Goal: Task Accomplishment & Management: Use online tool/utility

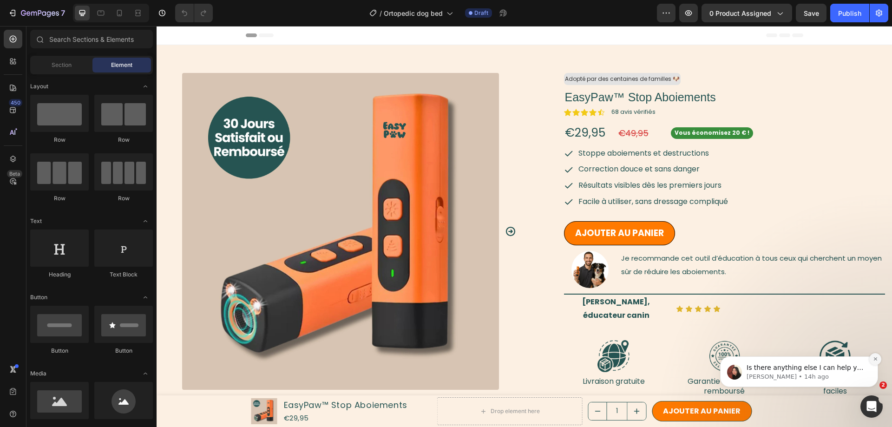
click at [875, 359] on icon "Dismiss notification" at bounding box center [875, 358] width 5 height 5
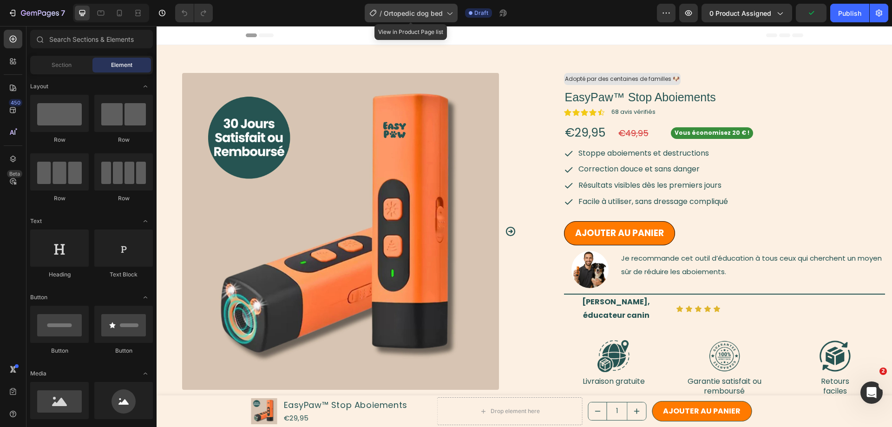
click at [445, 12] on div "/ Ortopedic dog bed" at bounding box center [411, 13] width 93 height 19
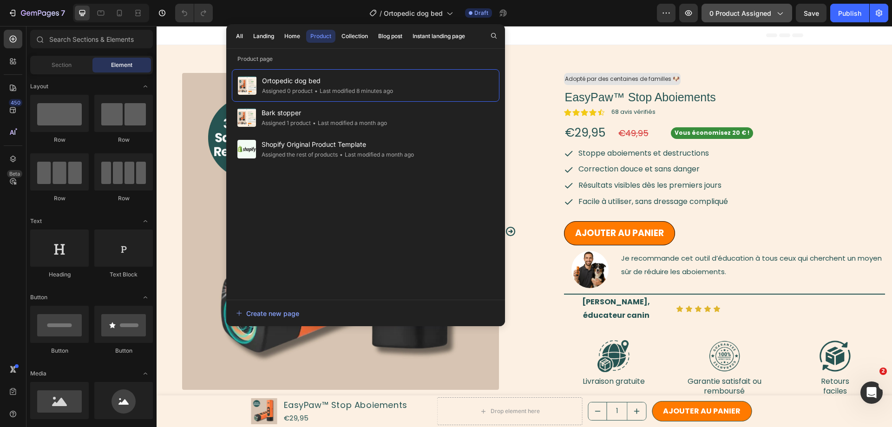
click at [726, 13] on span "0 product assigned" at bounding box center [740, 13] width 62 height 10
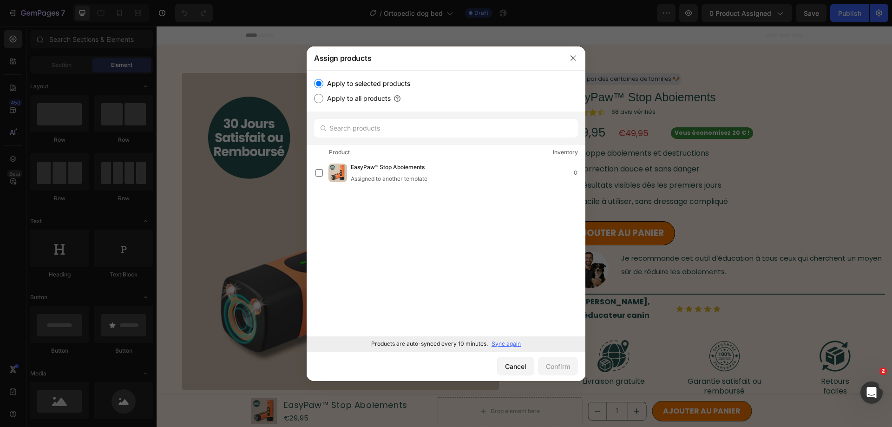
click at [513, 350] on div "Products are auto-synced every 10 minutes. Sync again" at bounding box center [445, 343] width 279 height 15
click at [513, 347] on p "Sync again" at bounding box center [505, 343] width 29 height 8
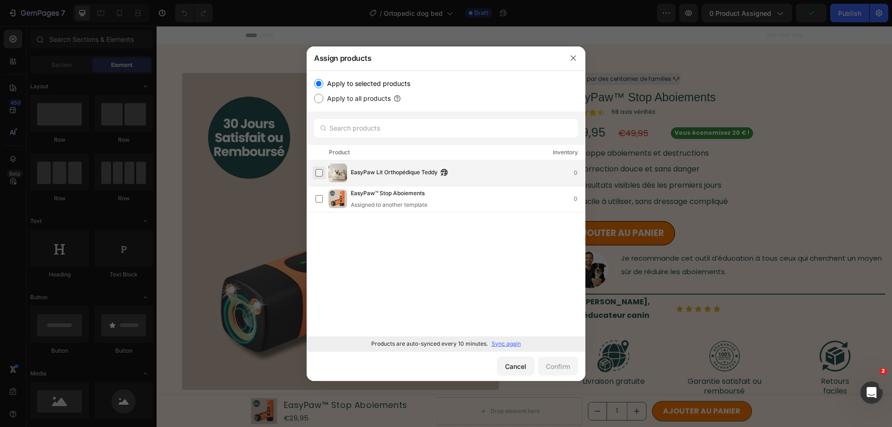
click at [320, 174] on label at bounding box center [318, 172] width 7 height 7
click at [554, 362] on div "Confirm" at bounding box center [558, 366] width 24 height 10
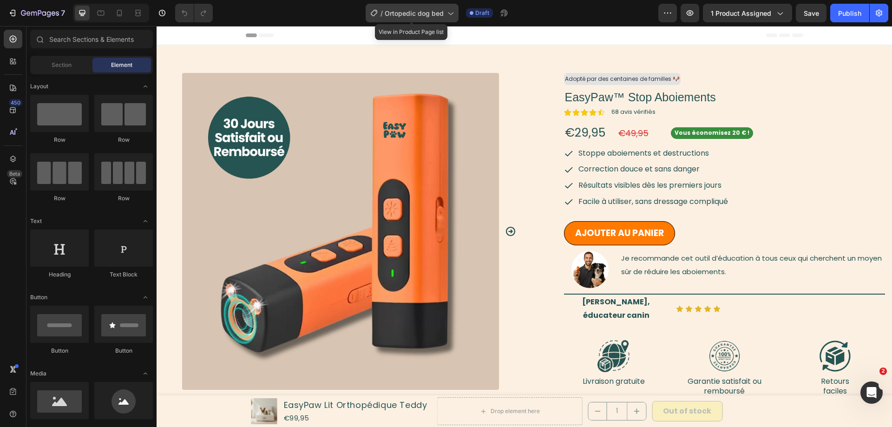
click at [442, 12] on span "Ortopedic dog bed" at bounding box center [413, 13] width 59 height 10
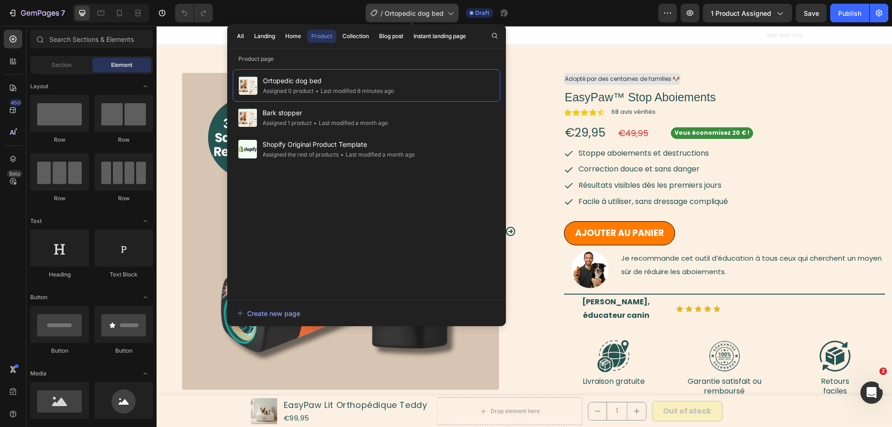
click at [442, 12] on span "Ortopedic dog bed" at bounding box center [413, 13] width 59 height 10
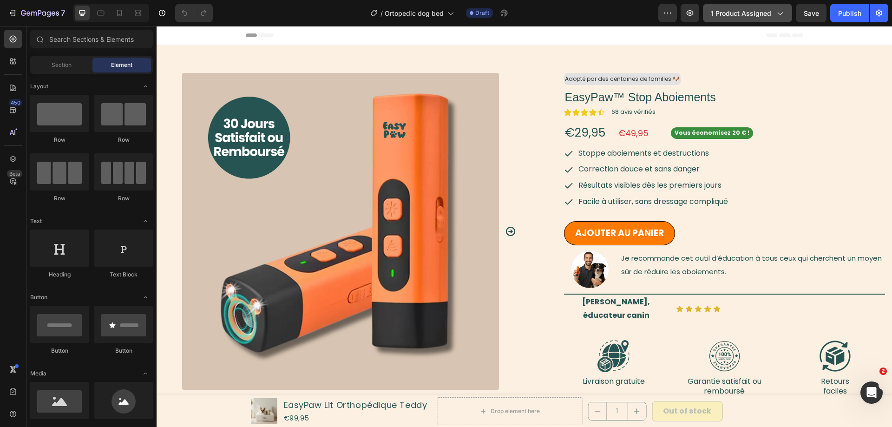
click at [777, 11] on icon "button" at bounding box center [779, 12] width 9 height 9
click at [841, 13] on div "Publish" at bounding box center [849, 13] width 23 height 10
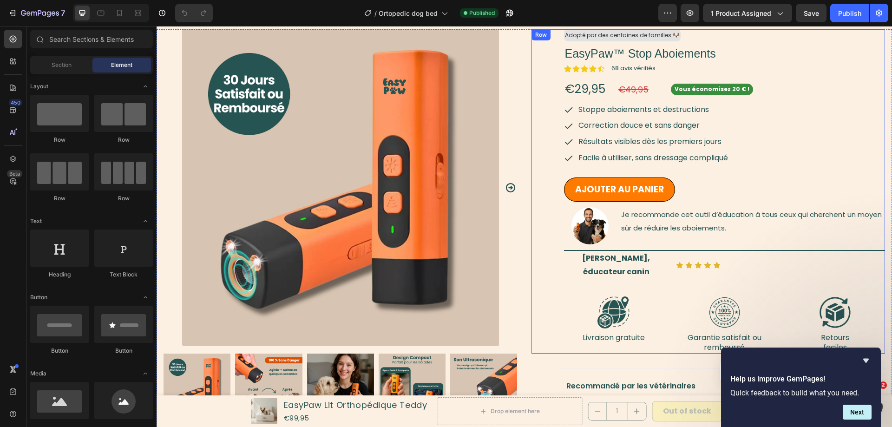
scroll to position [142, 0]
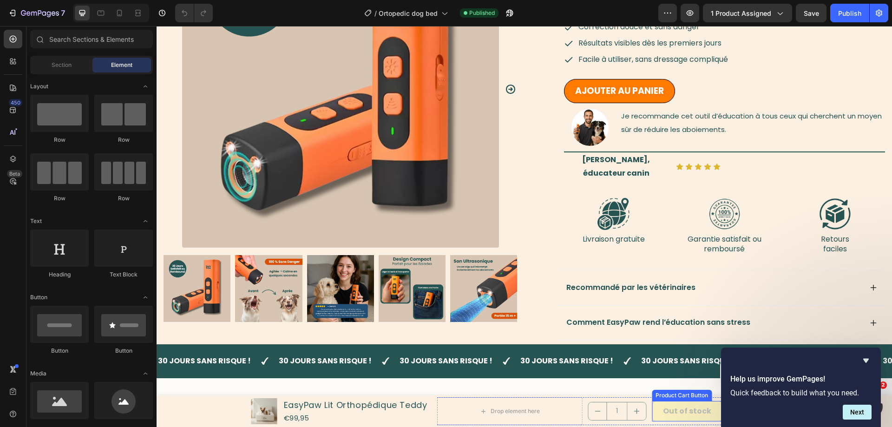
click at [656, 408] on button "Out of stock" at bounding box center [687, 411] width 71 height 21
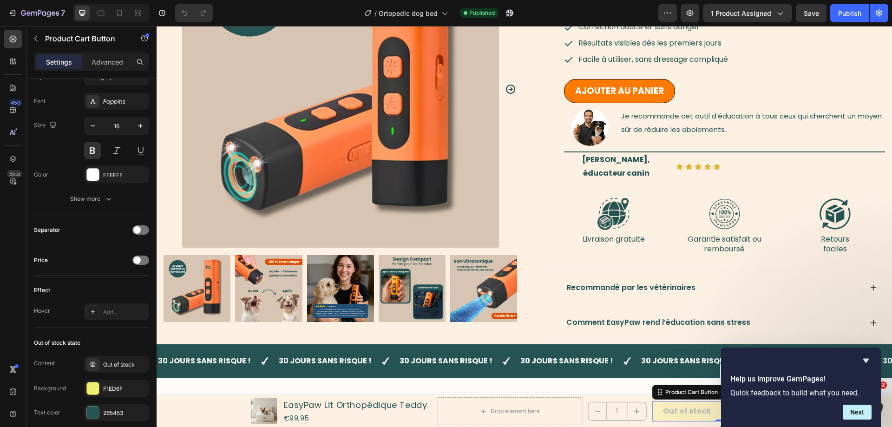
scroll to position [616, 0]
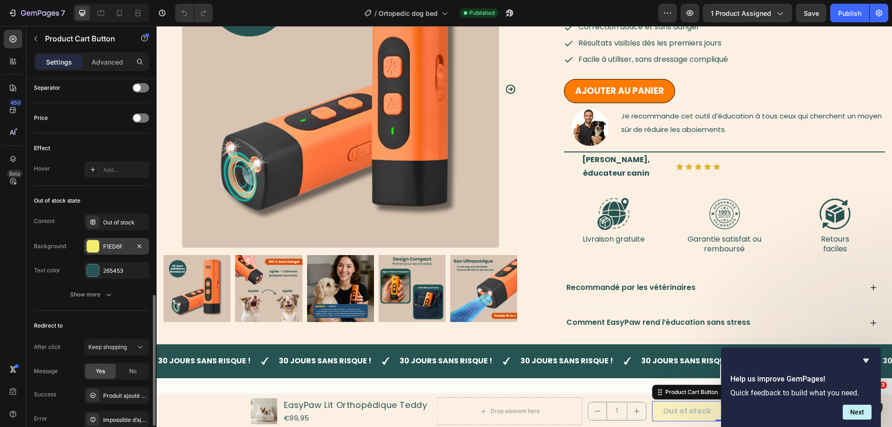
click at [124, 248] on div "F1ED6F" at bounding box center [116, 246] width 27 height 8
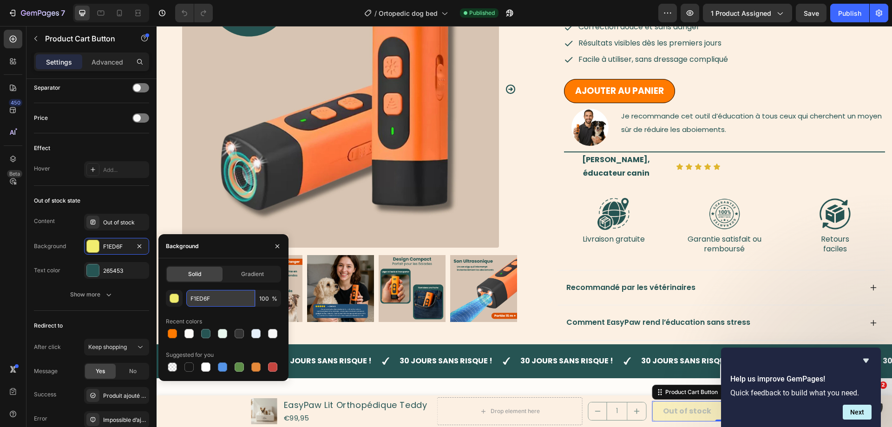
click at [208, 292] on input "F1ED6F" at bounding box center [220, 298] width 69 height 17
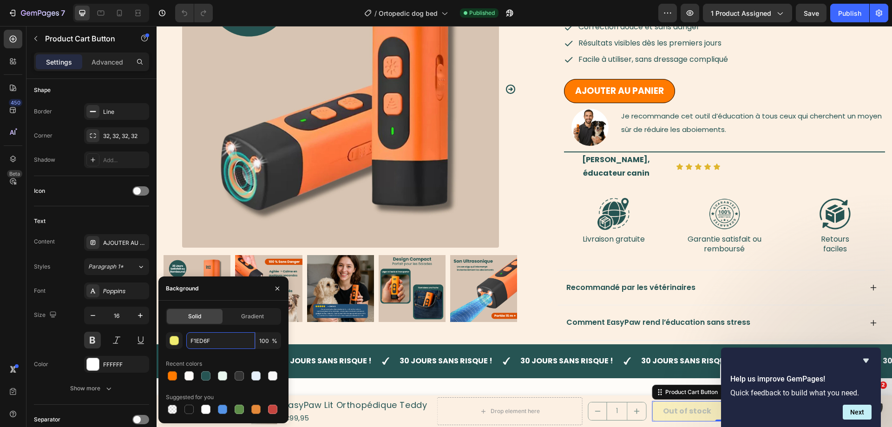
scroll to position [95, 0]
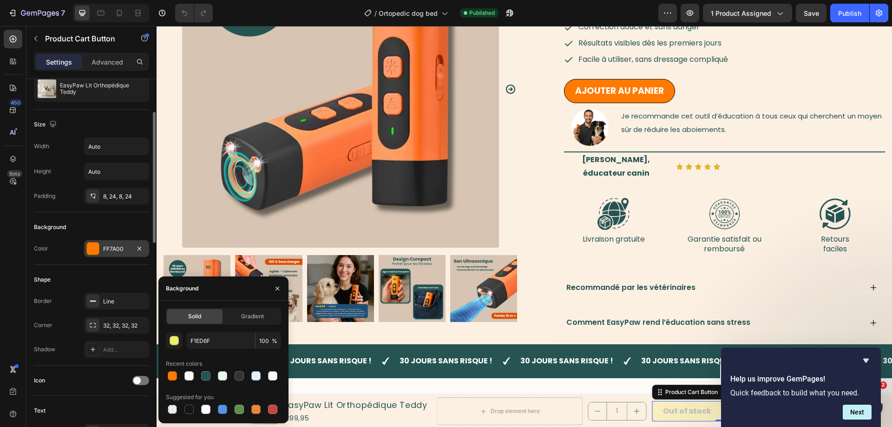
click at [107, 242] on div "FF7A00" at bounding box center [116, 248] width 65 height 17
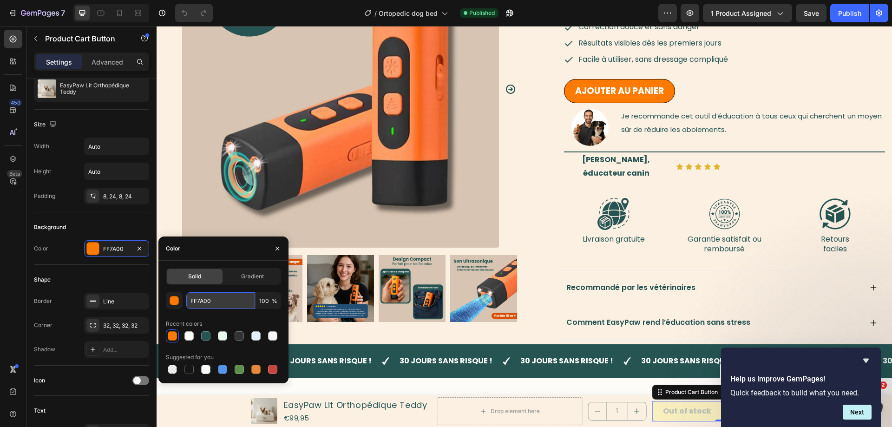
click at [225, 301] on input "FF7A00" at bounding box center [220, 300] width 69 height 17
paste input "1ED6F"
type input "F1ED6F"
click at [25, 280] on div "450 Beta" at bounding box center [13, 226] width 26 height 401
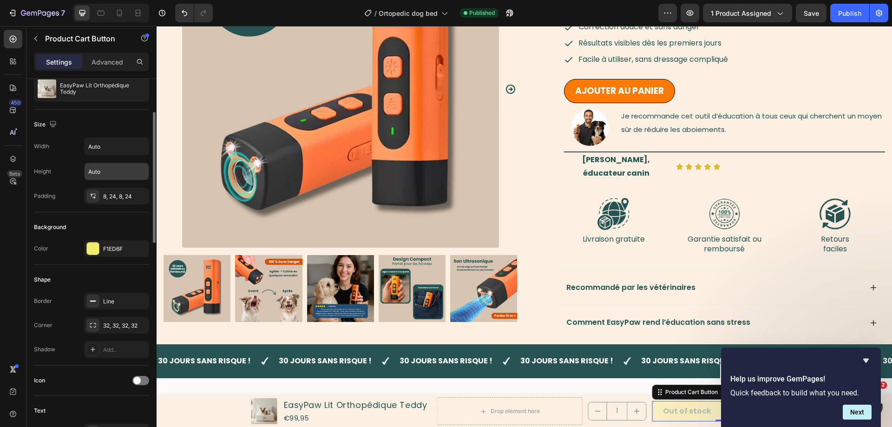
scroll to position [0, 0]
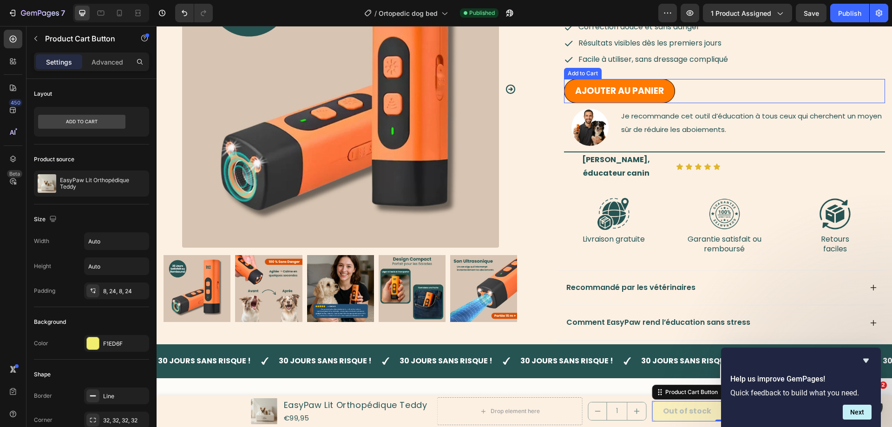
click at [671, 84] on button "Ajouter au Panier" at bounding box center [619, 91] width 111 height 25
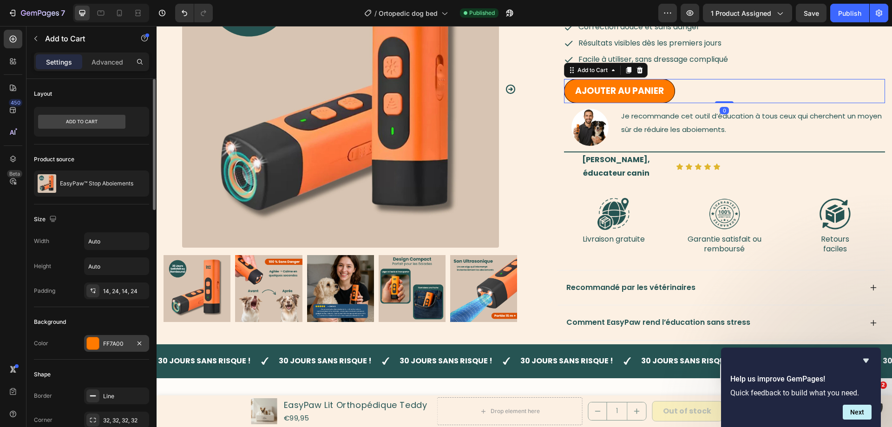
click at [112, 345] on div "FF7A00" at bounding box center [116, 343] width 27 height 8
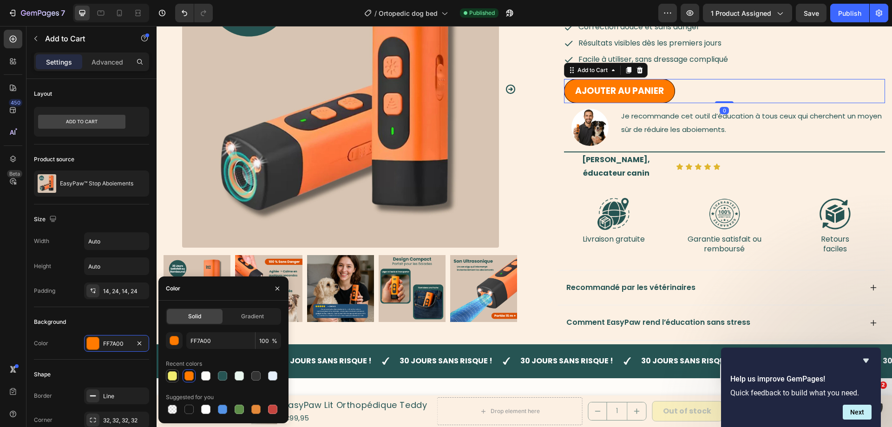
click at [175, 373] on div at bounding box center [172, 375] width 9 height 9
type input "F1ED6F"
click at [15, 319] on div "450 Beta" at bounding box center [13, 195] width 19 height 330
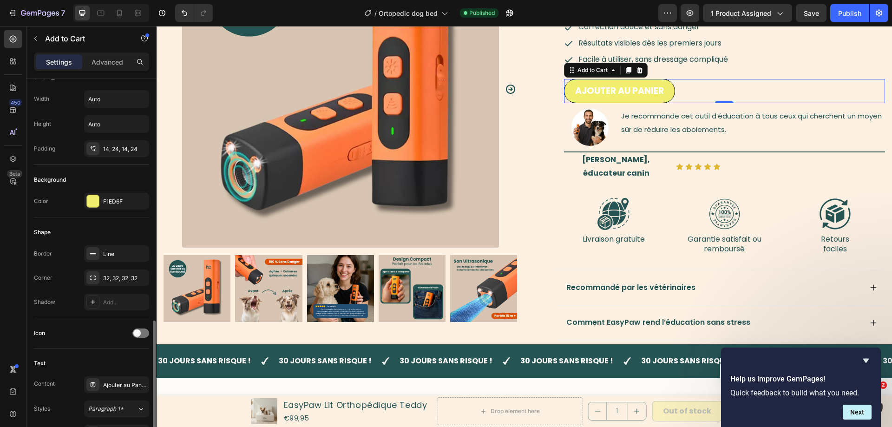
scroll to position [284, 0]
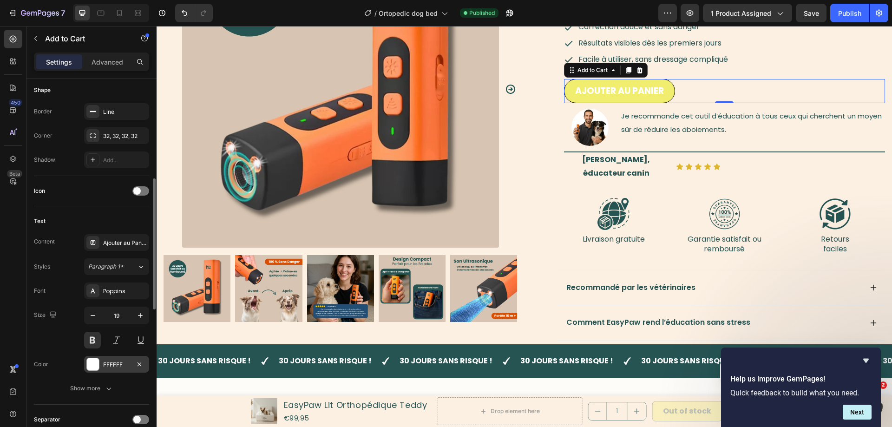
click at [117, 360] on div "FFFFFF" at bounding box center [116, 364] width 65 height 17
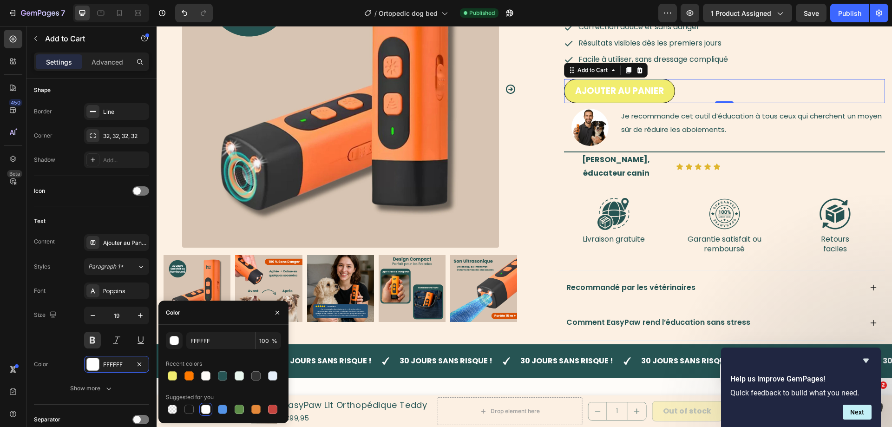
drag, startPoint x: 222, startPoint y: 375, endPoint x: 183, endPoint y: 362, distance: 41.6
click at [222, 375] on div at bounding box center [222, 375] width 9 height 9
type input "265453"
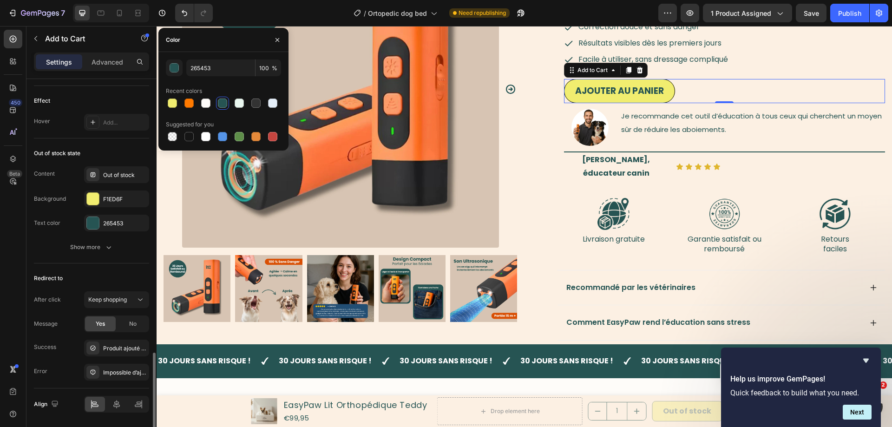
scroll to position [693, 0]
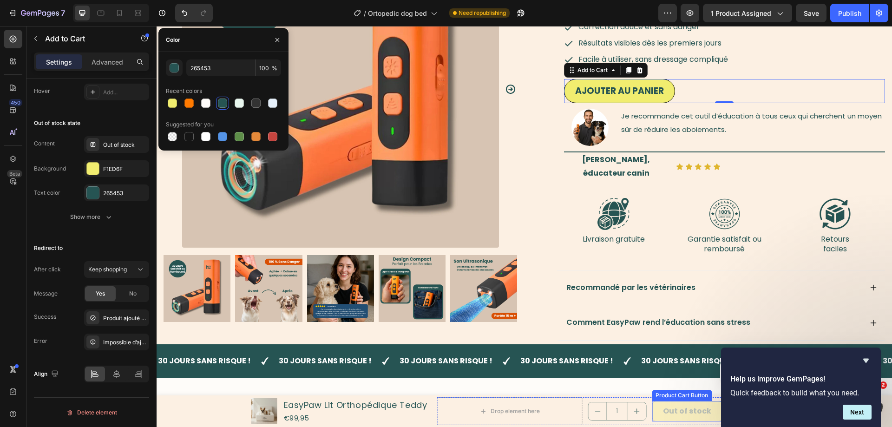
click at [660, 407] on button "Out of stock" at bounding box center [687, 411] width 71 height 21
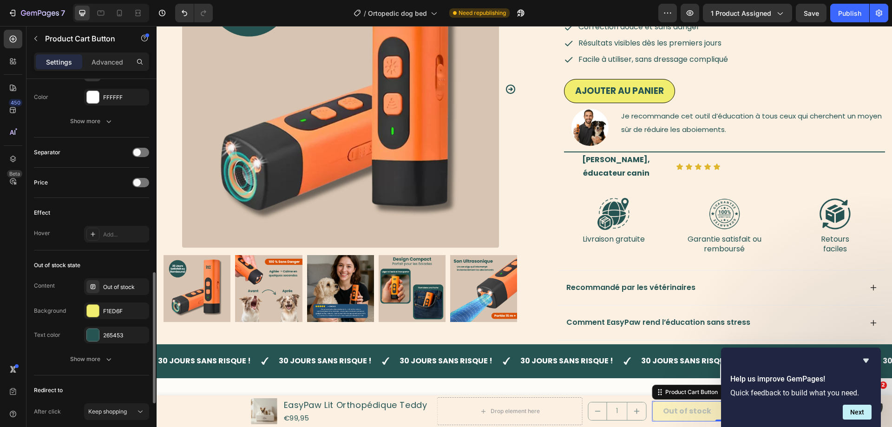
scroll to position [314, 0]
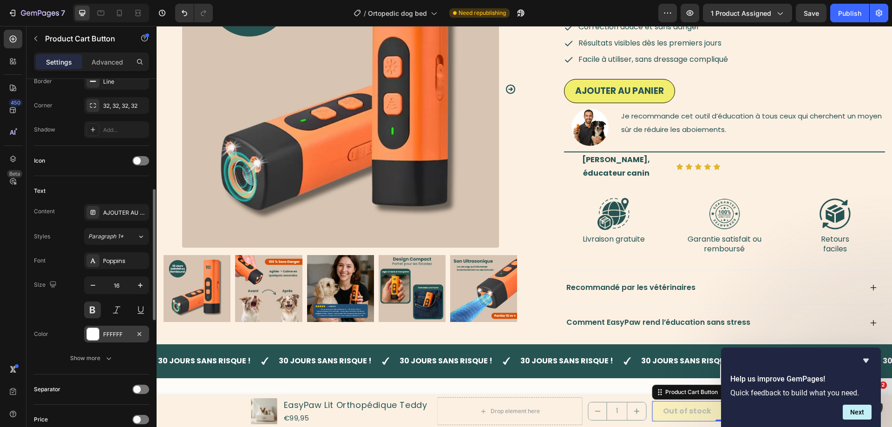
click at [111, 335] on div "FFFFFF" at bounding box center [116, 334] width 27 height 8
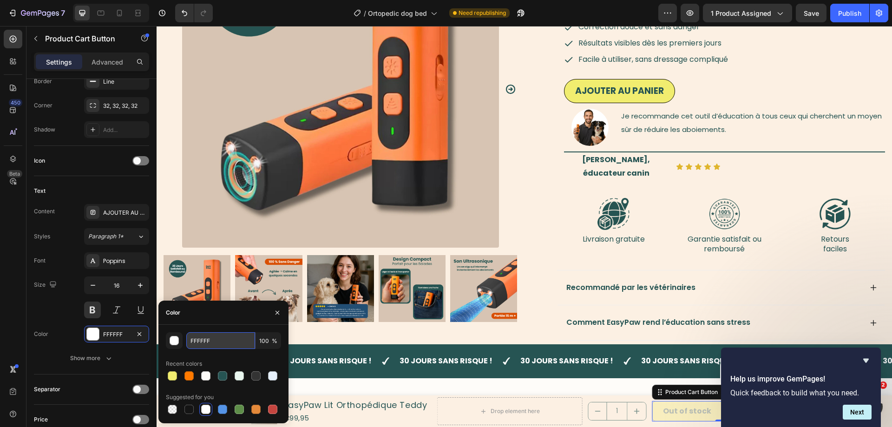
click at [213, 341] on input "FFFFFF" at bounding box center [220, 340] width 69 height 17
paste input "1ED6"
type input "F1ED6F"
click at [31, 319] on div "Layout Product source EasyPaw Lit Orthopédique Teddy Size Width Auto Height Aut…" at bounding box center [91, 299] width 130 height 1068
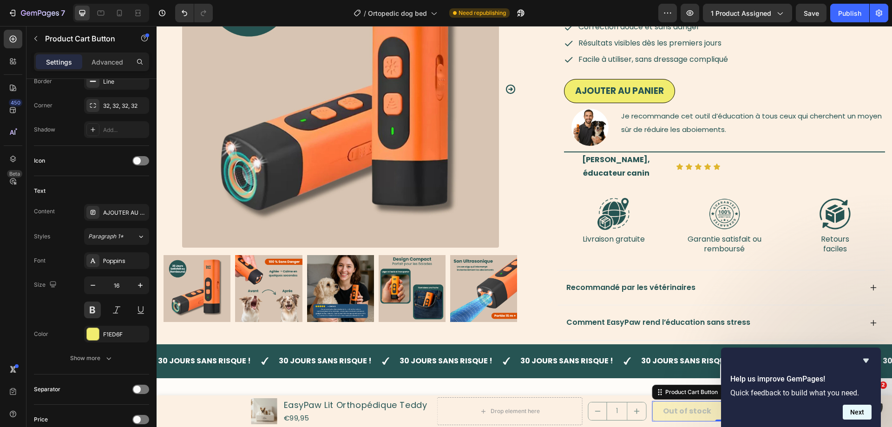
click at [849, 413] on button "Next" at bounding box center [856, 411] width 29 height 15
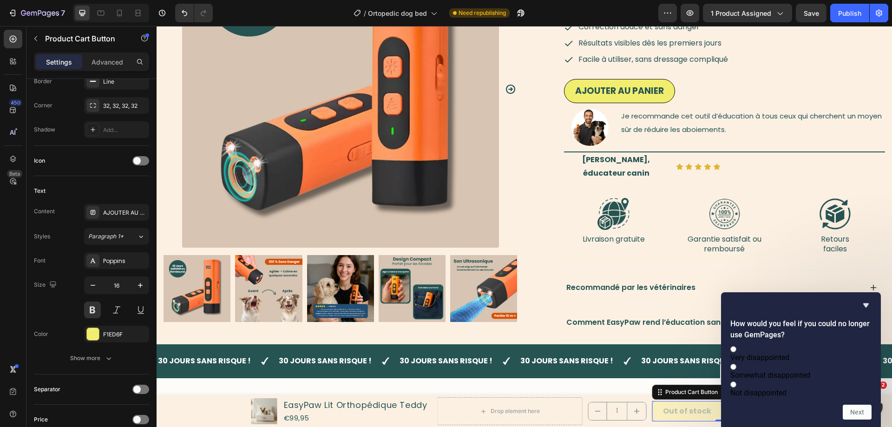
click at [862, 307] on div "How would you feel if you could no longer use GemPages? Very disappointed Somew…" at bounding box center [800, 360] width 141 height 120
click at [863, 300] on icon "Hide survey" at bounding box center [865, 305] width 11 height 11
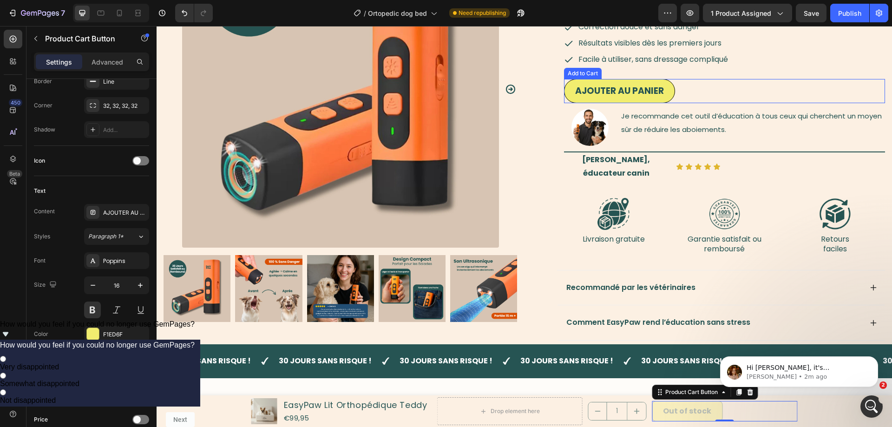
click at [568, 85] on button "Ajouter au Panier" at bounding box center [619, 91] width 111 height 25
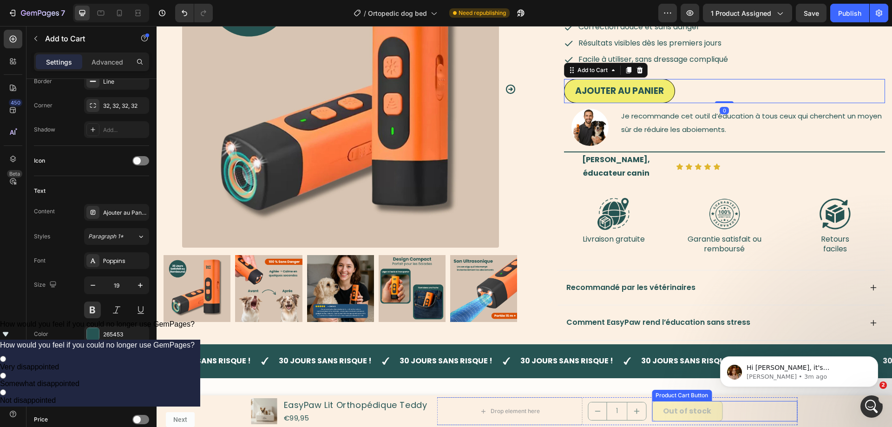
click at [662, 405] on button "Out of stock" at bounding box center [687, 411] width 71 height 21
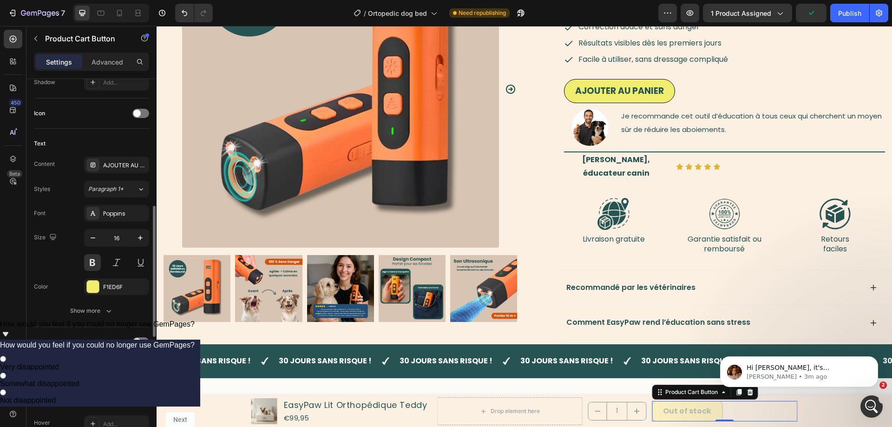
scroll to position [172, 0]
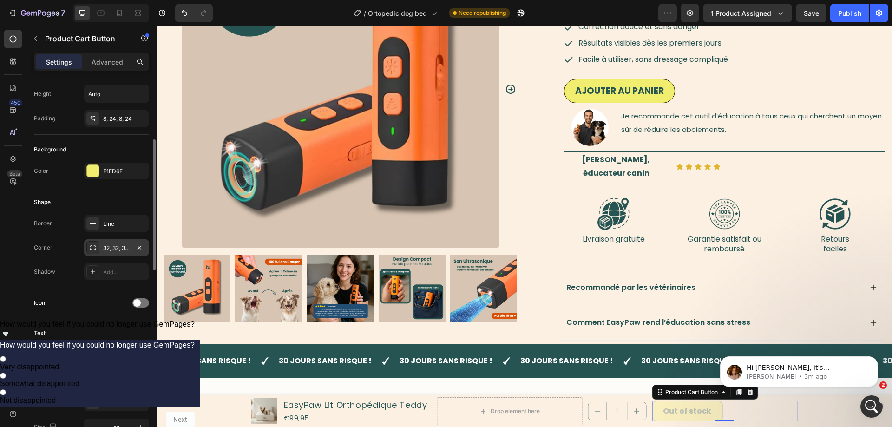
click at [114, 251] on div "32, 32, 32, 32" at bounding box center [116, 248] width 27 height 8
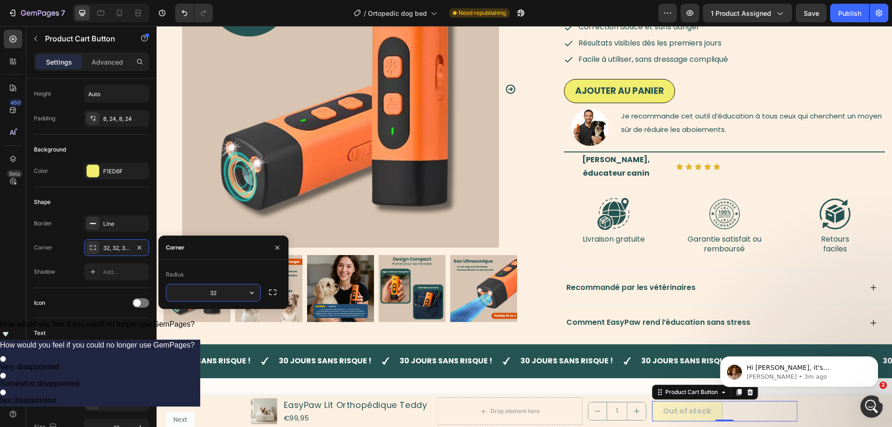
click at [233, 295] on input "32" at bounding box center [213, 292] width 94 height 17
type input "1000"
click at [267, 295] on button "button" at bounding box center [272, 292] width 17 height 17
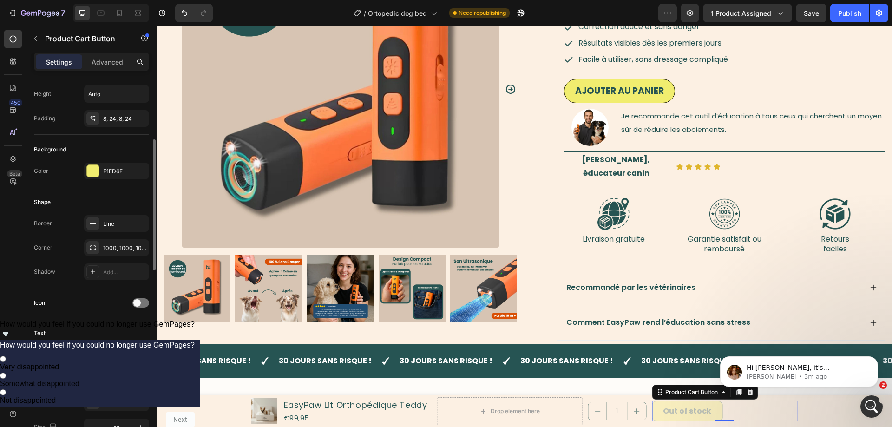
click at [101, 326] on div "Text" at bounding box center [91, 333] width 115 height 15
click at [26, 235] on div "450 Beta" at bounding box center [13, 226] width 26 height 401
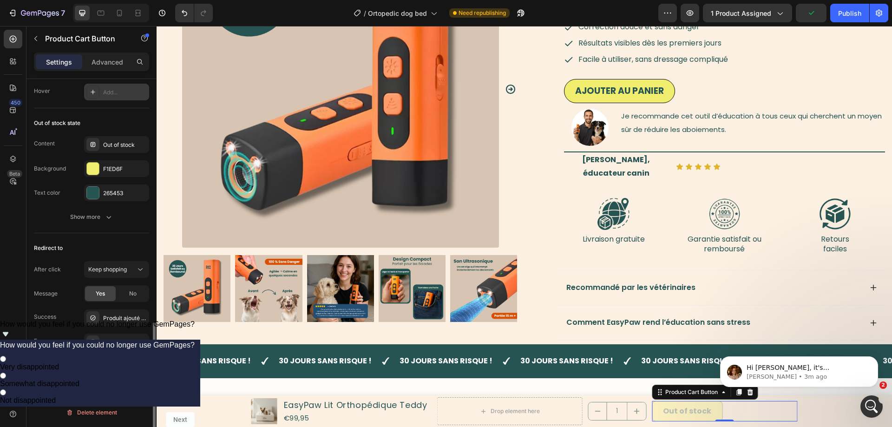
scroll to position [456, 0]
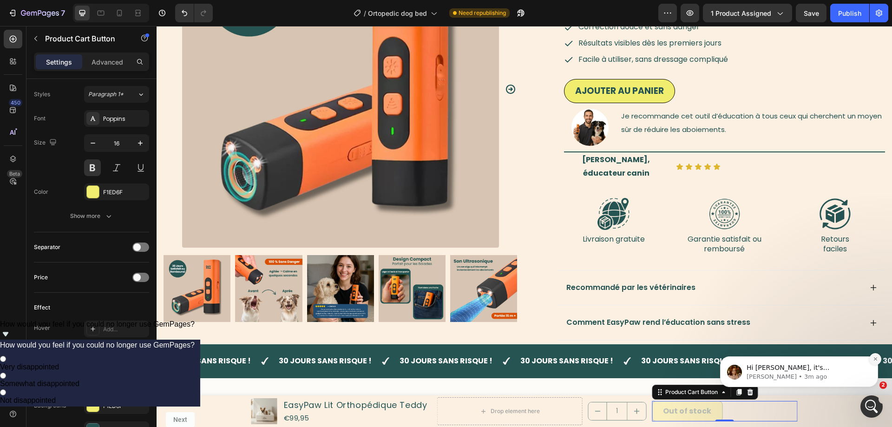
click at [872, 359] on button "Dismiss notification" at bounding box center [875, 359] width 12 height 12
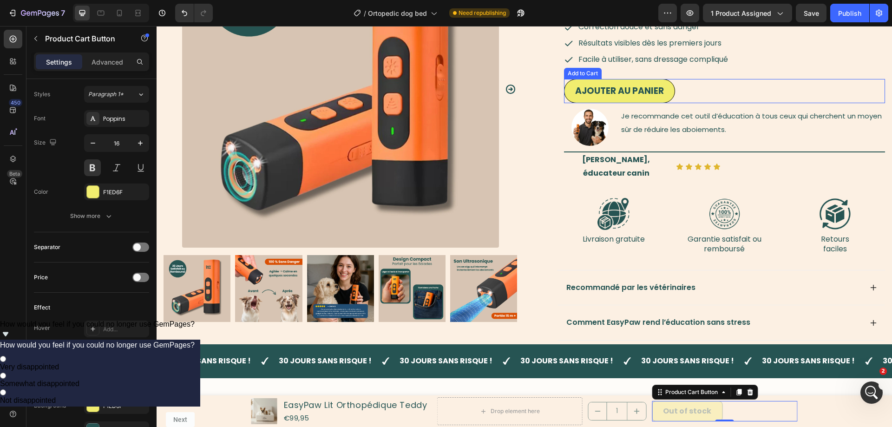
click at [677, 97] on div "Ajouter au Panier Add to Cart" at bounding box center [724, 91] width 321 height 25
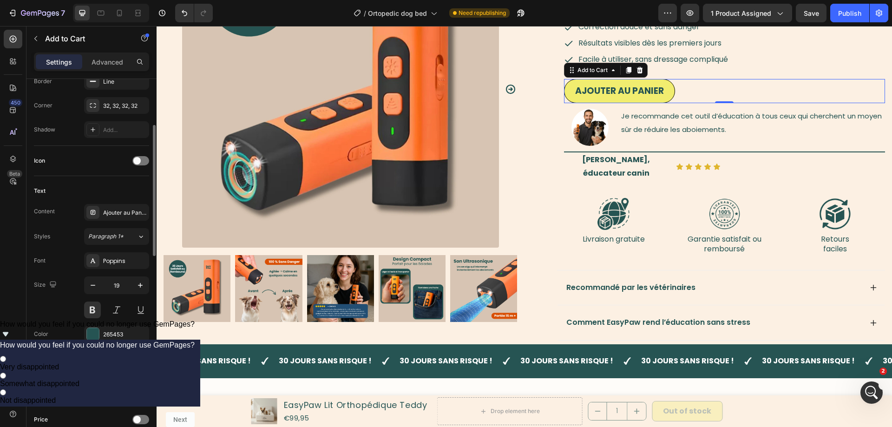
scroll to position [220, 0]
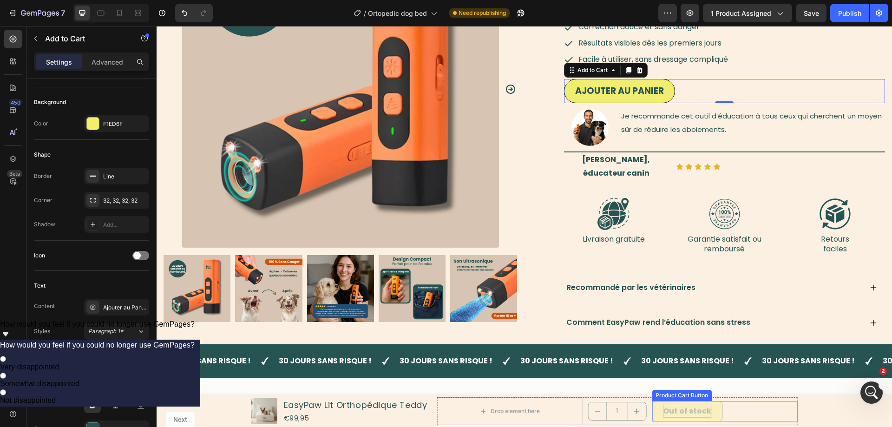
click at [667, 411] on div "Out of stock" at bounding box center [687, 410] width 48 height 13
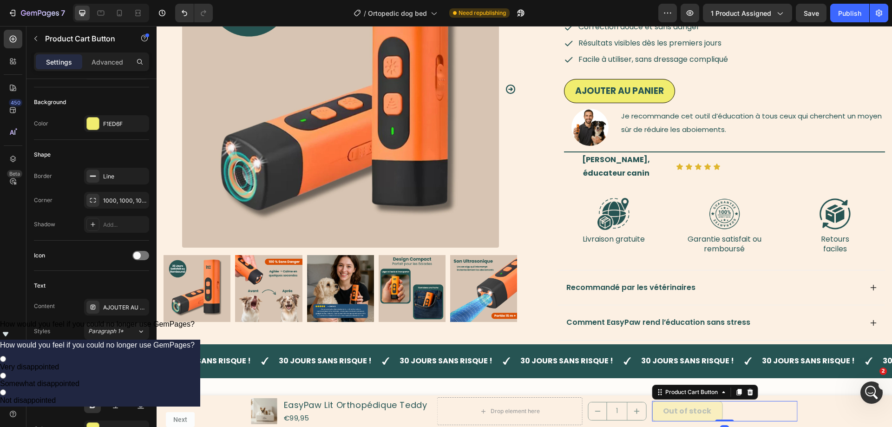
click at [657, 414] on button "Out of stock" at bounding box center [687, 411] width 71 height 21
click at [111, 202] on div "1000, 1000, 1000, 1000" at bounding box center [116, 200] width 27 height 8
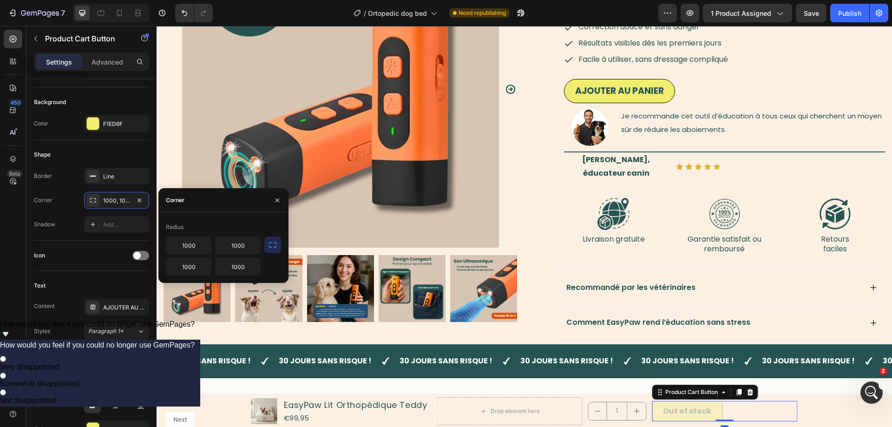
click at [198, 256] on div "1000 1000 1000 1000" at bounding box center [213, 255] width 95 height 39
click at [198, 250] on input "1000" at bounding box center [188, 245] width 45 height 17
type input "32"
click at [248, 244] on input "1000" at bounding box center [237, 245] width 45 height 17
type input "32"
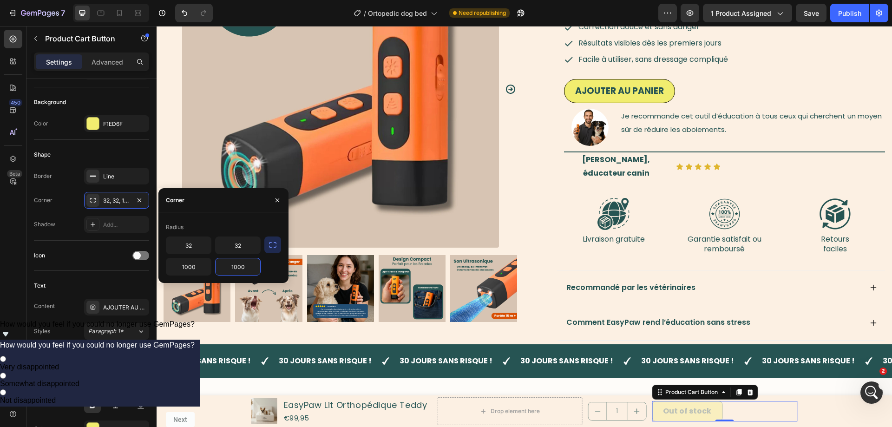
click at [254, 274] on input "1000" at bounding box center [237, 266] width 45 height 17
type input "32"
click at [174, 271] on input "3" at bounding box center [188, 266] width 45 height 17
type input "32"
click at [41, 237] on div "Shape Border Line Corner 32, 32, 1000, 32 Shadow Add..." at bounding box center [91, 190] width 115 height 101
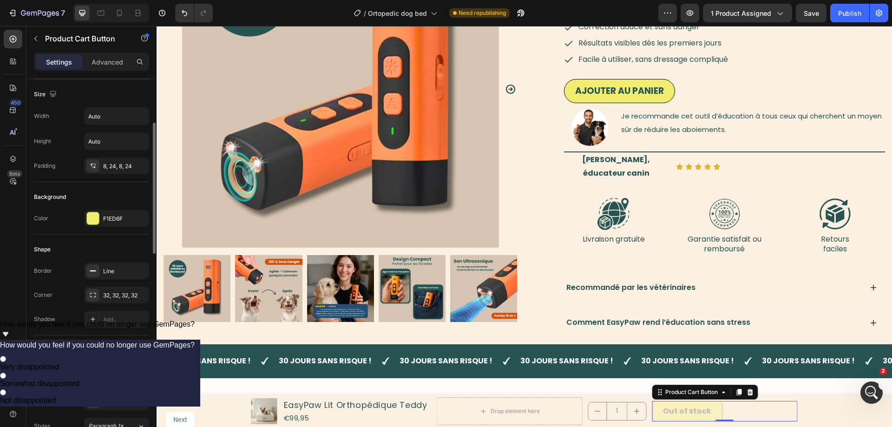
scroll to position [30, 0]
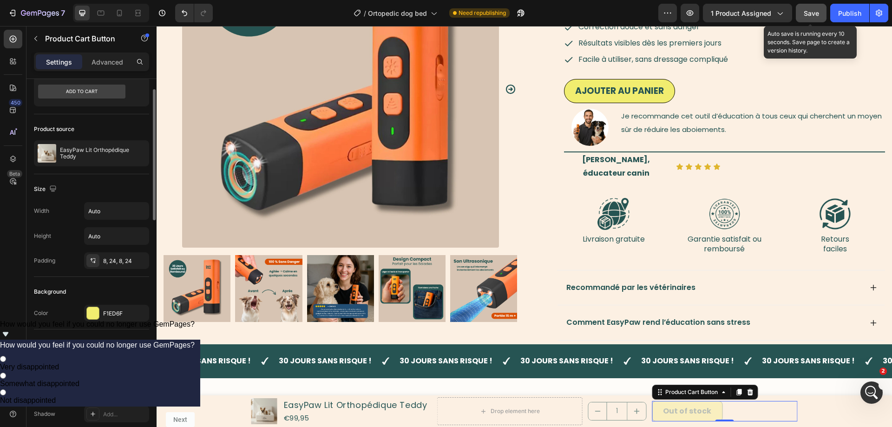
click at [811, 17] on span "Save" at bounding box center [810, 13] width 15 height 8
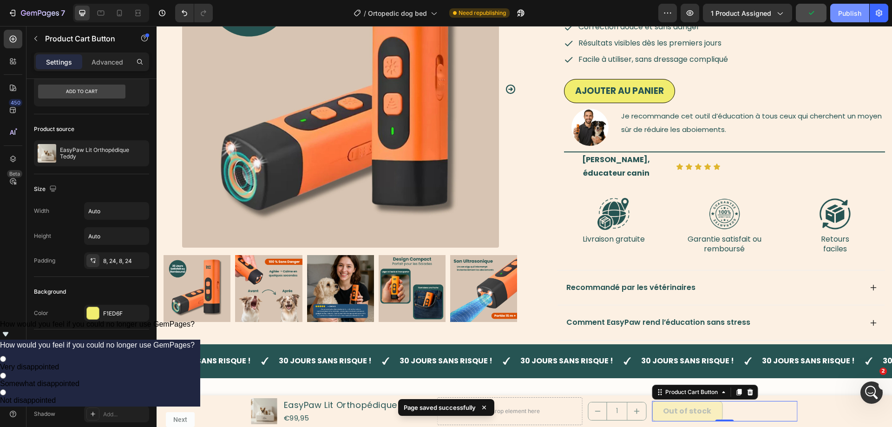
click at [854, 18] on button "Publish" at bounding box center [849, 13] width 39 height 19
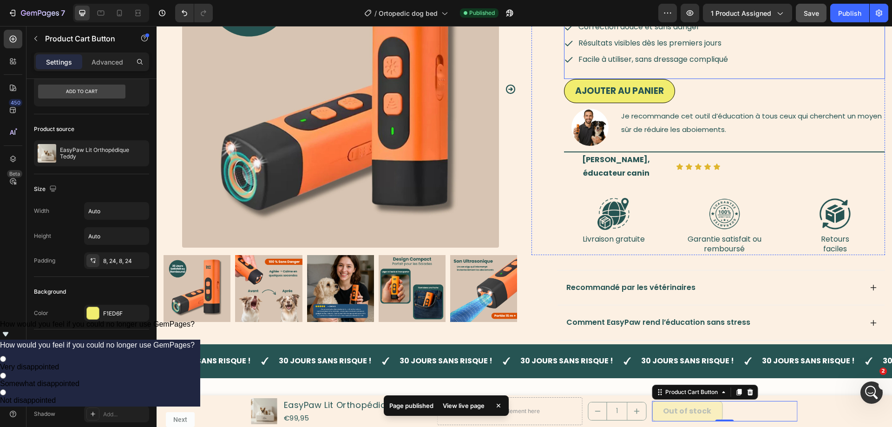
click at [674, 94] on div "Ajouter au Panier Add to Cart" at bounding box center [724, 91] width 321 height 25
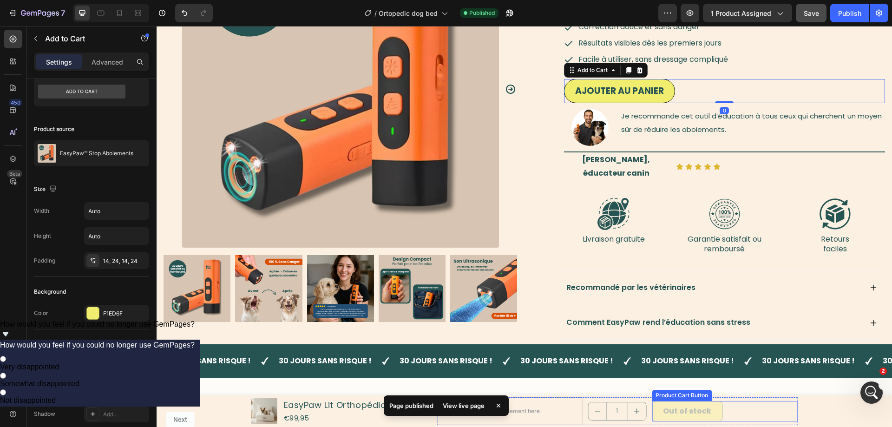
click at [717, 407] on button "Out of stock" at bounding box center [687, 411] width 71 height 21
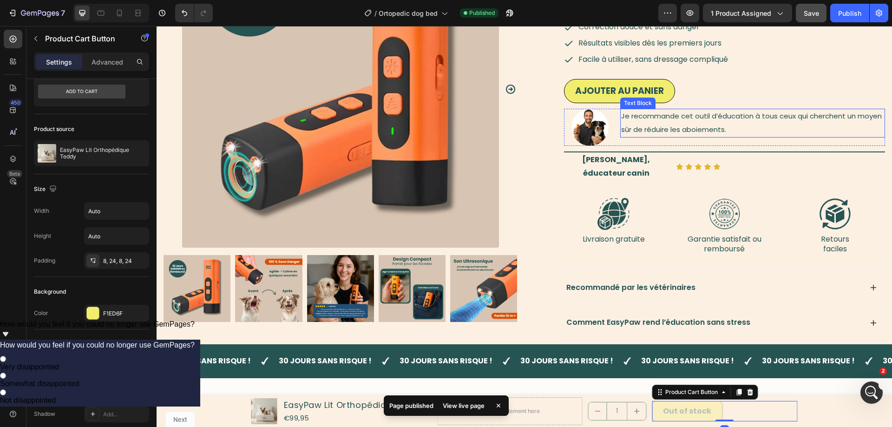
click at [703, 78] on div "Stoppe aboiements et destructions Correction douce et sans danger Résultats vis…" at bounding box center [724, 41] width 321 height 76
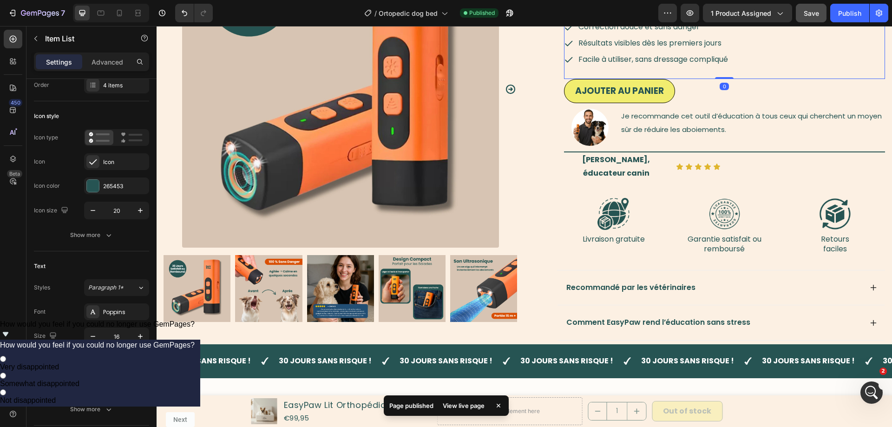
scroll to position [0, 0]
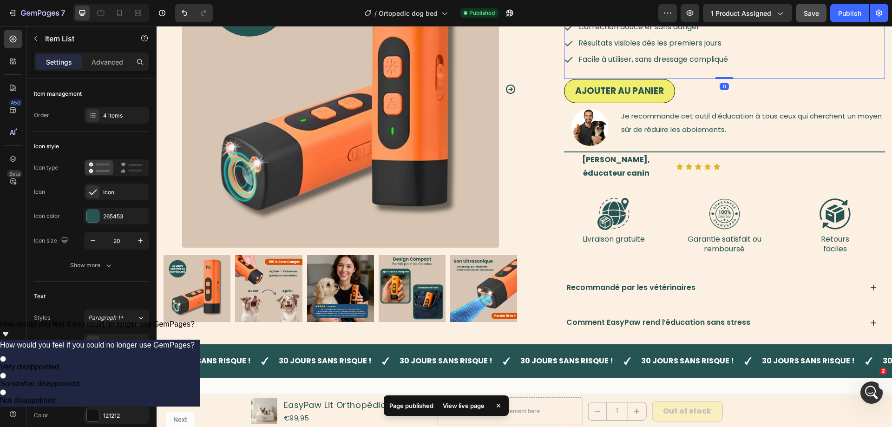
click at [693, 90] on div "Ajouter au Panier Add to Cart" at bounding box center [724, 91] width 321 height 25
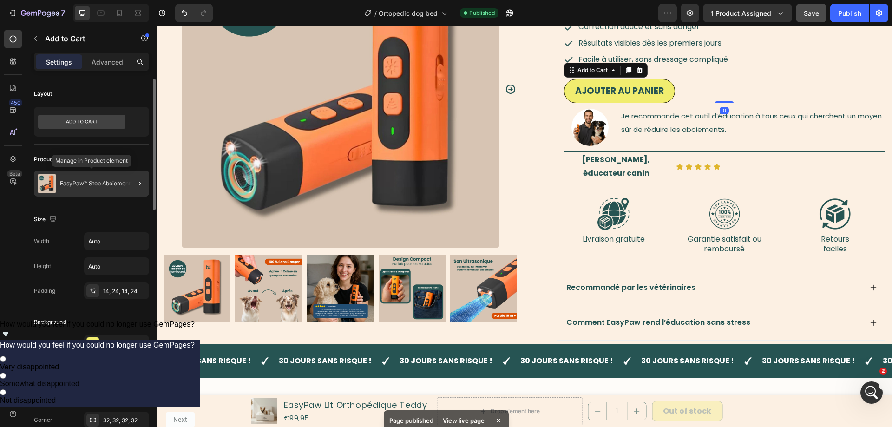
click at [114, 188] on div "EasyPaw™ Stop Aboiements" at bounding box center [91, 183] width 115 height 26
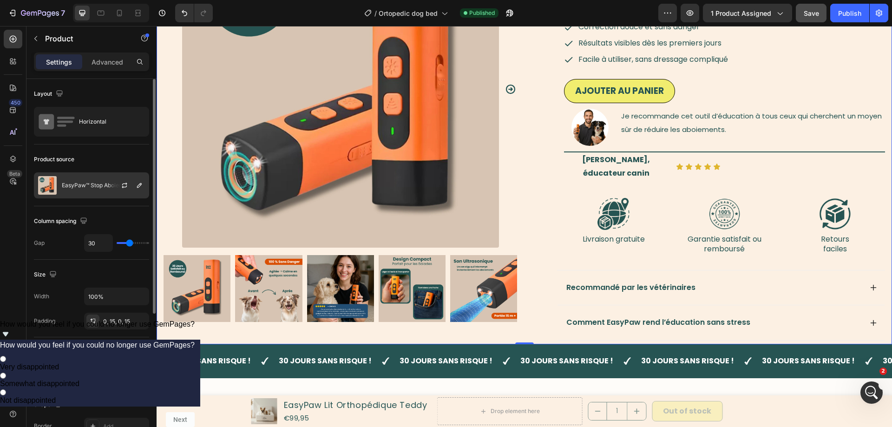
click at [84, 180] on div "EasyPaw™ Stop Aboiements" at bounding box center [91, 185] width 115 height 26
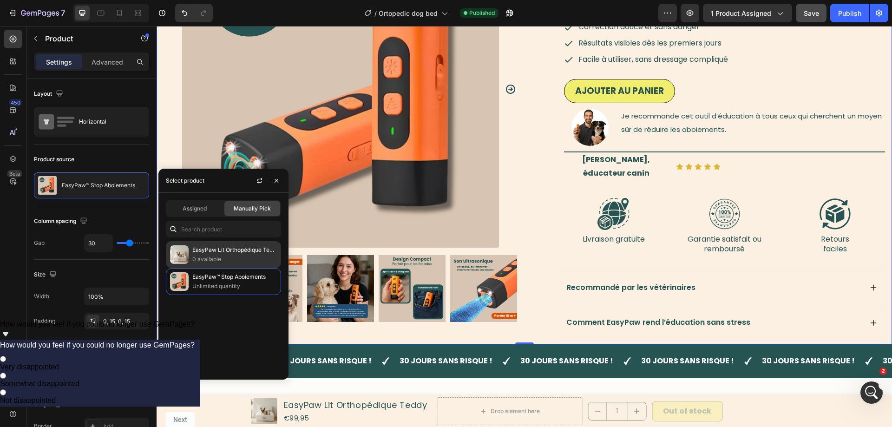
click at [201, 252] on p "EasyPaw Lit Orthopédique Teddy" at bounding box center [234, 249] width 85 height 9
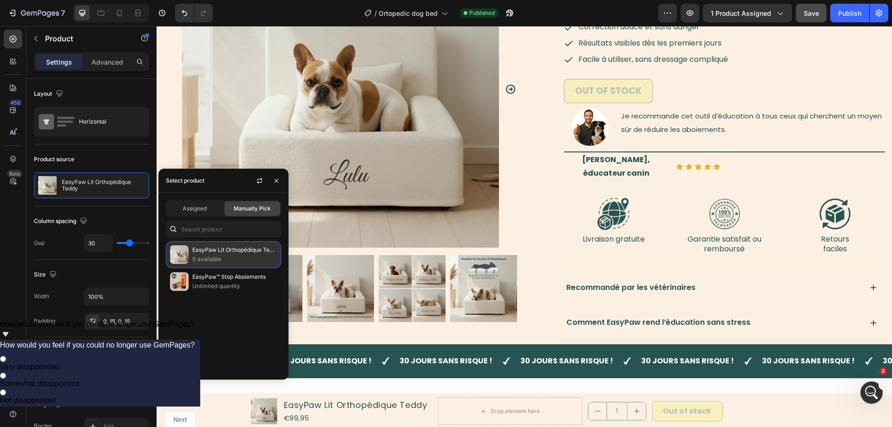
click at [205, 250] on p "EasyPaw Lit Orthopédique Teddy" at bounding box center [234, 249] width 85 height 9
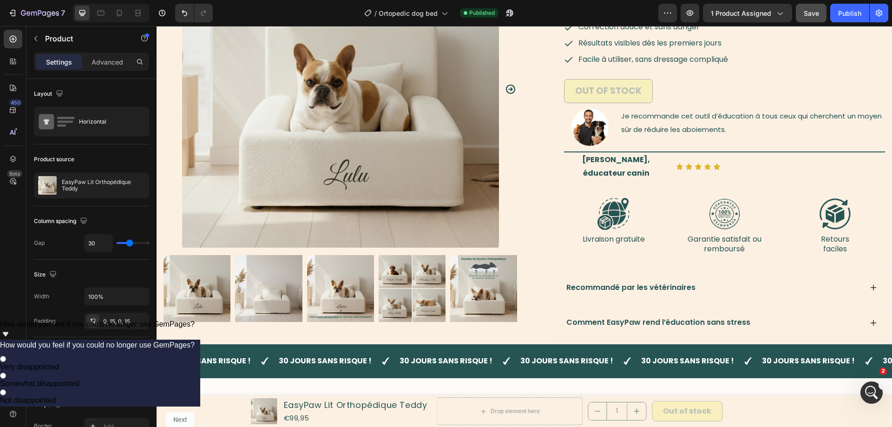
click at [10, 247] on div "450 Beta" at bounding box center [13, 195] width 19 height 330
click at [807, 14] on span "Save" at bounding box center [810, 13] width 15 height 8
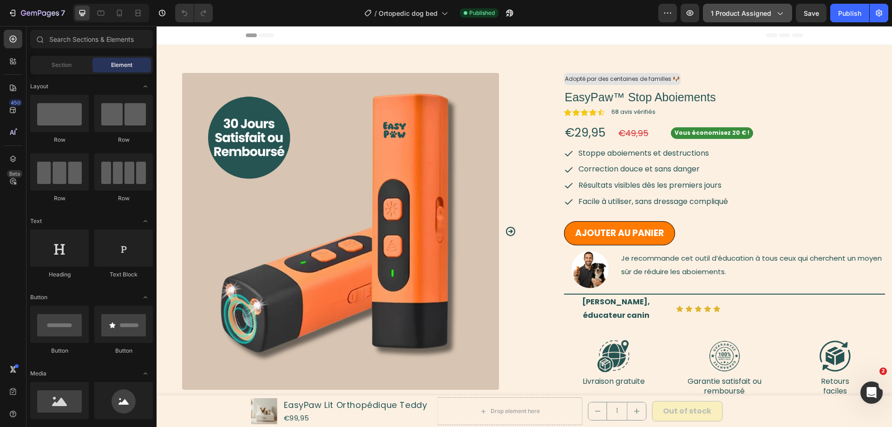
click at [769, 5] on button "1 product assigned" at bounding box center [747, 13] width 89 height 19
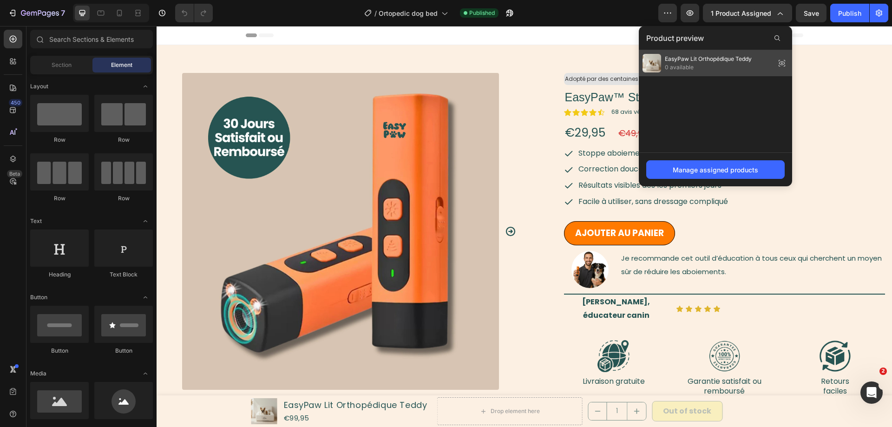
click at [688, 64] on span "0 available" at bounding box center [708, 67] width 87 height 8
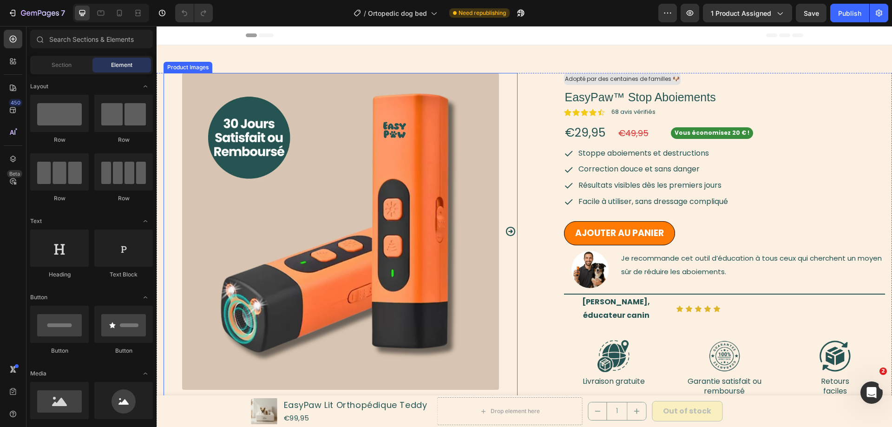
click at [312, 267] on img at bounding box center [340, 231] width 317 height 317
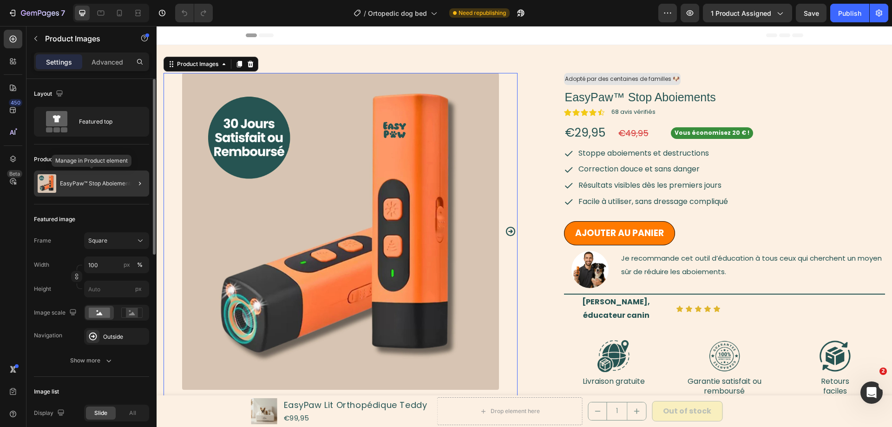
click at [83, 184] on p "EasyPaw™ Stop Aboiements" at bounding box center [96, 183] width 73 height 7
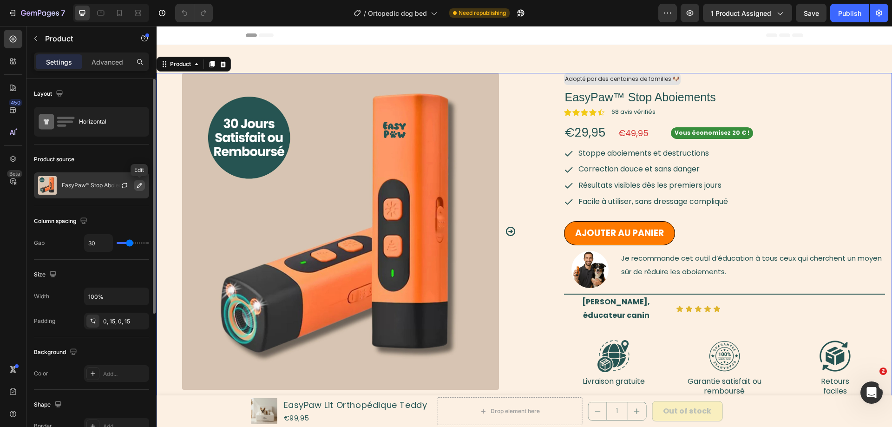
click at [138, 184] on icon "button" at bounding box center [139, 185] width 7 height 7
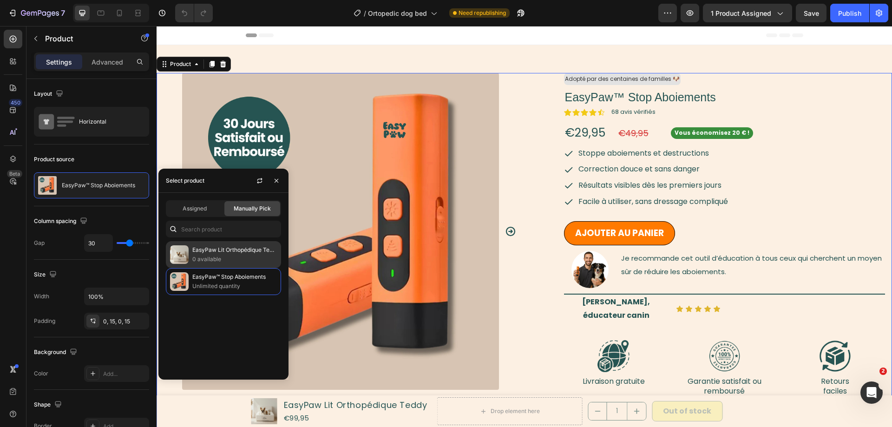
click at [255, 255] on p "0 available" at bounding box center [234, 258] width 85 height 9
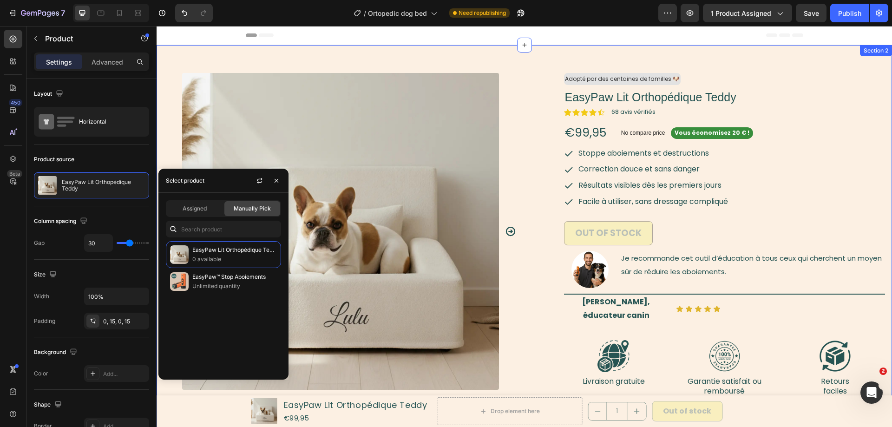
click at [772, 61] on div "Product Images Adopté par des centaines de familles 🐶 Text Block Row EasyPaw Li…" at bounding box center [523, 265] width 735 height 441
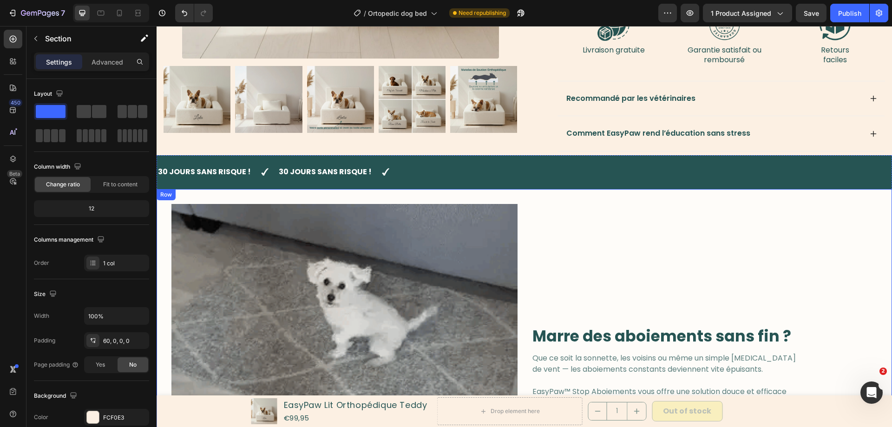
scroll to position [95, 0]
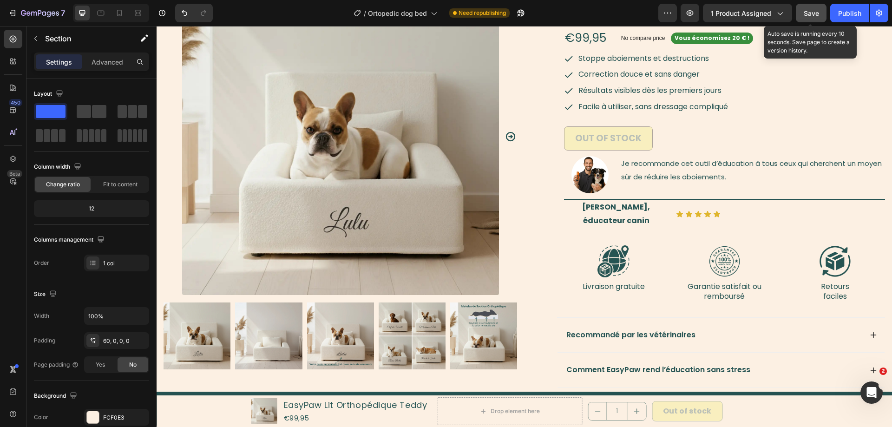
click at [819, 11] on button "Save" at bounding box center [810, 13] width 31 height 19
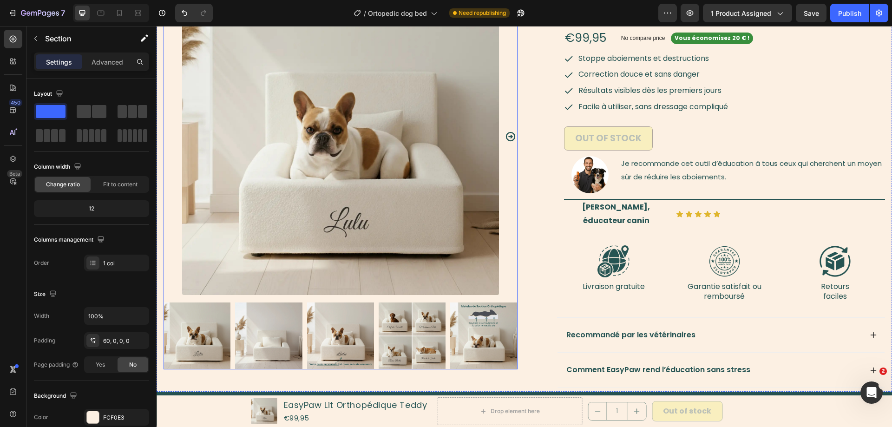
click at [244, 345] on img at bounding box center [268, 335] width 67 height 67
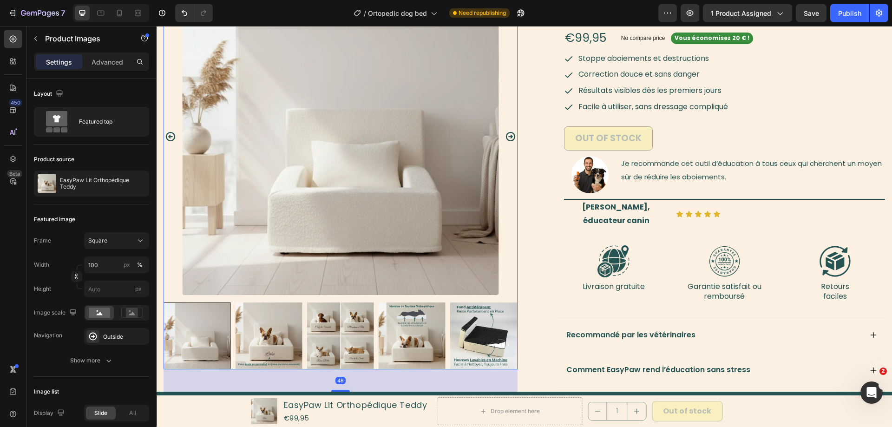
click at [337, 339] on img at bounding box center [340, 335] width 67 height 67
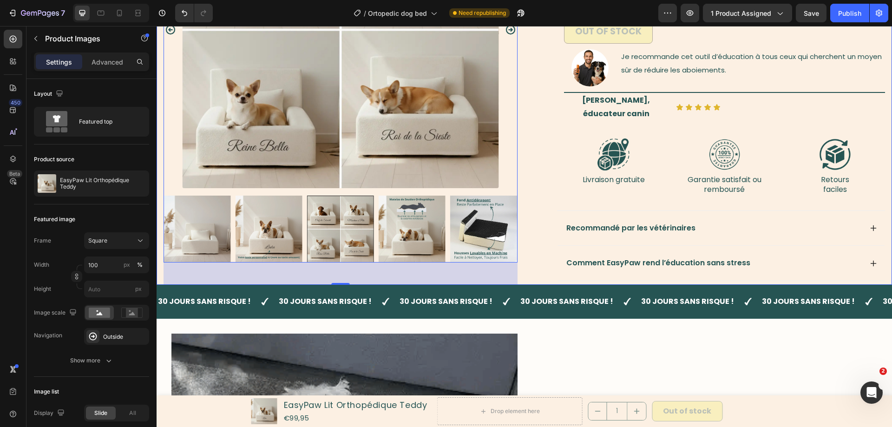
scroll to position [237, 0]
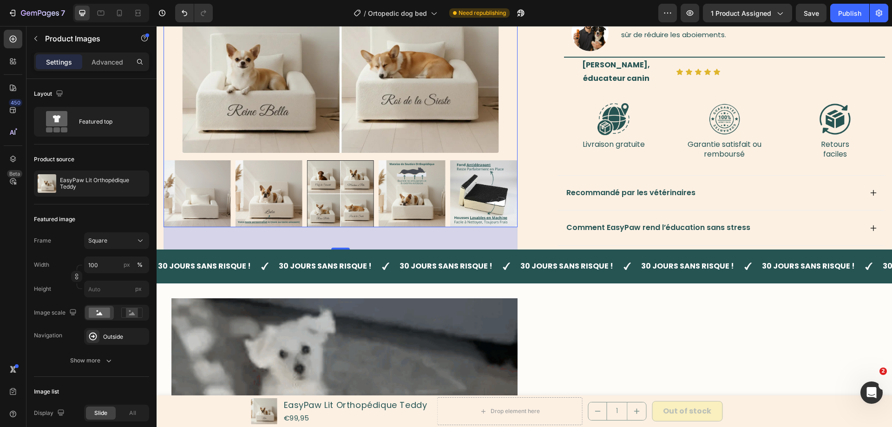
click at [409, 186] on img at bounding box center [411, 193] width 67 height 67
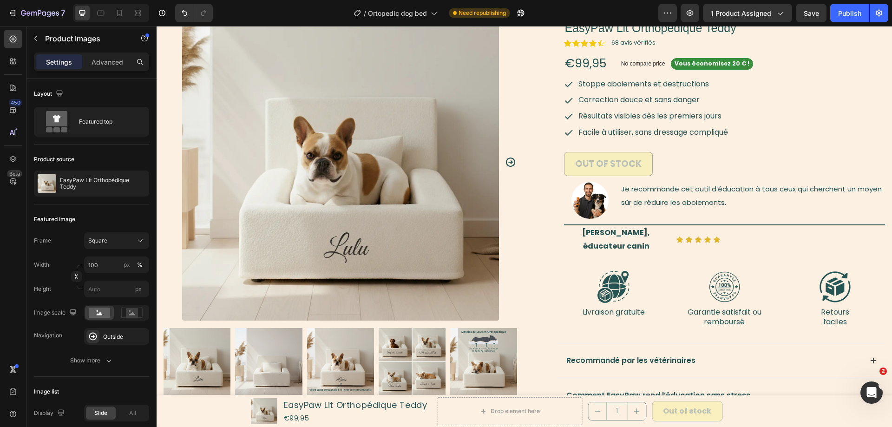
scroll to position [189, 0]
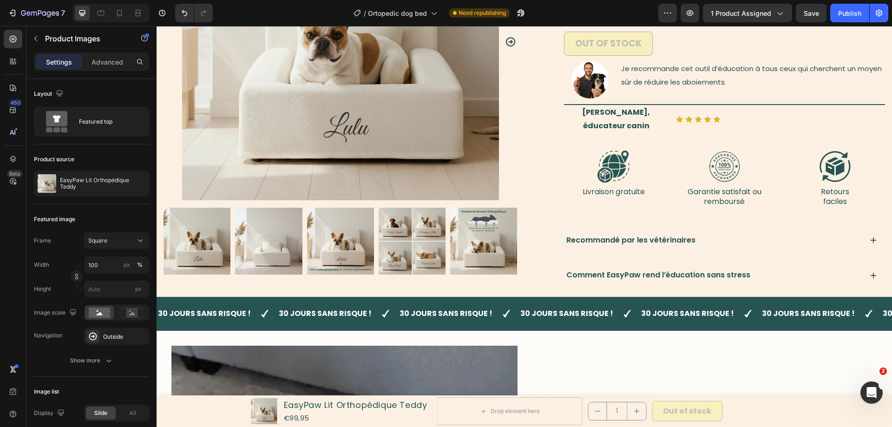
click at [462, 234] on img at bounding box center [483, 241] width 67 height 67
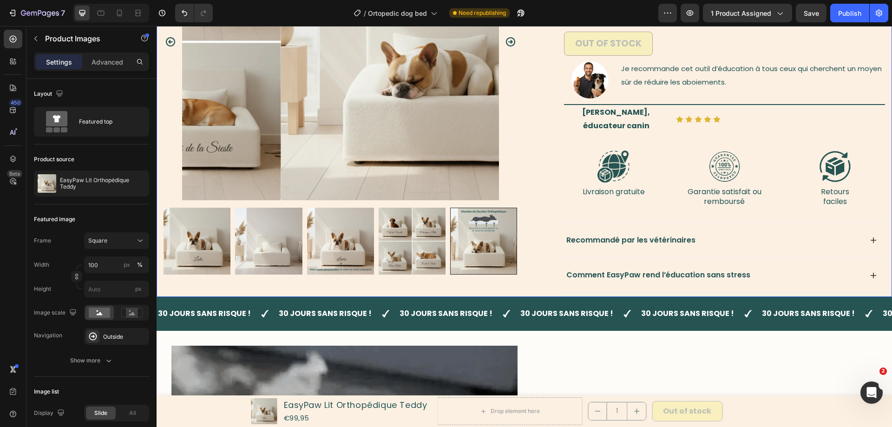
scroll to position [0, 0]
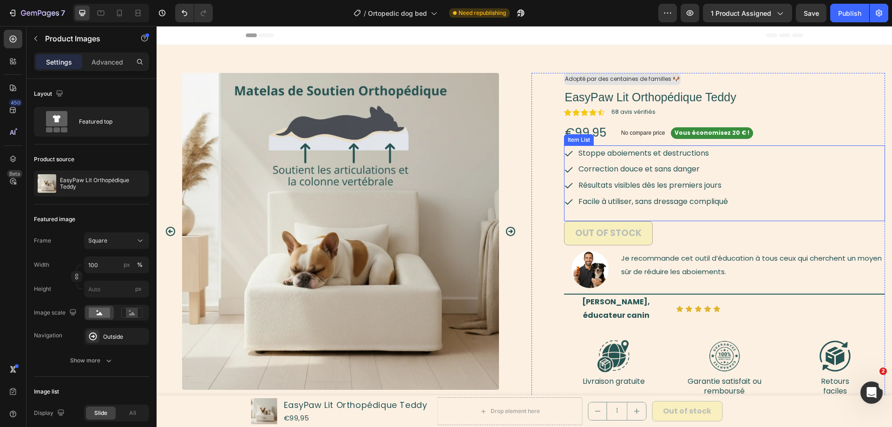
click at [611, 149] on span "Stoppe aboiements et destructions" at bounding box center [643, 153] width 130 height 11
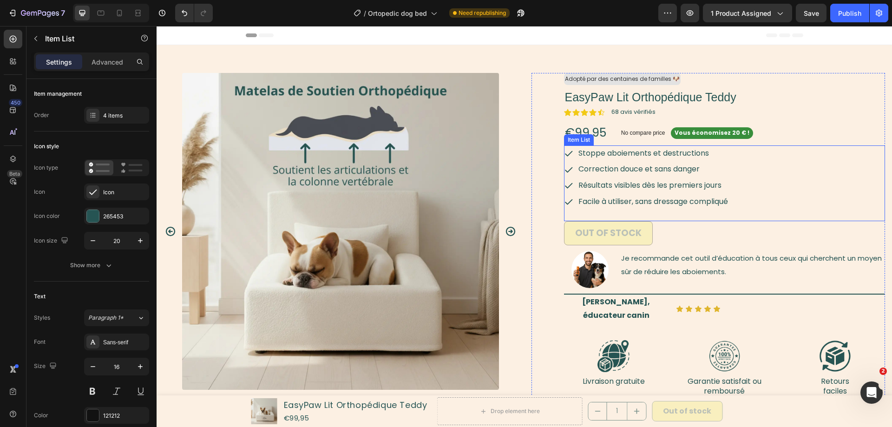
click at [611, 150] on span "Stoppe aboiements et destructions" at bounding box center [643, 153] width 130 height 11
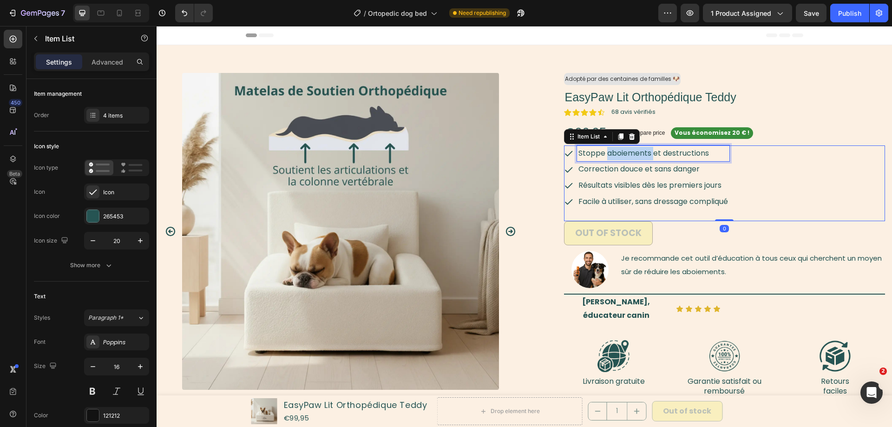
click at [611, 150] on span "Stoppe aboiements et destructions" at bounding box center [643, 153] width 130 height 11
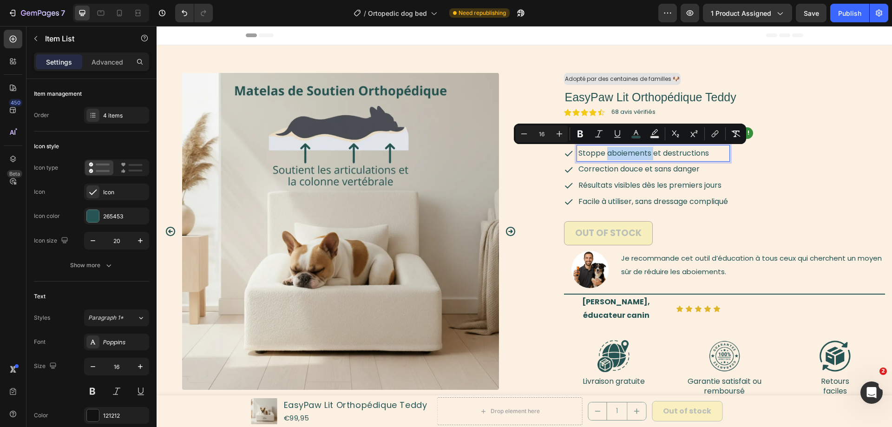
click at [611, 150] on span "Stoppe aboiements et destructions" at bounding box center [643, 153] width 130 height 11
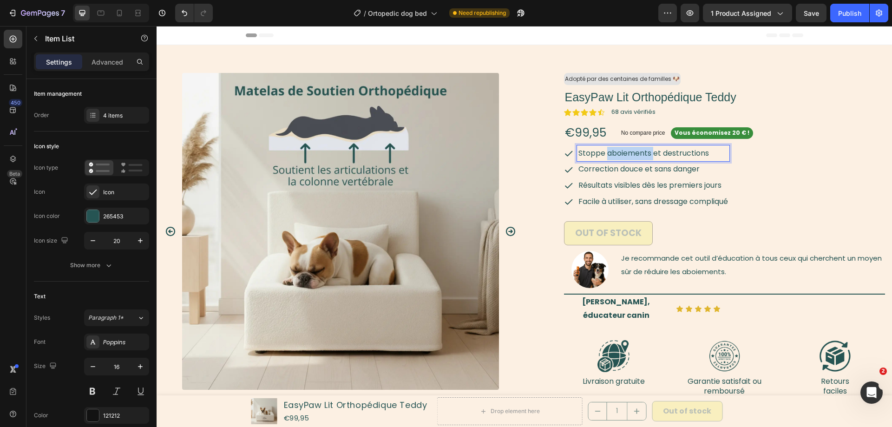
click at [611, 150] on span "Stoppe aboiements et destructions" at bounding box center [643, 153] width 130 height 11
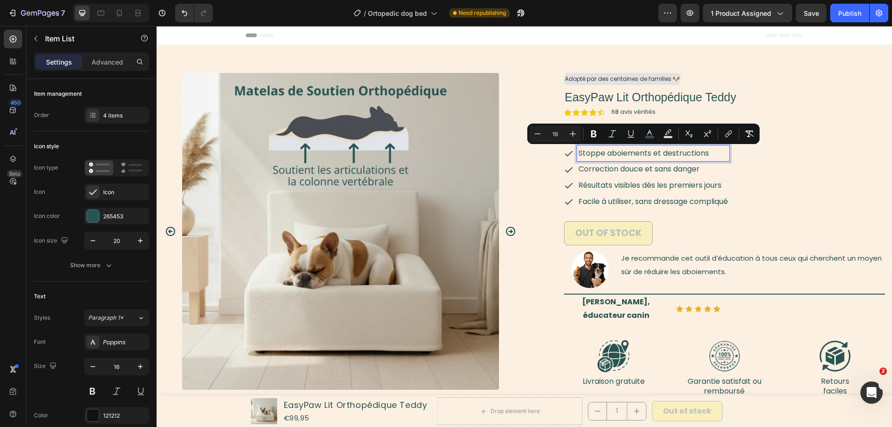
click at [613, 154] on span "Stoppe aboiements et destructions" at bounding box center [643, 153] width 130 height 11
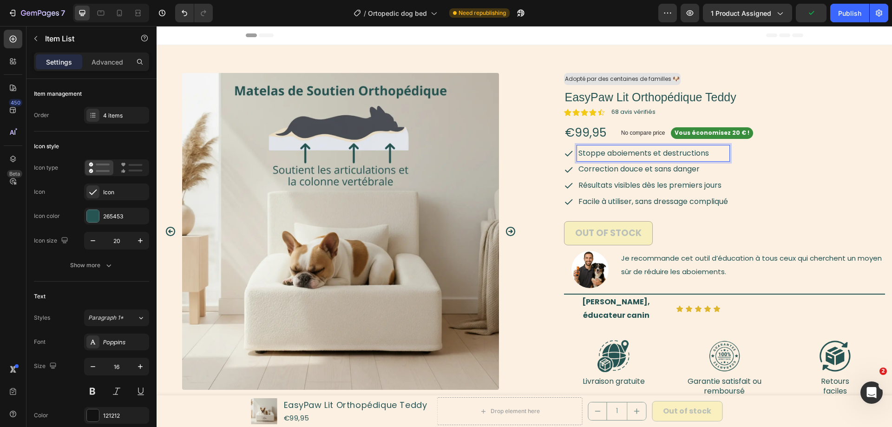
click at [614, 155] on span "Stoppe aboiements et destructions" at bounding box center [643, 153] width 130 height 11
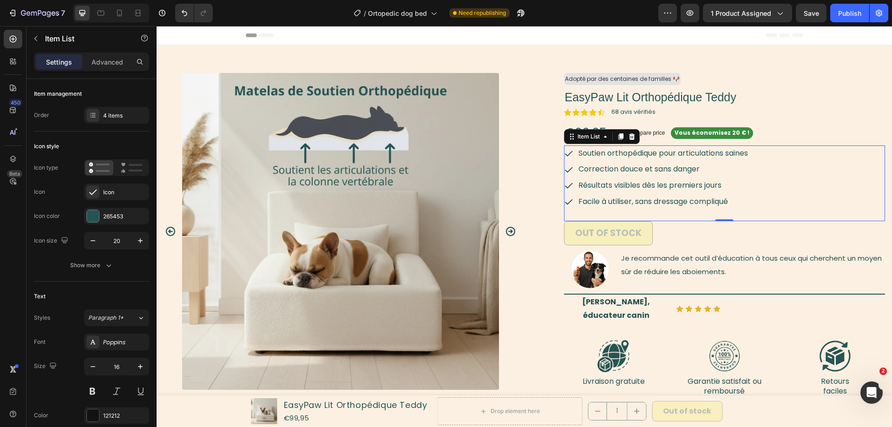
click at [648, 168] on span "Correction douce et sans danger" at bounding box center [638, 168] width 121 height 11
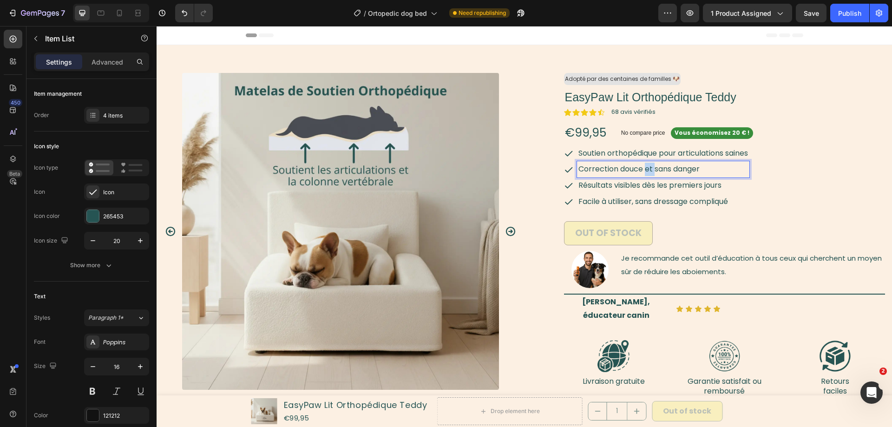
click at [648, 168] on span "Correction douce et sans danger" at bounding box center [638, 168] width 121 height 11
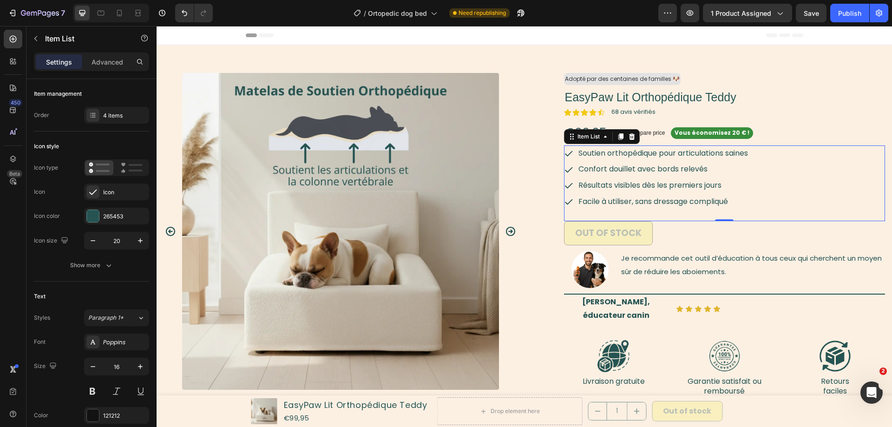
click at [658, 180] on span "Résultats visibles dès les premiers jours" at bounding box center [649, 185] width 143 height 11
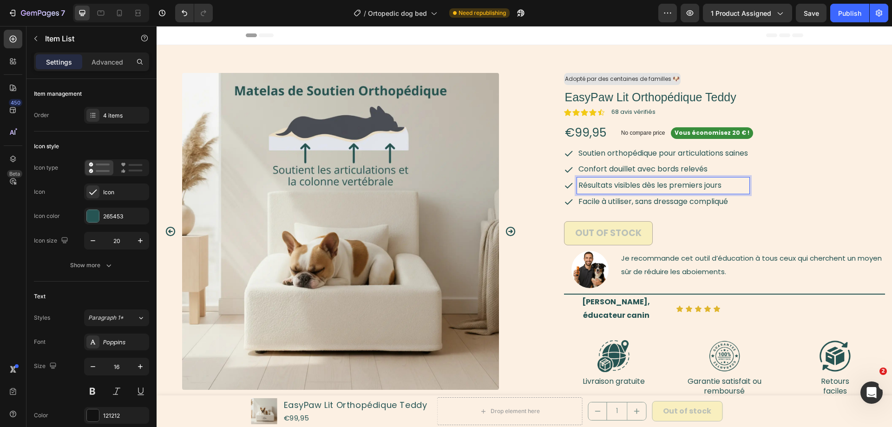
click at [658, 183] on span "Résultats visibles dès les premiers jours" at bounding box center [649, 185] width 143 height 11
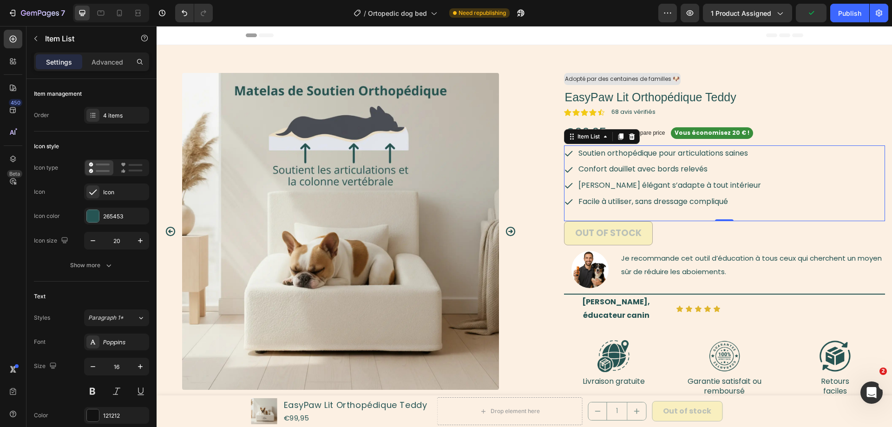
click at [645, 209] on div "Facile à utiliser, sans dressage compliqué" at bounding box center [669, 202] width 185 height 16
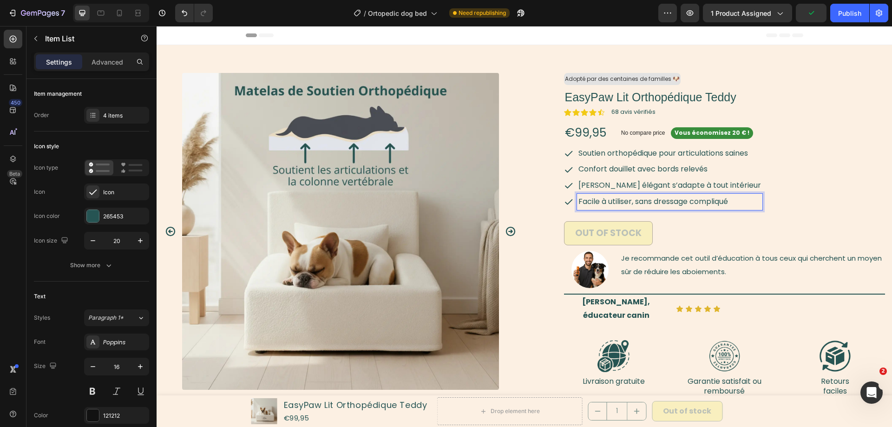
click at [645, 208] on p "Facile à utiliser, sans dressage compliqué" at bounding box center [669, 201] width 182 height 13
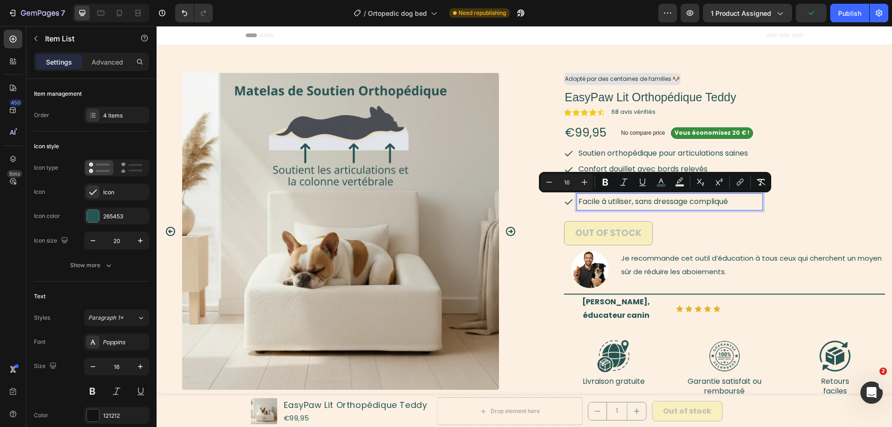
click at [645, 208] on p "Facile à utiliser, sans dressage compliqué" at bounding box center [669, 201] width 182 height 13
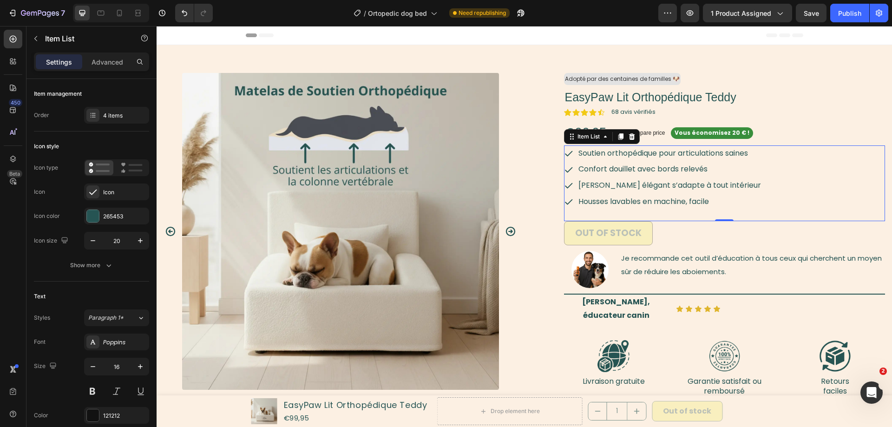
click at [749, 206] on p "Housses lavables en machine, facile" at bounding box center [669, 201] width 182 height 13
drag, startPoint x: 765, startPoint y: 169, endPoint x: 687, endPoint y: 181, distance: 78.3
click at [762, 169] on div "Soutien orthopédique pour articulations saines Confort douillet avec bords rele…" at bounding box center [724, 177] width 321 height 65
click at [578, 212] on div "Soutien orthopédique pour articulations saines Confort douillet avec bords rele…" at bounding box center [724, 183] width 321 height 76
click at [34, 42] on icon "button" at bounding box center [35, 38] width 7 height 7
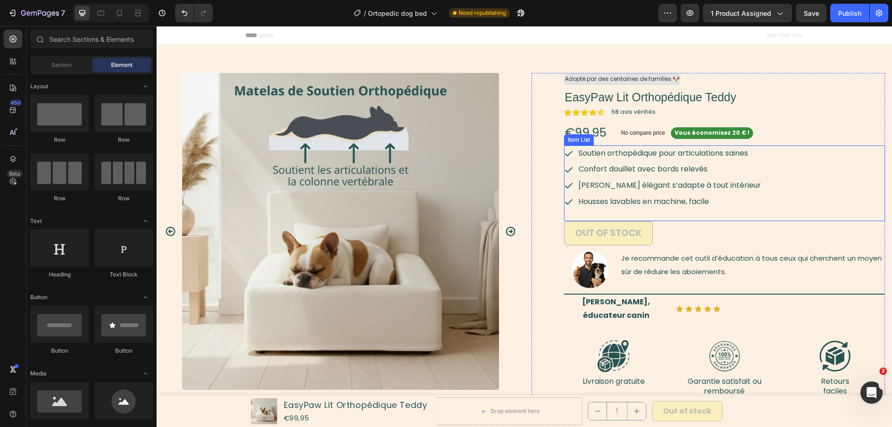
click at [810, 185] on div "Soutien orthopédique pour articulations saines Confort douillet avec bords rele…" at bounding box center [724, 177] width 321 height 65
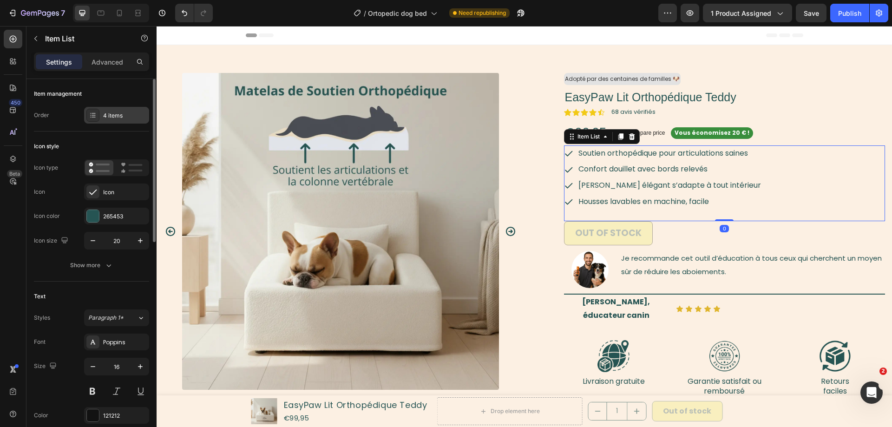
click at [95, 113] on icon at bounding box center [92, 114] width 7 height 7
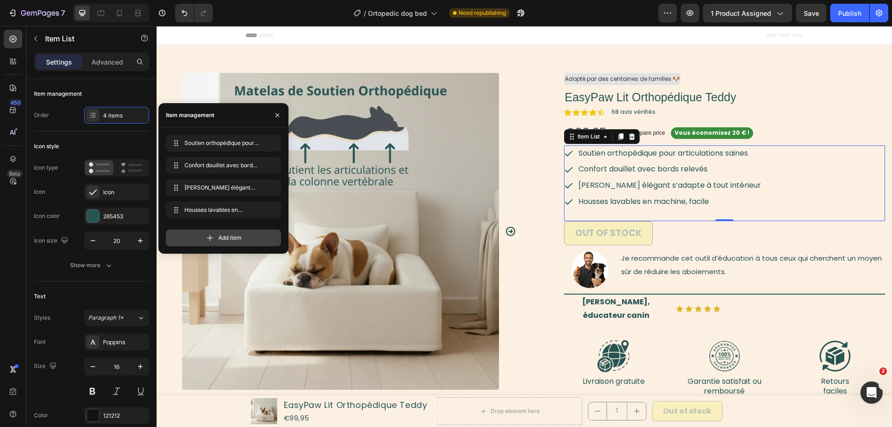
click at [227, 235] on span "Add item" at bounding box center [229, 238] width 23 height 8
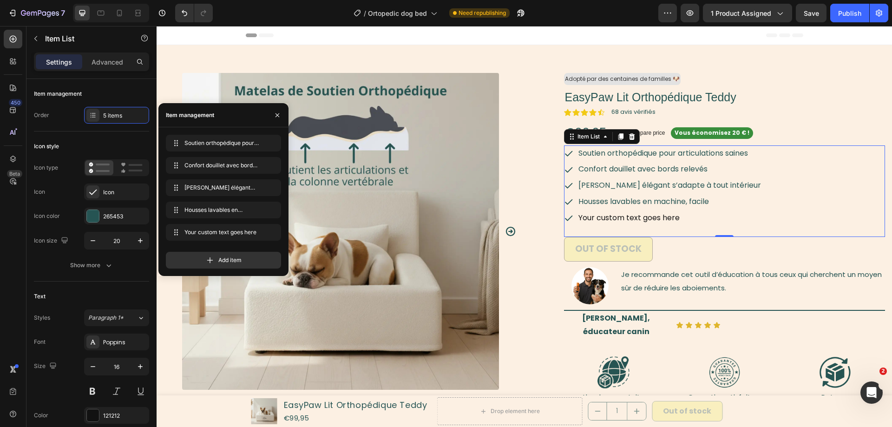
click at [621, 221] on div "Your custom text goes here" at bounding box center [669, 218] width 185 height 16
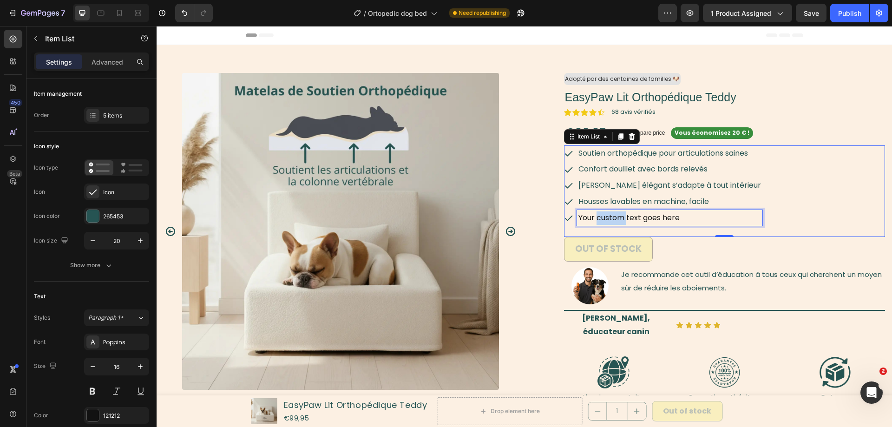
click at [621, 221] on p "Your custom text goes here" at bounding box center [669, 217] width 182 height 13
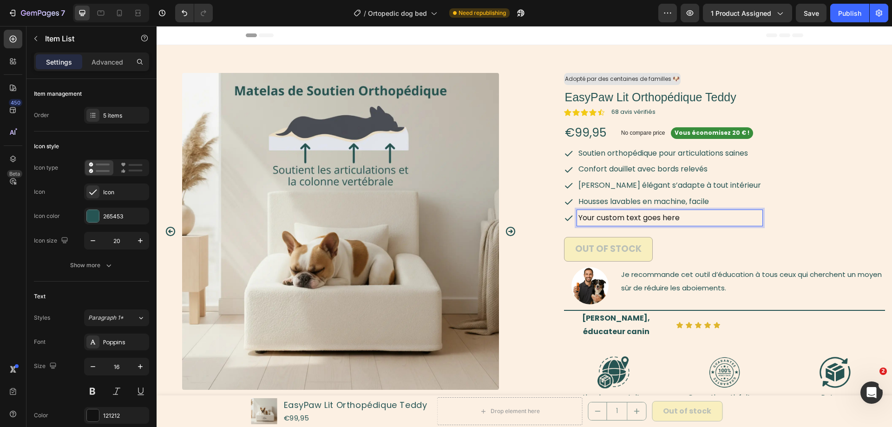
click at [621, 221] on p "Your custom text goes here" at bounding box center [669, 217] width 182 height 13
click at [665, 195] on p "Housses lavables en machine, facile" at bounding box center [669, 201] width 182 height 13
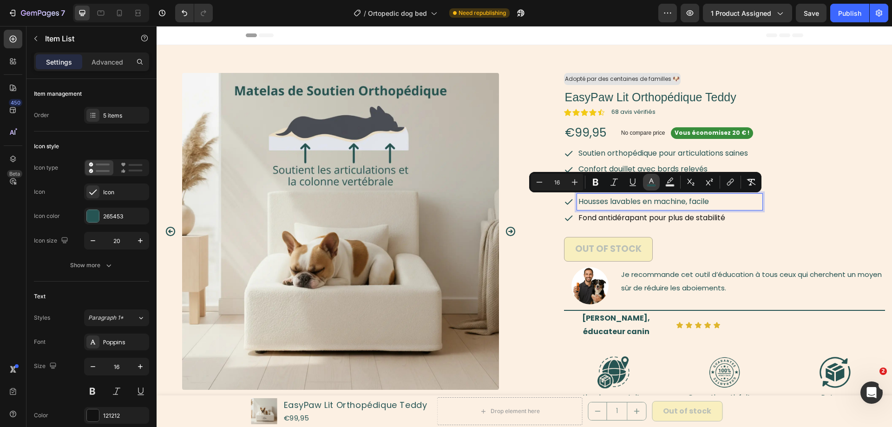
click at [653, 180] on icon "Editor contextual toolbar" at bounding box center [650, 181] width 9 height 9
type input "265453"
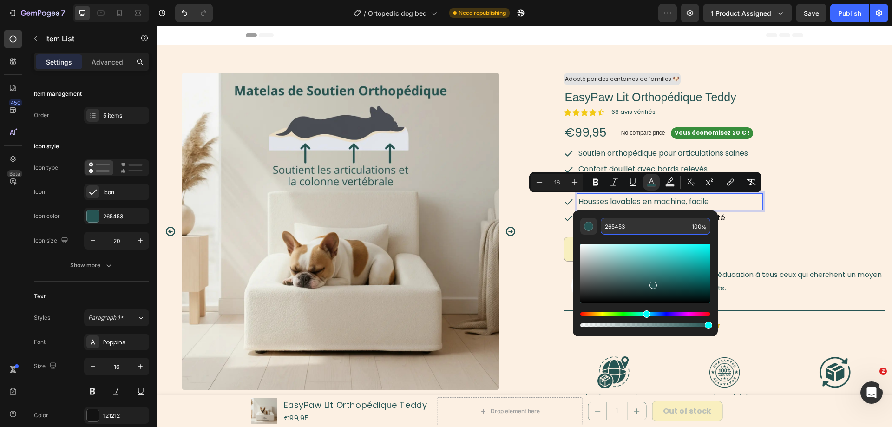
click at [646, 226] on input "265453" at bounding box center [643, 226] width 87 height 17
drag, startPoint x: 646, startPoint y: 226, endPoint x: 629, endPoint y: 200, distance: 31.3
click at [646, 226] on input "265453" at bounding box center [643, 226] width 87 height 17
click at [793, 227] on div "Soutien orthopédique pour articulations saines Confort douillet avec bords rele…" at bounding box center [724, 191] width 321 height 92
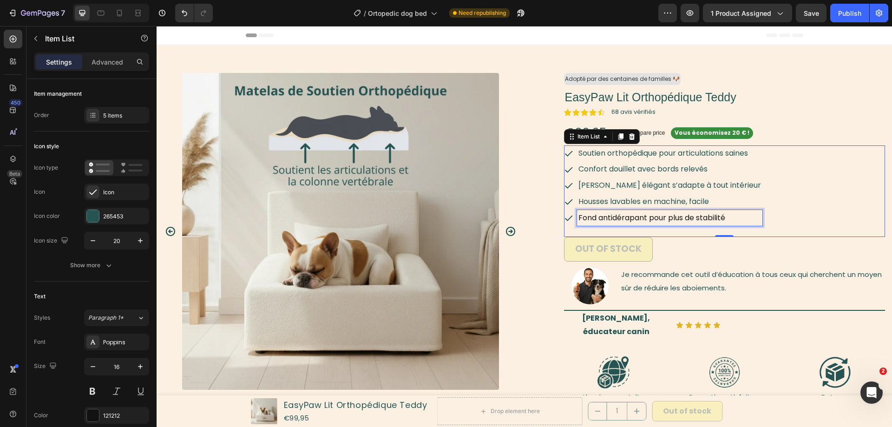
click at [720, 218] on p "Fond antidérapant pour plus de stabilité" at bounding box center [669, 217] width 182 height 13
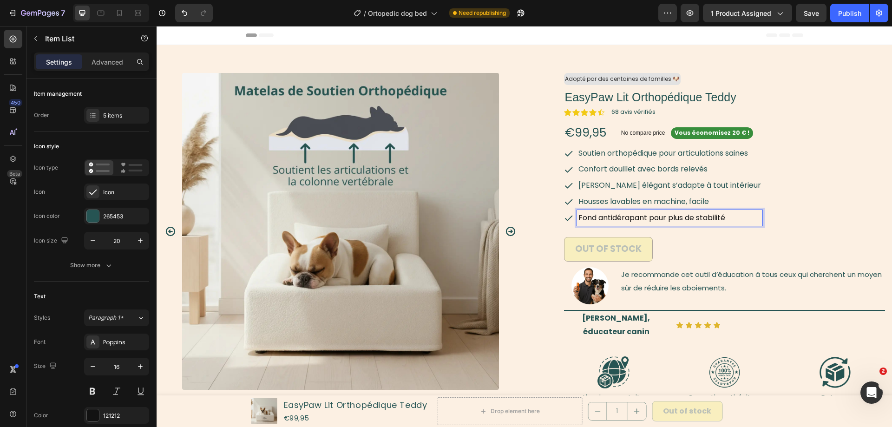
click at [720, 218] on p "Fond antidérapant pour plus de stabilité" at bounding box center [669, 217] width 182 height 13
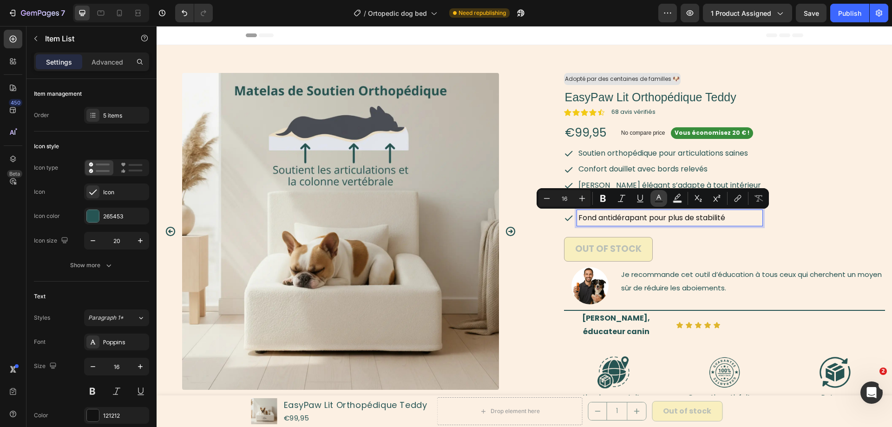
click at [662, 199] on icon "Editor contextual toolbar" at bounding box center [658, 198] width 9 height 9
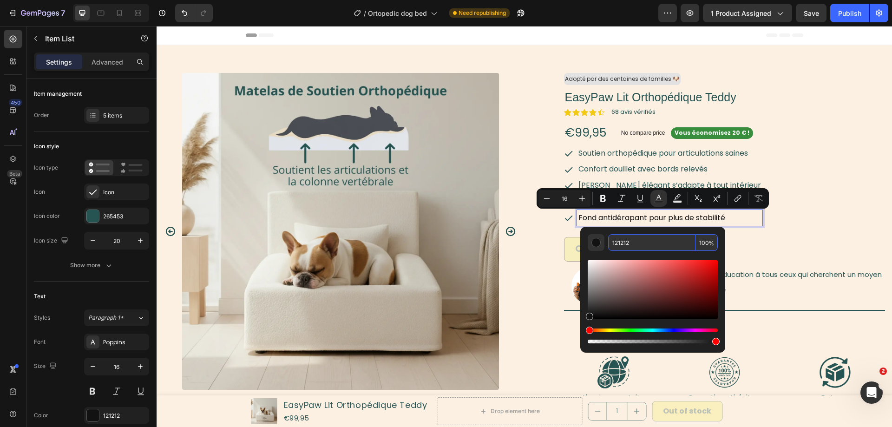
click at [666, 243] on input "121212" at bounding box center [651, 242] width 87 height 17
paste input "265453"
click at [796, 227] on div "Soutien orthopédique pour articulations saines Confort douillet avec bords rele…" at bounding box center [724, 191] width 321 height 92
click at [656, 238] on input "121212" at bounding box center [651, 242] width 87 height 17
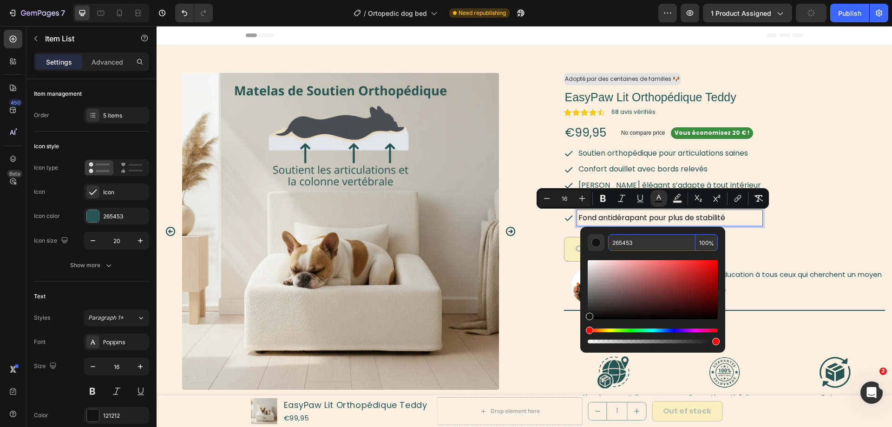
type input "265453"
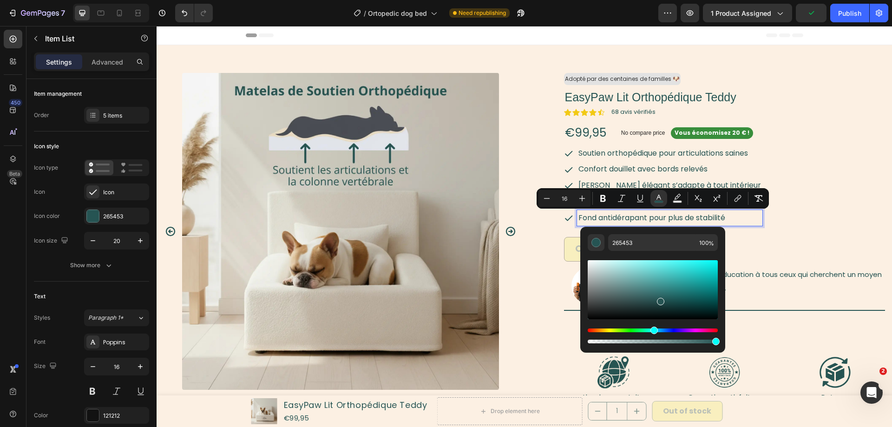
click at [813, 233] on div "Soutien orthopédique pour articulations saines Confort douillet avec bords rele…" at bounding box center [724, 191] width 321 height 92
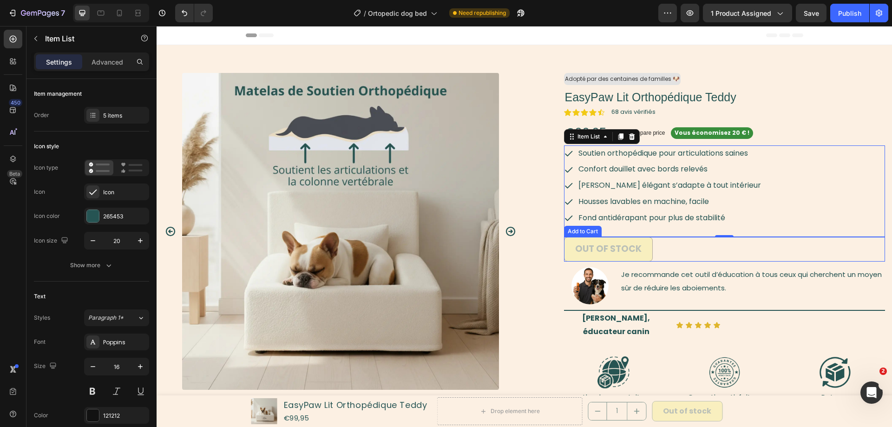
click at [752, 251] on div "Out of stock Add to Cart" at bounding box center [724, 249] width 321 height 25
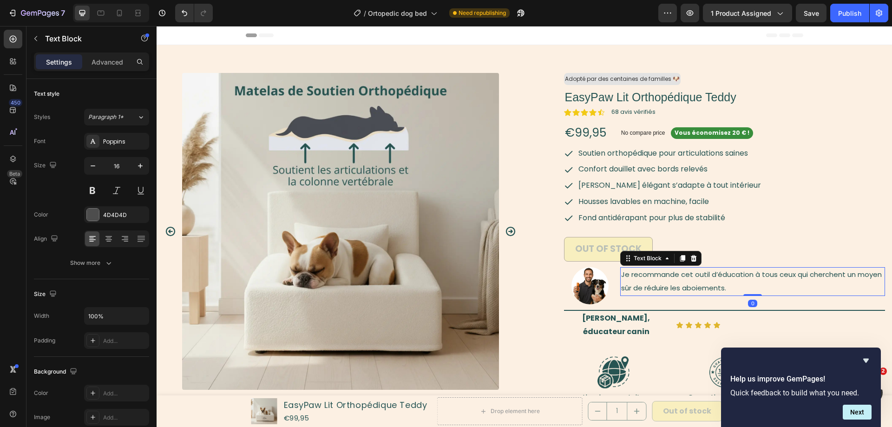
click at [653, 281] on div "Je recommande cet outil d’éducation à tous ceux qui cherchent un moyen sûr de r…" at bounding box center [752, 285] width 265 height 37
click at [653, 281] on p "Je recommande cet outil d’éducation à tous ceux qui cherchent un moyen sûr de r…" at bounding box center [752, 281] width 263 height 27
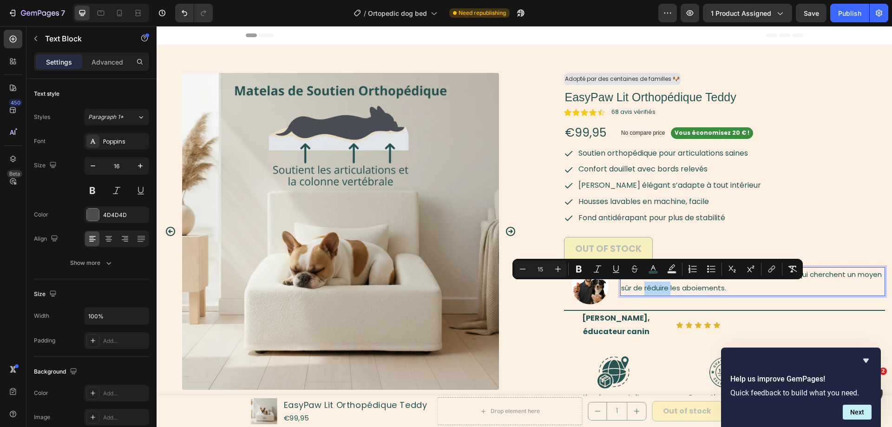
drag, startPoint x: 657, startPoint y: 277, endPoint x: 498, endPoint y: 254, distance: 160.1
click at [657, 277] on div "Minus 15 Plus Bold Italic Underline Strikethrough color Text Background Color N…" at bounding box center [657, 269] width 290 height 20
click at [671, 281] on p "Je recommande cet outil d’éducation à tous ceux qui cherchent un moyen sûr de r…" at bounding box center [752, 281] width 263 height 27
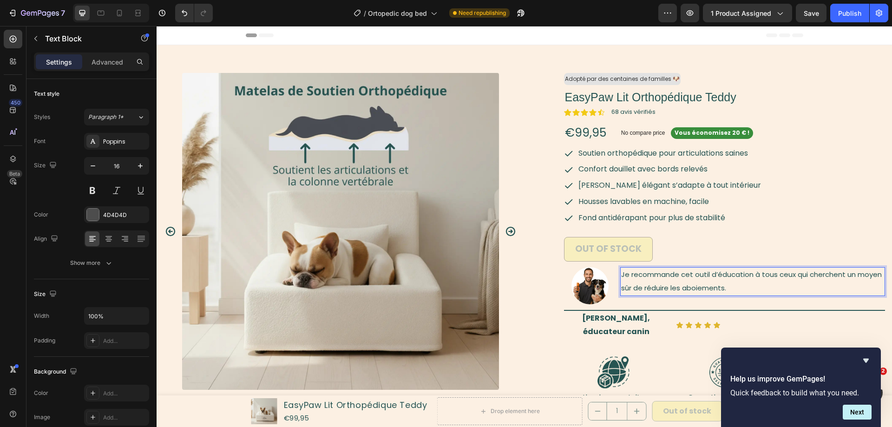
click at [671, 281] on p "Je recommande cet outil d’éducation à tous ceux qui cherchent un moyen sûr de r…" at bounding box center [752, 281] width 263 height 27
click at [700, 282] on p "Ce lit est vraiment élégant dans mon salon. Mon chien adore s’y blottir chaque …" at bounding box center [752, 281] width 263 height 27
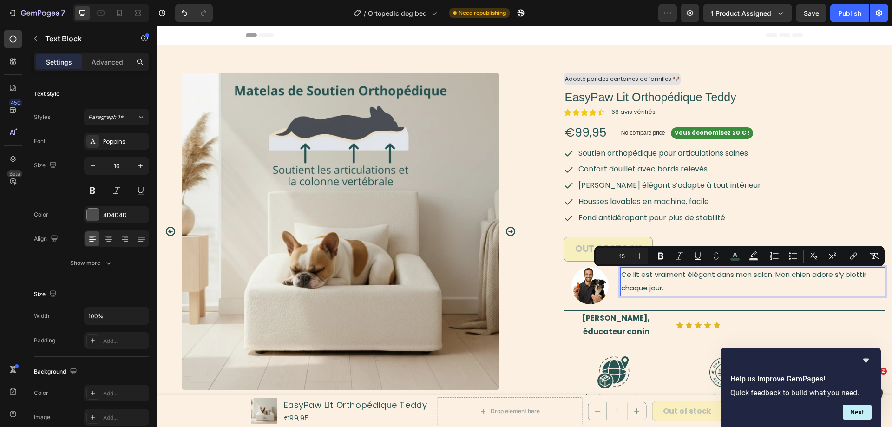
click at [696, 285] on p "Ce lit est vraiment élégant dans mon salon. Mon chien adore s’y blottir chaque …" at bounding box center [752, 281] width 263 height 27
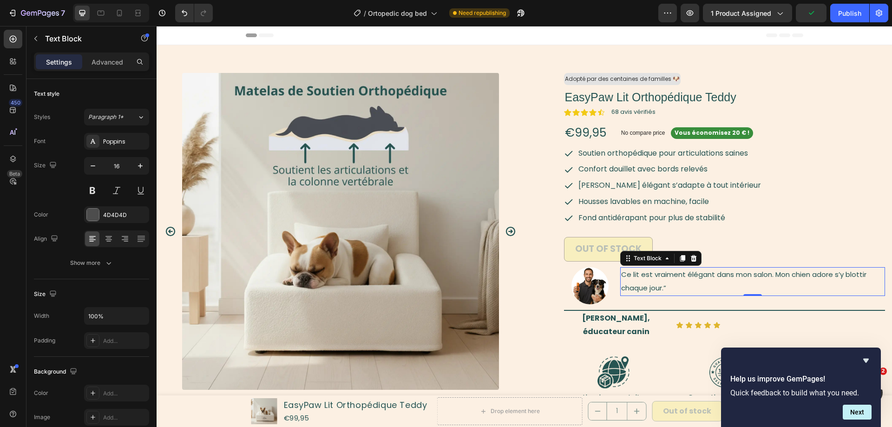
click at [624, 272] on span "Ce lit est vraiment élégant dans mon salon. Mon chien adore s’y blottir chaque …" at bounding box center [743, 280] width 245 height 23
click at [622, 319] on strong "Marc L., éducateur canin" at bounding box center [616, 325] width 68 height 24
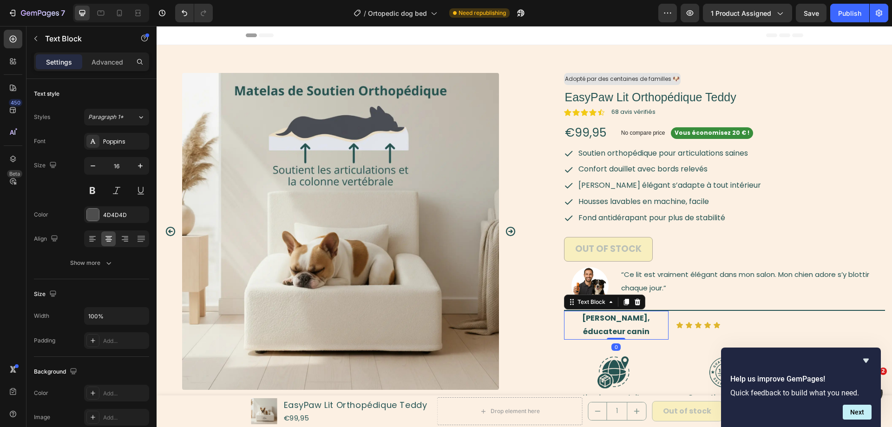
click at [622, 319] on strong "Marc L., éducateur canin" at bounding box center [616, 325] width 68 height 24
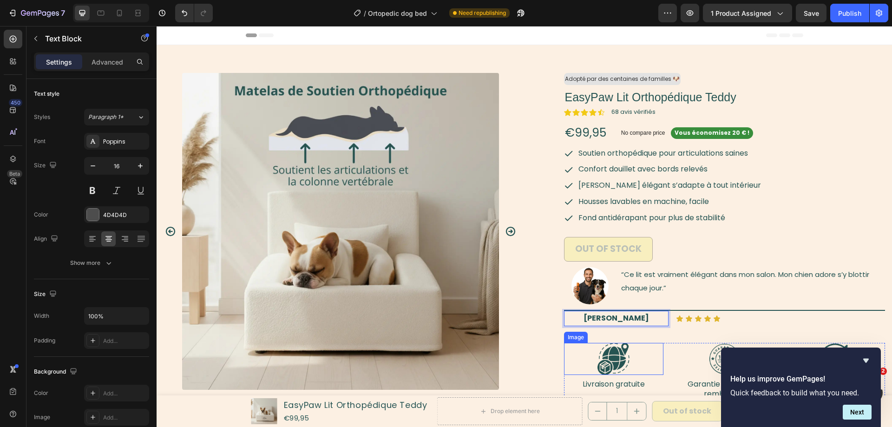
click at [579, 342] on div "Adopté par des centaines de familles 🐶 Text Block Row EasyPaw Lit Orthopédique …" at bounding box center [724, 236] width 321 height 327
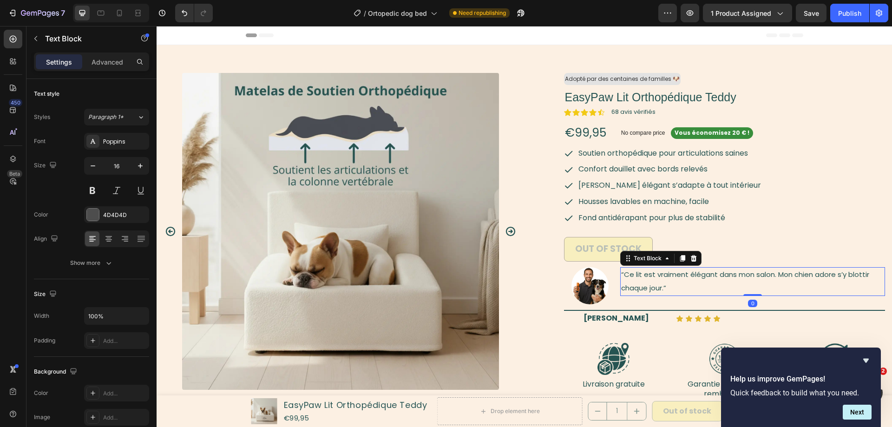
click at [691, 282] on p "“Ce lit est vraiment élégant dans mon salon. Mon chien adore s’y blottir chaque…" at bounding box center [752, 281] width 263 height 27
click at [857, 411] on button "Next" at bounding box center [856, 411] width 29 height 15
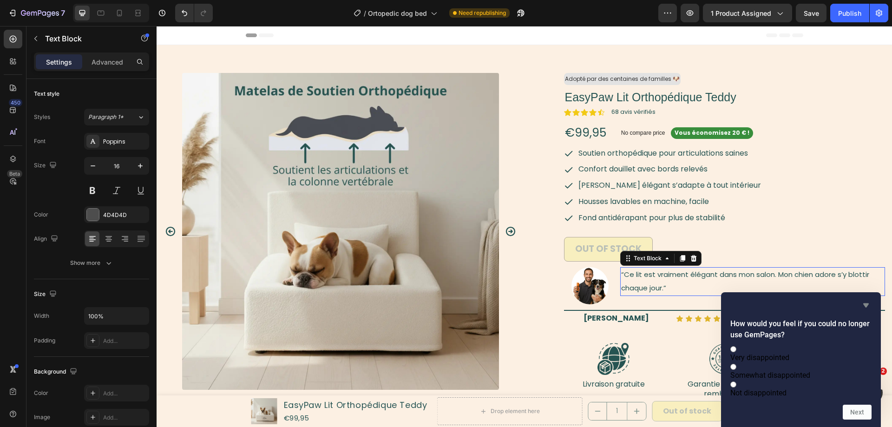
click at [869, 300] on icon "Hide survey" at bounding box center [865, 305] width 11 height 11
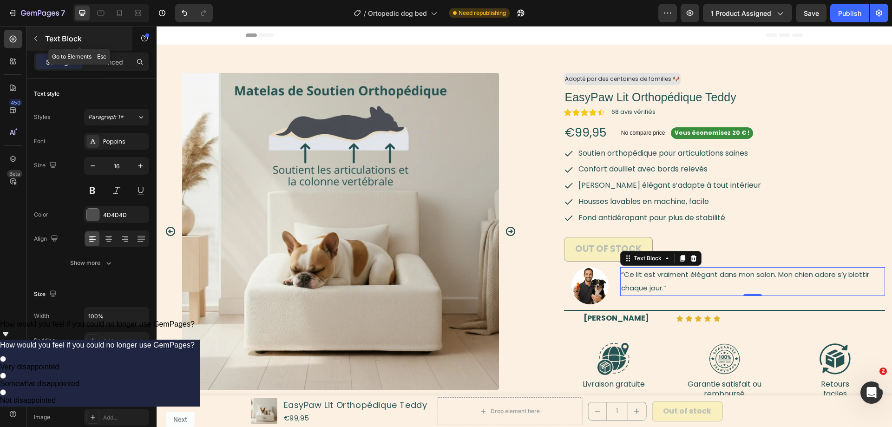
click at [28, 37] on button "button" at bounding box center [35, 38] width 15 height 15
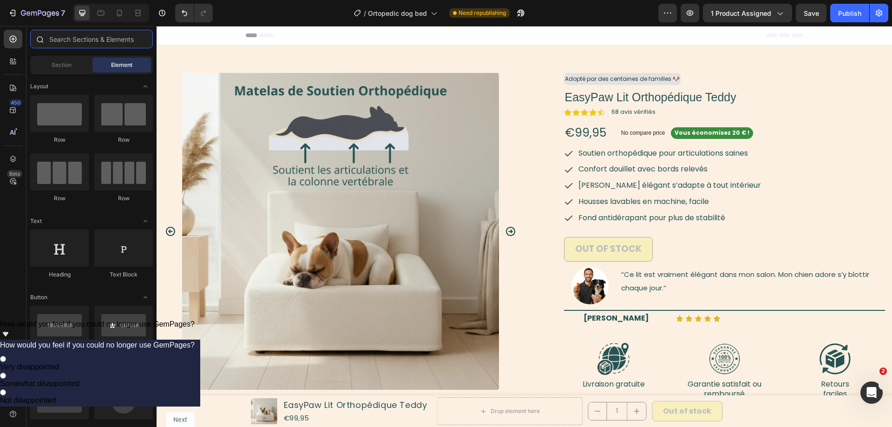
click at [75, 39] on input "text" at bounding box center [91, 39] width 123 height 19
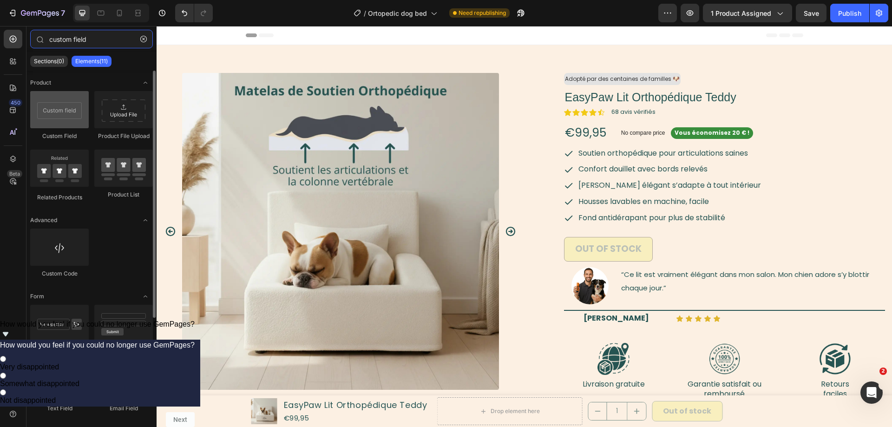
type input "custom field"
click at [55, 108] on div at bounding box center [59, 109] width 59 height 37
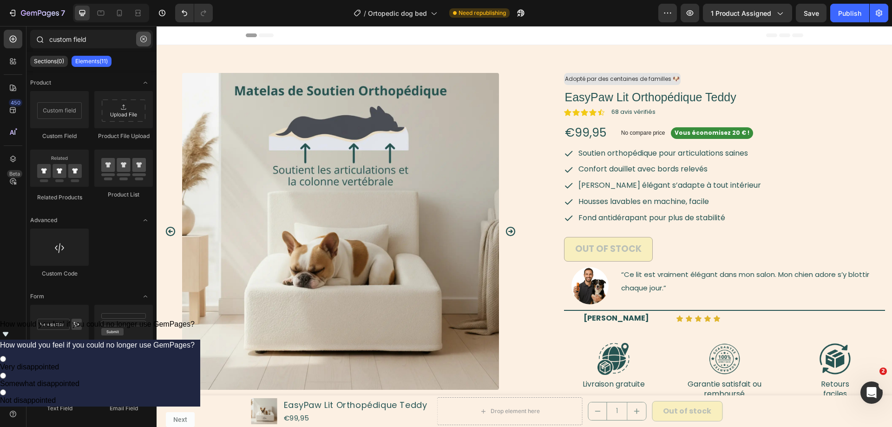
click at [143, 38] on icon "button" at bounding box center [143, 39] width 7 height 7
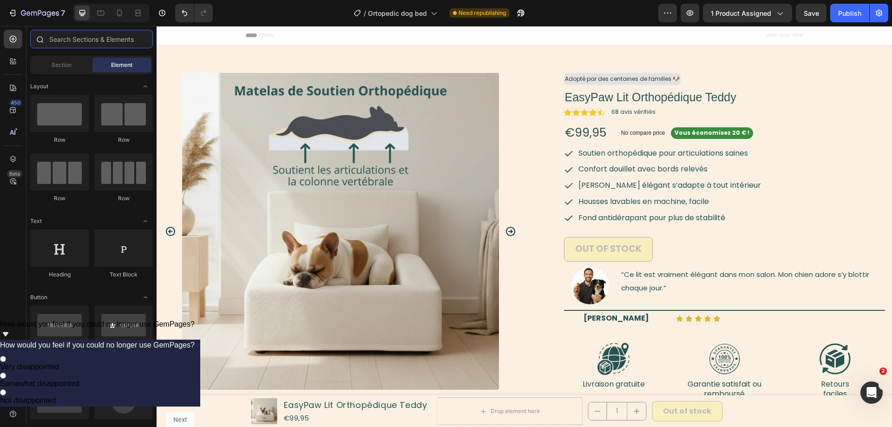
click at [122, 39] on input "text" at bounding box center [91, 39] width 123 height 19
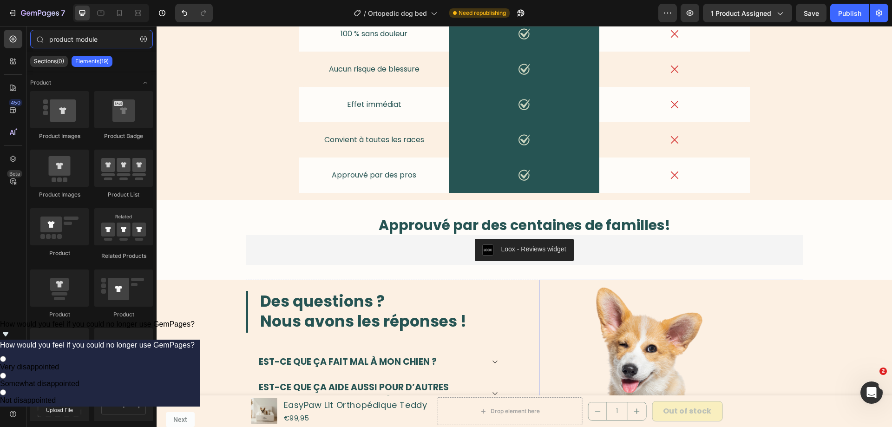
scroll to position [1834, 0]
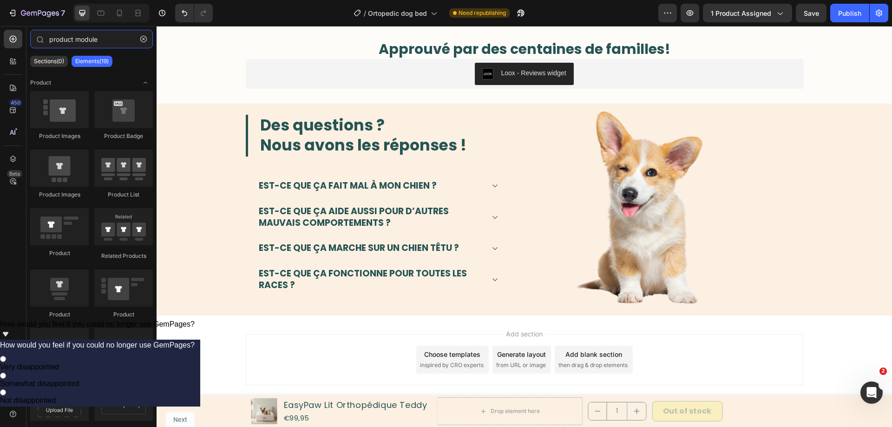
type input "product module"
click at [574, 365] on span "then drag & drop elements" at bounding box center [592, 365] width 69 height 8
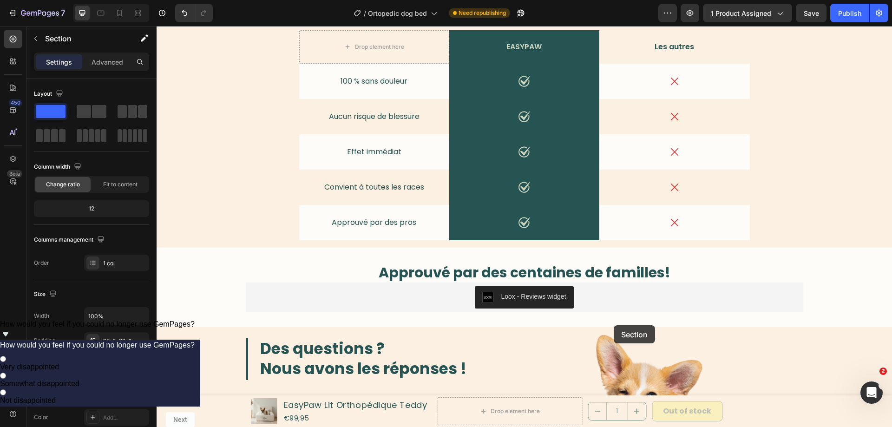
scroll to position [1891, 0]
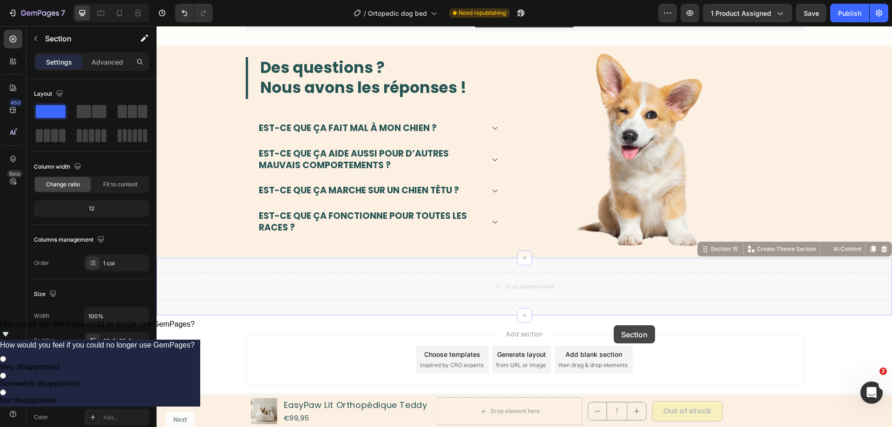
drag, startPoint x: 430, startPoint y: 347, endPoint x: 615, endPoint y: 317, distance: 187.7
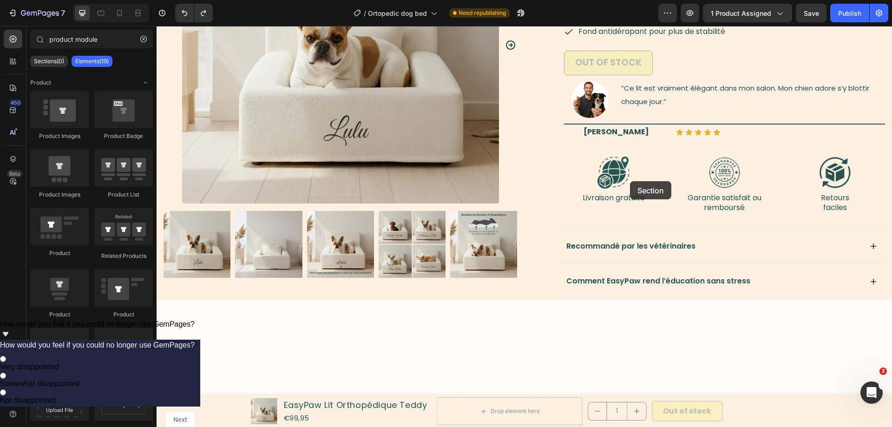
scroll to position [0, 0]
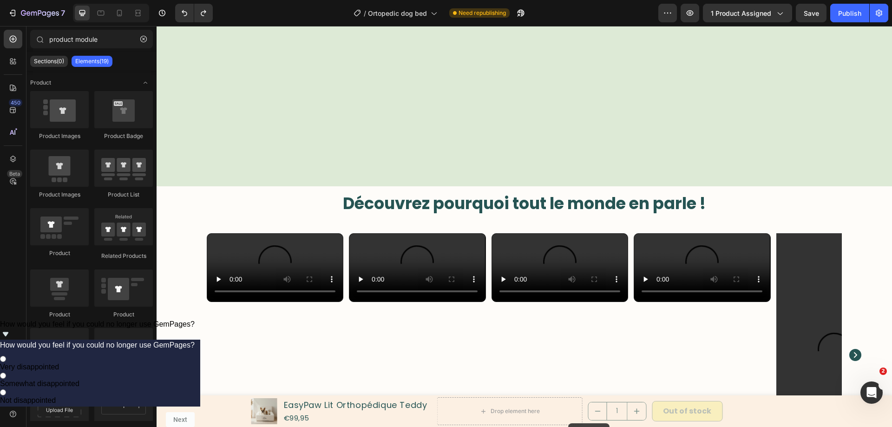
drag, startPoint x: 511, startPoint y: 284, endPoint x: 568, endPoint y: 423, distance: 150.6
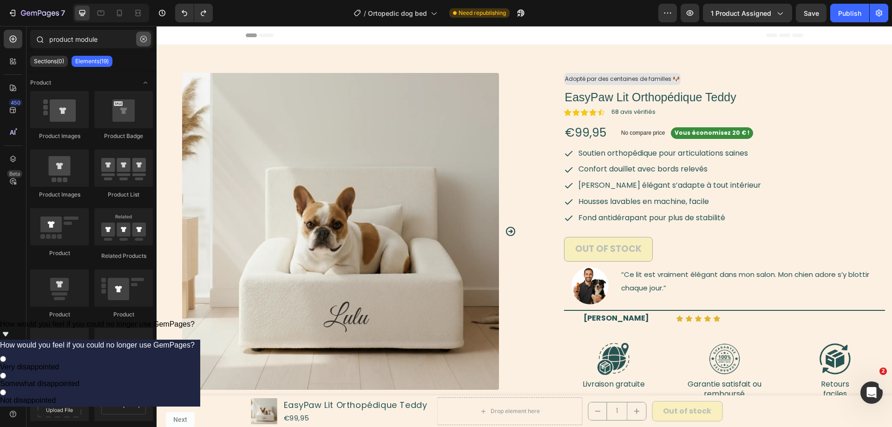
click at [142, 39] on icon "button" at bounding box center [143, 39] width 7 height 7
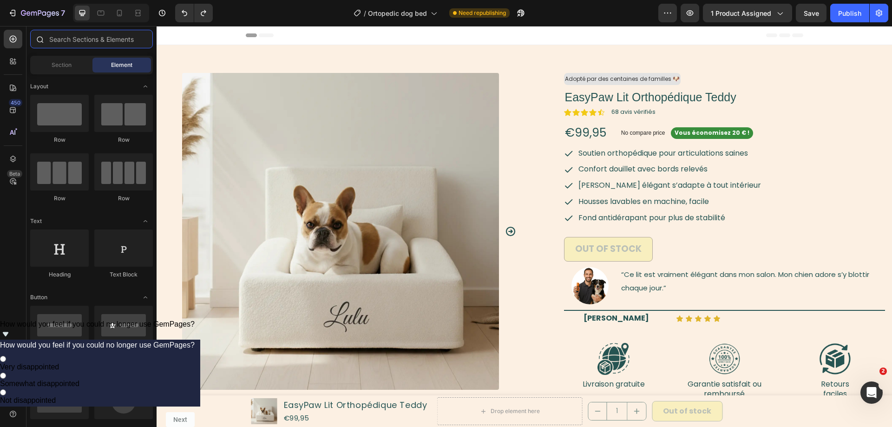
click at [127, 40] on input "text" at bounding box center [91, 39] width 123 height 19
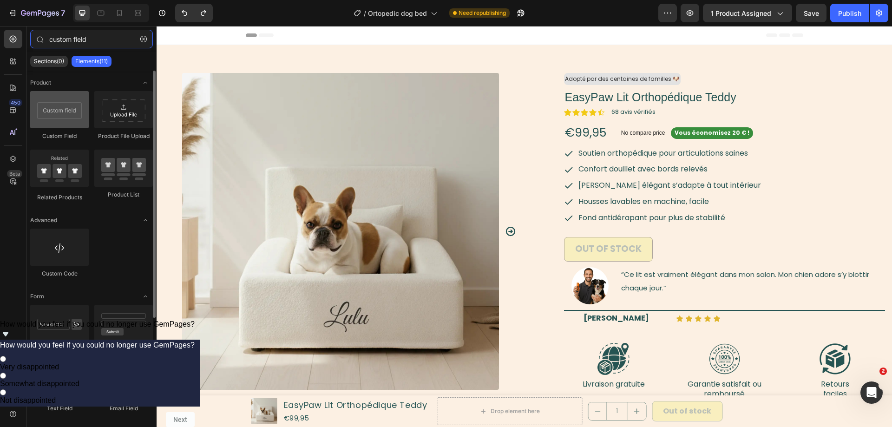
type input "custom field"
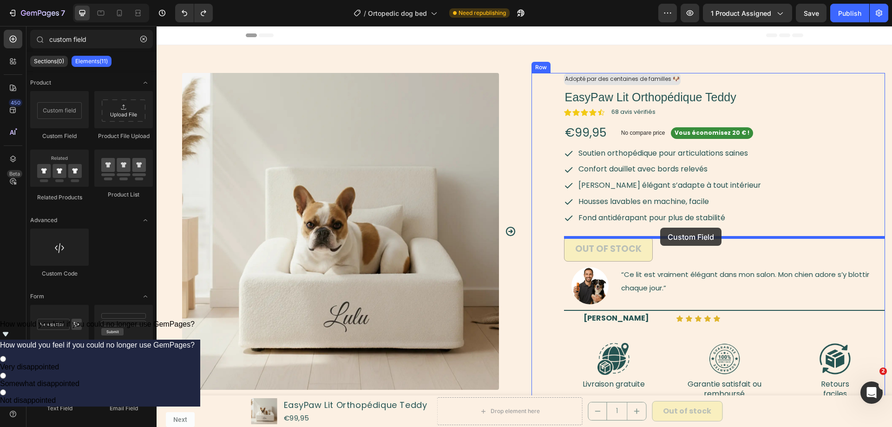
drag, startPoint x: 205, startPoint y: 130, endPoint x: 660, endPoint y: 228, distance: 465.5
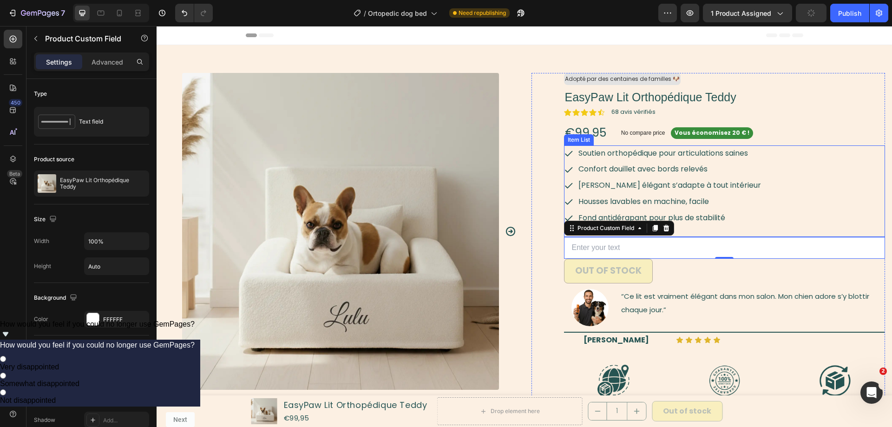
click at [732, 231] on div "Soutien orthopédique pour articulations saines Confort douillet avec bords rele…" at bounding box center [724, 191] width 321 height 92
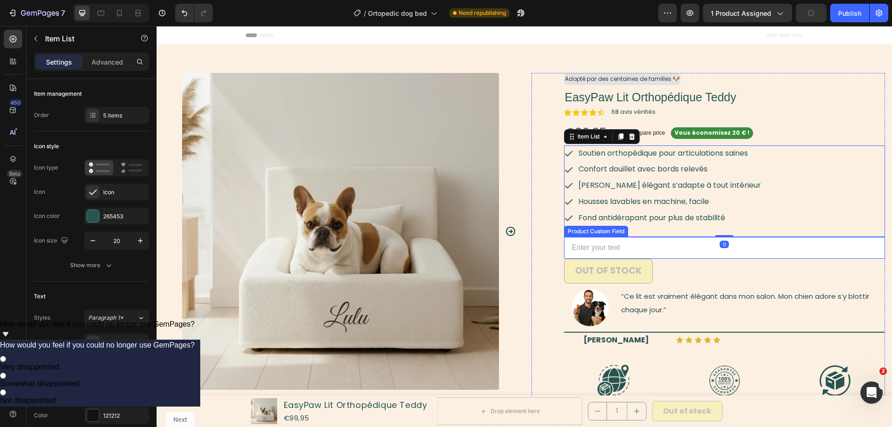
click at [738, 253] on input "text" at bounding box center [724, 248] width 321 height 22
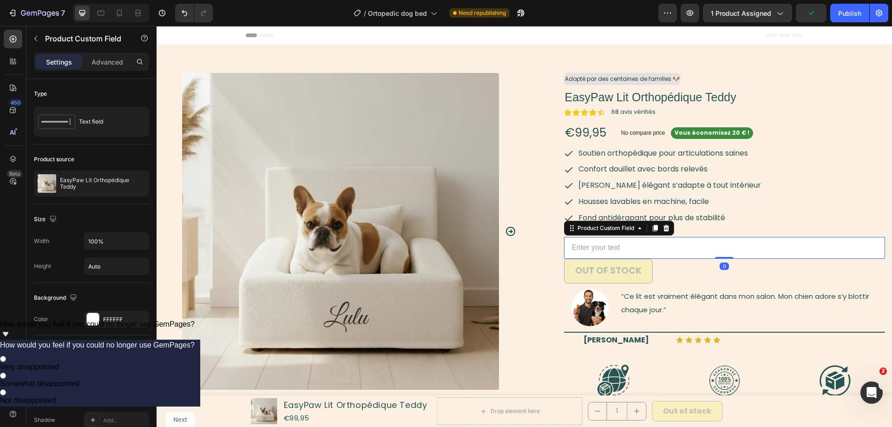
click at [776, 250] on input "text" at bounding box center [724, 248] width 321 height 22
click at [118, 56] on div "Advanced" at bounding box center [107, 61] width 46 height 15
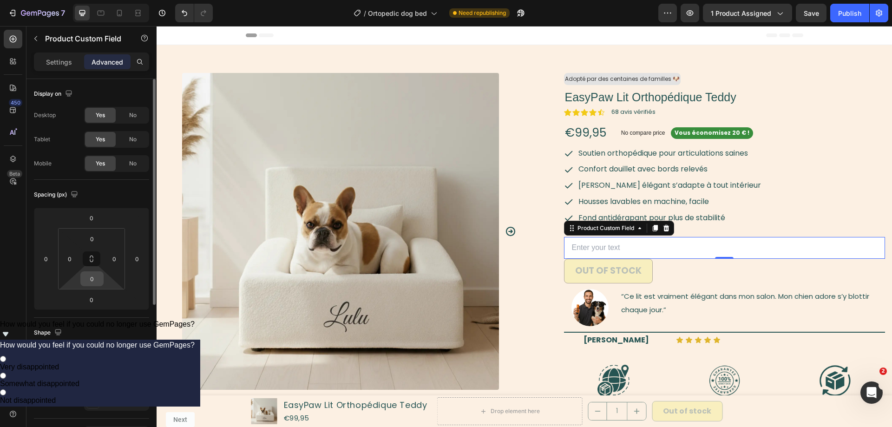
click at [94, 276] on input "0" at bounding box center [92, 279] width 19 height 14
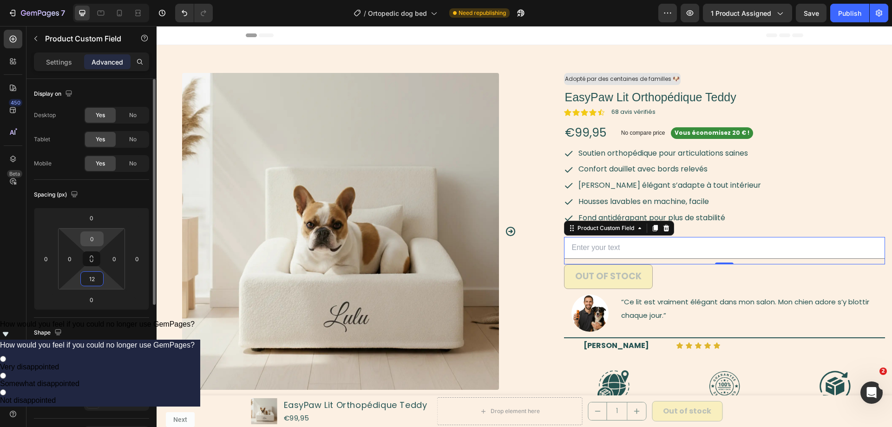
type input "12"
click at [91, 239] on input "0" at bounding box center [92, 239] width 19 height 14
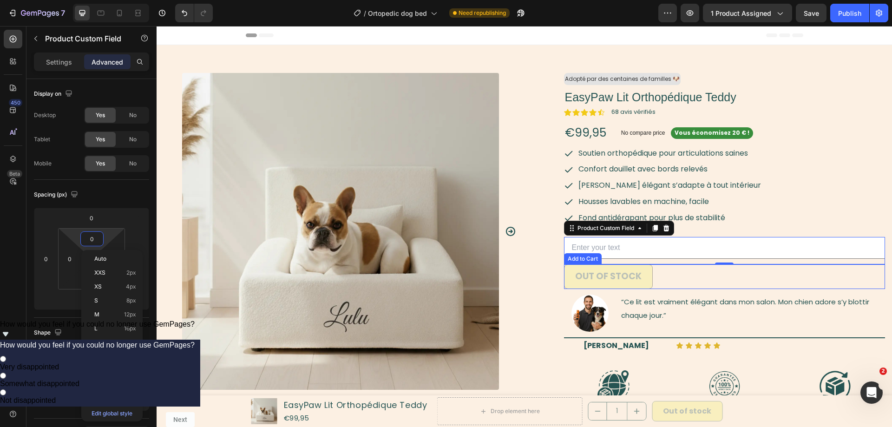
click at [763, 261] on div "Product Custom Field 0" at bounding box center [724, 250] width 321 height 27
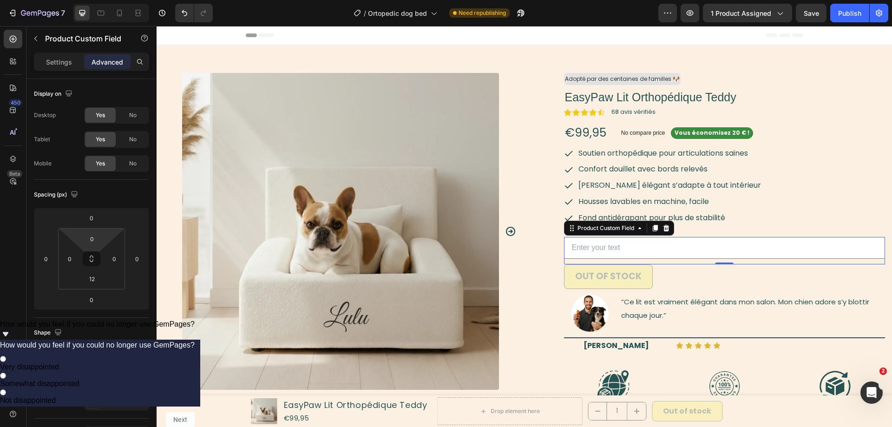
click at [749, 252] on input "text" at bounding box center [724, 248] width 321 height 22
click at [646, 312] on span "“Ce lit est vraiment élégant dans mon salon. Mon chien adore s’y blottir chaque…" at bounding box center [745, 308] width 248 height 23
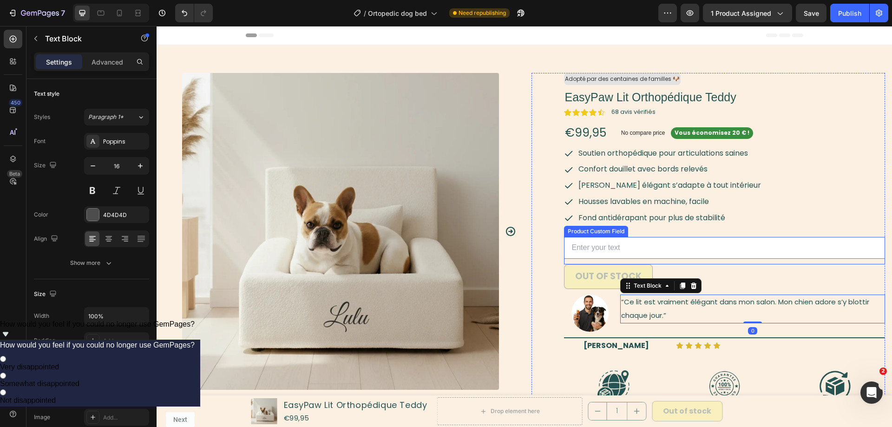
click at [660, 248] on input "text" at bounding box center [724, 248] width 321 height 22
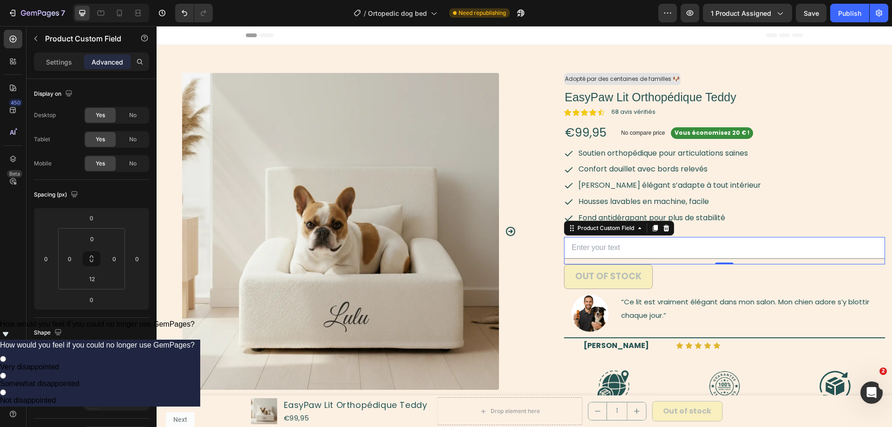
click at [51, 71] on div "Settings Advanced" at bounding box center [91, 65] width 130 height 26
click at [63, 63] on p "Settings" at bounding box center [59, 62] width 26 height 10
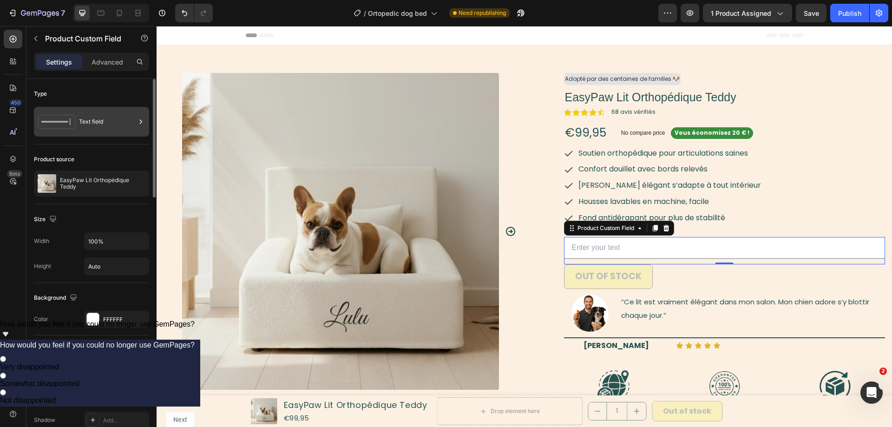
click at [130, 122] on div "Text field" at bounding box center [107, 121] width 57 height 21
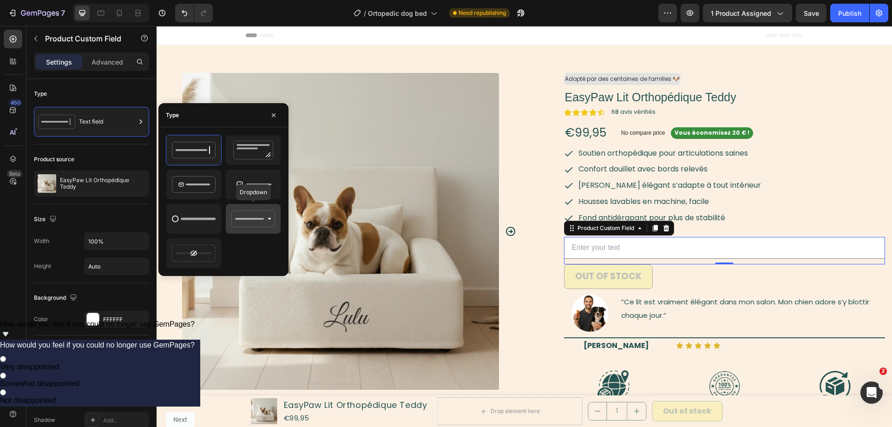
click at [262, 221] on icon at bounding box center [253, 218] width 44 height 19
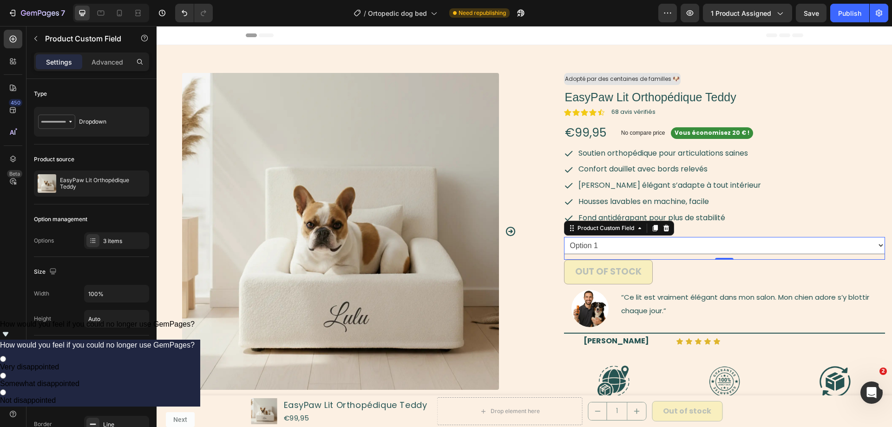
click at [564, 237] on select "Option 1 Option 2 Option 3" at bounding box center [724, 245] width 321 height 17
click at [90, 123] on div "Dropdown" at bounding box center [107, 121] width 57 height 21
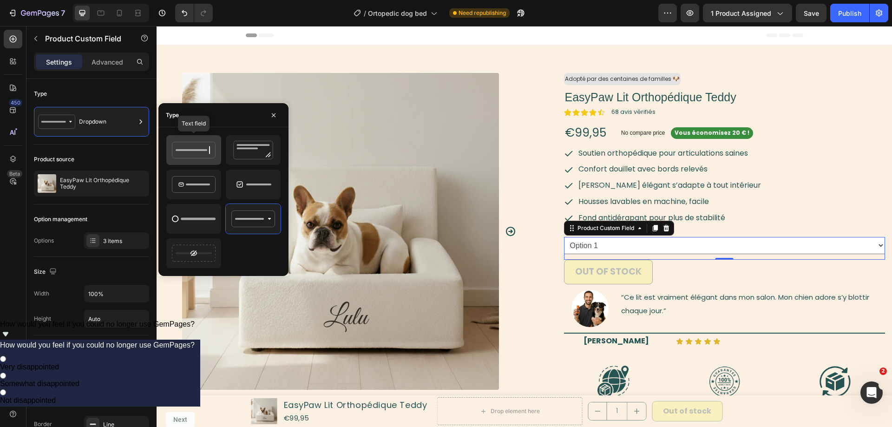
drag, startPoint x: 195, startPoint y: 154, endPoint x: 170, endPoint y: 143, distance: 26.8
click at [195, 154] on icon at bounding box center [194, 150] width 44 height 19
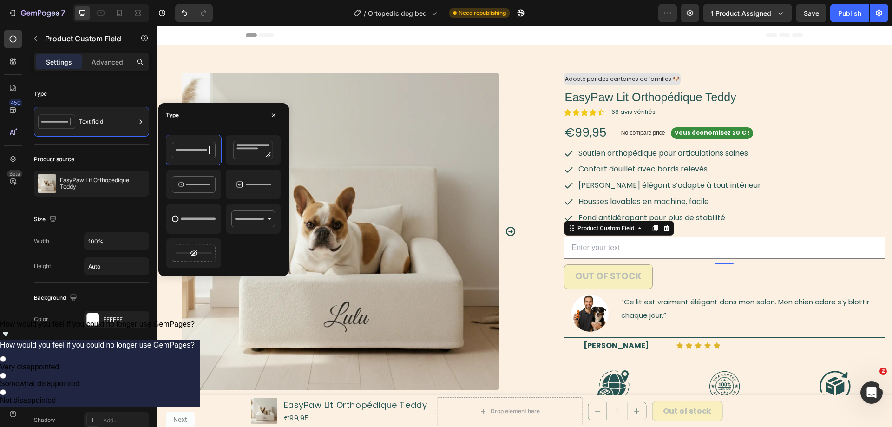
click at [632, 250] on input "text" at bounding box center [724, 248] width 321 height 22
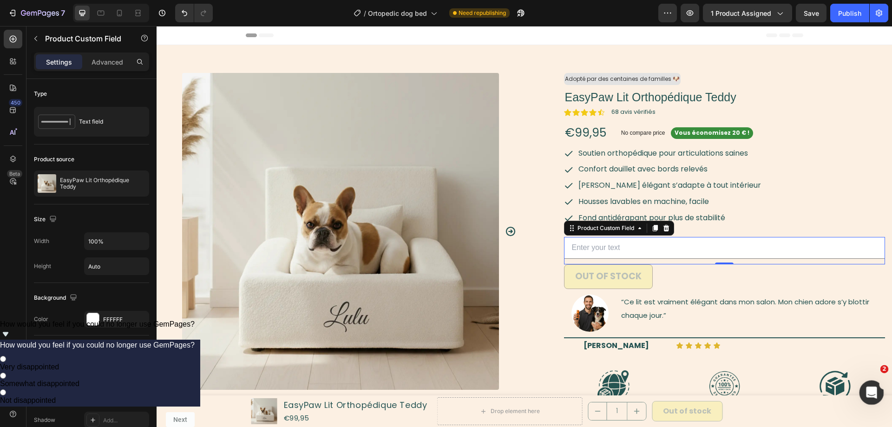
click at [874, 391] on icon "Open Intercom Messenger" at bounding box center [869, 391] width 15 height 15
click at [108, 139] on div "Is there anything else I can help you with? Please feel free to reach out to me…" at bounding box center [70, 156] width 120 height 34
click at [78, 21] on button "Scroll to bottom" at bounding box center [70, 14] width 16 height 16
click at [70, 43] on textarea "Message…" at bounding box center [70, 35] width 124 height 16
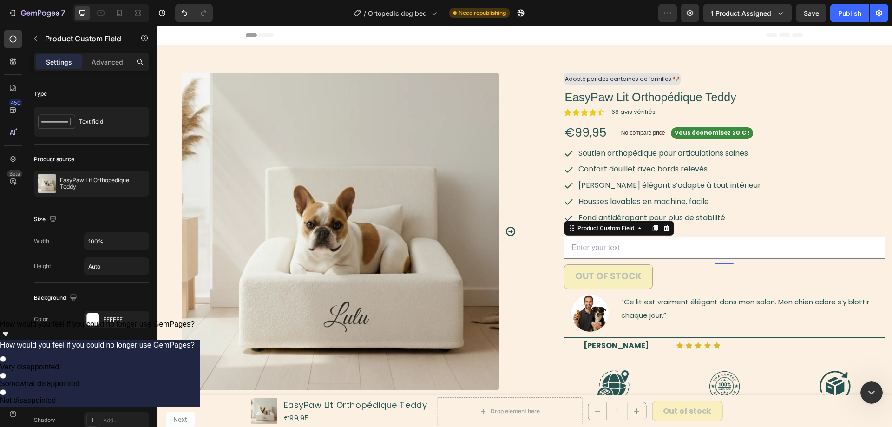
scroll to position [459, 0]
type textarea "Yes, is it possible to add a maximum number of characters in the field?"
click at [864, 391] on div "Close Intercom Messenger" at bounding box center [870, 391] width 22 height 22
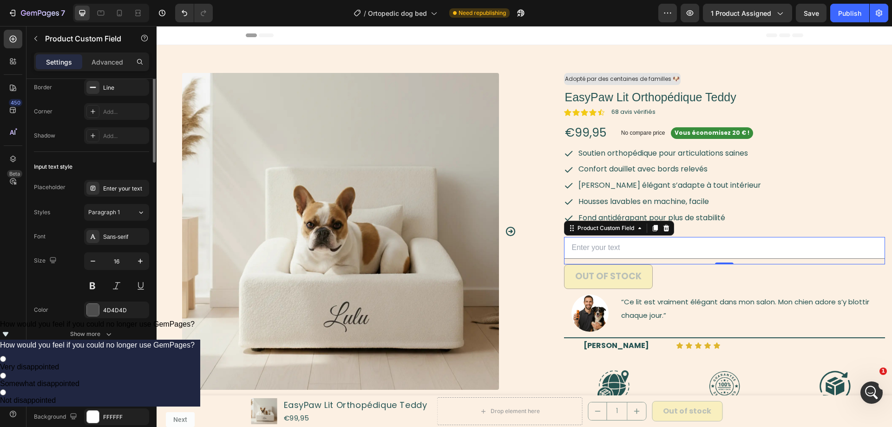
scroll to position [450, 0]
click at [124, 244] on div "Sans-serif" at bounding box center [116, 236] width 65 height 17
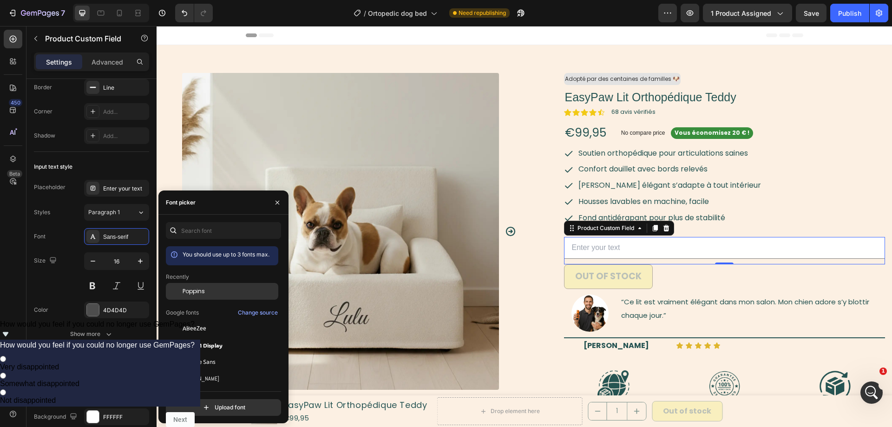
click at [201, 293] on span "Poppins" at bounding box center [193, 291] width 22 height 8
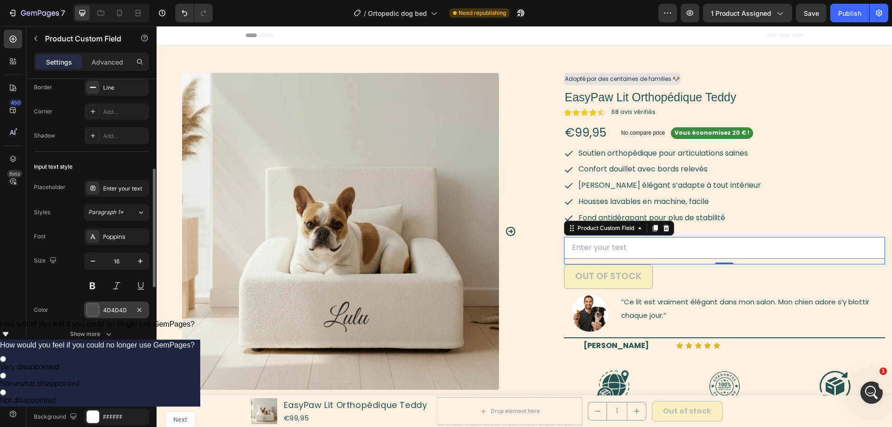
click at [87, 303] on div "4D4D4D" at bounding box center [116, 309] width 65 height 17
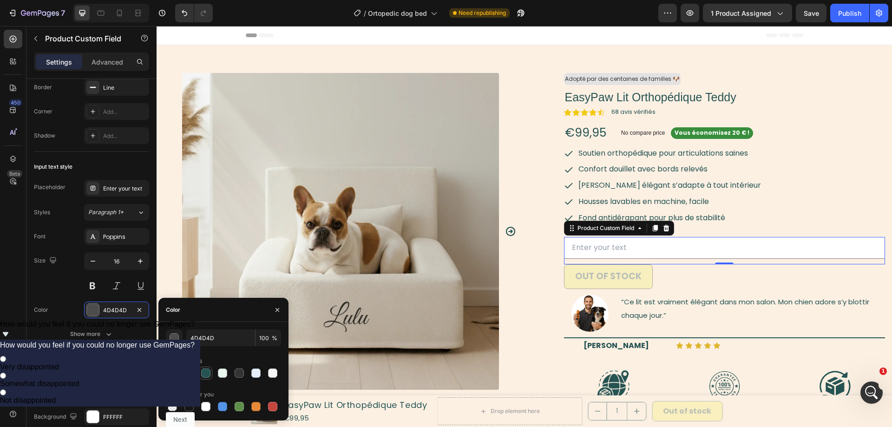
click at [207, 369] on div at bounding box center [205, 372] width 9 height 9
type input "265453"
click at [53, 339] on button "Show more" at bounding box center [91, 334] width 115 height 17
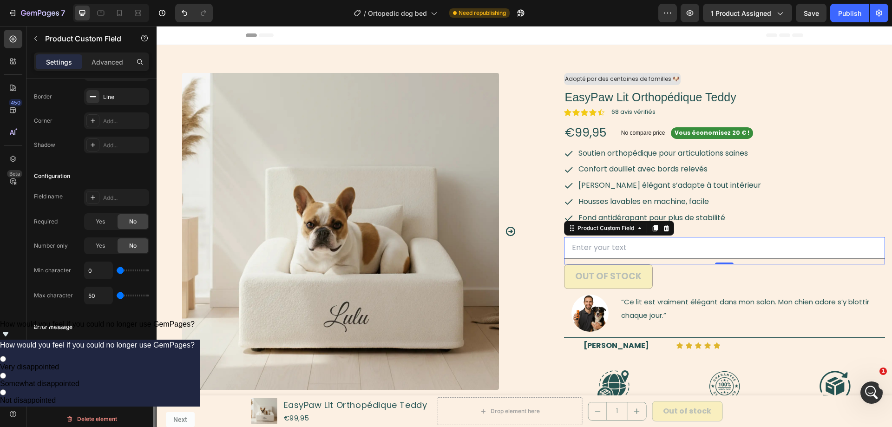
scroll to position [906, 0]
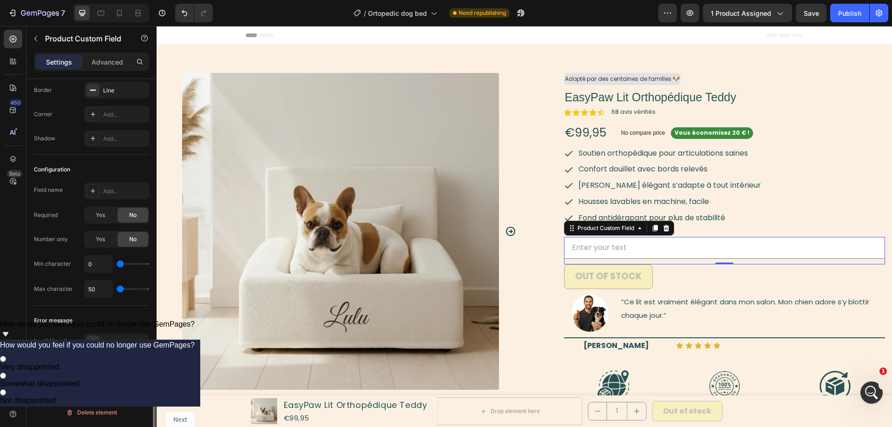
type input "385"
type input "0"
drag, startPoint x: 119, startPoint y: 289, endPoint x: 110, endPoint y: 291, distance: 9.6
type input "0"
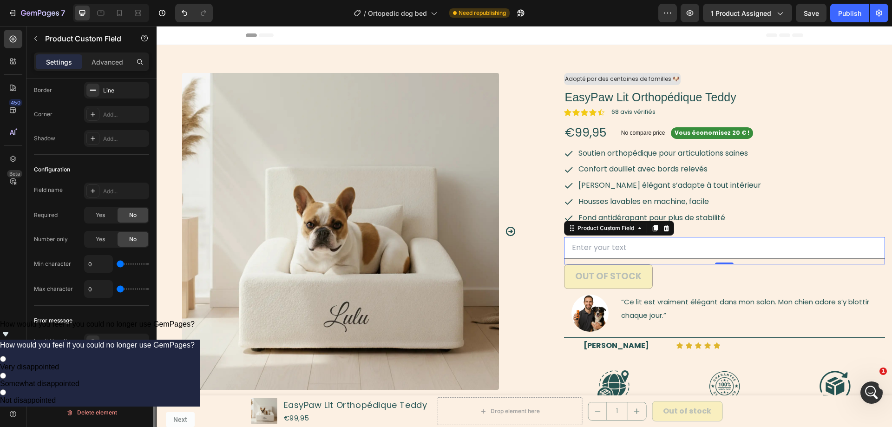
click at [117, 290] on input "range" at bounding box center [133, 289] width 33 height 2
type input "385"
type input "577"
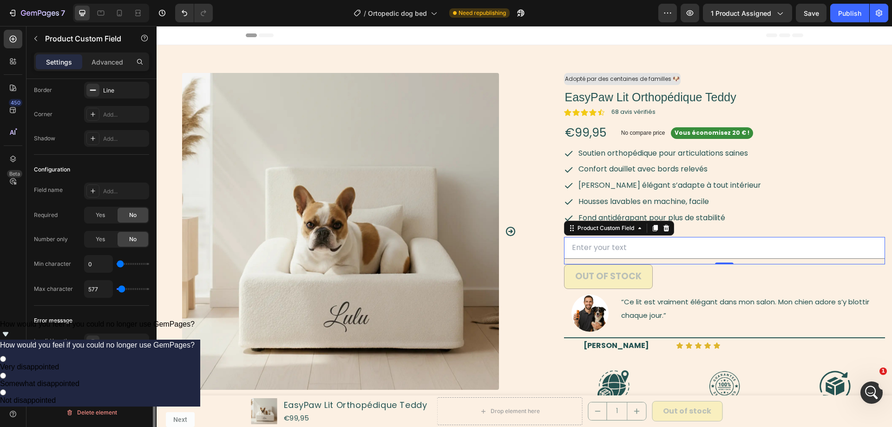
type input "1346"
type input "1538"
type input "1731"
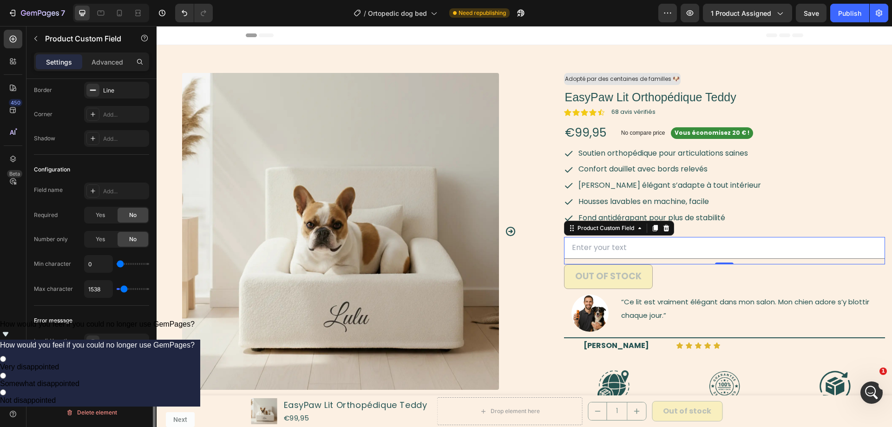
type input "1731"
type input "1538"
type input "1346"
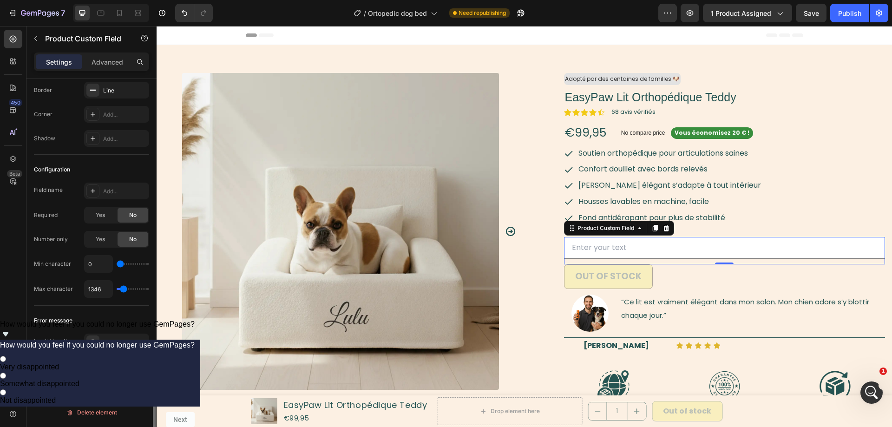
type input "1154"
type input "962"
type input "769"
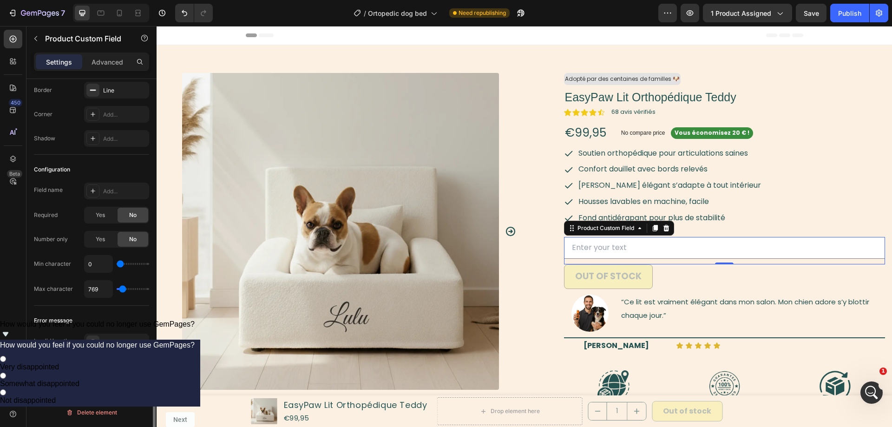
type input "769"
type input "577"
type input "192"
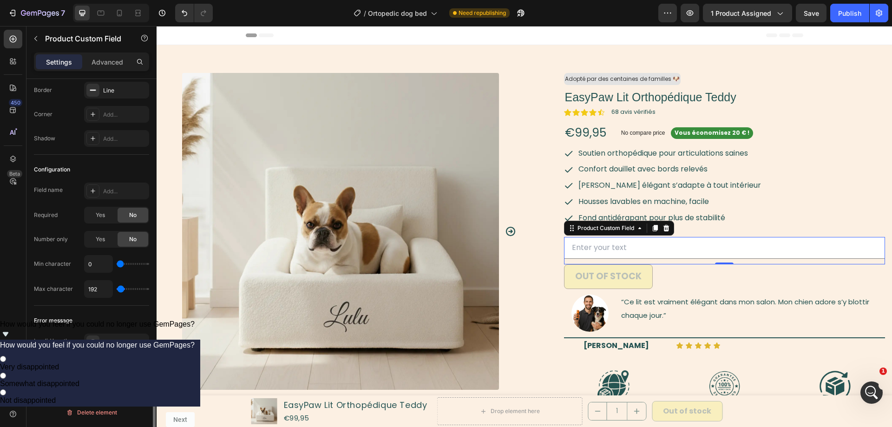
type input "0"
drag, startPoint x: 121, startPoint y: 287, endPoint x: 104, endPoint y: 287, distance: 16.3
click at [117, 288] on input "range" at bounding box center [133, 289] width 33 height 2
click at [104, 287] on input "0" at bounding box center [99, 288] width 28 height 17
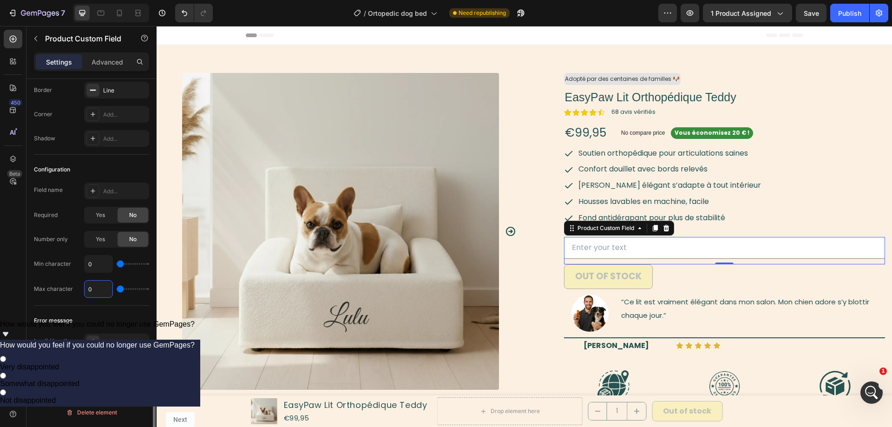
click at [104, 287] on input "0" at bounding box center [99, 288] width 28 height 17
click at [868, 383] on div "Open Intercom Messenger" at bounding box center [869, 391] width 31 height 31
type textarea "oh nvm i found it"
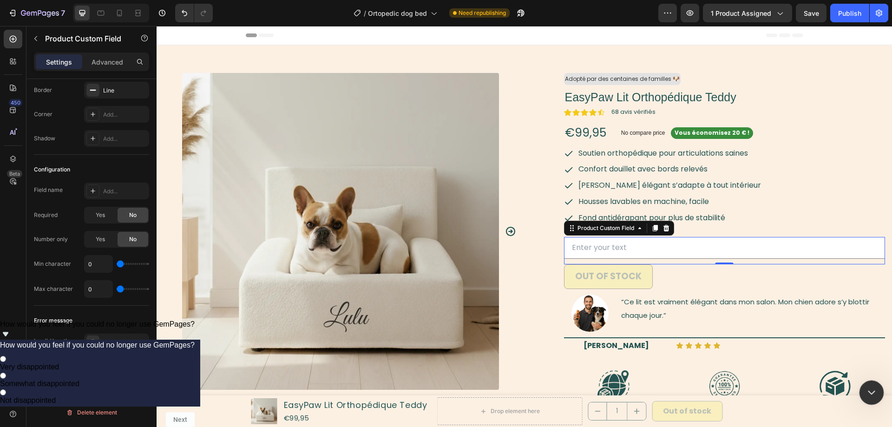
click at [872, 388] on icon "Close Intercom Messenger" at bounding box center [869, 390] width 11 height 11
click at [625, 245] on input "text" at bounding box center [724, 248] width 321 height 22
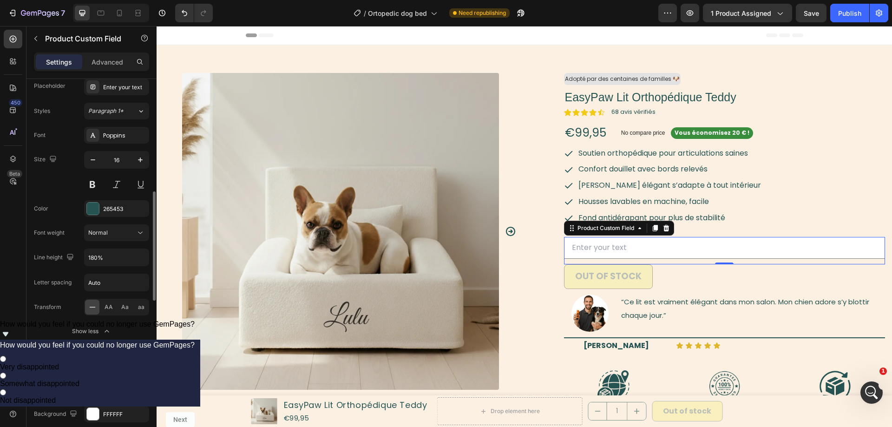
scroll to position [243, 0]
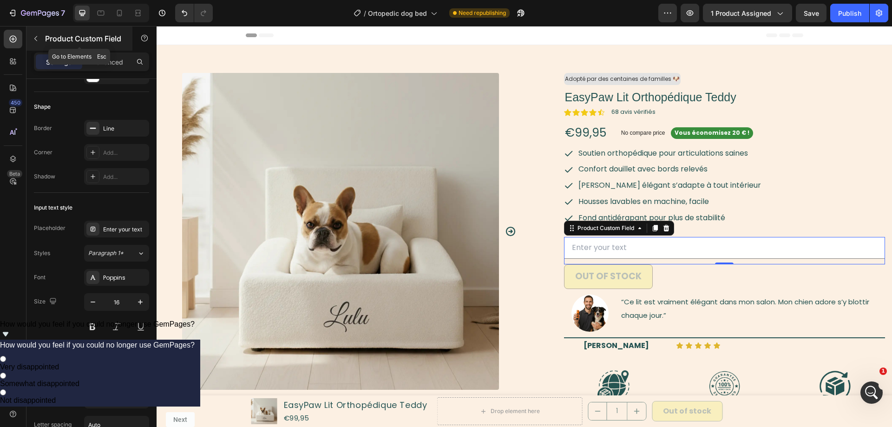
click at [37, 34] on button "button" at bounding box center [35, 38] width 15 height 15
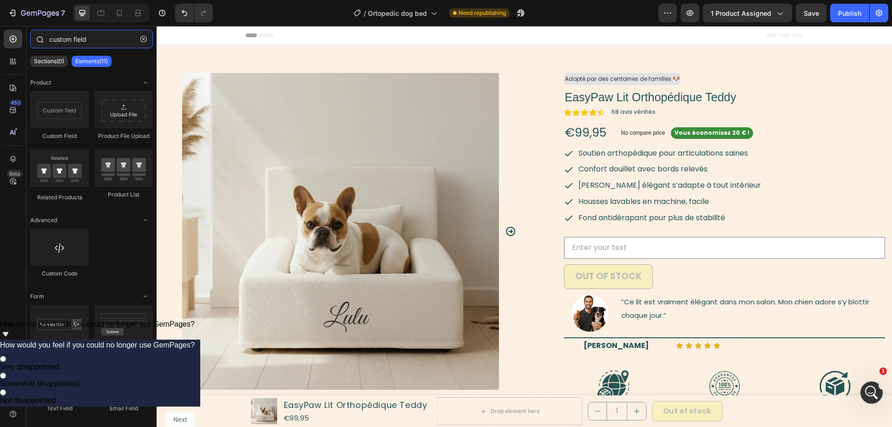
click at [81, 43] on input "custom field" at bounding box center [91, 39] width 123 height 19
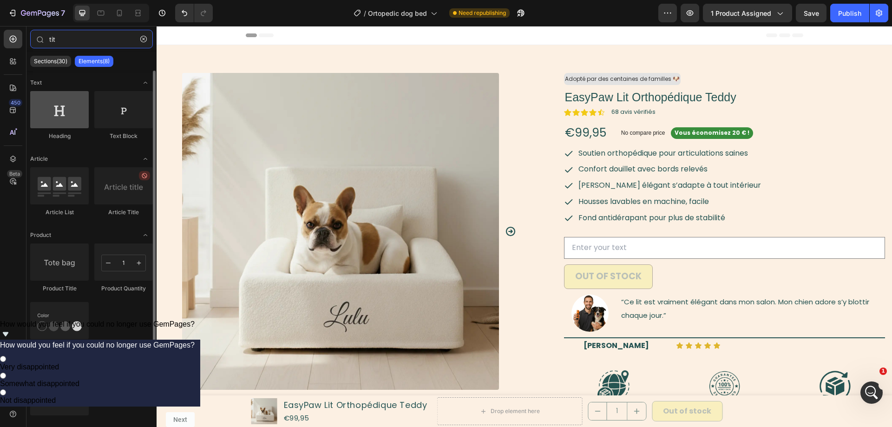
type input "tit"
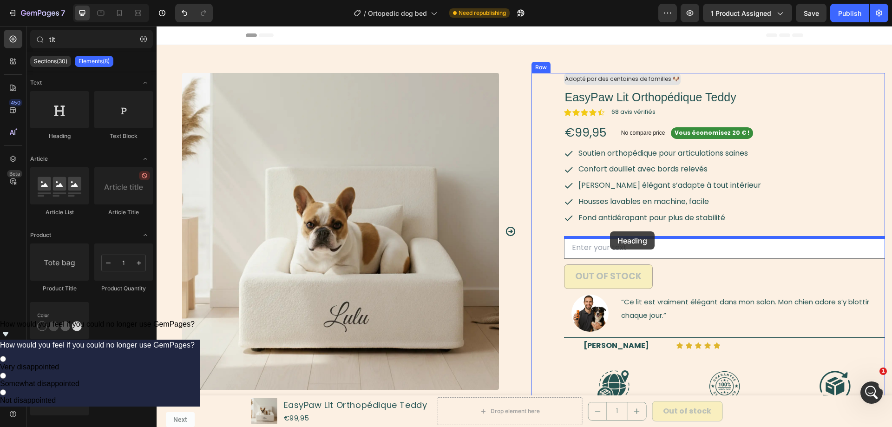
drag, startPoint x: 212, startPoint y: 133, endPoint x: 614, endPoint y: 228, distance: 413.2
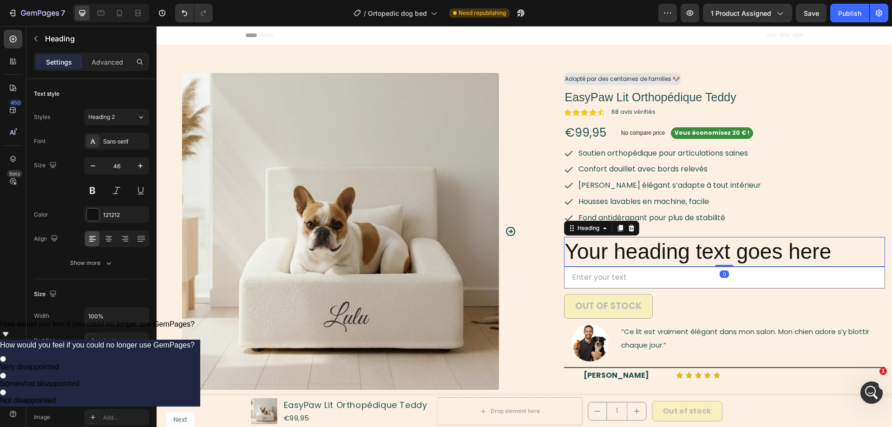
click at [639, 251] on h2 "Your heading text goes here" at bounding box center [724, 252] width 321 height 30
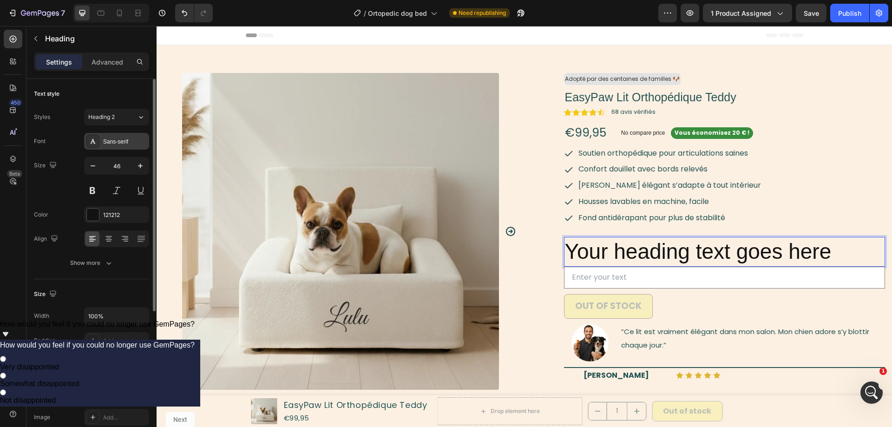
click at [118, 147] on div "Sans-serif" at bounding box center [116, 141] width 65 height 17
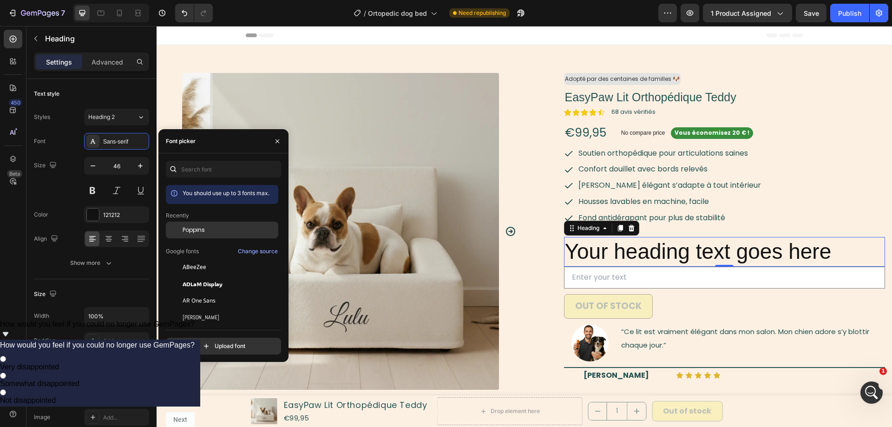
click at [189, 230] on span "Poppins" at bounding box center [193, 230] width 22 height 8
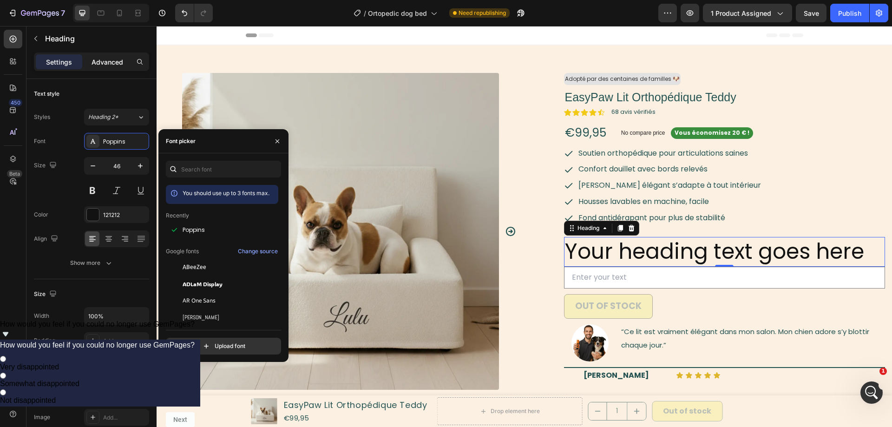
click at [102, 58] on p "Advanced" at bounding box center [107, 62] width 32 height 10
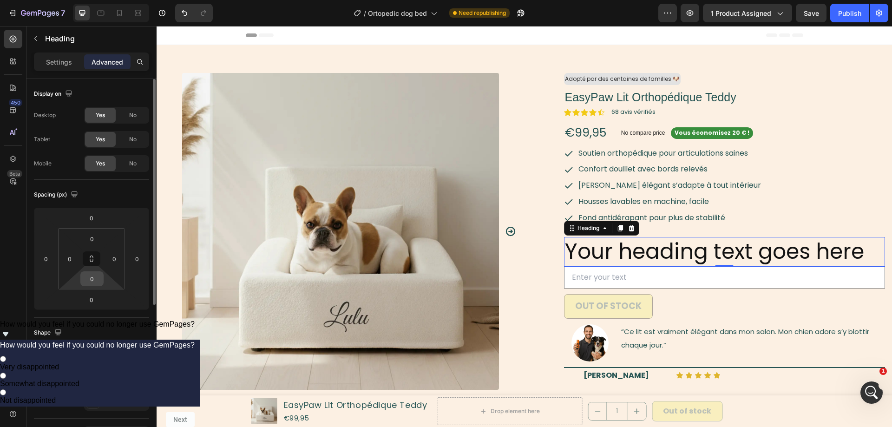
click at [87, 280] on input "0" at bounding box center [92, 279] width 19 height 14
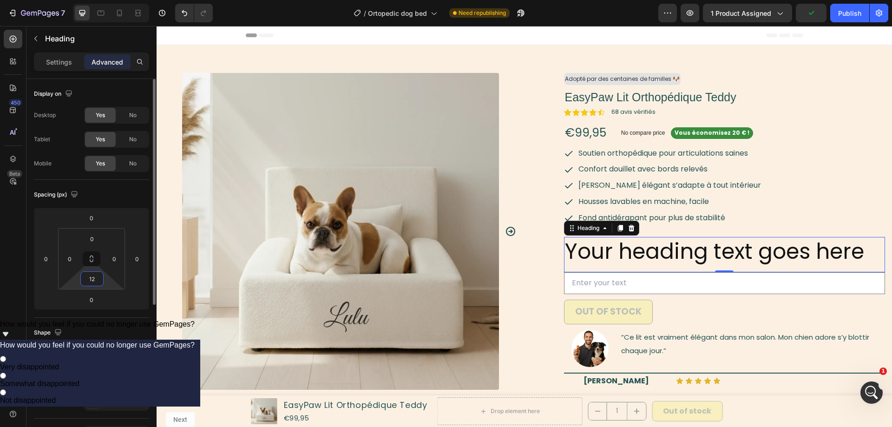
click at [97, 277] on input "12" at bounding box center [92, 279] width 19 height 14
type input "8"
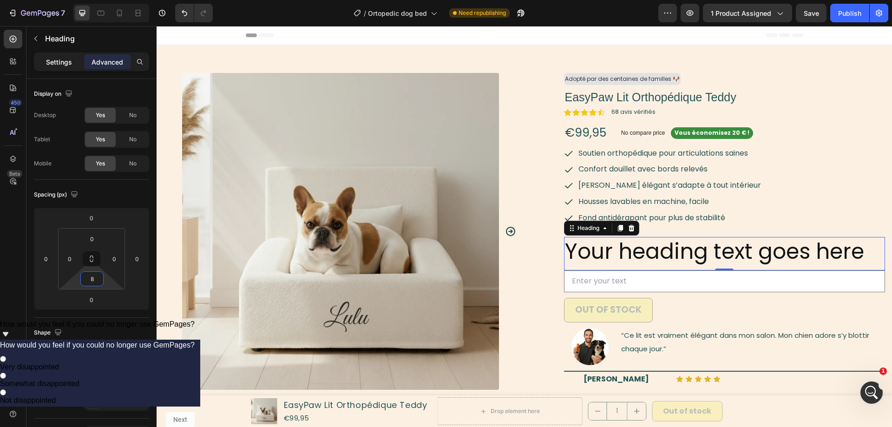
click at [54, 57] on p "Settings" at bounding box center [59, 62] width 26 height 10
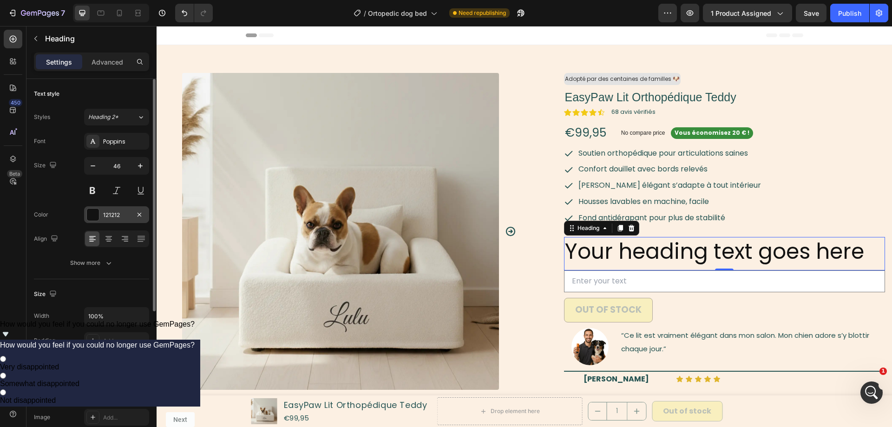
click at [124, 214] on div "121212" at bounding box center [116, 215] width 27 height 8
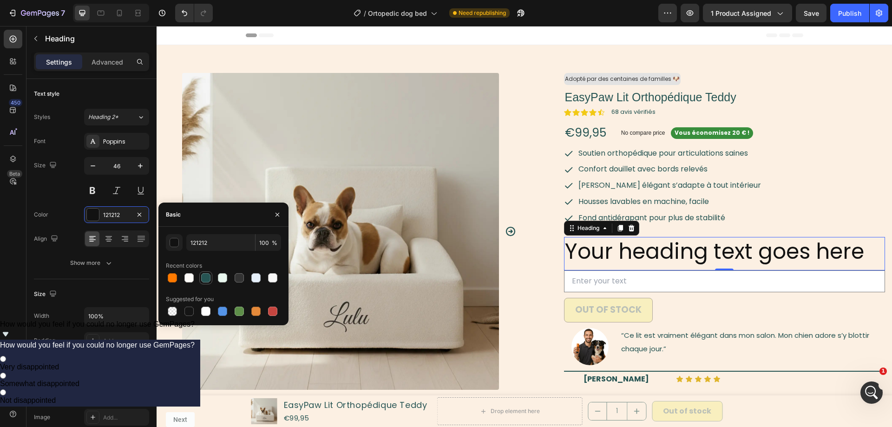
click at [204, 274] on div at bounding box center [205, 277] width 9 height 9
type input "265453"
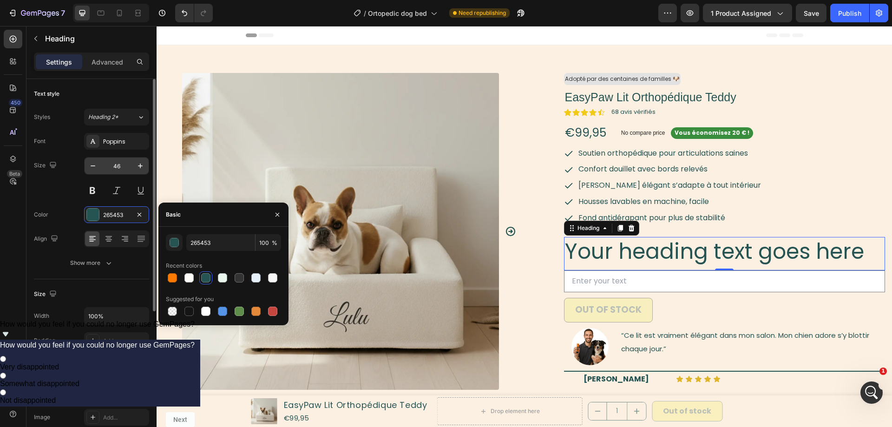
click at [116, 166] on input "46" at bounding box center [116, 165] width 31 height 17
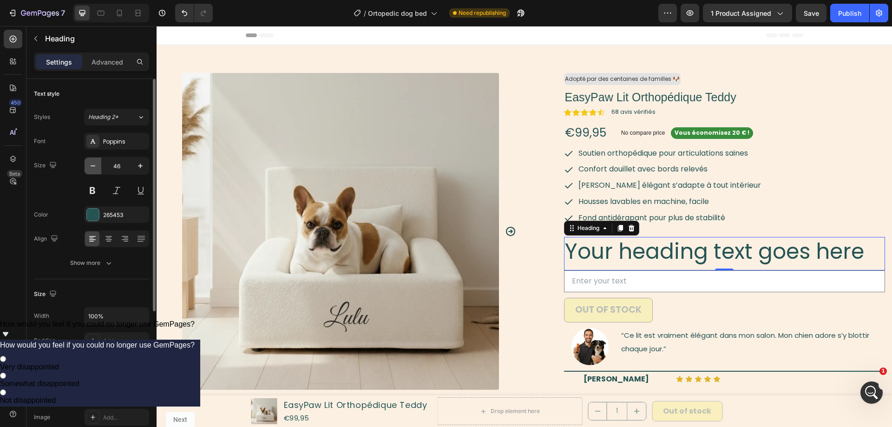
click at [95, 163] on icon "button" at bounding box center [92, 165] width 9 height 9
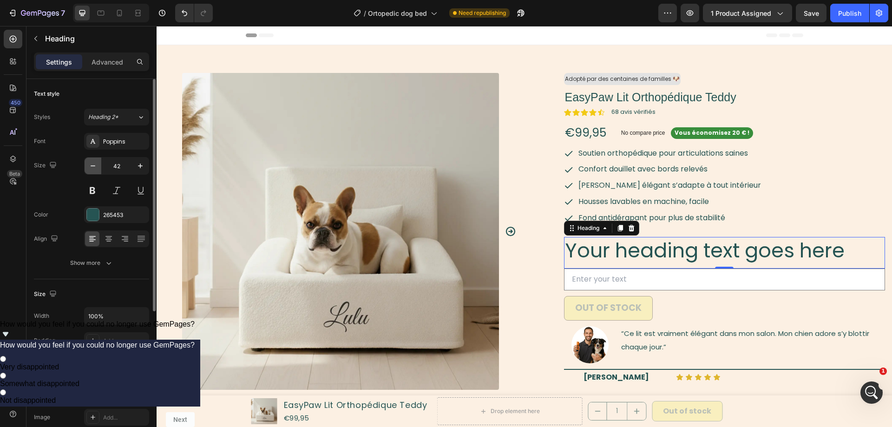
click at [95, 163] on icon "button" at bounding box center [92, 165] width 9 height 9
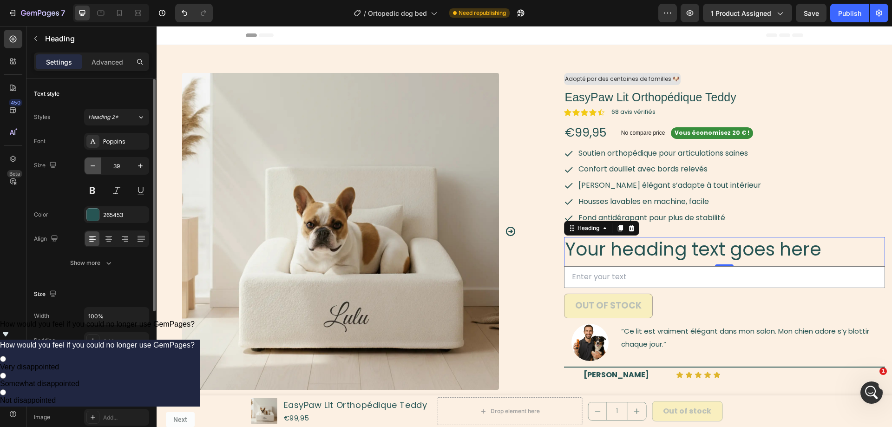
click at [95, 163] on icon "button" at bounding box center [92, 165] width 9 height 9
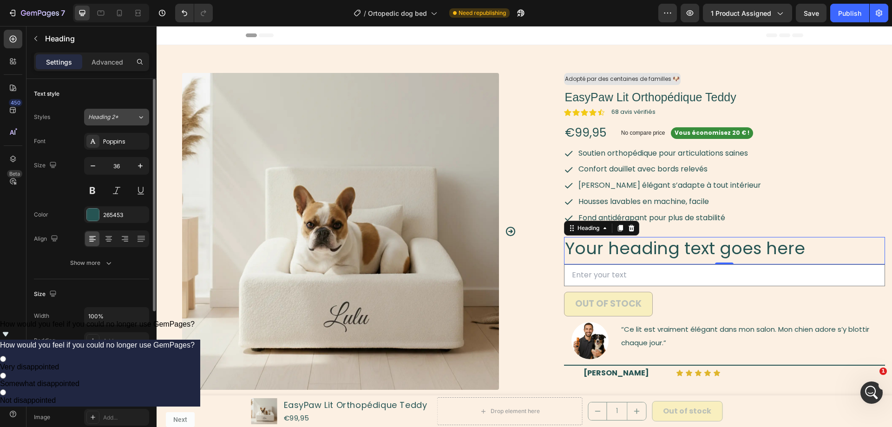
click at [114, 116] on span "Heading 2*" at bounding box center [103, 117] width 30 height 8
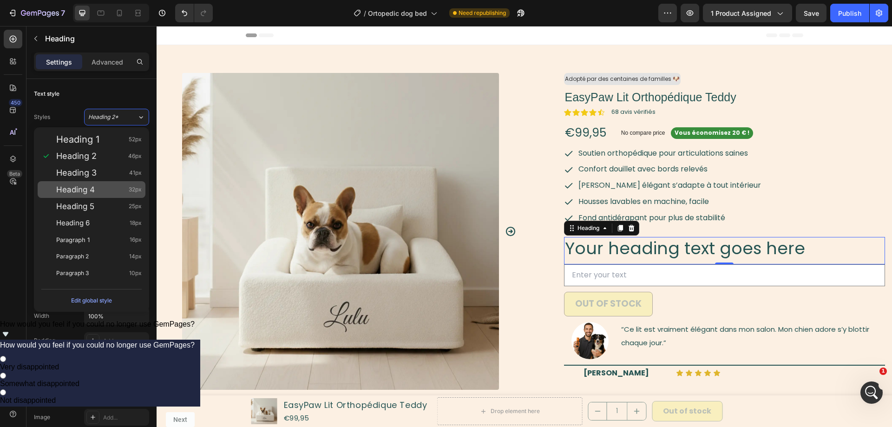
click at [85, 194] on span "Heading 4" at bounding box center [75, 189] width 39 height 9
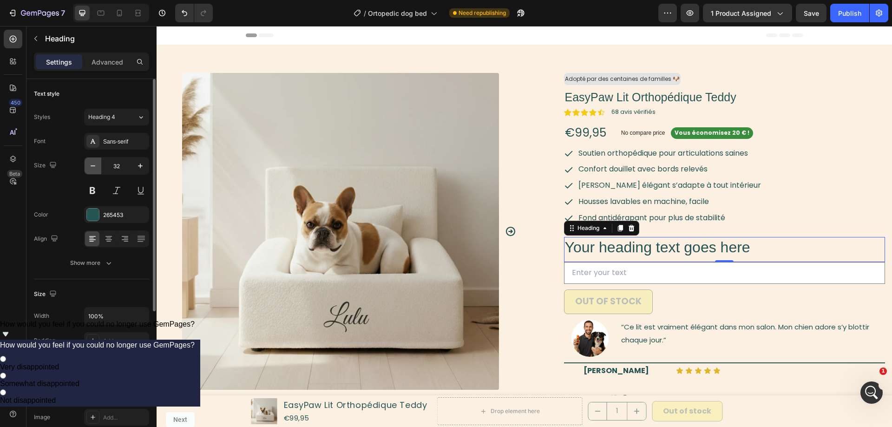
click at [92, 166] on icon "button" at bounding box center [92, 165] width 9 height 9
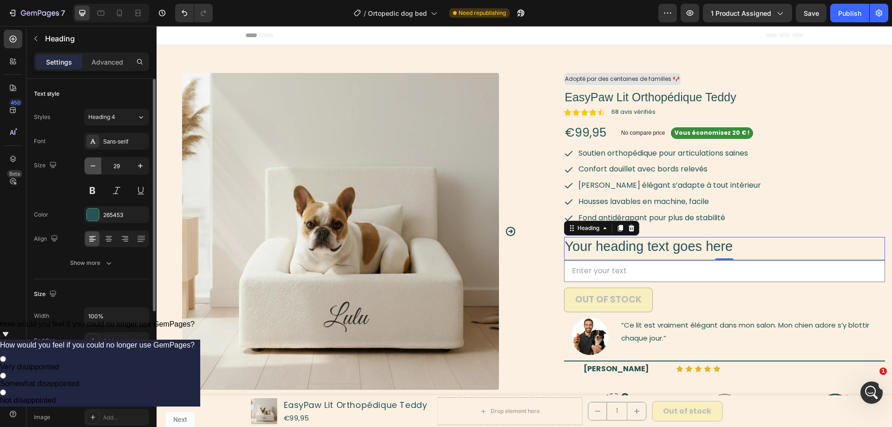
click at [92, 166] on icon "button" at bounding box center [92, 165] width 9 height 9
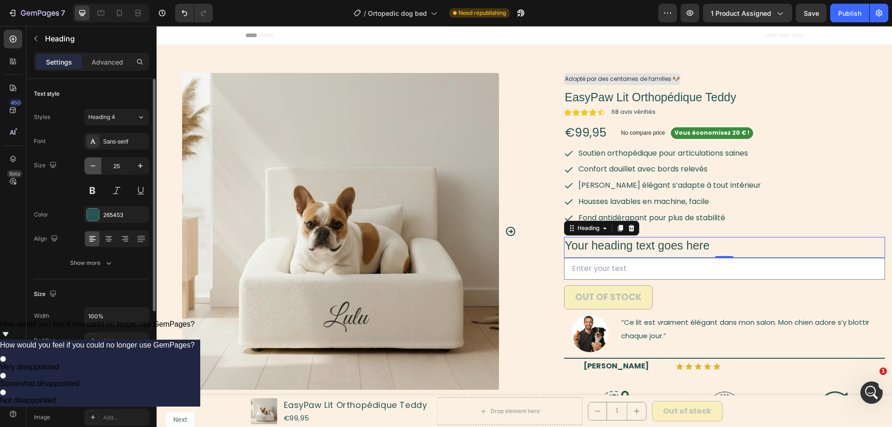
click at [92, 166] on icon "button" at bounding box center [92, 165] width 9 height 9
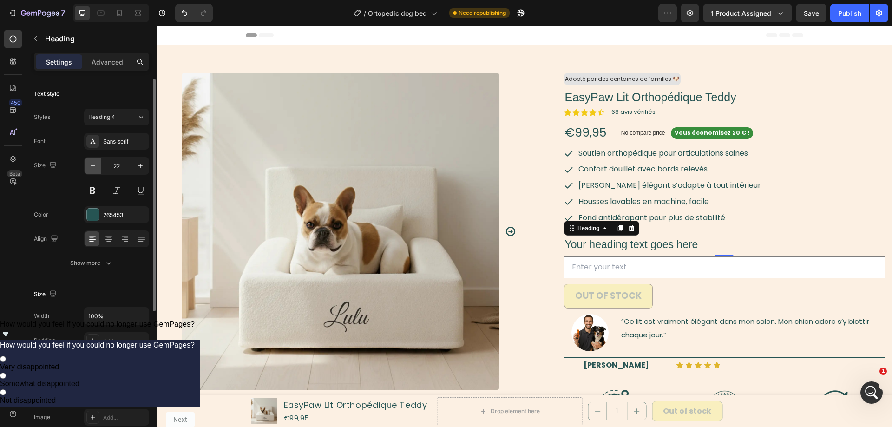
click at [92, 166] on icon "button" at bounding box center [92, 165] width 9 height 9
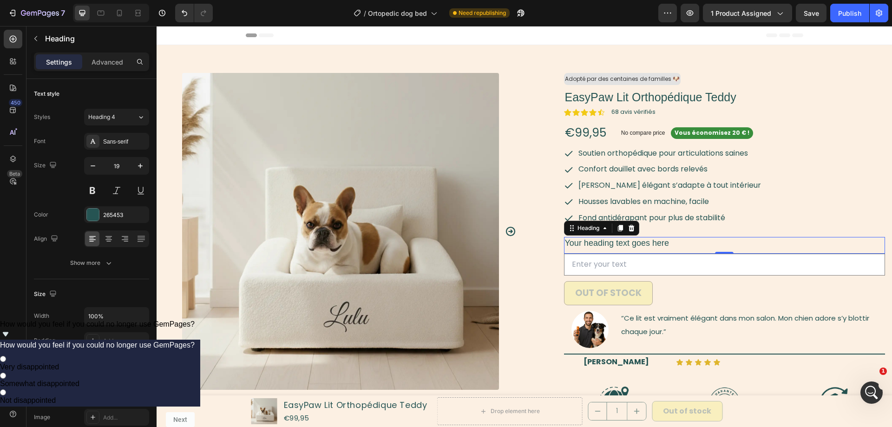
type input "18"
click at [119, 141] on div "Sans-serif" at bounding box center [125, 141] width 44 height 8
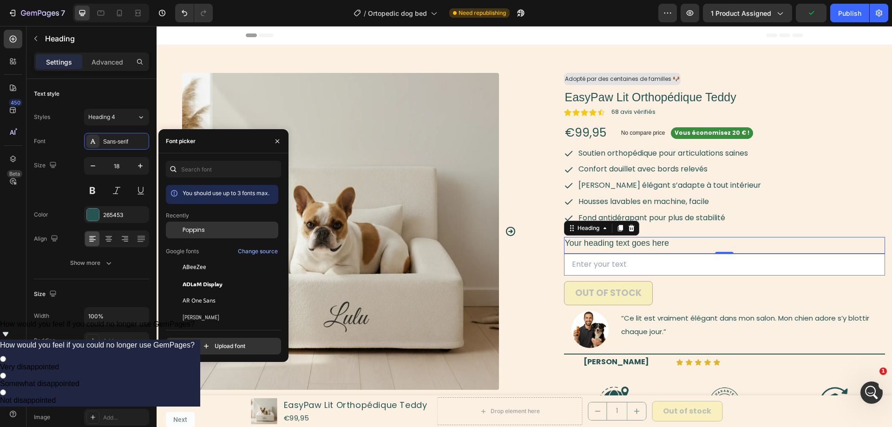
click at [194, 229] on span "Poppins" at bounding box center [193, 230] width 22 height 8
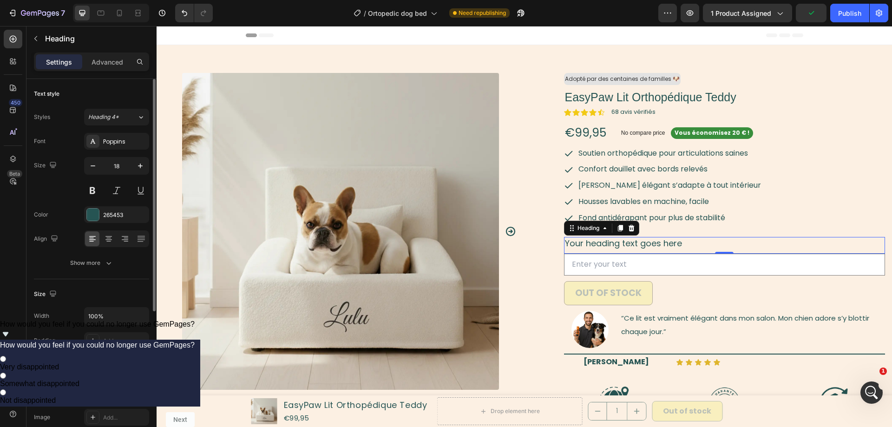
drag, startPoint x: 124, startPoint y: 287, endPoint x: 116, endPoint y: 229, distance: 58.6
click at [123, 286] on div "Size Width 100% Padding Add..." at bounding box center [91, 318] width 115 height 78
click at [658, 246] on p "Your heading text goes here" at bounding box center [724, 243] width 319 height 11
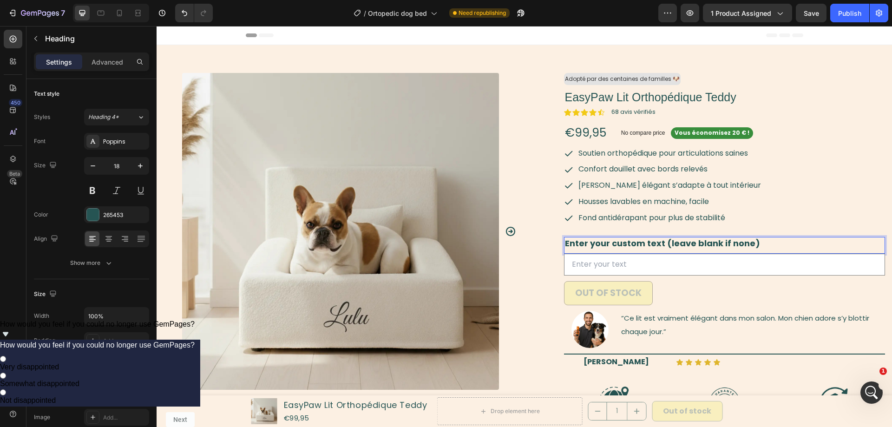
click at [727, 245] on strong "Enter your custom text (leave blank if none)" at bounding box center [662, 243] width 195 height 12
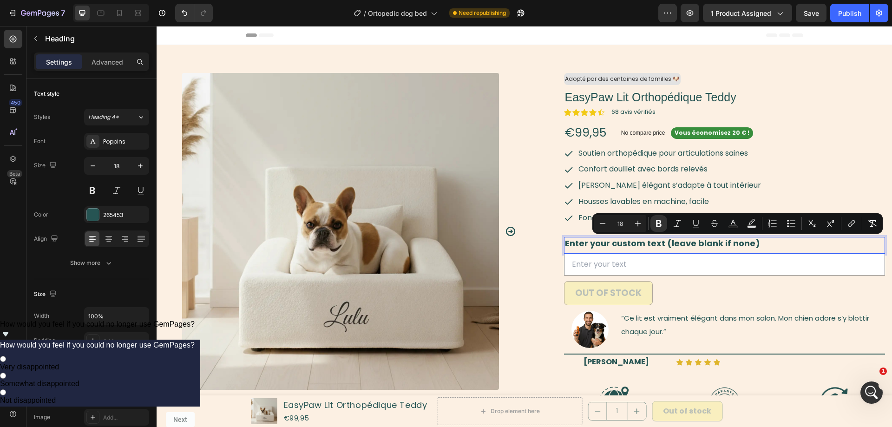
click at [727, 245] on strong "Enter your custom text (leave blank if none)" at bounding box center [662, 243] width 195 height 12
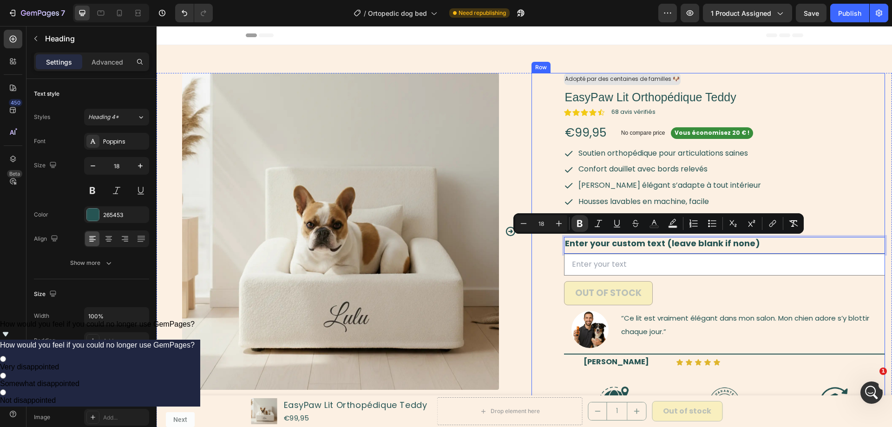
click at [543, 292] on div "Adopté par des centaines de familles 🐶 Text Block Row EasyPaw Lit Orthopédique …" at bounding box center [708, 258] width 354 height 371
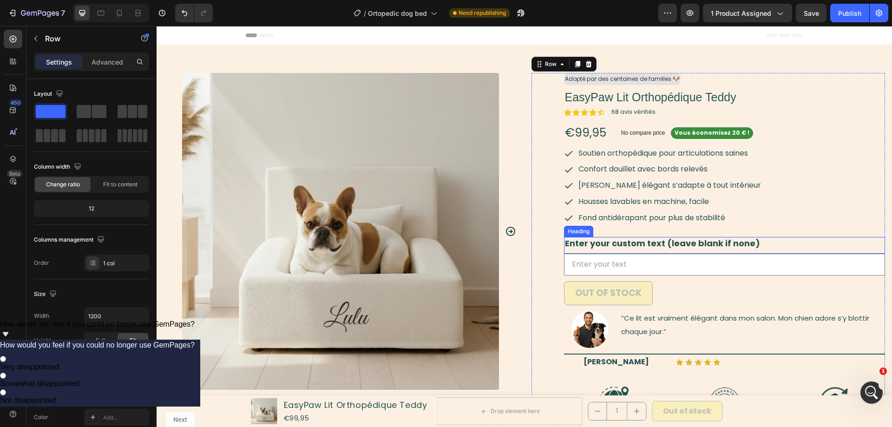
click at [665, 245] on strong "Enter your custom text (leave blank if none)" at bounding box center [662, 243] width 195 height 12
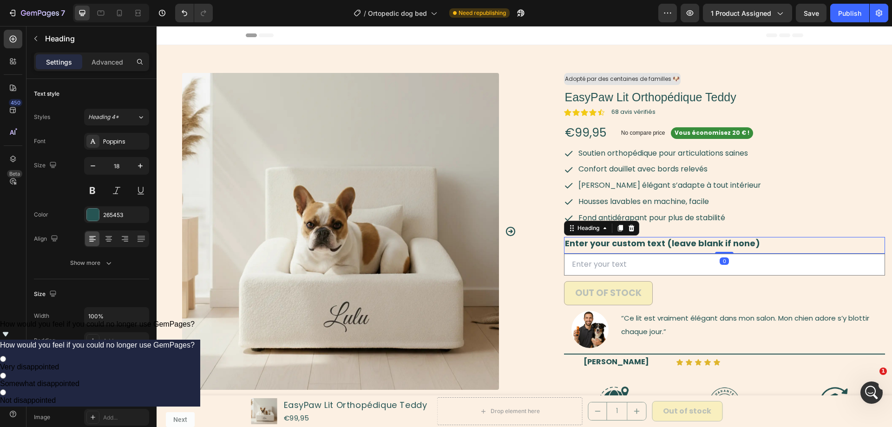
click at [665, 245] on strong "Enter your custom text (leave blank if none)" at bounding box center [662, 243] width 195 height 12
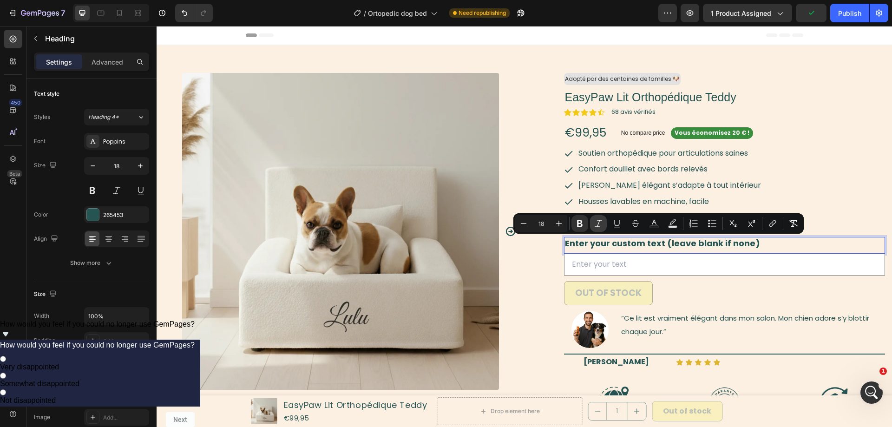
click at [600, 222] on icon "Editor contextual toolbar" at bounding box center [597, 223] width 9 height 9
click at [579, 226] on icon "Editor contextual toolbar" at bounding box center [580, 223] width 6 height 7
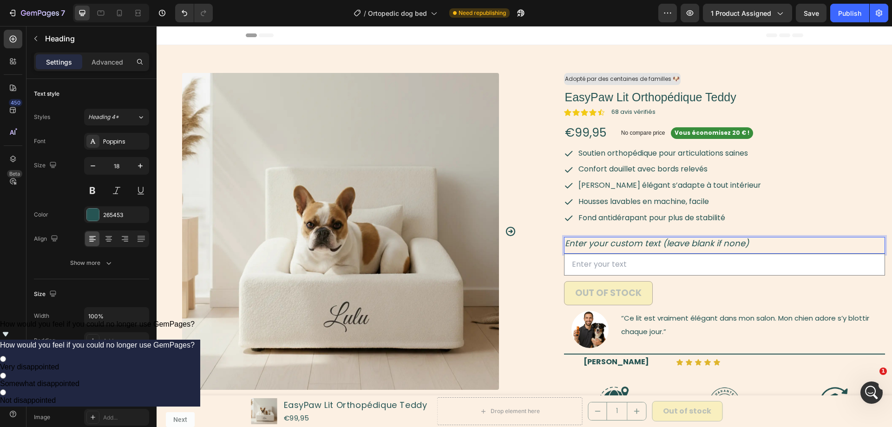
click at [757, 244] on p "Enter your custom text (leave blank if none)" at bounding box center [724, 243] width 319 height 11
click at [605, 250] on div "Enter your custom text (leave blank if none) Heading 0" at bounding box center [724, 245] width 321 height 16
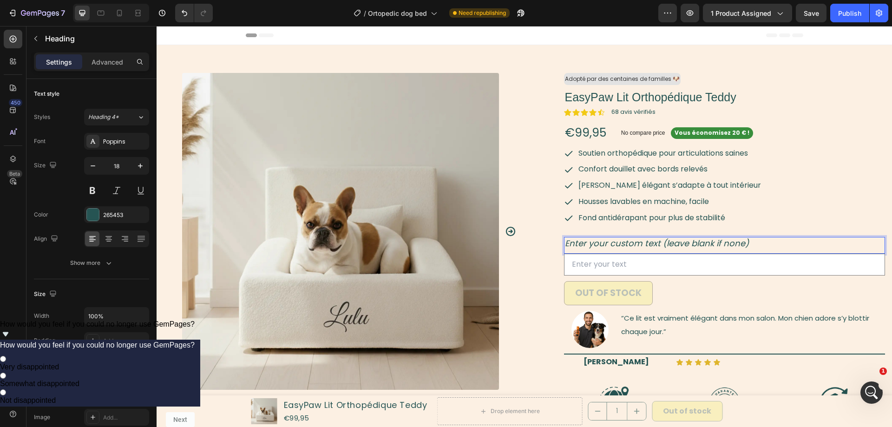
click at [606, 248] on icon "Enter your custom text (leave blank if none)" at bounding box center [657, 243] width 184 height 12
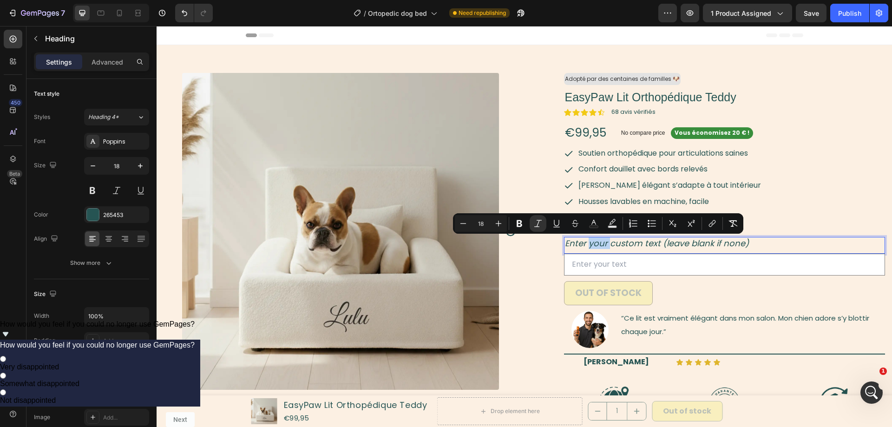
click at [606, 248] on icon "Enter your custom text (leave blank if none)" at bounding box center [657, 243] width 184 height 12
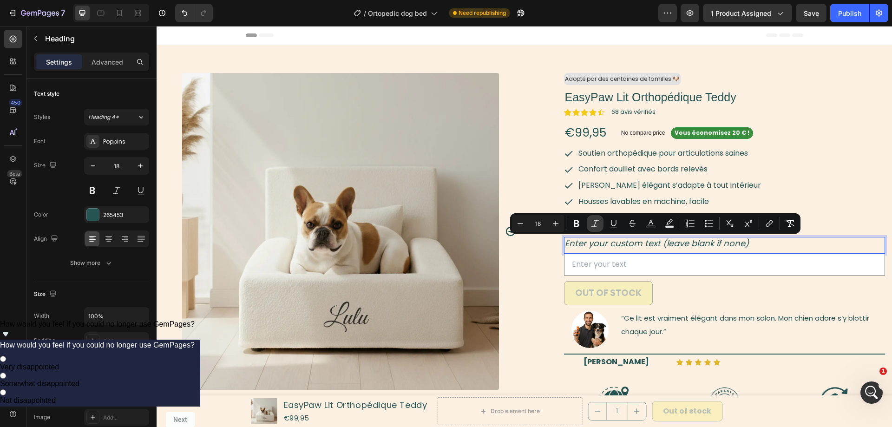
click at [599, 222] on icon "Editor contextual toolbar" at bounding box center [594, 223] width 9 height 9
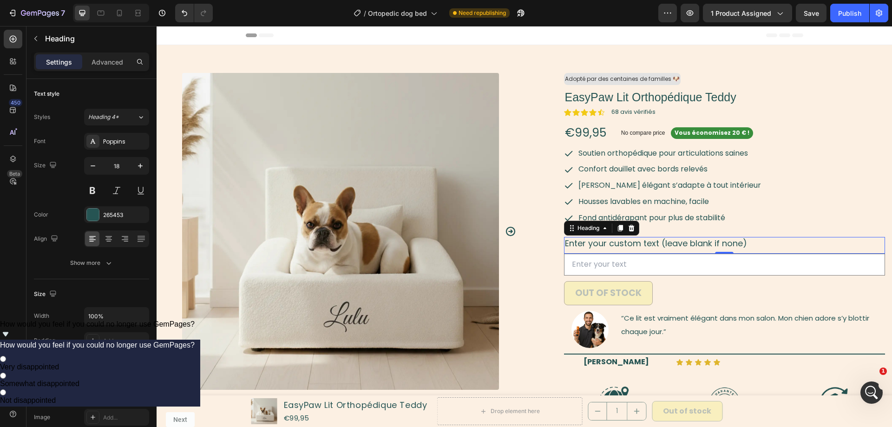
click at [700, 246] on p "Enter your custom text (leave blank if none)" at bounding box center [724, 243] width 319 height 11
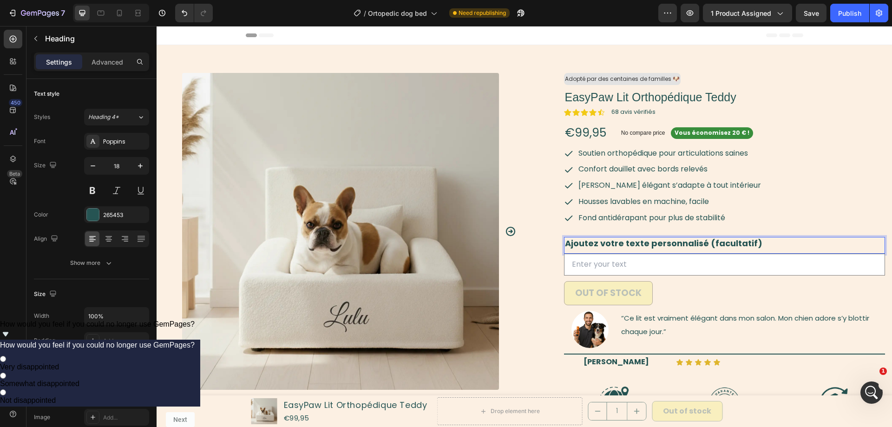
click at [746, 244] on strong "Ajoutez votre texte personnalisé (facultatif)" at bounding box center [663, 243] width 197 height 12
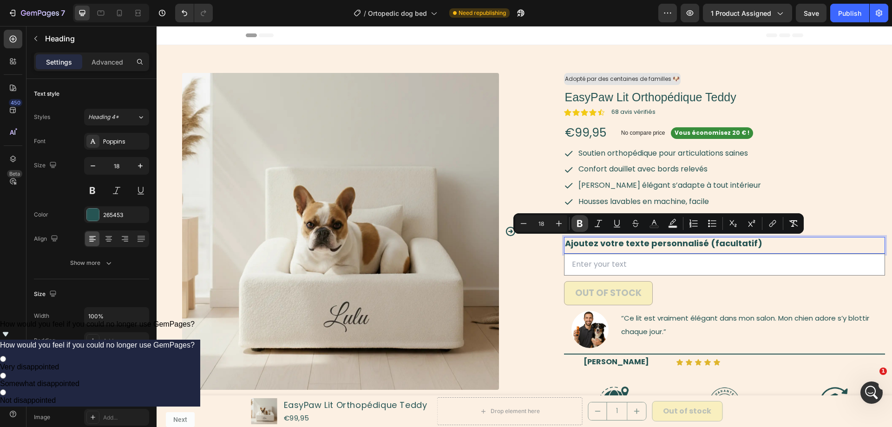
click at [582, 222] on icon "Editor contextual toolbar" at bounding box center [579, 223] width 9 height 9
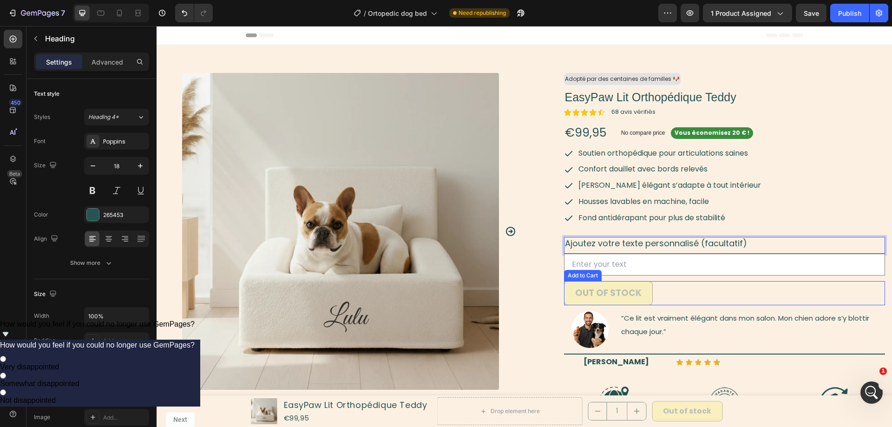
click at [701, 282] on div "Out of stock Add to Cart" at bounding box center [724, 293] width 321 height 25
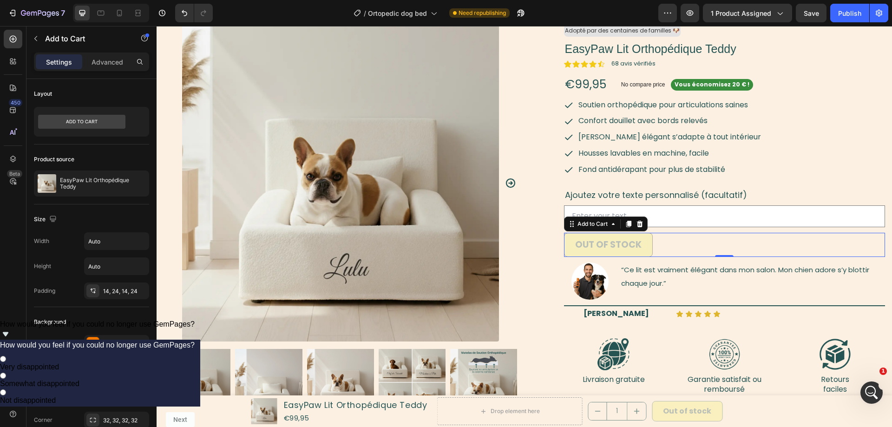
scroll to position [0, 0]
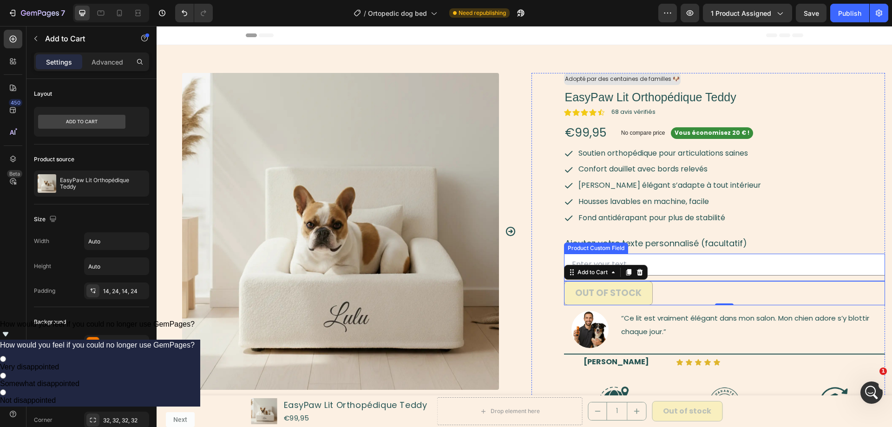
drag, startPoint x: 673, startPoint y: 267, endPoint x: 425, endPoint y: 313, distance: 252.2
click at [673, 267] on input "text" at bounding box center [724, 265] width 321 height 22
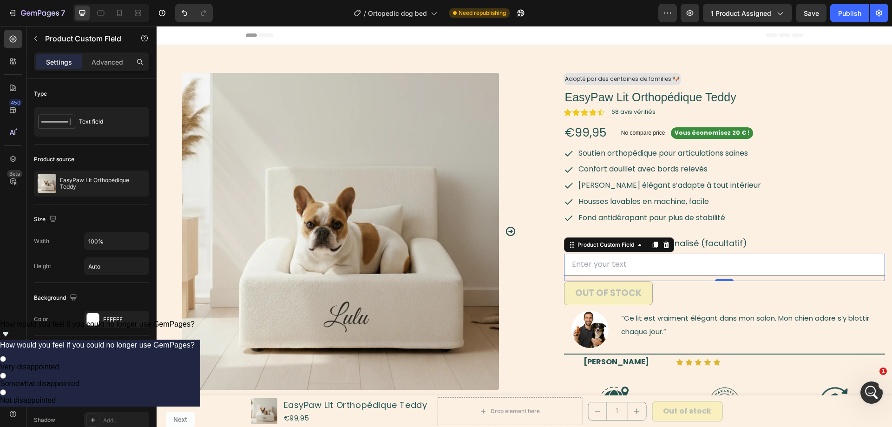
click at [617, 262] on input "text" at bounding box center [724, 265] width 321 height 22
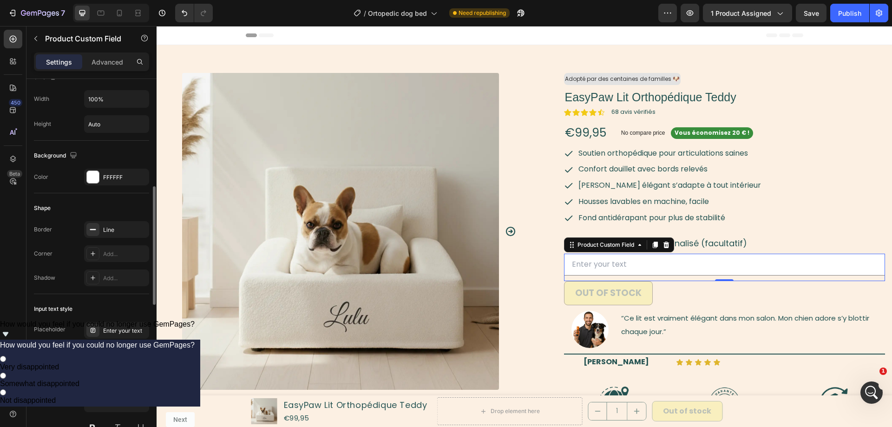
scroll to position [237, 0]
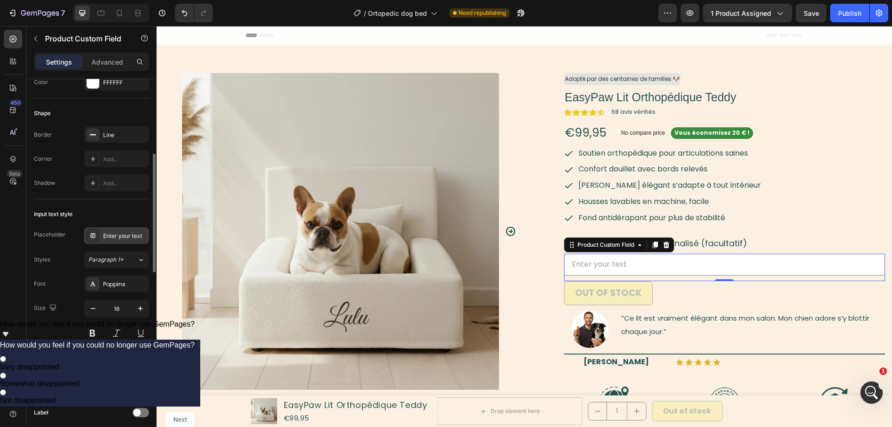
click at [126, 236] on div "Enter your text" at bounding box center [125, 236] width 44 height 8
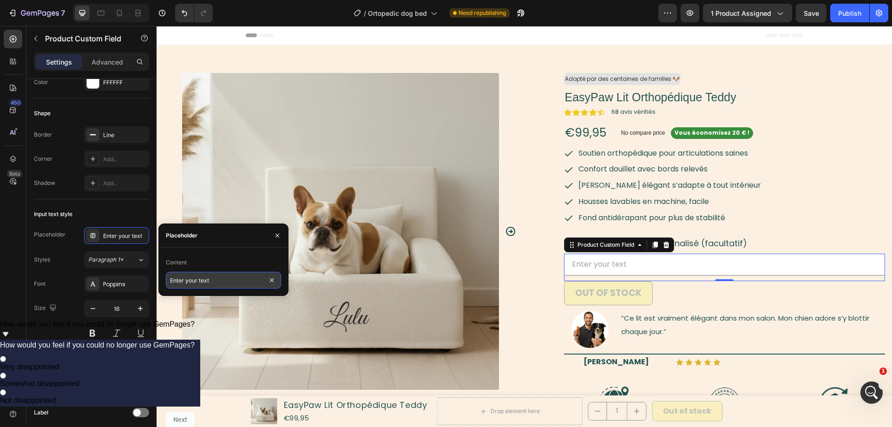
click at [210, 276] on input "Enter your text" at bounding box center [223, 280] width 115 height 17
paste input "rez votre texte personnalisé"
type input "Entrez votre texte personnalisé"
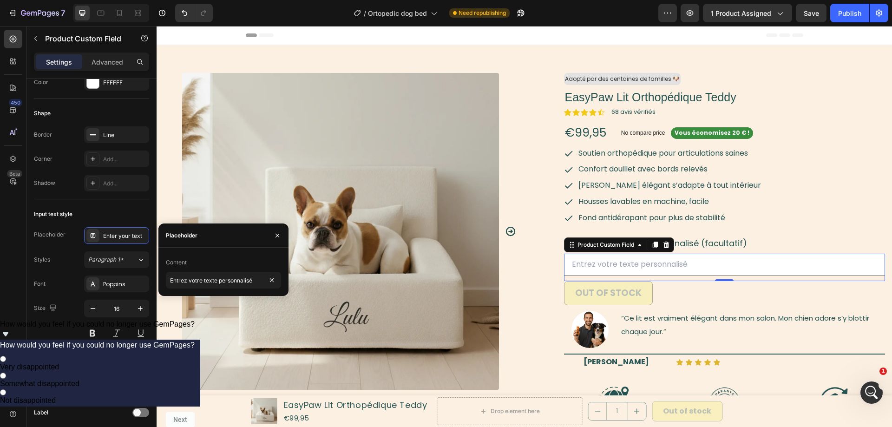
drag, startPoint x: 815, startPoint y: 268, endPoint x: 809, endPoint y: 271, distance: 6.6
click at [815, 268] on input "text" at bounding box center [724, 265] width 321 height 22
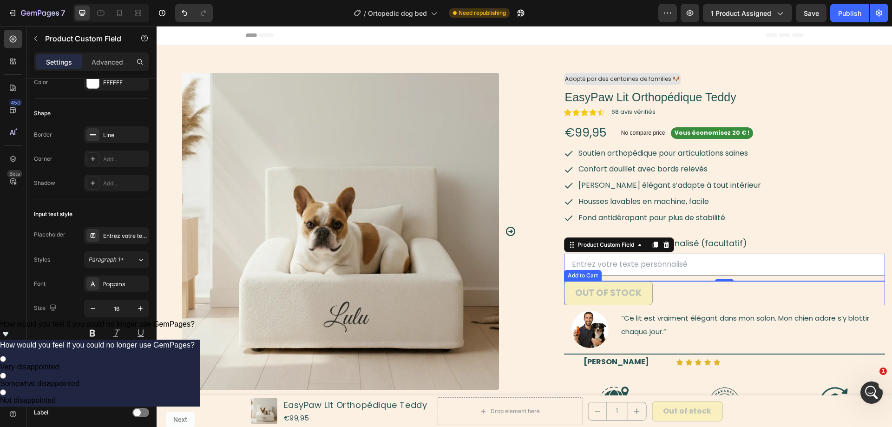
click at [709, 302] on div "Out of stock Add to Cart" at bounding box center [724, 293] width 321 height 25
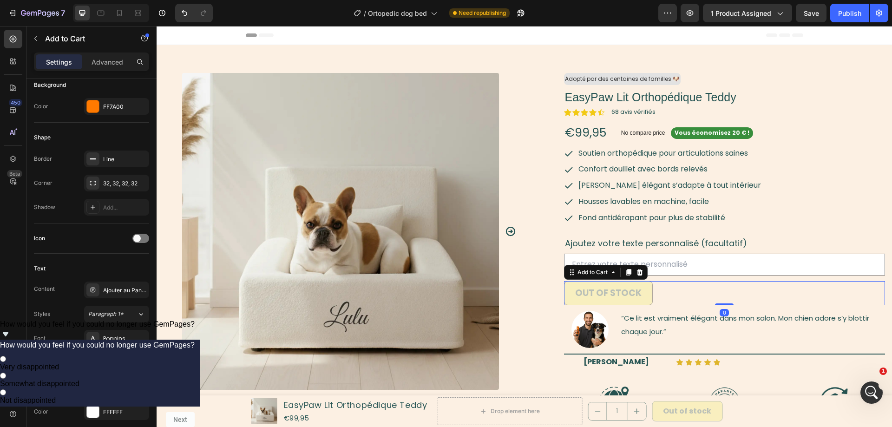
scroll to position [0, 0]
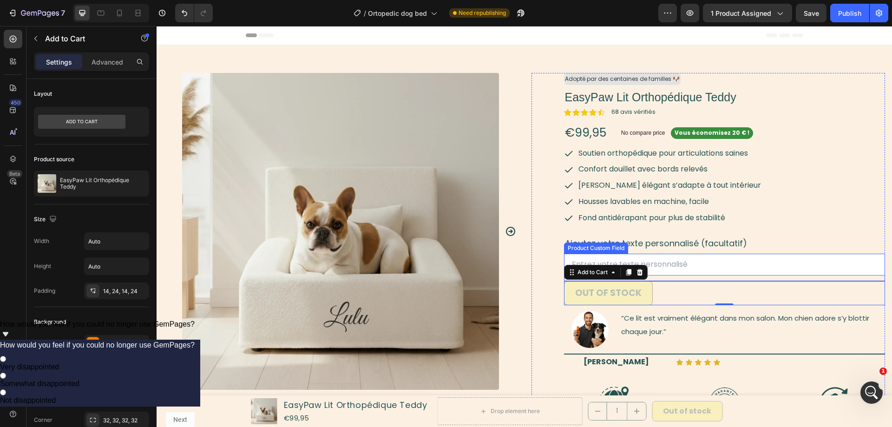
click at [735, 276] on div "Product Custom Field" at bounding box center [724, 267] width 321 height 27
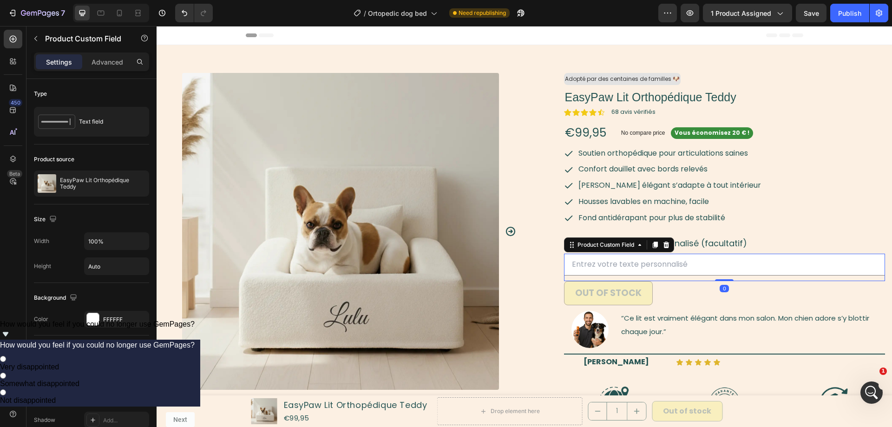
click at [732, 263] on input "text" at bounding box center [724, 265] width 321 height 22
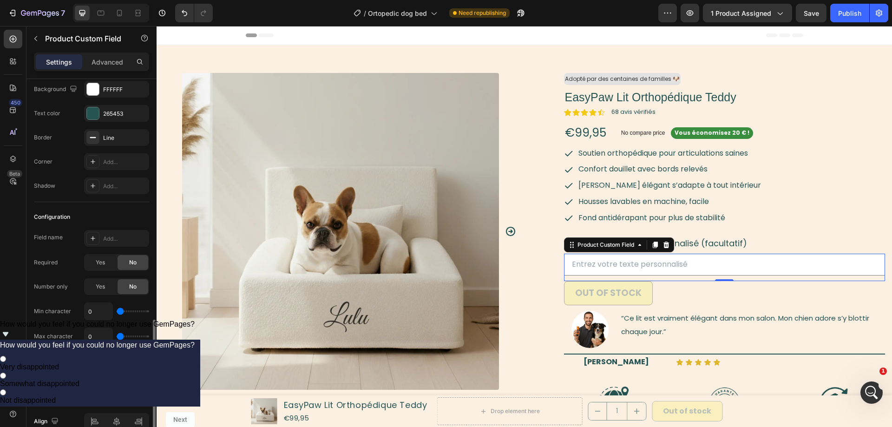
scroll to position [808, 0]
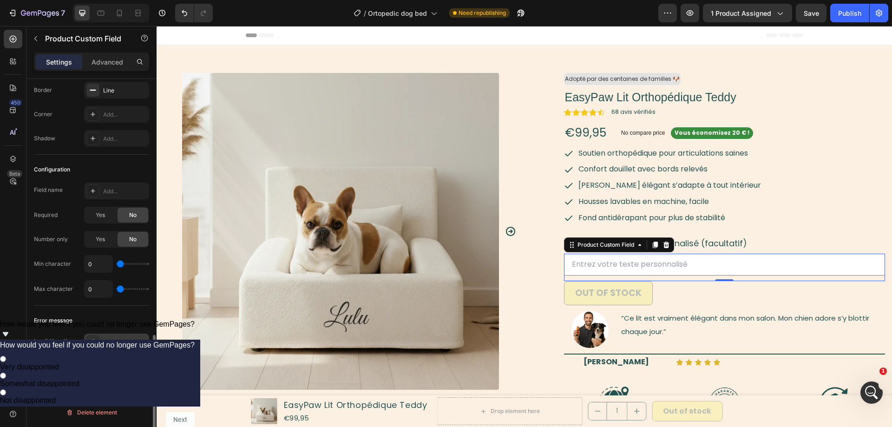
click at [126, 343] on div "Please enter a value with a valid length" at bounding box center [125, 342] width 44 height 8
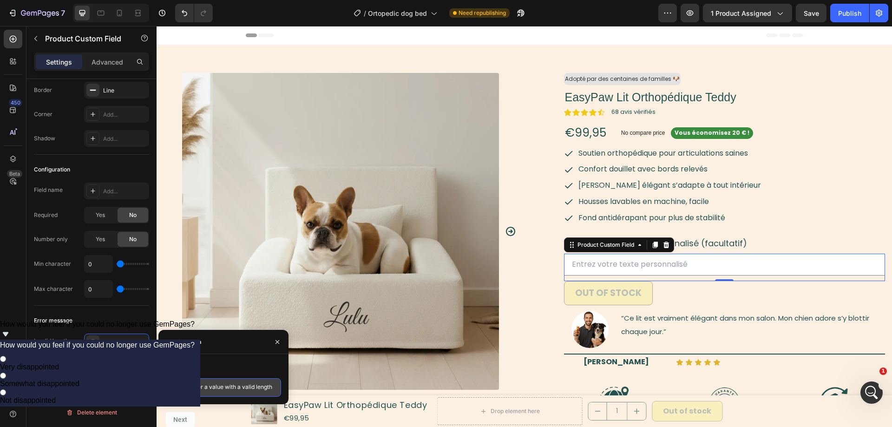
click at [236, 394] on textarea "Please enter a value with a valid length" at bounding box center [223, 387] width 115 height 19
paste textarea "Votre texte est trop long. Veuillez le raccourcir."
type textarea "Votre texte est trop long. Veuillez le raccourcir."
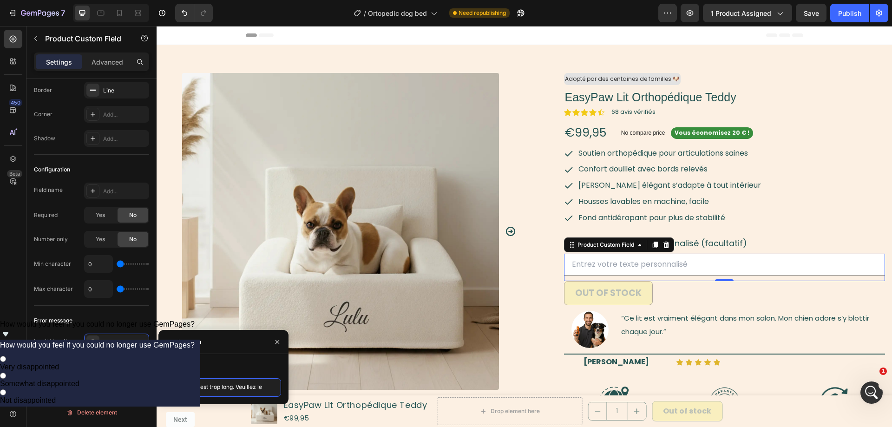
scroll to position [4, 0]
click at [45, 343] on div "Invalid length" at bounding box center [51, 341] width 35 height 8
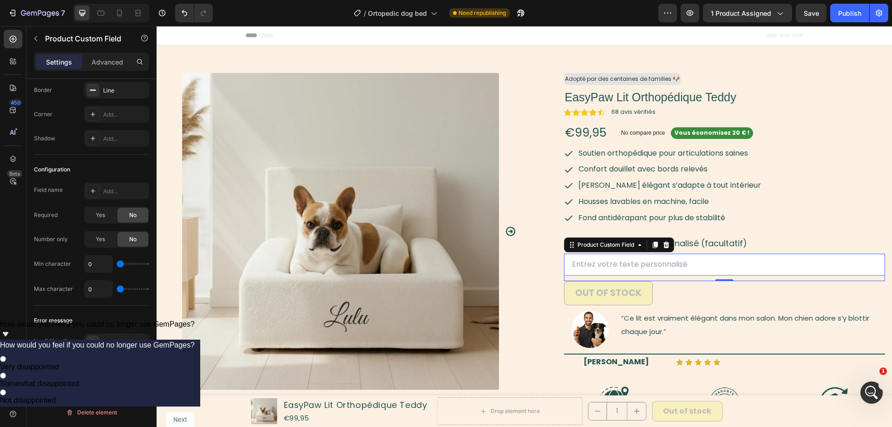
click at [627, 267] on input "text" at bounding box center [724, 265] width 321 height 22
drag, startPoint x: 92, startPoint y: 287, endPoint x: 83, endPoint y: 288, distance: 9.4
click at [85, 288] on input "0" at bounding box center [99, 288] width 28 height 17
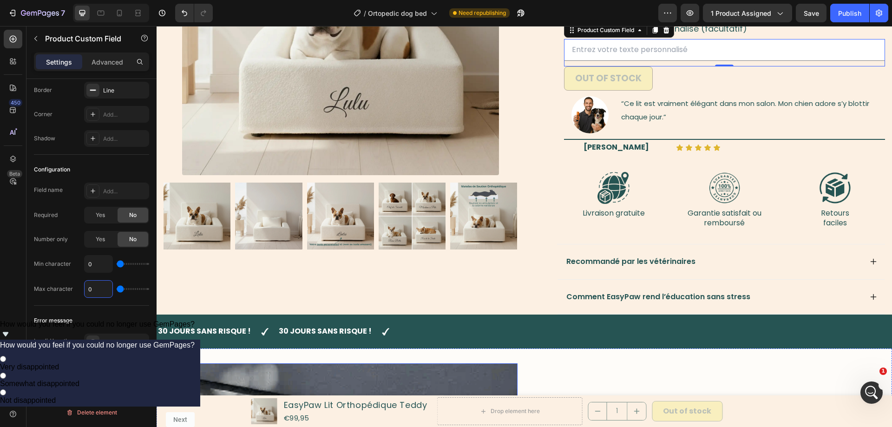
scroll to position [189, 0]
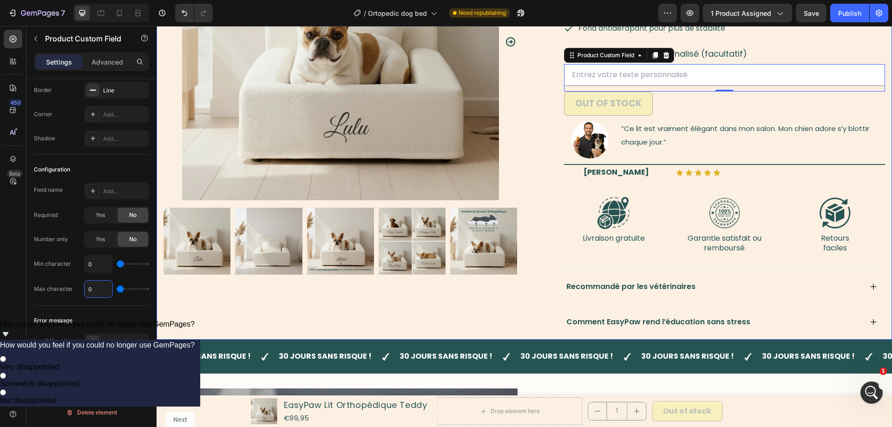
click at [413, 250] on img at bounding box center [411, 241] width 67 height 67
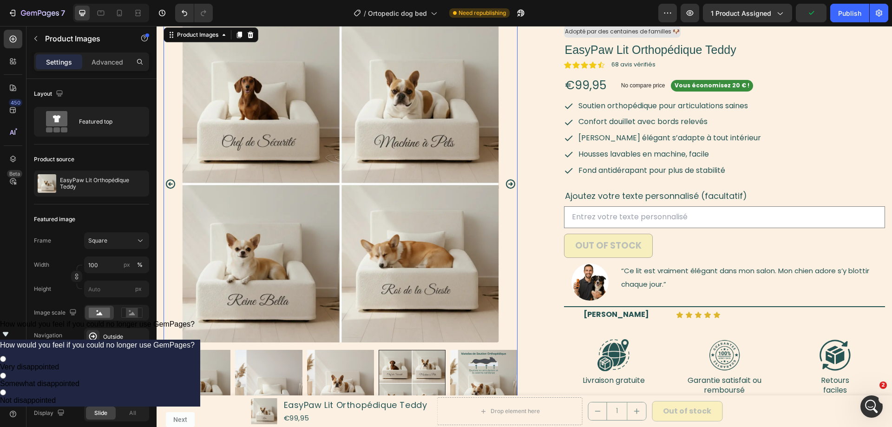
scroll to position [622, 0]
click at [639, 222] on input "text" at bounding box center [724, 217] width 321 height 22
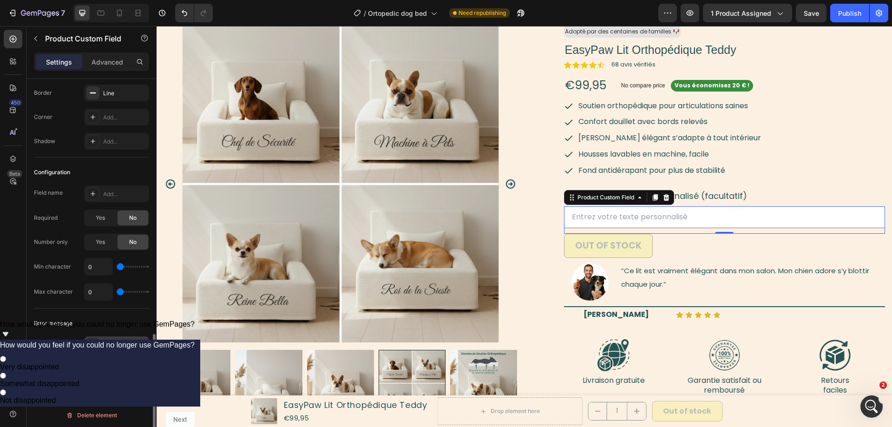
scroll to position [808, 0]
click at [97, 284] on input "0" at bounding box center [99, 288] width 28 height 17
type input "2"
type input "20"
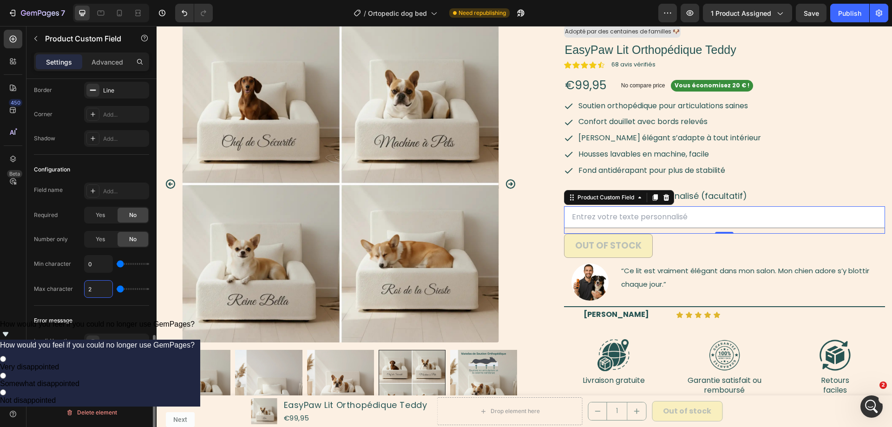
type input "20"
click at [128, 307] on div "Error message Invalid length Votre texte est trop long. Veuillez le raccourcir." at bounding box center [91, 332] width 115 height 52
click at [646, 242] on button "Out of stock" at bounding box center [608, 246] width 89 height 25
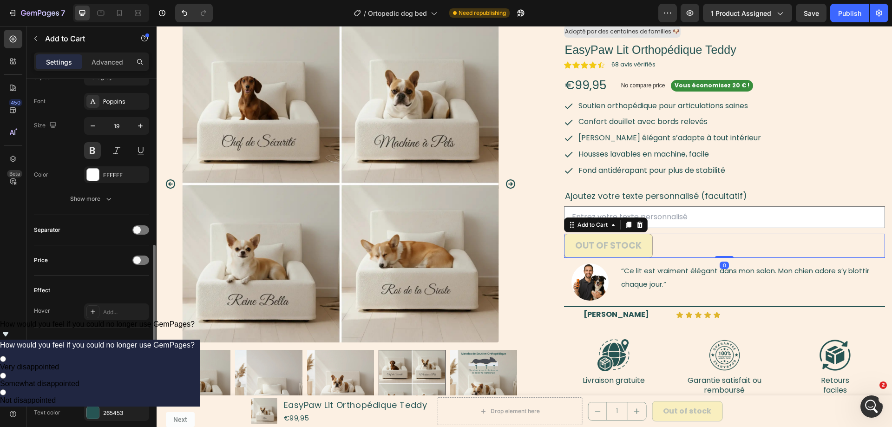
scroll to position [663, 0]
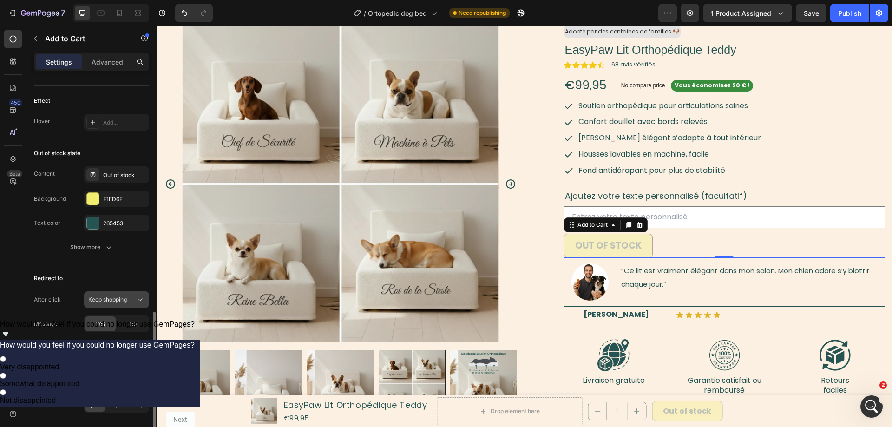
click at [133, 297] on div "Keep shopping" at bounding box center [111, 299] width 47 height 8
click at [115, 354] on p "Open cart" at bounding box center [114, 357] width 53 height 8
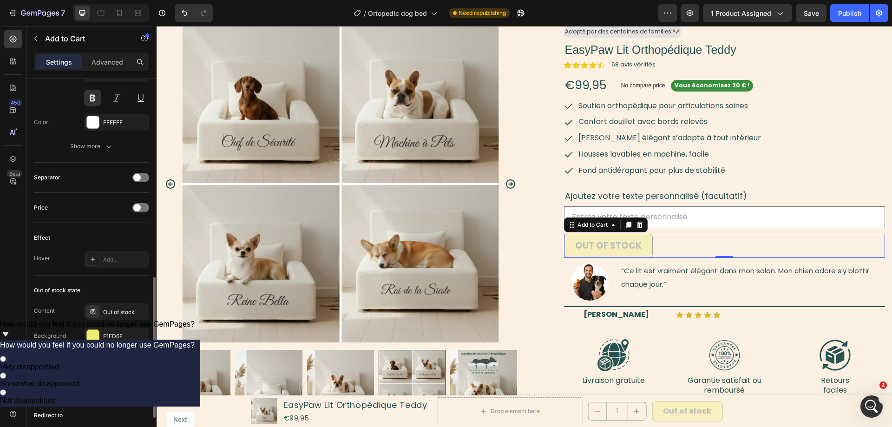
scroll to position [621, 0]
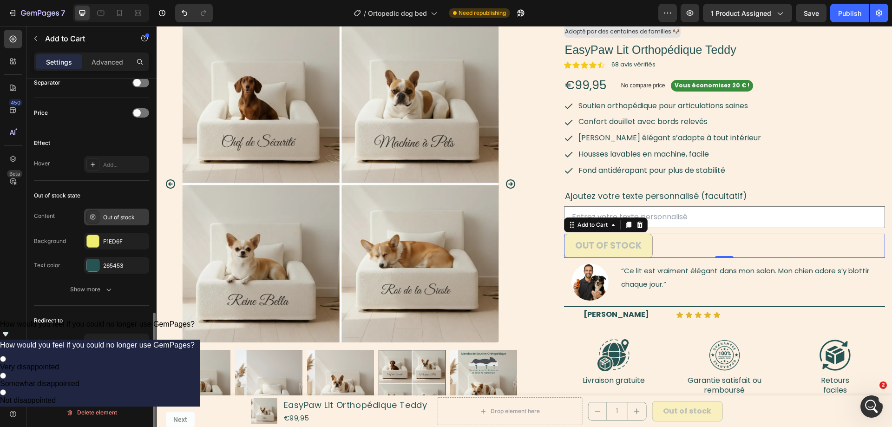
click at [116, 218] on div "Out of stock" at bounding box center [125, 217] width 44 height 8
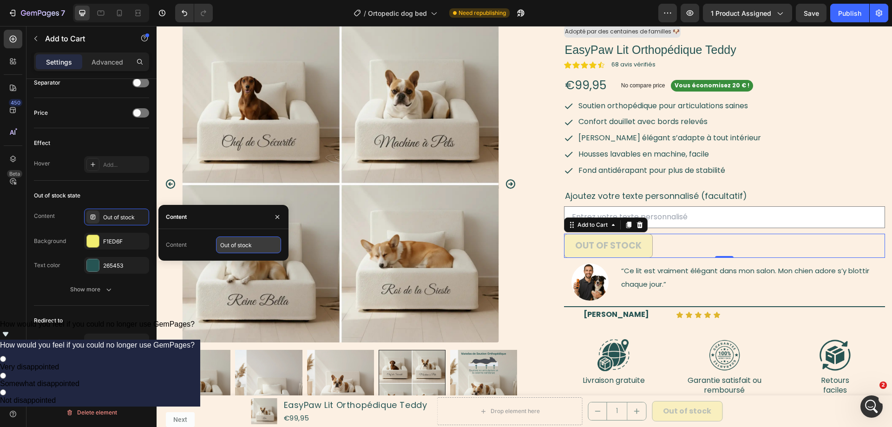
click at [246, 245] on input "Out of stock" at bounding box center [248, 244] width 65 height 17
paste input "En rupture de"
type input "En rupture de stock"
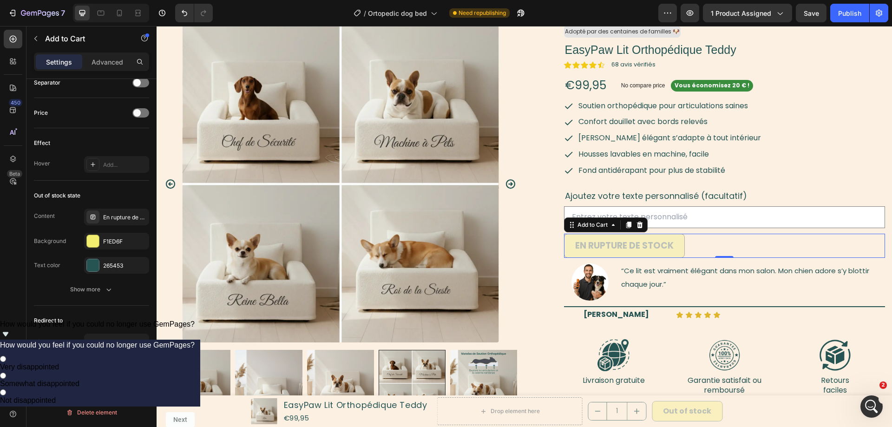
click at [14, 295] on div "450 Beta" at bounding box center [13, 195] width 19 height 330
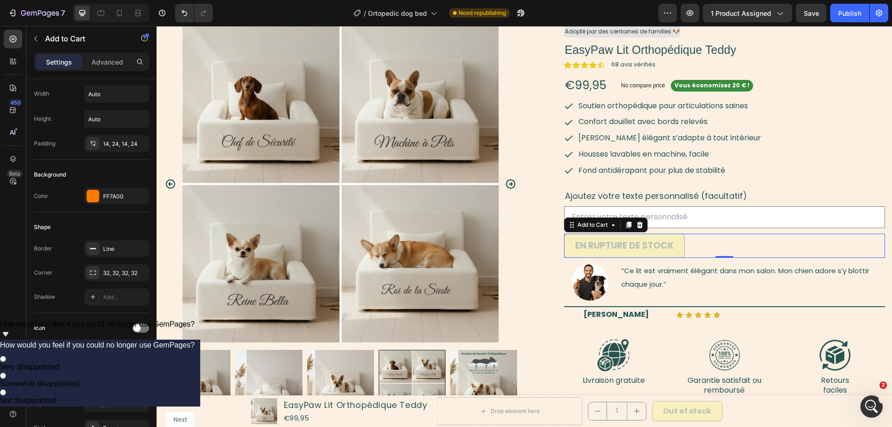
scroll to position [0, 0]
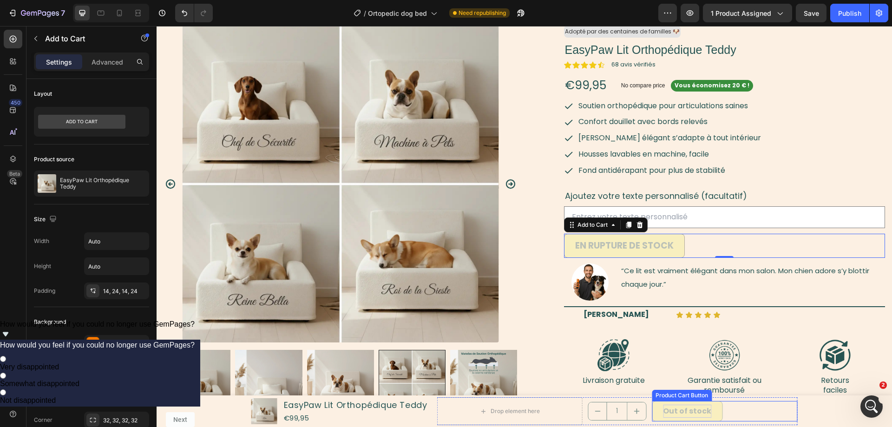
click at [697, 408] on div "Out of stock" at bounding box center [687, 410] width 48 height 13
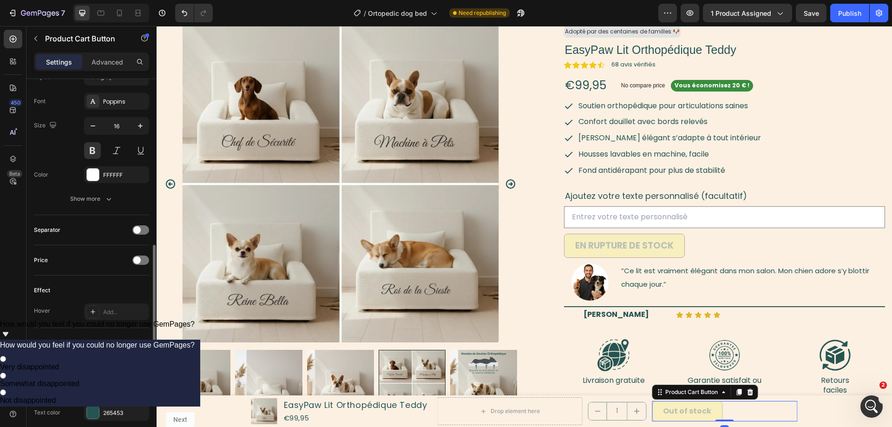
scroll to position [663, 0]
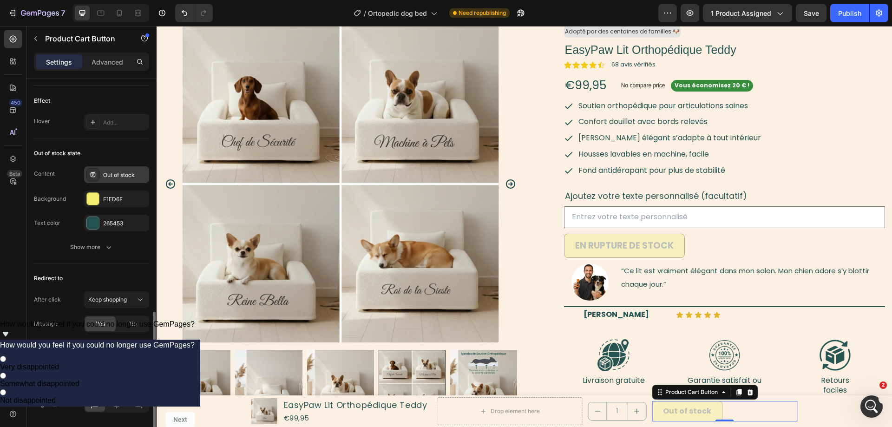
click at [118, 174] on div "Out of stock" at bounding box center [125, 175] width 44 height 8
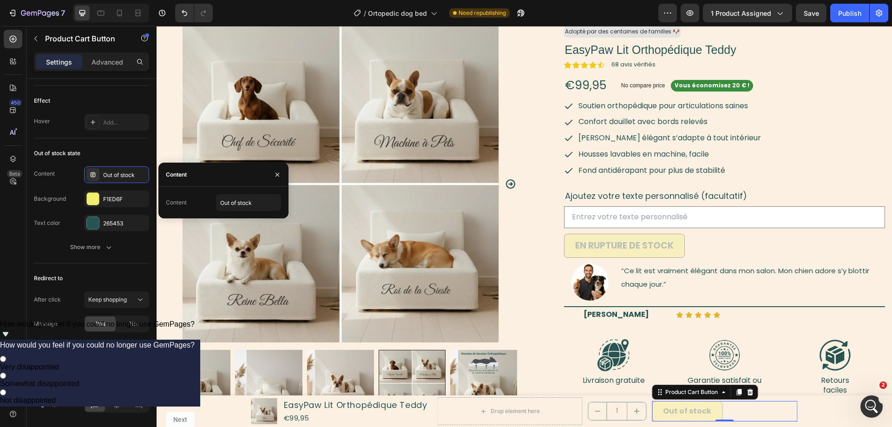
click at [205, 199] on div "Content Out of stock" at bounding box center [223, 202] width 115 height 17
click at [241, 210] on input "Out of stock" at bounding box center [248, 202] width 65 height 17
paste input "En rupture de"
type input "En rupture de stock"
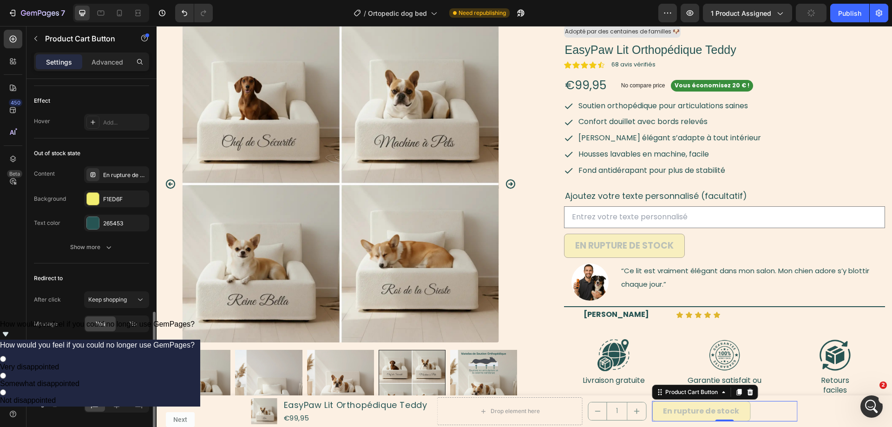
click at [129, 291] on div "Redirect to After click Keep shopping Message Yes No Success Produit ajouté au …" at bounding box center [91, 325] width 115 height 125
click at [128, 301] on div "Keep shopping" at bounding box center [111, 299] width 47 height 8
click at [117, 359] on p "Open cart" at bounding box center [114, 357] width 53 height 8
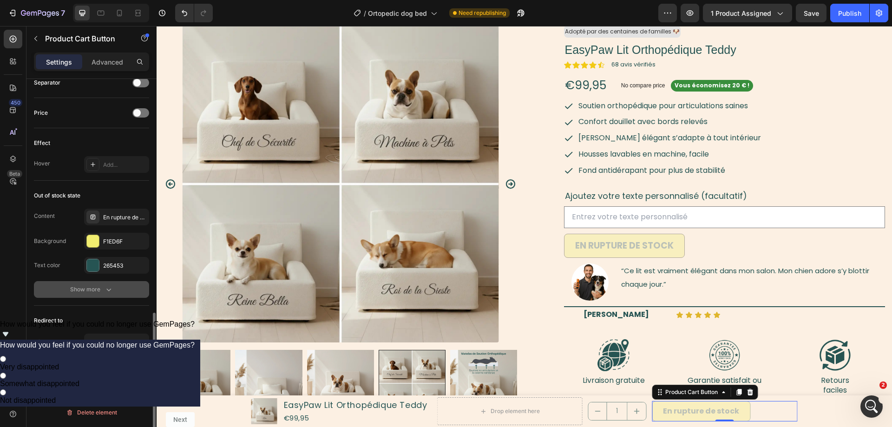
scroll to position [384, 0]
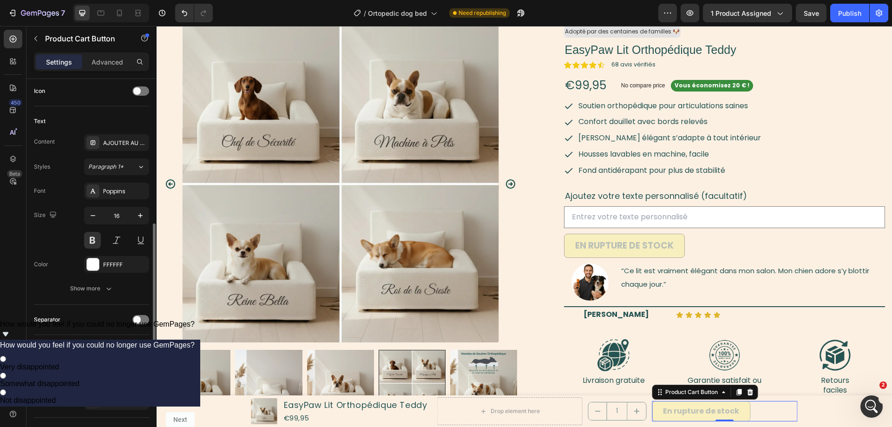
click at [143, 348] on div at bounding box center [140, 349] width 17 height 9
click at [143, 348] on span at bounding box center [144, 349] width 7 height 7
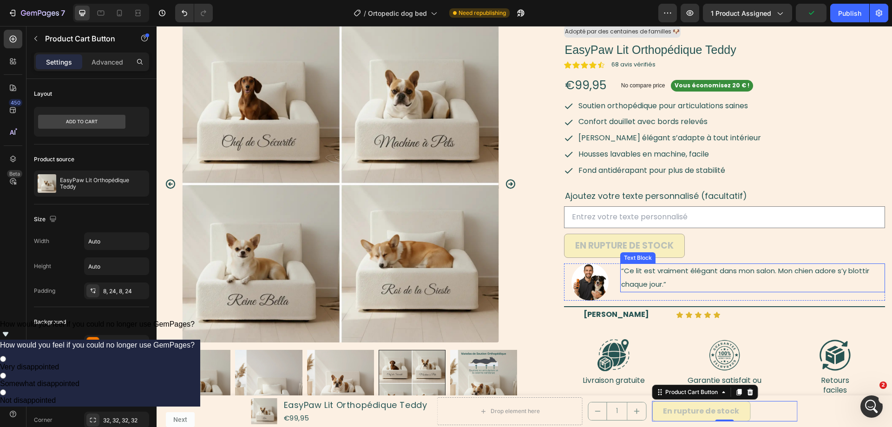
scroll to position [0, 0]
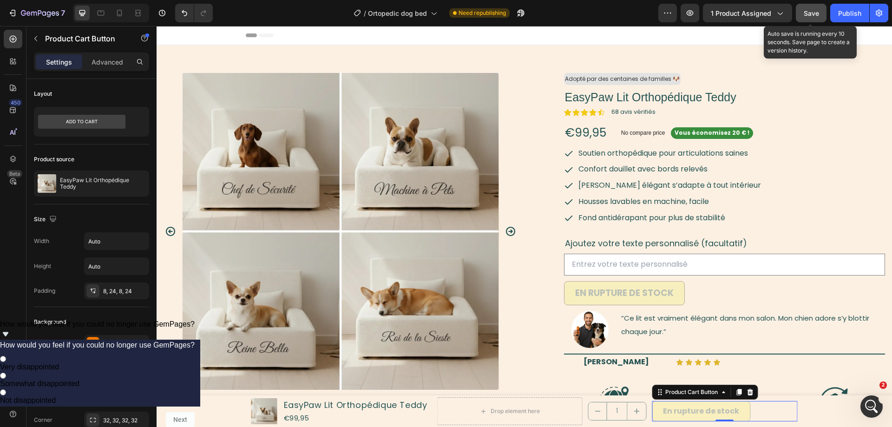
click at [806, 13] on span "Save" at bounding box center [810, 13] width 15 height 8
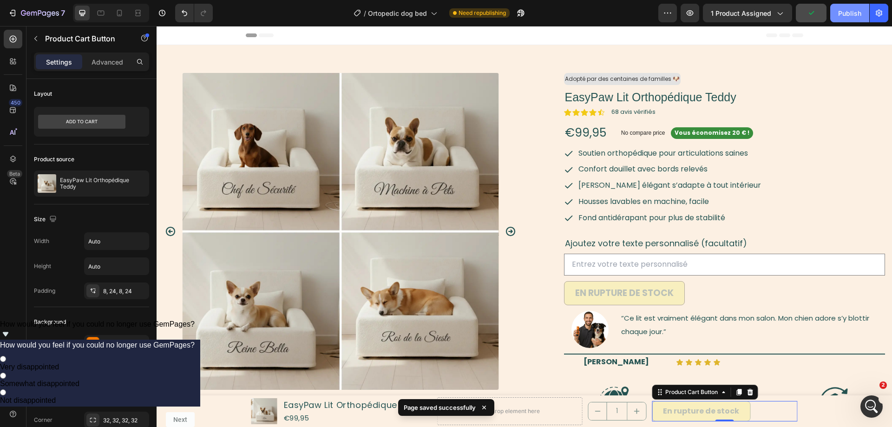
click at [852, 16] on div "Publish" at bounding box center [849, 13] width 23 height 10
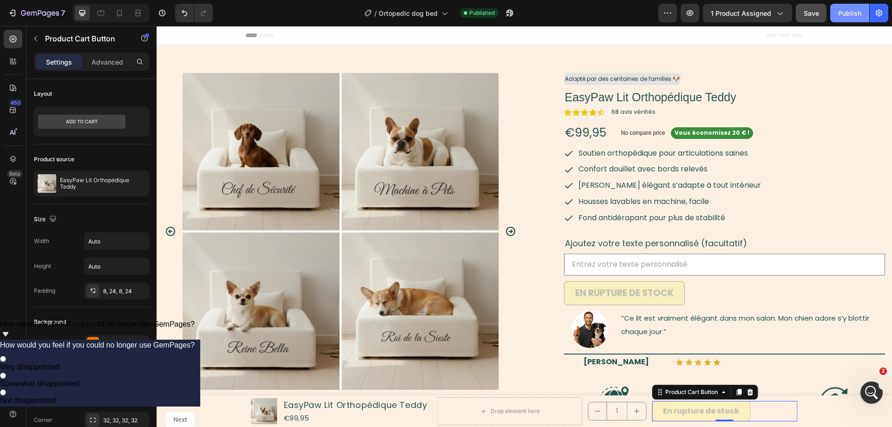
click at [856, 13] on div "Publish" at bounding box center [849, 13] width 23 height 10
click at [759, 18] on span "1 product assigned" at bounding box center [740, 13] width 60 height 10
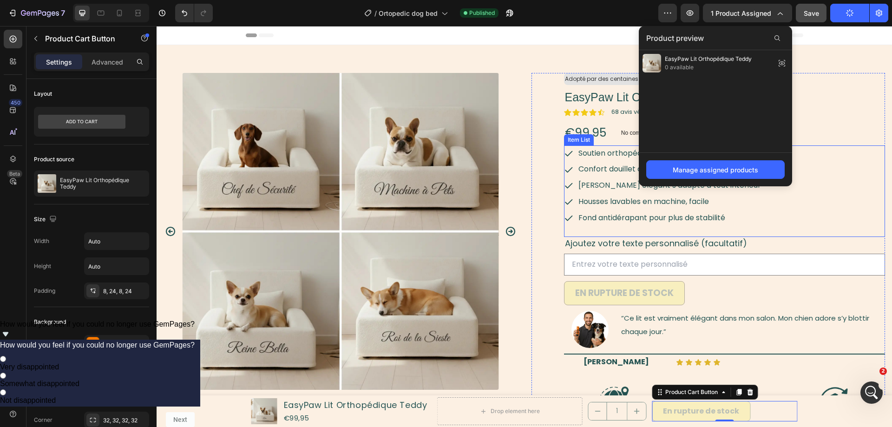
click at [849, 165] on div "Soutien orthopédique pour articulations saines Confort douillet avec bords rele…" at bounding box center [724, 185] width 321 height 81
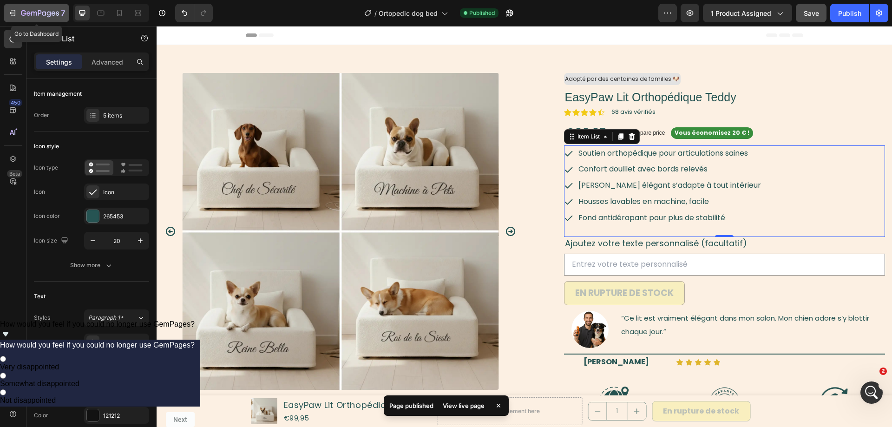
click at [8, 10] on icon "button" at bounding box center [12, 12] width 9 height 9
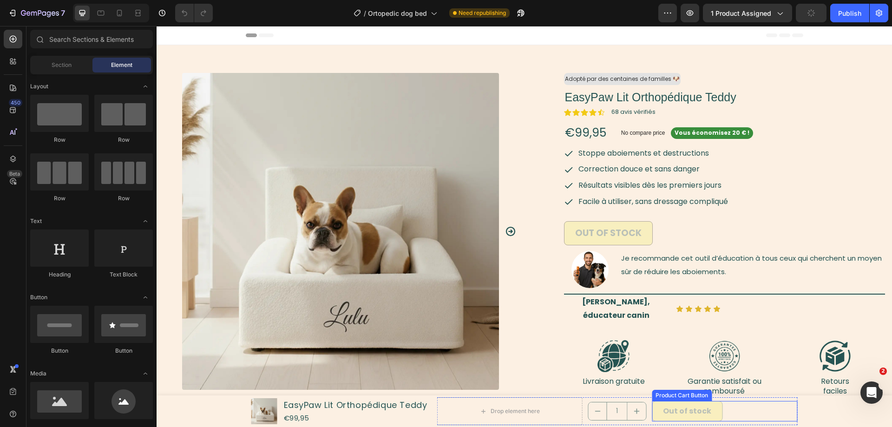
click at [743, 405] on div "Out of stock Product Cart Button" at bounding box center [724, 411] width 145 height 21
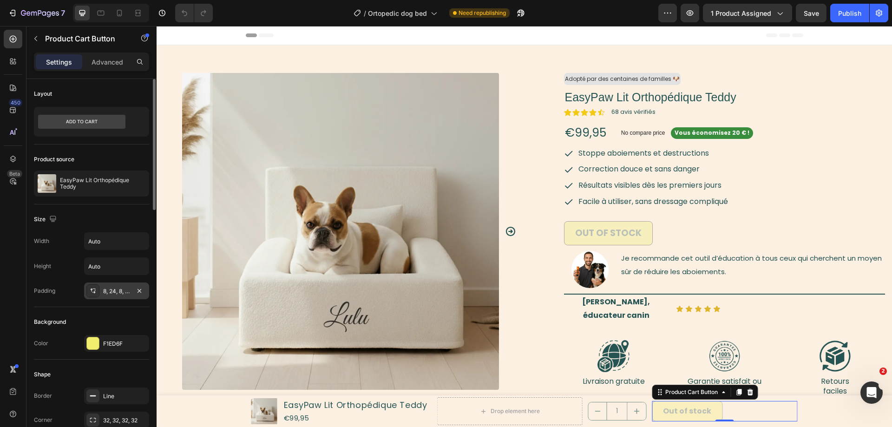
click at [109, 294] on div "8, 24, 8, 24" at bounding box center [116, 291] width 27 height 8
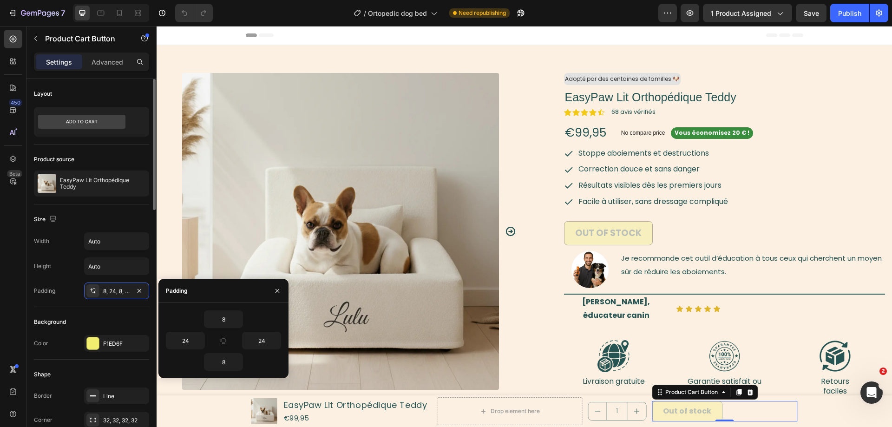
click at [91, 319] on div "Background" at bounding box center [91, 321] width 115 height 15
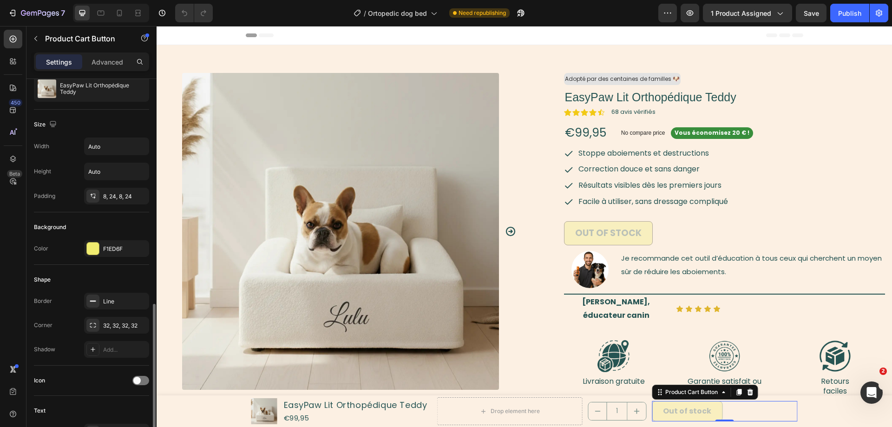
scroll to position [237, 0]
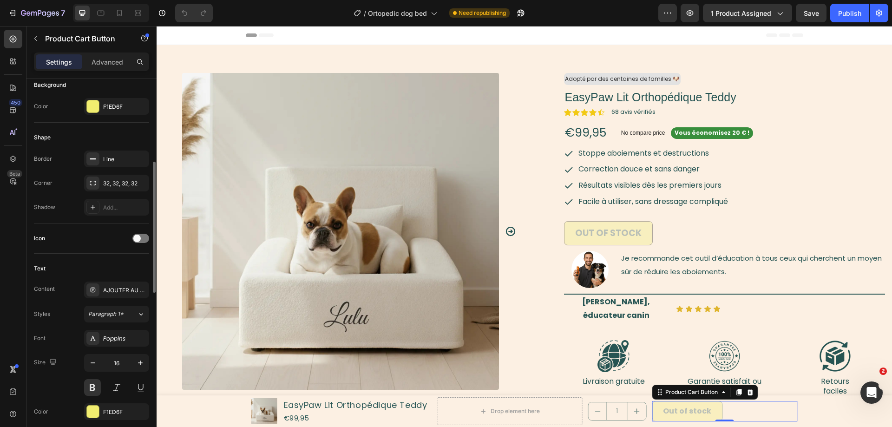
click at [137, 234] on div "Icon" at bounding box center [91, 238] width 115 height 15
click at [139, 235] on span at bounding box center [136, 238] width 7 height 7
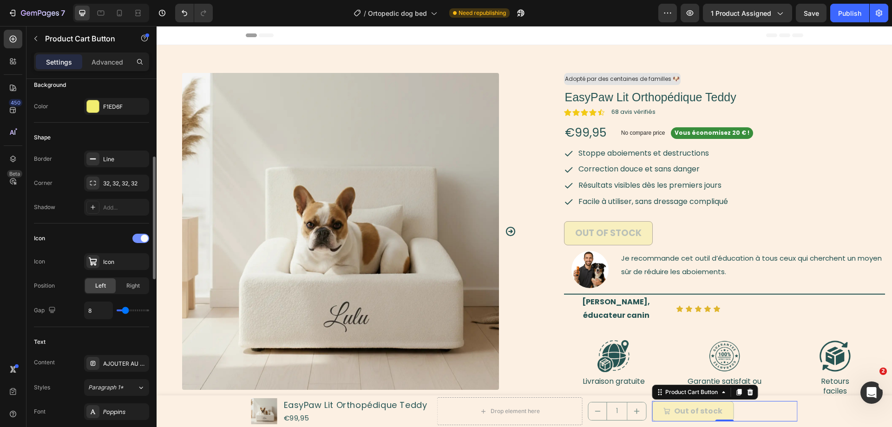
click at [139, 235] on div at bounding box center [140, 238] width 17 height 9
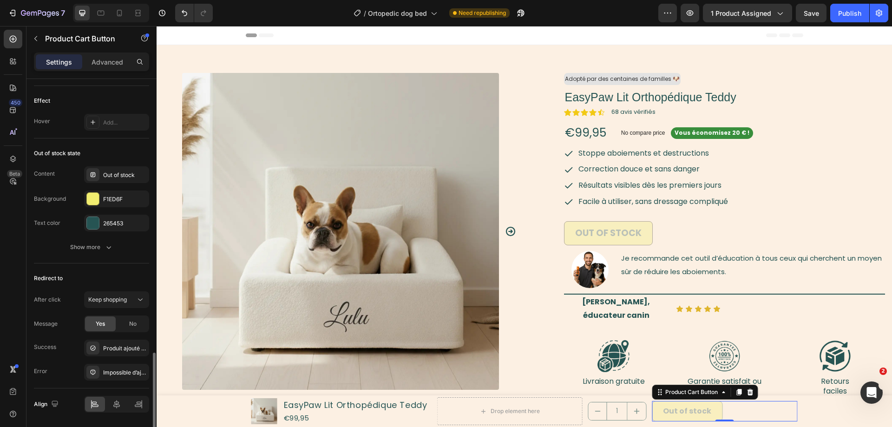
scroll to position [693, 0]
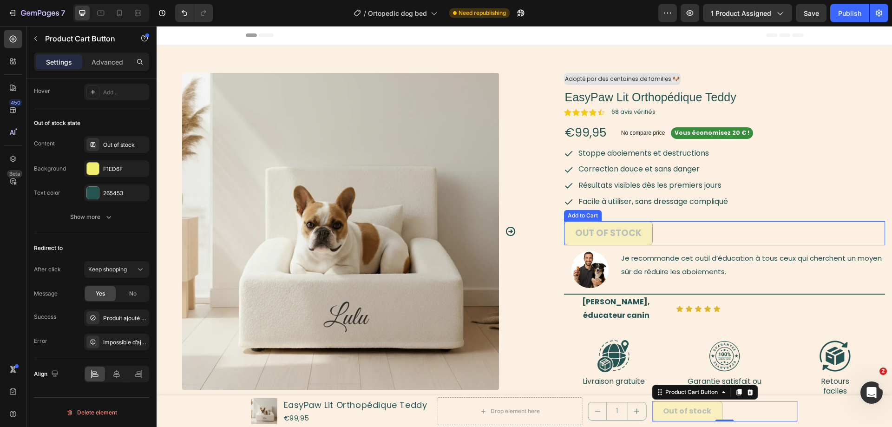
click at [663, 234] on div "Out of stock Add to Cart" at bounding box center [724, 233] width 321 height 25
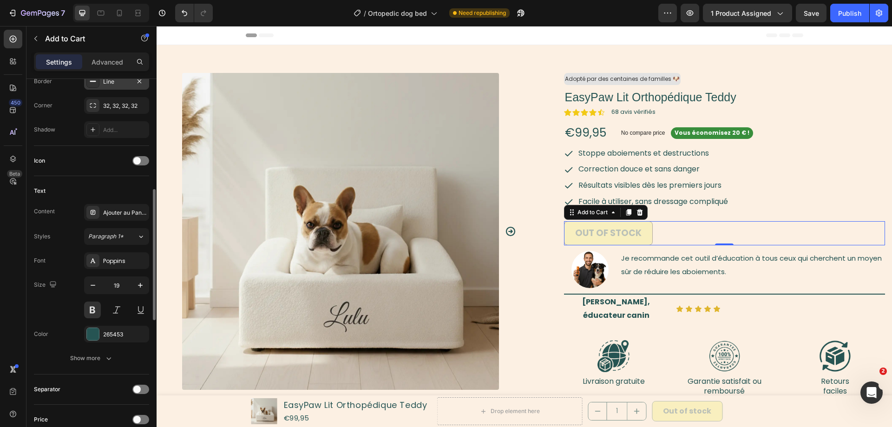
scroll to position [125, 0]
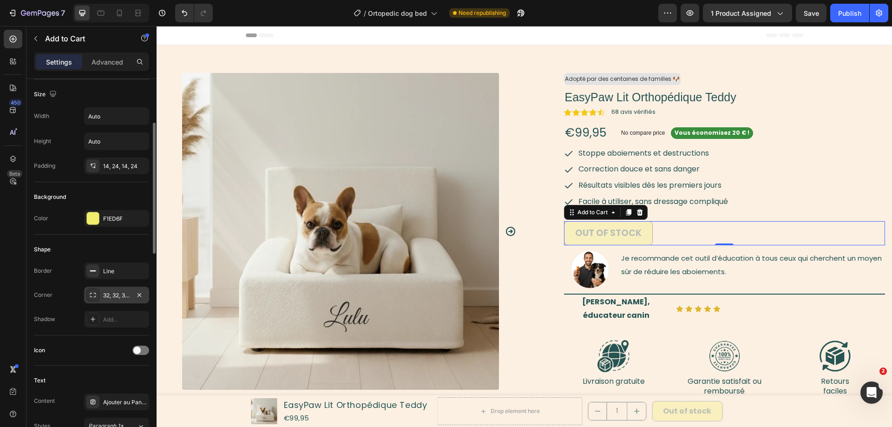
click at [110, 297] on div "32, 32, 32, 32" at bounding box center [116, 295] width 27 height 8
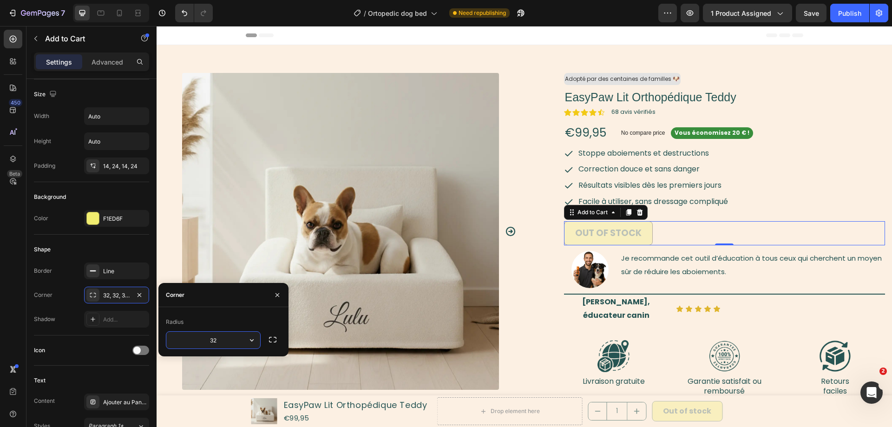
click at [197, 333] on input "32" at bounding box center [213, 340] width 94 height 17
click at [246, 340] on button "button" at bounding box center [251, 340] width 17 height 17
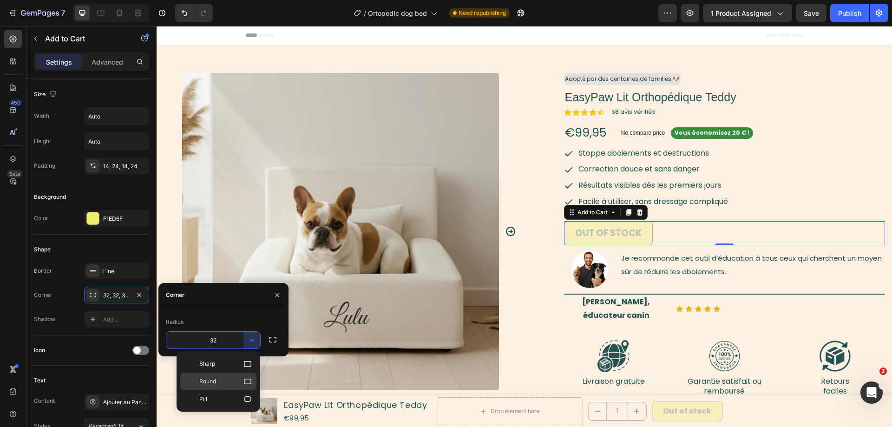
click at [246, 380] on icon at bounding box center [247, 381] width 9 height 9
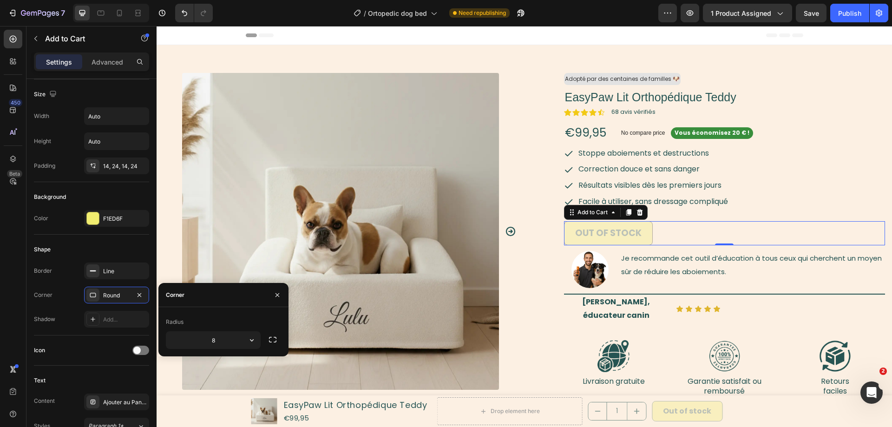
click at [232, 329] on div "Radius" at bounding box center [223, 321] width 115 height 15
click at [231, 335] on input "8" at bounding box center [213, 340] width 94 height 17
click at [248, 331] on div "8" at bounding box center [213, 340] width 95 height 18
click at [250, 338] on icon "button" at bounding box center [251, 339] width 9 height 9
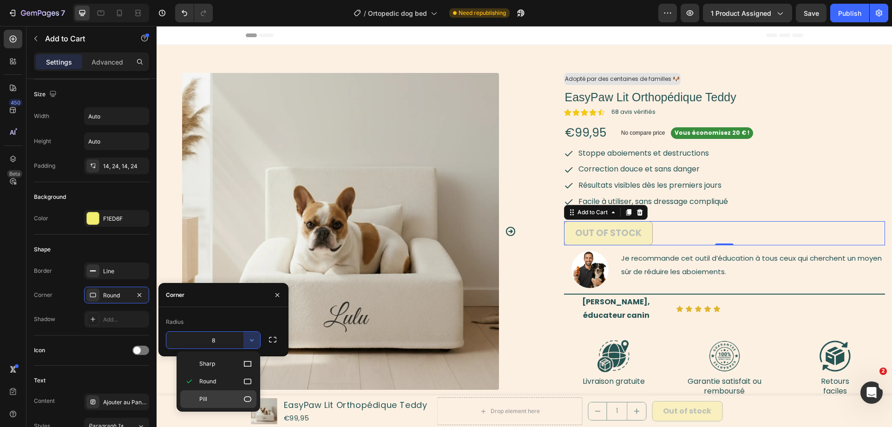
click at [241, 399] on p "Pill" at bounding box center [225, 398] width 53 height 9
type input "9999"
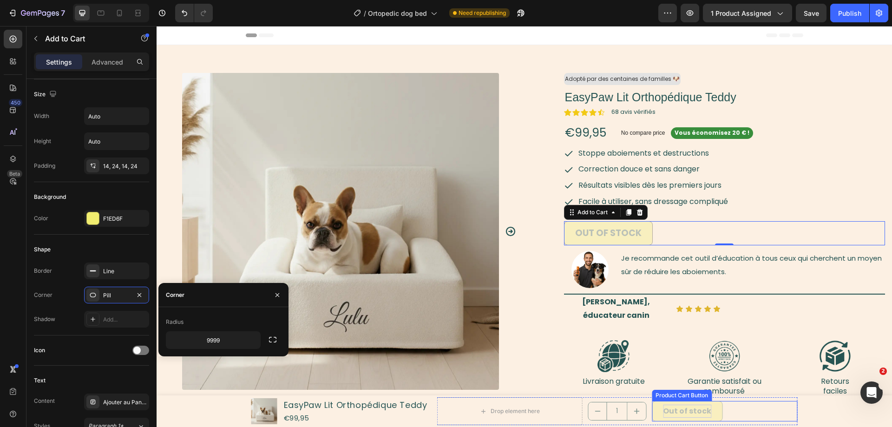
click at [704, 411] on div "Out of stock" at bounding box center [687, 410] width 48 height 13
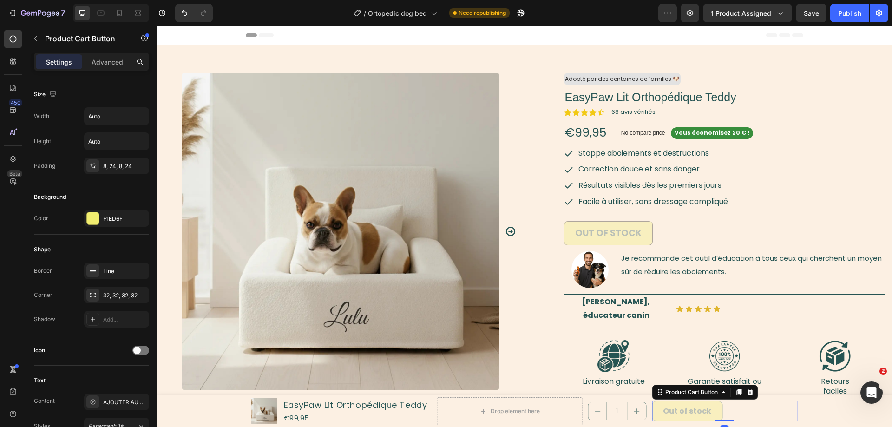
click at [717, 407] on button "Out of stock" at bounding box center [687, 411] width 71 height 21
click at [120, 284] on div "Border Line Corner 32, 32, 32, 32 Shadow Add..." at bounding box center [91, 294] width 115 height 65
click at [124, 292] on div "32, 32, 32, 32" at bounding box center [116, 295] width 27 height 8
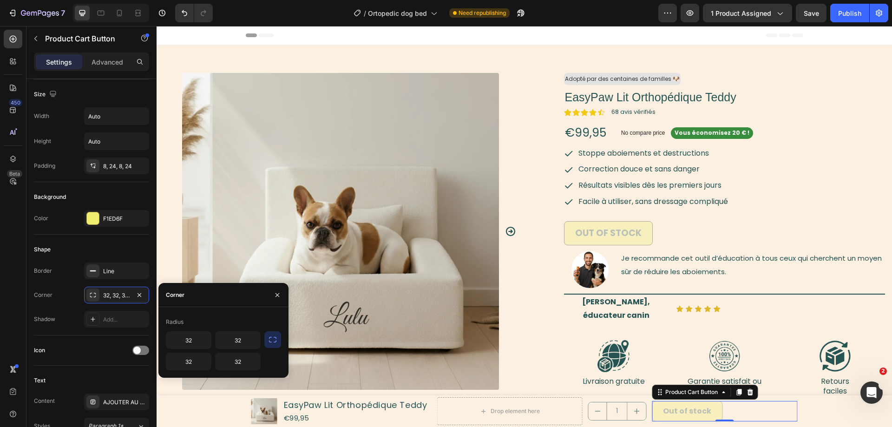
click at [276, 341] on icon "button" at bounding box center [272, 340] width 7 height 6
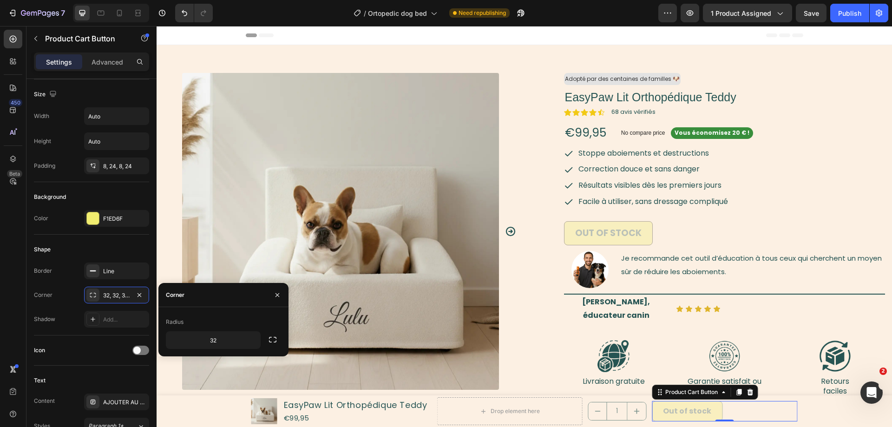
click at [177, 300] on div "Corner" at bounding box center [175, 294] width 19 height 15
click at [222, 346] on input "32" at bounding box center [213, 340] width 94 height 17
drag, startPoint x: 258, startPoint y: 339, endPoint x: 253, endPoint y: 338, distance: 5.6
click at [258, 339] on button "button" at bounding box center [251, 340] width 17 height 17
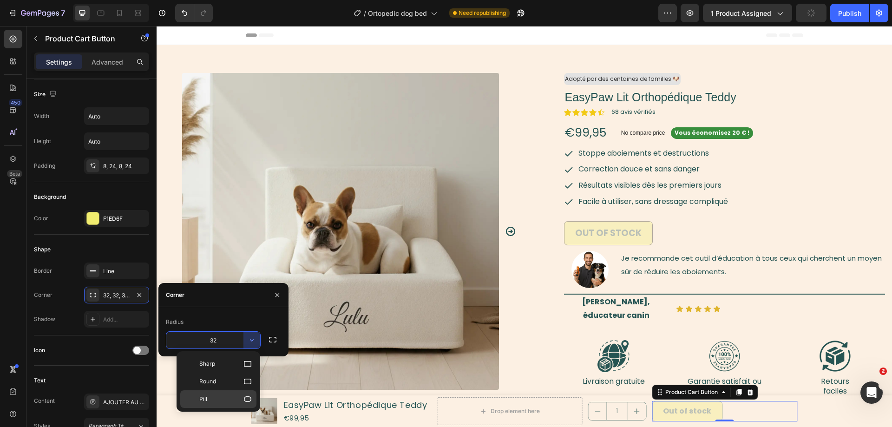
click at [218, 399] on p "Pill" at bounding box center [225, 398] width 53 height 9
type input "9999"
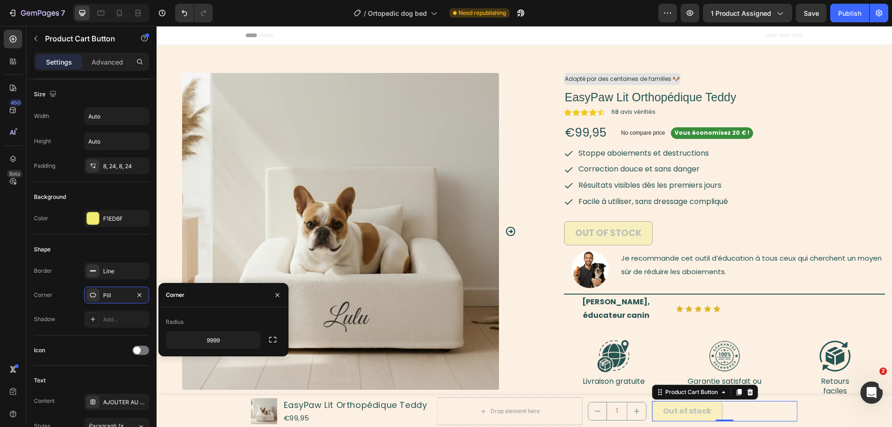
click at [21, 282] on div "450 Beta" at bounding box center [13, 195] width 19 height 330
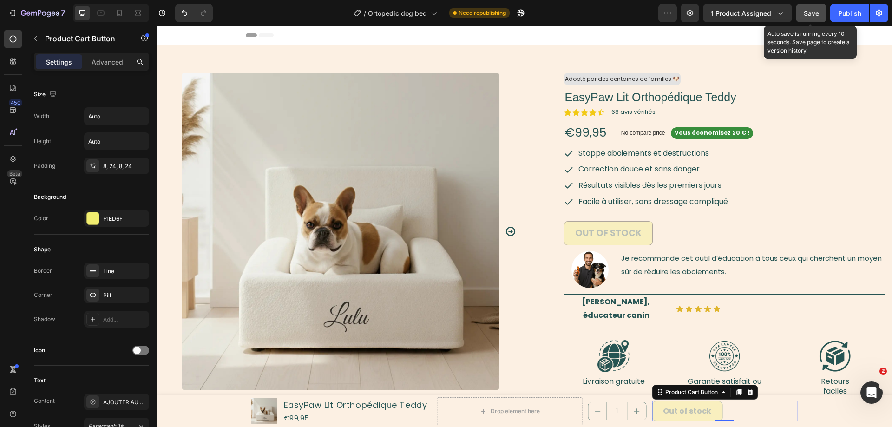
click at [806, 13] on span "Save" at bounding box center [810, 13] width 15 height 8
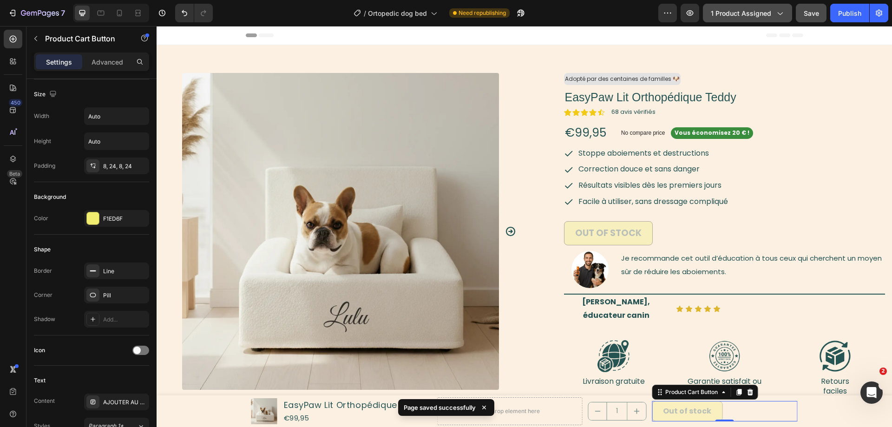
click at [758, 17] on span "1 product assigned" at bounding box center [740, 13] width 60 height 10
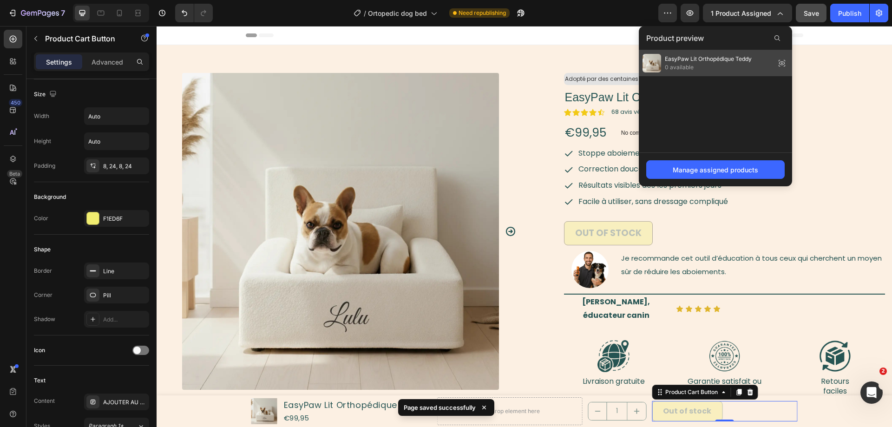
click at [747, 65] on span "0 available" at bounding box center [708, 67] width 87 height 8
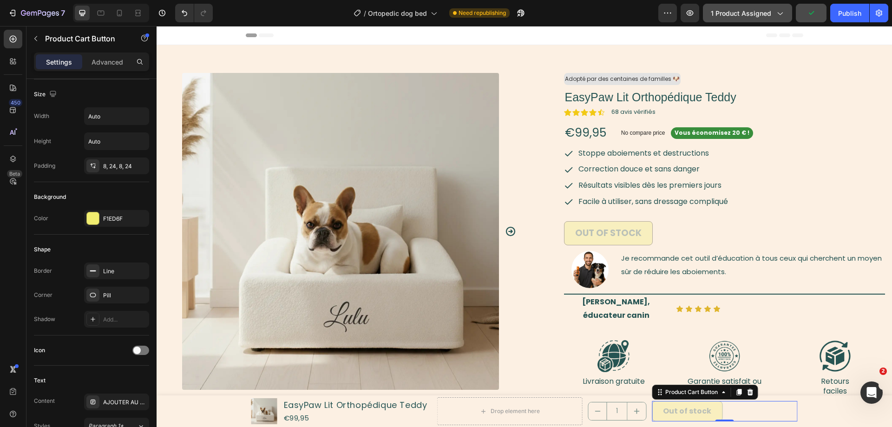
click at [727, 18] on button "1 product assigned" at bounding box center [747, 13] width 89 height 19
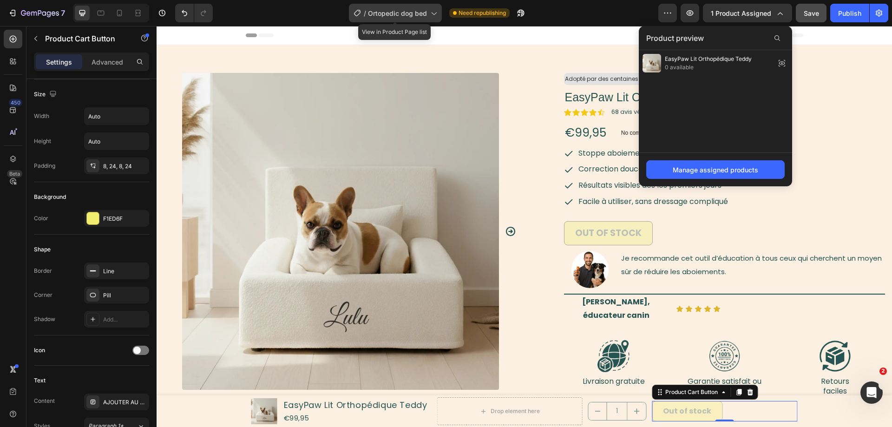
click at [434, 14] on icon at bounding box center [433, 12] width 9 height 9
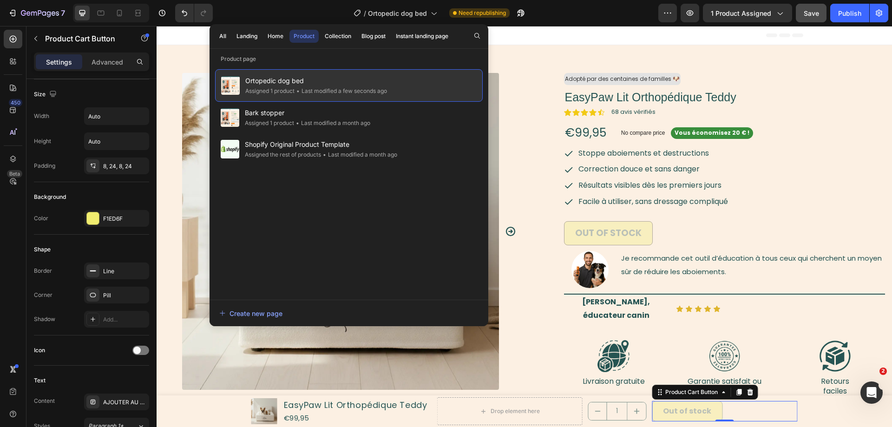
click at [337, 88] on div "• Last modified a few seconds ago" at bounding box center [340, 90] width 92 height 9
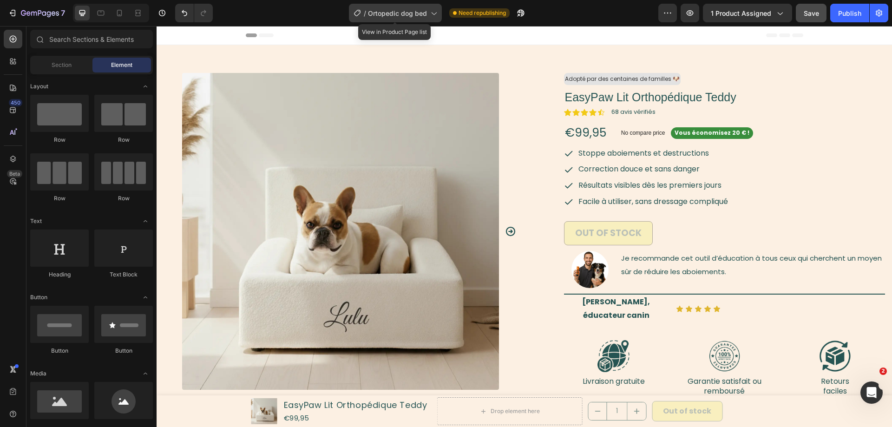
click at [422, 17] on span "Ortopedic dog bed" at bounding box center [397, 13] width 59 height 10
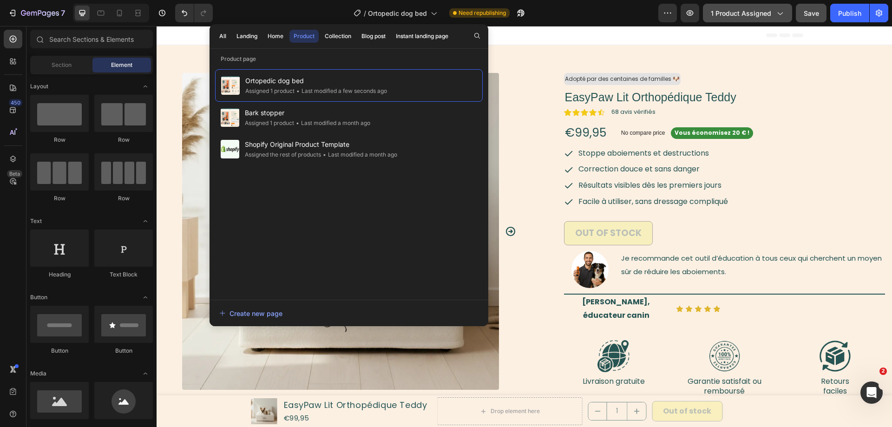
click at [780, 8] on icon "button" at bounding box center [779, 12] width 9 height 9
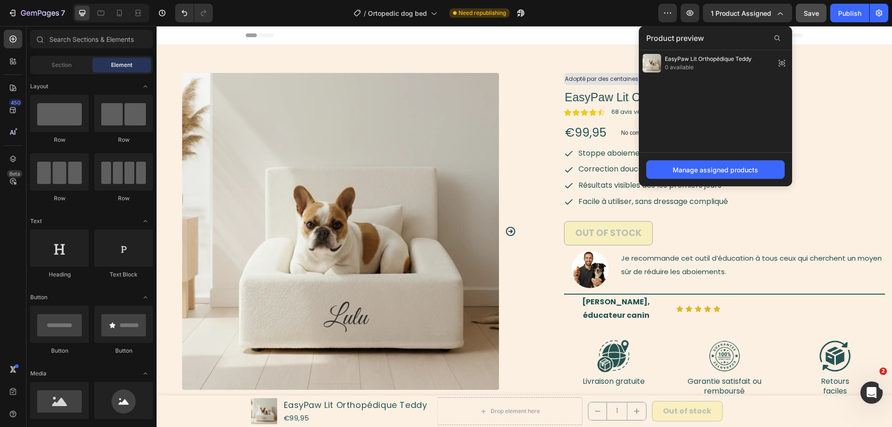
click at [728, 155] on div "Manage assigned products" at bounding box center [715, 169] width 153 height 34
drag, startPoint x: 727, startPoint y: 169, endPoint x: 570, endPoint y: 143, distance: 159.1
click at [727, 169] on div "Manage assigned products" at bounding box center [714, 170] width 85 height 10
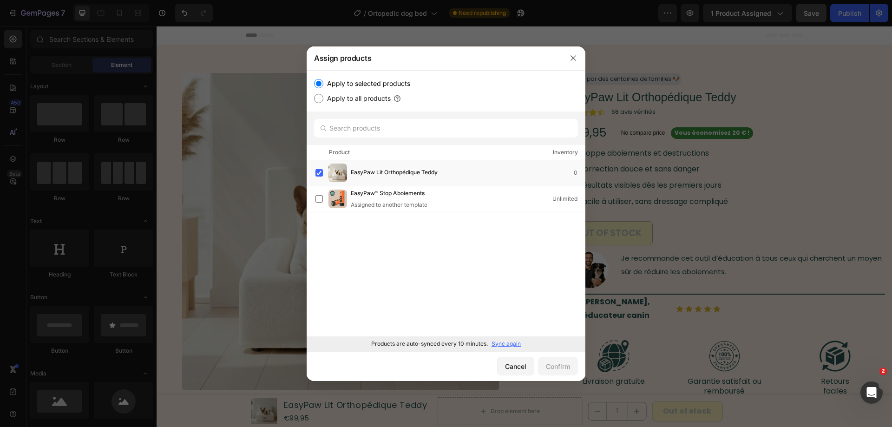
click at [508, 346] on p "Sync again" at bounding box center [505, 343] width 29 height 8
click at [523, 369] on div "Cancel" at bounding box center [515, 366] width 21 height 10
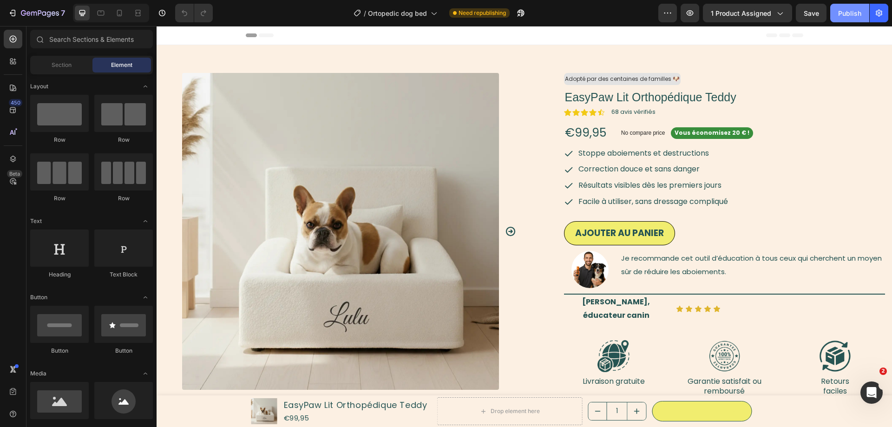
click at [843, 16] on div "Publish" at bounding box center [849, 13] width 23 height 10
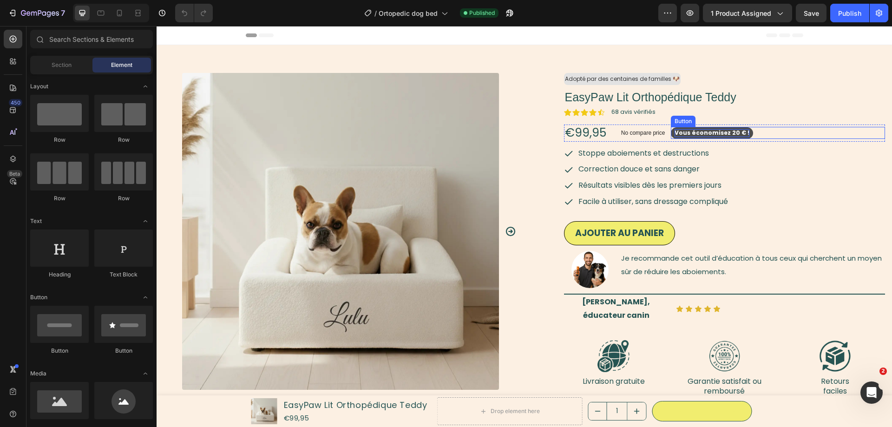
click at [723, 133] on strong "Vous économisez 20 € !" at bounding box center [711, 133] width 75 height 8
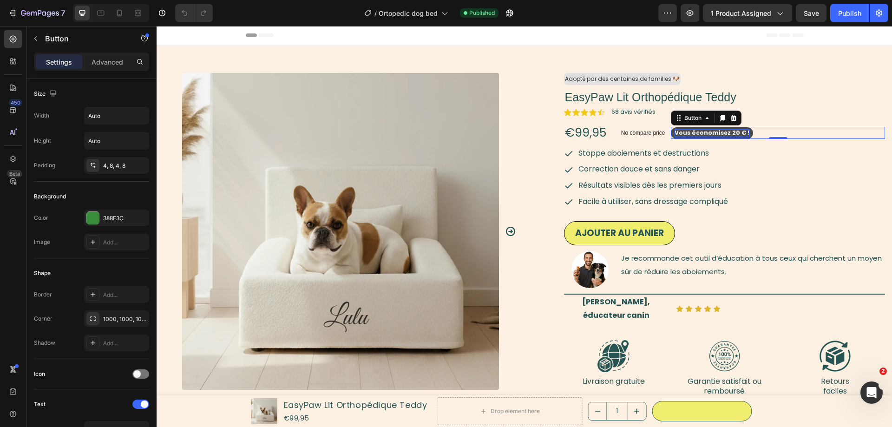
click at [736, 134] on strong "Vous économisez 20 € !" at bounding box center [711, 133] width 75 height 8
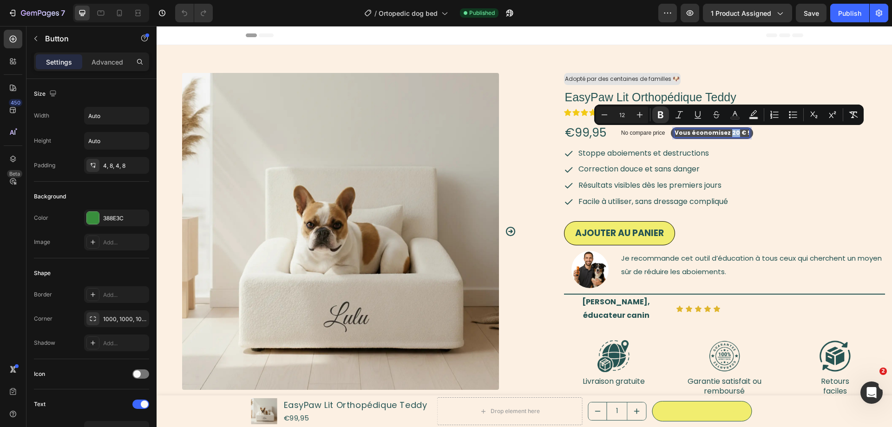
drag, startPoint x: 726, startPoint y: 130, endPoint x: 731, endPoint y: 134, distance: 5.9
click at [731, 134] on strong "Vous économisez 20 € !" at bounding box center [711, 133] width 75 height 8
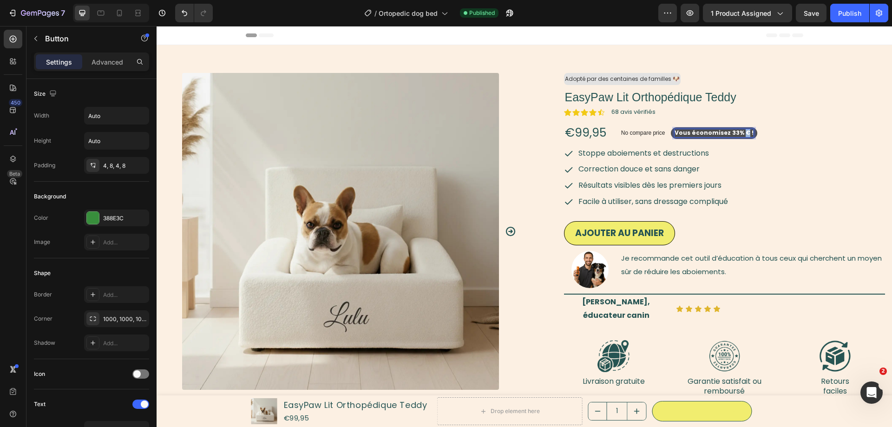
click at [743, 136] on strong "Vous économisez 33% € !" at bounding box center [713, 133] width 79 height 8
click at [790, 160] on div "Stoppe aboiements et destructions Correction douce et sans danger Résultats vis…" at bounding box center [724, 177] width 321 height 65
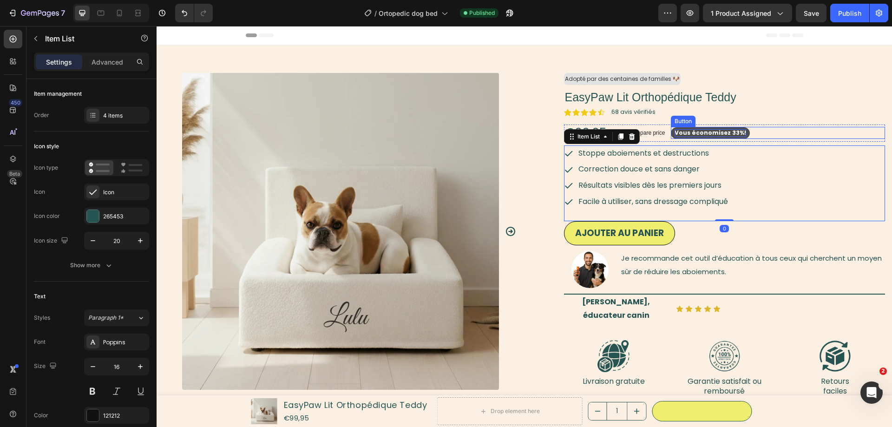
click at [704, 134] on strong "Vous économisez 33%!" at bounding box center [710, 133] width 72 height 8
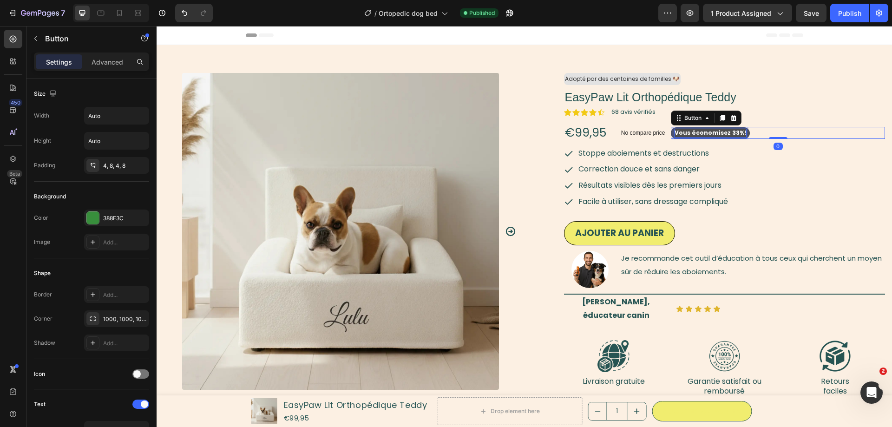
click at [704, 134] on strong "Vous économisez 33%!" at bounding box center [710, 133] width 72 height 8
click at [34, 39] on icon "button" at bounding box center [35, 38] width 3 height 5
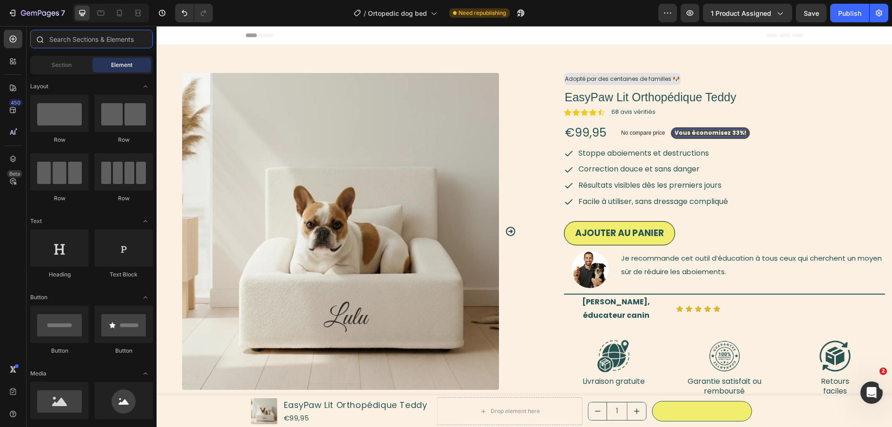
click at [65, 30] on input "text" at bounding box center [91, 39] width 123 height 19
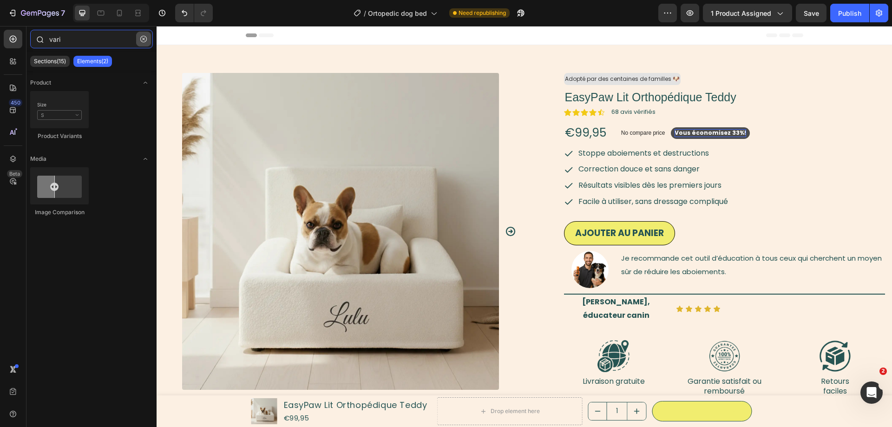
type input "vari"
click at [140, 39] on icon "button" at bounding box center [143, 39] width 7 height 7
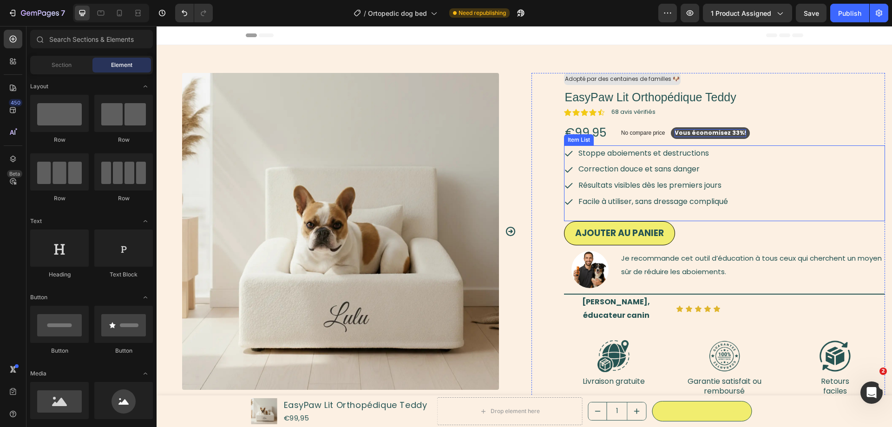
click at [674, 209] on div "Facile à utiliser, sans dressage compliqué" at bounding box center [653, 202] width 152 height 16
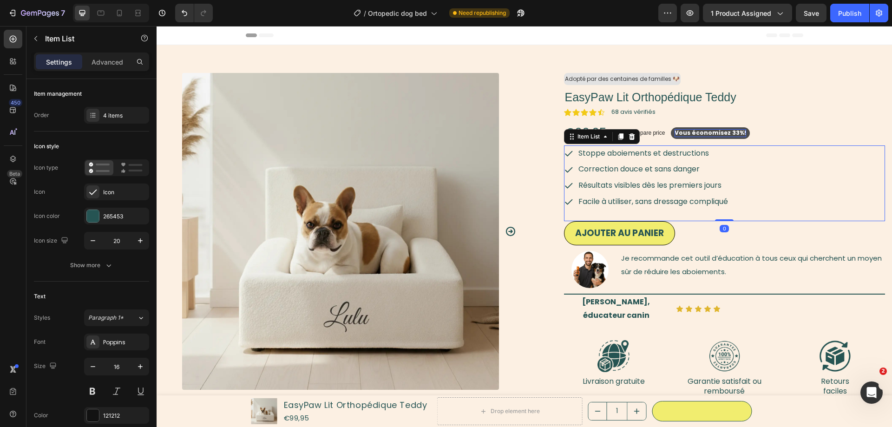
click at [674, 210] on div "Stoppe aboiements et destructions Correction douce et sans danger Résultats vis…" at bounding box center [724, 183] width 321 height 76
click at [37, 35] on icon "button" at bounding box center [35, 38] width 7 height 7
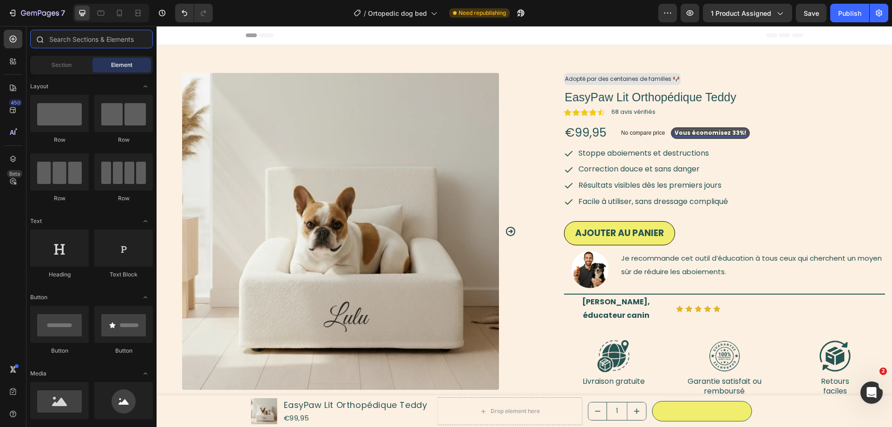
click at [70, 43] on input "text" at bounding box center [91, 39] width 123 height 19
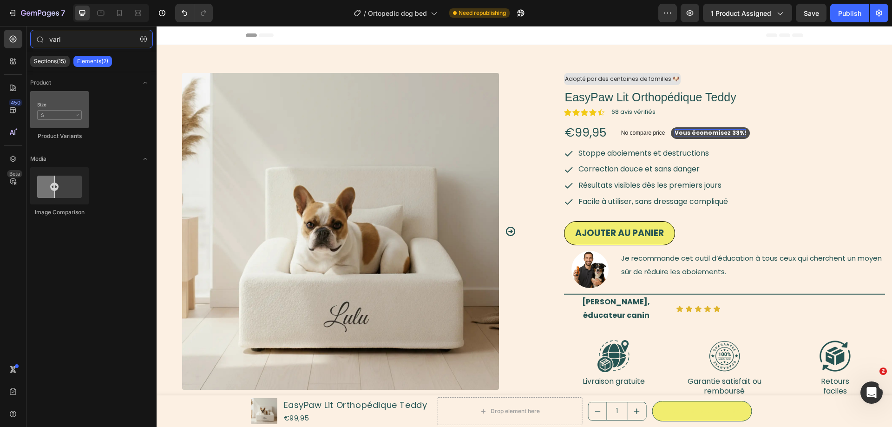
type input "vari"
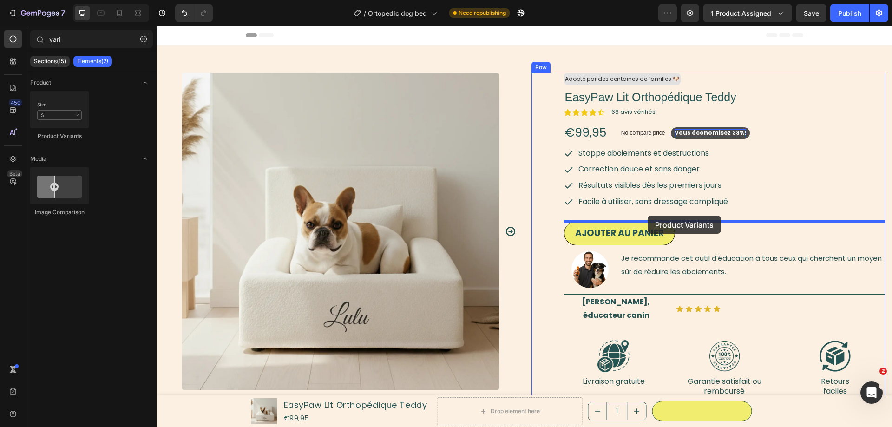
drag, startPoint x: 213, startPoint y: 142, endPoint x: 647, endPoint y: 215, distance: 440.9
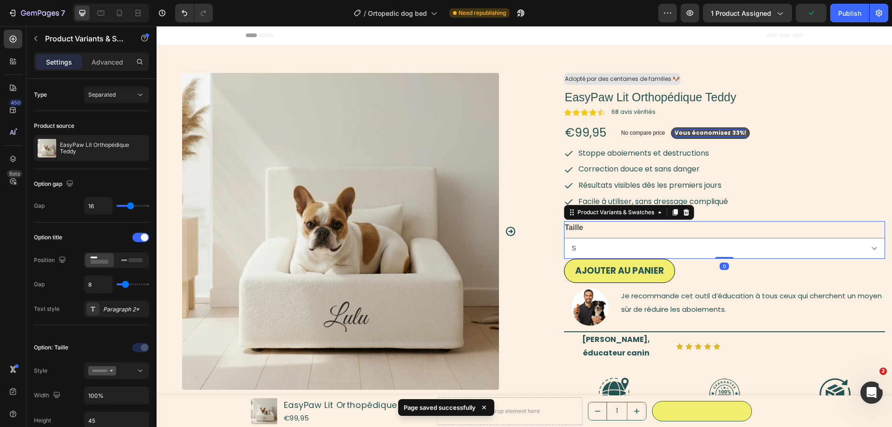
click at [743, 237] on div "Taille S M" at bounding box center [724, 240] width 321 height 38
click at [742, 214] on div "Stoppe aboiements et destructions Correction douce et sans danger Résultats vis…" at bounding box center [724, 183] width 321 height 76
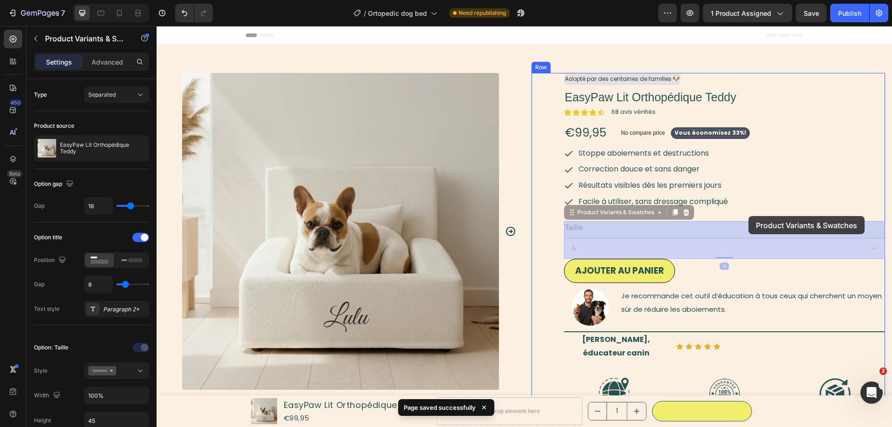
drag, startPoint x: 749, startPoint y: 214, endPoint x: 736, endPoint y: 228, distance: 19.4
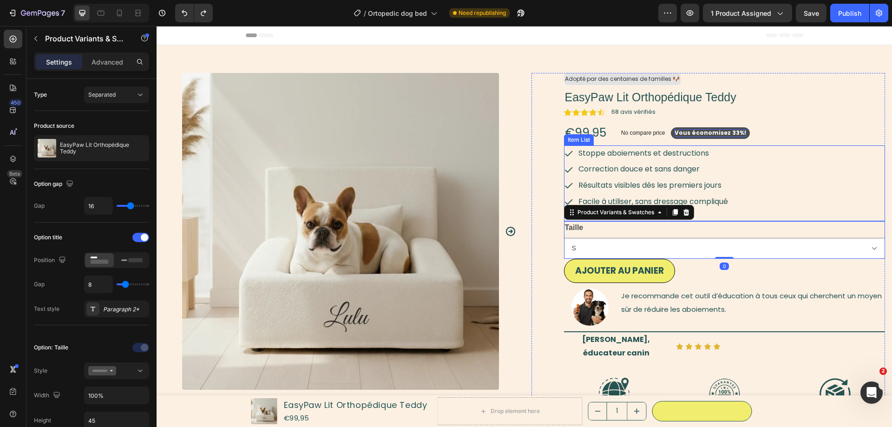
click at [771, 193] on div "Stoppe aboiements et destructions Correction douce et sans danger Résultats vis…" at bounding box center [724, 177] width 321 height 65
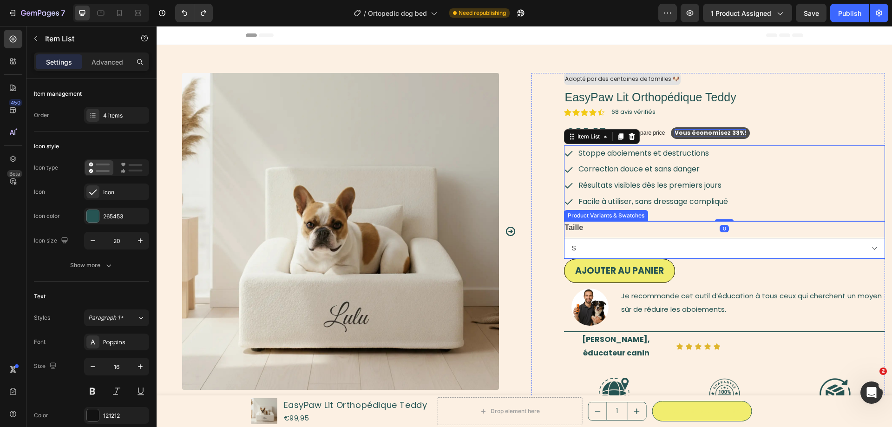
click at [767, 235] on div "Taille S M" at bounding box center [724, 240] width 321 height 38
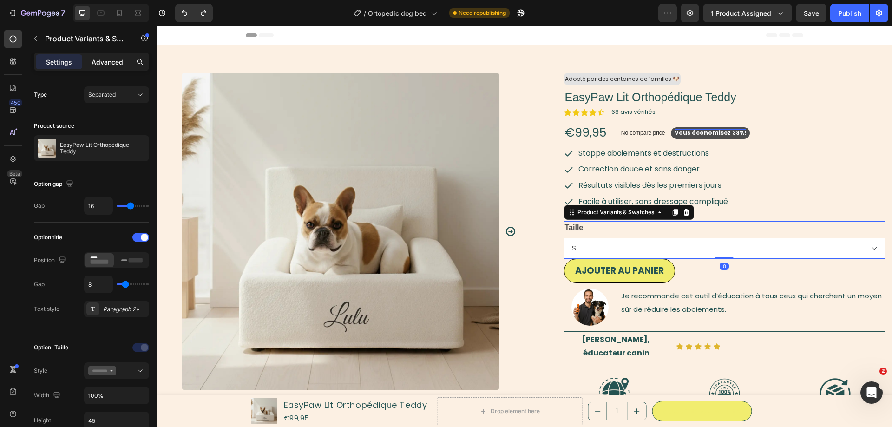
click at [108, 65] on p "Advanced" at bounding box center [107, 62] width 32 height 10
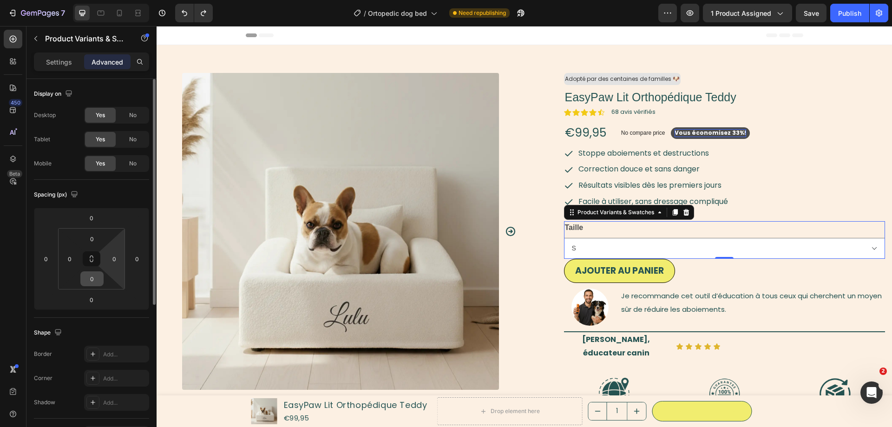
click at [96, 0] on html "7 Version history / Ortopedic dog bed Need republishing Preview 1 product assig…" at bounding box center [446, 0] width 892 height 0
drag, startPoint x: 96, startPoint y: 277, endPoint x: 93, endPoint y: 284, distance: 6.9
click at [94, 280] on input "0" at bounding box center [92, 279] width 19 height 14
click at [94, 276] on input "0" at bounding box center [92, 279] width 19 height 14
drag, startPoint x: 94, startPoint y: 278, endPoint x: 88, endPoint y: 281, distance: 6.9
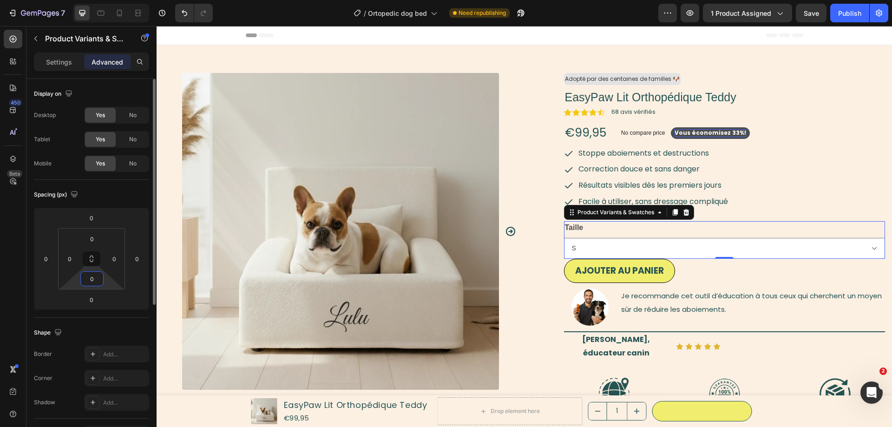
click at [88, 281] on input "0" at bounding box center [92, 279] width 19 height 14
type input "12"
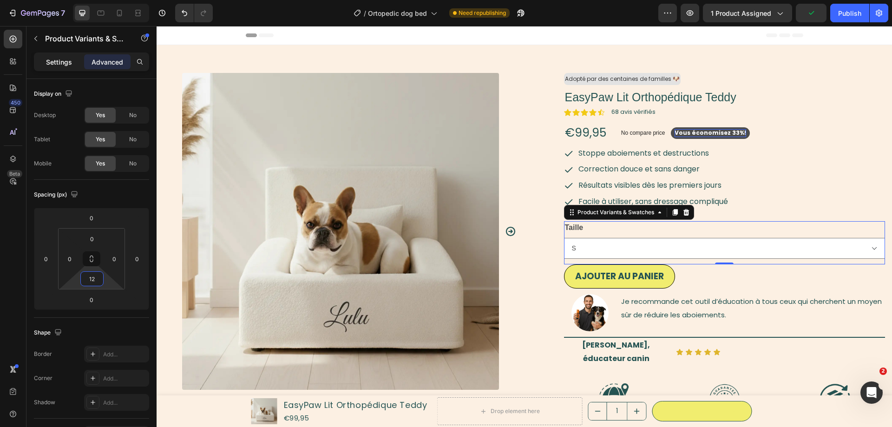
click at [67, 54] on div "Settings" at bounding box center [59, 61] width 46 height 15
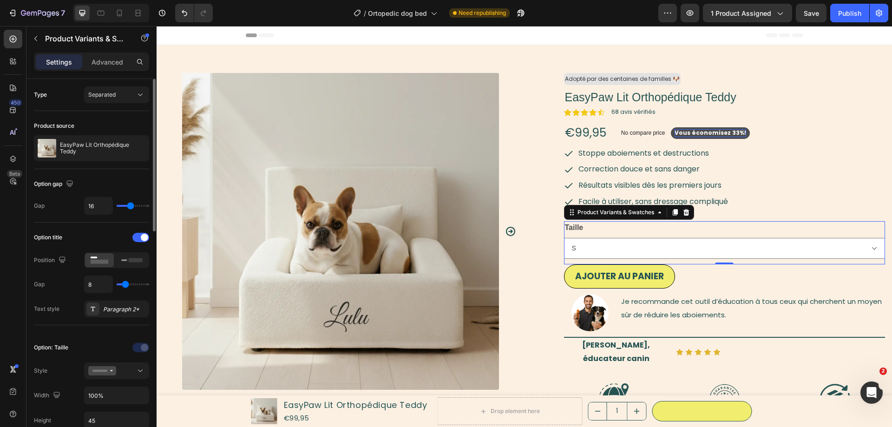
type input "10"
type input "7"
type input "6"
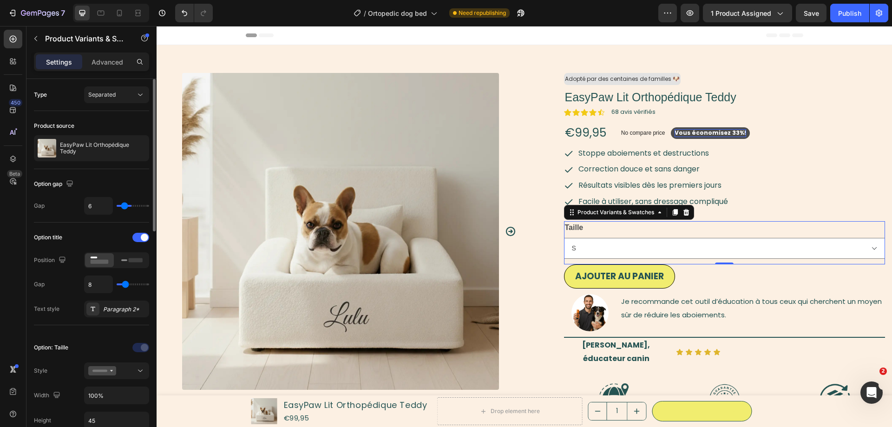
type input "6"
type input "5"
type input "3"
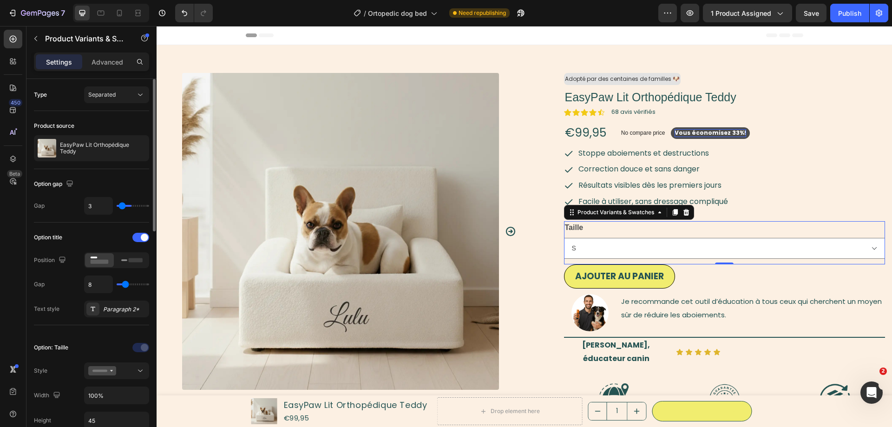
type input "2"
type input "0"
drag, startPoint x: 127, startPoint y: 206, endPoint x: 97, endPoint y: 203, distance: 29.9
type input "0"
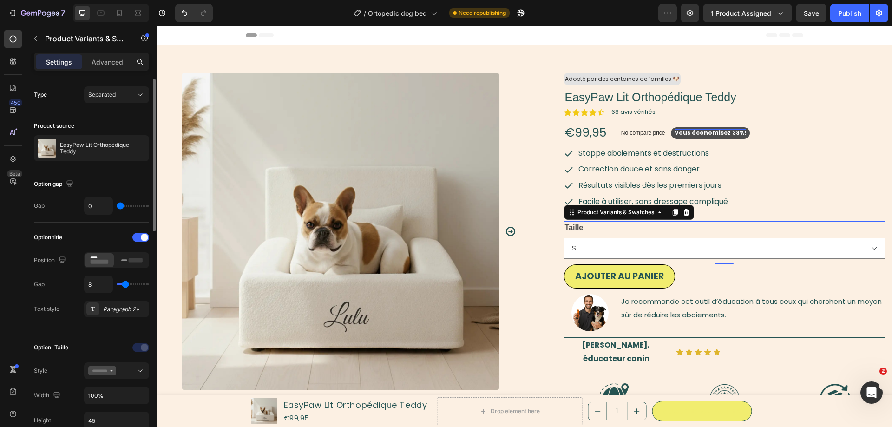
click at [117, 205] on input "range" at bounding box center [133, 206] width 33 height 2
drag, startPoint x: 131, startPoint y: 209, endPoint x: 123, endPoint y: 203, distance: 10.7
click at [128, 207] on div "0" at bounding box center [116, 206] width 65 height 18
type input "2"
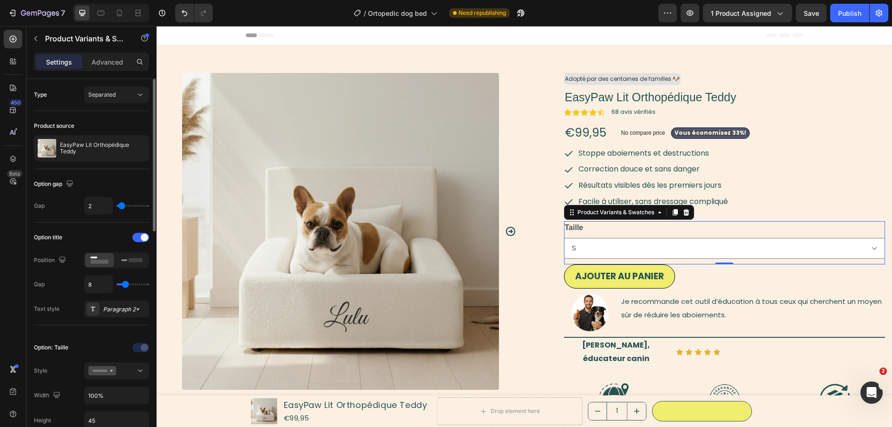
type input "3"
type input "4"
type input "5"
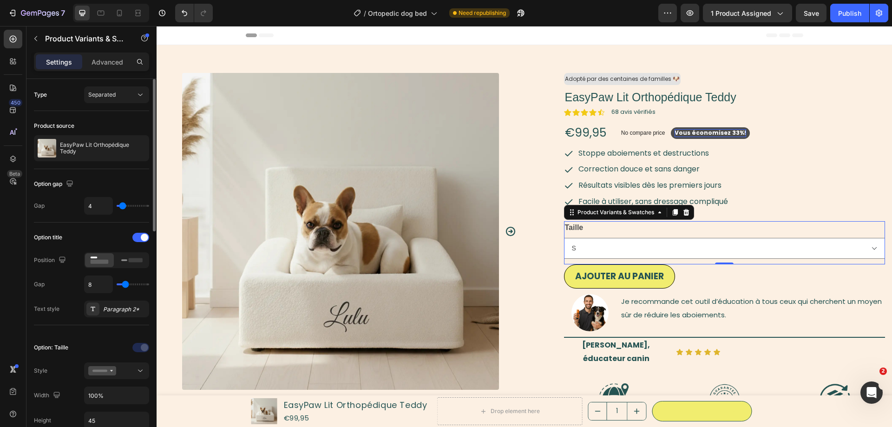
type input "5"
type input "8"
type input "9"
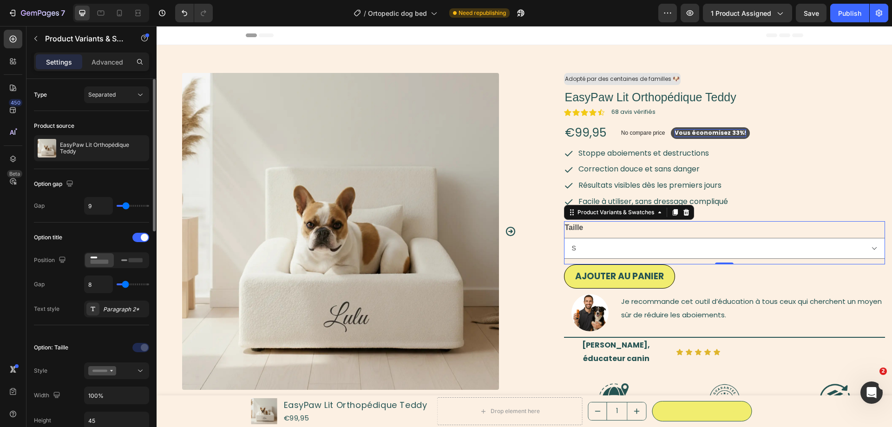
type input "10"
type input "11"
type input "12"
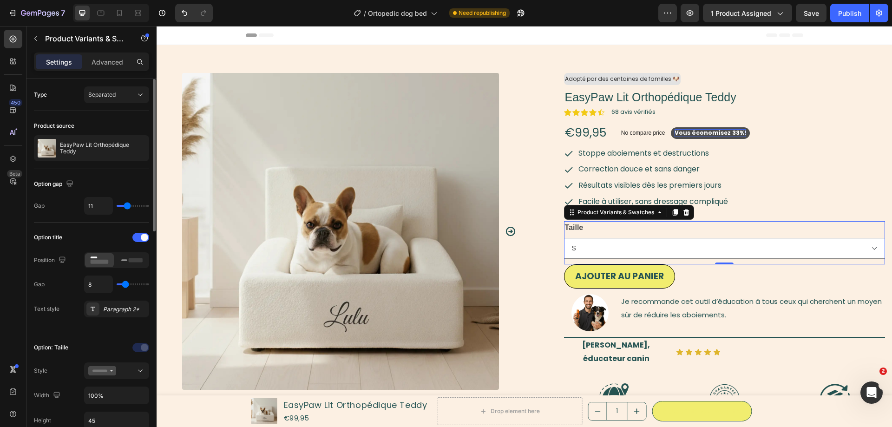
type input "12"
type input "14"
type input "15"
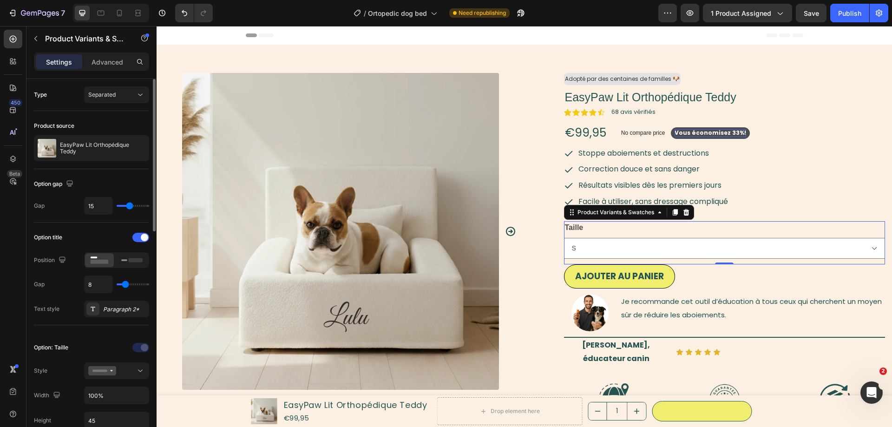
type input "16"
type input "17"
type input "18"
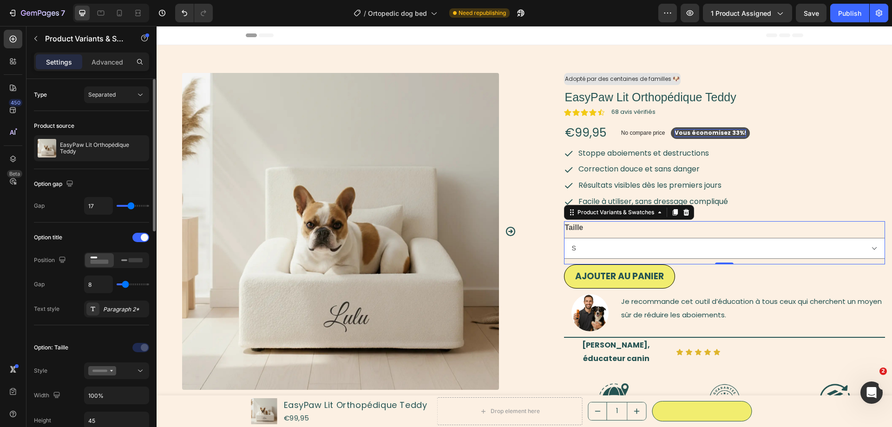
type input "18"
type input "16"
type input "15"
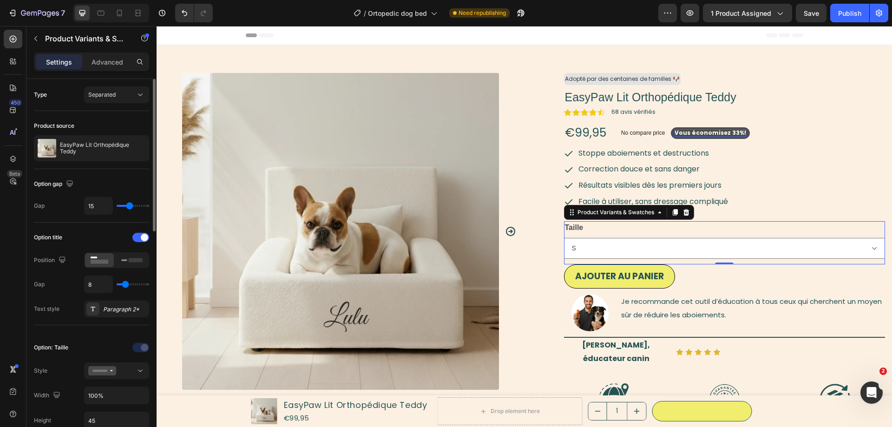
type input "14"
type input "15"
type input "16"
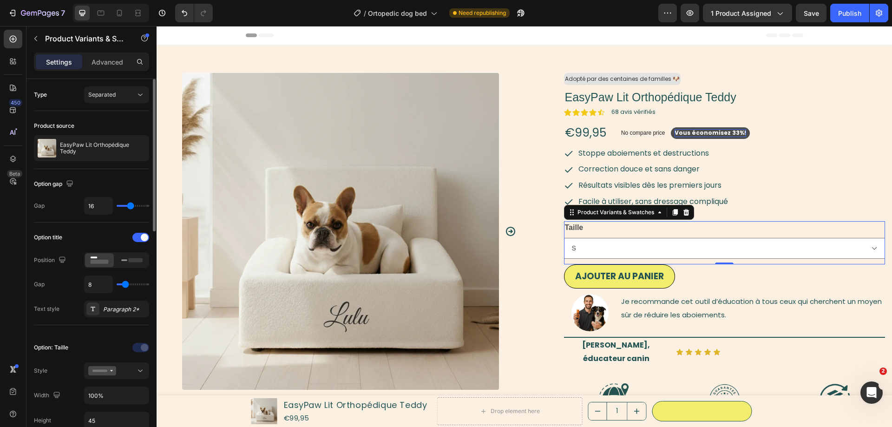
drag, startPoint x: 120, startPoint y: 202, endPoint x: 130, endPoint y: 204, distance: 10.9
type input "16"
click at [130, 205] on input "range" at bounding box center [133, 206] width 33 height 2
type input "7"
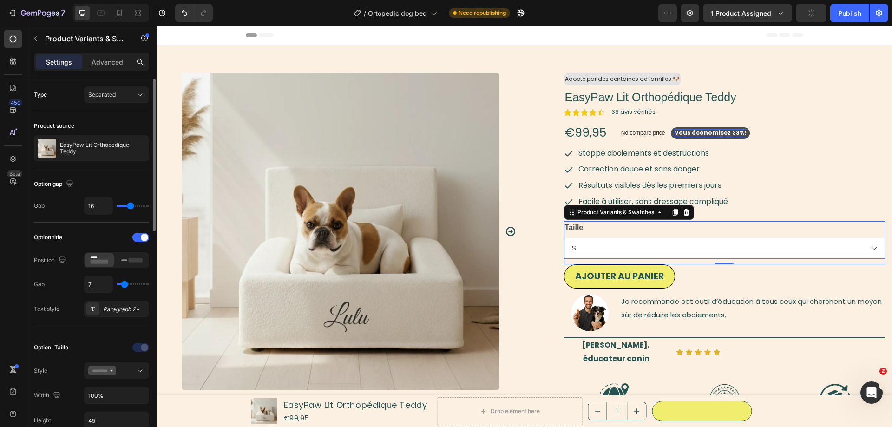
type input "5"
type input "2"
type input "0"
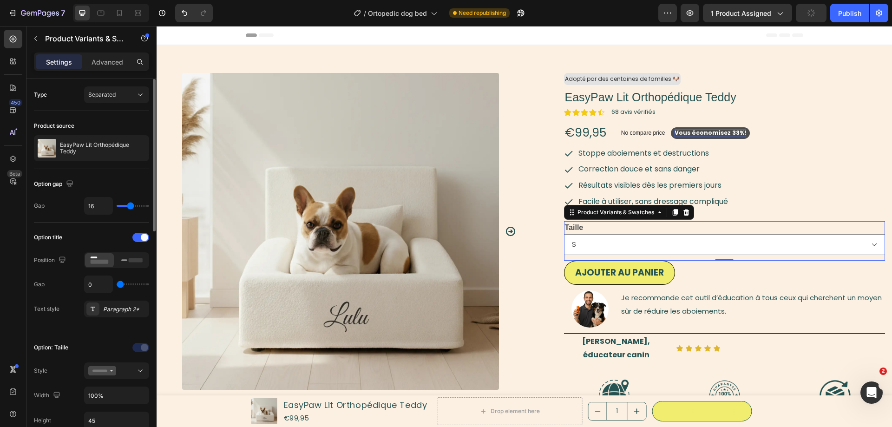
drag, startPoint x: 125, startPoint y: 282, endPoint x: 94, endPoint y: 286, distance: 31.3
type input "0"
click at [117, 285] on input "range" at bounding box center [133, 284] width 33 height 2
type input "2"
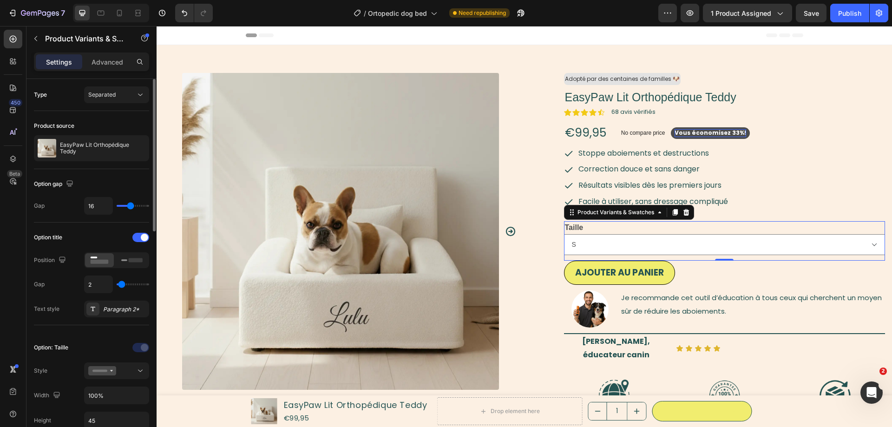
type input "5"
type input "15"
type input "32"
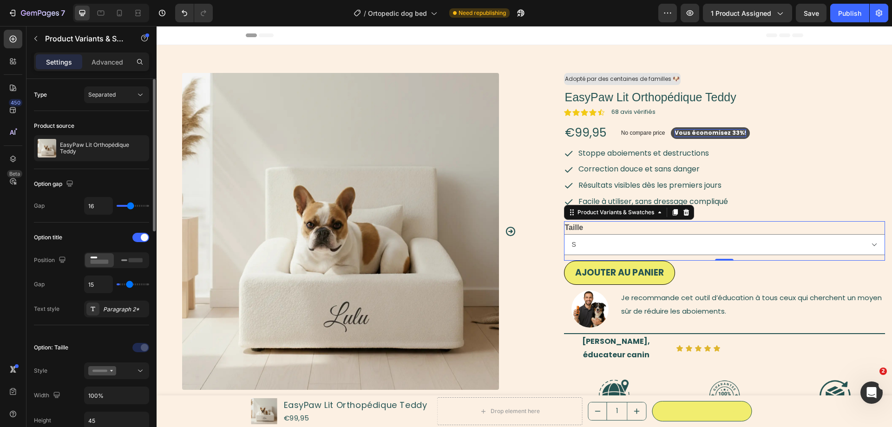
type input "32"
type input "40"
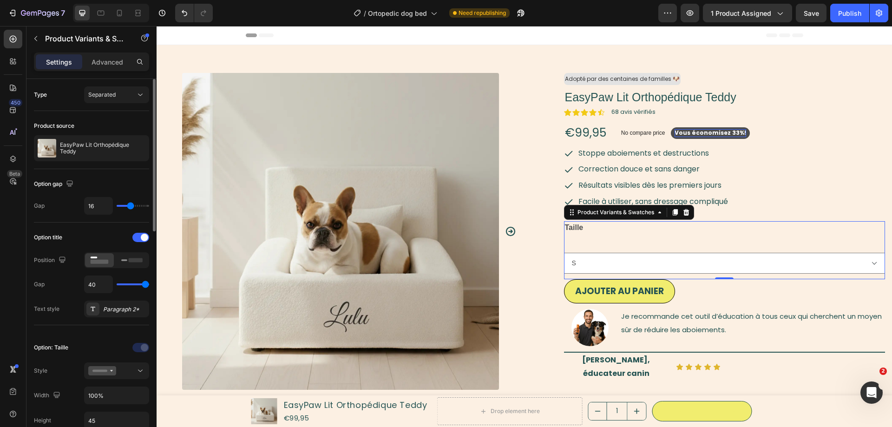
type input "30"
type input "11"
type input "1"
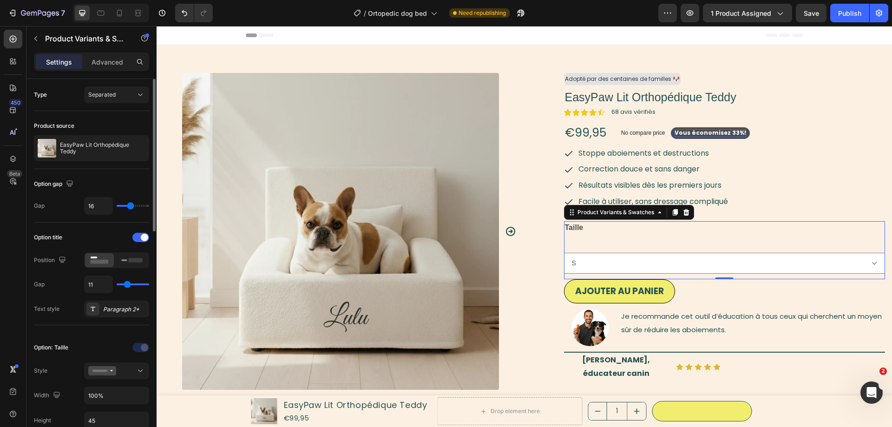
type input "1"
type input "0"
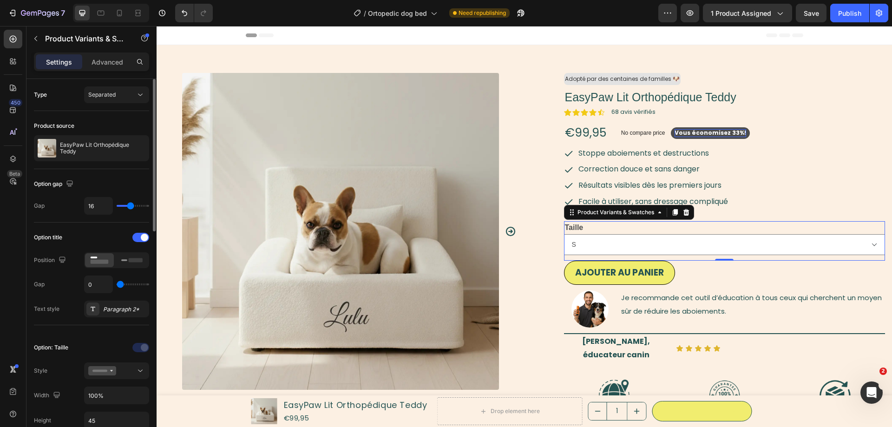
drag, startPoint x: 122, startPoint y: 285, endPoint x: 64, endPoint y: 284, distance: 58.1
click at [117, 284] on input "range" at bounding box center [133, 284] width 33 height 2
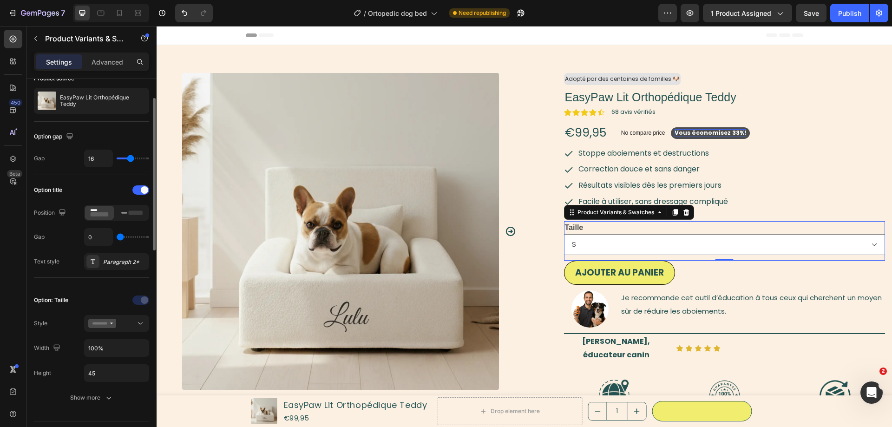
scroll to position [142, 0]
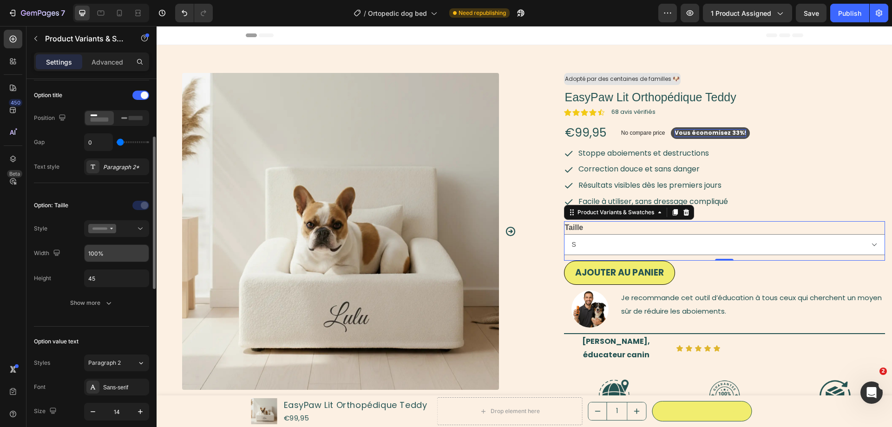
click at [120, 255] on input "100%" at bounding box center [117, 253] width 64 height 17
click at [115, 259] on input "50%" at bounding box center [117, 253] width 64 height 17
click at [91, 252] on input "50%" at bounding box center [117, 253] width 64 height 17
click at [90, 254] on input "50%" at bounding box center [117, 253] width 64 height 17
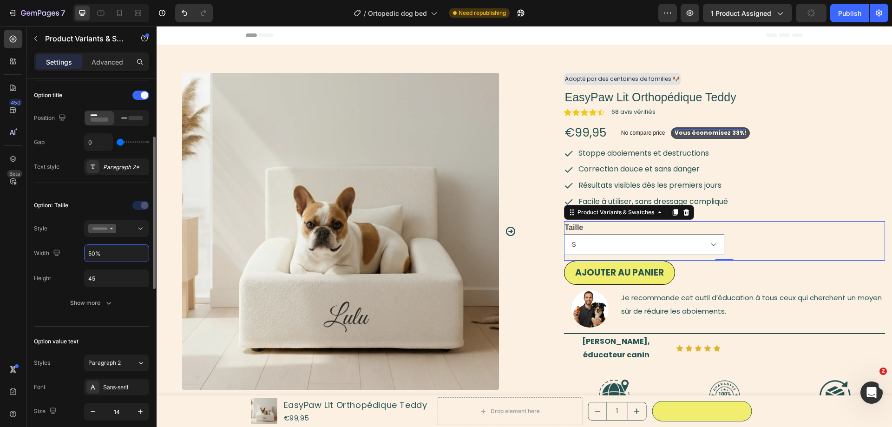
drag, startPoint x: 94, startPoint y: 254, endPoint x: 87, endPoint y: 252, distance: 7.1
click at [87, 252] on input "50%" at bounding box center [117, 253] width 64 height 17
drag, startPoint x: 95, startPoint y: 253, endPoint x: 82, endPoint y: 255, distance: 13.3
click at [85, 255] on input "30%" at bounding box center [117, 253] width 64 height 17
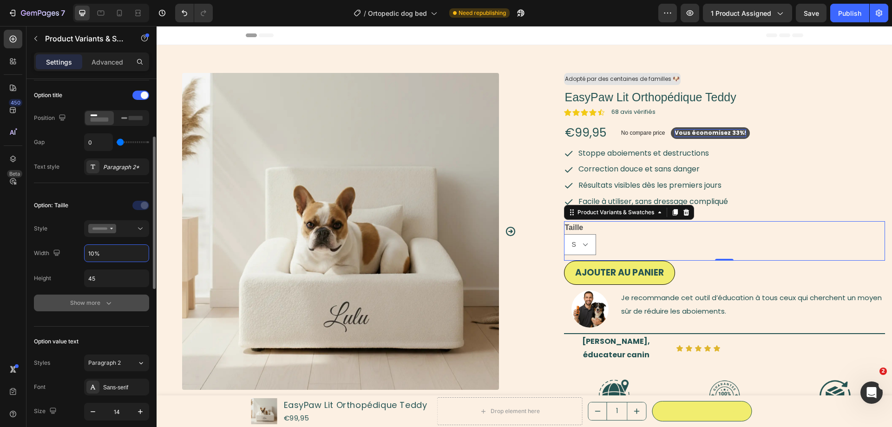
type input "10%"
click at [112, 306] on icon "button" at bounding box center [108, 302] width 9 height 9
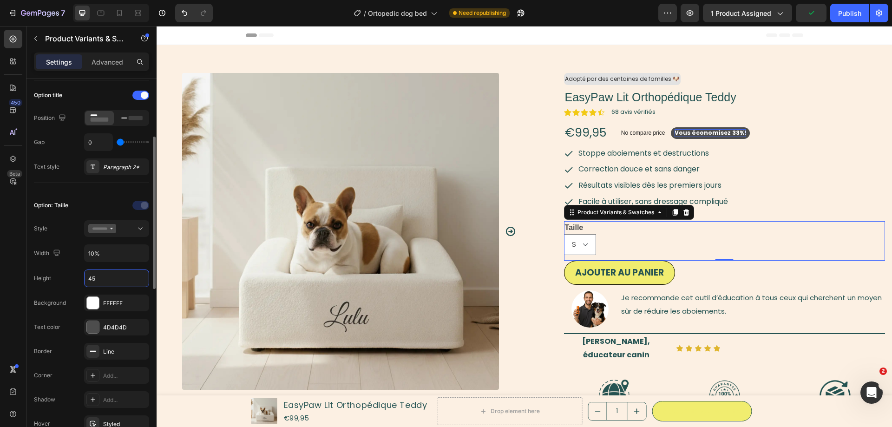
drag, startPoint x: 91, startPoint y: 280, endPoint x: 101, endPoint y: 287, distance: 12.4
click at [101, 287] on input "45" at bounding box center [117, 278] width 64 height 17
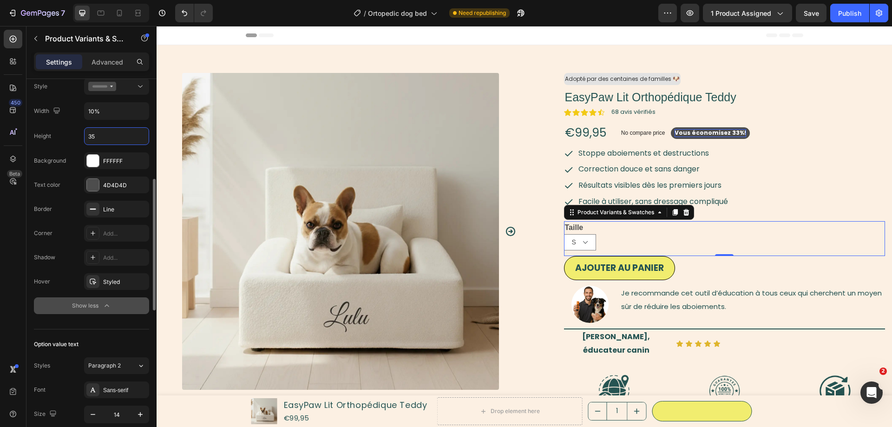
scroll to position [474, 0]
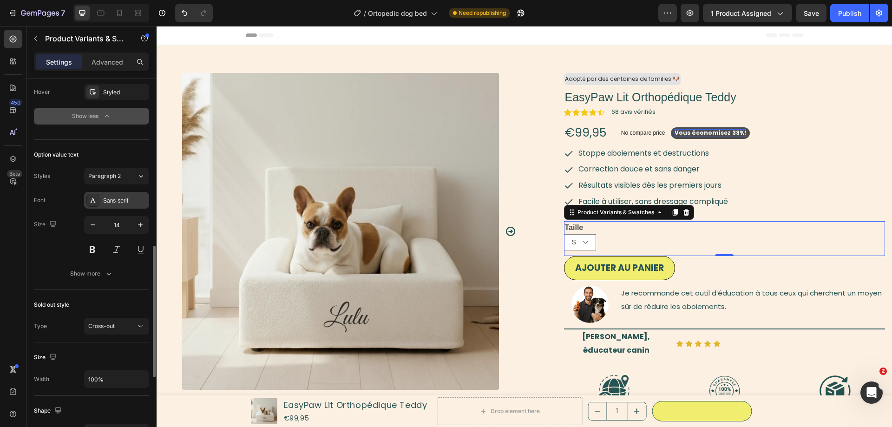
type input "35"
click at [125, 195] on div "Sans-serif" at bounding box center [116, 200] width 65 height 17
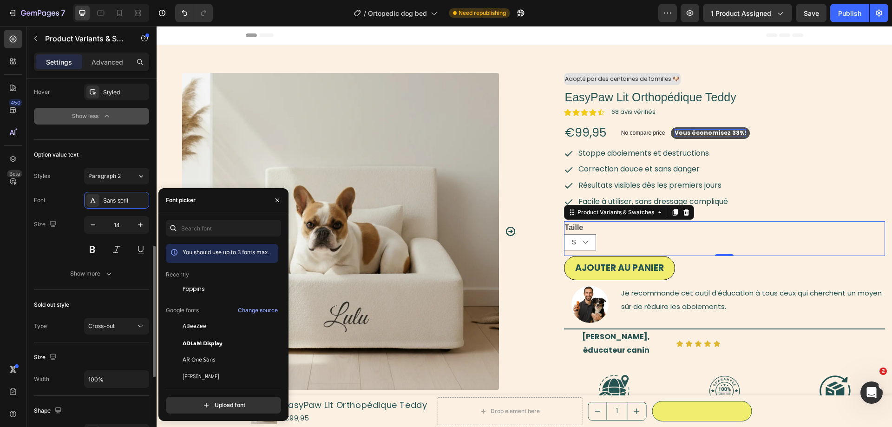
drag, startPoint x: 202, startPoint y: 289, endPoint x: 130, endPoint y: 287, distance: 73.0
click at [202, 289] on span "Poppins" at bounding box center [193, 289] width 22 height 8
click at [24, 258] on div "450 Beta" at bounding box center [13, 226] width 26 height 401
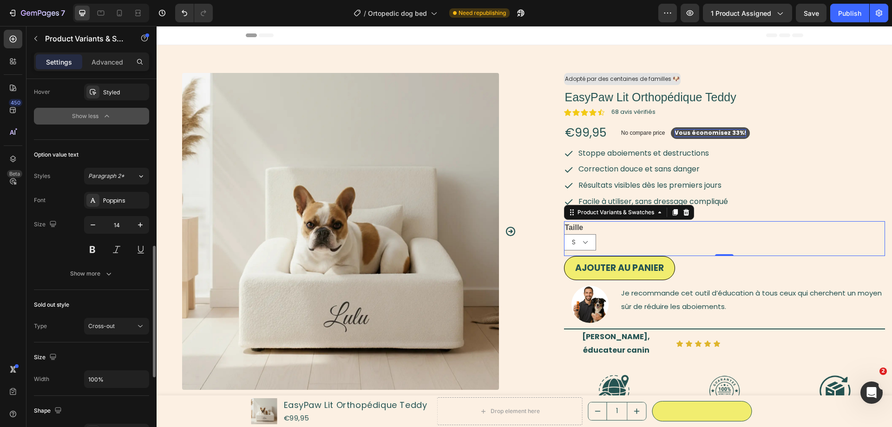
scroll to position [616, 0]
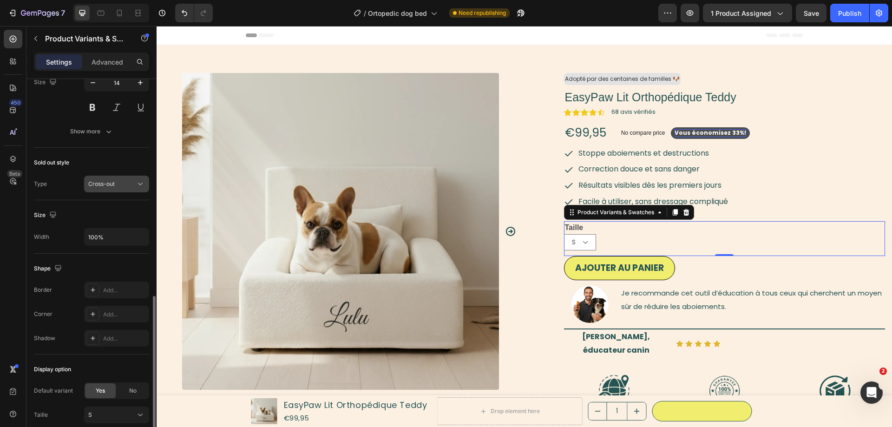
click at [128, 182] on div "Cross-out" at bounding box center [111, 184] width 47 height 8
click at [19, 249] on div "450 Beta" at bounding box center [13, 195] width 19 height 330
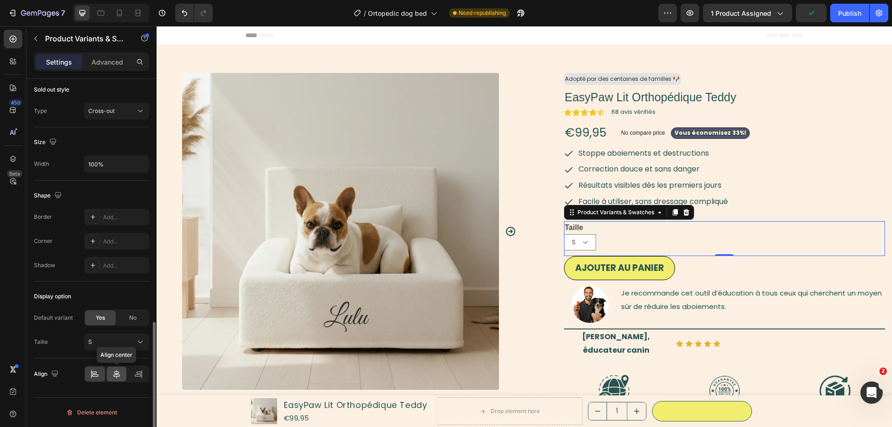
click at [113, 376] on icon at bounding box center [116, 373] width 9 height 9
click at [95, 373] on icon at bounding box center [94, 373] width 9 height 9
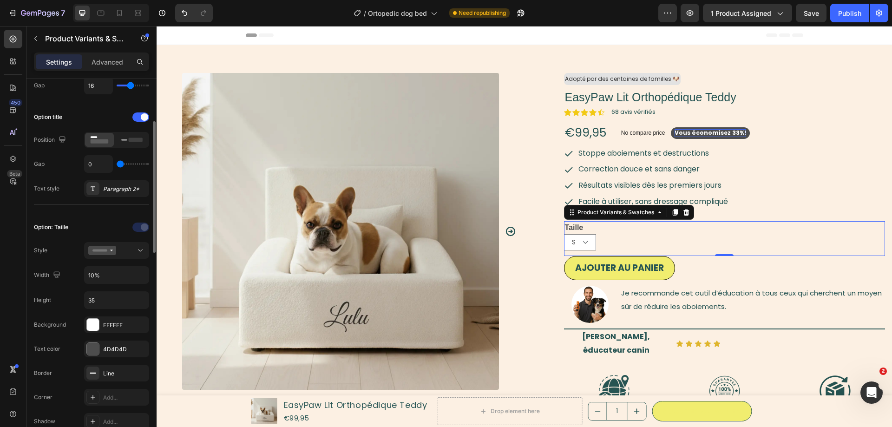
scroll to position [0, 0]
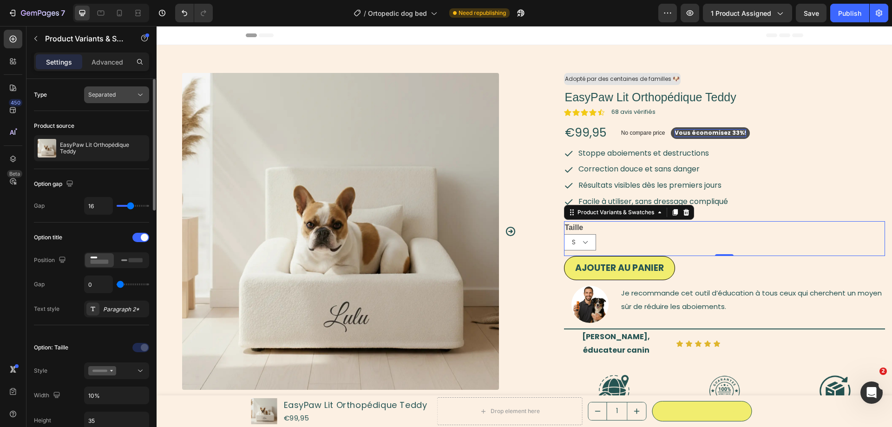
click at [116, 95] on div "Separated" at bounding box center [111, 95] width 47 height 8
click at [114, 138] on p "Combine" at bounding box center [114, 135] width 53 height 8
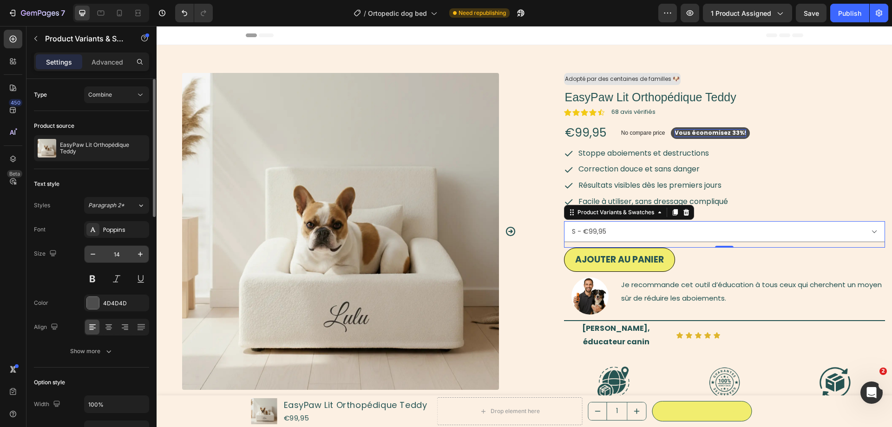
scroll to position [47, 0]
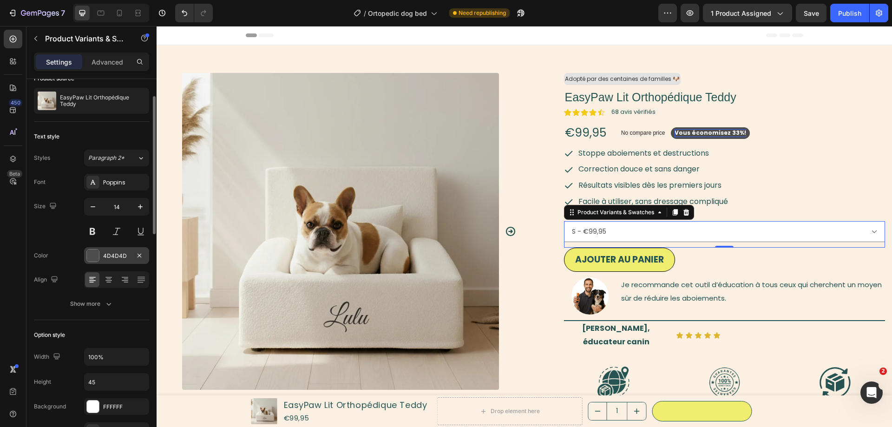
click at [111, 255] on div "4D4D4D" at bounding box center [116, 256] width 27 height 8
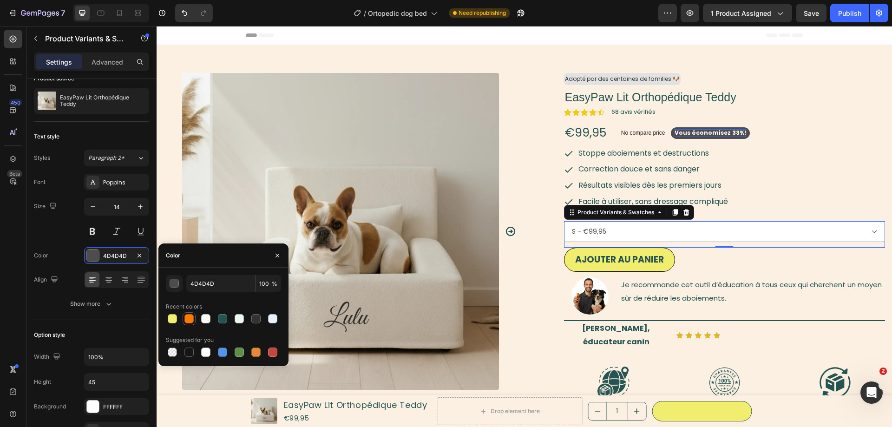
click at [189, 317] on div at bounding box center [188, 318] width 9 height 9
click at [222, 323] on div at bounding box center [222, 318] width 9 height 9
type input "265453"
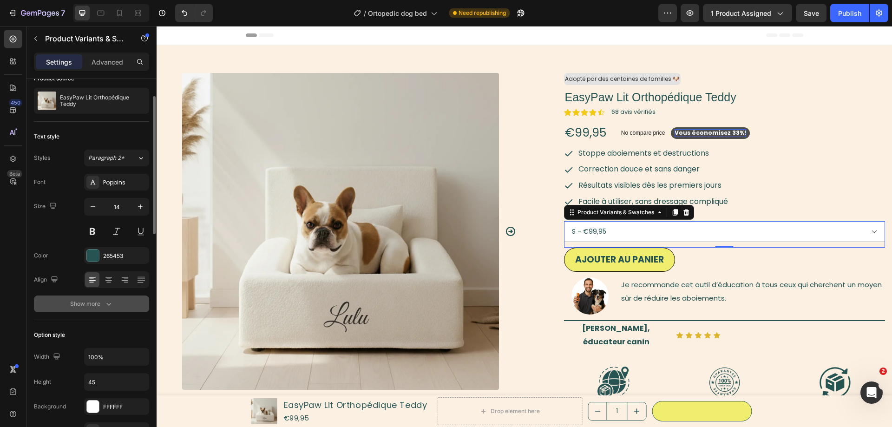
click at [78, 301] on div "Show more" at bounding box center [91, 303] width 43 height 9
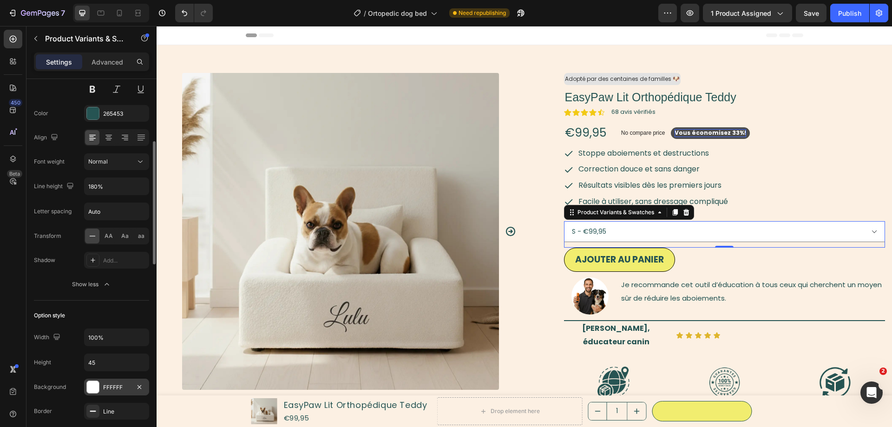
scroll to position [284, 0]
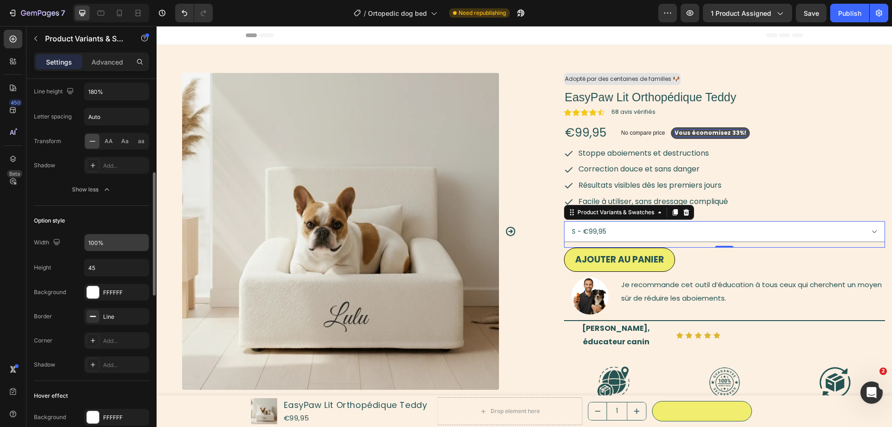
click at [94, 242] on input "100%" at bounding box center [117, 242] width 64 height 17
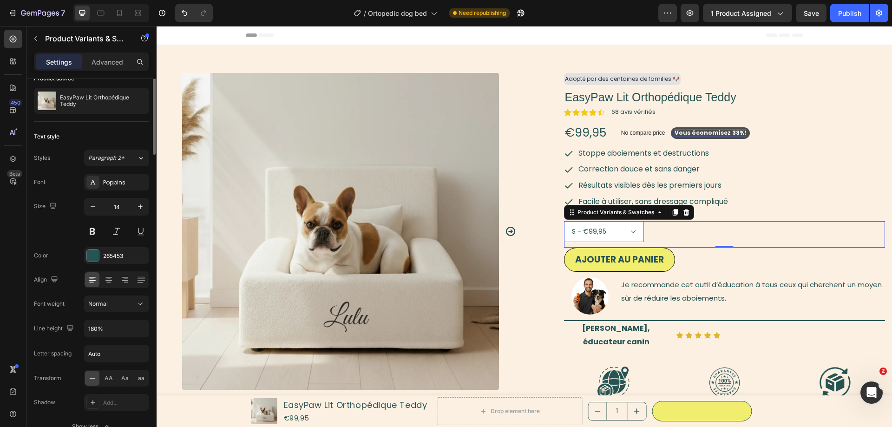
scroll to position [0, 0]
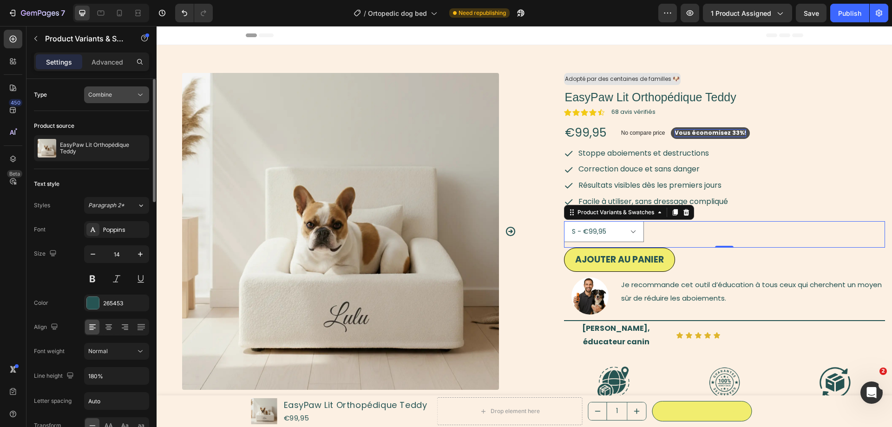
type input "25%"
click at [109, 88] on button "Combine" at bounding box center [116, 94] width 65 height 17
click at [117, 120] on p "Separated" at bounding box center [114, 117] width 53 height 8
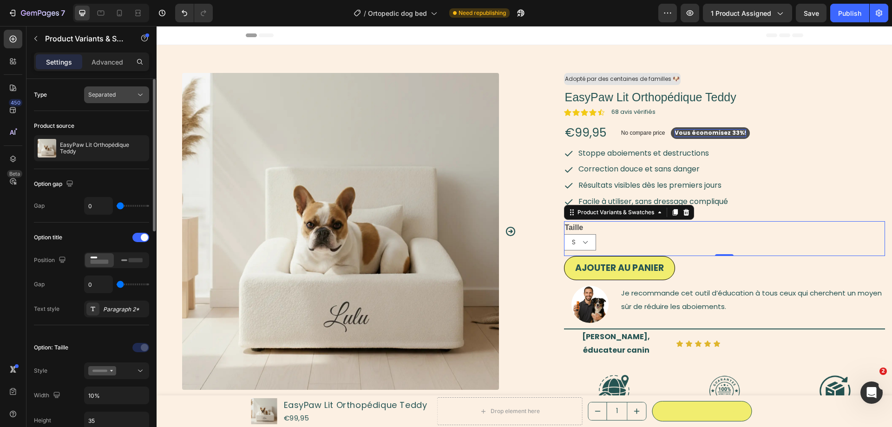
click at [119, 92] on div "Separated" at bounding box center [111, 95] width 47 height 8
click at [116, 131] on p "Combine" at bounding box center [114, 135] width 53 height 8
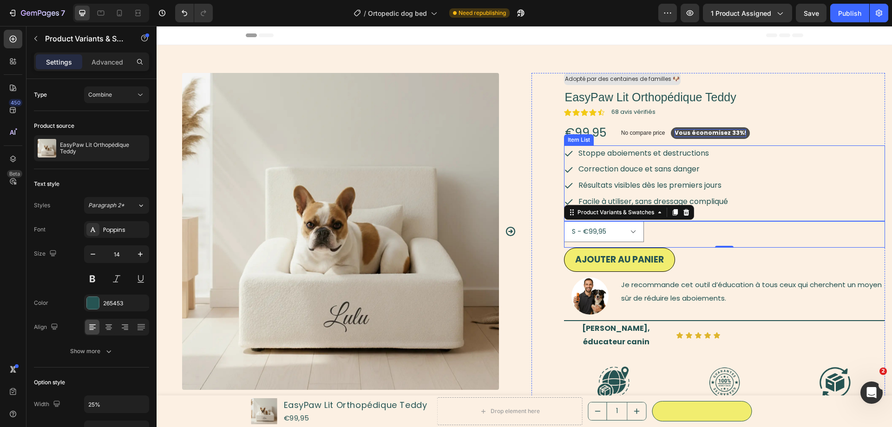
click at [756, 209] on div "Stoppe aboiements et destructions Correction douce et sans danger Résultats vis…" at bounding box center [724, 177] width 321 height 65
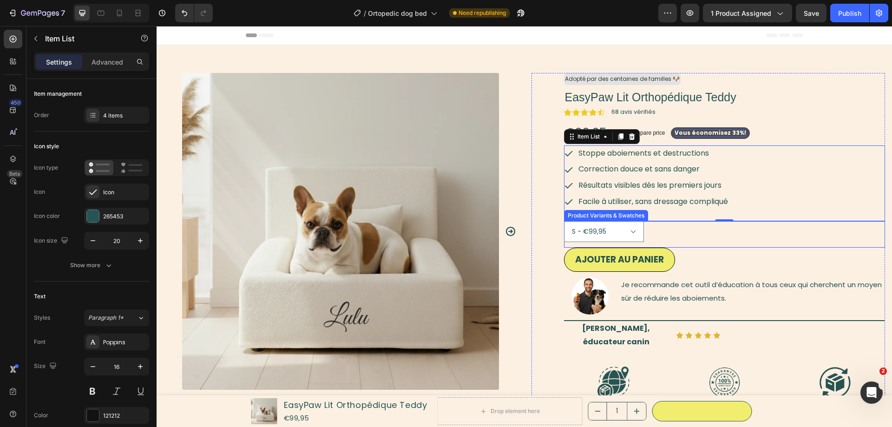
click at [694, 236] on div "S - €99,95 M - €129,95" at bounding box center [724, 231] width 321 height 21
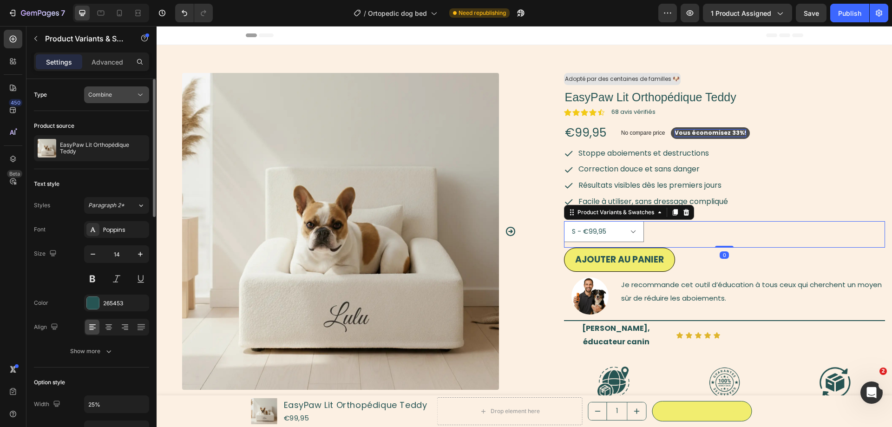
click at [105, 90] on div "Combine" at bounding box center [116, 94] width 57 height 9
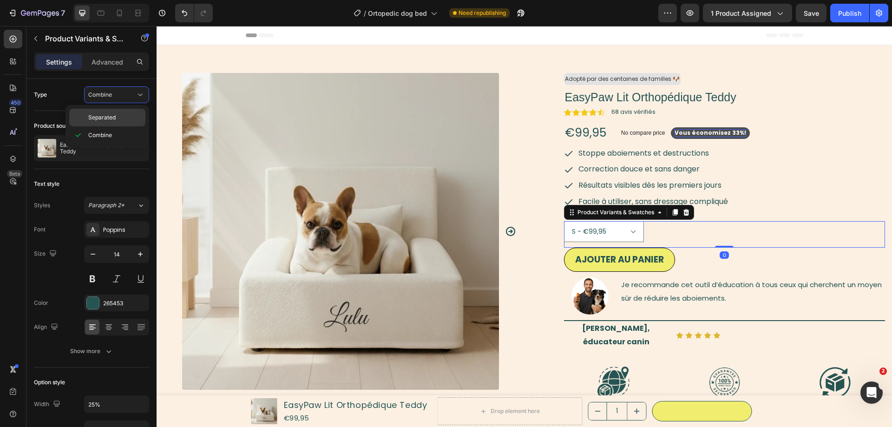
click at [119, 124] on div "Separated" at bounding box center [107, 118] width 76 height 18
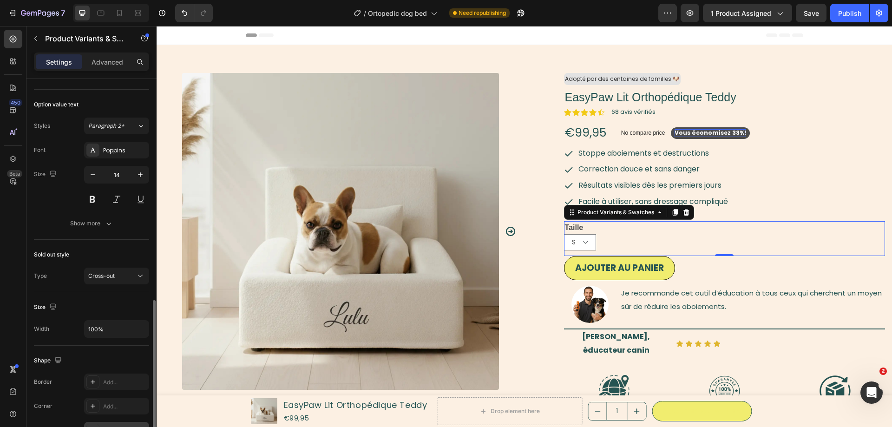
scroll to position [544, 0]
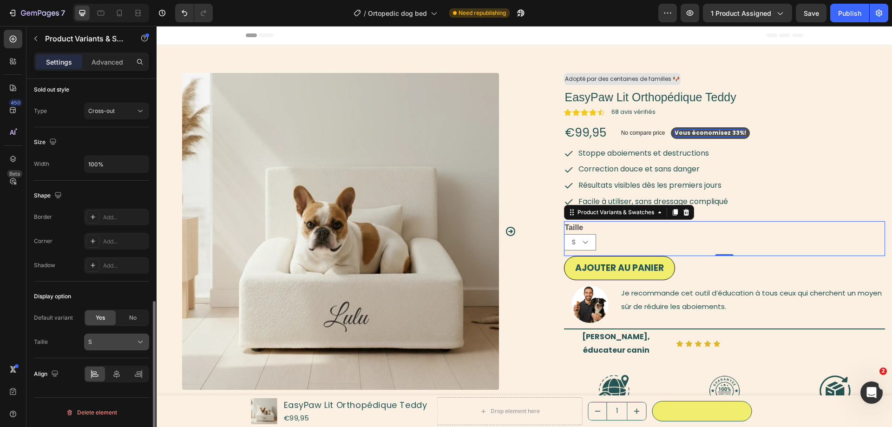
click at [114, 341] on div "S" at bounding box center [111, 342] width 46 height 8
click at [110, 380] on div "M" at bounding box center [115, 381] width 54 height 8
select select "M"
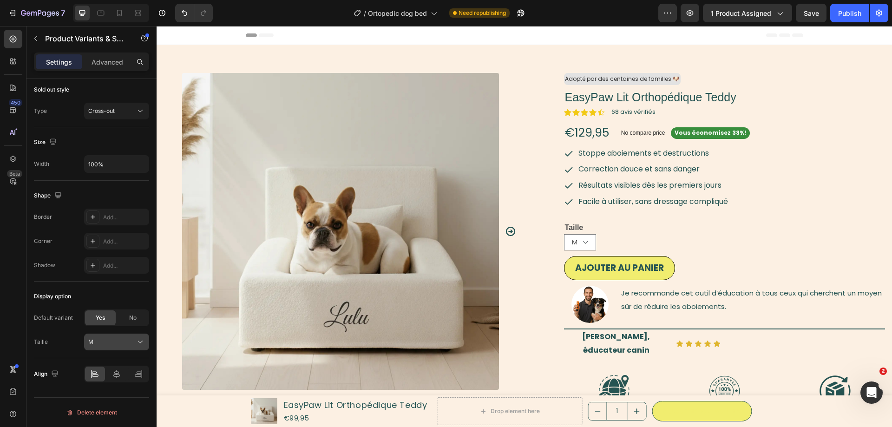
click at [112, 339] on div "M" at bounding box center [111, 342] width 46 height 8
click at [102, 365] on div "S" at bounding box center [115, 364] width 54 height 8
click at [127, 213] on div "Add..." at bounding box center [116, 217] width 65 height 17
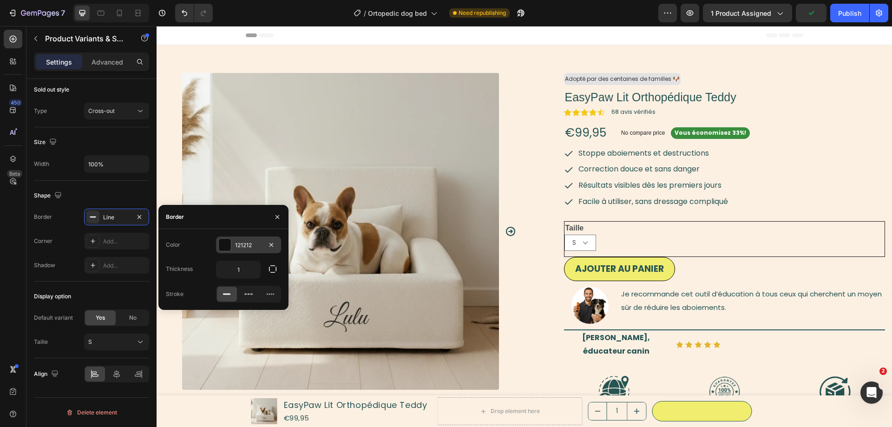
click at [246, 244] on div "121212" at bounding box center [248, 245] width 27 height 8
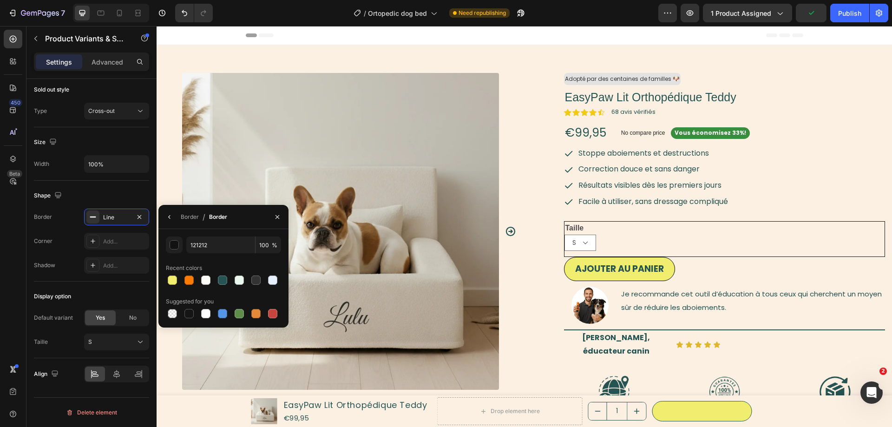
click at [225, 279] on div at bounding box center [222, 279] width 9 height 9
type input "265453"
click at [184, 213] on div "Border" at bounding box center [190, 217] width 18 height 8
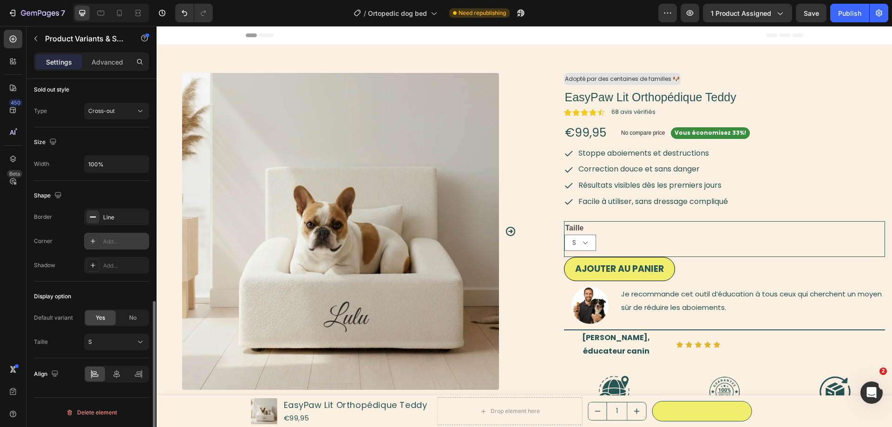
click at [102, 235] on div "Add..." at bounding box center [116, 241] width 65 height 17
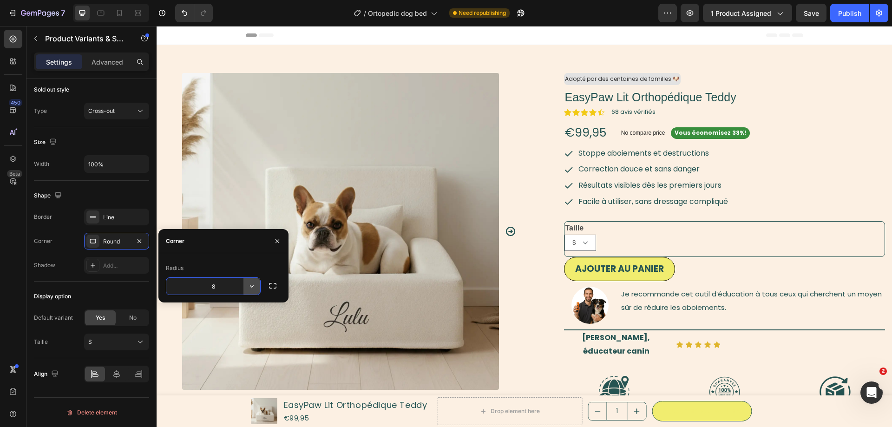
click at [245, 285] on button "button" at bounding box center [251, 286] width 17 height 17
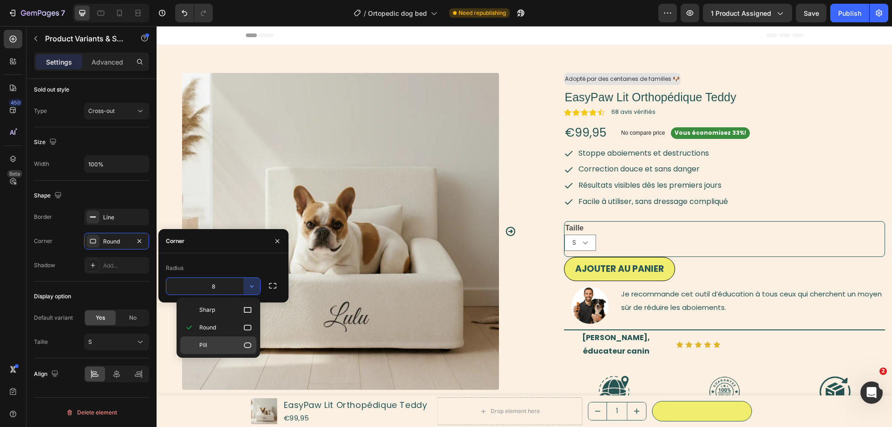
click at [219, 349] on p "Pill" at bounding box center [225, 344] width 53 height 9
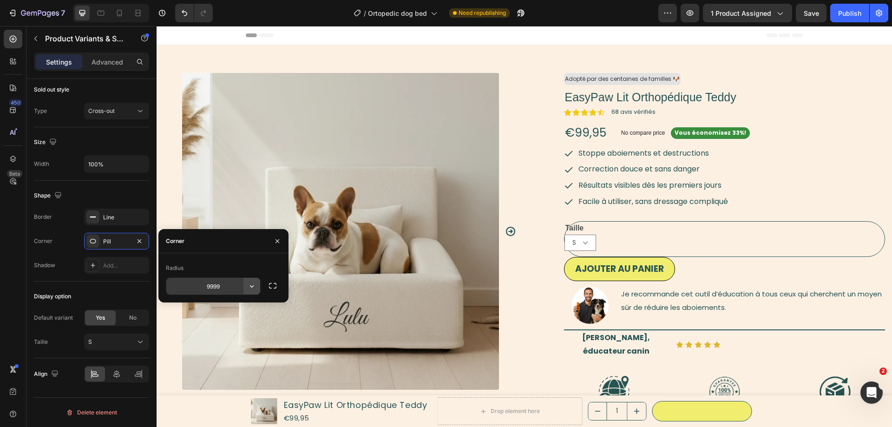
click at [243, 286] on button "button" at bounding box center [251, 286] width 17 height 17
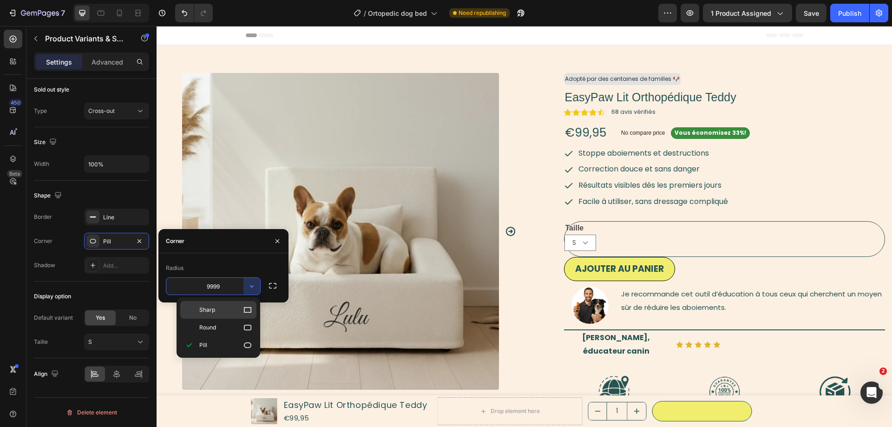
click at [235, 308] on p "Sharp" at bounding box center [225, 309] width 53 height 9
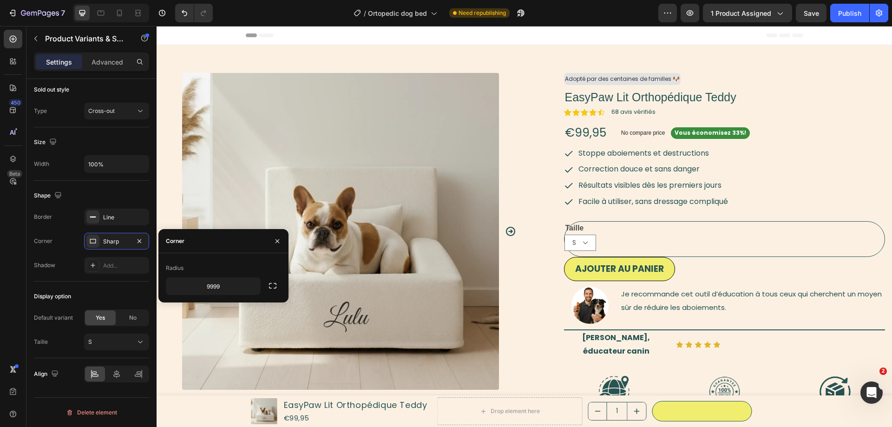
type input "0"
click at [139, 265] on div "Add..." at bounding box center [125, 265] width 44 height 8
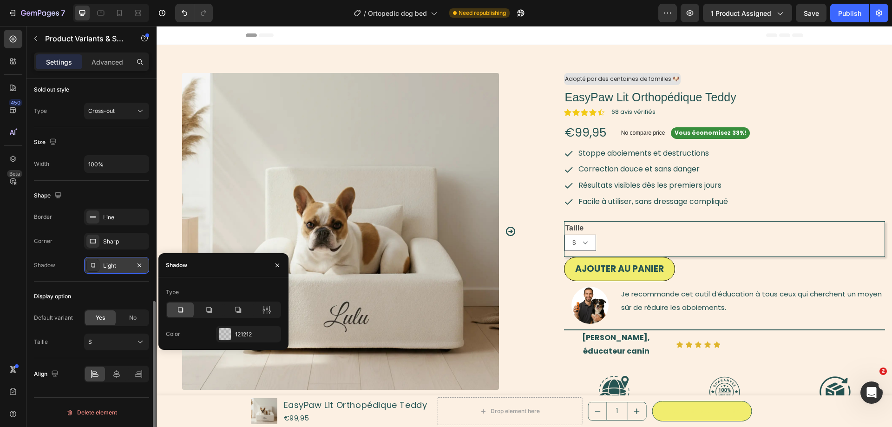
click at [13, 288] on div "450 Beta" at bounding box center [13, 195] width 19 height 330
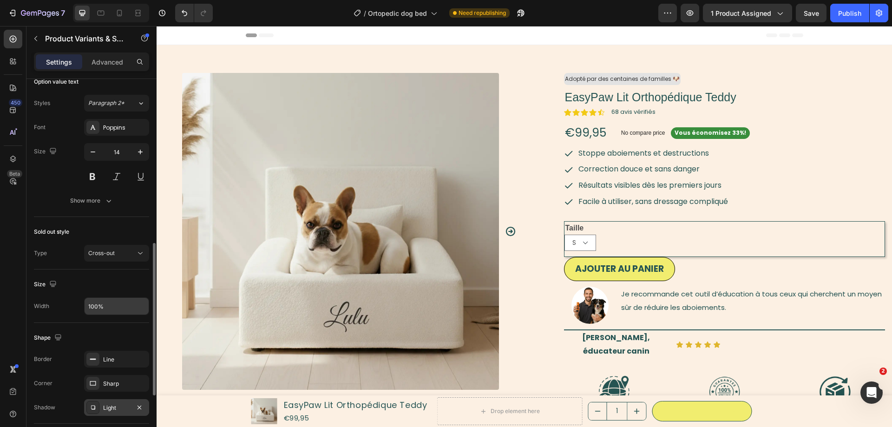
scroll to position [307, 0]
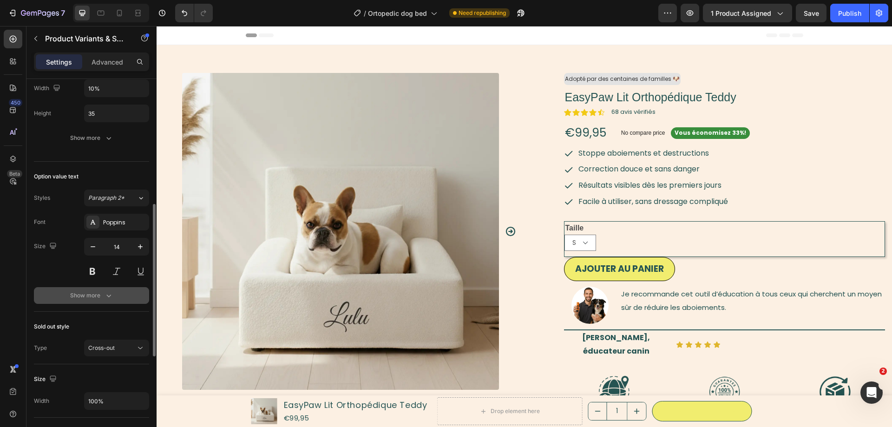
click at [100, 297] on div "Show more" at bounding box center [91, 295] width 43 height 9
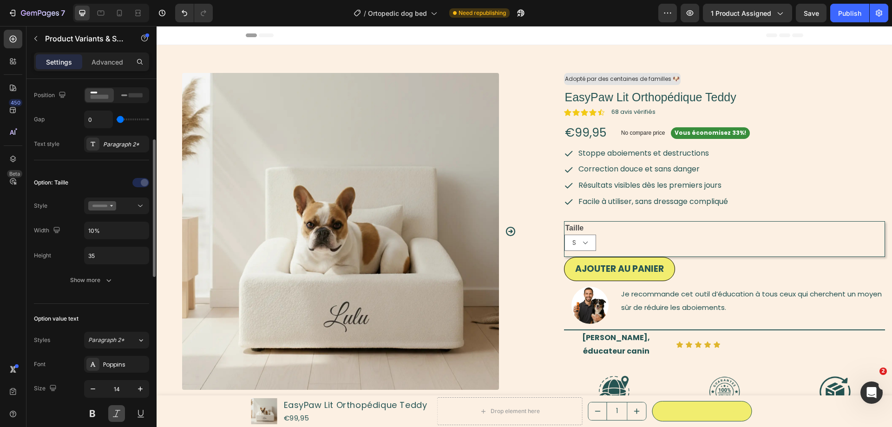
scroll to position [117, 0]
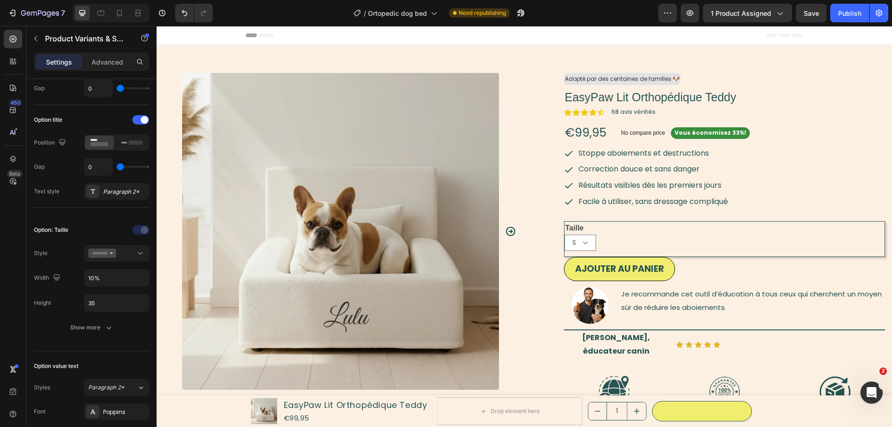
click at [121, 53] on div "Settings Advanced" at bounding box center [91, 61] width 115 height 19
click at [117, 67] on div "Advanced" at bounding box center [107, 61] width 46 height 15
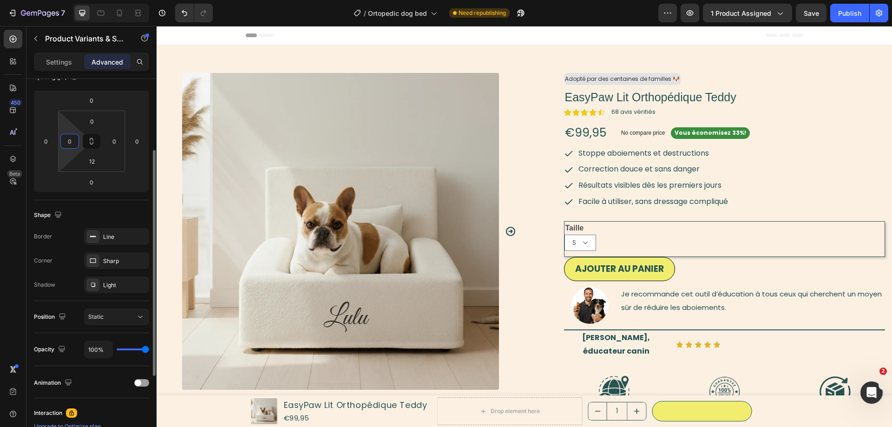
click at [75, 140] on input "0" at bounding box center [70, 141] width 14 height 14
type input "12"
click at [120, 15] on icon at bounding box center [119, 12] width 9 height 9
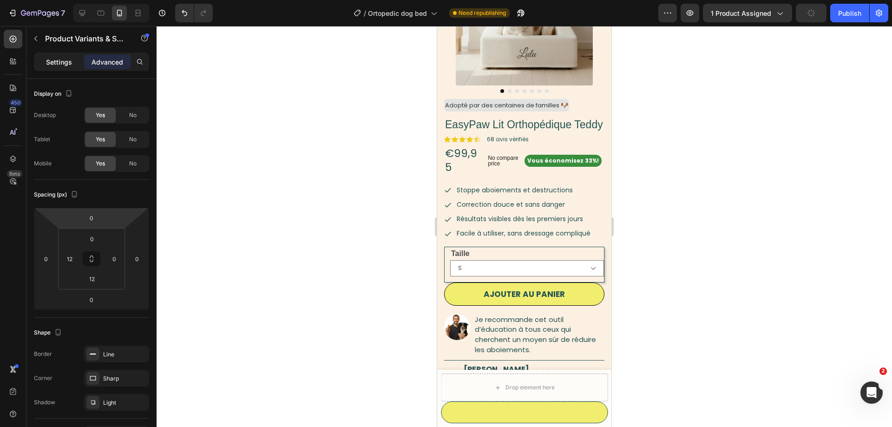
click at [59, 59] on p "Settings" at bounding box center [59, 62] width 26 height 10
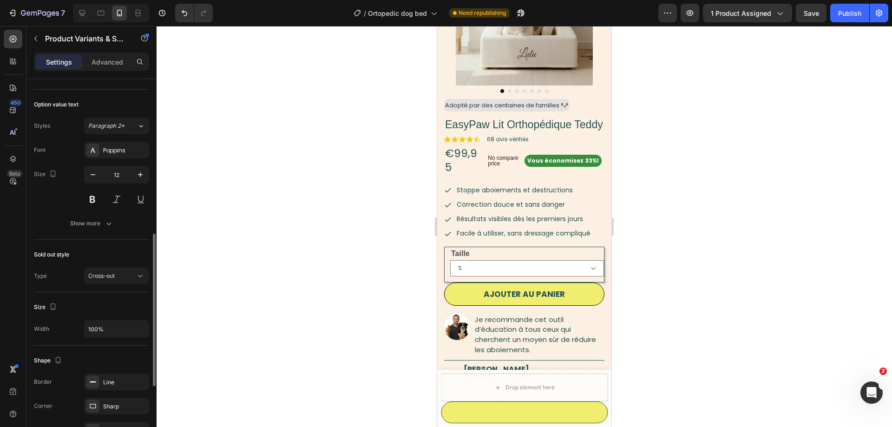
scroll to position [474, 0]
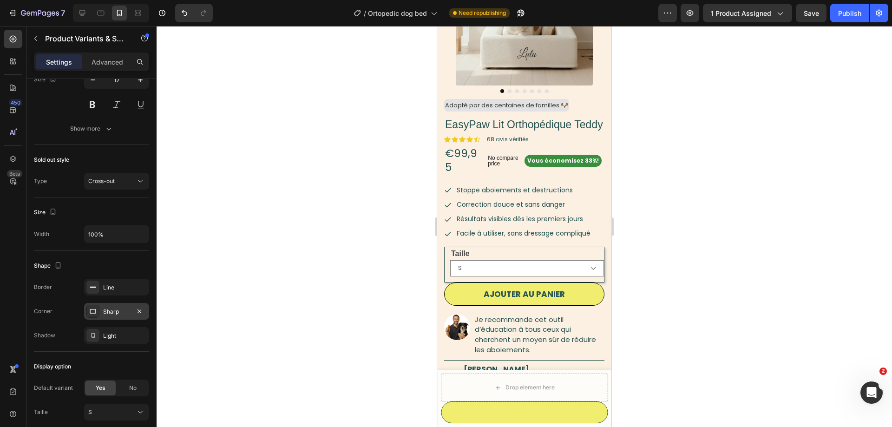
click at [111, 310] on div "Sharp" at bounding box center [116, 311] width 27 height 8
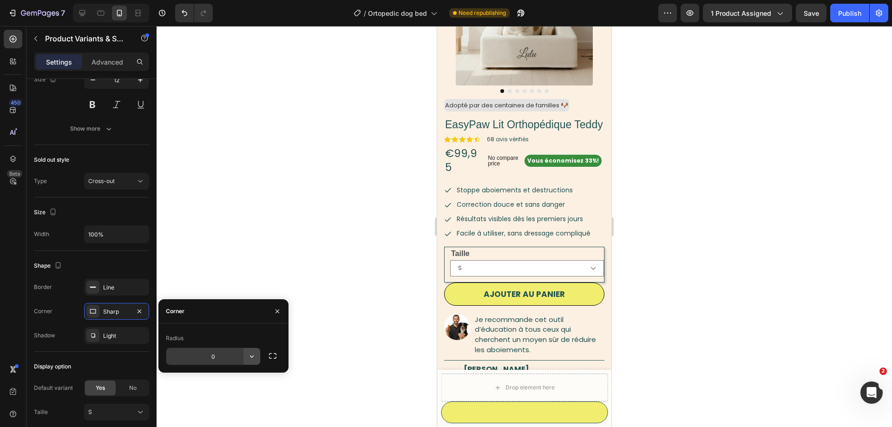
click at [254, 351] on button "button" at bounding box center [251, 356] width 17 height 17
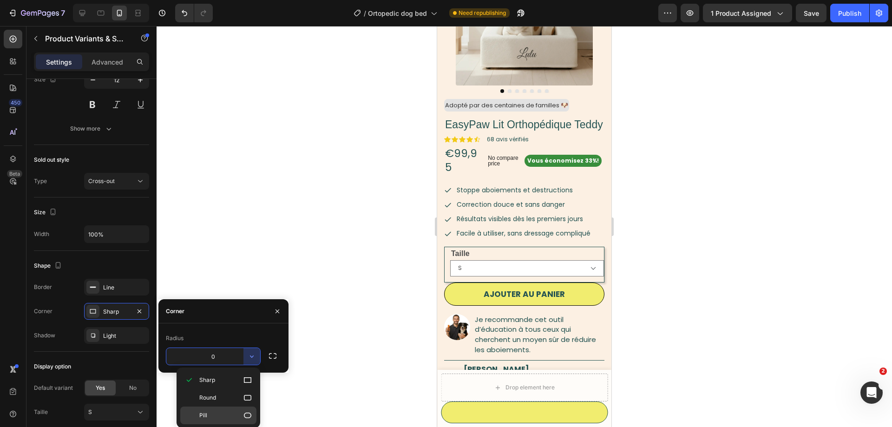
click at [213, 412] on p "Pill" at bounding box center [225, 415] width 53 height 9
type input "9999"
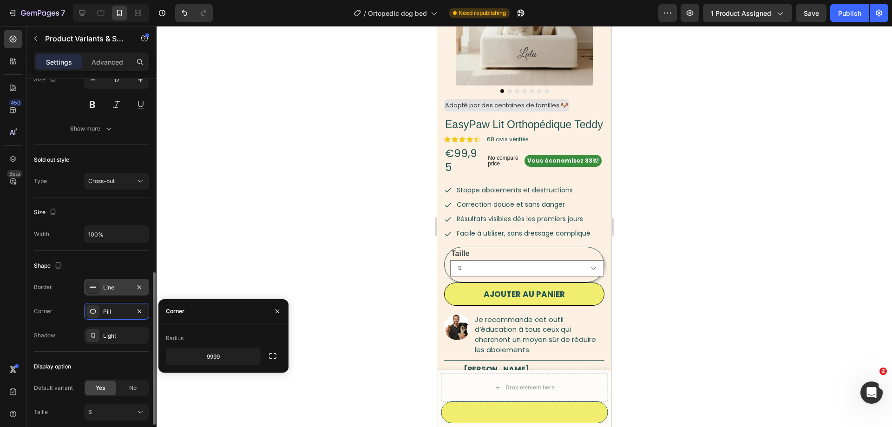
click at [114, 289] on div "Line" at bounding box center [116, 287] width 27 height 8
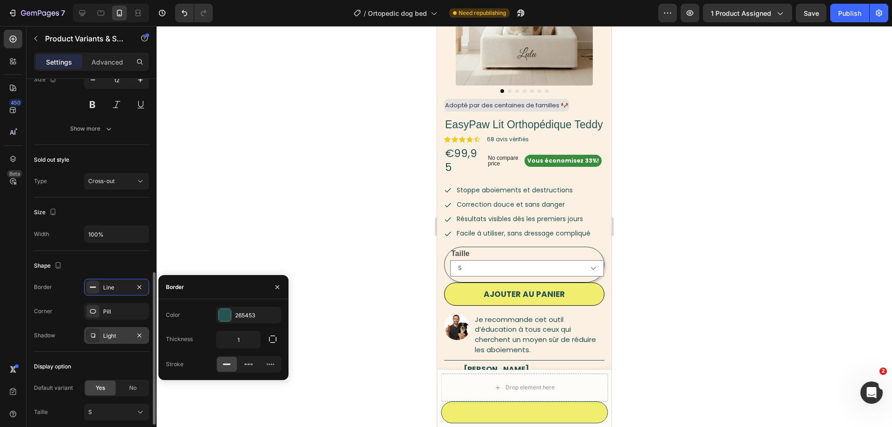
click at [109, 335] on div "Light" at bounding box center [116, 336] width 27 height 8
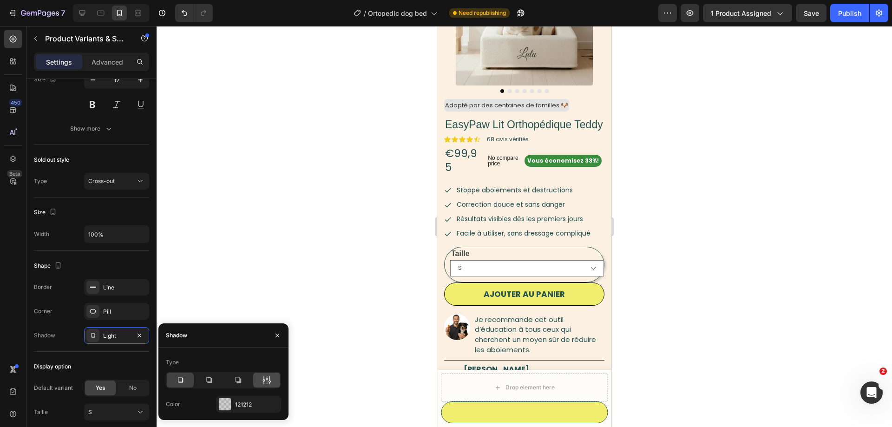
click at [267, 378] on icon at bounding box center [266, 379] width 9 height 9
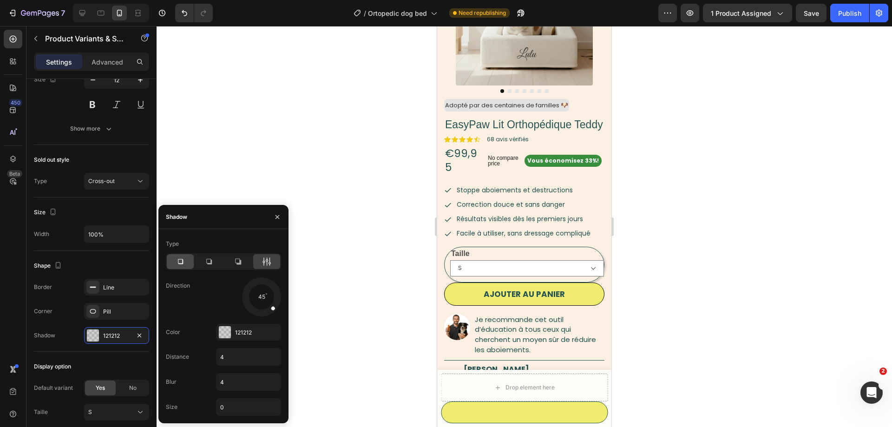
click at [189, 267] on div at bounding box center [180, 261] width 27 height 15
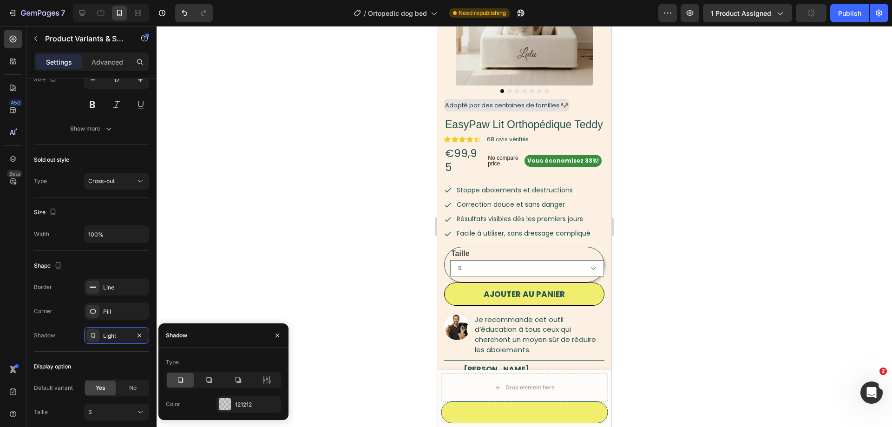
click at [223, 377] on div at bounding box center [223, 379] width 115 height 17
drag, startPoint x: 213, startPoint y: 376, endPoint x: 208, endPoint y: 375, distance: 4.7
click at [211, 375] on div at bounding box center [208, 379] width 27 height 15
click at [235, 380] on icon at bounding box center [238, 380] width 6 height 6
click at [192, 379] on div at bounding box center [180, 379] width 27 height 15
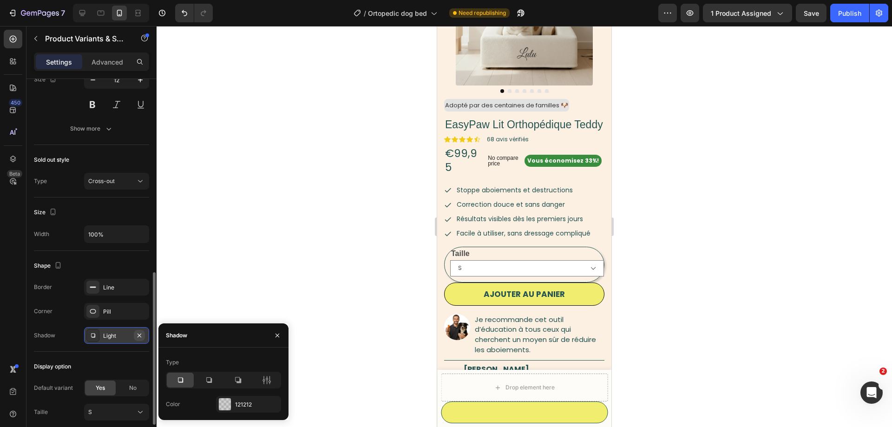
click at [143, 334] on icon "button" at bounding box center [139, 335] width 7 height 7
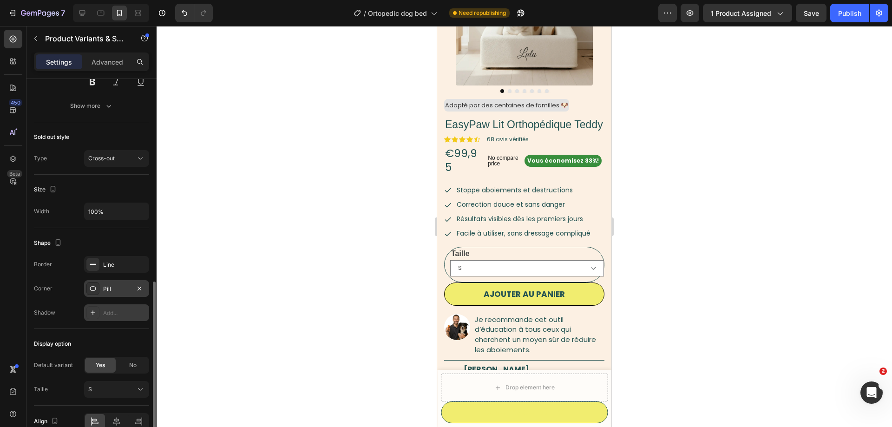
scroll to position [449, 0]
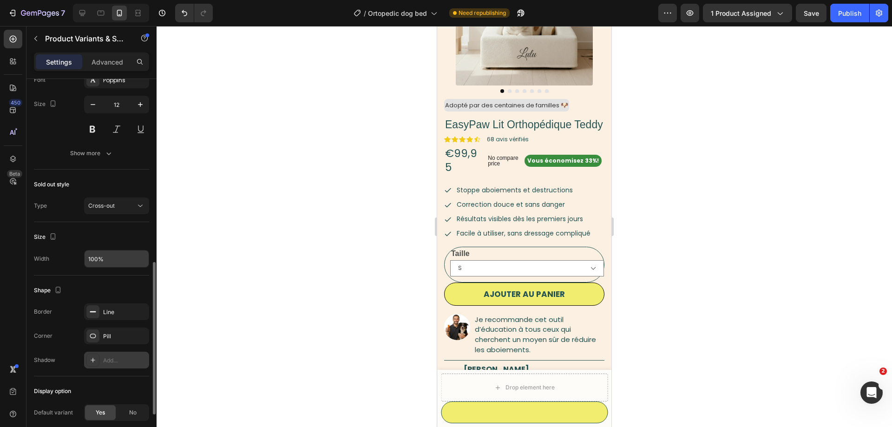
click at [98, 261] on input "100%" at bounding box center [117, 258] width 64 height 17
click at [90, 262] on input "50%" at bounding box center [117, 258] width 64 height 17
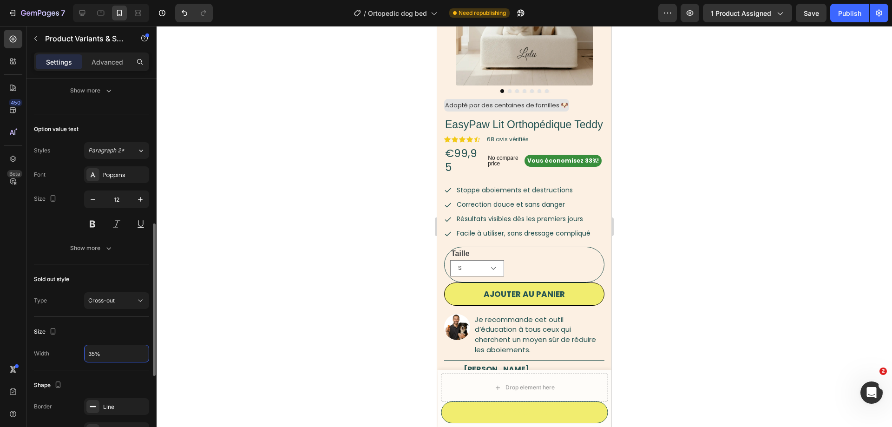
type input "35%"
click at [90, 257] on div "Option value text Styles Paragraph 2* Font Poppins Size 12 Show more" at bounding box center [91, 189] width 115 height 150
click at [94, 246] on div "Show more" at bounding box center [91, 247] width 43 height 9
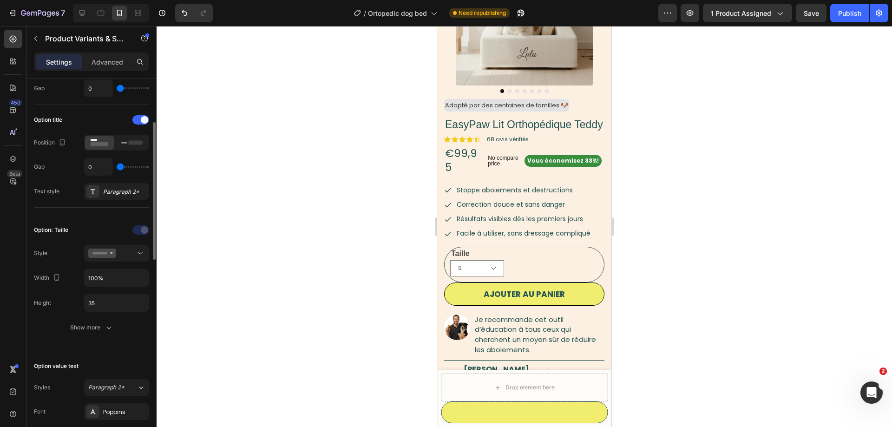
scroll to position [0, 0]
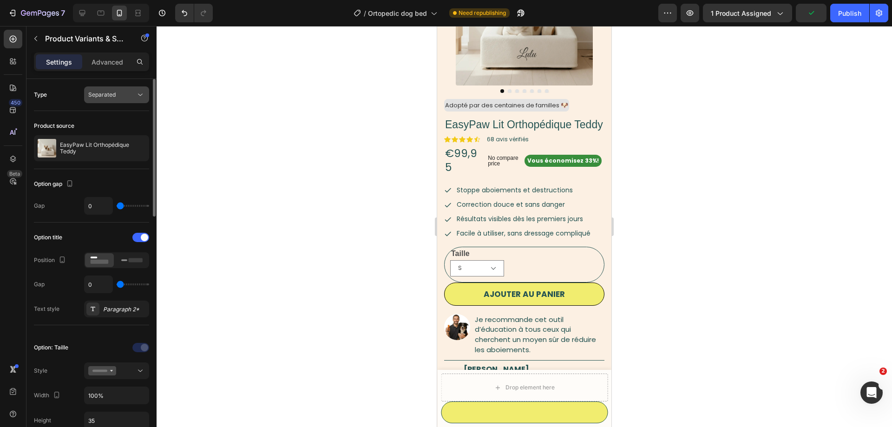
click at [116, 93] on div "Separated" at bounding box center [111, 95] width 47 height 8
click at [81, 11] on icon at bounding box center [82, 12] width 9 height 9
type input "10%"
type input "14"
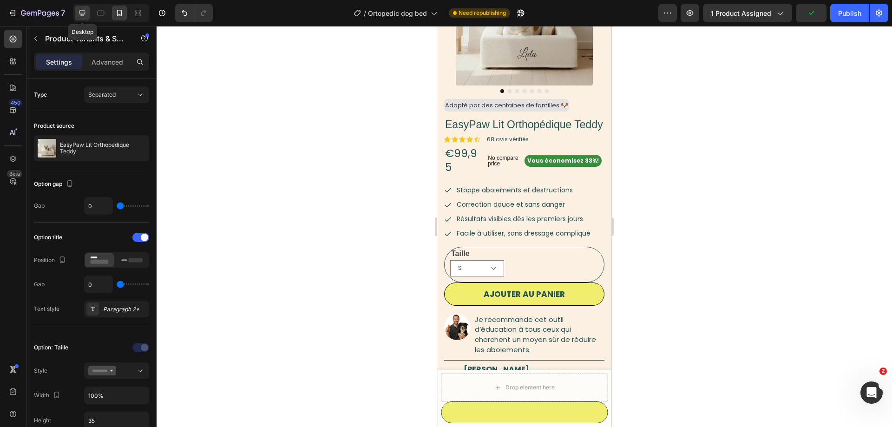
type input "100%"
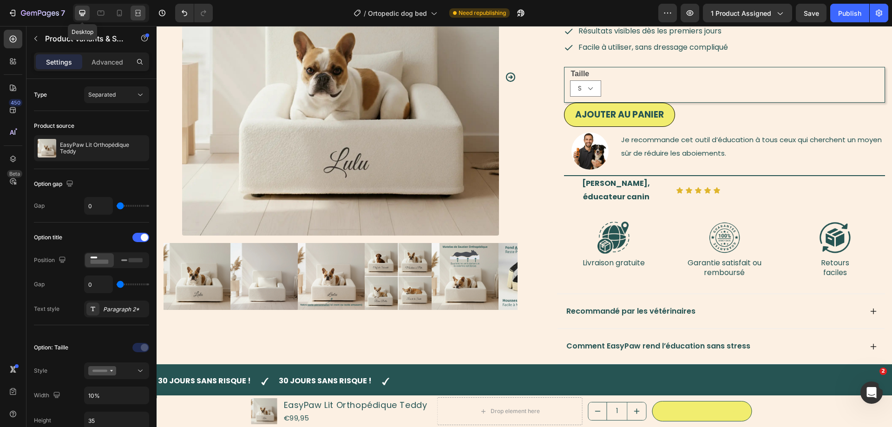
scroll to position [162, 0]
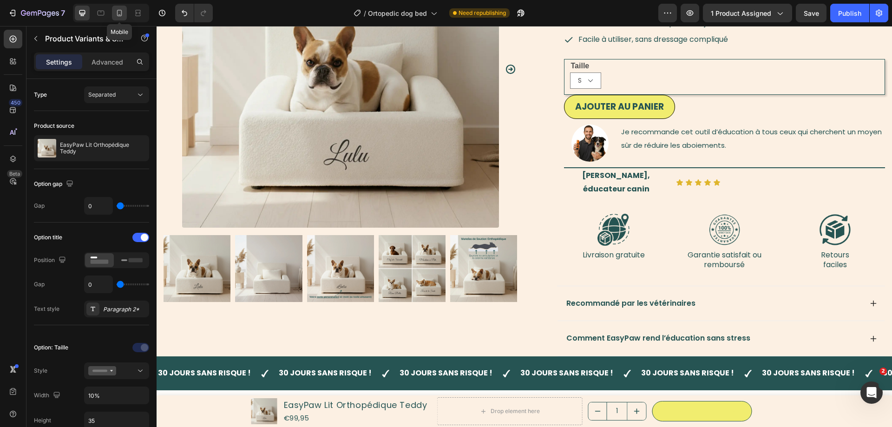
click at [119, 9] on icon at bounding box center [119, 12] width 9 height 9
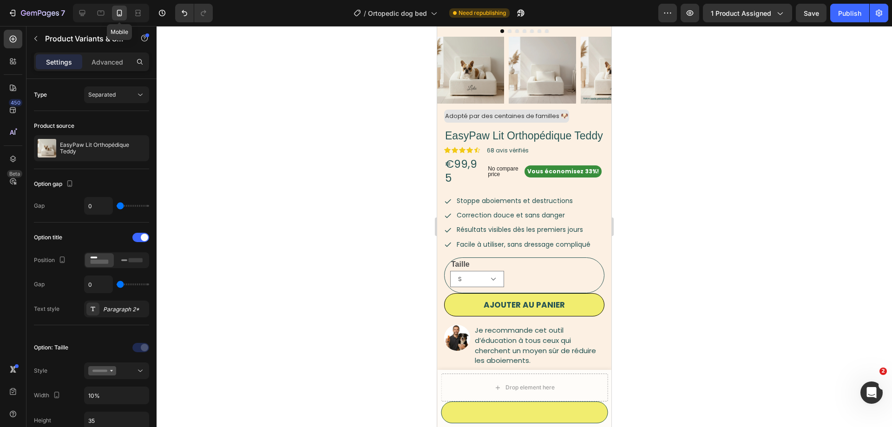
type input "100%"
type input "12"
type input "35%"
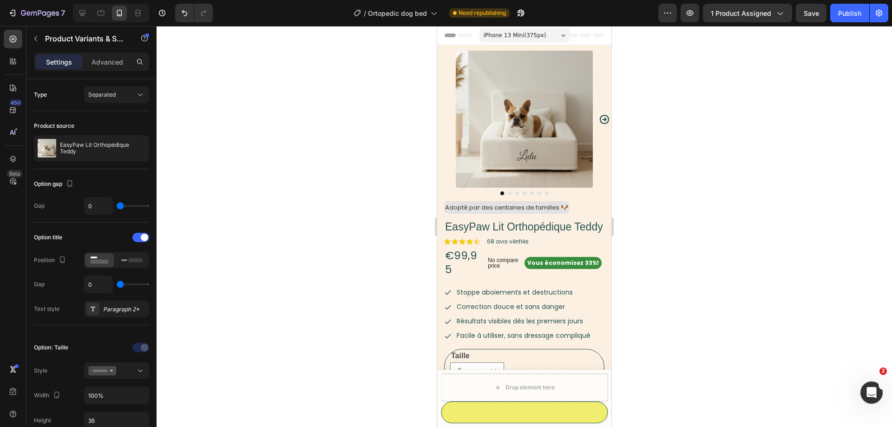
click at [243, 250] on div at bounding box center [523, 226] width 735 height 401
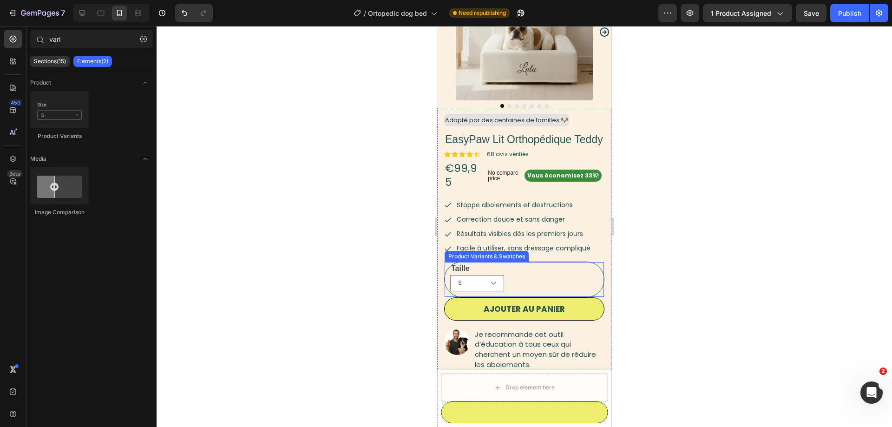
scroll to position [95, 0]
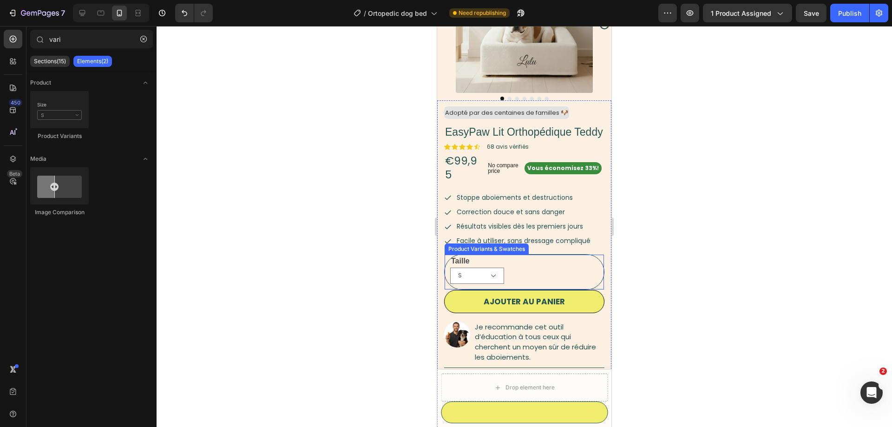
click at [521, 262] on div "Taille S M Product Variants & Swatches" at bounding box center [524, 272] width 160 height 36
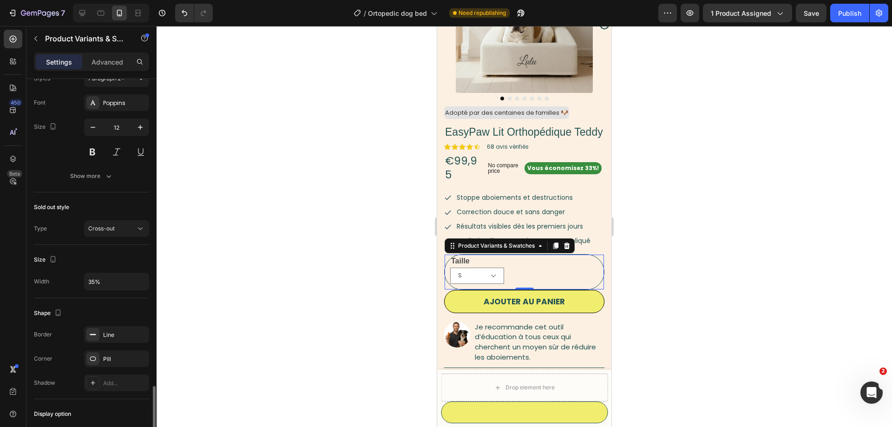
scroll to position [544, 0]
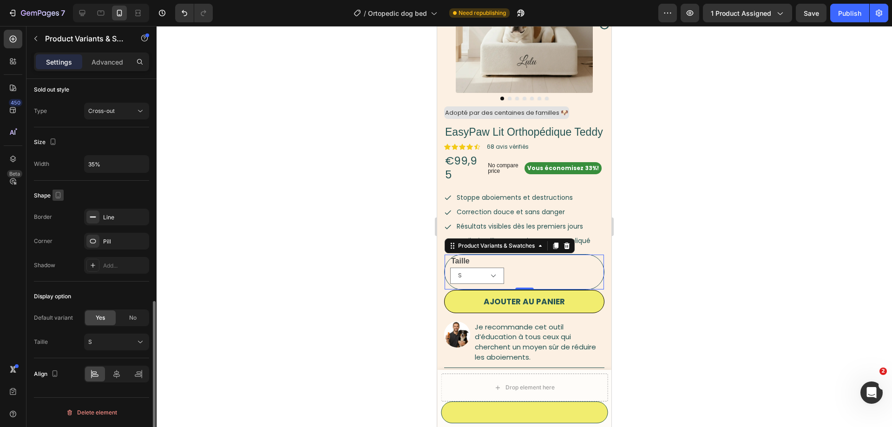
click at [59, 193] on icon "button" at bounding box center [57, 194] width 9 height 9
click at [60, 194] on icon "button" at bounding box center [58, 195] width 5 height 7
click at [866, 393] on icon "Open Intercom Messenger" at bounding box center [869, 391] width 15 height 15
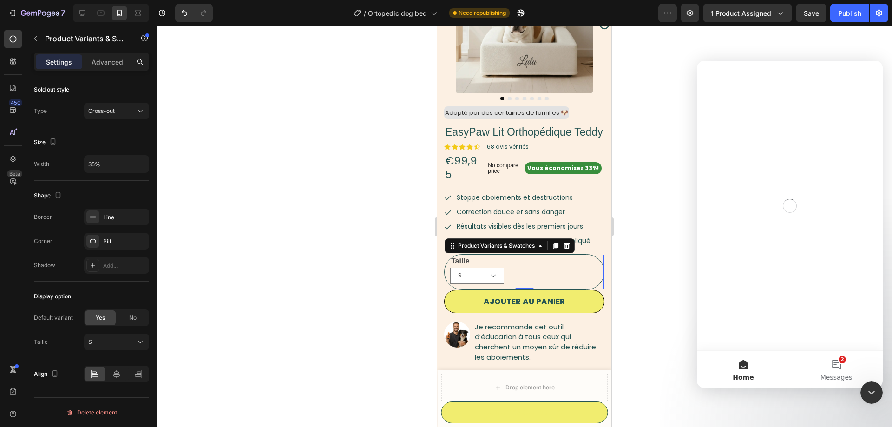
scroll to position [0, 0]
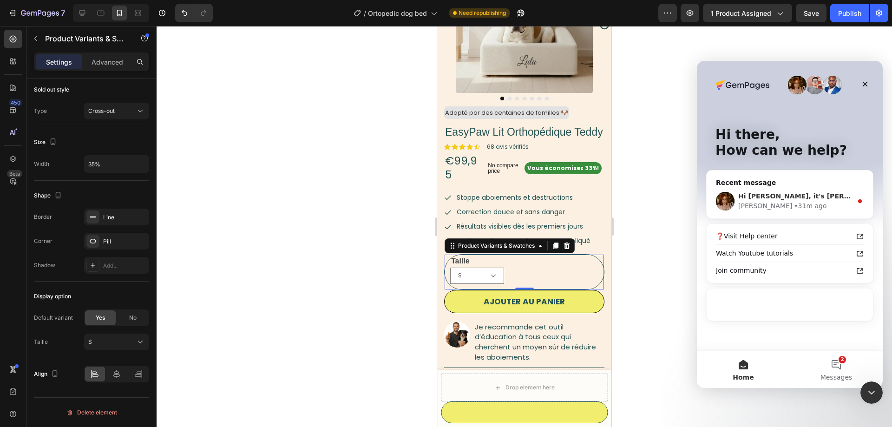
click at [792, 187] on div "Hi Dave, it's Jamie joining this loop to assist you. I appreciate your patience…" at bounding box center [789, 201] width 166 height 34
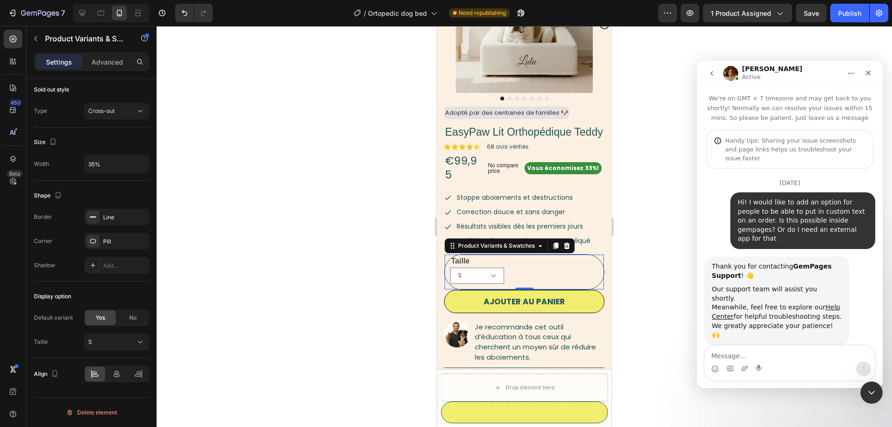
scroll to position [97, 0]
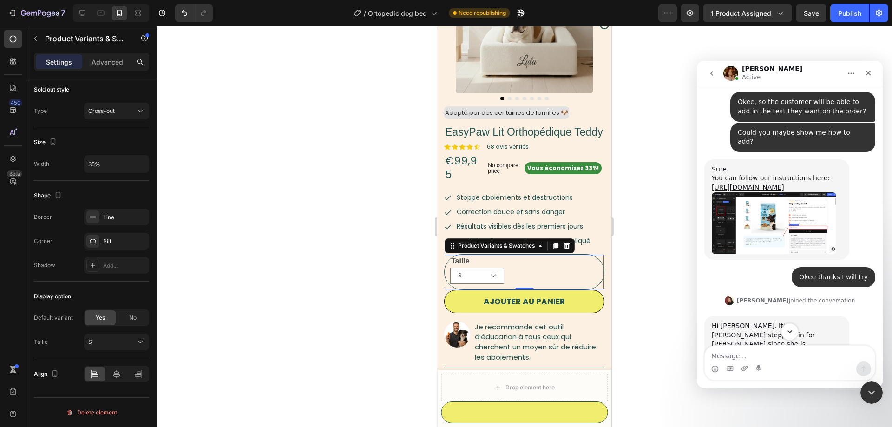
click at [794, 333] on button "Scroll to bottom" at bounding box center [789, 331] width 17 height 17
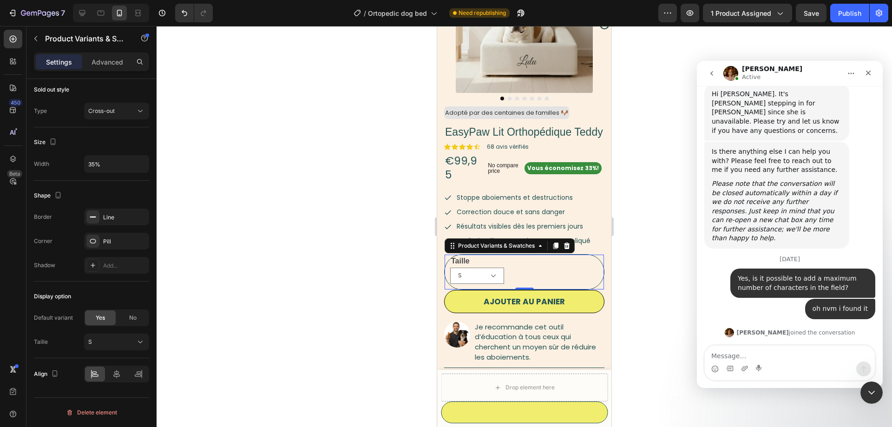
scroll to position [623, 0]
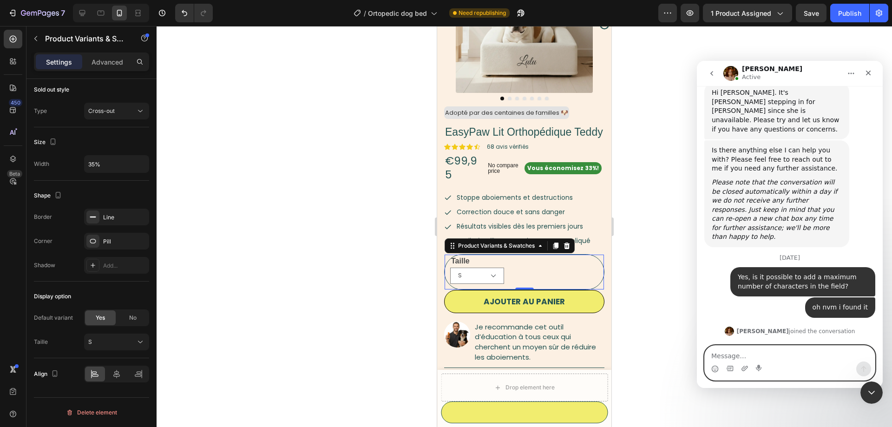
click at [802, 357] on textarea "Message…" at bounding box center [789, 353] width 170 height 16
type textarea "It was just at the bottom of the page"
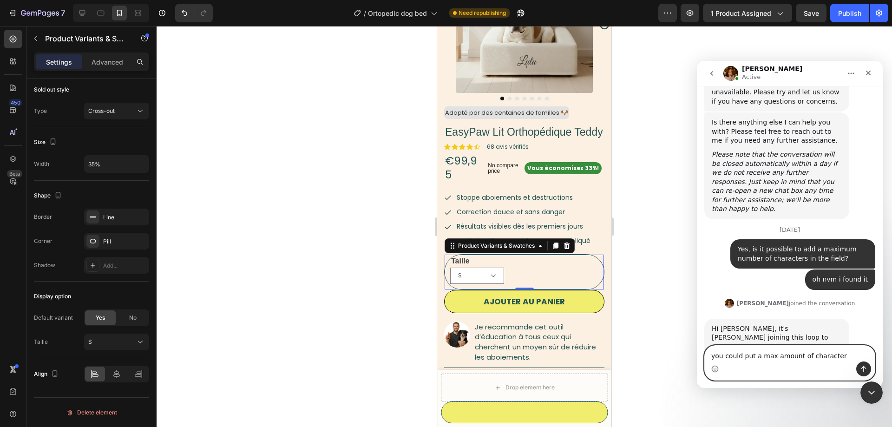
type textarea "you could put a max amount of characters"
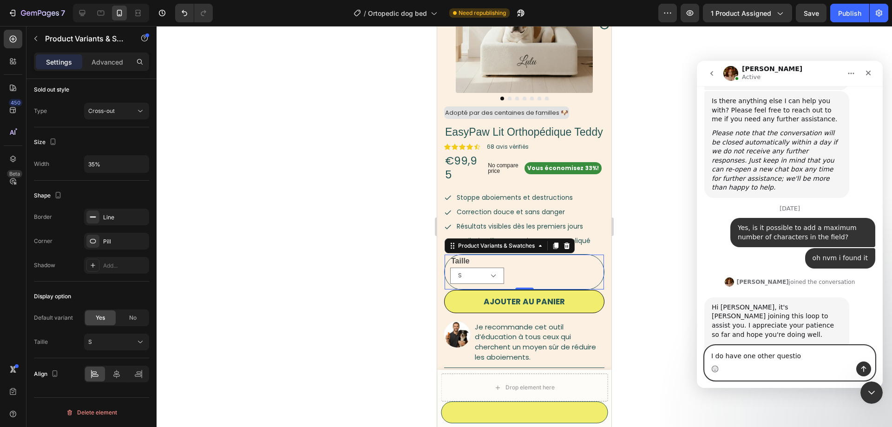
type textarea "I do have one other question"
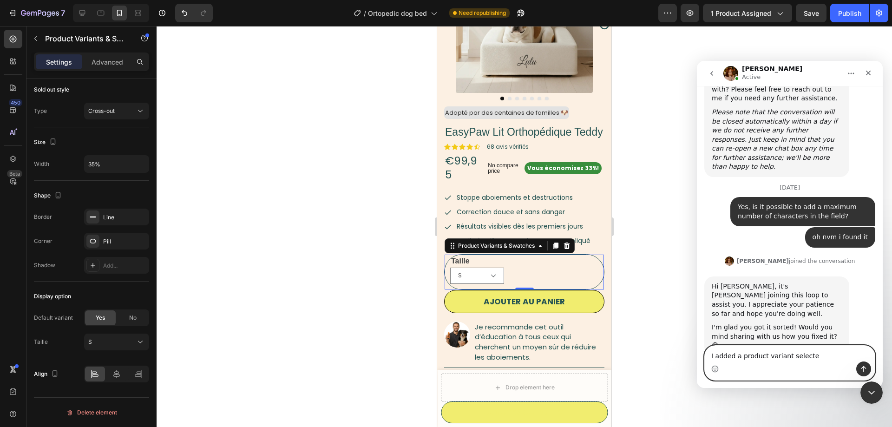
type textarea "I added a product variant selecter"
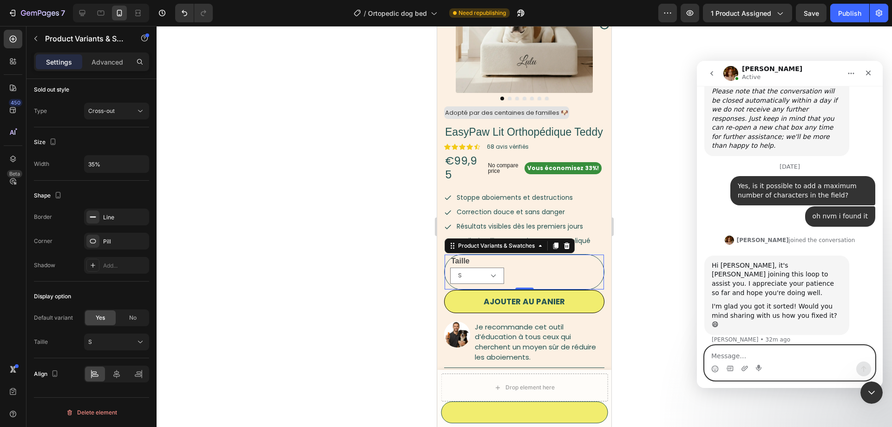
scroll to position [714, 0]
type textarea "I"
type textarea "But the selection box is square"
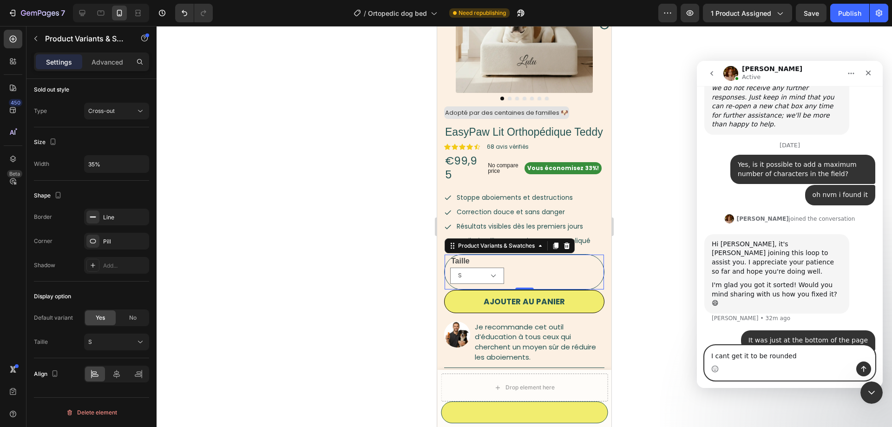
type textarea "I cant get it to be rounded"
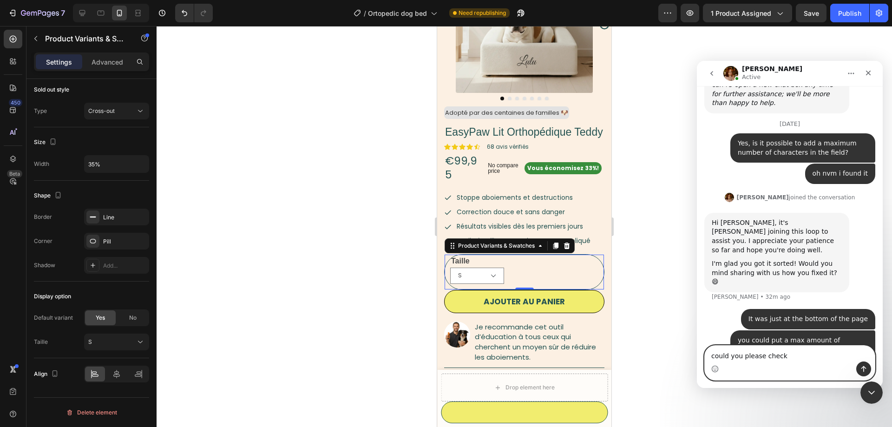
type textarea "could you please check="
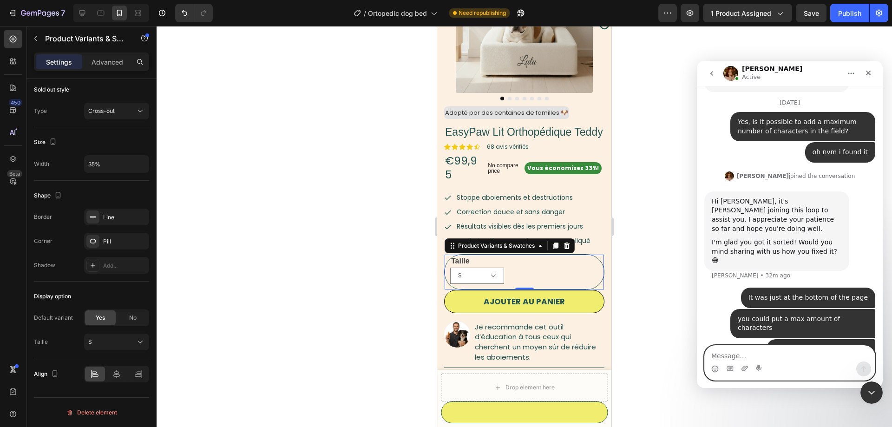
click at [768, 360] on textarea "Message…" at bounding box center [789, 353] width 170 height 16
paste textarea "[URL][DOMAIN_NAME][DOMAIN_NAME]"
type textarea "[URL][DOMAIN_NAME][DOMAIN_NAME]"
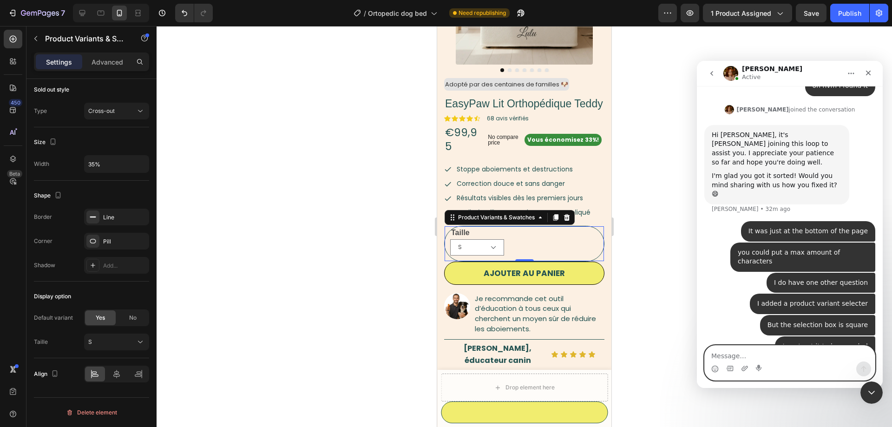
scroll to position [142, 0]
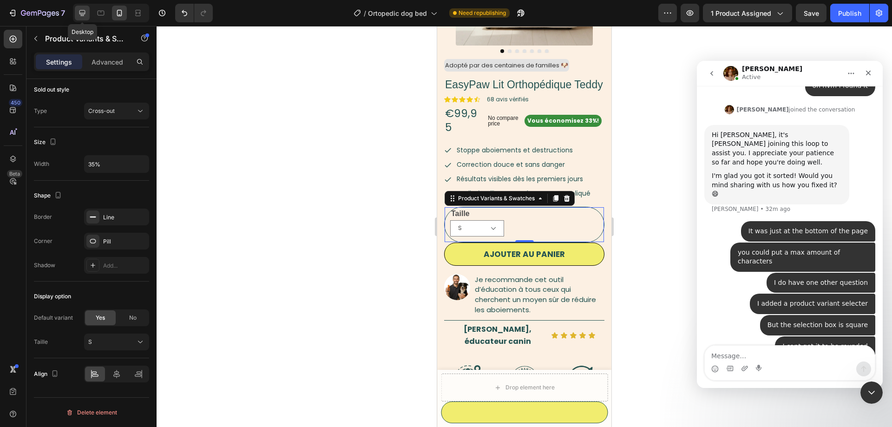
click at [78, 10] on icon at bounding box center [82, 12] width 9 height 9
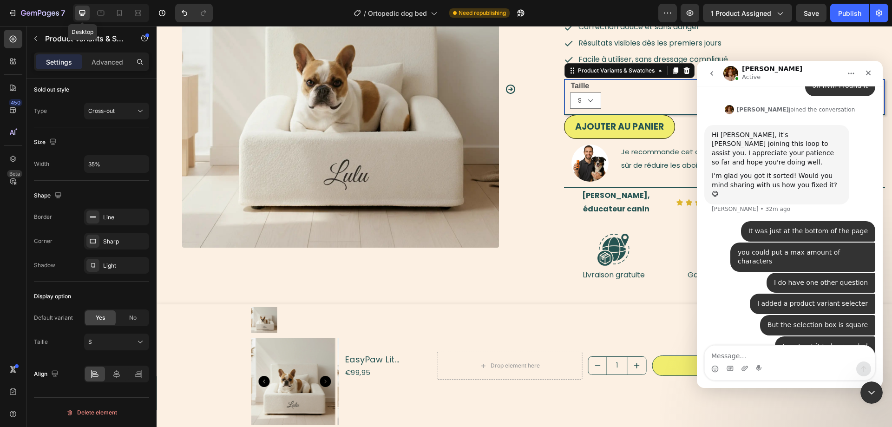
type input "10%"
type input "14"
type input "100%"
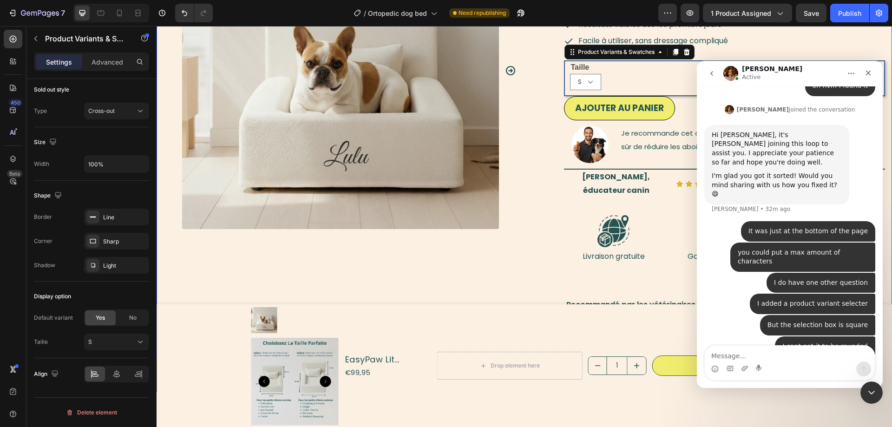
scroll to position [162, 0]
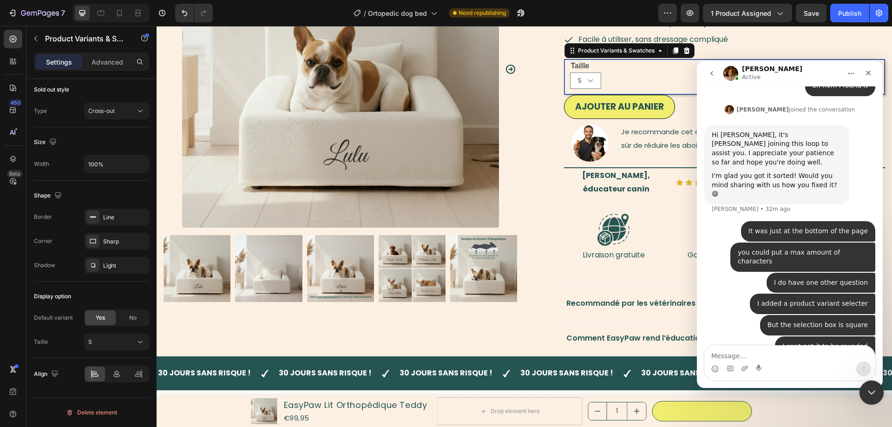
drag, startPoint x: 873, startPoint y: 401, endPoint x: 872, endPoint y: 396, distance: 5.6
click at [873, 400] on div "Close Intercom Messenger" at bounding box center [870, 391] width 22 height 22
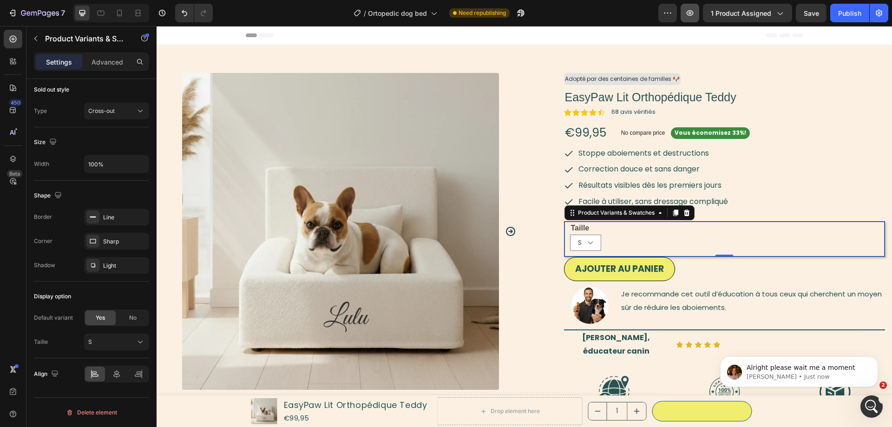
scroll to position [0, 0]
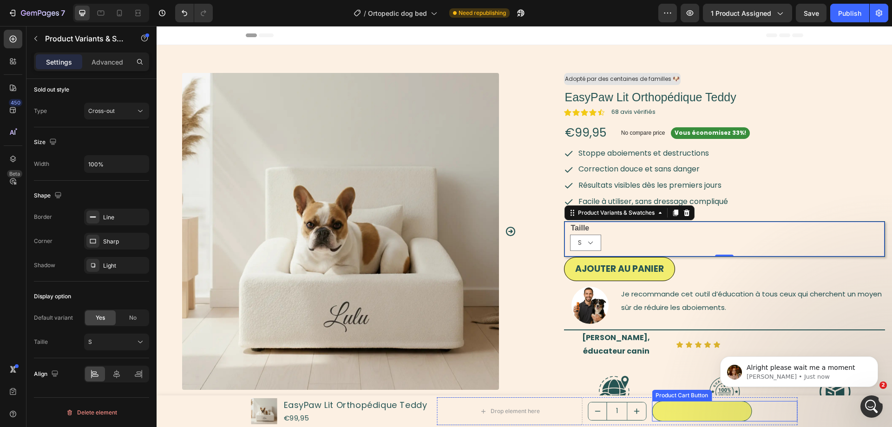
click at [759, 415] on div "AJOUTER AU PANIER Product Cart Button" at bounding box center [724, 411] width 145 height 21
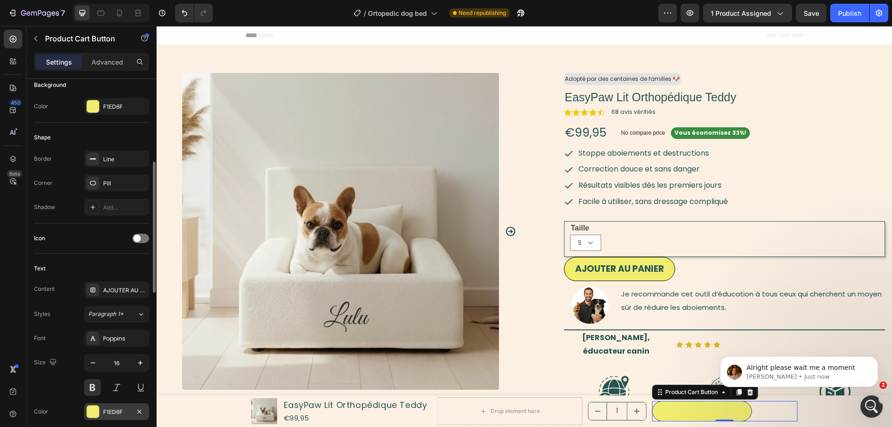
scroll to position [332, 0]
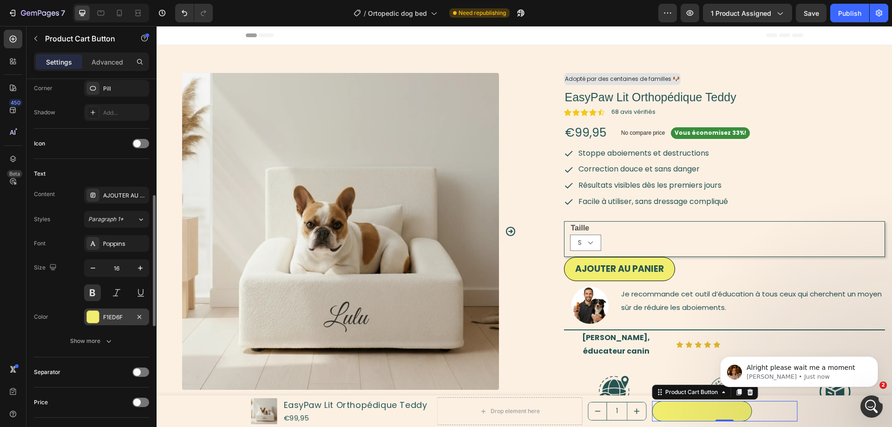
click at [105, 313] on div "F1ED6F" at bounding box center [116, 317] width 27 height 8
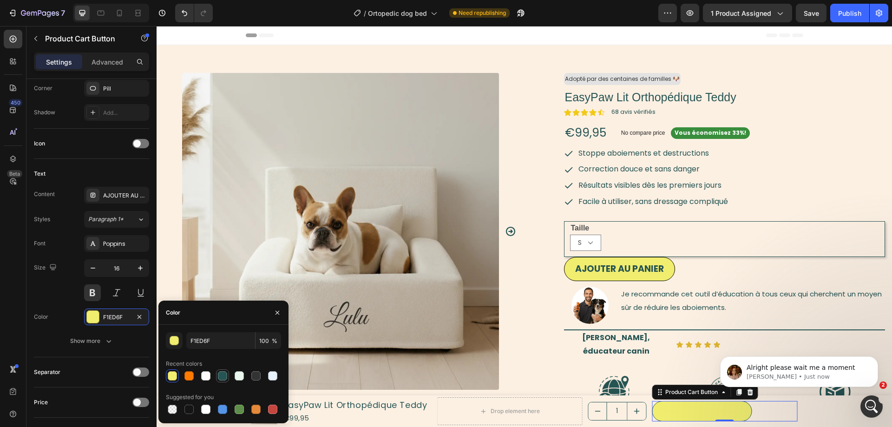
click at [223, 378] on div at bounding box center [222, 375] width 9 height 9
type input "265453"
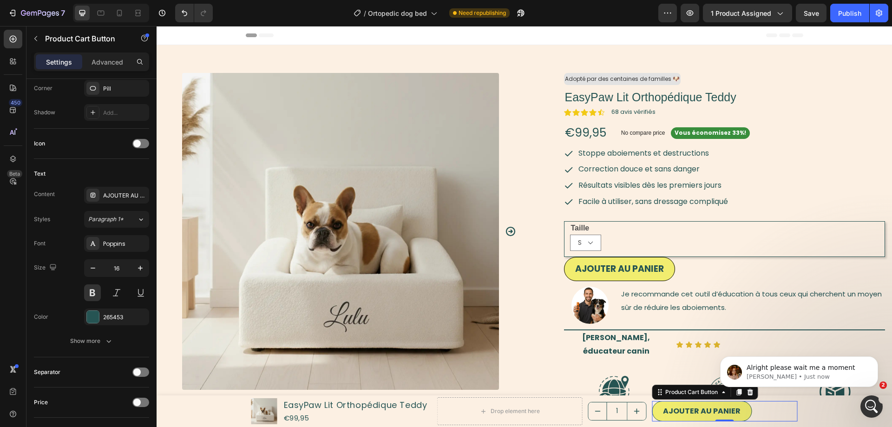
click at [22, 333] on div "450 Beta" at bounding box center [13, 226] width 26 height 401
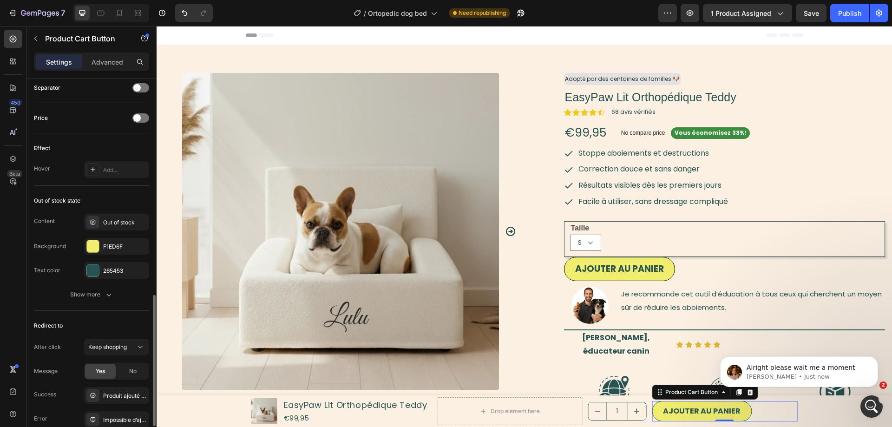
scroll to position [693, 0]
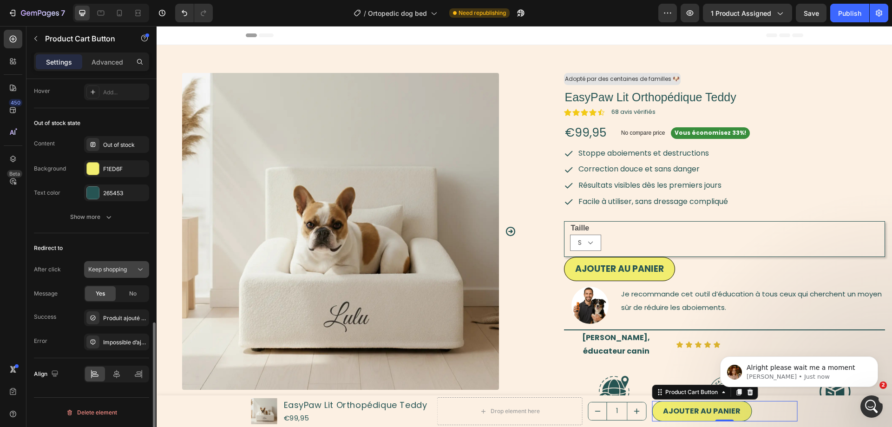
click at [109, 269] on span "Keep shopping" at bounding box center [107, 269] width 39 height 7
click at [9, 277] on div "450 Beta" at bounding box center [13, 195] width 19 height 330
click at [119, 263] on button "Keep shopping" at bounding box center [116, 269] width 65 height 17
click at [117, 331] on p "Open cart" at bounding box center [114, 327] width 53 height 8
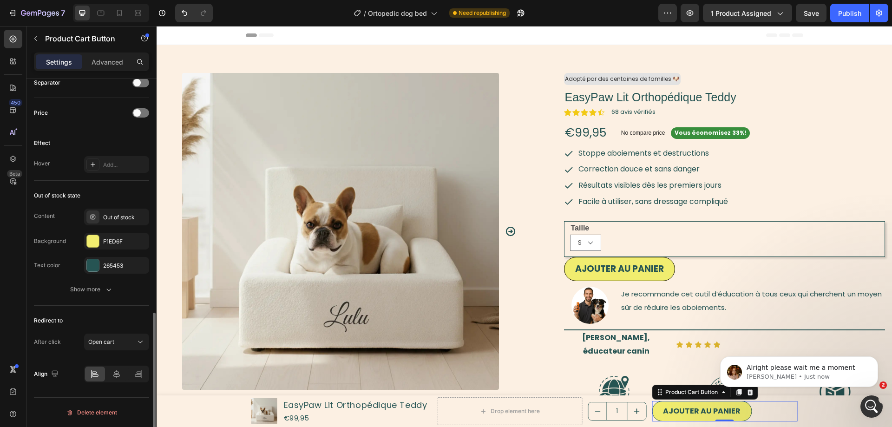
scroll to position [621, 0]
click at [722, 276] on div "Ajouter au Panier Add to Cart" at bounding box center [724, 269] width 321 height 25
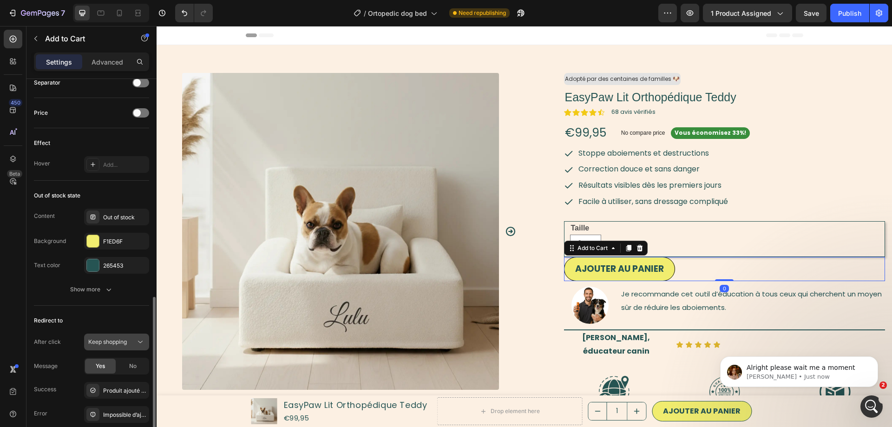
click at [117, 346] on button "Keep shopping" at bounding box center [116, 341] width 65 height 17
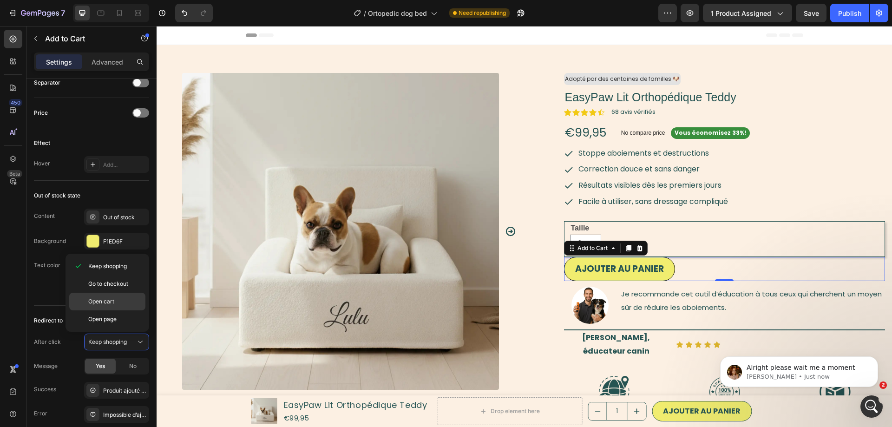
click at [108, 298] on span "Open cart" at bounding box center [101, 301] width 26 height 8
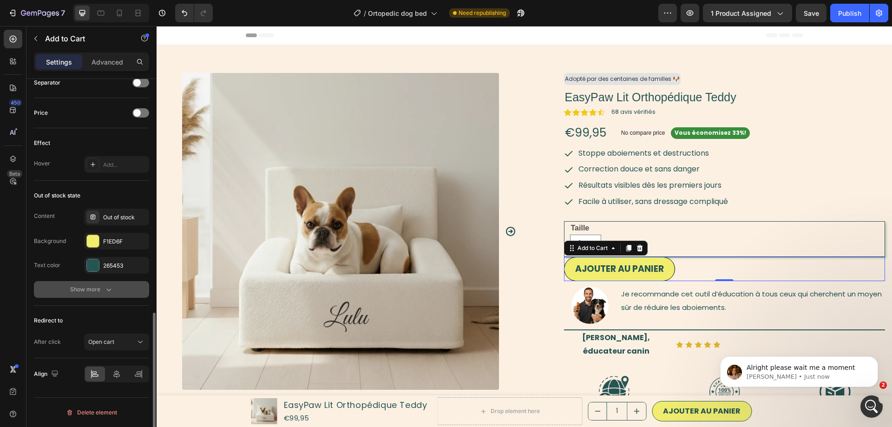
click at [105, 294] on button "Show more" at bounding box center [91, 289] width 115 height 17
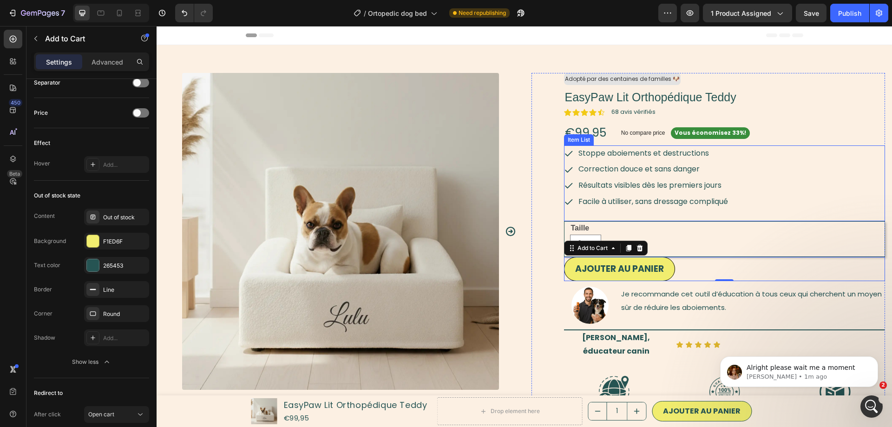
click at [632, 156] on span "Stoppe aboiements et destructions" at bounding box center [643, 153] width 130 height 11
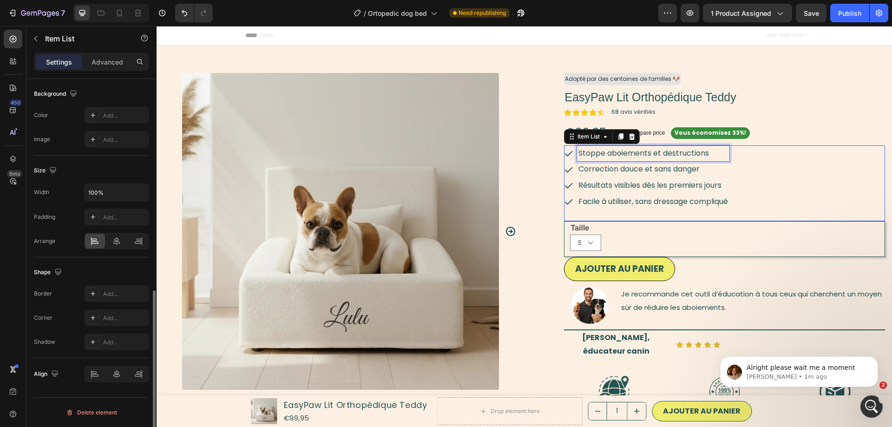
click at [632, 156] on span "Stoppe aboiements et destructions" at bounding box center [643, 153] width 130 height 11
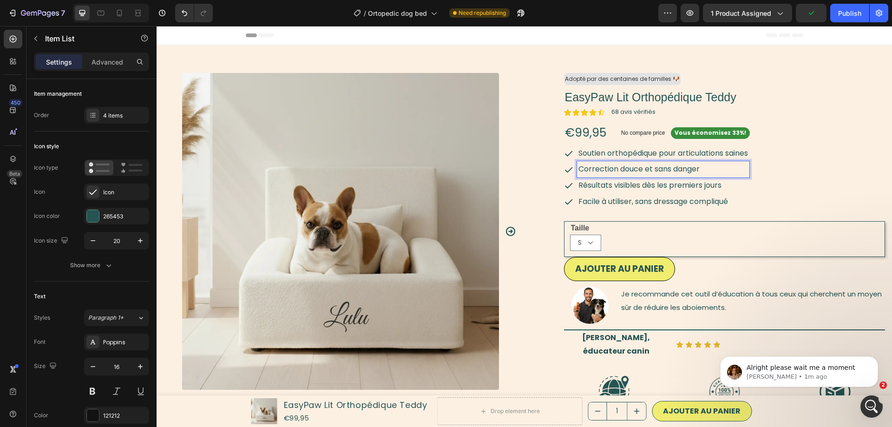
click at [600, 169] on span "Correction douce et sans danger" at bounding box center [638, 168] width 121 height 11
click at [620, 169] on span "Correction douce et sans danger" at bounding box center [638, 168] width 121 height 11
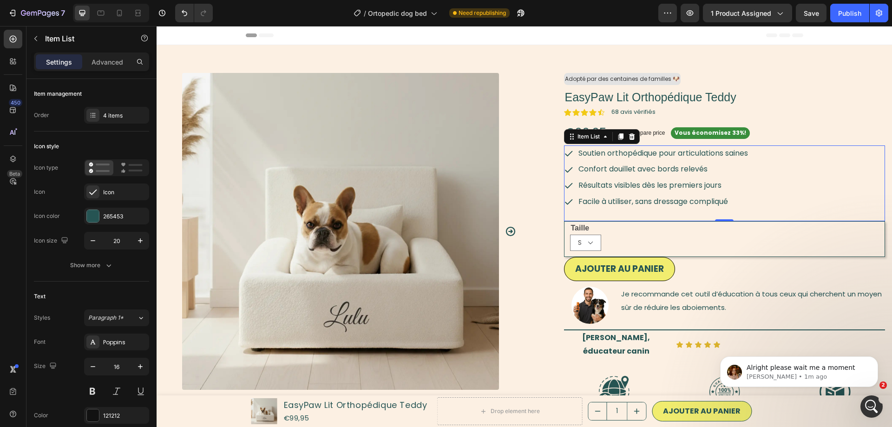
click at [645, 186] on span "Résultats visibles dès les premiers jours" at bounding box center [649, 185] width 143 height 11
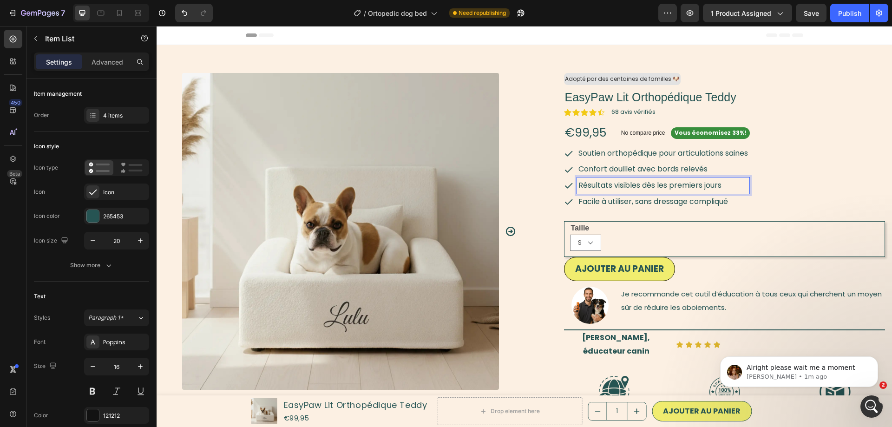
click at [645, 186] on span "Résultats visibles dès les premiers jours" at bounding box center [649, 185] width 143 height 11
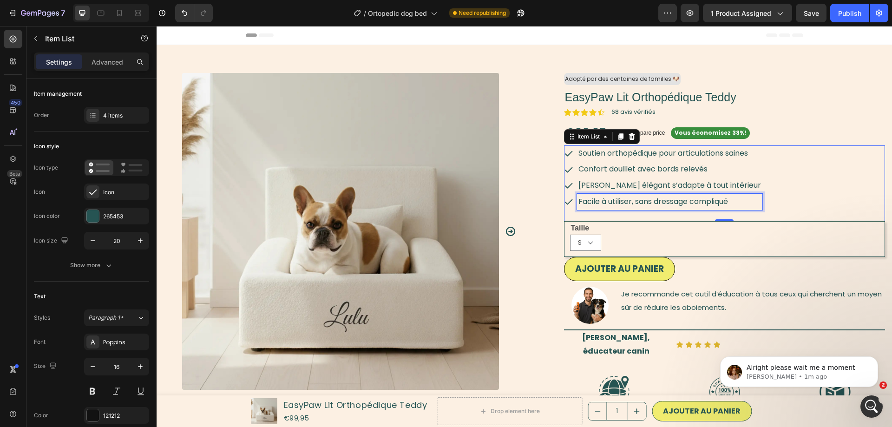
click at [677, 201] on span "Facile à utiliser, sans dressage compliqué" at bounding box center [653, 201] width 150 height 11
click at [790, 189] on div "Soutien orthopédique pour articulations saines Confort douillet avec bords rele…" at bounding box center [724, 177] width 321 height 65
click at [779, 178] on div "Soutien orthopédique pour articulations saines Confort douillet avec bords rele…" at bounding box center [724, 177] width 321 height 65
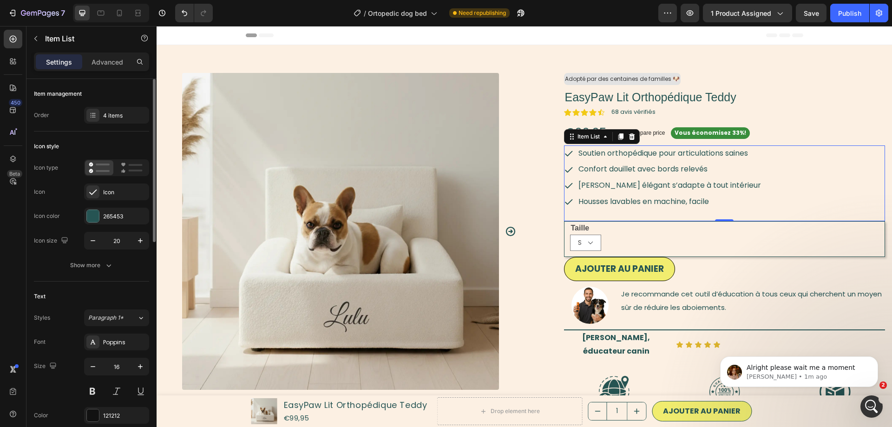
click at [133, 124] on div "Item management Order 4 items" at bounding box center [91, 105] width 115 height 52
click at [129, 115] on div "4 items" at bounding box center [125, 115] width 44 height 8
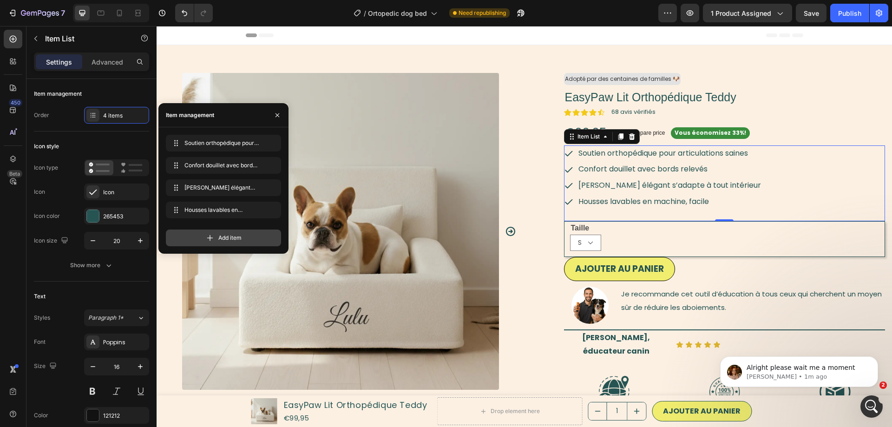
click at [202, 241] on div "Add item" at bounding box center [223, 237] width 115 height 17
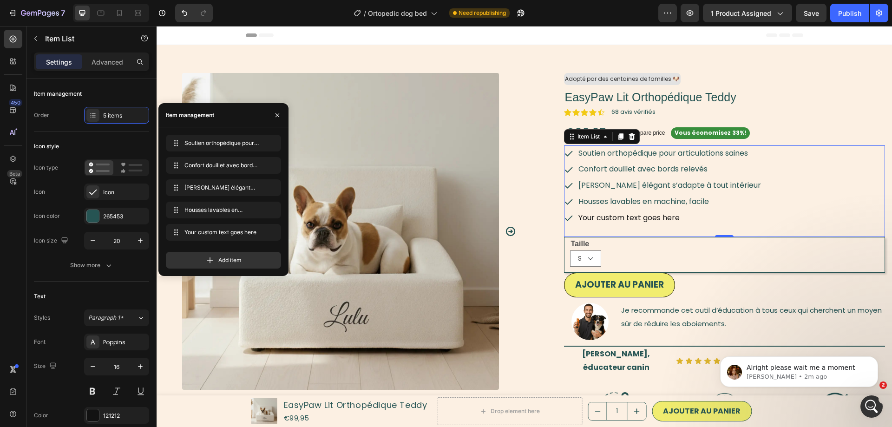
click at [639, 221] on div "Your custom text goes here" at bounding box center [669, 218] width 185 height 16
click at [639, 221] on p "Your custom text goes here" at bounding box center [669, 217] width 182 height 13
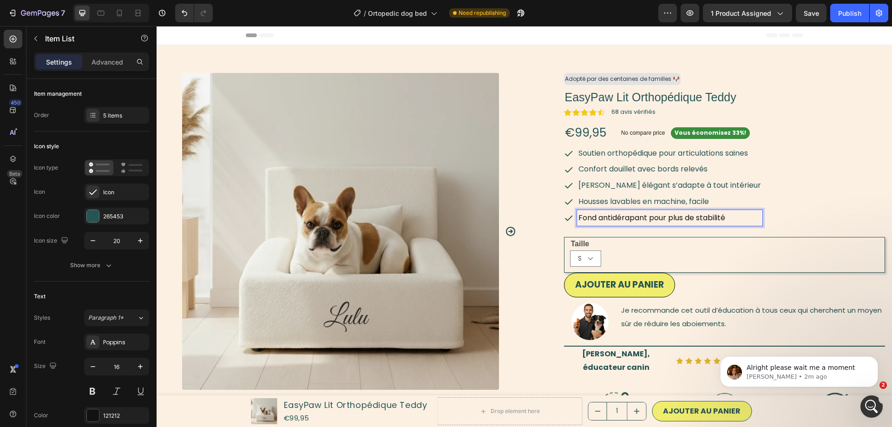
click at [645, 218] on p "Fond antidérapant pour plus de stabilité" at bounding box center [669, 217] width 182 height 13
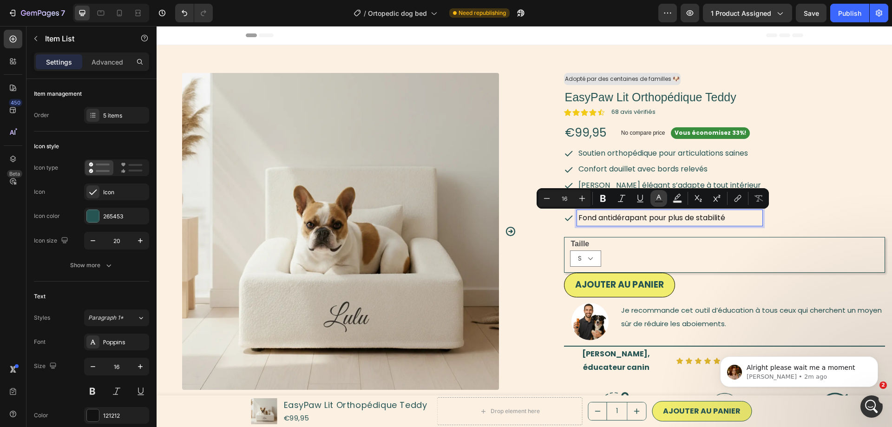
click at [663, 199] on button "Text Color" at bounding box center [658, 198] width 17 height 17
type input "121212"
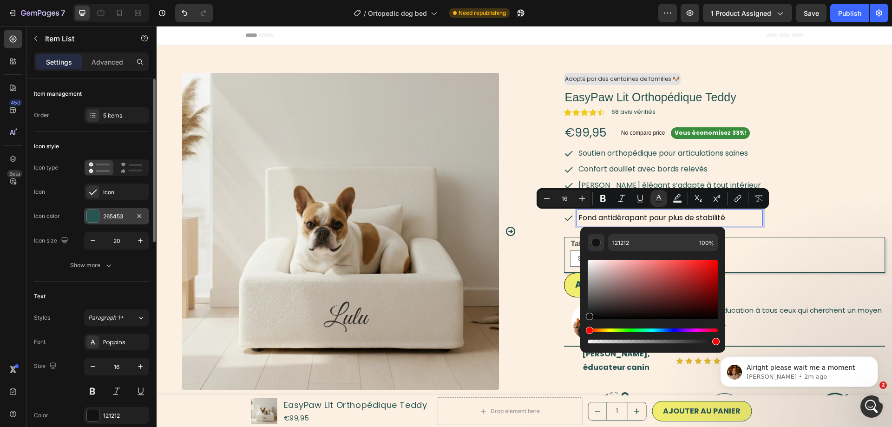
click at [110, 215] on div "265453" at bounding box center [116, 216] width 27 height 8
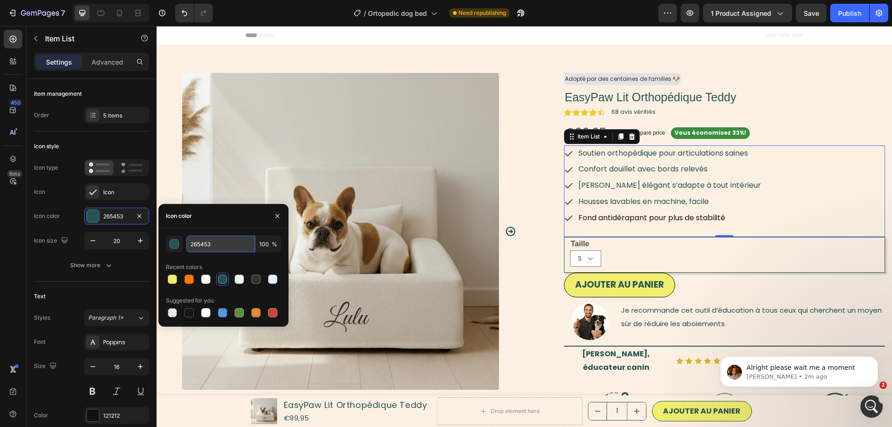
click at [198, 245] on input "265453" at bounding box center [220, 243] width 69 height 17
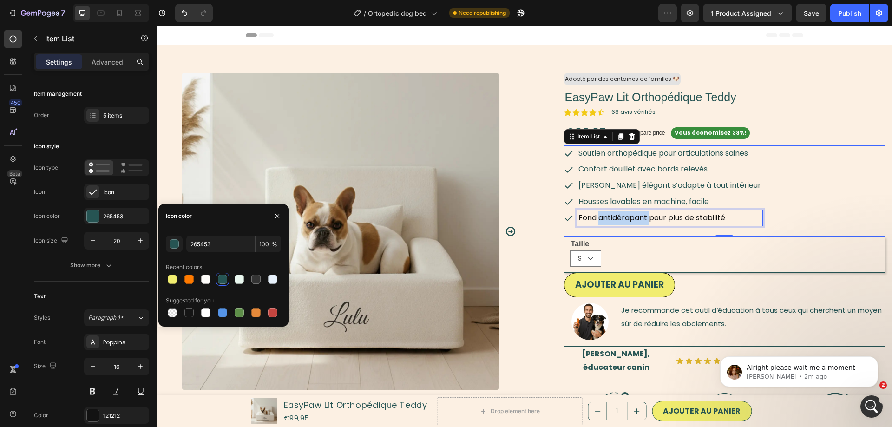
click at [632, 221] on p "Fond antidérapant pour plus de stabilité" at bounding box center [669, 217] width 182 height 13
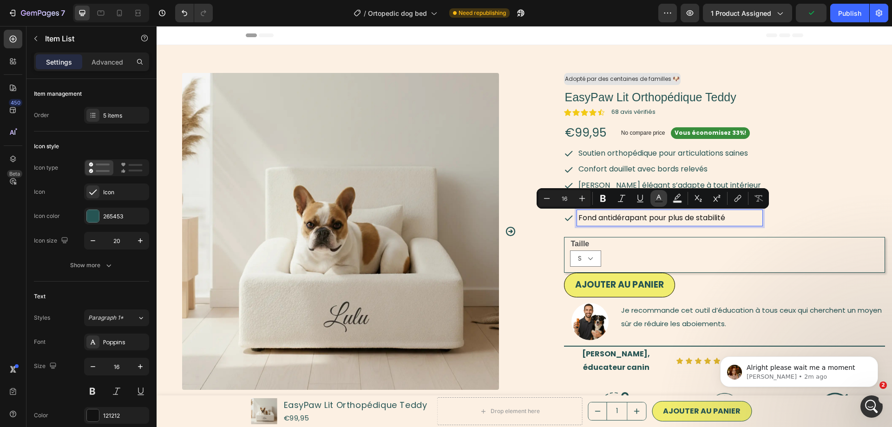
click at [661, 194] on icon "Editor contextual toolbar" at bounding box center [658, 198] width 9 height 9
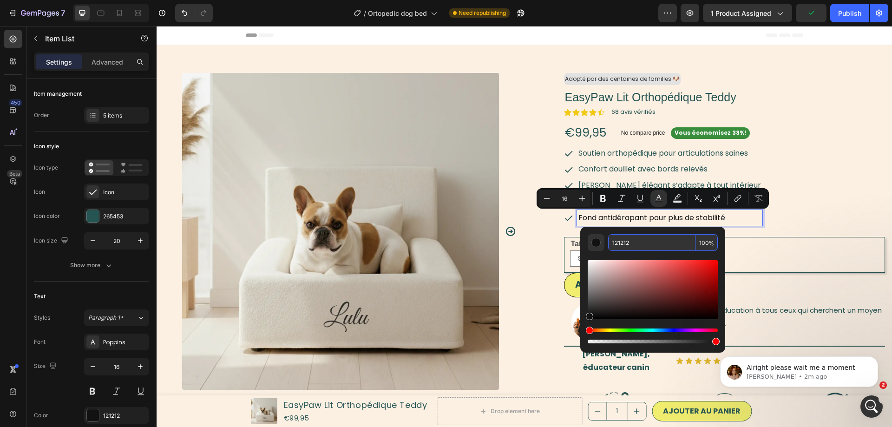
click at [657, 242] on input "121212" at bounding box center [651, 242] width 87 height 17
paste input "265453"
type input "265453"
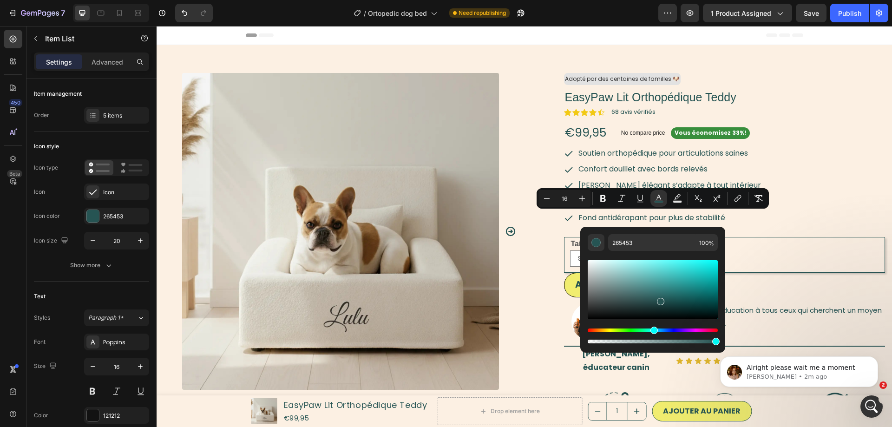
click at [777, 224] on div "Soutien orthopédique pour articulations saines Confort douillet avec bords rele…" at bounding box center [724, 185] width 321 height 81
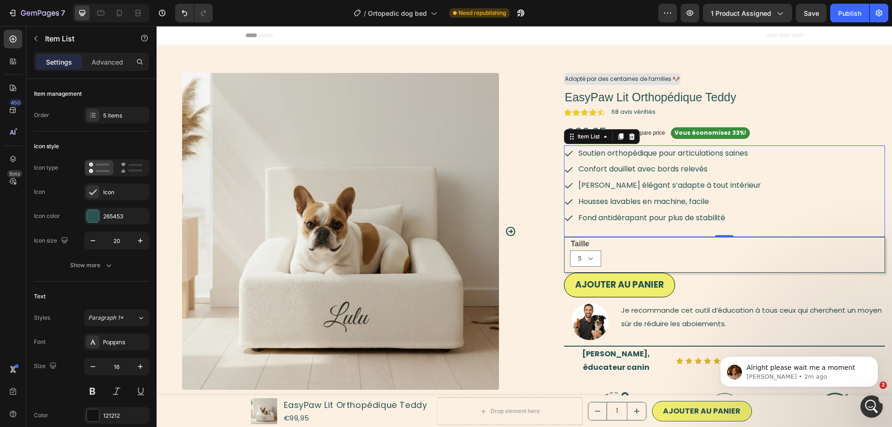
click at [827, 211] on div "Soutien orthopédique pour articulations saines Confort douillet avec bords rele…" at bounding box center [724, 185] width 321 height 81
click at [761, 188] on div "Soutien orthopédique pour articulations saines Confort douillet avec bords rele…" at bounding box center [724, 185] width 321 height 81
click at [684, 186] on span "[PERSON_NAME] élégant s’adapte à tout intérieur" at bounding box center [669, 185] width 182 height 11
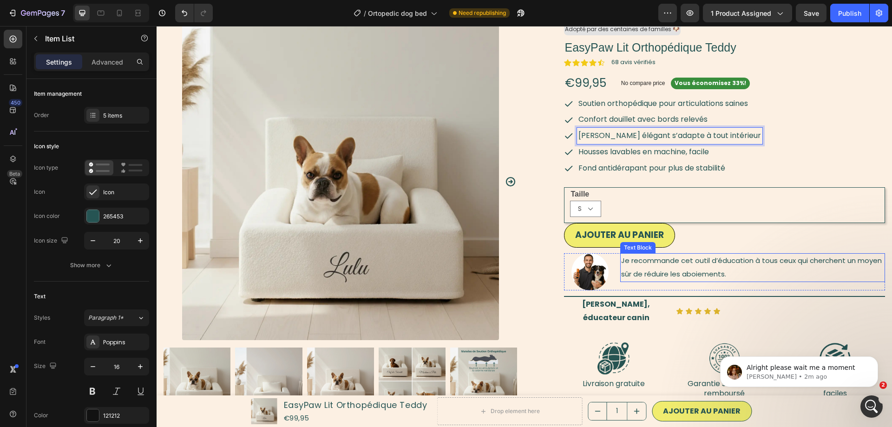
scroll to position [95, 0]
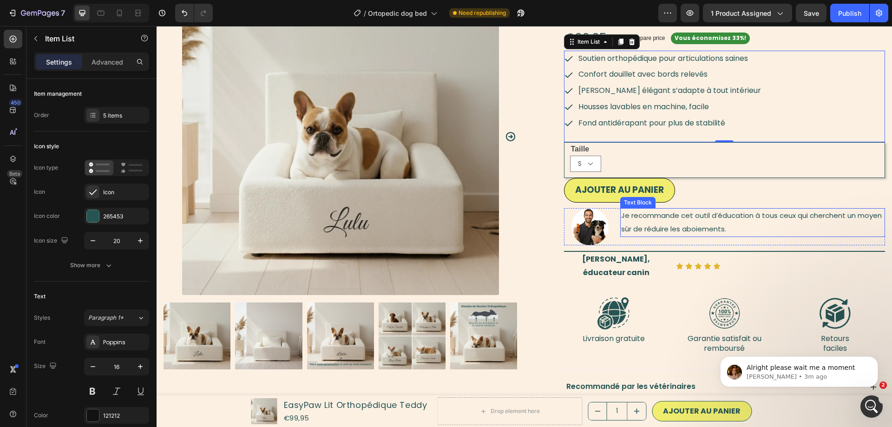
click at [678, 228] on span "Je recommande cet outil d’éducation à tous ceux qui cherchent un moyen sûr de r…" at bounding box center [751, 221] width 261 height 23
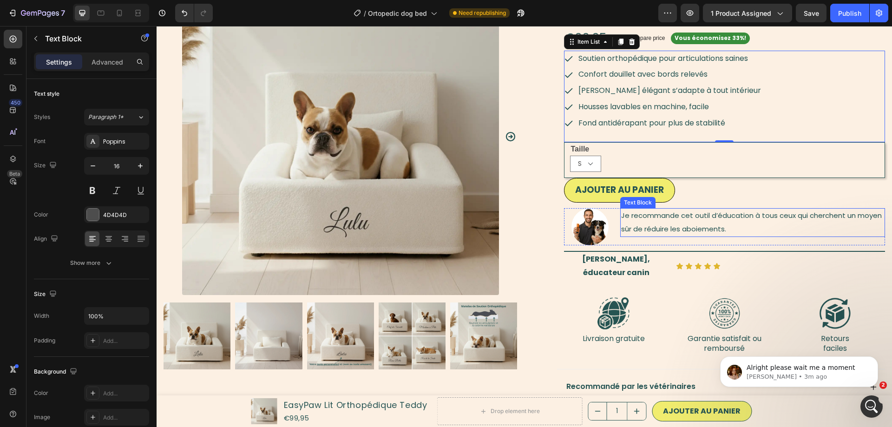
click at [678, 228] on span "Je recommande cet outil d’éducation à tous ceux qui cherchent un moyen sûr de r…" at bounding box center [751, 221] width 261 height 23
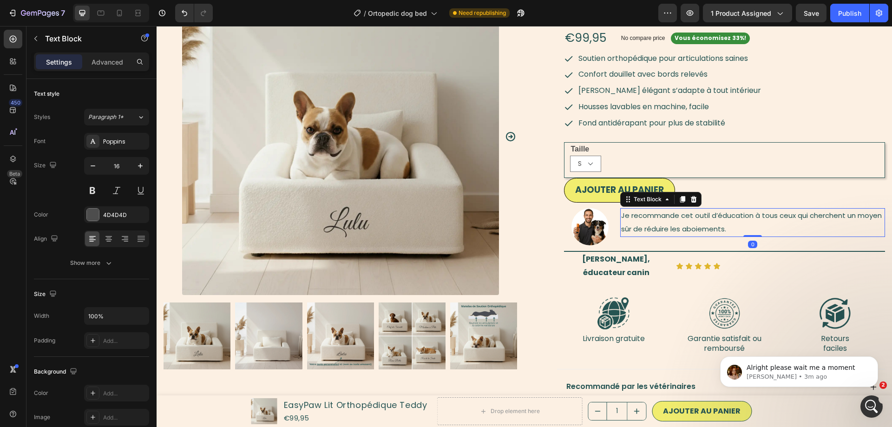
click at [678, 228] on span "Je recommande cet outil d’éducation à tous ceux qui cherchent un moyen sûr de r…" at bounding box center [751, 221] width 261 height 23
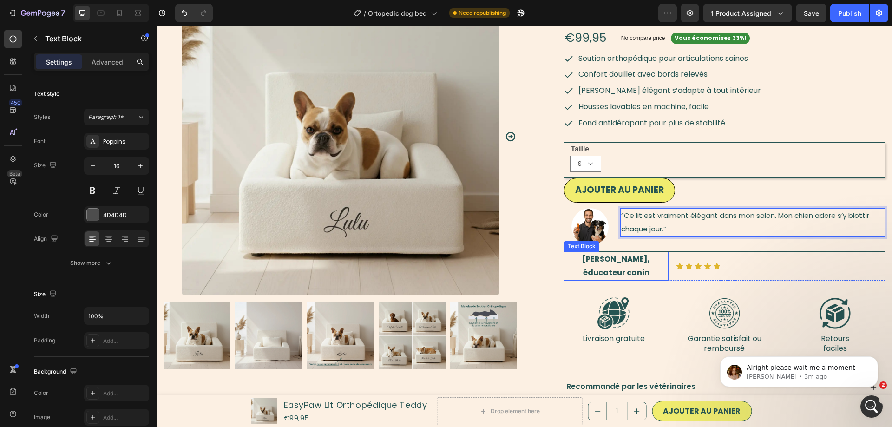
click at [620, 258] on strong "Marc L., éducateur canin" at bounding box center [616, 266] width 68 height 24
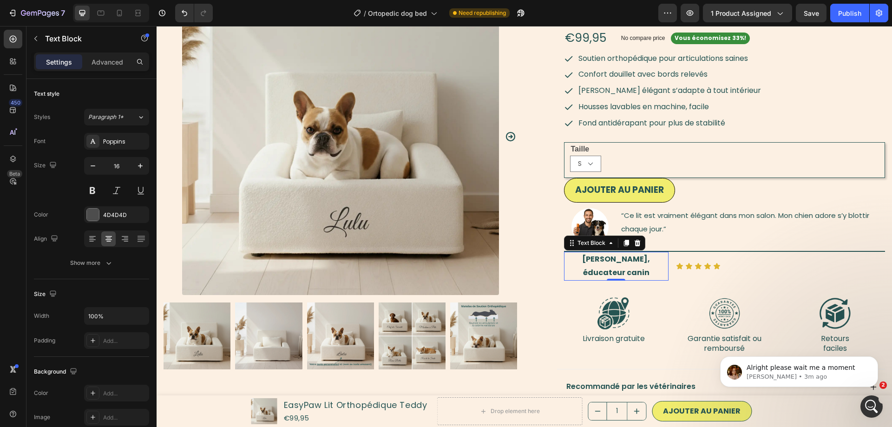
click at [620, 258] on strong "Marc L., éducateur canin" at bounding box center [616, 266] width 68 height 24
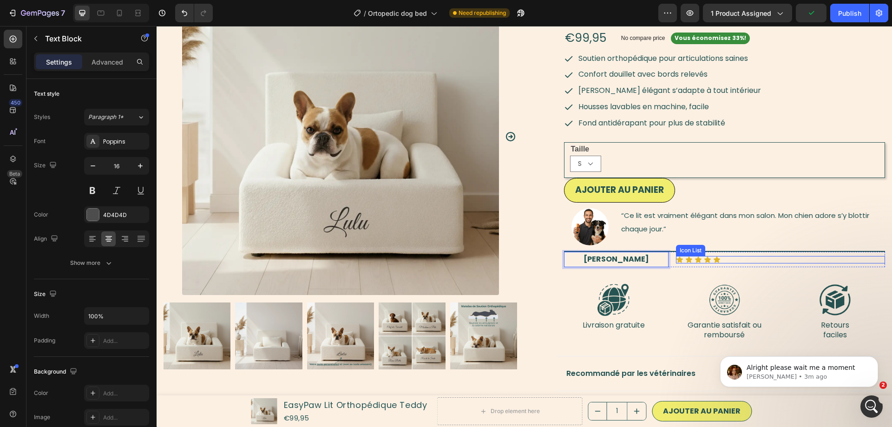
drag, startPoint x: 744, startPoint y: 260, endPoint x: 739, endPoint y: 261, distance: 5.6
click at [744, 260] on div "Icon Icon Icon Icon Icon" at bounding box center [780, 259] width 209 height 7
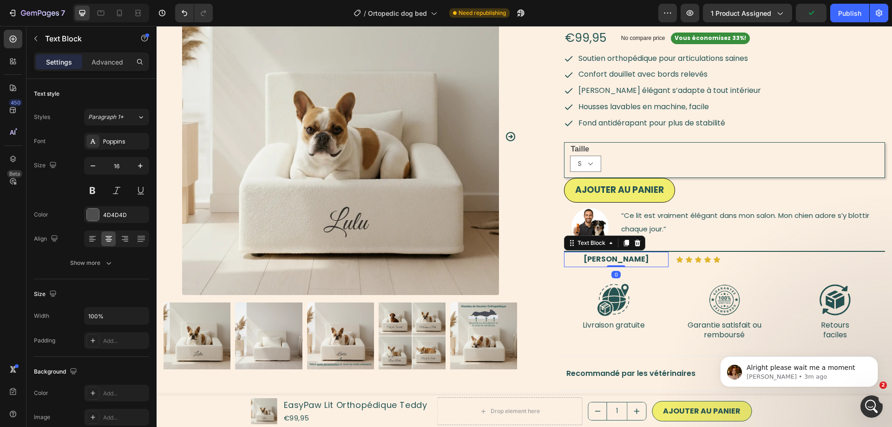
click at [644, 255] on p "[PERSON_NAME]" at bounding box center [616, 259] width 103 height 13
click at [738, 257] on div "Icon Icon Icon Icon Icon" at bounding box center [780, 259] width 209 height 7
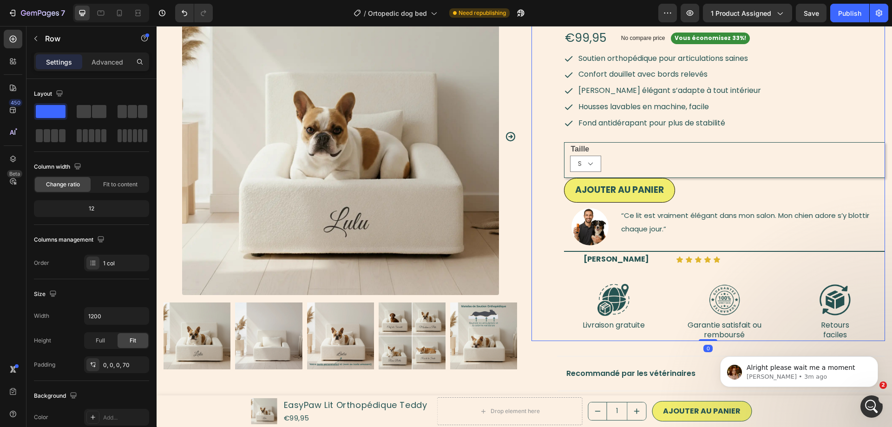
click at [741, 270] on div "Adopté par des centaines de familles 🐶 Text Block Row EasyPaw Lit Orthopédique …" at bounding box center [724, 159] width 321 height 363
click at [739, 268] on div "Adopté par des centaines de familles 🐶 Text Block Row EasyPaw Lit Orthopédique …" at bounding box center [724, 159] width 321 height 363
click at [739, 266] on div "Icon Icon Icon Icon Icon Icon List" at bounding box center [780, 259] width 209 height 15
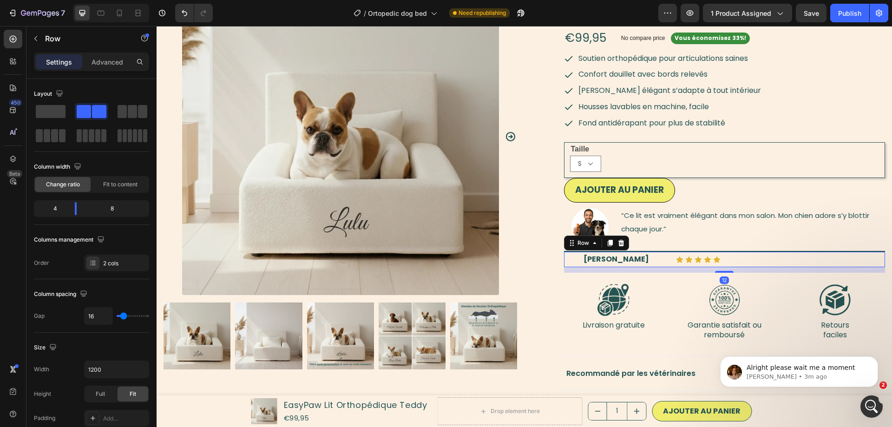
click at [739, 266] on div "Icon Icon Icon Icon Icon Icon List" at bounding box center [780, 259] width 209 height 15
drag, startPoint x: 75, startPoint y: 207, endPoint x: 62, endPoint y: 205, distance: 13.5
click at [62, 205] on div at bounding box center [67, 208] width 17 height 13
click at [119, 9] on icon at bounding box center [119, 12] width 9 height 9
type input "0"
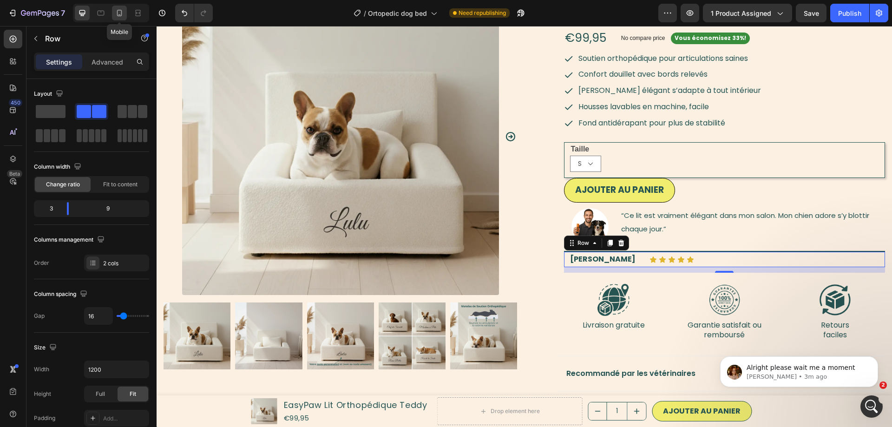
type input "0"
type input "100%"
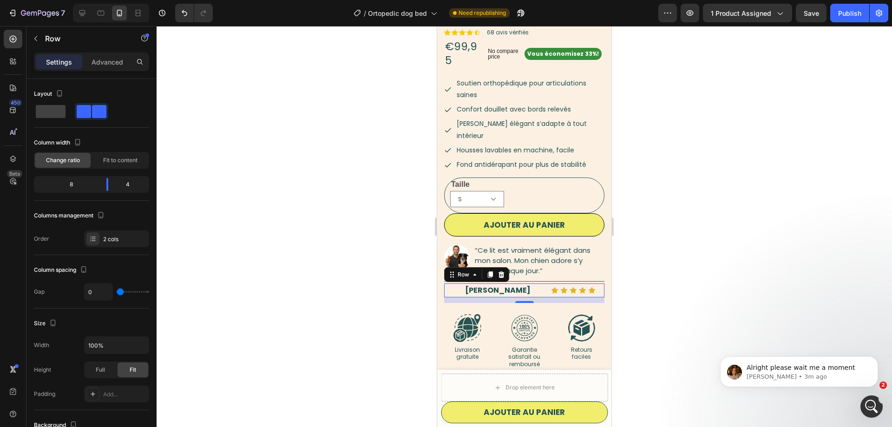
scroll to position [161, 0]
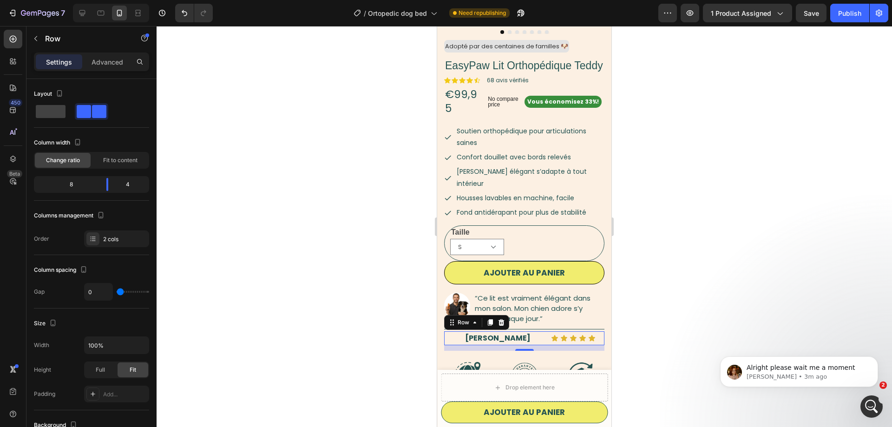
click at [560, 345] on div "12" at bounding box center [524, 348] width 160 height 6
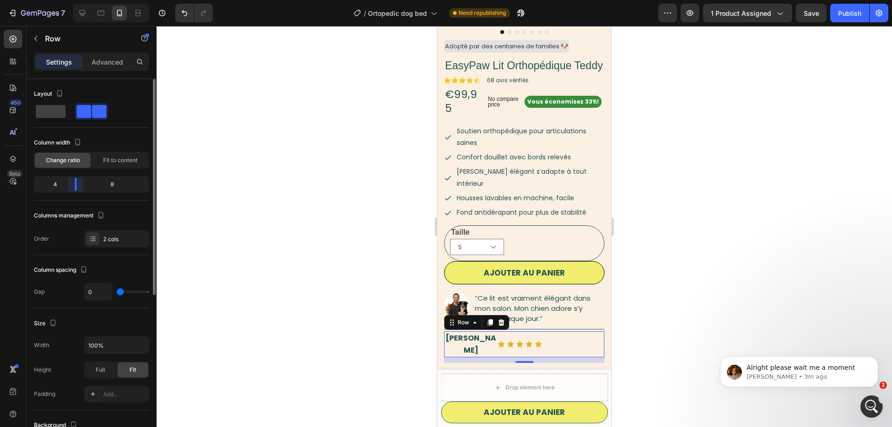
drag, startPoint x: 105, startPoint y: 189, endPoint x: 70, endPoint y: 198, distance: 35.9
click at [70, 198] on div "Column width Change ratio Fit to content 4 8" at bounding box center [91, 167] width 115 height 65
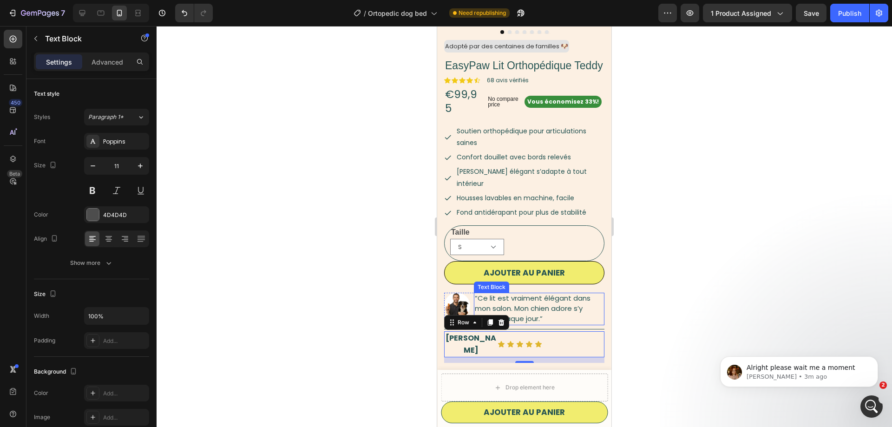
click at [549, 293] on span "“Ce lit est vraiment élégant dans mon salon. Mon chien adore s’y blottir chaque…" at bounding box center [533, 308] width 116 height 30
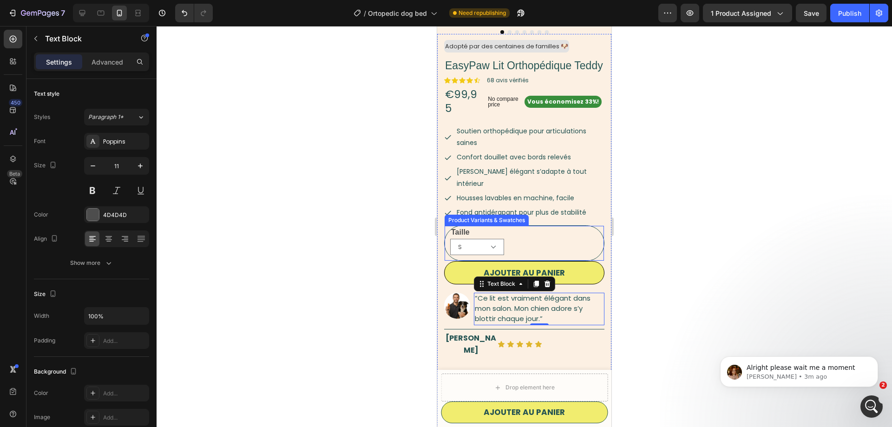
click at [534, 225] on div "Taille S M Product Variants & Swatches" at bounding box center [524, 243] width 160 height 36
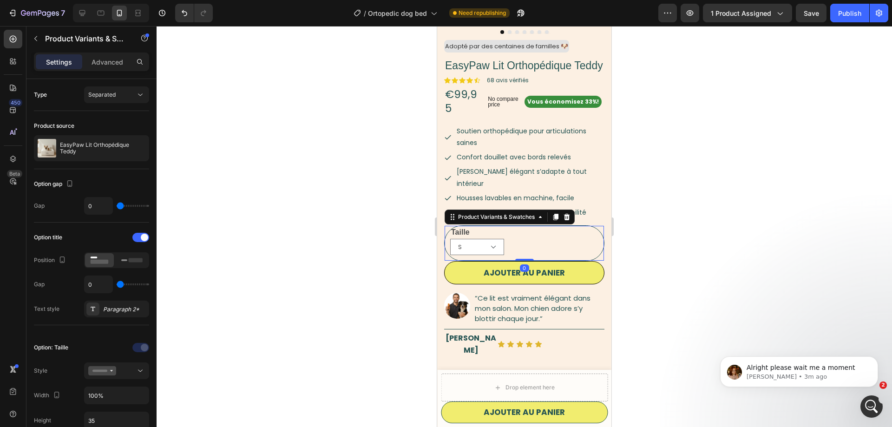
click at [718, 236] on div at bounding box center [523, 226] width 735 height 401
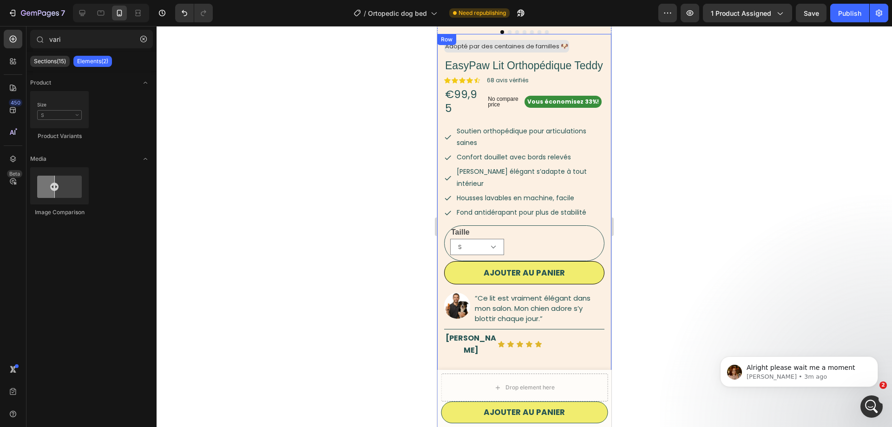
click at [564, 331] on div "Icon Icon Icon Icon Icon Icon List" at bounding box center [550, 344] width 107 height 26
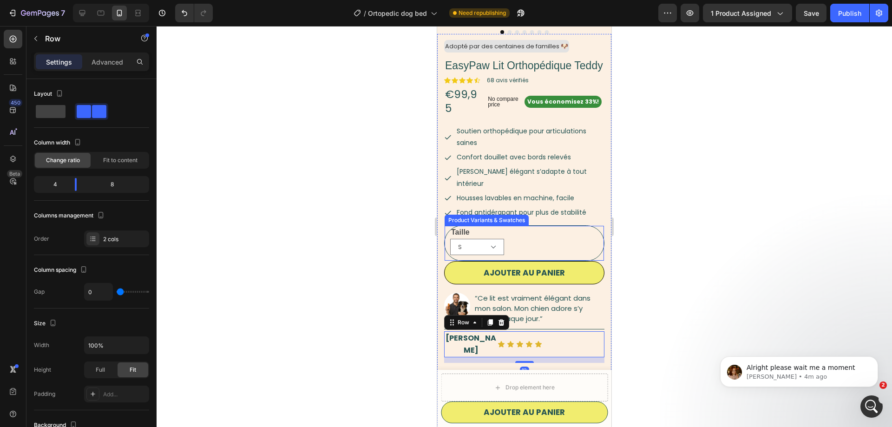
click at [578, 225] on div "Taille S M Product Variants & Swatches" at bounding box center [524, 243] width 160 height 36
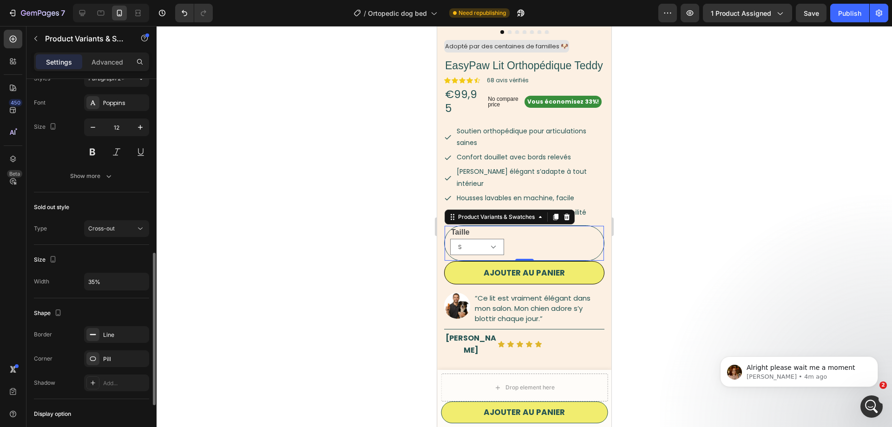
scroll to position [544, 0]
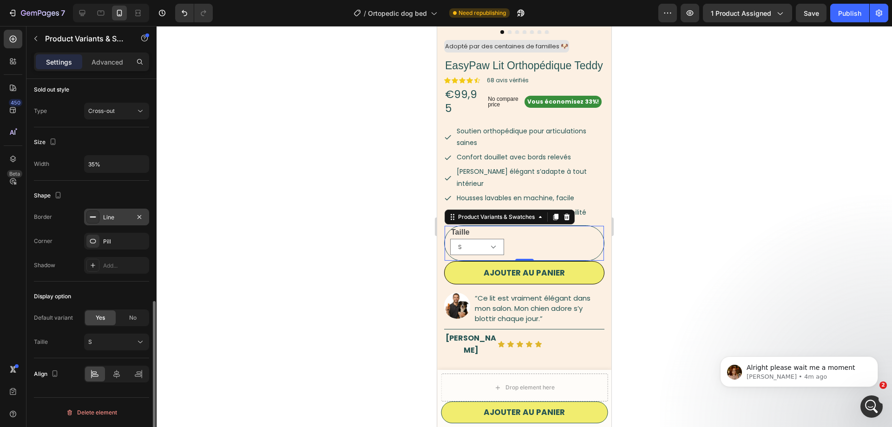
click at [91, 221] on div at bounding box center [92, 216] width 13 height 13
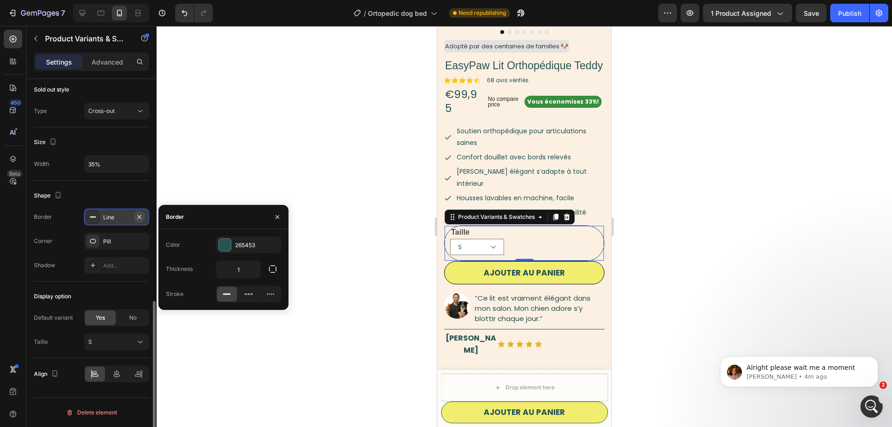
click at [140, 216] on icon "button" at bounding box center [139, 217] width 4 height 4
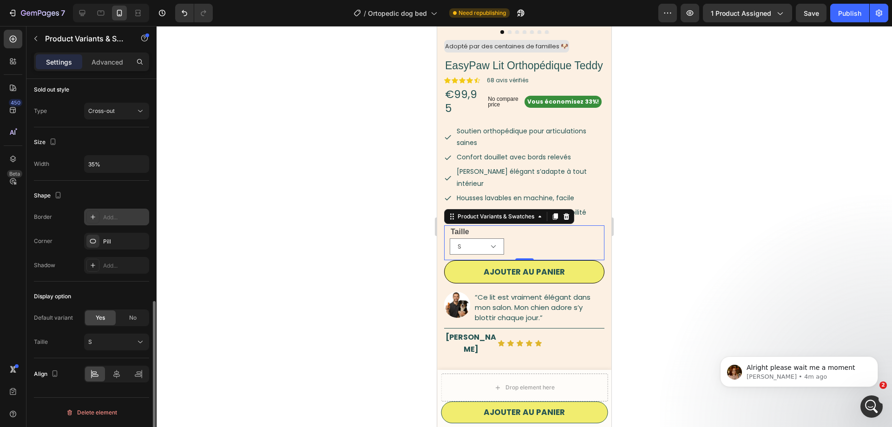
click at [116, 215] on div "Add..." at bounding box center [125, 217] width 44 height 8
type input "1"
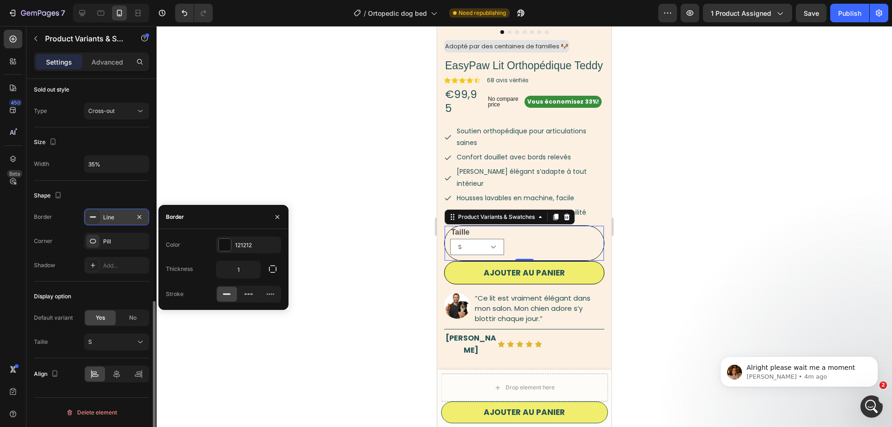
drag, startPoint x: 143, startPoint y: 215, endPoint x: 135, endPoint y: 207, distance: 11.5
click at [143, 214] on button "button" at bounding box center [139, 216] width 11 height 11
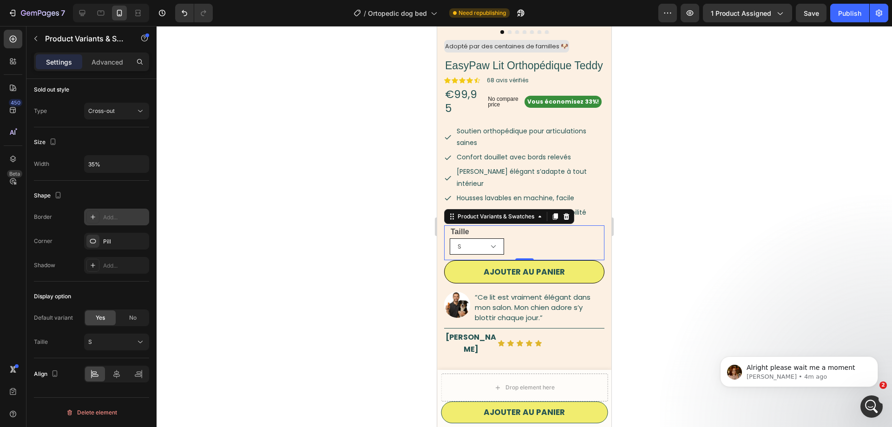
click at [450, 238] on select "S M" at bounding box center [477, 246] width 54 height 16
click at [493, 238] on select "S M" at bounding box center [477, 246] width 54 height 16
click at [450, 238] on select "S M" at bounding box center [477, 246] width 54 height 16
click at [493, 238] on select "S M" at bounding box center [477, 246] width 54 height 16
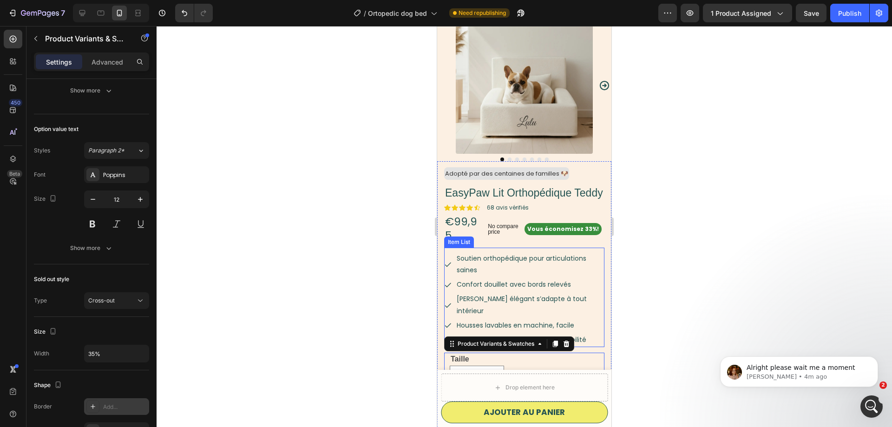
scroll to position [19, 0]
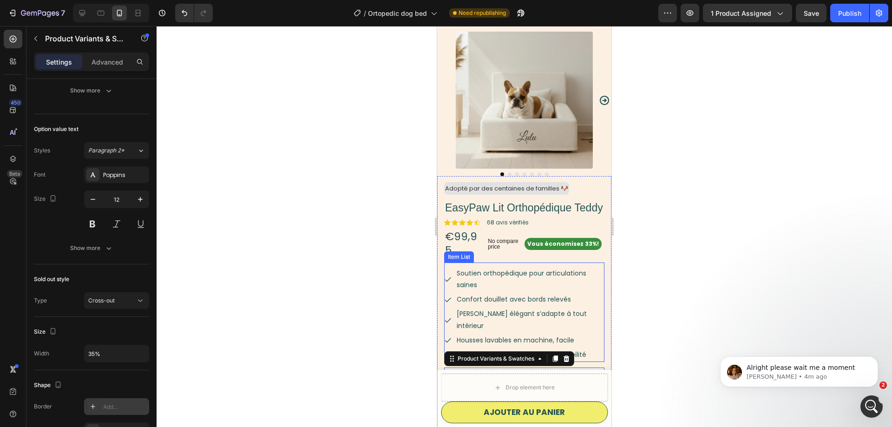
click at [547, 271] on p "Soutien orthopédique pour articulations saines" at bounding box center [529, 278] width 146 height 23
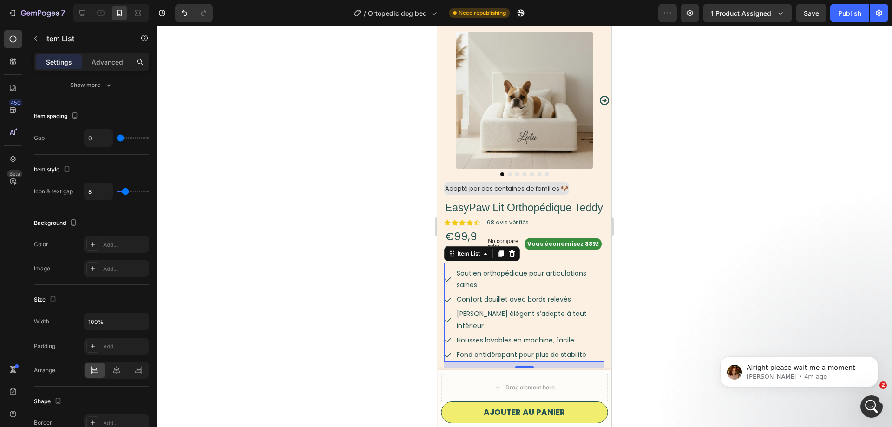
scroll to position [0, 0]
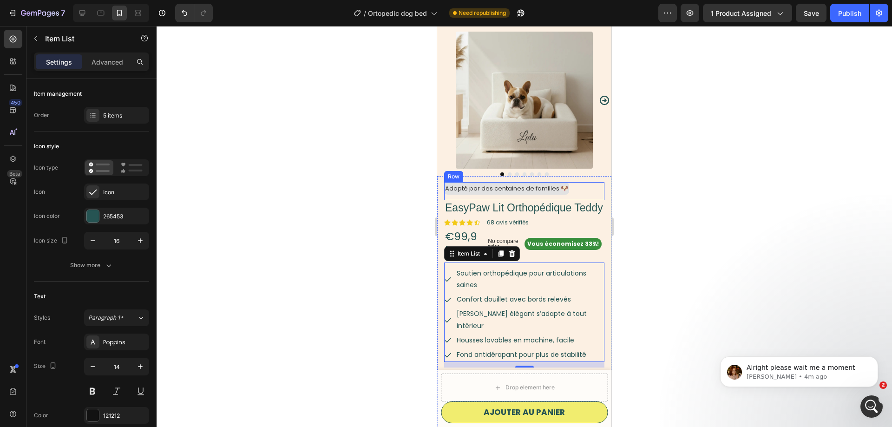
click at [588, 185] on div "Adopté par des centaines de familles 🐶 Text Block Row" at bounding box center [524, 191] width 160 height 18
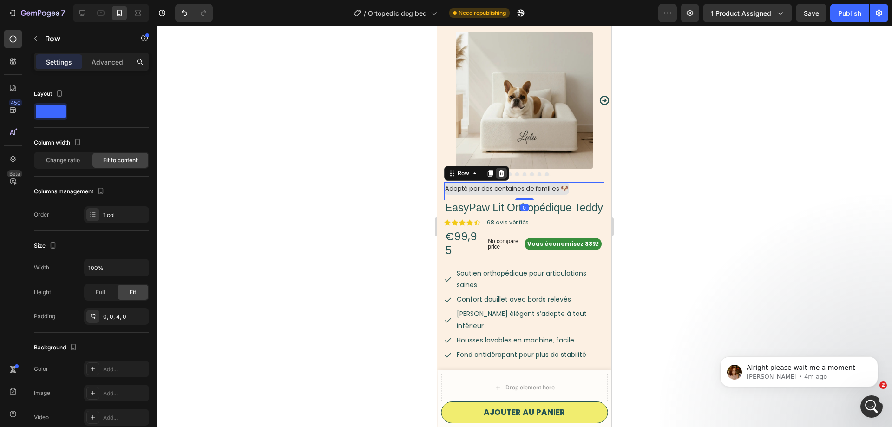
click at [499, 170] on icon at bounding box center [500, 172] width 7 height 7
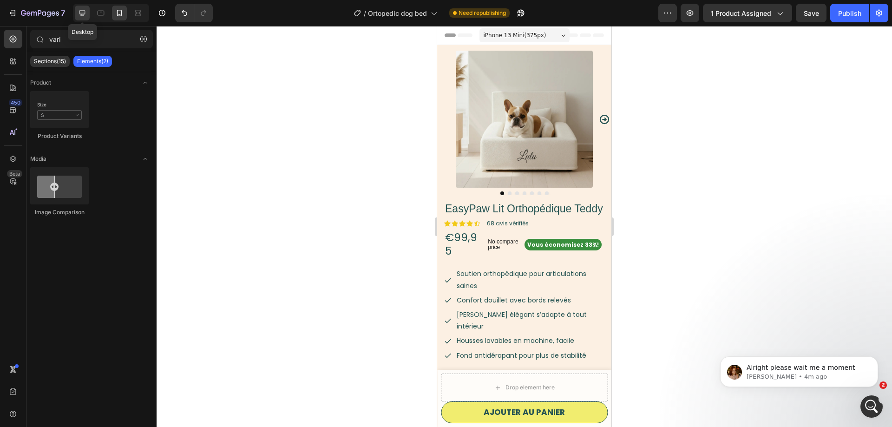
click at [85, 16] on icon at bounding box center [82, 12] width 9 height 9
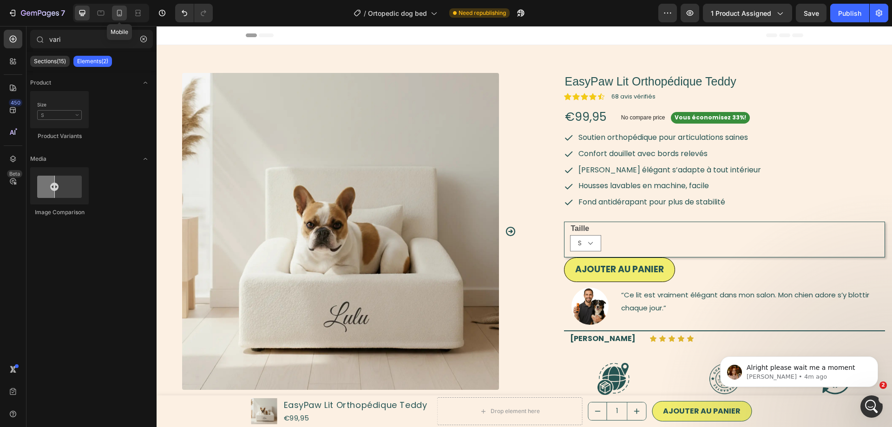
click at [118, 15] on icon at bounding box center [119, 12] width 9 height 9
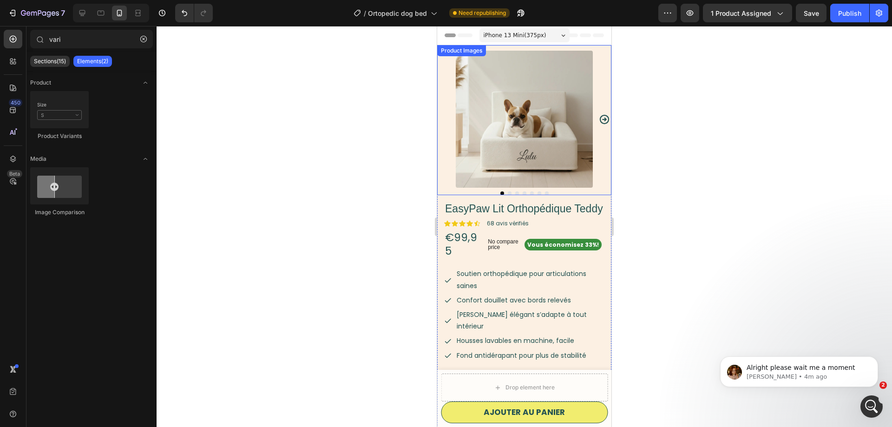
click at [604, 123] on icon "Carousel Next Arrow" at bounding box center [604, 119] width 11 height 11
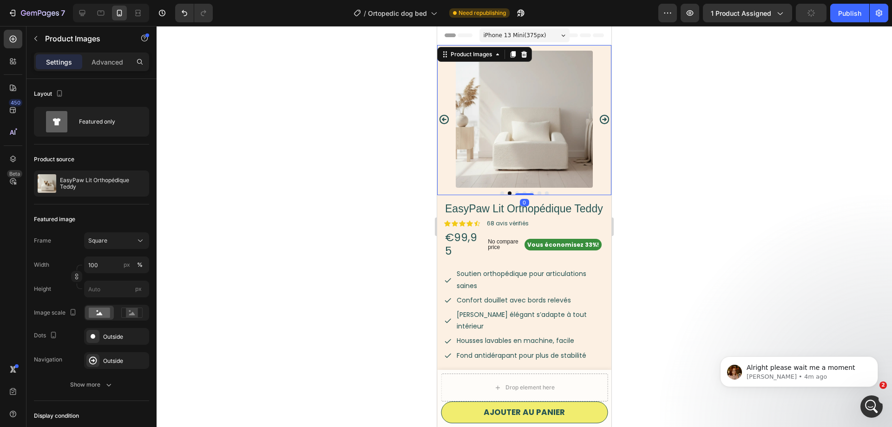
click at [604, 123] on icon "Carousel Next Arrow" at bounding box center [604, 119] width 11 height 11
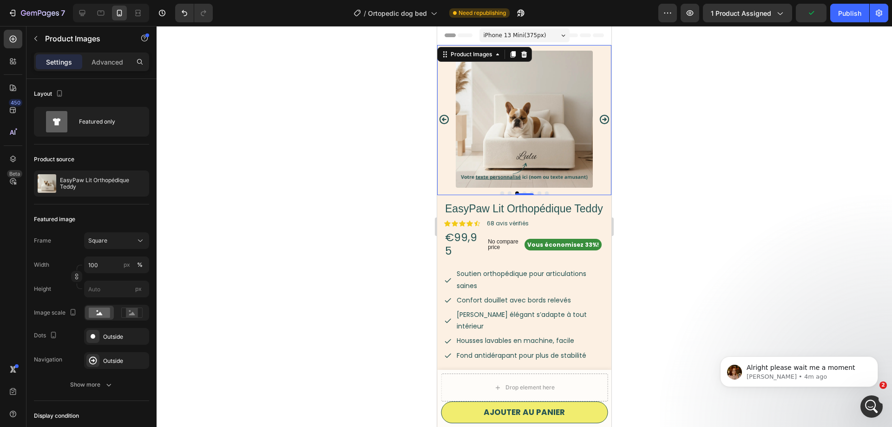
click at [604, 123] on icon "Carousel Next Arrow" at bounding box center [604, 119] width 11 height 11
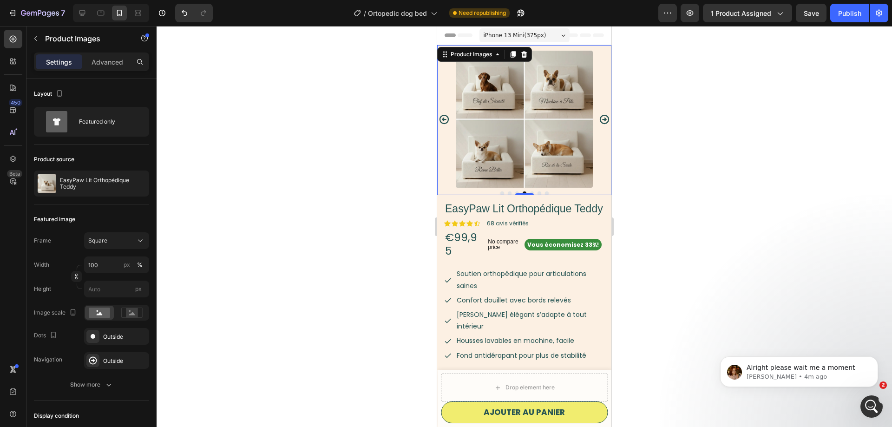
click at [604, 123] on icon "Carousel Next Arrow" at bounding box center [604, 119] width 11 height 11
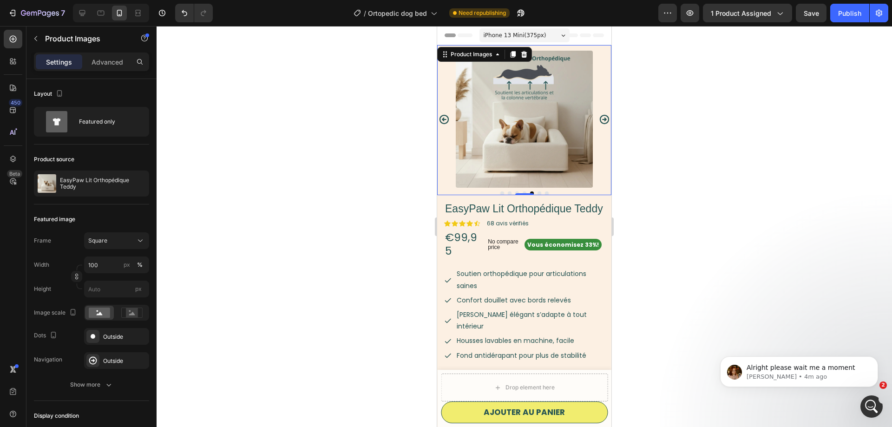
click at [604, 123] on icon "Carousel Next Arrow" at bounding box center [604, 119] width 11 height 11
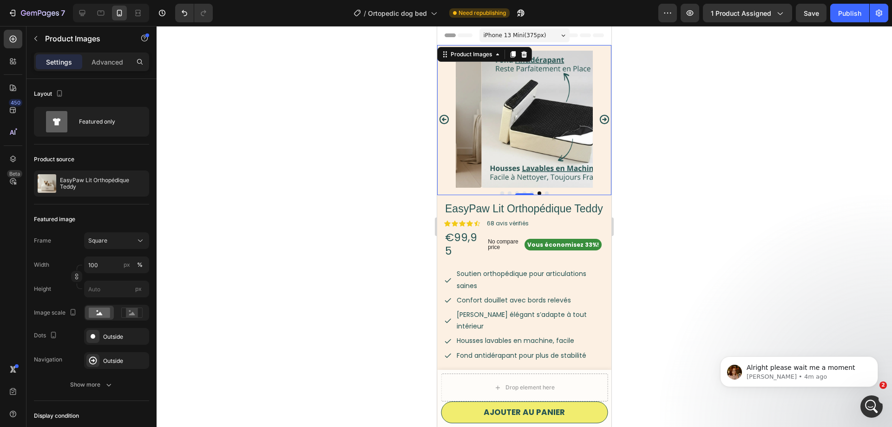
click at [604, 123] on icon "Carousel Next Arrow" at bounding box center [604, 119] width 11 height 11
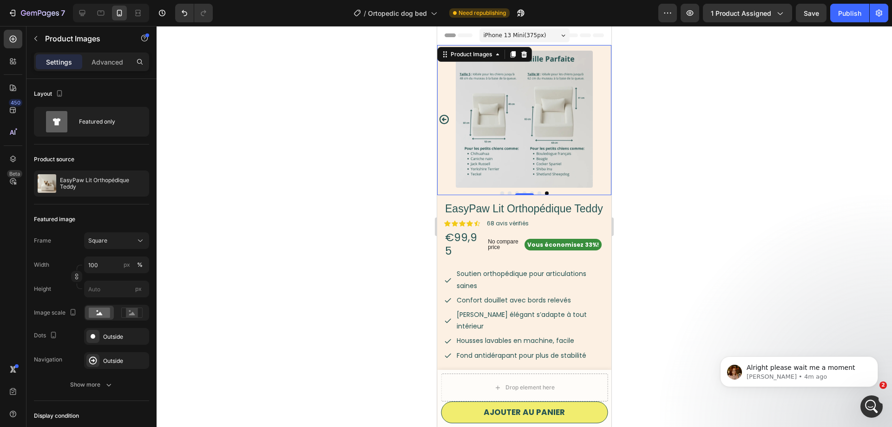
click at [440, 119] on icon "Carousel Back Arrow" at bounding box center [443, 118] width 9 height 9
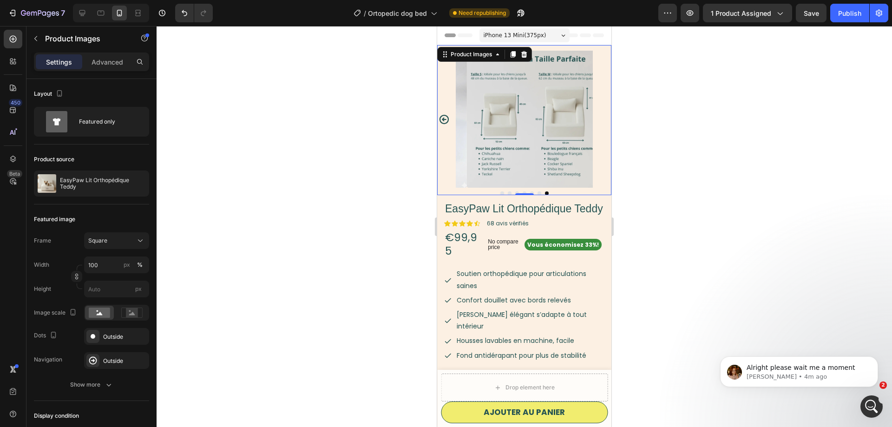
click at [440, 119] on icon "Carousel Back Arrow" at bounding box center [443, 118] width 9 height 9
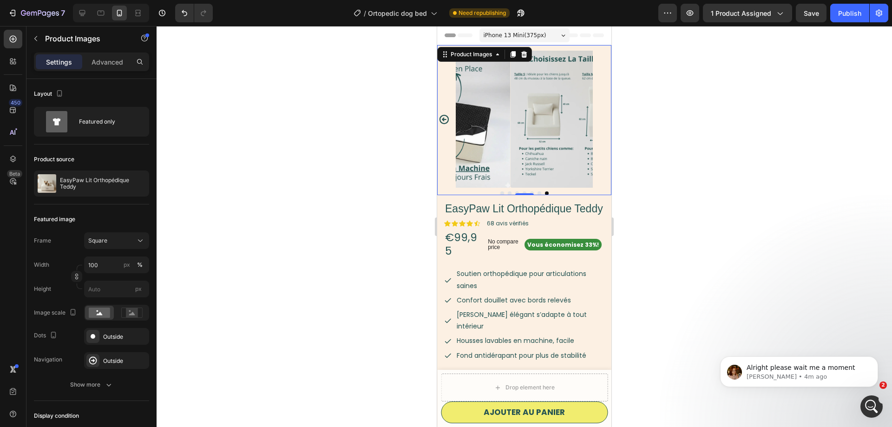
click at [440, 119] on icon "Carousel Back Arrow" at bounding box center [443, 118] width 9 height 9
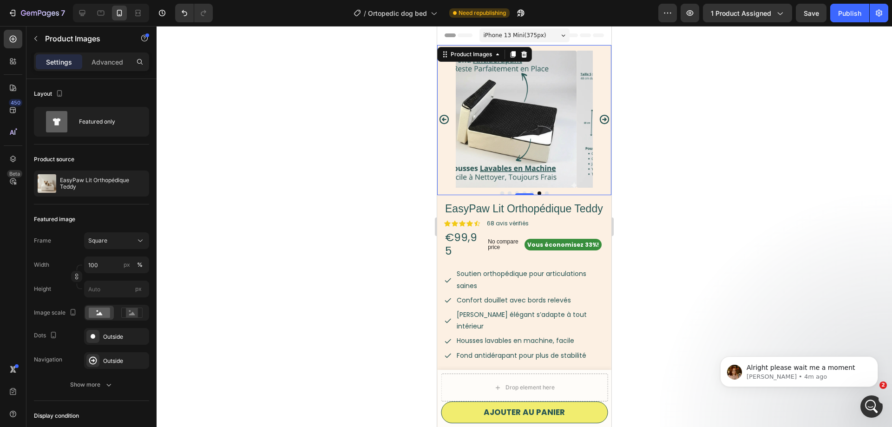
click at [440, 119] on icon "Carousel Back Arrow" at bounding box center [443, 118] width 9 height 9
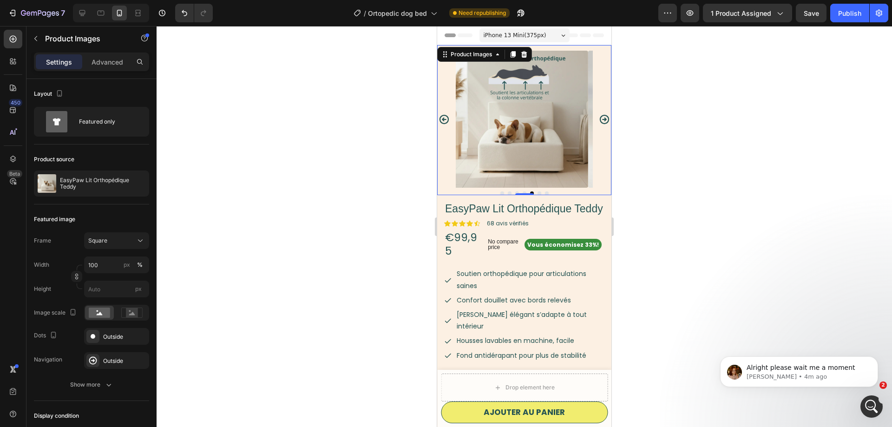
click at [440, 119] on div "Product Images 0" at bounding box center [524, 120] width 174 height 150
click at [440, 119] on icon "Carousel Back Arrow" at bounding box center [443, 118] width 9 height 9
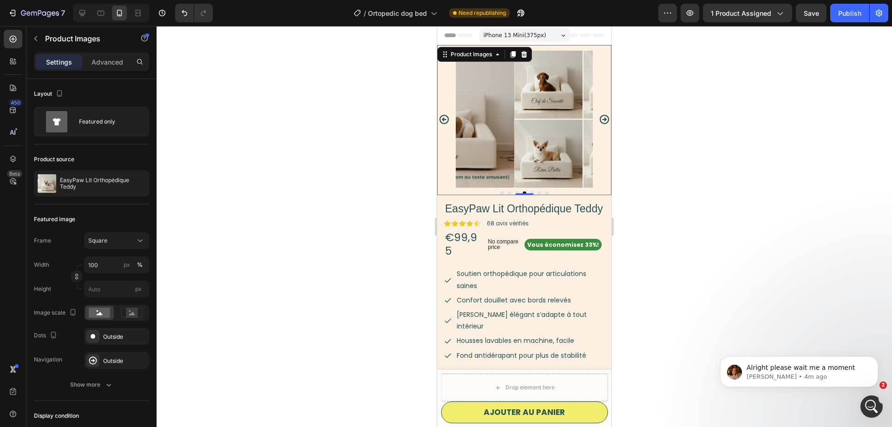
click at [440, 119] on icon "Carousel Back Arrow" at bounding box center [443, 118] width 9 height 9
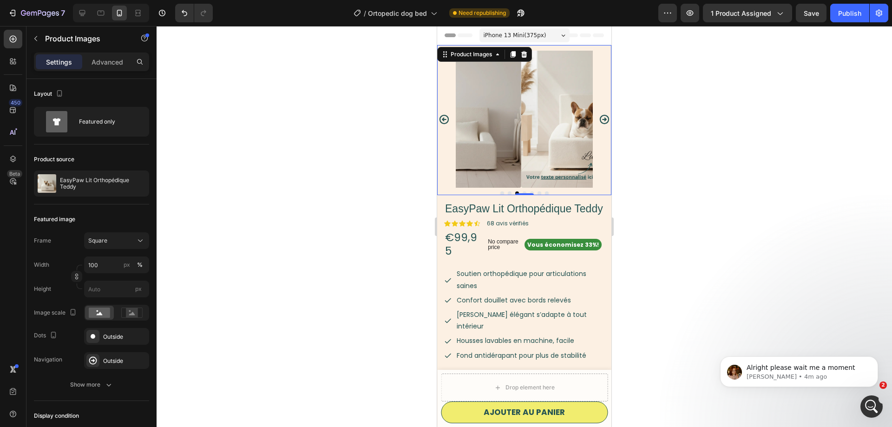
click at [440, 119] on icon "Carousel Back Arrow" at bounding box center [443, 118] width 9 height 9
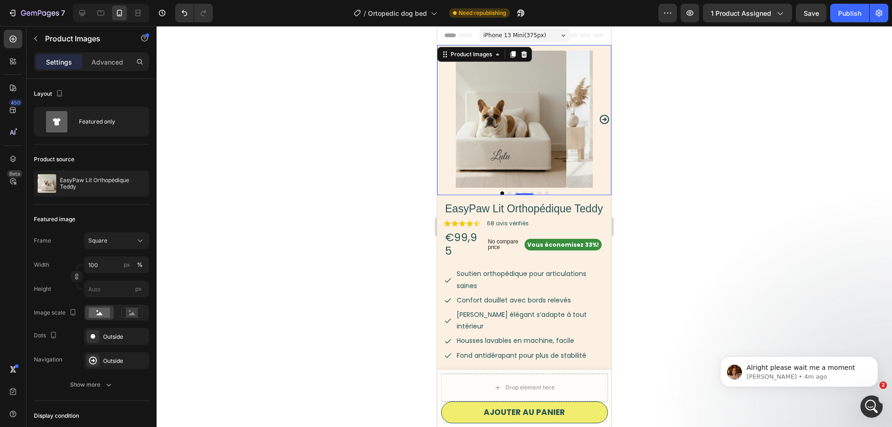
click at [440, 119] on div at bounding box center [524, 119] width 174 height 137
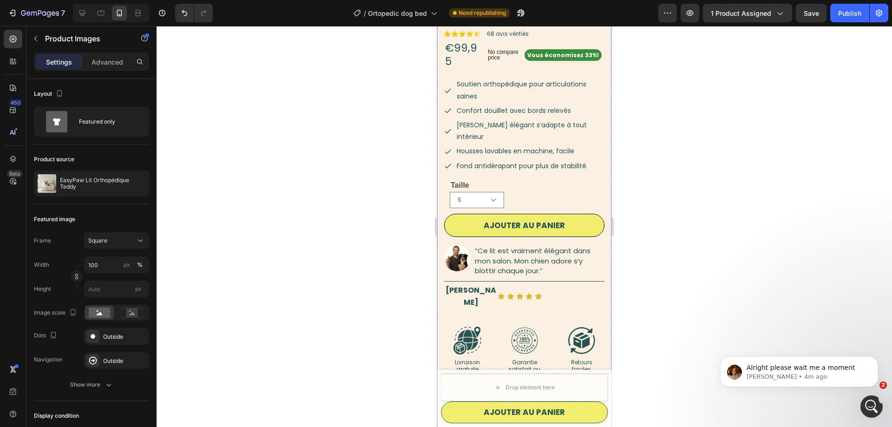
scroll to position [284, 0]
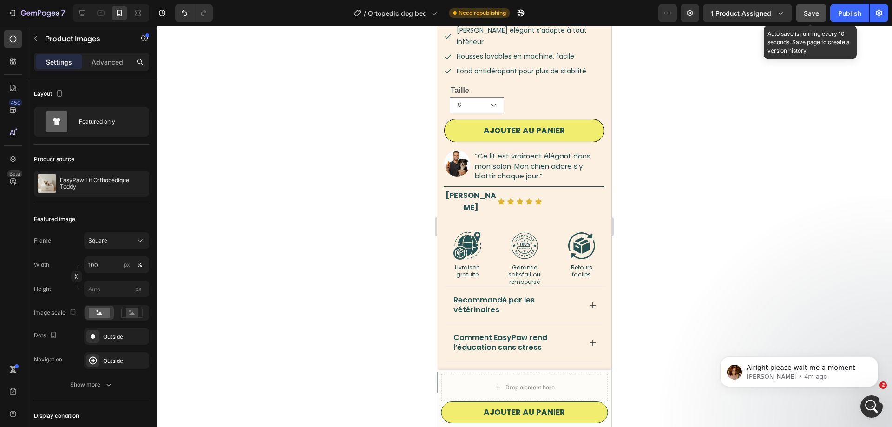
click at [818, 13] on span "Save" at bounding box center [810, 13] width 15 height 8
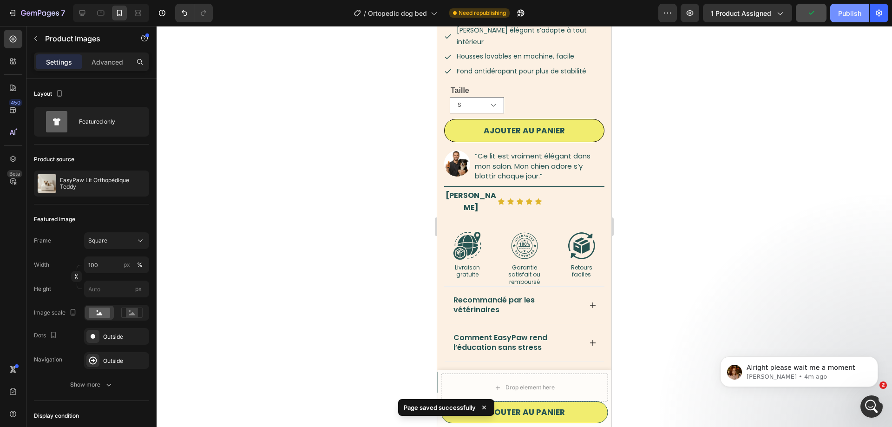
click at [850, 13] on div "Publish" at bounding box center [849, 13] width 23 height 10
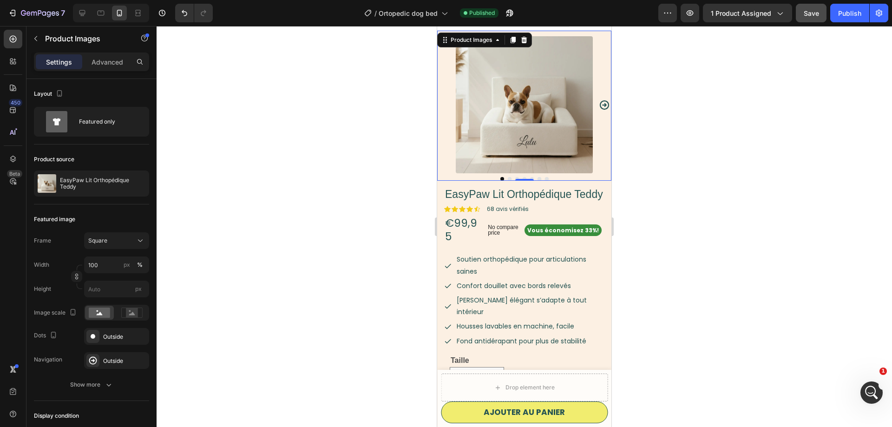
scroll to position [0, 0]
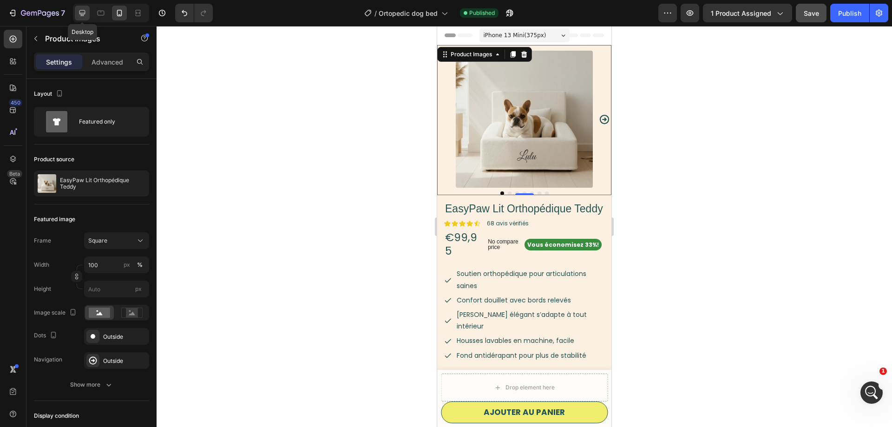
click at [85, 8] on icon at bounding box center [82, 12] width 9 height 9
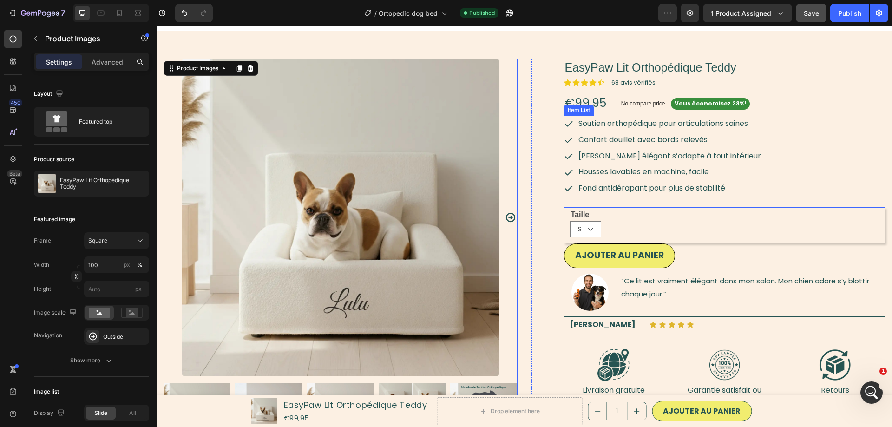
scroll to position [14, 0]
click at [852, 7] on button "Publish" at bounding box center [849, 13] width 39 height 19
click at [770, 110] on div "Vous économisez 33%! Button" at bounding box center [778, 102] width 214 height 17
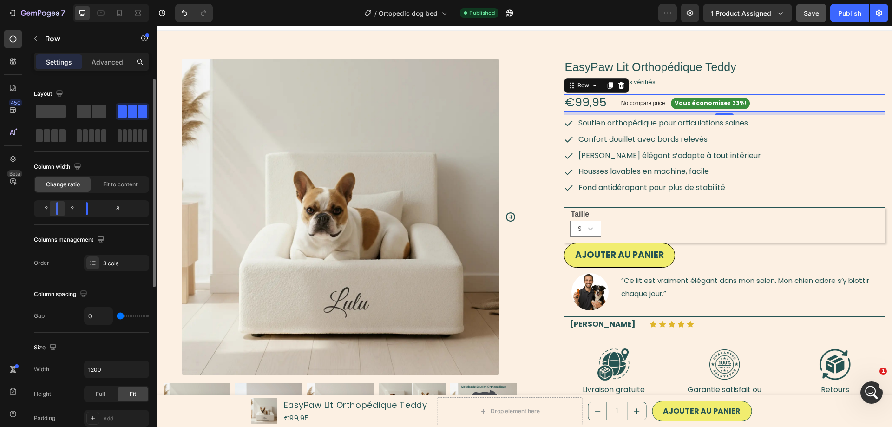
drag, startPoint x: 51, startPoint y: 204, endPoint x: 55, endPoint y: 208, distance: 5.6
click at [55, 208] on div at bounding box center [57, 208] width 17 height 13
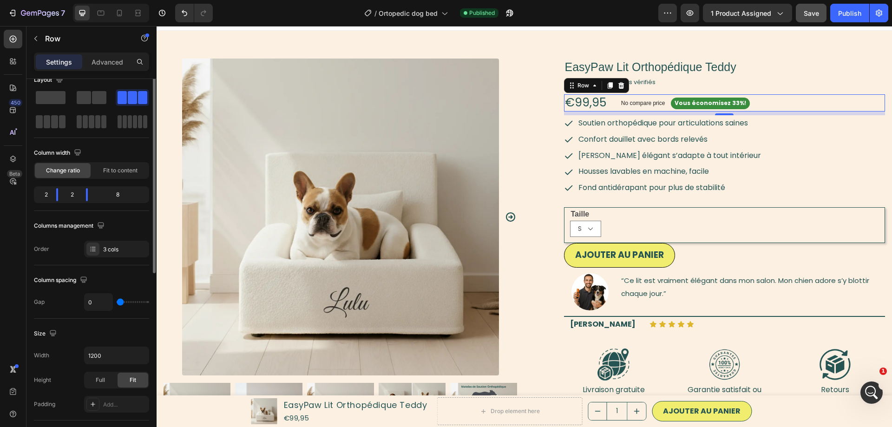
scroll to position [0, 0]
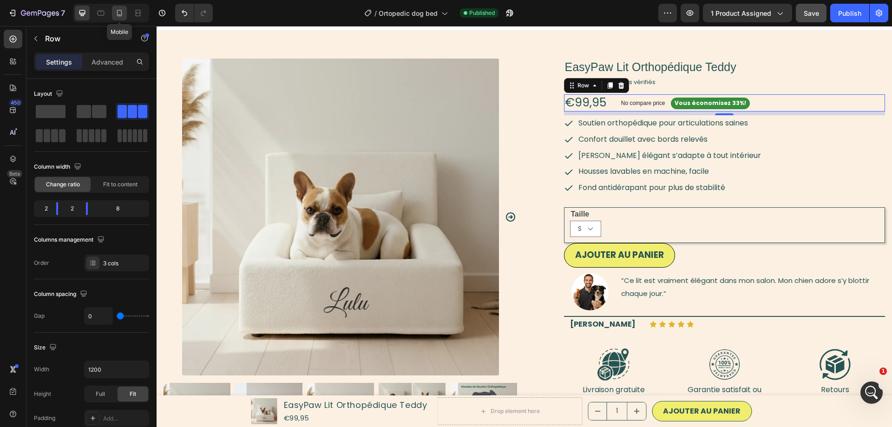
click at [125, 11] on div at bounding box center [119, 13] width 15 height 15
type input "100%"
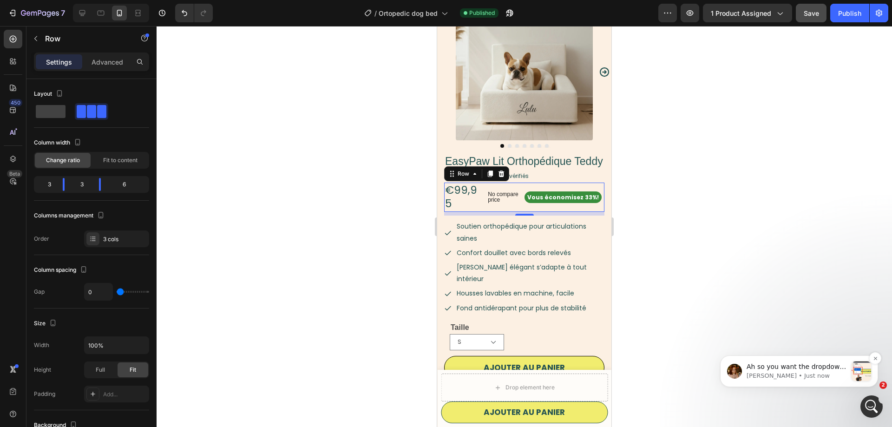
click at [821, 372] on p "Jamie • Just now" at bounding box center [796, 375] width 100 height 8
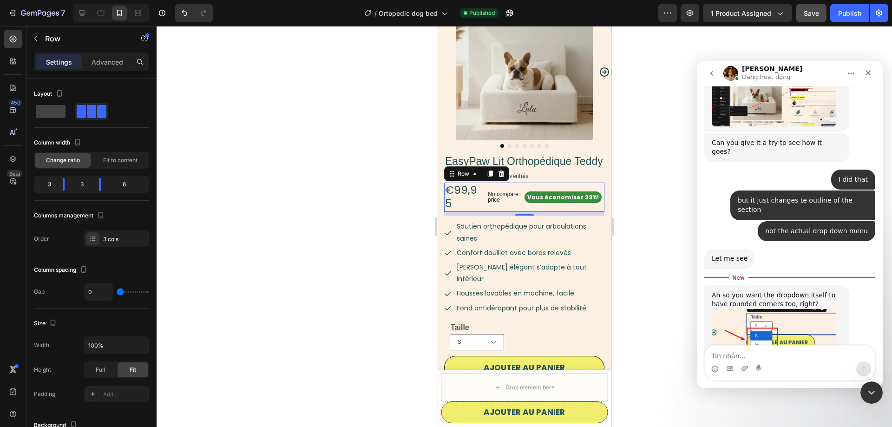
scroll to position [1193, 0]
click at [780, 356] on textarea "Tin nhắn..." at bounding box center [789, 353] width 170 height 16
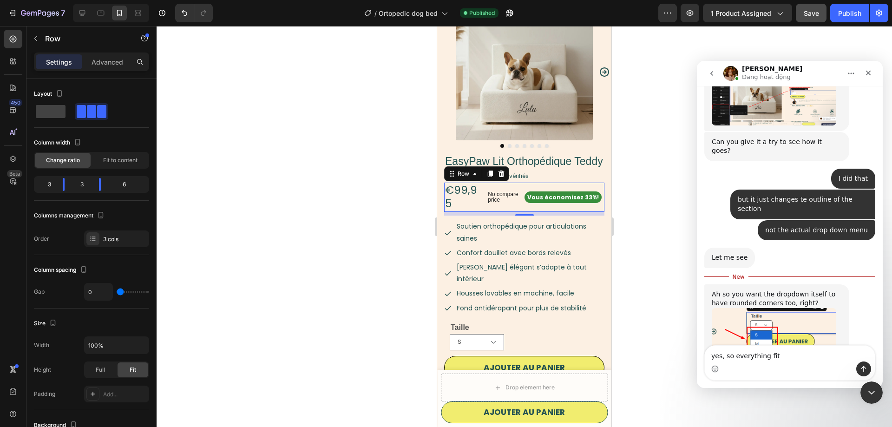
type textarea "yes, so everything fits"
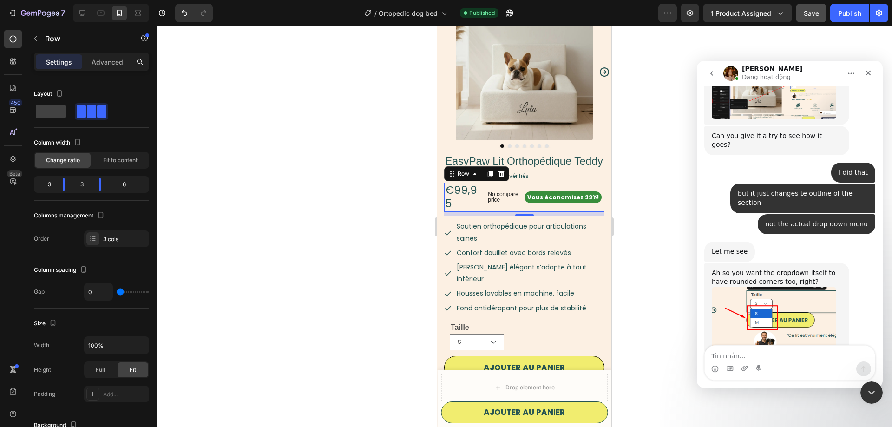
scroll to position [1170, 0]
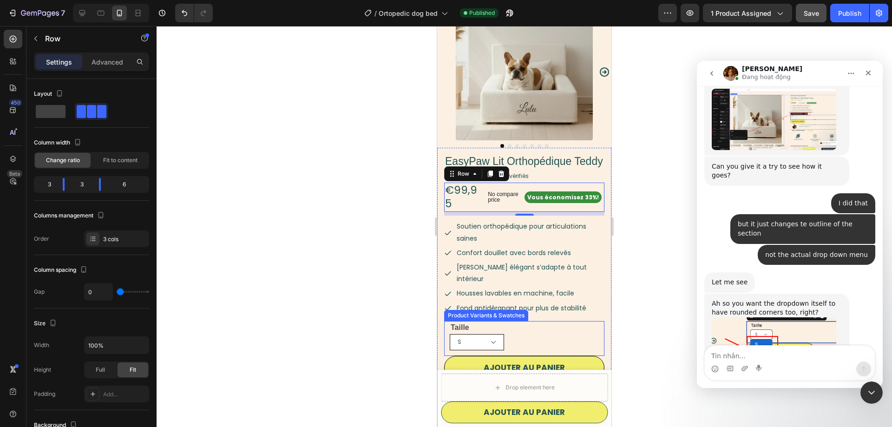
click at [492, 334] on select "S M" at bounding box center [477, 342] width 54 height 16
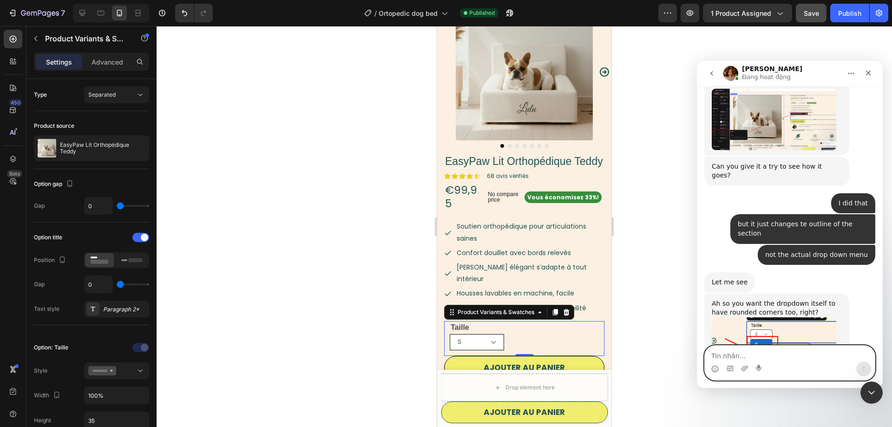
click at [738, 352] on textarea "Tin nhắn..." at bounding box center [789, 353] width 170 height 16
click at [450, 334] on select "S M" at bounding box center [477, 342] width 54 height 16
drag, startPoint x: 498, startPoint y: 318, endPoint x: 869, endPoint y: 327, distance: 370.7
click at [531, 321] on div "Taille S M Product Variants & Swatches 0" at bounding box center [524, 338] width 160 height 35
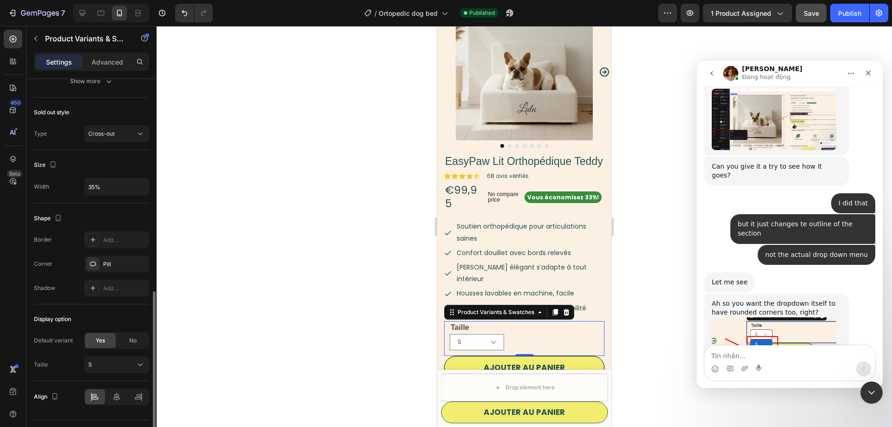
scroll to position [544, 0]
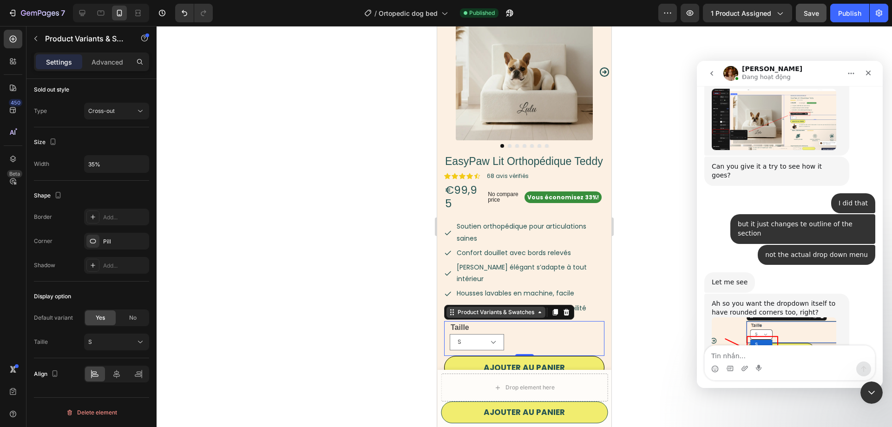
click at [528, 308] on div "Product Variants & Swatches" at bounding box center [496, 312] width 80 height 8
click at [450, 334] on select "S M" at bounding box center [477, 342] width 54 height 16
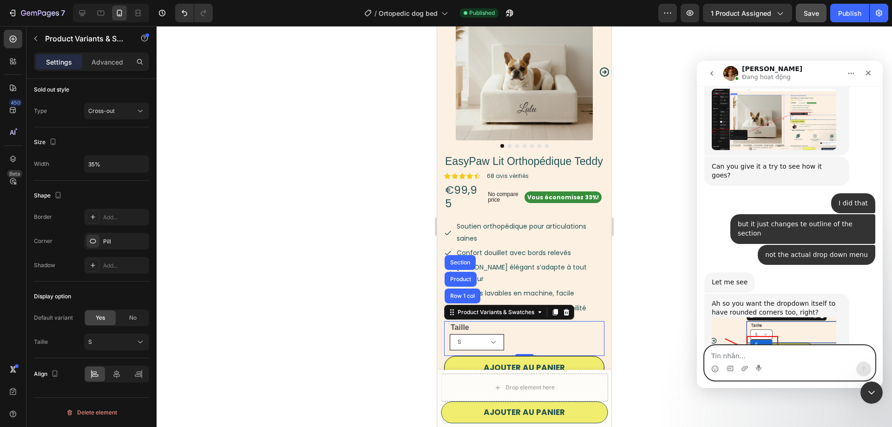
drag, startPoint x: 755, startPoint y: 356, endPoint x: 753, endPoint y: 360, distance: 5.0
click at [763, 356] on textarea "Tin nhắn..." at bounding box center [789, 353] width 170 height 16
type textarea "for me it shows like this"
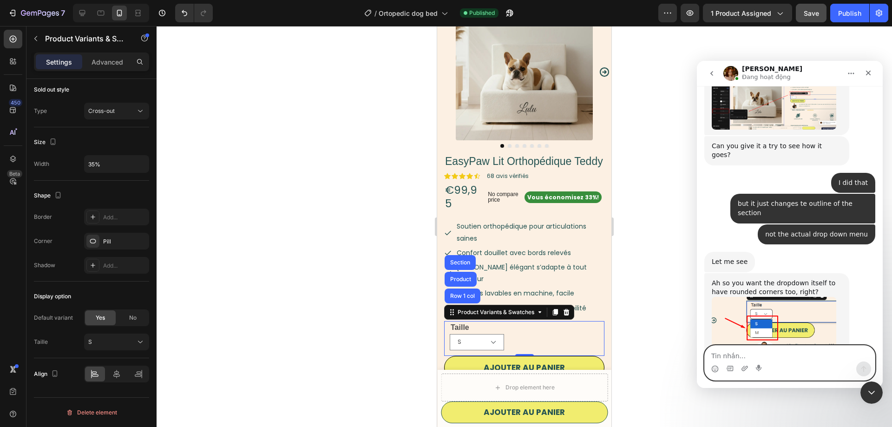
scroll to position [1191, 0]
click at [450, 334] on select "S M" at bounding box center [477, 342] width 54 height 16
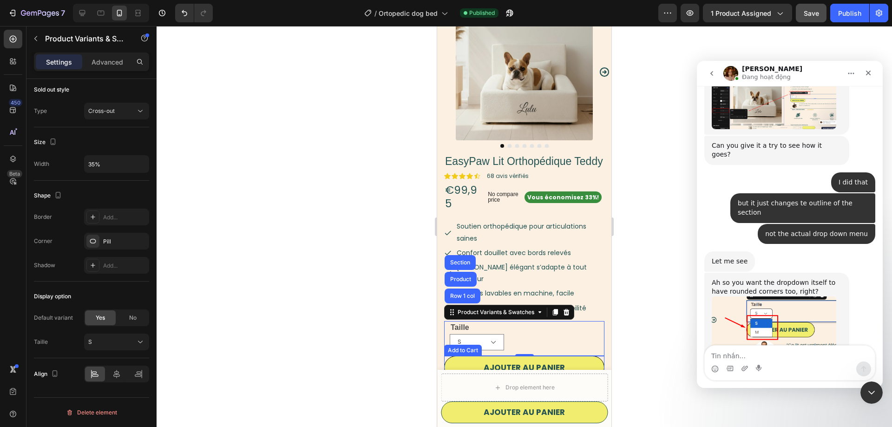
click at [740, 368] on div "Intercom messenger" at bounding box center [789, 368] width 170 height 15
click at [741, 367] on icon "Upload attachment" at bounding box center [744, 368] width 7 height 7
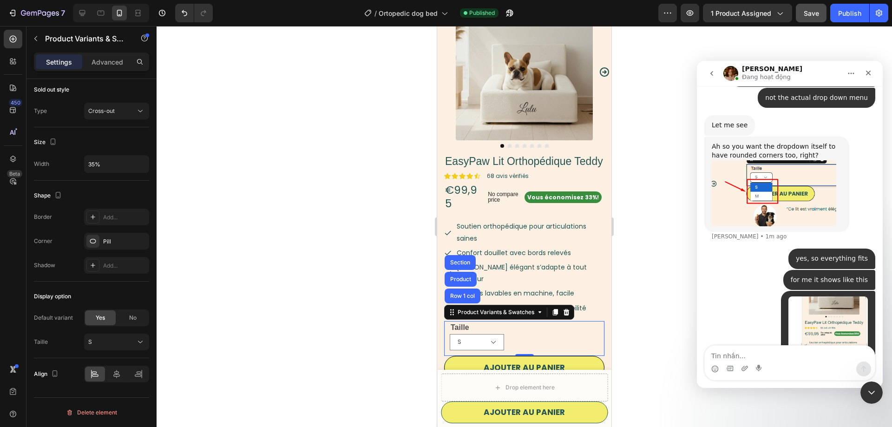
scroll to position [1327, 0]
click at [647, 312] on div at bounding box center [523, 226] width 735 height 401
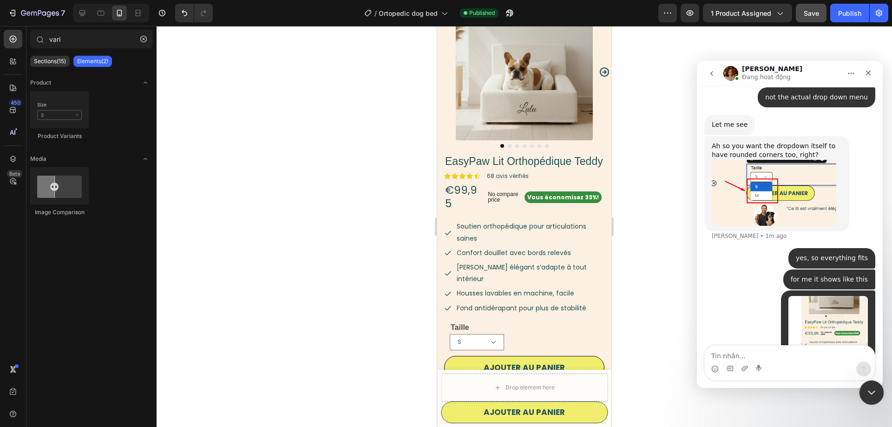
click at [874, 394] on icon "Close Intercom Messenger" at bounding box center [869, 390] width 11 height 11
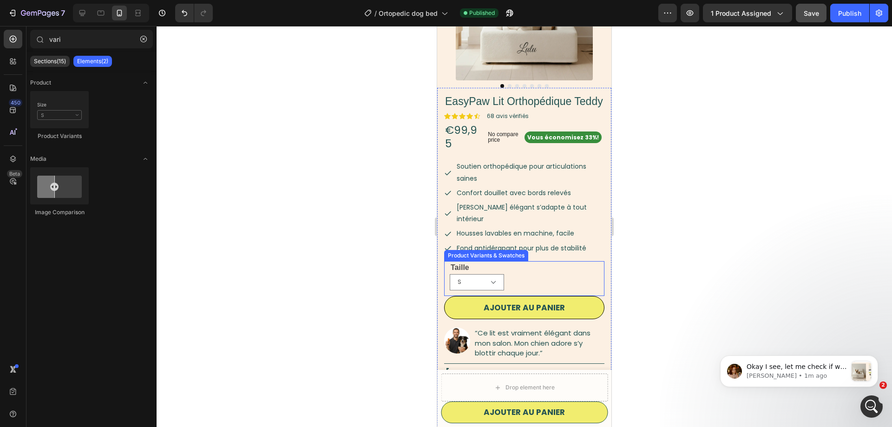
scroll to position [142, 0]
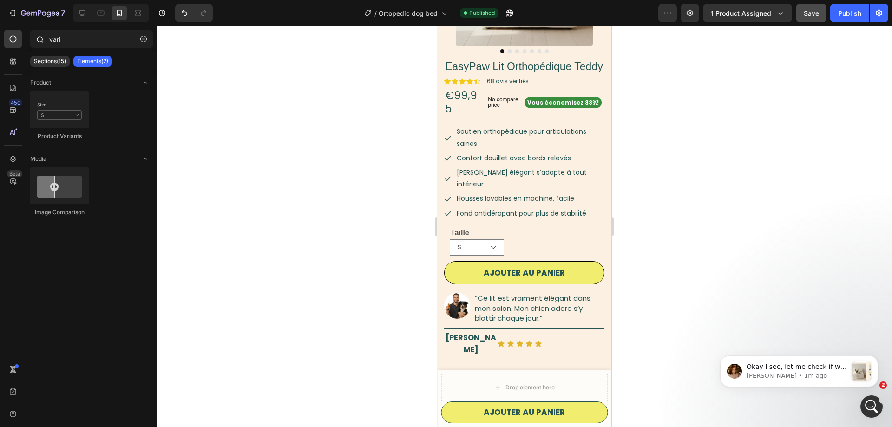
click at [154, 35] on div "vari" at bounding box center [91, 41] width 130 height 22
drag, startPoint x: 150, startPoint y: 36, endPoint x: 142, endPoint y: 36, distance: 7.9
click at [149, 36] on button "button" at bounding box center [143, 39] width 15 height 15
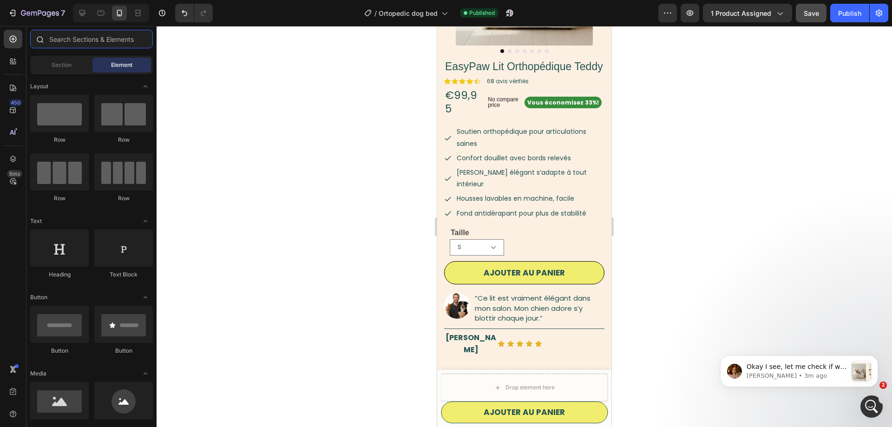
click at [73, 44] on input "text" at bounding box center [91, 39] width 123 height 19
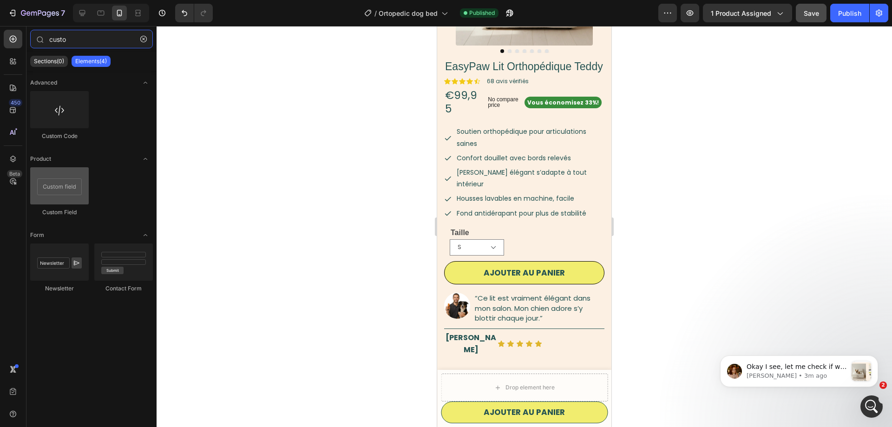
type input "custo"
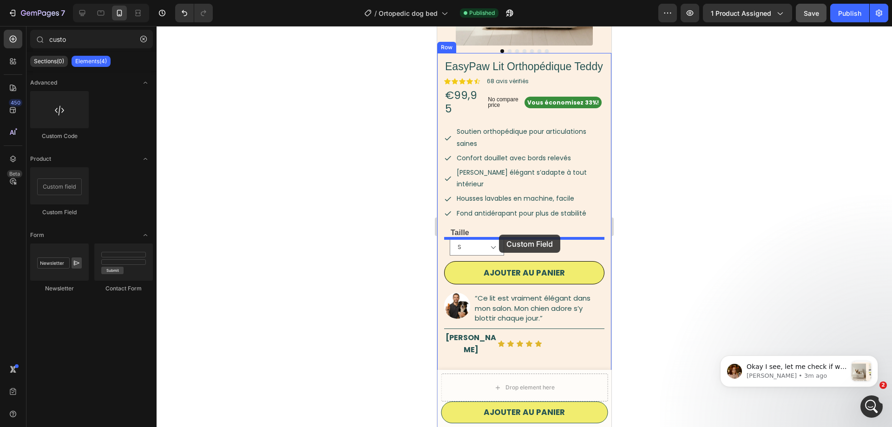
drag, startPoint x: 492, startPoint y: 213, endPoint x: 499, endPoint y: 235, distance: 22.9
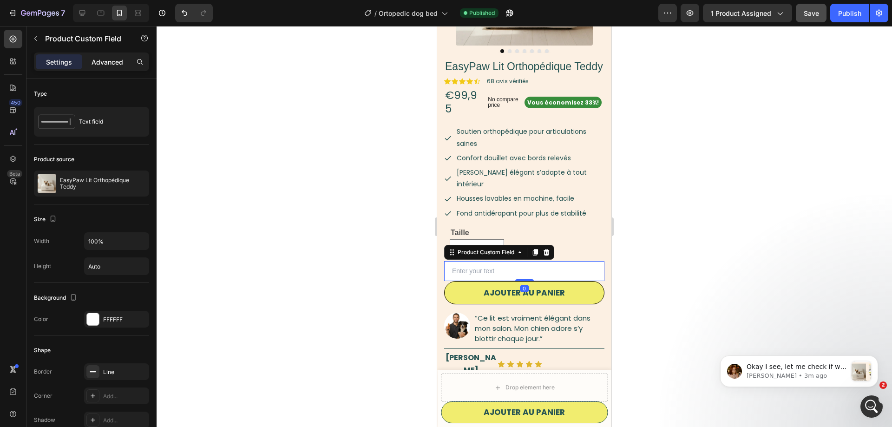
click at [110, 60] on p "Advanced" at bounding box center [107, 62] width 32 height 10
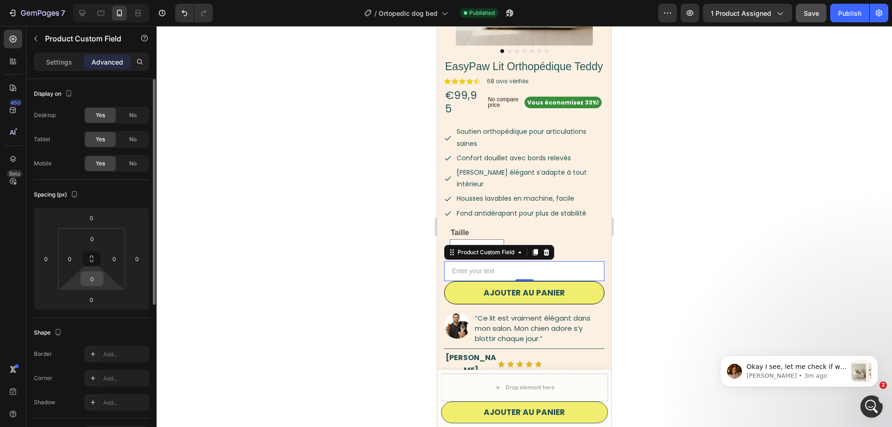
click at [101, 281] on input "0" at bounding box center [92, 279] width 19 height 14
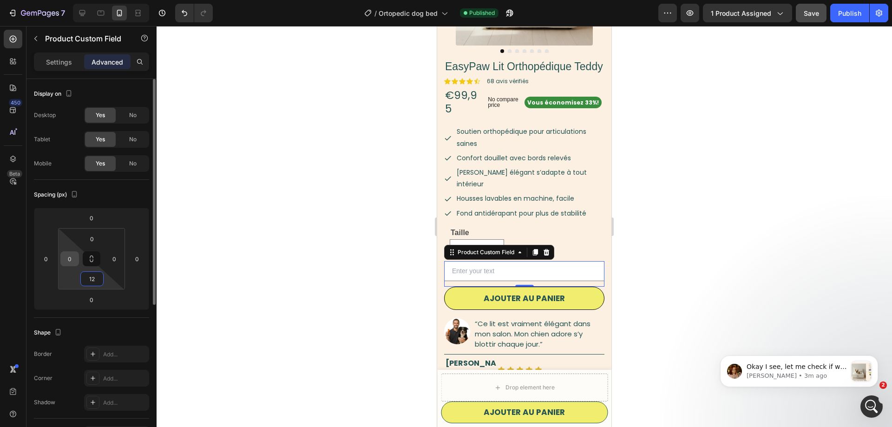
type input "12"
click at [72, 257] on input "0" at bounding box center [70, 259] width 14 height 14
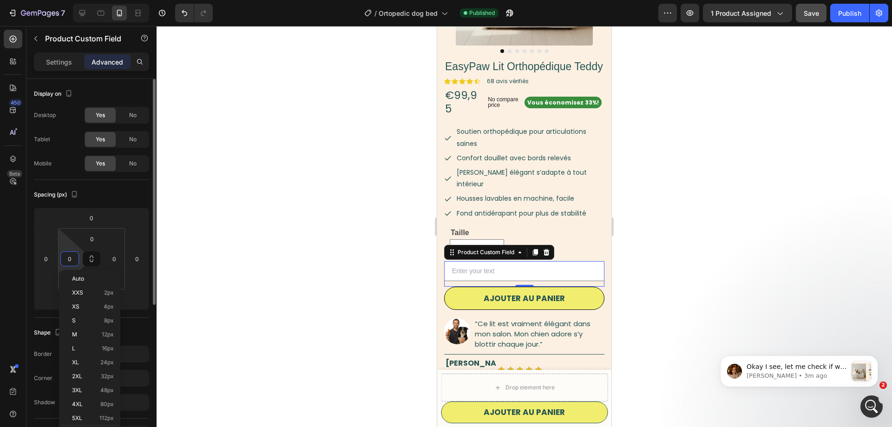
type input "8"
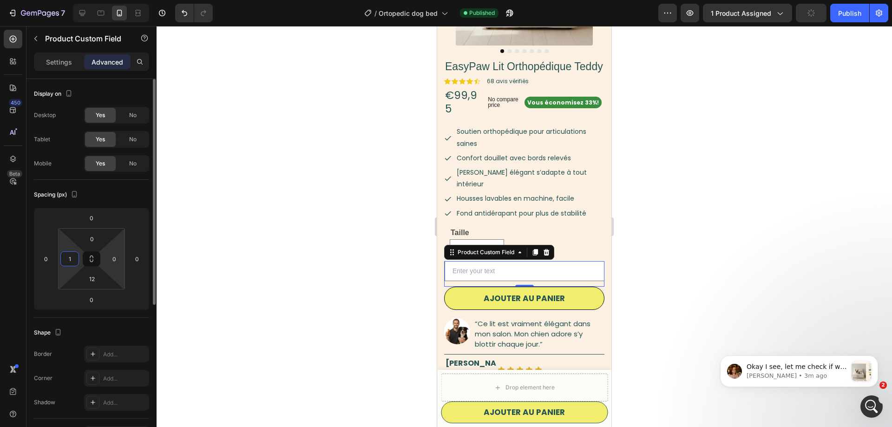
type input "12"
click at [278, 277] on div at bounding box center [523, 226] width 735 height 401
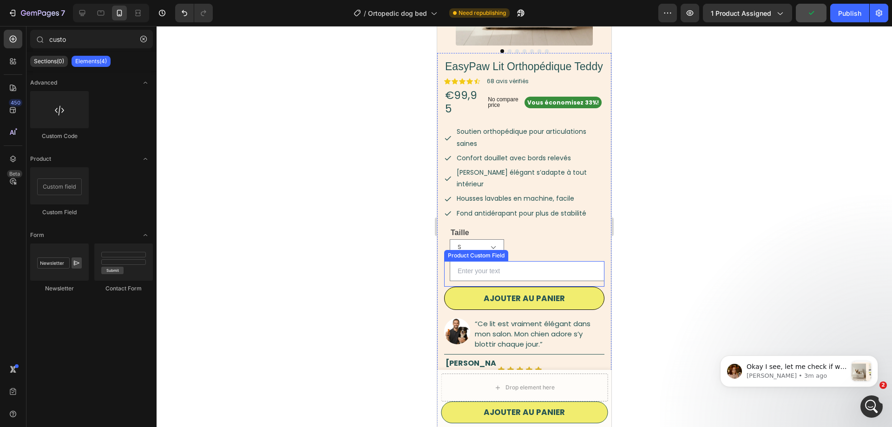
click at [532, 261] on input "text" at bounding box center [527, 271] width 155 height 20
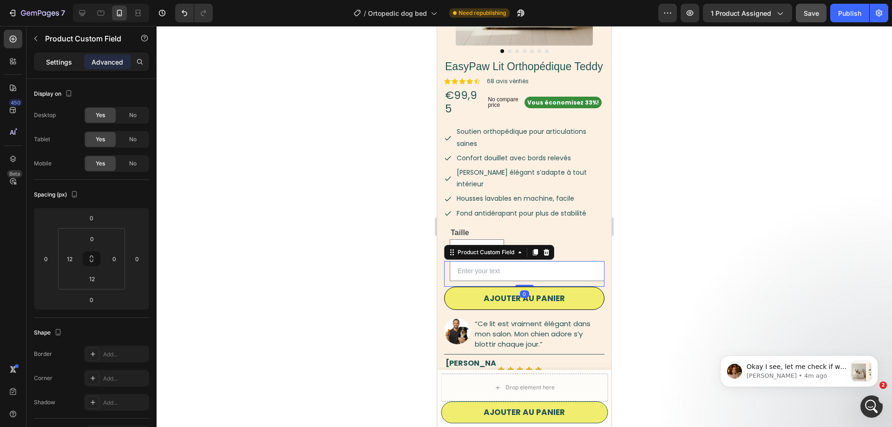
click at [55, 59] on p "Settings" at bounding box center [59, 62] width 26 height 10
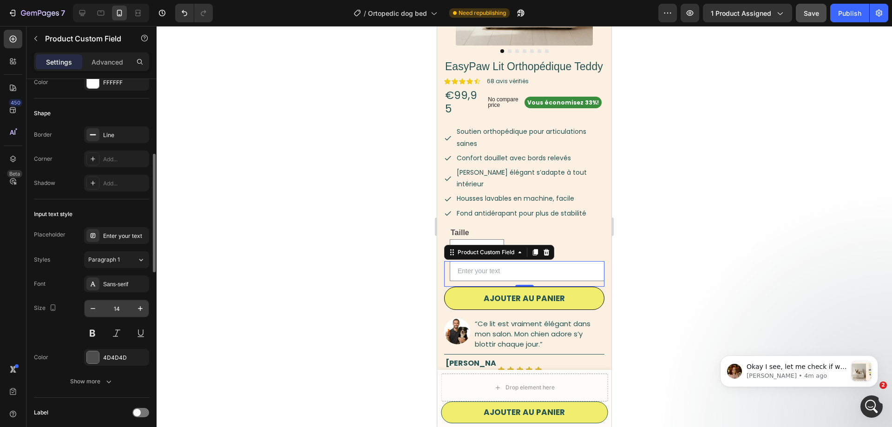
scroll to position [284, 0]
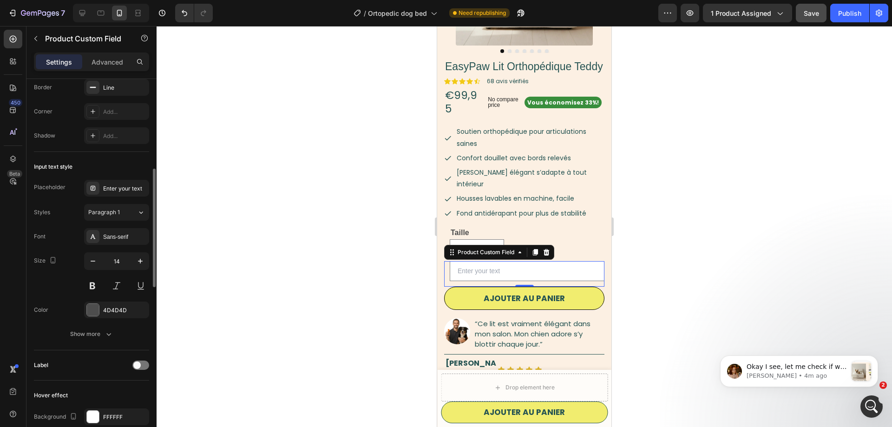
click at [116, 227] on div "Styles Paragraph 1 Font Sans-serif Size 14 Color 4D4D4D Show more" at bounding box center [91, 273] width 115 height 138
click at [117, 231] on div "Sans-serif" at bounding box center [116, 236] width 65 height 17
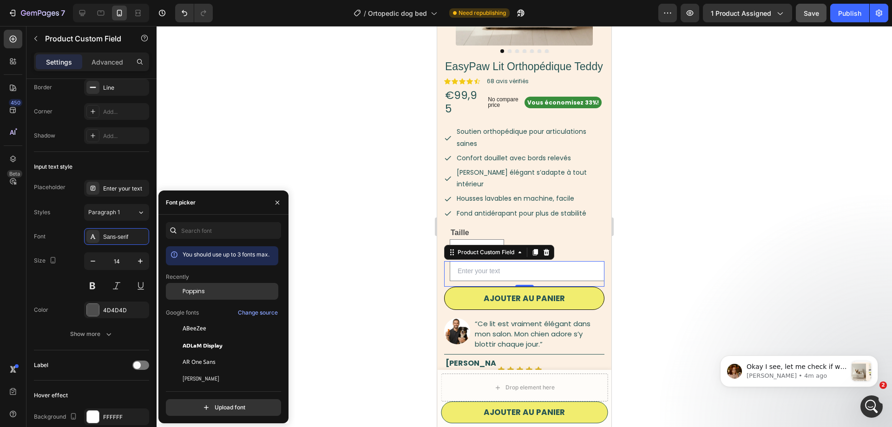
click at [193, 290] on span "Poppins" at bounding box center [193, 291] width 22 height 8
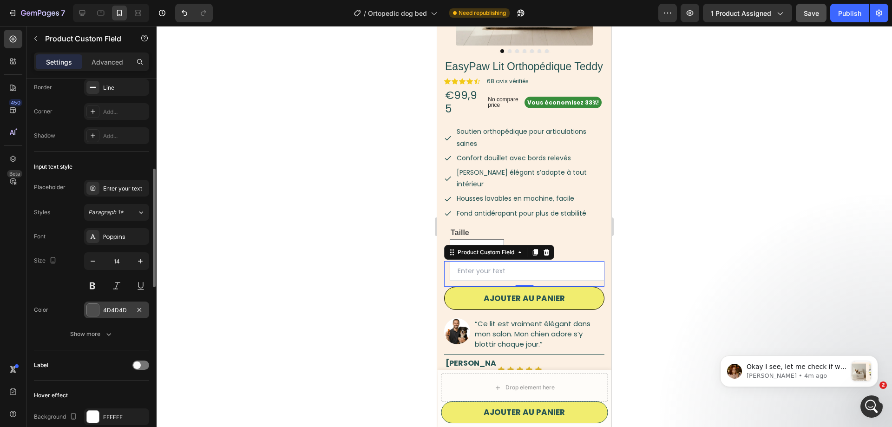
click at [101, 312] on div "4D4D4D" at bounding box center [116, 309] width 65 height 17
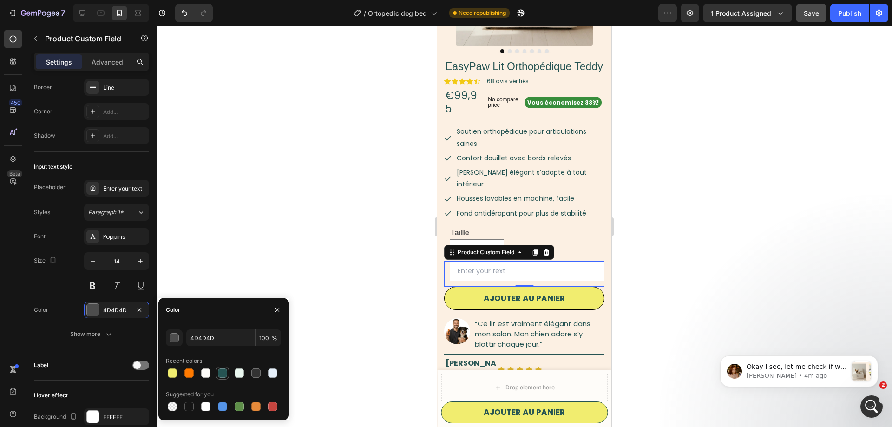
click at [220, 374] on div at bounding box center [222, 372] width 9 height 9
type input "265453"
click at [110, 180] on div "Enter your text" at bounding box center [116, 188] width 65 height 17
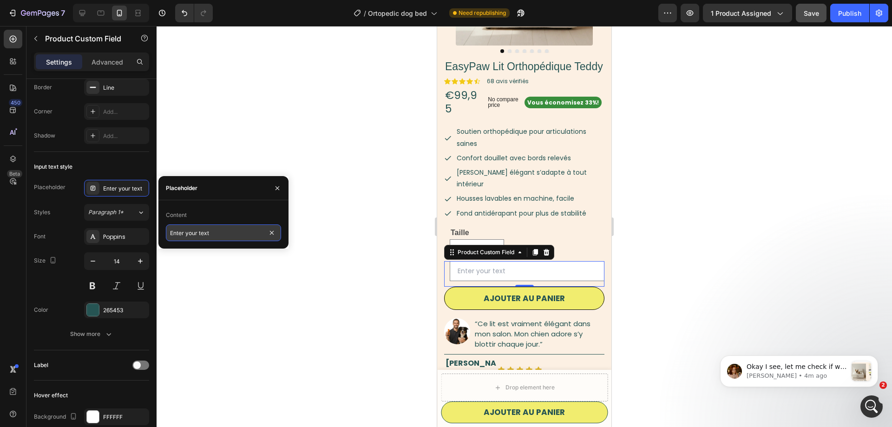
click at [233, 236] on input "Enter your text" at bounding box center [223, 232] width 115 height 17
paste input "Entrez votre texte personnalisé (laissez vide si aucun)"
click at [228, 233] on input "Enter your Entrez votre texte personnalisé (laissez vide si aucun)" at bounding box center [223, 232] width 115 height 17
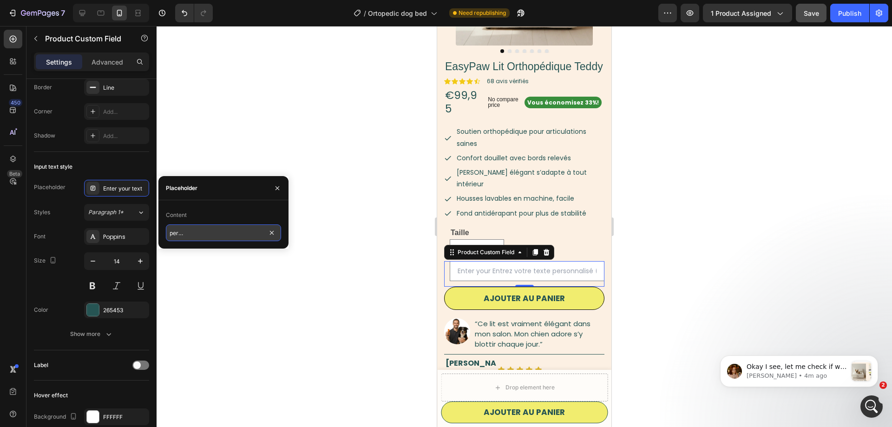
click at [228, 233] on input "Enter your Entrez votre texte personnalisé (laissez vide si aucun)" at bounding box center [223, 232] width 115 height 17
paste input "text"
type input "Enter your Entrez votre texte personnalisé (laissez vide si aucun)"
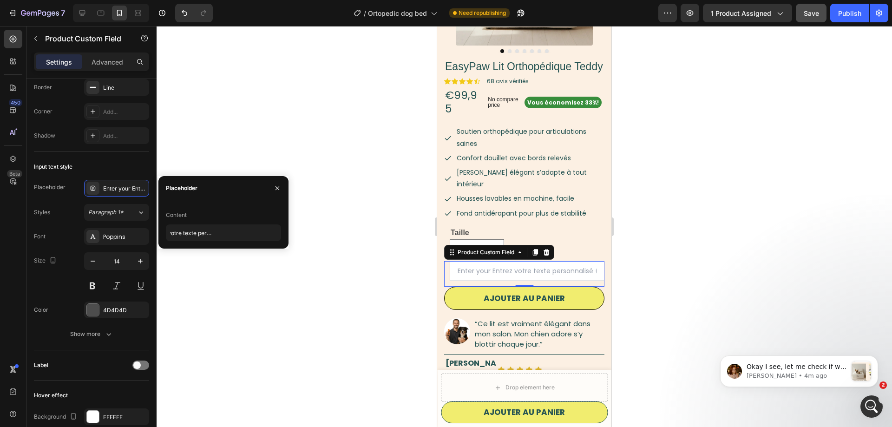
click at [684, 228] on div at bounding box center [523, 226] width 735 height 401
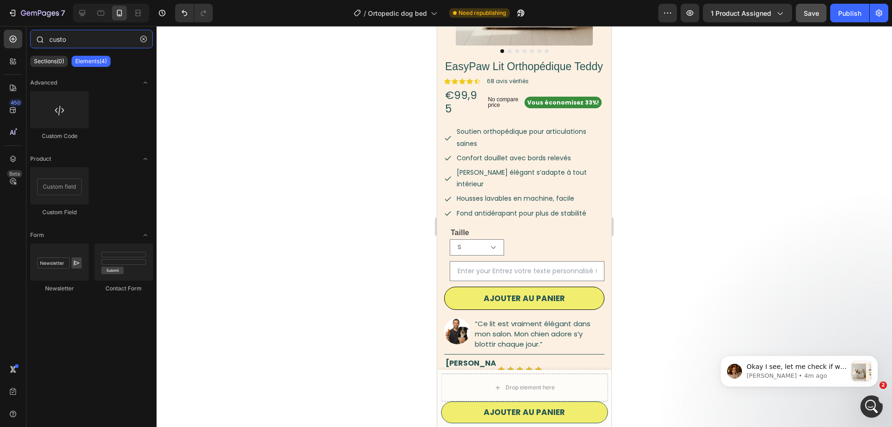
click at [78, 42] on input "custo" at bounding box center [91, 39] width 123 height 19
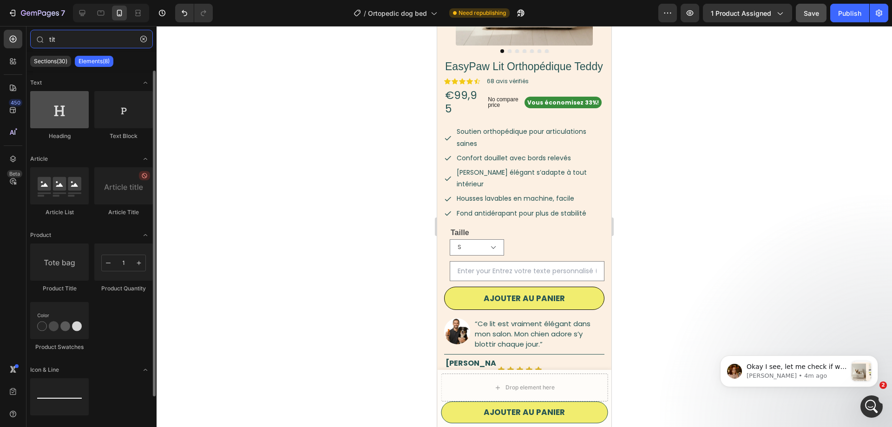
type input "tit"
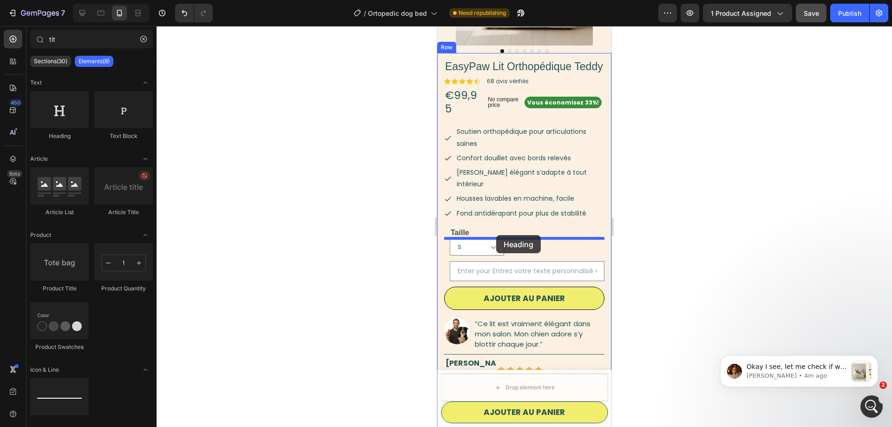
drag, startPoint x: 493, startPoint y: 134, endPoint x: 496, endPoint y: 235, distance: 101.3
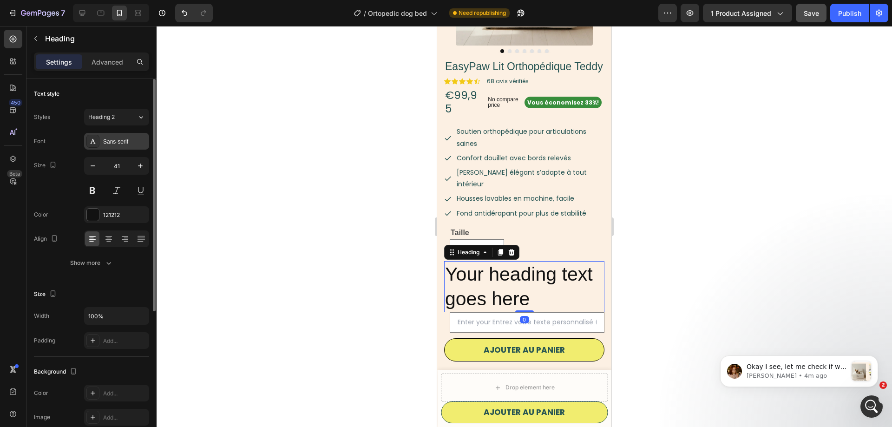
click at [109, 137] on div "Sans-serif" at bounding box center [116, 141] width 65 height 17
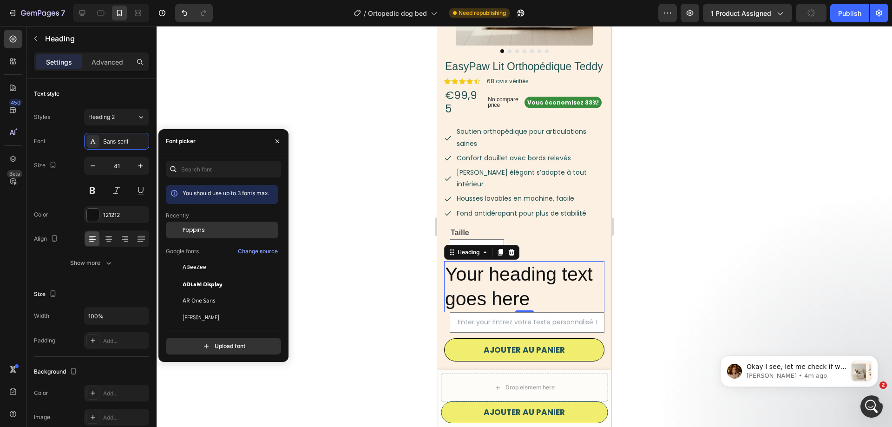
click at [195, 228] on span "Poppins" at bounding box center [193, 230] width 22 height 8
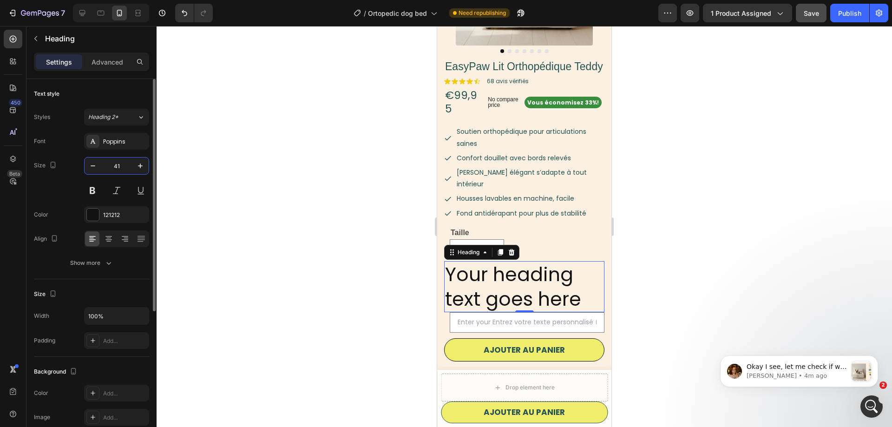
click at [120, 166] on input "41" at bounding box center [116, 165] width 31 height 17
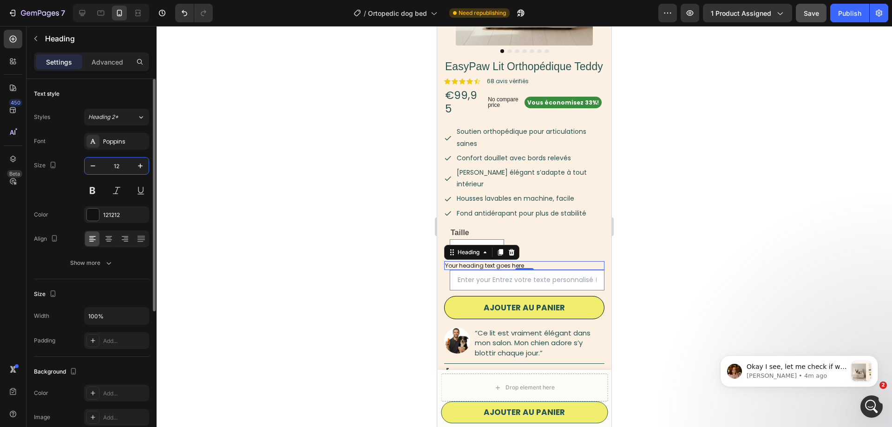
type input "12"
click at [109, 59] on p "Advanced" at bounding box center [107, 62] width 32 height 10
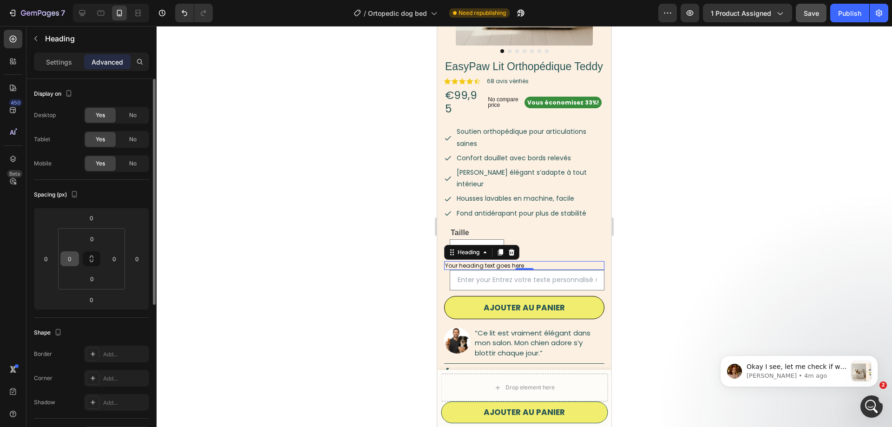
click at [71, 256] on input "0" at bounding box center [70, 259] width 14 height 14
type input "16"
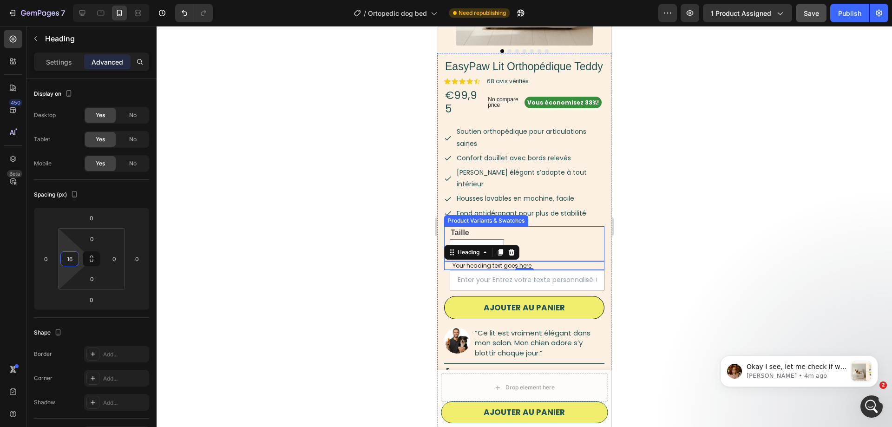
click at [455, 226] on legend "Taille" at bounding box center [460, 232] width 20 height 13
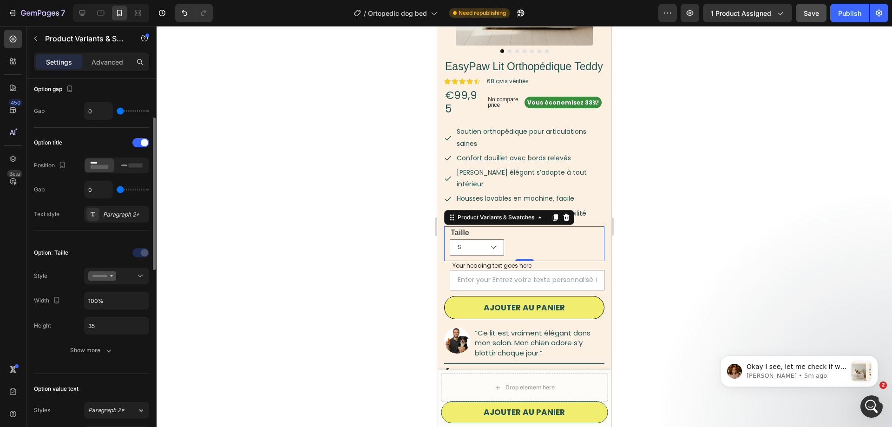
scroll to position [47, 0]
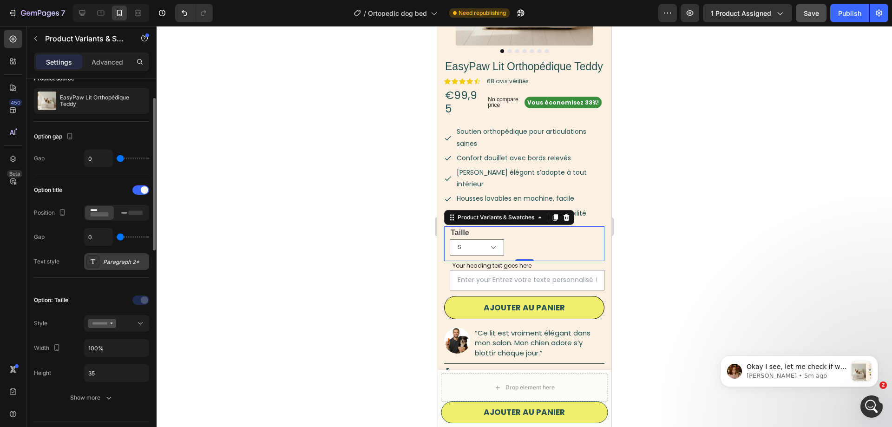
click at [118, 258] on div "Paragraph 2*" at bounding box center [125, 262] width 44 height 8
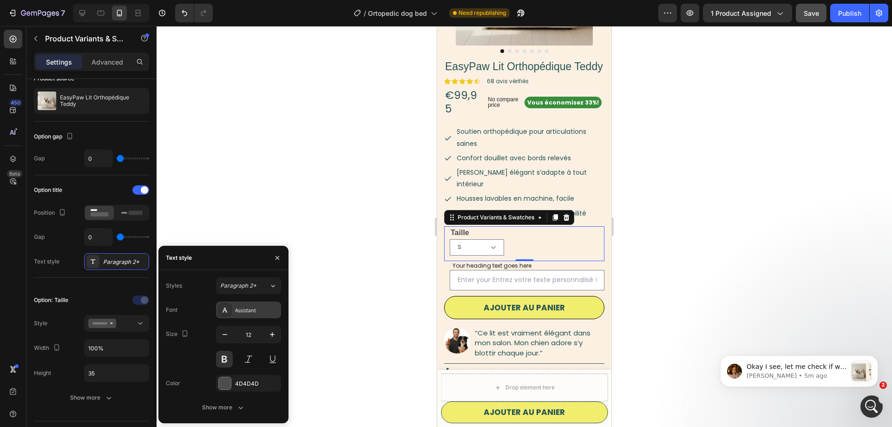
click at [249, 308] on div "Assistant" at bounding box center [257, 310] width 44 height 8
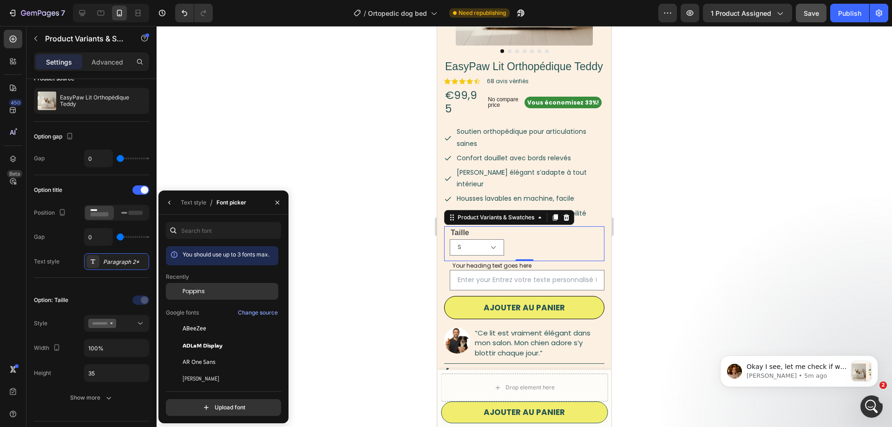
click at [198, 290] on span "Poppins" at bounding box center [193, 291] width 22 height 8
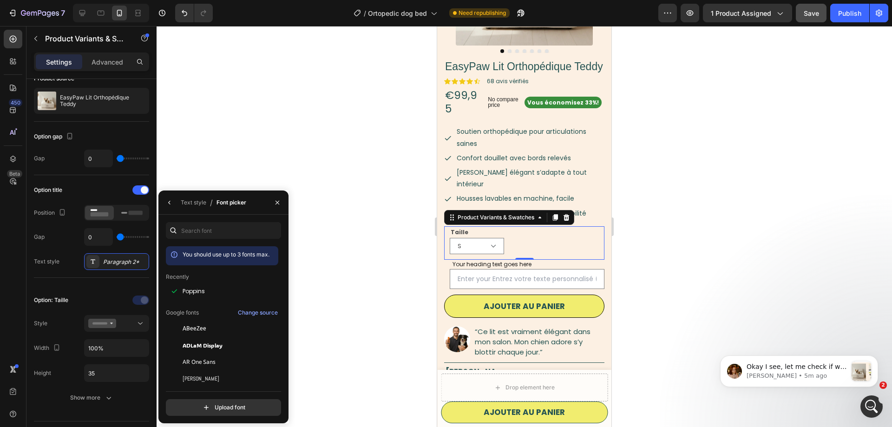
click at [521, 230] on div "Taille S M Product Variants & Swatches 0" at bounding box center [524, 243] width 160 height 34
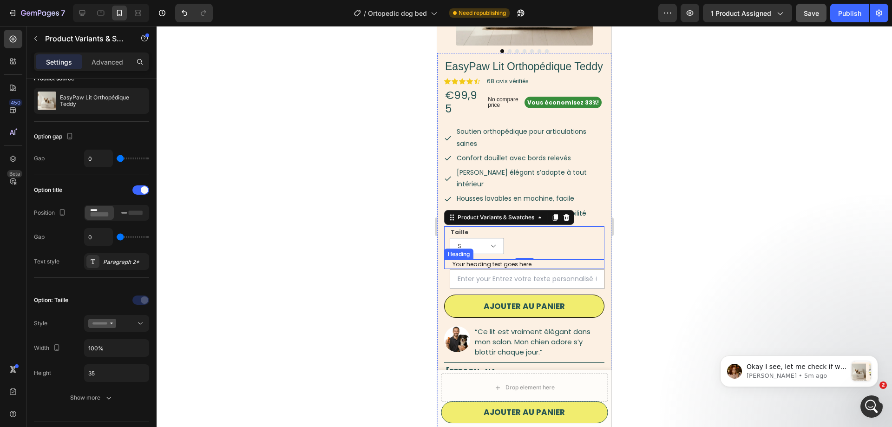
click at [502, 260] on h2 "Your heading text goes here" at bounding box center [527, 264] width 153 height 9
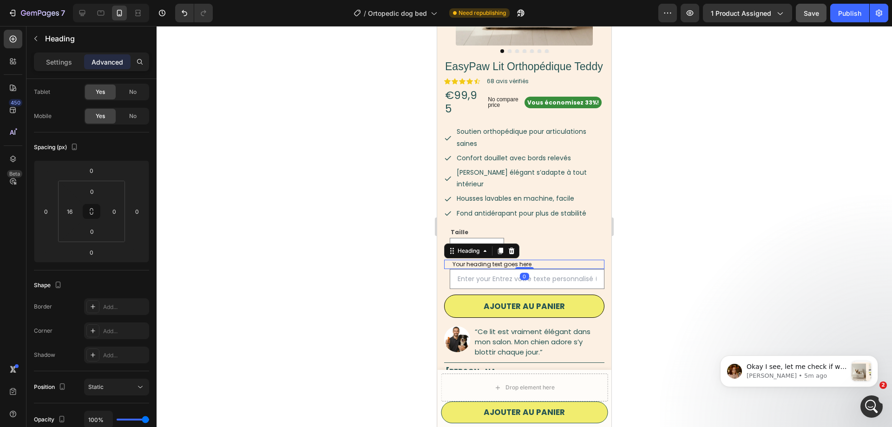
scroll to position [0, 0]
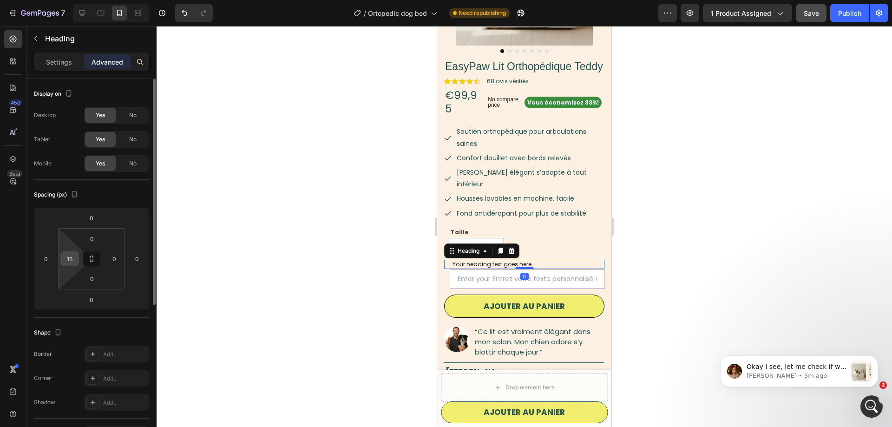
click at [74, 258] on input "16" at bounding box center [70, 259] width 14 height 14
type input "12"
click at [56, 55] on div "Settings" at bounding box center [59, 61] width 46 height 15
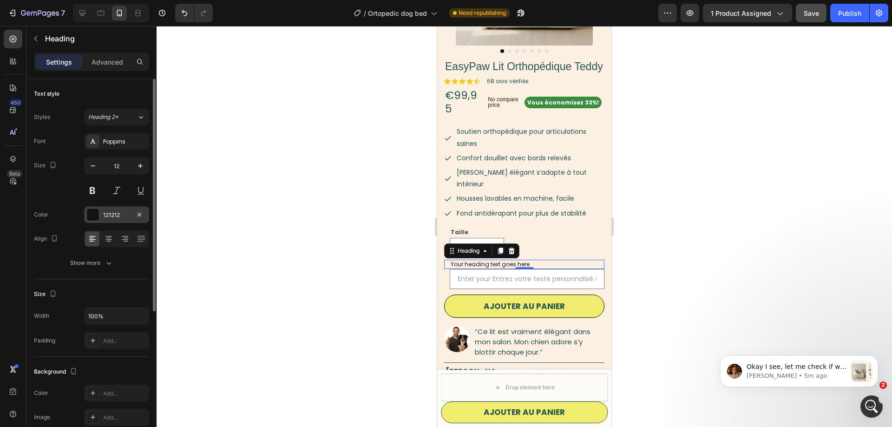
click at [111, 212] on div "121212" at bounding box center [116, 215] width 27 height 8
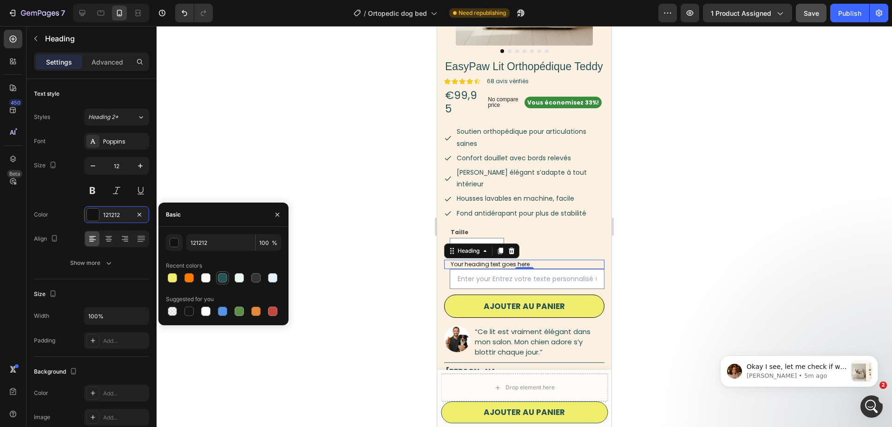
click at [224, 275] on div at bounding box center [222, 277] width 9 height 9
type input "265453"
click at [92, 179] on div "12" at bounding box center [116, 178] width 65 height 42
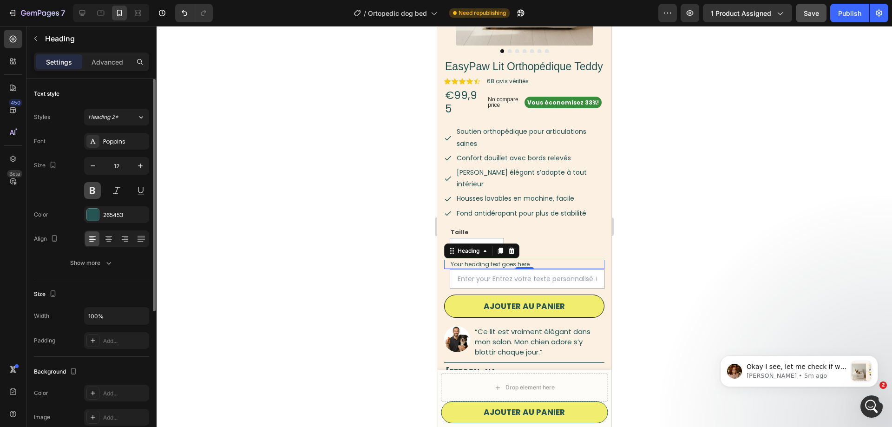
click at [93, 192] on button at bounding box center [92, 190] width 17 height 17
click at [518, 260] on h2 "Your heading text goes here" at bounding box center [527, 264] width 155 height 9
click at [518, 261] on p "Your heading text goes here" at bounding box center [526, 264] width 153 height 7
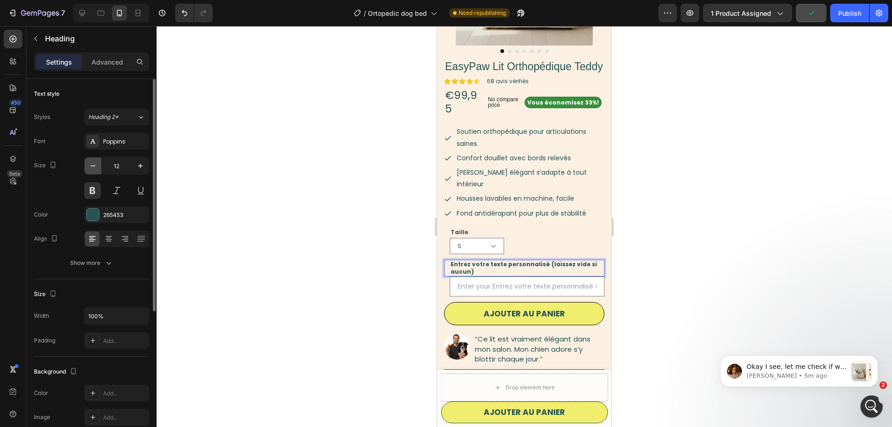
click at [94, 164] on icon "button" at bounding box center [92, 165] width 9 height 9
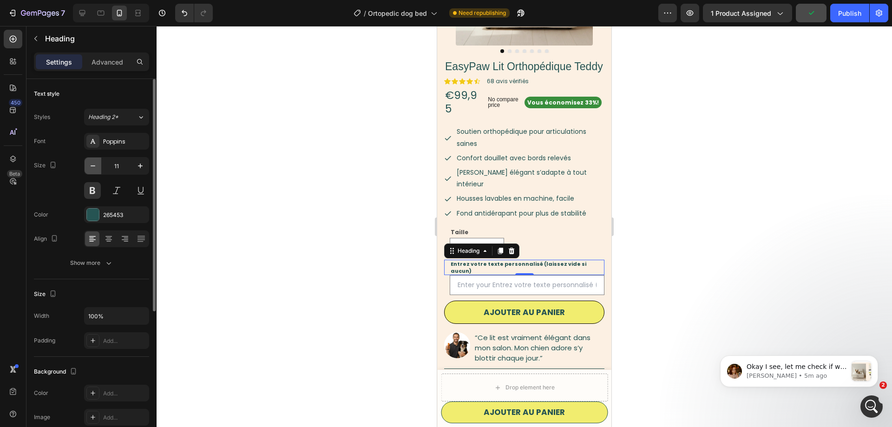
click at [92, 164] on icon "button" at bounding box center [92, 165] width 9 height 9
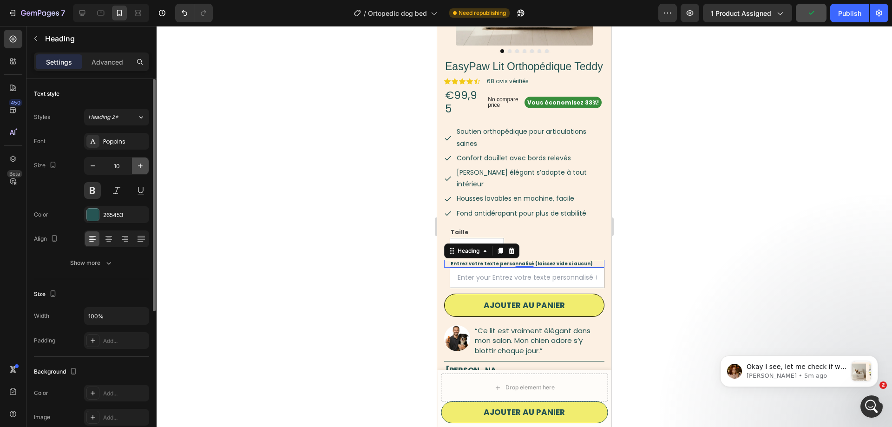
click at [142, 167] on icon "button" at bounding box center [140, 165] width 9 height 9
type input "11"
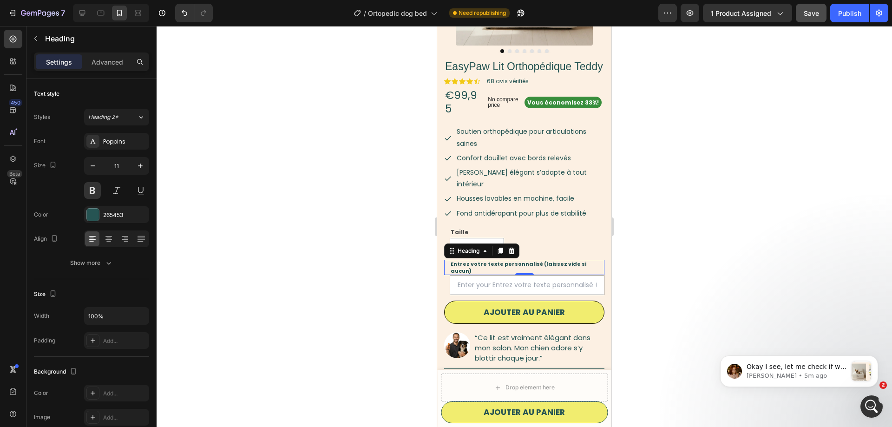
click at [261, 227] on div at bounding box center [523, 226] width 735 height 401
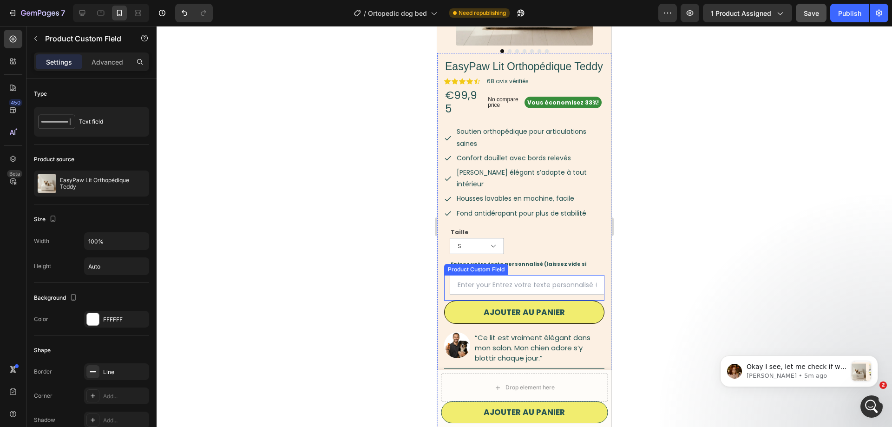
click at [484, 244] on div "EasyPaw Lit Orthopédique Teddy Product Title Icon Icon Icon Icon Icon Icon List…" at bounding box center [524, 301] width 160 height 484
click at [581, 260] on strong "Entrez votre texte personnalisé (laissez vide si aucun)" at bounding box center [518, 267] width 136 height 14
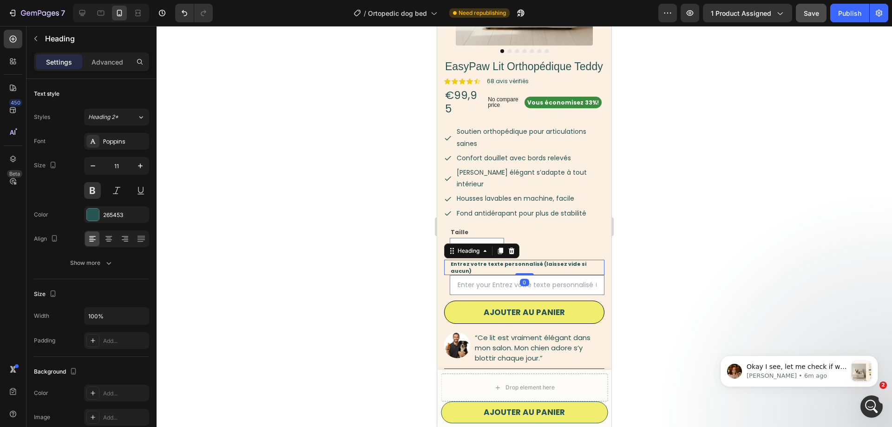
click at [581, 260] on strong "Entrez votre texte personnalisé (laissez vide si aucun)" at bounding box center [518, 267] width 136 height 14
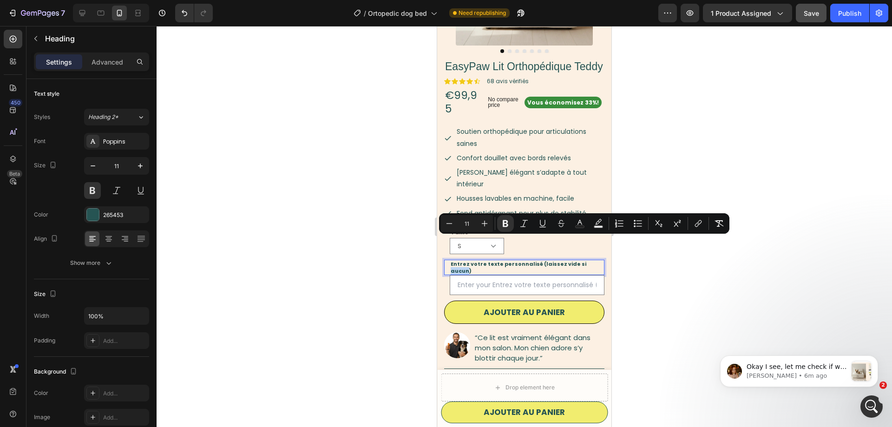
click at [581, 260] on strong "Entrez votre texte personnalisé (laissez vide si aucun)" at bounding box center [518, 267] width 136 height 14
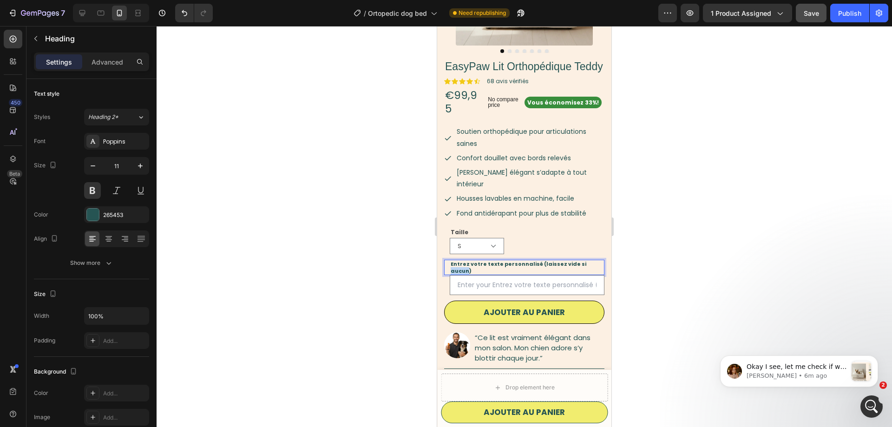
click at [581, 260] on strong "Entrez votre texte personnalisé (laissez vide si aucun)" at bounding box center [518, 267] width 136 height 14
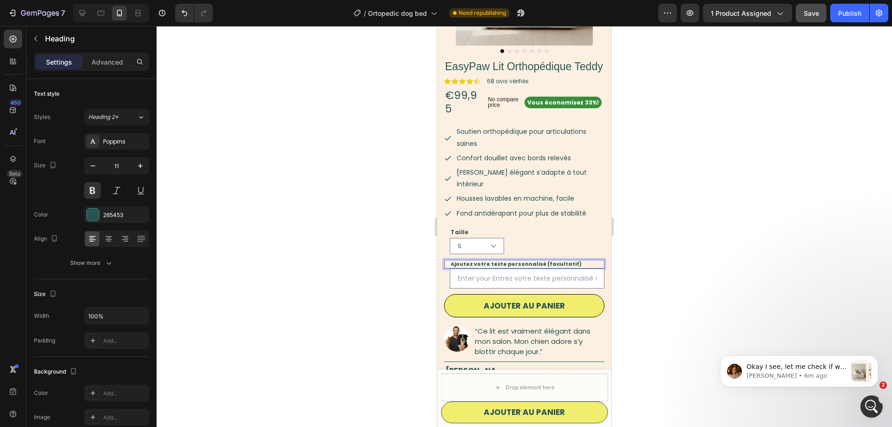
click at [362, 248] on div at bounding box center [523, 226] width 735 height 401
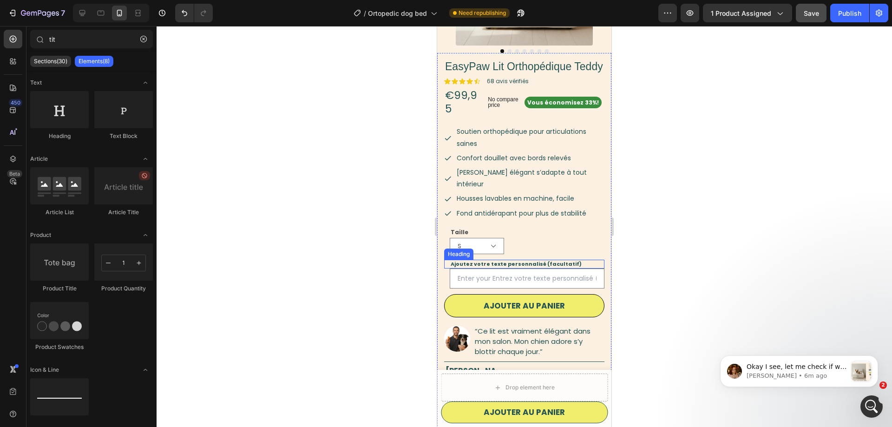
click at [544, 260] on strong "Ajoutez votre texte personnalisé (facultatif)" at bounding box center [515, 263] width 131 height 7
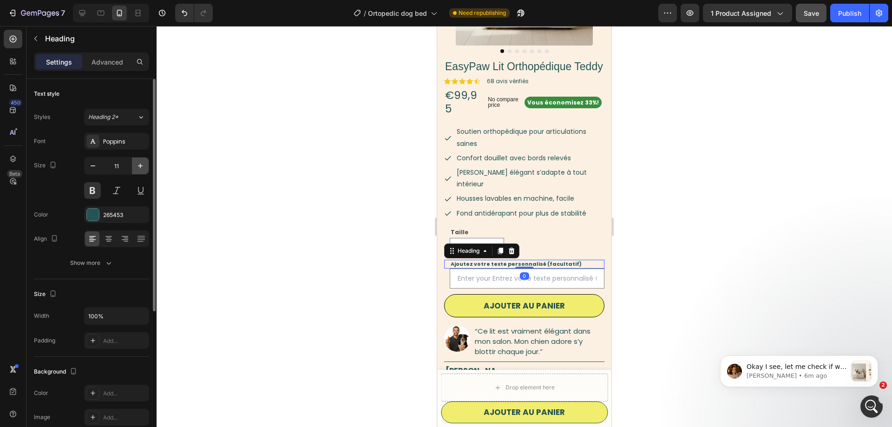
click at [135, 168] on button "button" at bounding box center [140, 165] width 17 height 17
type input "12"
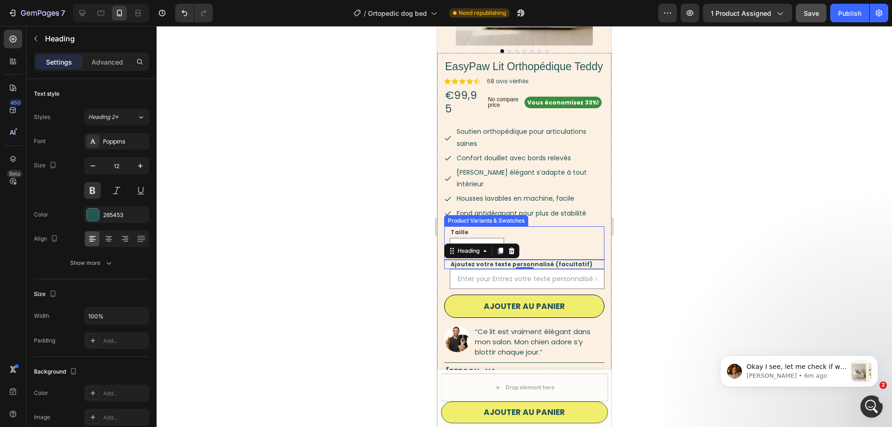
click at [476, 226] on div "Taille S M" at bounding box center [477, 240] width 54 height 28
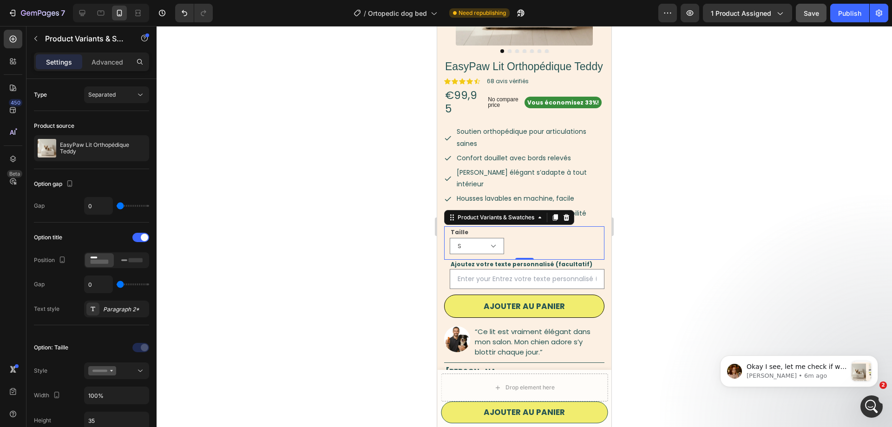
click at [457, 226] on legend "Taille" at bounding box center [460, 232] width 20 height 12
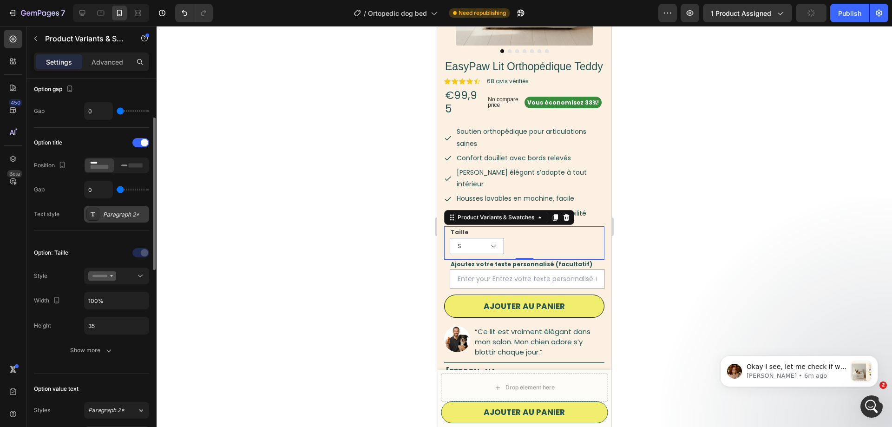
click at [125, 215] on div "Paragraph 2*" at bounding box center [125, 214] width 44 height 8
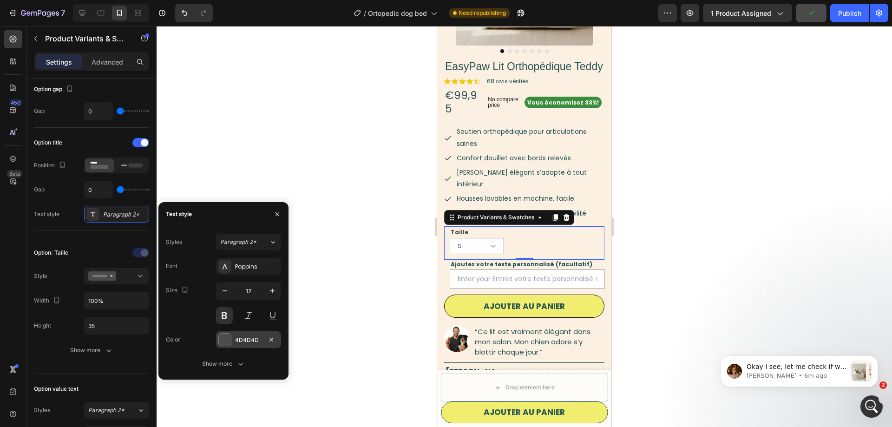
click at [235, 345] on div "4D4D4D" at bounding box center [248, 339] width 65 height 17
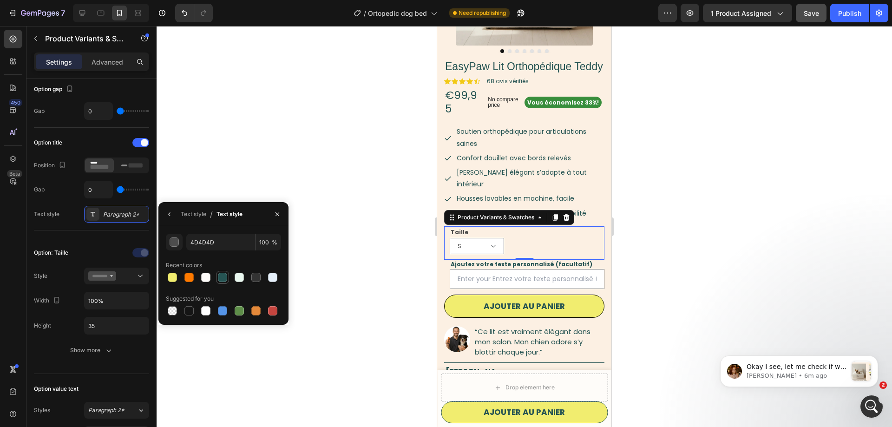
click at [224, 281] on div at bounding box center [222, 277] width 9 height 9
type input "265453"
click at [188, 160] on div at bounding box center [523, 226] width 735 height 401
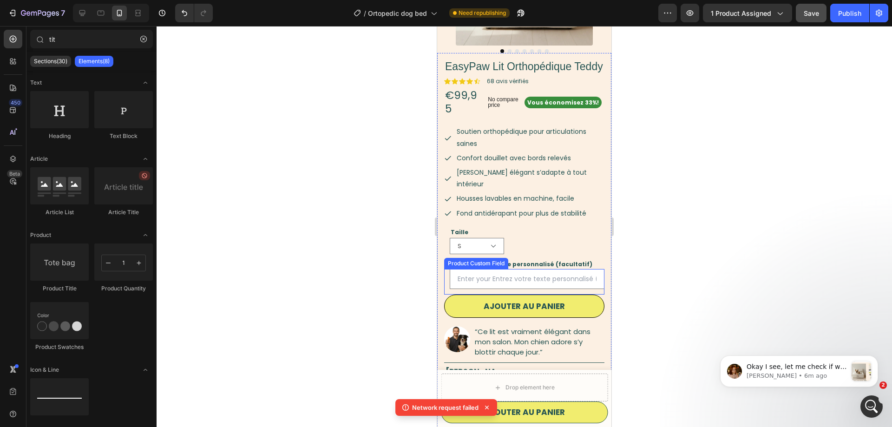
click at [479, 269] on input "text" at bounding box center [527, 279] width 155 height 20
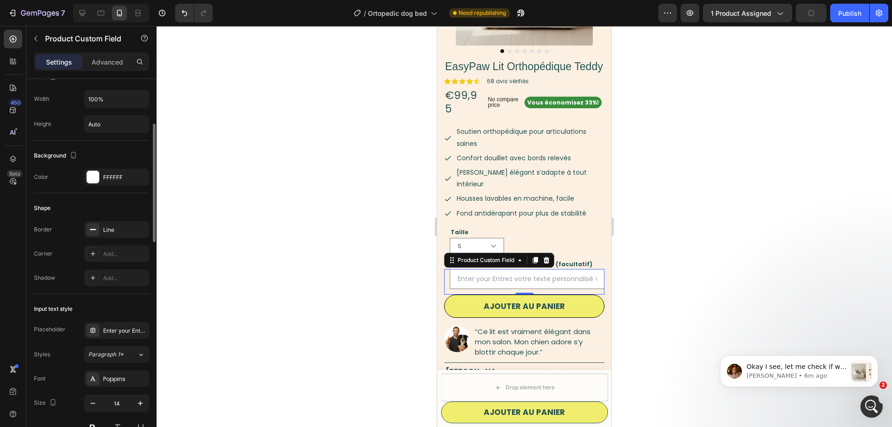
scroll to position [189, 0]
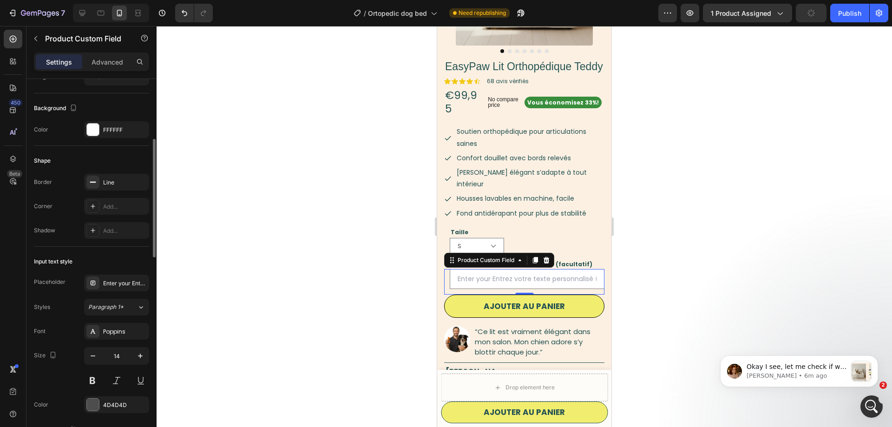
click at [120, 293] on div "Placeholder Enter your Entrez votre texte personnalisé (laissez vide si aucun) …" at bounding box center [91, 355] width 115 height 163
click at [120, 287] on div "Enter your Entrez votre texte personnalisé (laissez vide si aucun)" at bounding box center [125, 283] width 44 height 8
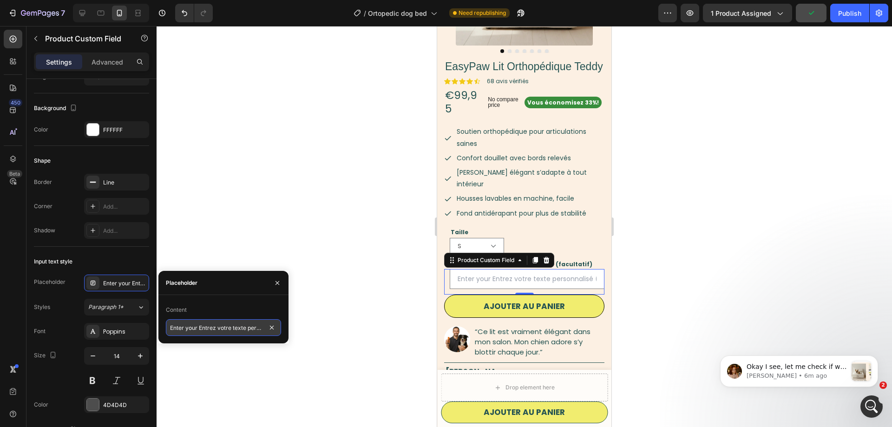
click at [205, 327] on input "Enter your Entrez votre texte personnalisé (laissez vide si aucun)" at bounding box center [223, 327] width 115 height 17
paste input "rez votre texte personnalisé"
type input "Entrez votre texte personnalisé"
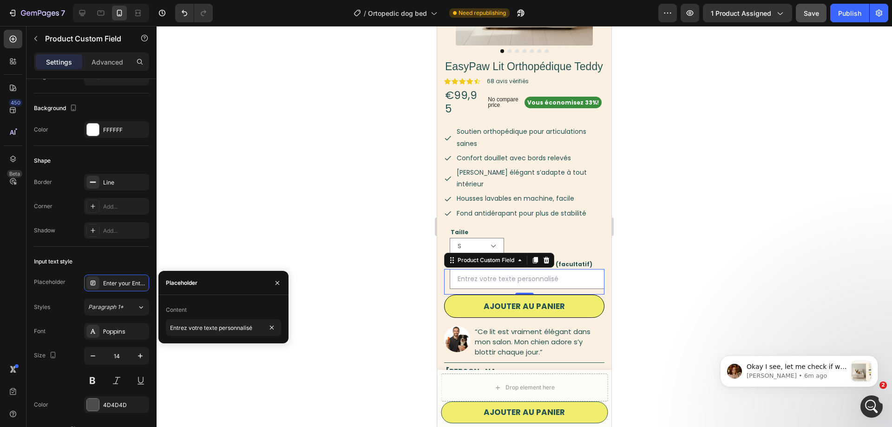
click at [244, 222] on div at bounding box center [523, 226] width 735 height 401
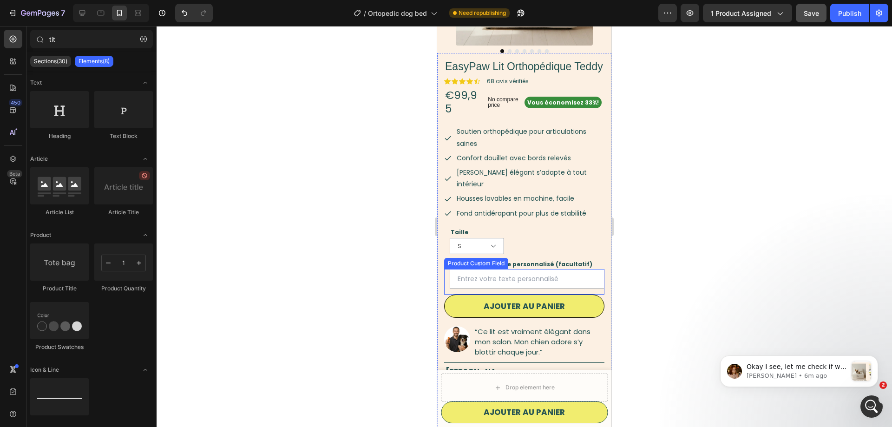
click at [590, 269] on input "text" at bounding box center [527, 279] width 155 height 20
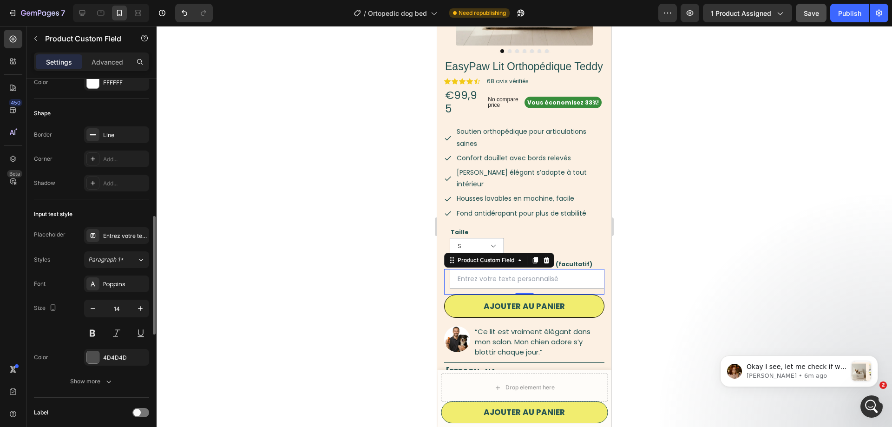
scroll to position [284, 0]
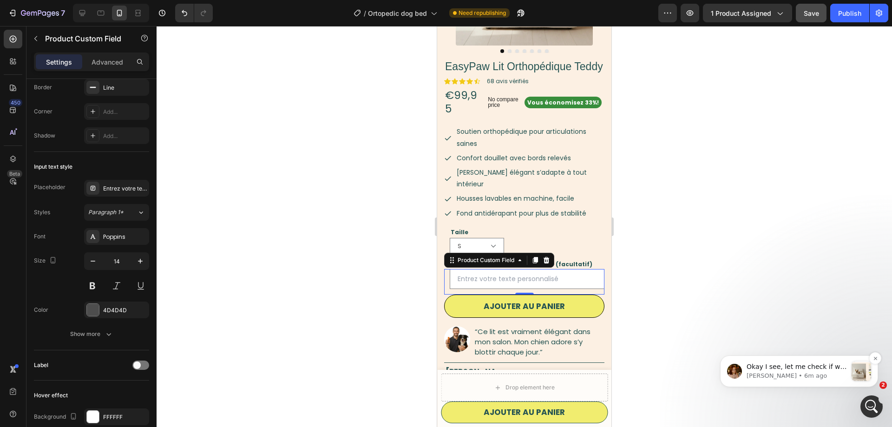
click at [822, 374] on p "Jamie • 6m ago" at bounding box center [796, 375] width 100 height 8
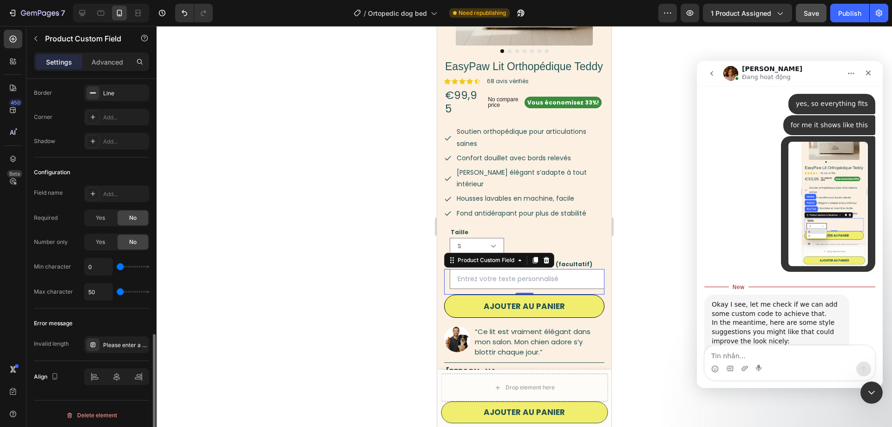
scroll to position [808, 0]
click at [102, 286] on input "50" at bounding box center [99, 288] width 28 height 17
click at [102, 287] on input "50" at bounding box center [99, 288] width 28 height 17
type input "2"
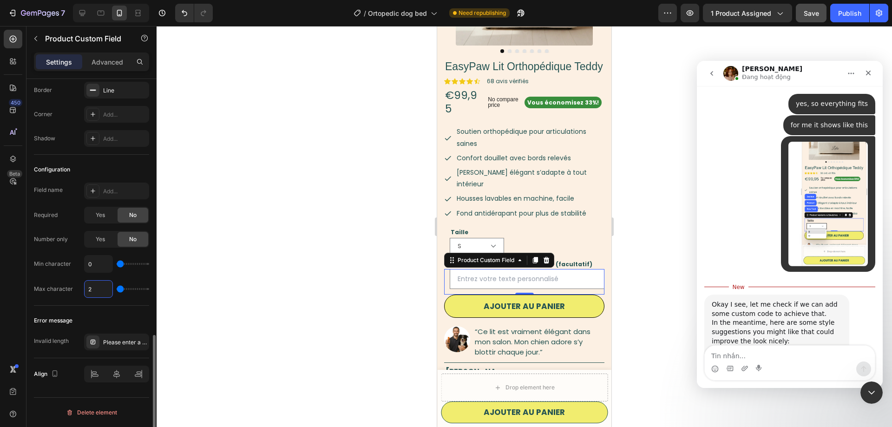
type input "20"
click at [117, 339] on div "Please enter a value with a valid length" at bounding box center [125, 342] width 44 height 8
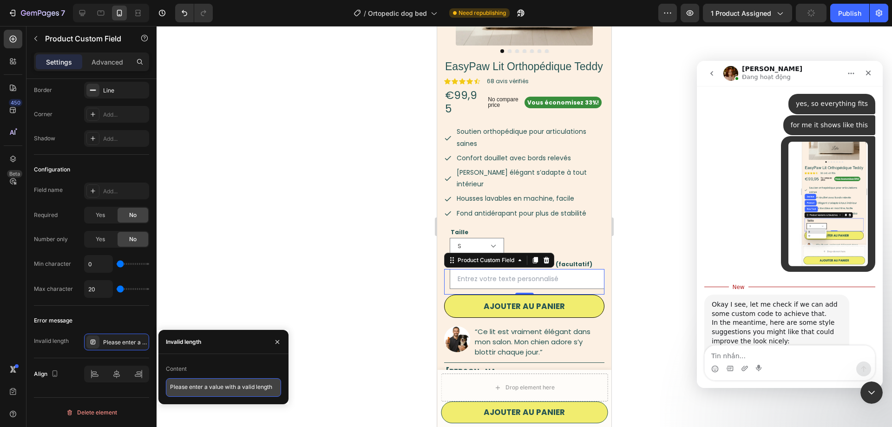
click at [230, 391] on textarea "Please enter a value with a valid length" at bounding box center [223, 387] width 115 height 19
paste textarea "Votre texte est trop long. Veuillez le raccourcir."
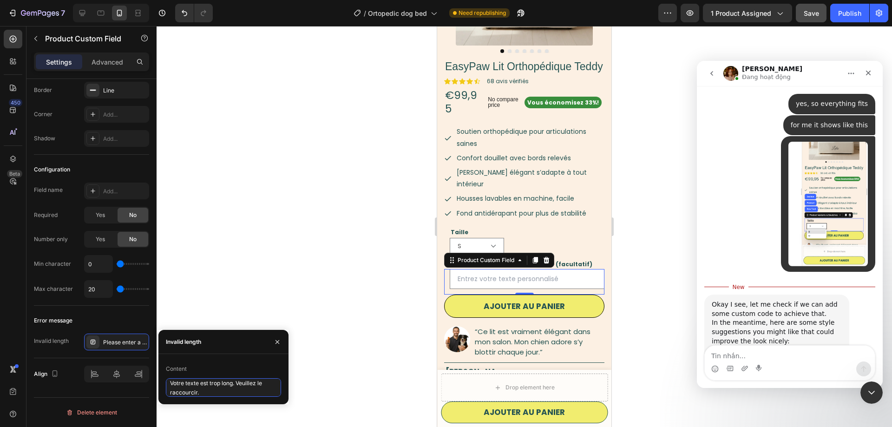
type textarea "Votre texte est trop long. Veuillez le raccourcir."
click at [580, 261] on p "⁠⁠⁠⁠⁠⁠⁠ Ajoutez votre texte personnalisé (facultatif)" at bounding box center [526, 264] width 153 height 7
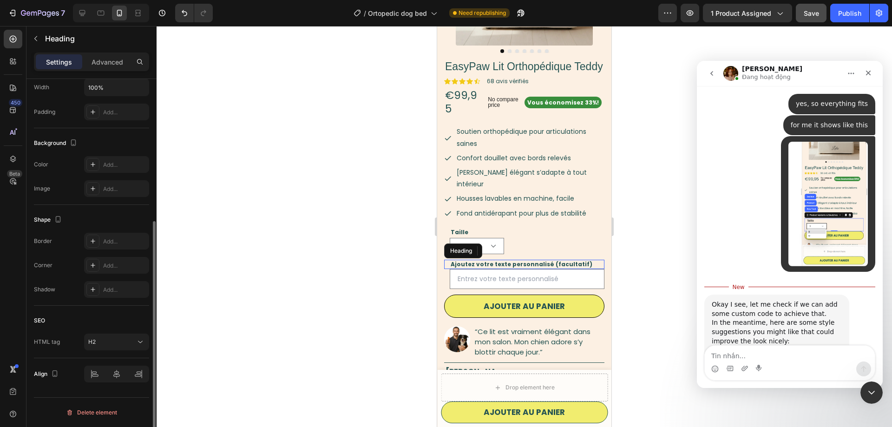
scroll to position [0, 0]
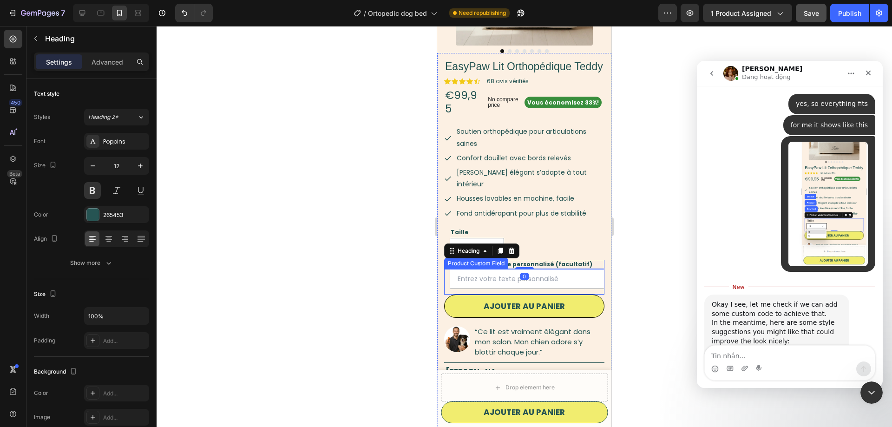
click at [566, 269] on input "text" at bounding box center [527, 279] width 155 height 20
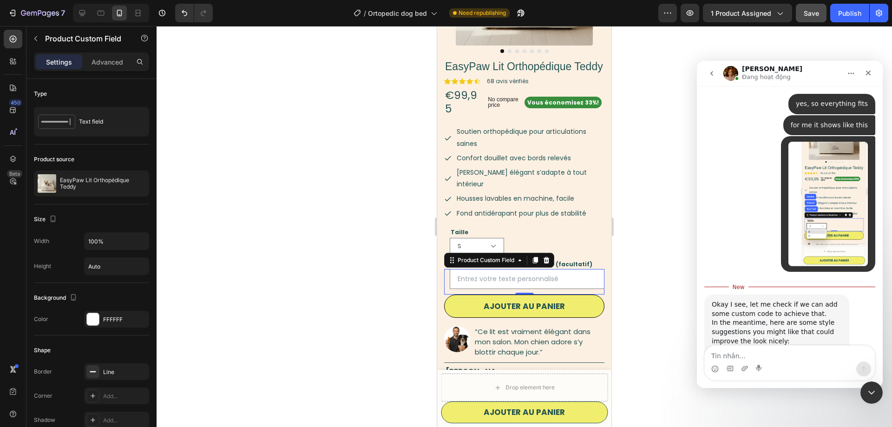
click at [522, 269] on input "text" at bounding box center [527, 279] width 155 height 20
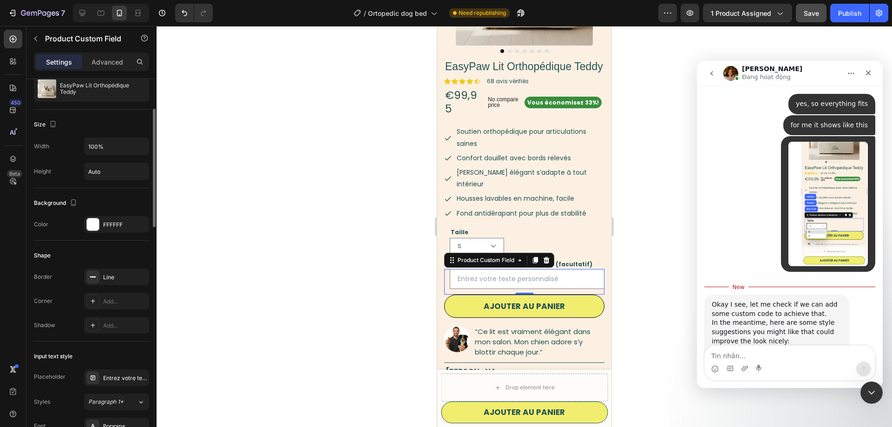
scroll to position [284, 0]
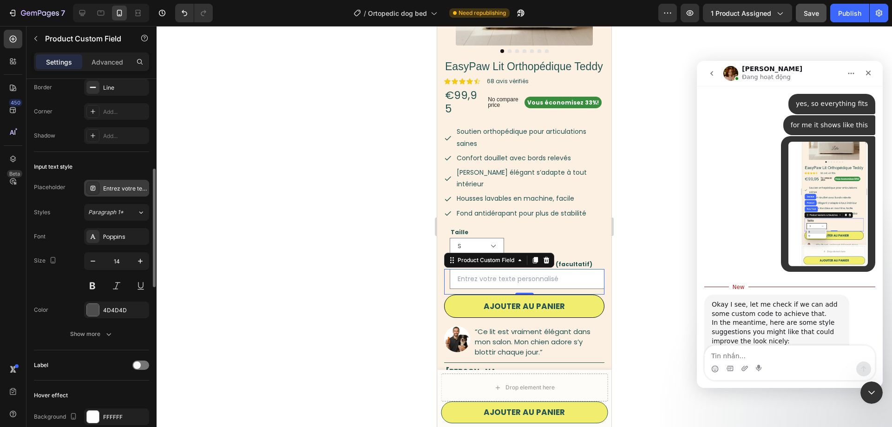
click at [122, 189] on div "Entrez votre texte personnalisé" at bounding box center [125, 188] width 44 height 8
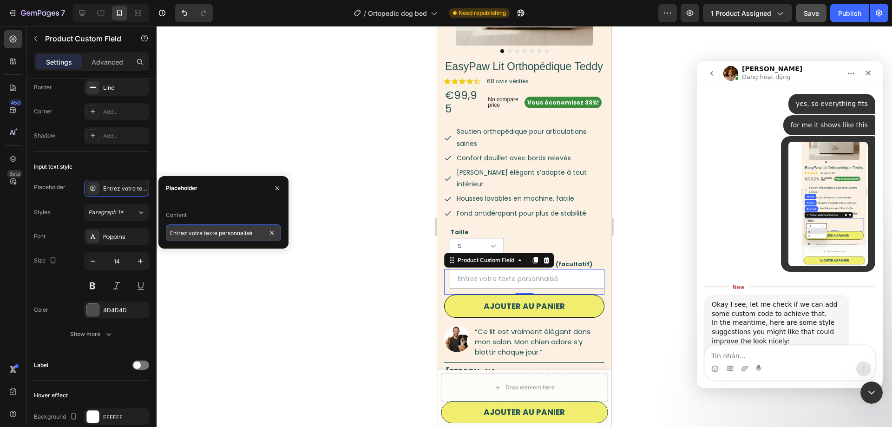
click at [233, 232] on input "Entrez votre texte personnalisé" at bounding box center [223, 232] width 115 height 17
paste input "du texte (max. 20 caractères)"
type input "Entrez du texte (max. 20 caractères)"
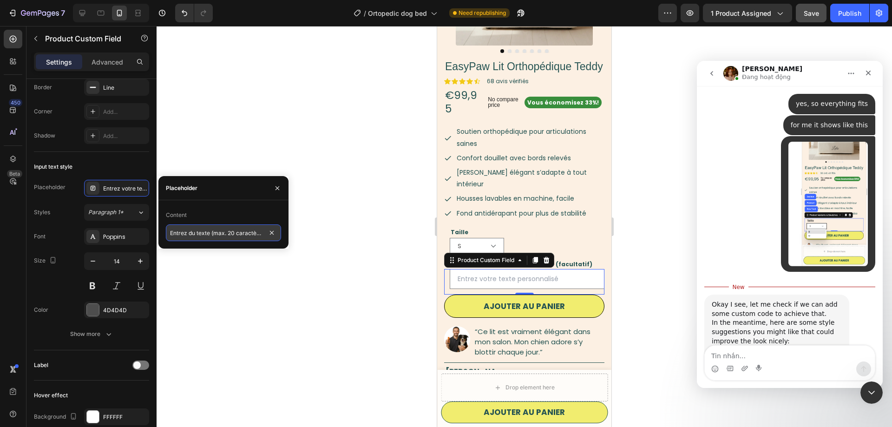
scroll to position [0, 4]
click at [285, 139] on div at bounding box center [523, 226] width 735 height 401
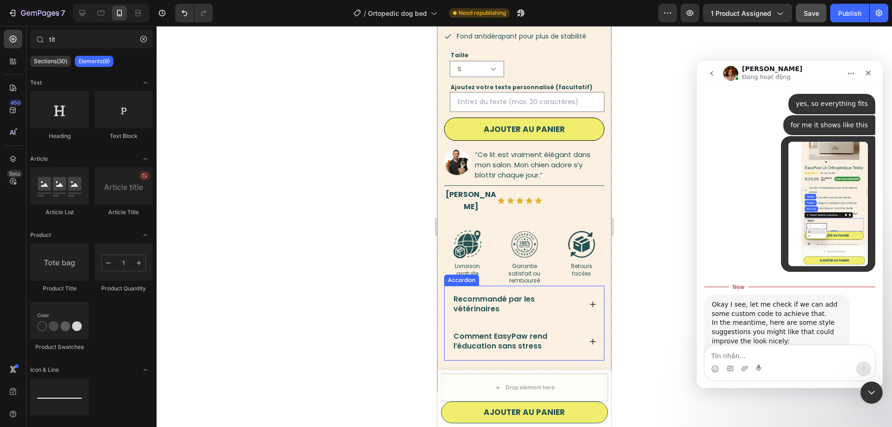
scroll to position [332, 0]
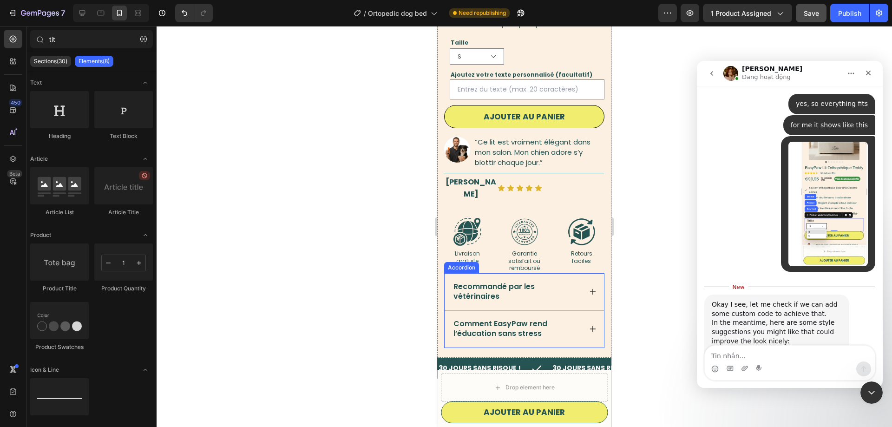
click at [501, 280] on div "Recommandé par les vétérinaires" at bounding box center [517, 291] width 130 height 22
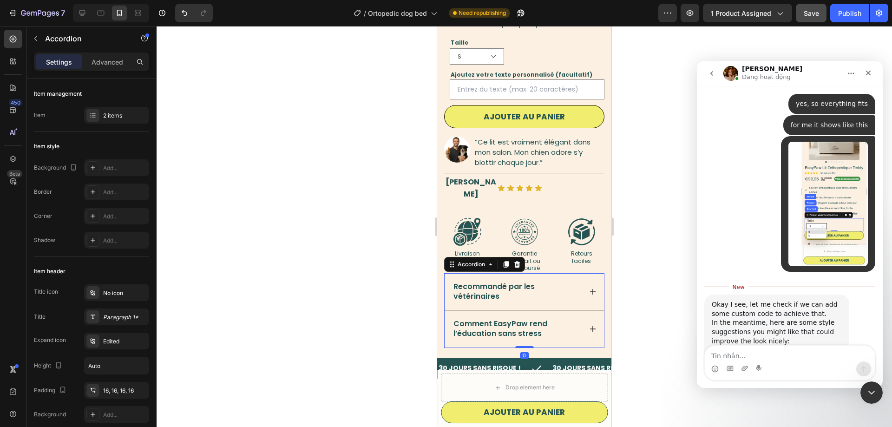
click at [505, 281] on span "Recommandé par les vétérinaires" at bounding box center [493, 291] width 81 height 20
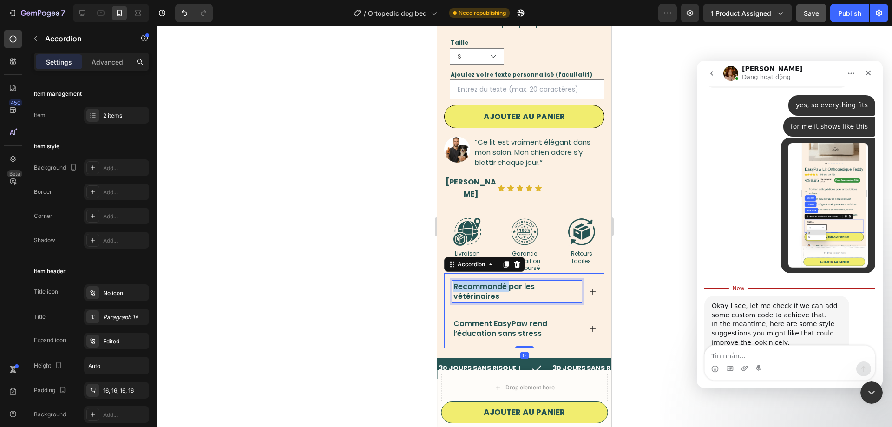
click at [505, 281] on span "Recommandé par les vétérinaires" at bounding box center [493, 291] width 81 height 20
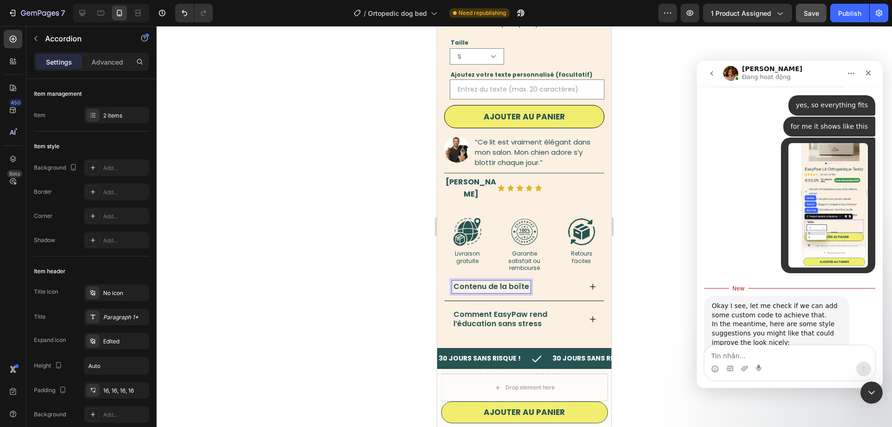
click at [591, 283] on icon at bounding box center [592, 286] width 7 height 7
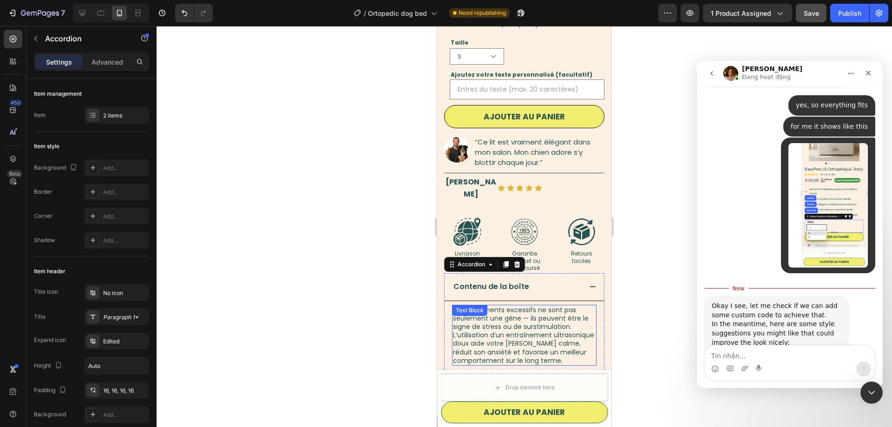
click at [553, 305] on span "Les aboiements excessifs ne sont pas seulement une gêne — ils peuvent être le s…" at bounding box center [523, 335] width 141 height 60
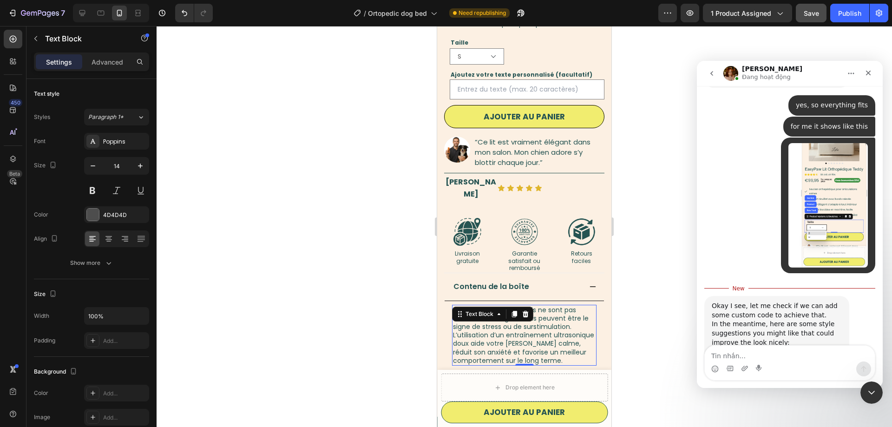
click at [553, 305] on span "Les aboiements excessifs ne sont pas seulement une gêne — ils peuvent être le s…" at bounding box center [523, 335] width 141 height 60
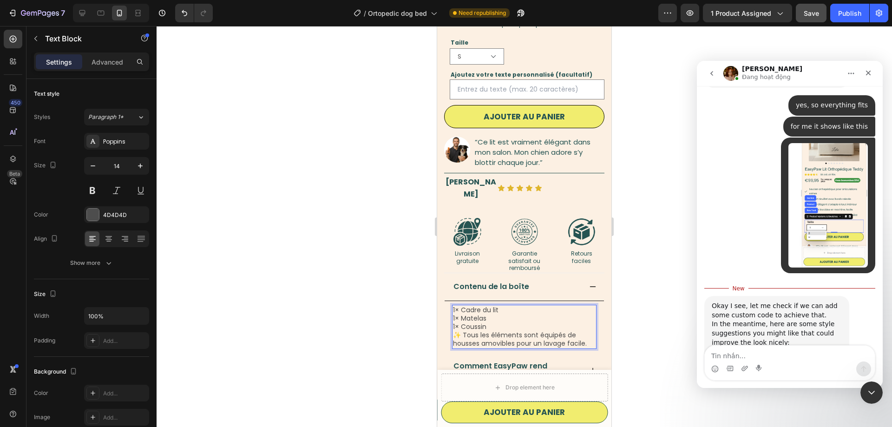
click at [462, 331] on p "✨ Tous les éléments sont équipés de housses amovibles pour un lavage facile." at bounding box center [524, 339] width 143 height 17
click at [464, 331] on p "✨ Tous les éléments sont équipés de housses amovibles pour un lavage facile." at bounding box center [524, 339] width 143 height 17
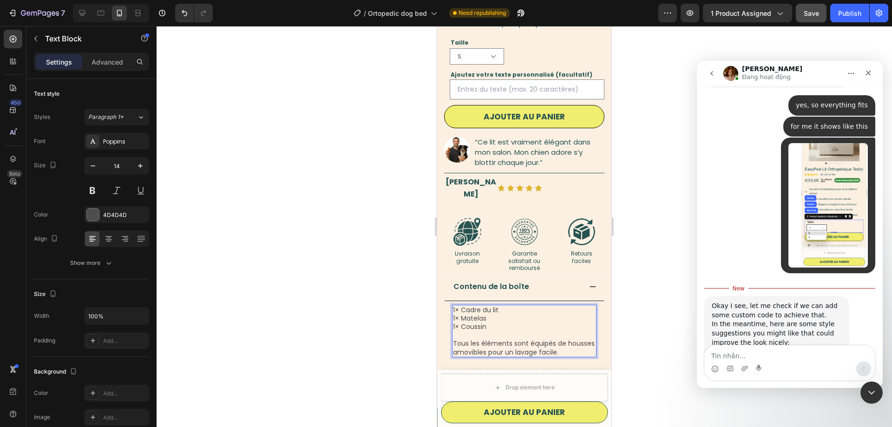
click at [564, 331] on p "Tous les éléments sont équipés de housses amovibles pour un lavage facile." at bounding box center [524, 344] width 143 height 26
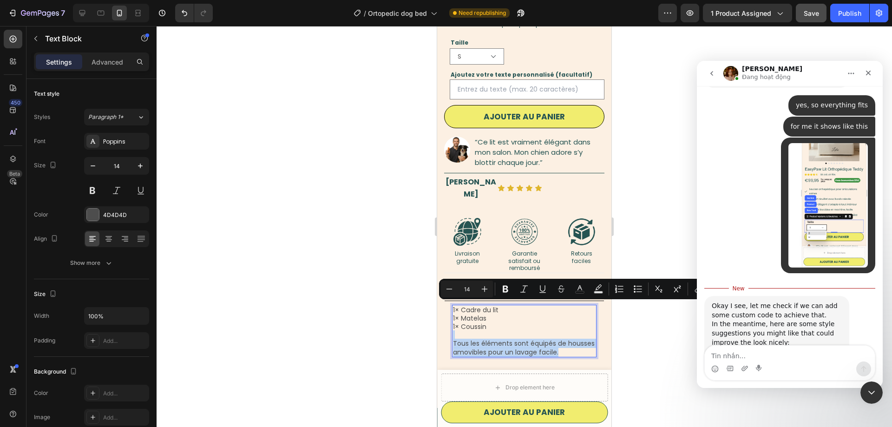
drag, startPoint x: 566, startPoint y: 317, endPoint x: 541, endPoint y: 308, distance: 26.1
click at [541, 331] on p "Tous les éléments sont équipés de housses amovibles pour un lavage facile." at bounding box center [524, 344] width 143 height 26
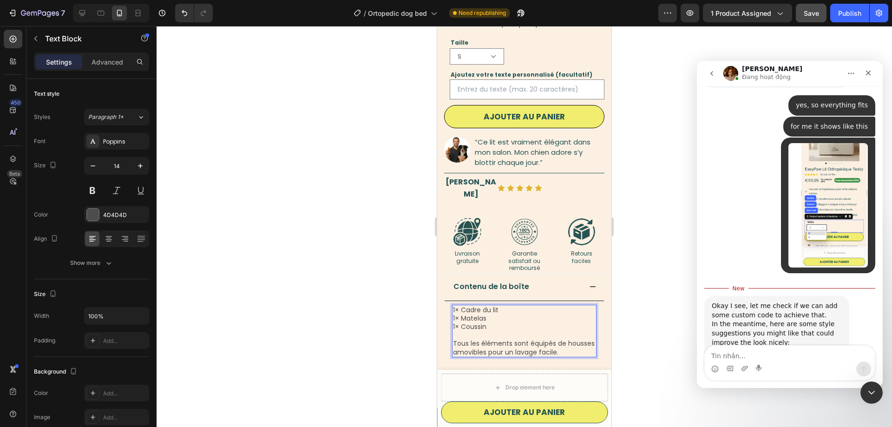
click at [543, 331] on p "Tous les éléments sont équipés de housses amovibles pour un lavage facile." at bounding box center [524, 344] width 143 height 26
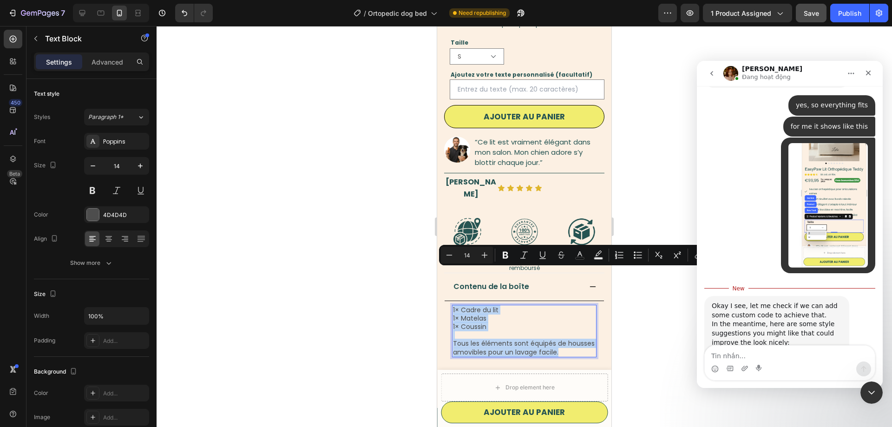
drag, startPoint x: 567, startPoint y: 316, endPoint x: 436, endPoint y: 265, distance: 140.7
click at [452, 305] on div "1× Cadre du lit 1× Matelas 1× Coussin Tous les éléments sont équipés de housses…" at bounding box center [524, 331] width 144 height 52
click at [578, 254] on icon "Editor contextual toolbar" at bounding box center [579, 254] width 9 height 9
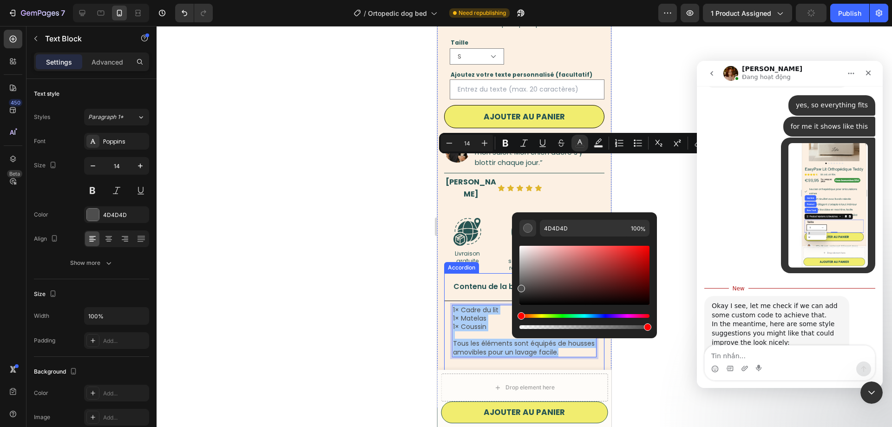
scroll to position [474, 0]
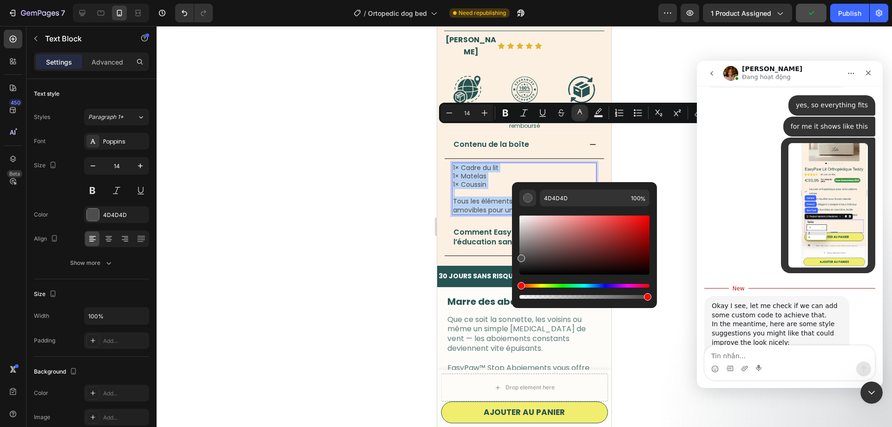
click at [477, 227] on span "Comment EasyPaw rend l’éducation sans stress" at bounding box center [500, 237] width 94 height 20
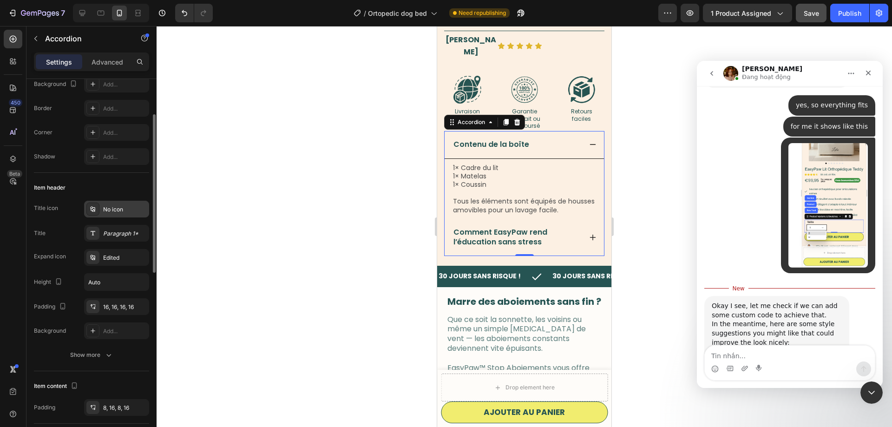
scroll to position [0, 0]
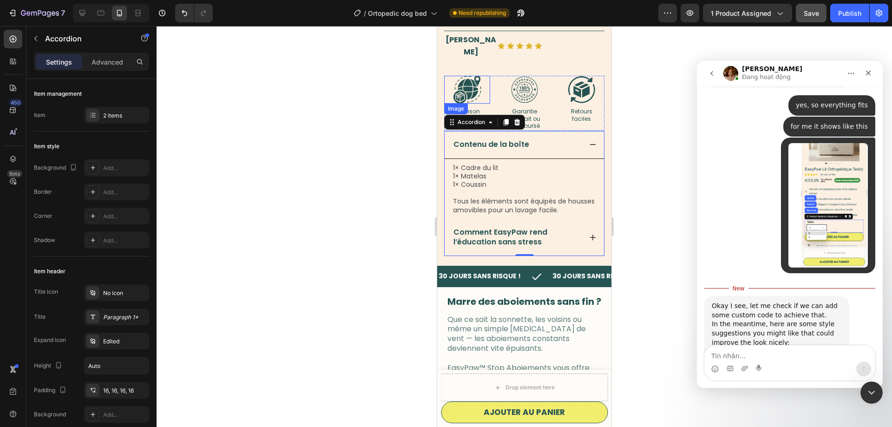
click at [469, 76] on img at bounding box center [467, 90] width 28 height 28
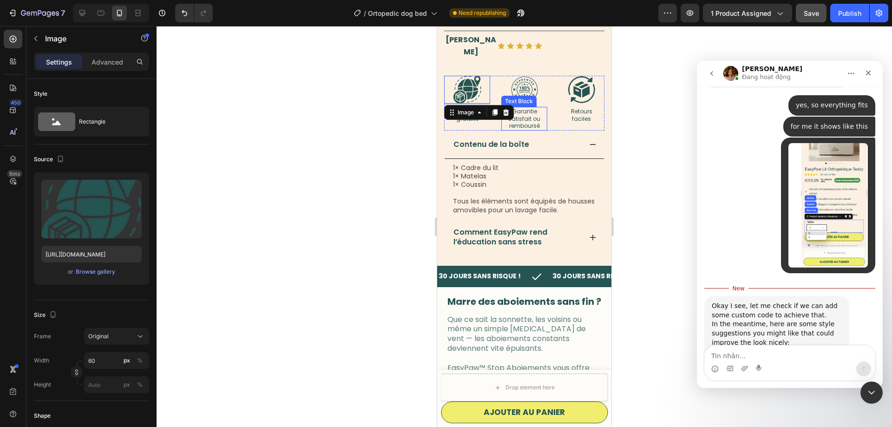
click at [520, 108] on p "Garantie satisfait ou remboursé" at bounding box center [524, 119] width 44 height 22
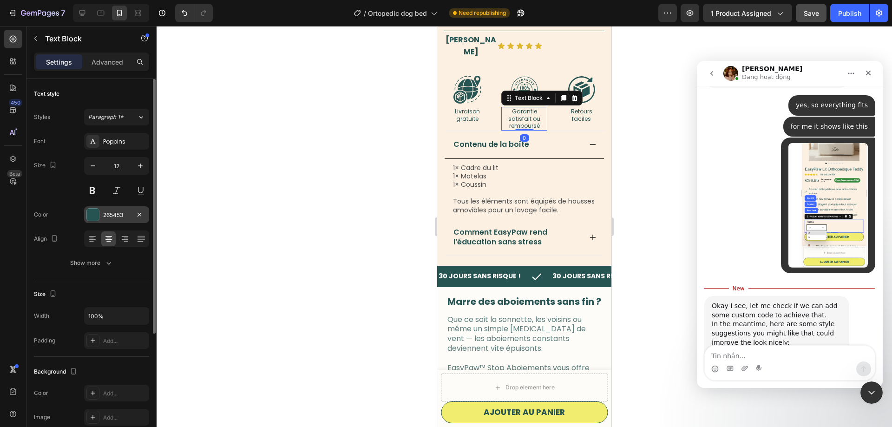
click at [113, 217] on div "265453" at bounding box center [116, 215] width 27 height 8
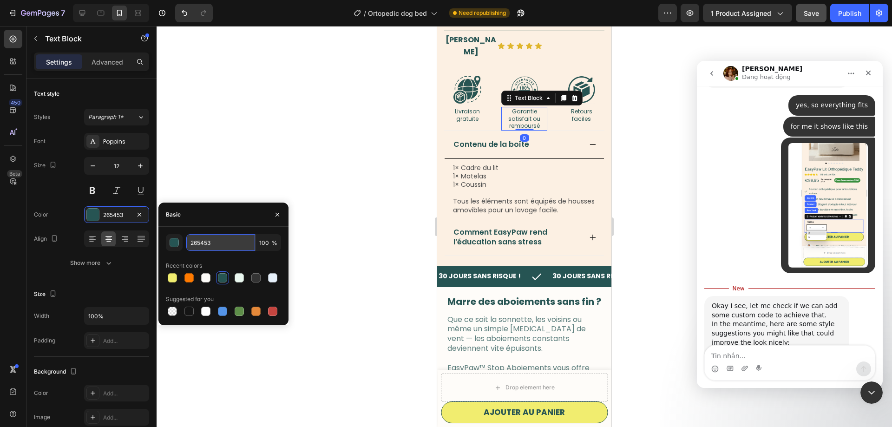
click at [217, 244] on input "265453" at bounding box center [220, 242] width 69 height 17
copy div "1× Cadre du lit 1× Matelas 1× Coussin Tous les éléments sont équipés de housses…"
click at [520, 189] on p "Tous les éléments sont équipés de housses amovibles pour un lavage facile." at bounding box center [524, 202] width 143 height 26
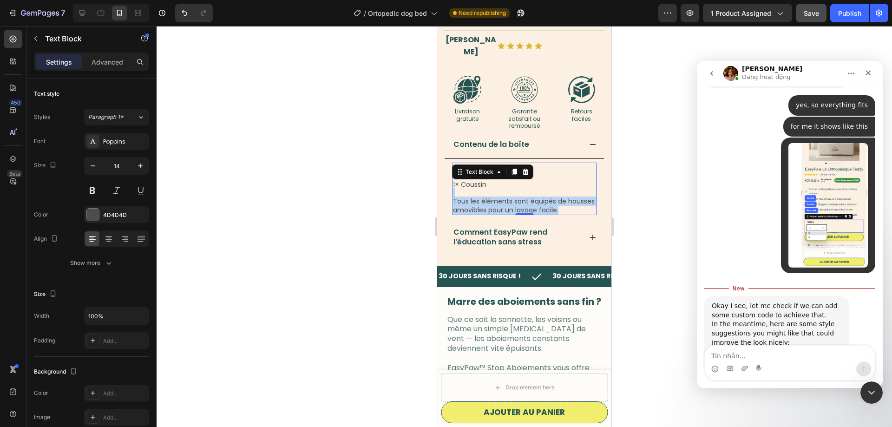
click at [504, 189] on p "Tous les éléments sont équipés de housses amovibles pour un lavage facile." at bounding box center [524, 202] width 143 height 26
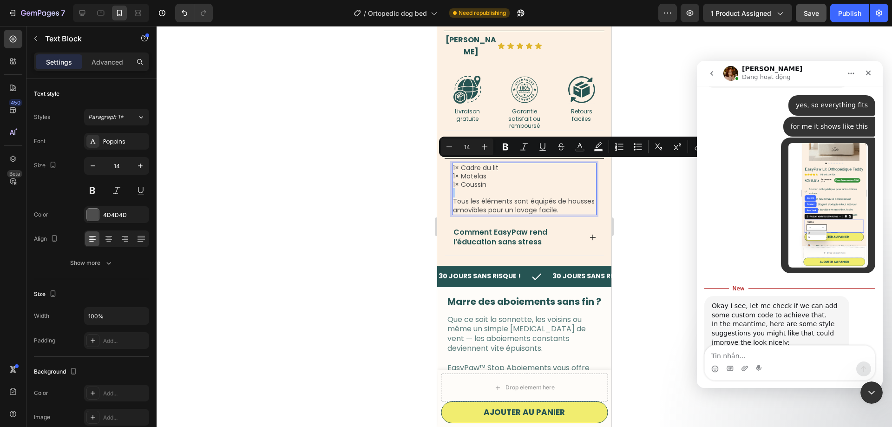
click at [504, 189] on p "Tous les éléments sont équipés de housses amovibles pour un lavage facile." at bounding box center [524, 202] width 143 height 26
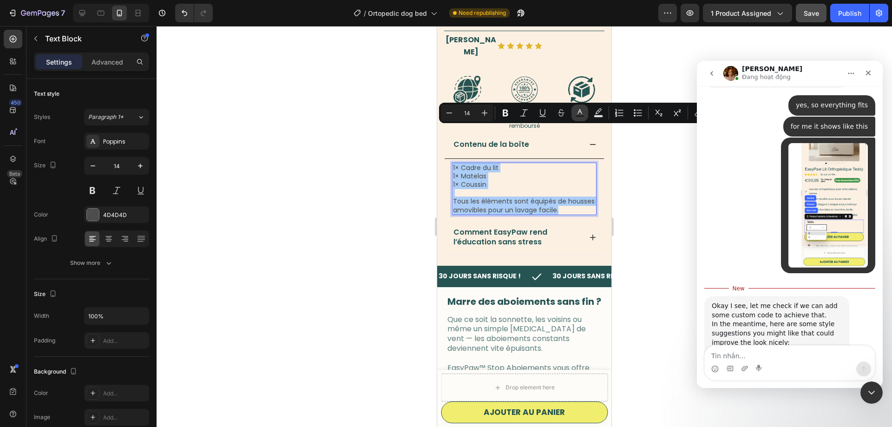
click at [579, 115] on rect "Editor contextual toolbar" at bounding box center [579, 116] width 9 height 2
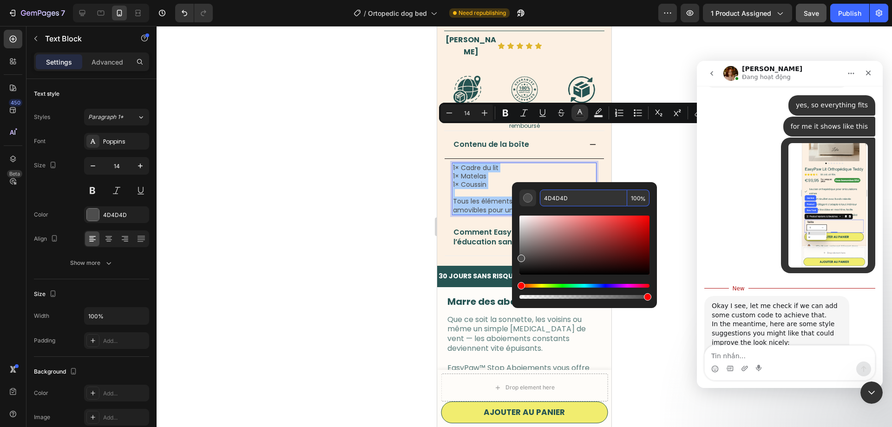
click at [585, 201] on input "4D4D4D" at bounding box center [583, 197] width 87 height 17
paste input "265453"
type input "265453"
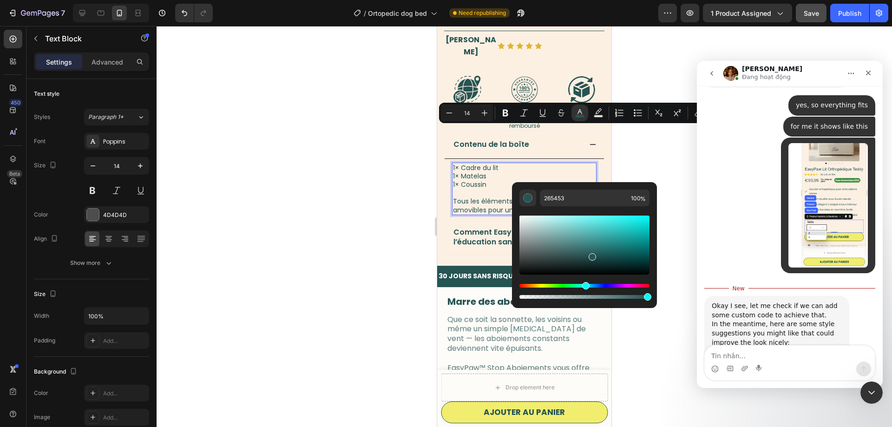
click at [644, 150] on div at bounding box center [523, 226] width 735 height 401
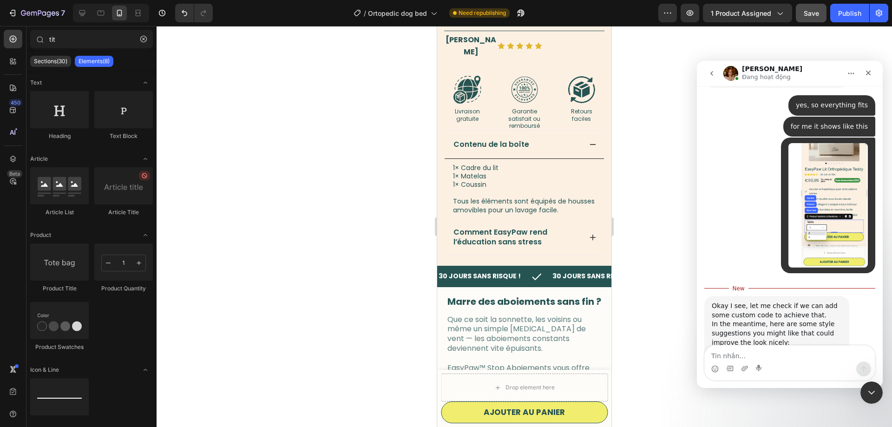
click at [637, 173] on div at bounding box center [523, 226] width 735 height 401
click at [539, 196] on span "Tous les éléments sont équipés de housses amovibles pour un lavage facile." at bounding box center [524, 205] width 142 height 18
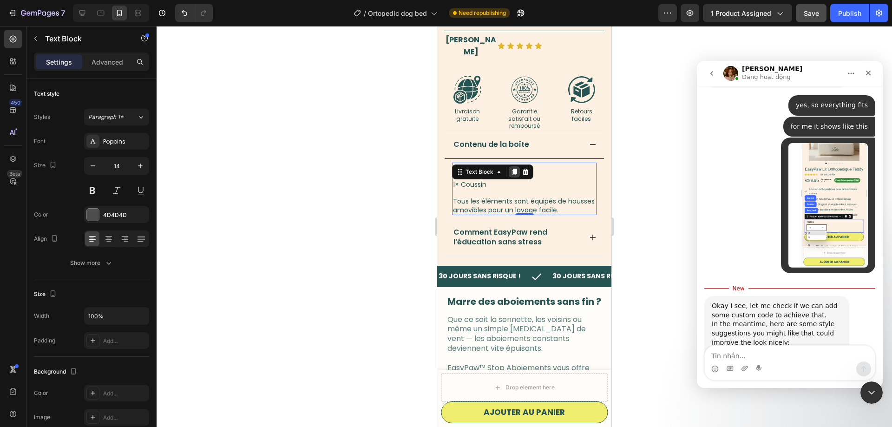
click at [514, 166] on div at bounding box center [513, 171] width 11 height 11
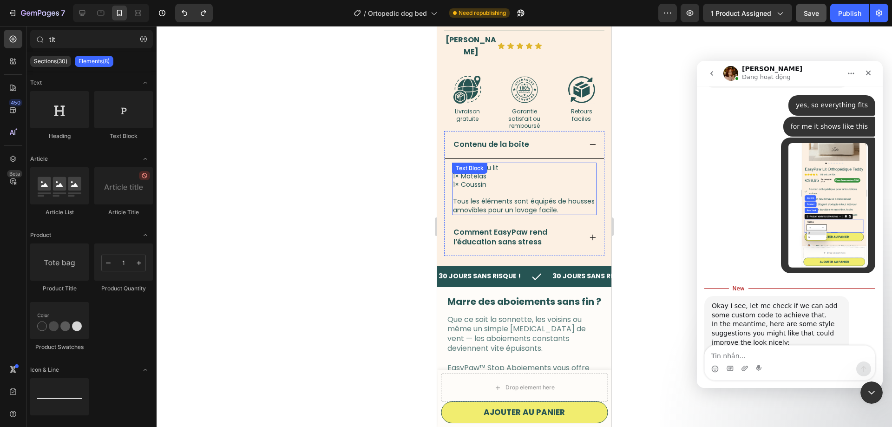
click at [546, 180] on p "1× Coussin" at bounding box center [524, 184] width 143 height 8
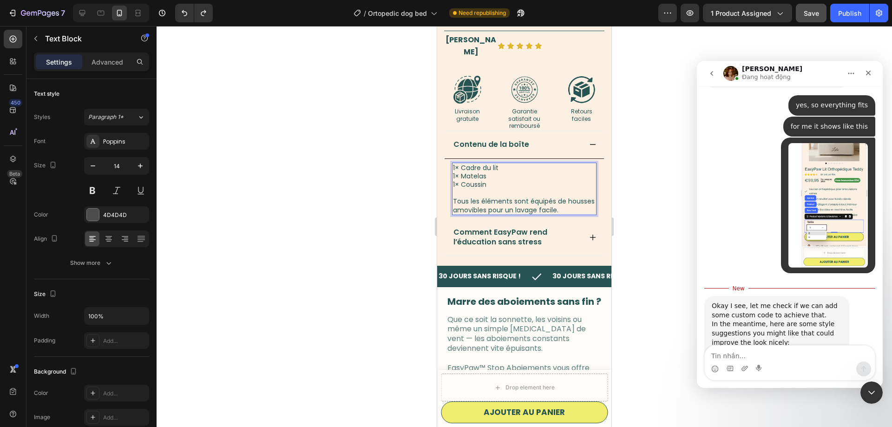
click at [558, 196] on span "Tous les éléments sont équipés de housses amovibles pour un lavage facile." at bounding box center [524, 205] width 142 height 18
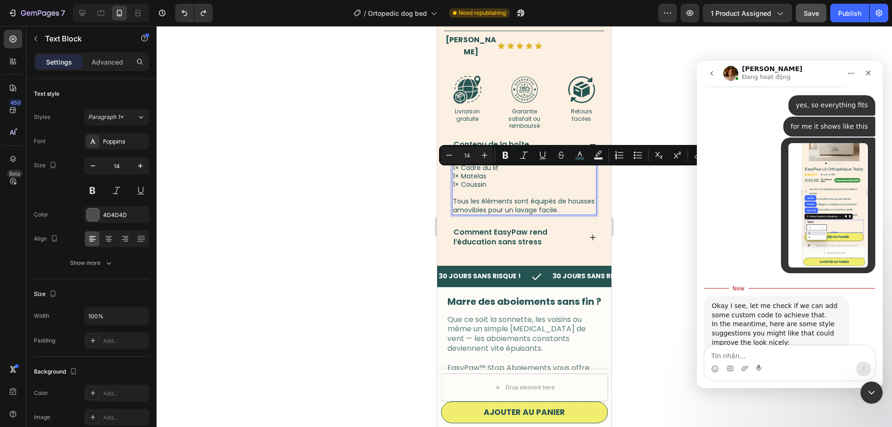
click at [536, 196] on span "Tous les éléments sont équipés de housses amovibles pour un lavage facile." at bounding box center [524, 205] width 142 height 18
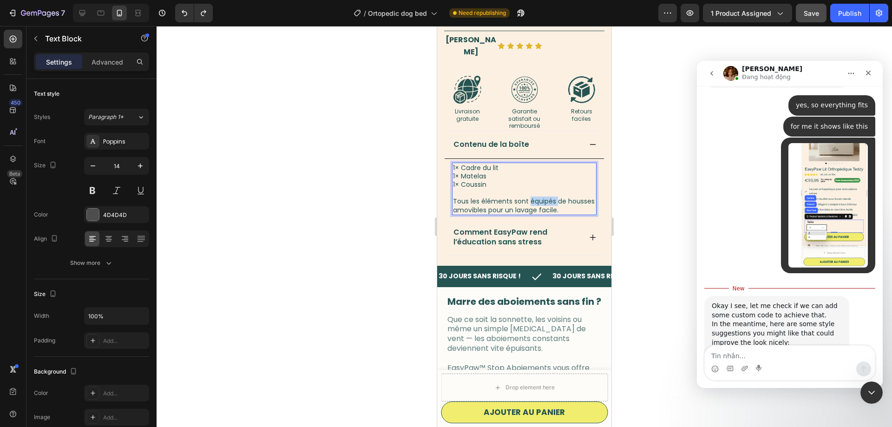
click at [536, 196] on span "Tous les éléments sont équipés de housses amovibles pour un lavage facile." at bounding box center [524, 205] width 142 height 18
click at [528, 163] on p "1× Cadre du lit" at bounding box center [524, 167] width 143 height 8
click at [593, 144] on icon at bounding box center [593, 144] width 6 height 1
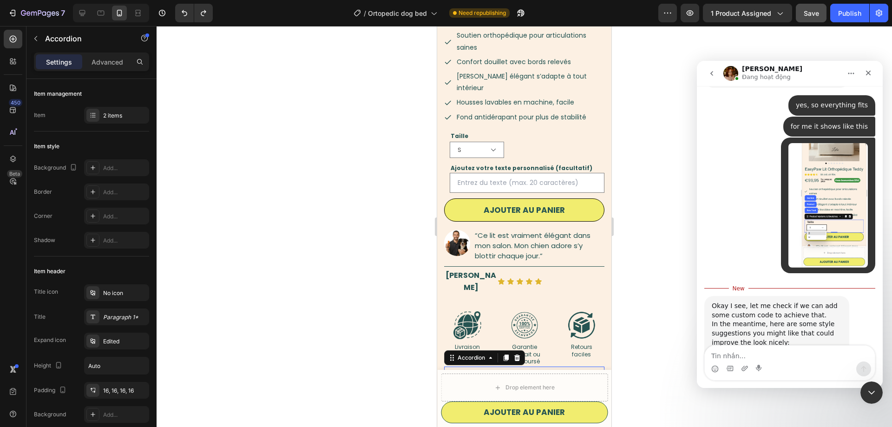
scroll to position [237, 0]
click at [626, 308] on div at bounding box center [523, 226] width 735 height 401
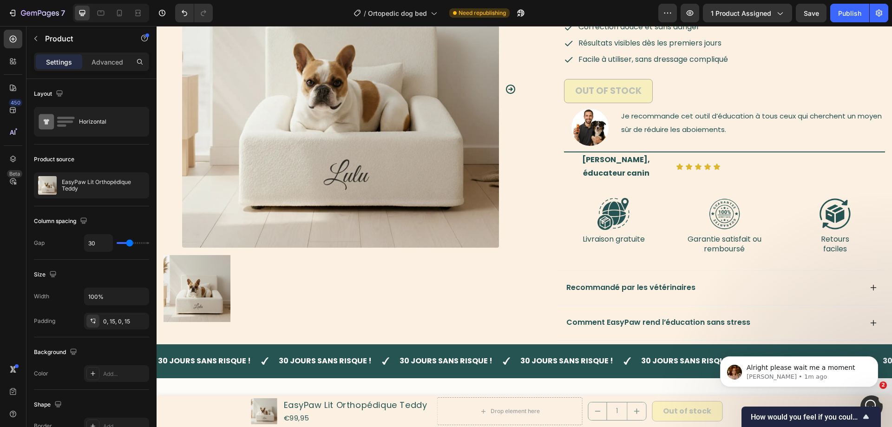
scroll to position [142, 0]
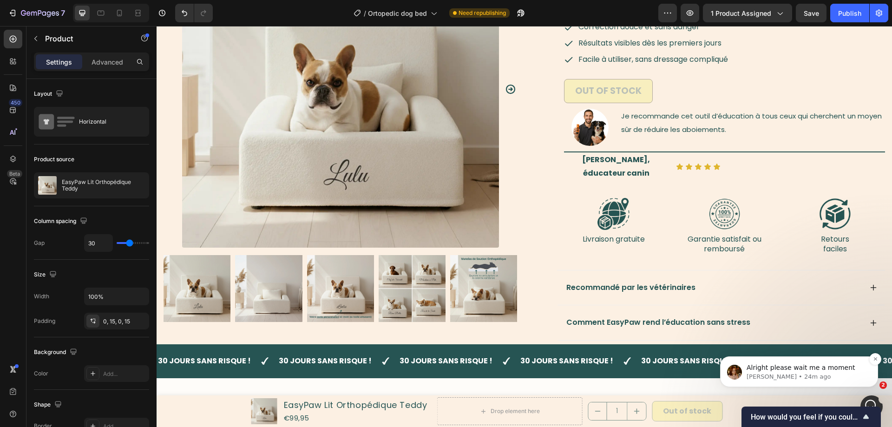
click at [790, 365] on span "Alright please wait me a moment" at bounding box center [800, 367] width 109 height 7
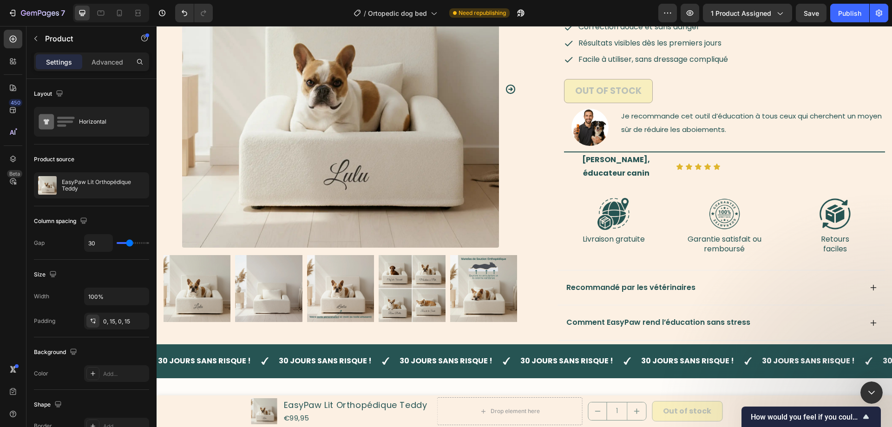
scroll to position [963, 0]
click at [132, 136] on img "Close" at bounding box center [69, 105] width 125 height 62
click at [59, 43] on textarea "Tin nhắn..." at bounding box center [70, 35] width 124 height 16
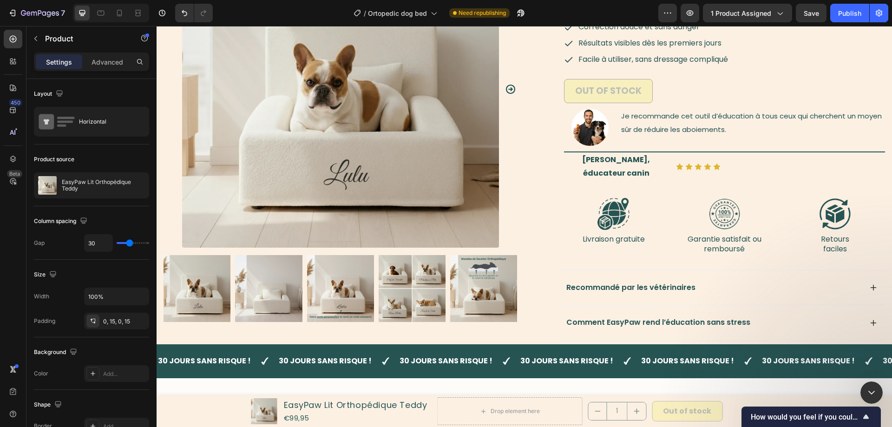
type textarea "I did that"
type textarea "but it just changes te outline of the section"
type textarea "not the actual drop down menu"
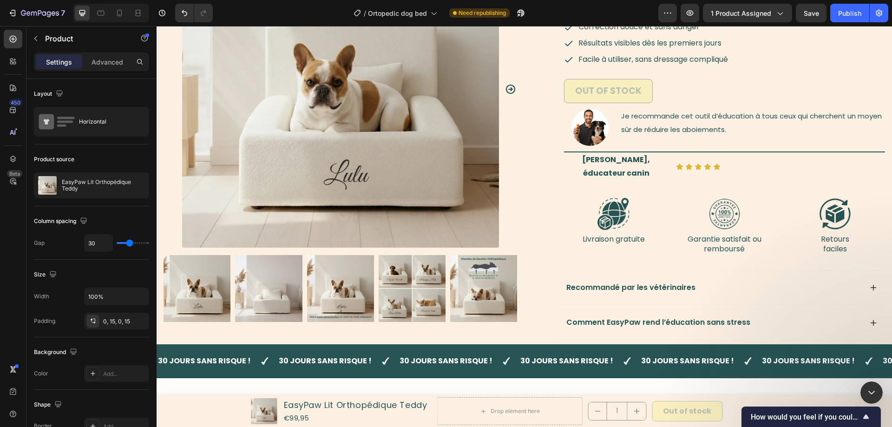
scroll to position [1046, 0]
click at [870, 390] on icon "Close Intercom Messenger" at bounding box center [869, 390] width 11 height 11
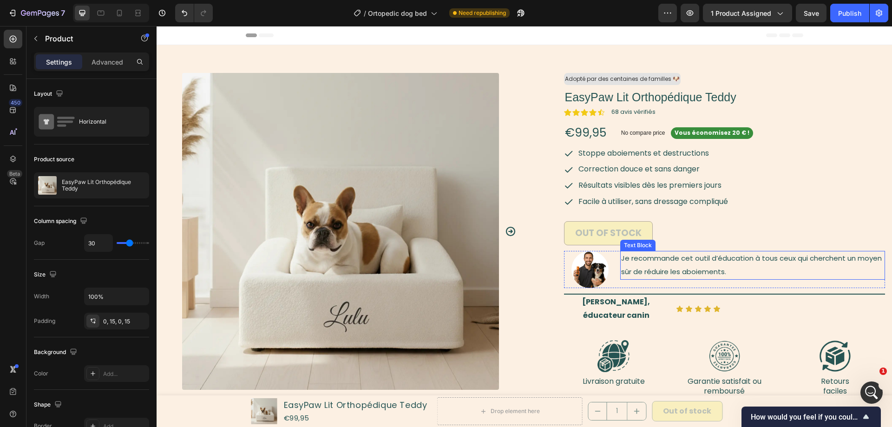
scroll to position [1081, 0]
click at [852, 12] on div "Publish" at bounding box center [849, 13] width 23 height 10
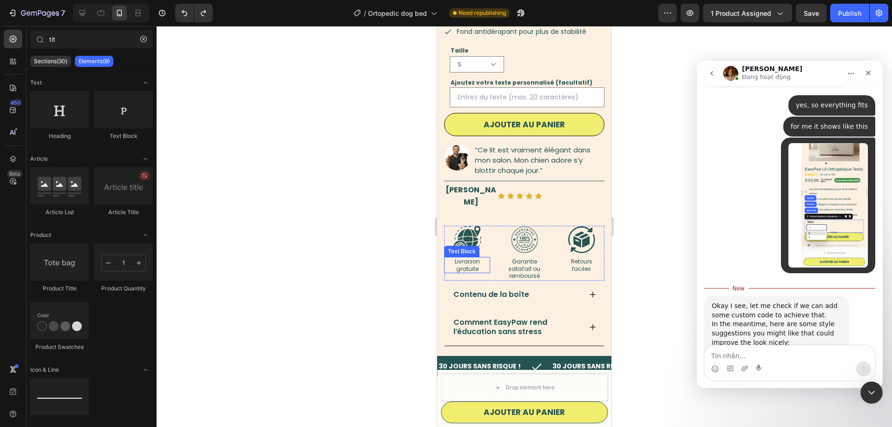
scroll to position [332, 0]
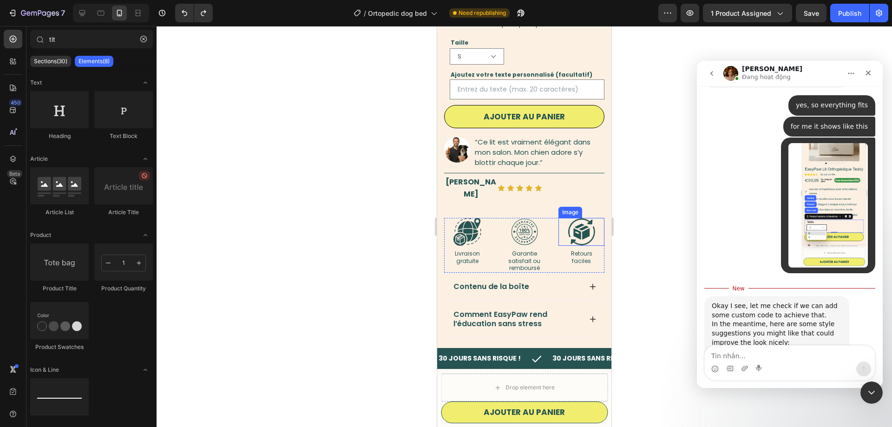
click at [580, 218] on img at bounding box center [581, 232] width 28 height 28
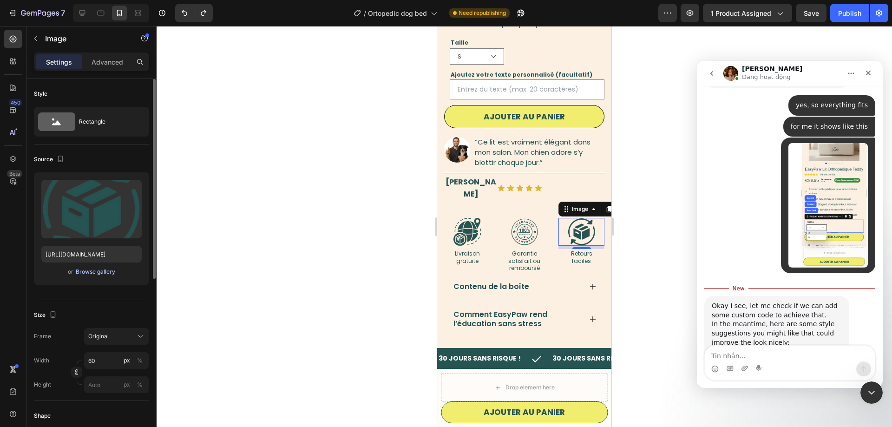
click at [97, 271] on div "Browse gallery" at bounding box center [95, 271] width 39 height 8
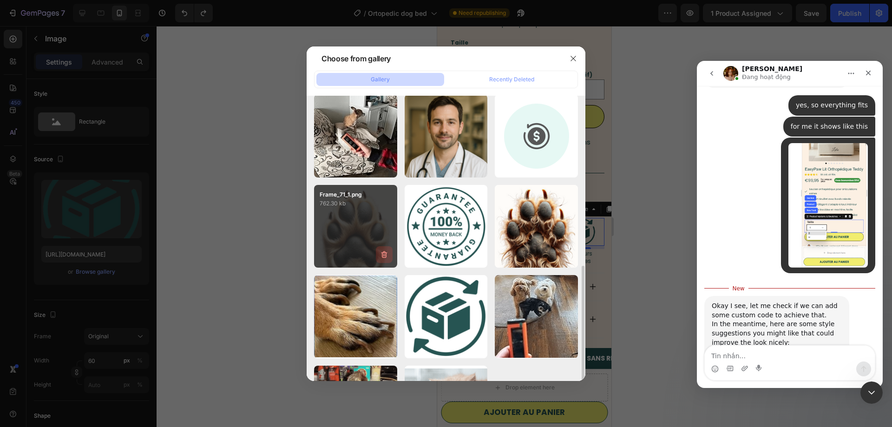
scroll to position [237, 0]
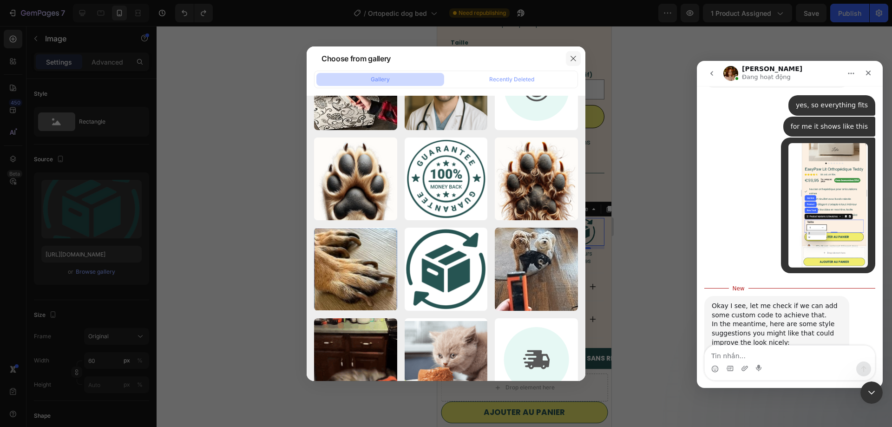
click at [576, 58] on icon "button" at bounding box center [572, 58] width 7 height 7
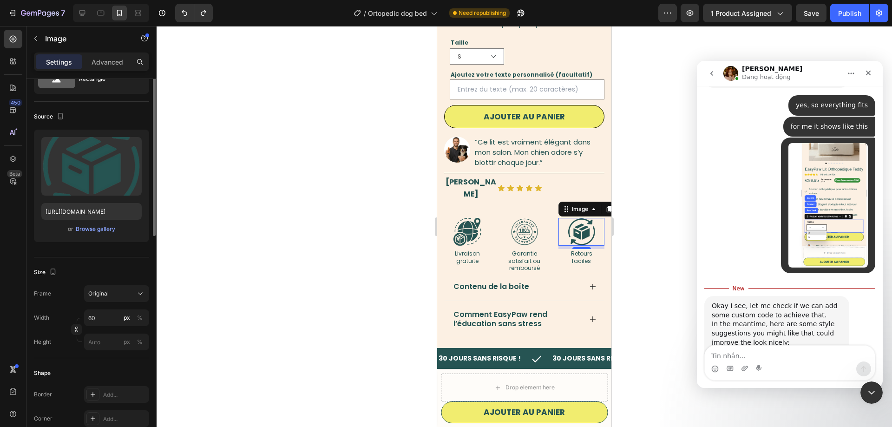
scroll to position [0, 0]
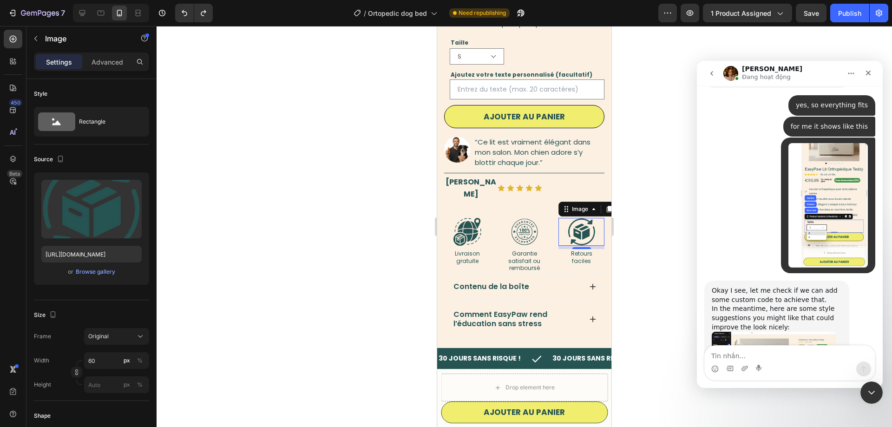
click at [642, 254] on div at bounding box center [523, 226] width 735 height 401
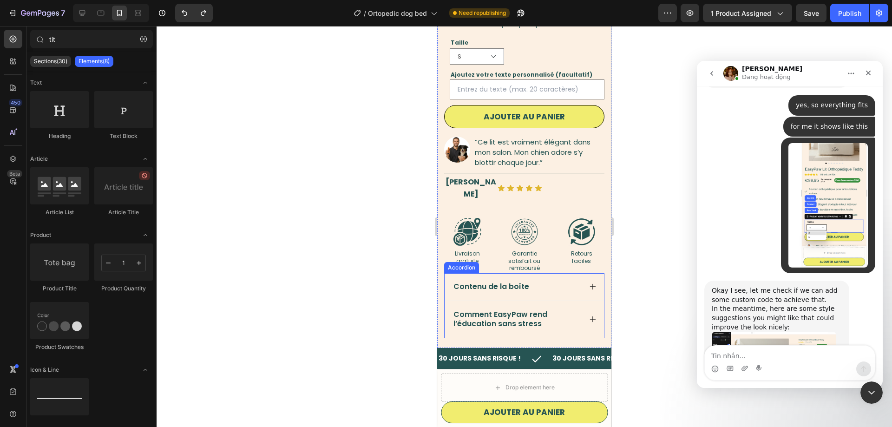
scroll to position [284, 0]
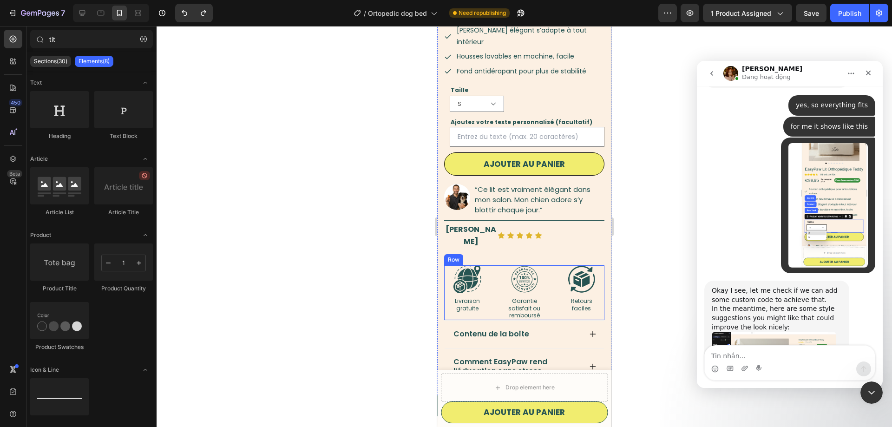
click at [550, 271] on div "Image Livraison gratuite Text Block Image Garantie satisfait ou remboursé Text …" at bounding box center [524, 292] width 160 height 55
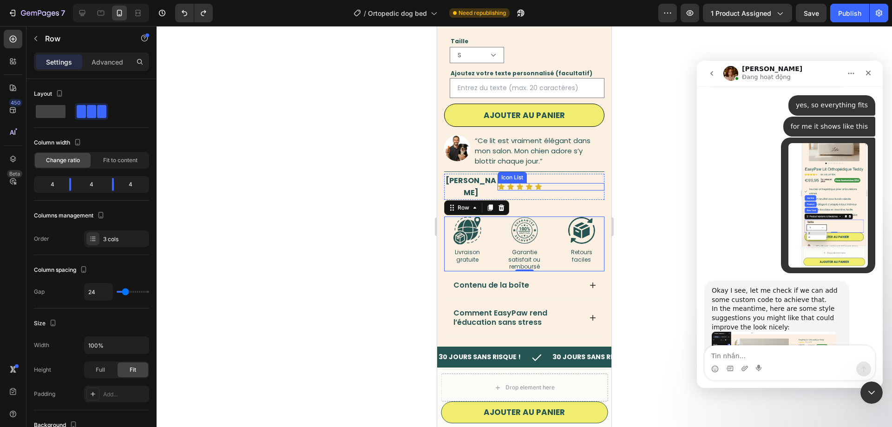
scroll to position [426, 0]
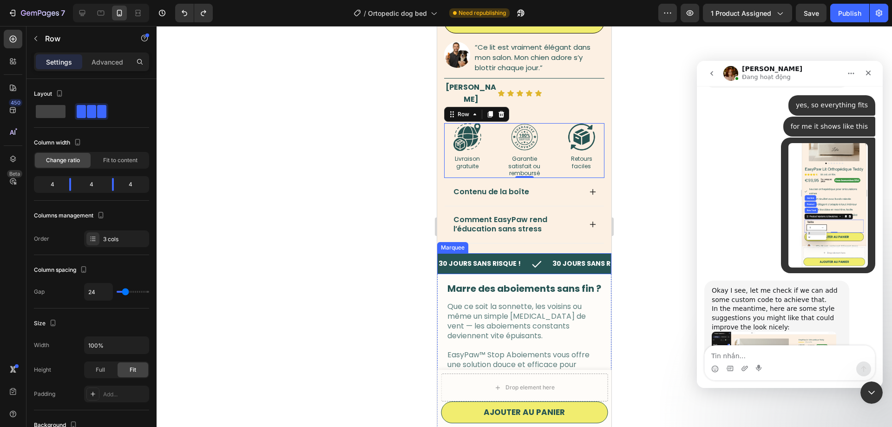
click at [526, 253] on div "30 JOURS SANS RISQUE ! Text Block" at bounding box center [494, 263] width 114 height 21
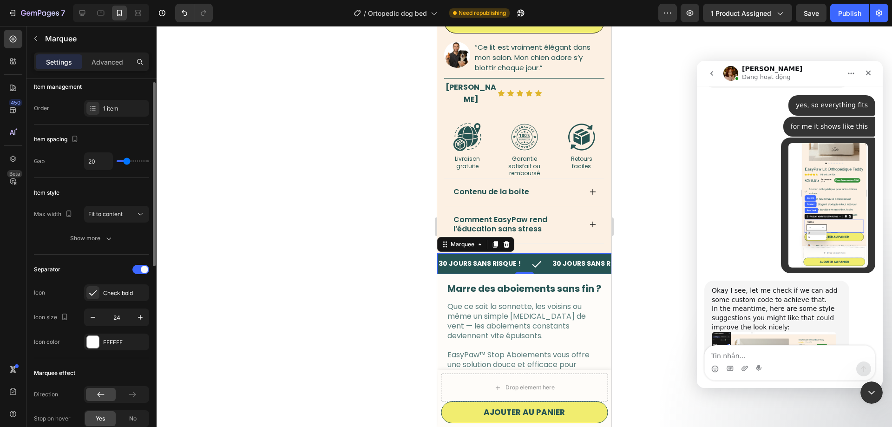
scroll to position [0, 0]
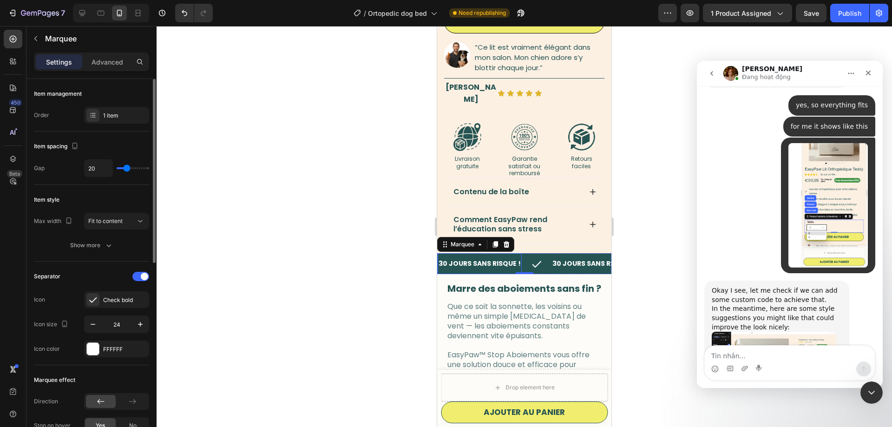
click at [476, 259] on strong "30 JOURS SANS RISQUE !" at bounding box center [479, 263] width 82 height 9
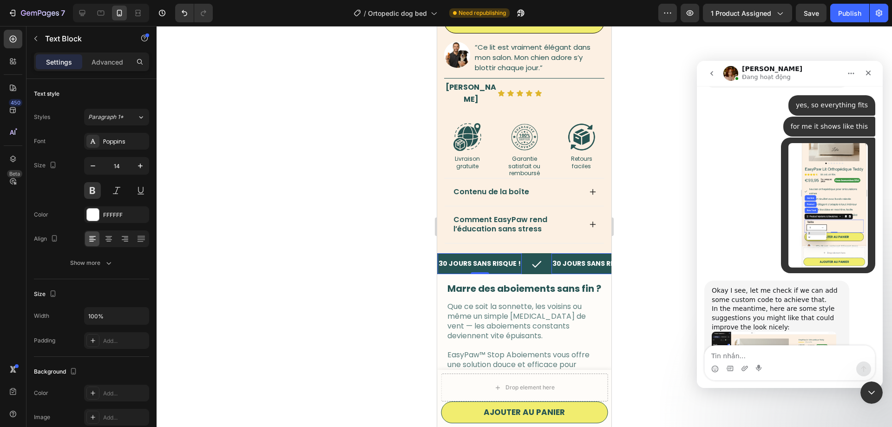
click at [527, 253] on div "30 JOURS SANS RISQUE ! Text Block 0" at bounding box center [494, 263] width 114 height 21
click at [576, 253] on div "30 JOURS SANS RISQUE ! Text Block 0" at bounding box center [593, 263] width 84 height 21
click at [541, 253] on div "30 JOURS SANS RISQUE ! Text Block 0" at bounding box center [494, 263] width 114 height 21
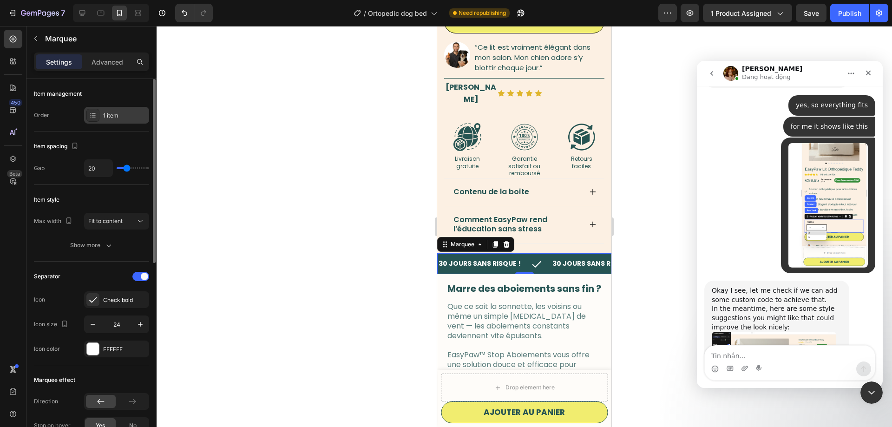
click at [112, 115] on div "1 item" at bounding box center [125, 115] width 44 height 8
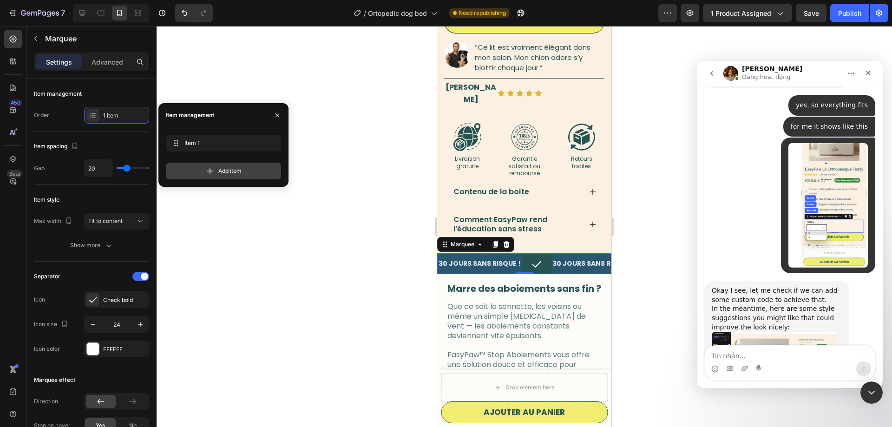
click at [228, 164] on div "Add item" at bounding box center [223, 171] width 115 height 17
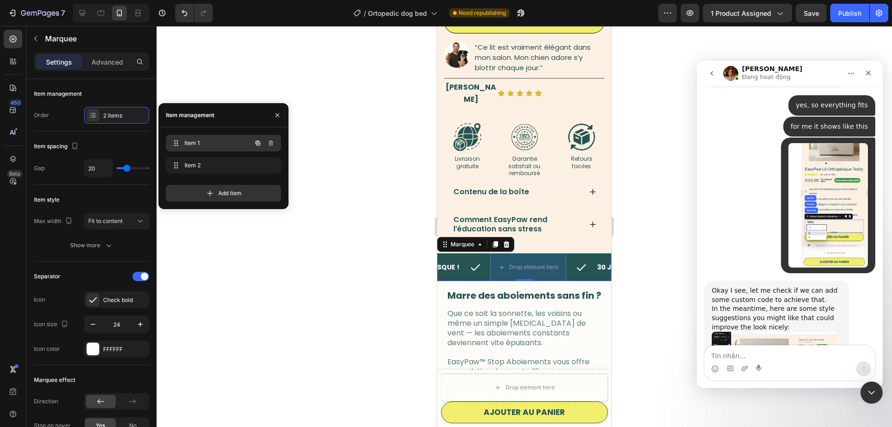
click at [197, 140] on span "Item 1" at bounding box center [210, 143] width 52 height 8
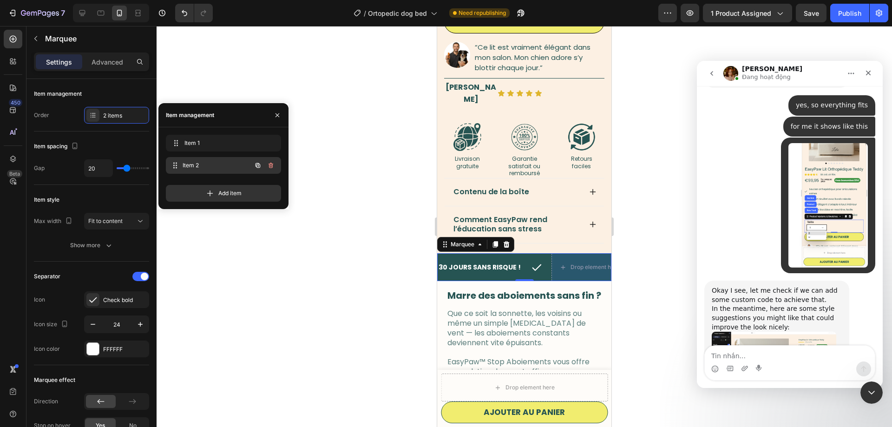
click at [215, 172] on div "Item 2 Item 2" at bounding box center [223, 165] width 115 height 17
click at [198, 163] on span "Item 2" at bounding box center [216, 165] width 69 height 8
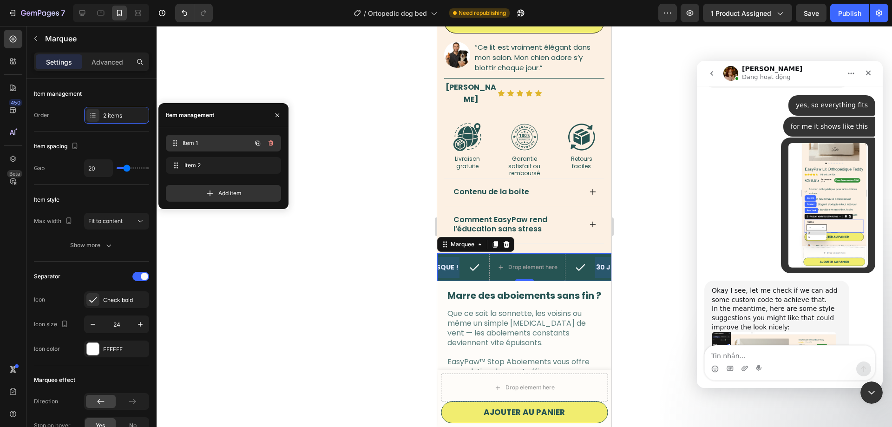
click at [202, 143] on span "Item 1" at bounding box center [216, 143] width 69 height 8
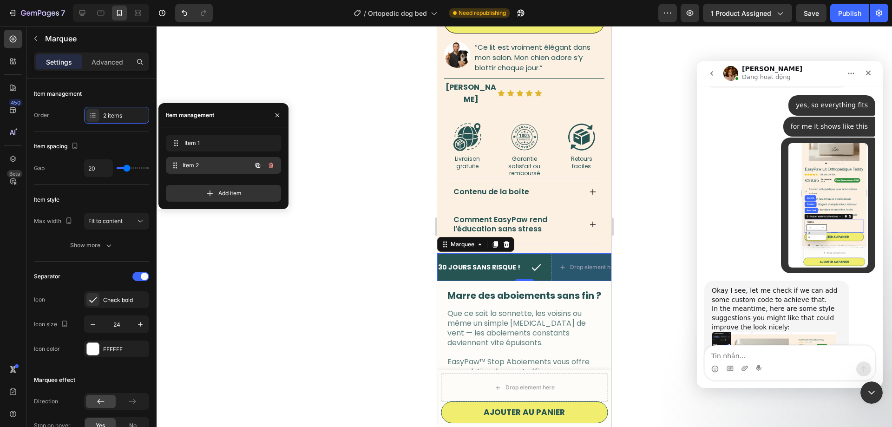
click at [194, 167] on span "Item 2" at bounding box center [216, 165] width 69 height 8
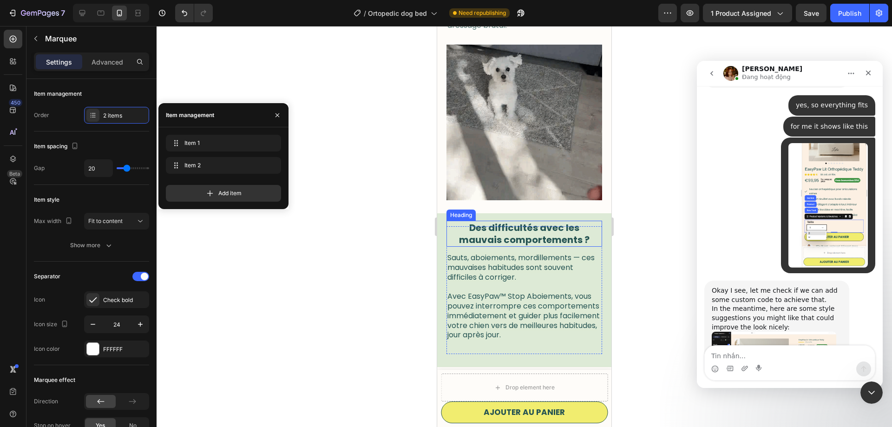
scroll to position [914, 0]
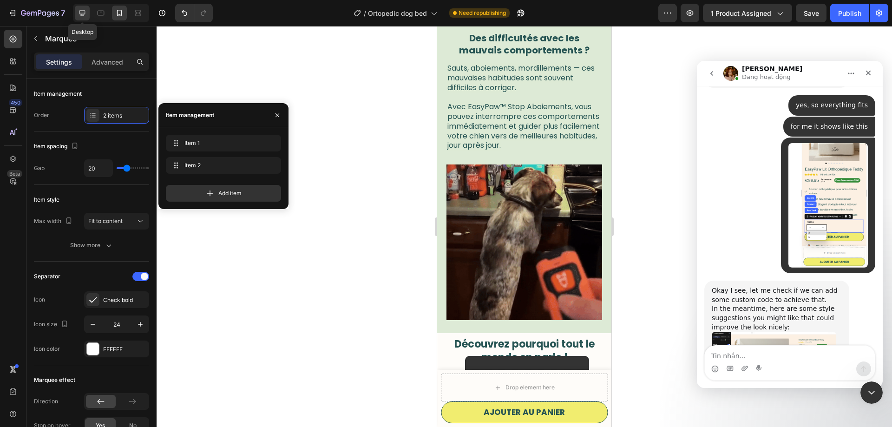
click at [79, 11] on icon at bounding box center [82, 12] width 9 height 9
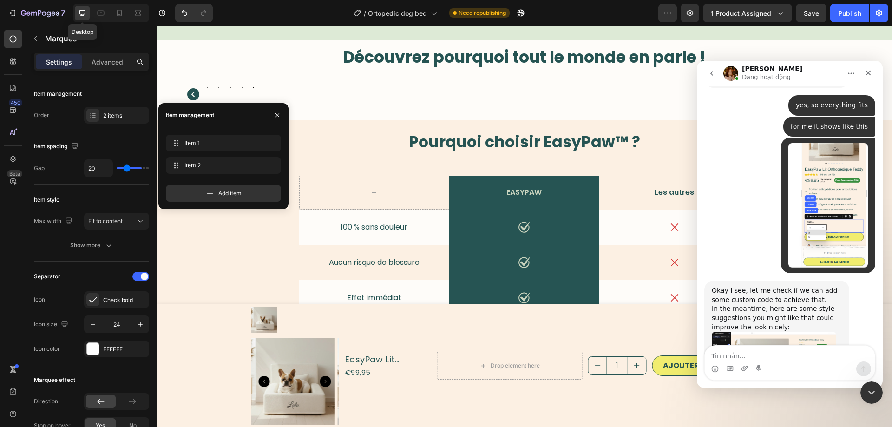
type input "60"
type input "16"
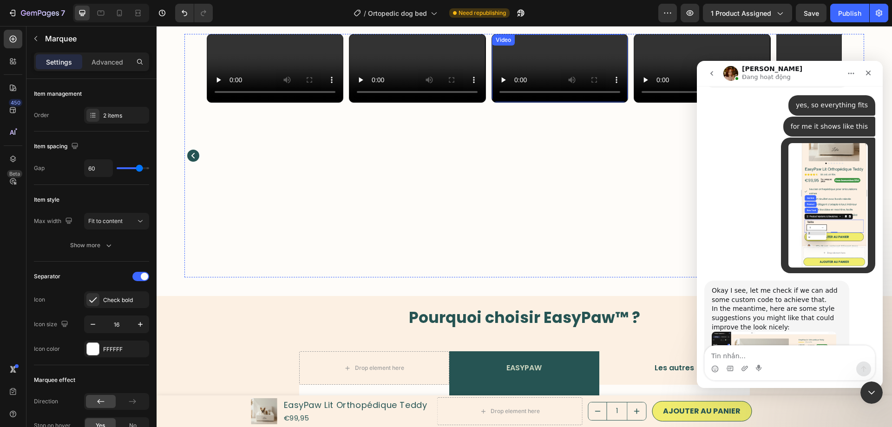
scroll to position [967, 0]
click at [875, 398] on div "Close Intercom Messenger" at bounding box center [870, 391] width 22 height 22
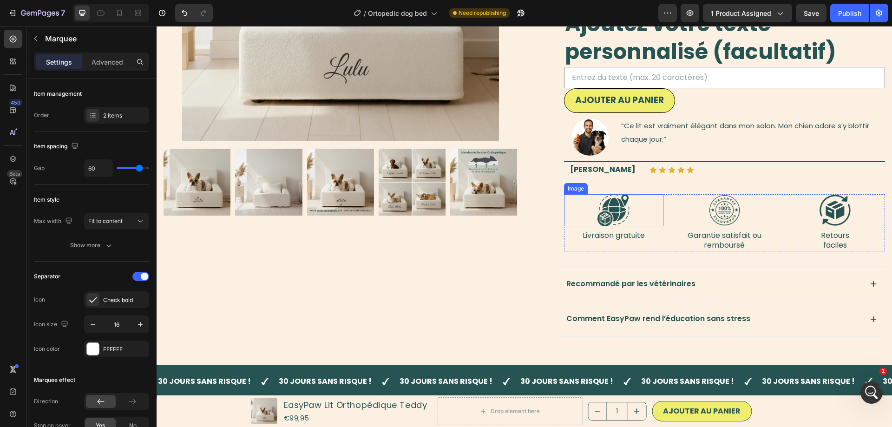
scroll to position [436, 0]
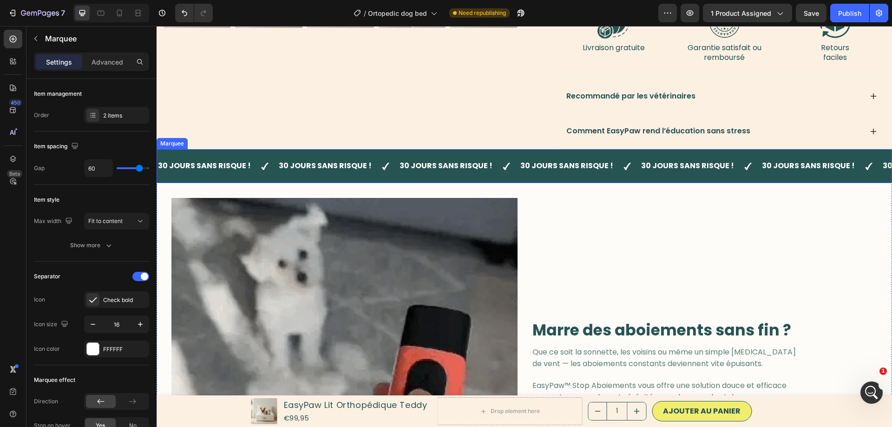
click at [504, 151] on div "30 JOURS SANS RISQUE ! Text 30 JOURS SANS RISQUE ! Text 30 JOURS SANS RISQUE ! …" at bounding box center [523, 166] width 735 height 34
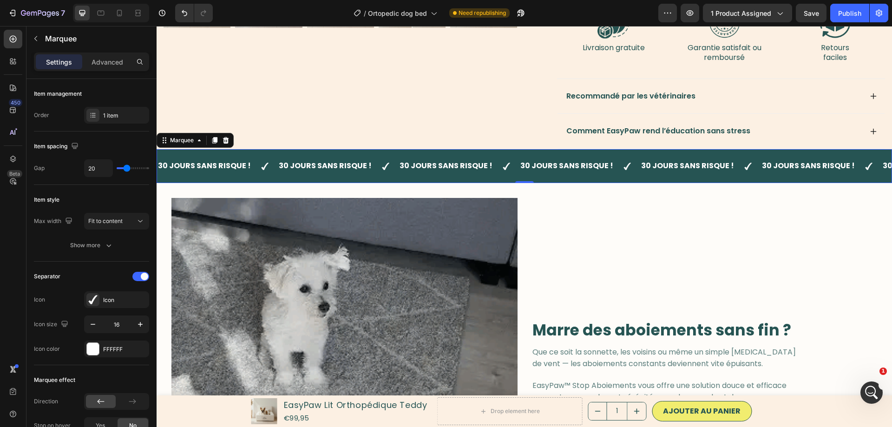
click at [258, 156] on div "30 JOURS SANS RISQUE ! Text" at bounding box center [217, 166] width 121 height 23
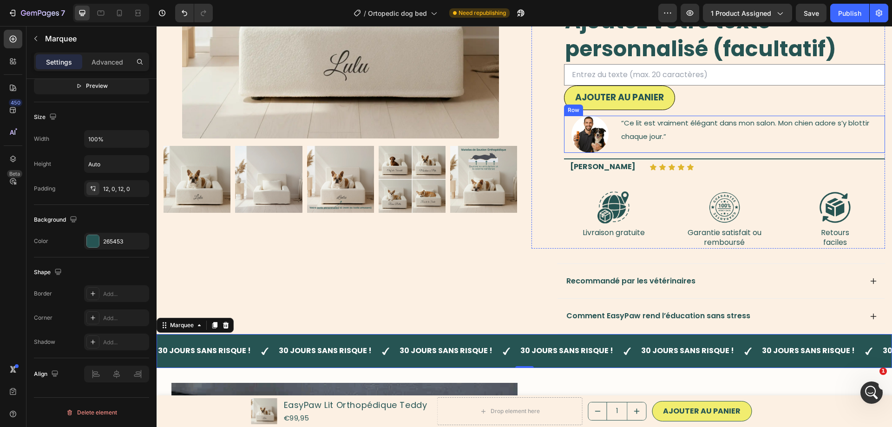
scroll to position [199, 0]
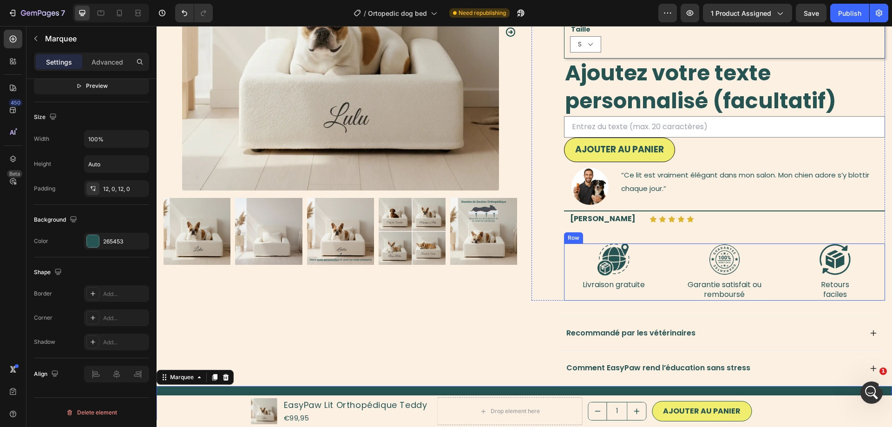
click at [579, 298] on div "Image Livraison gratuite Text Block" at bounding box center [614, 271] width 100 height 57
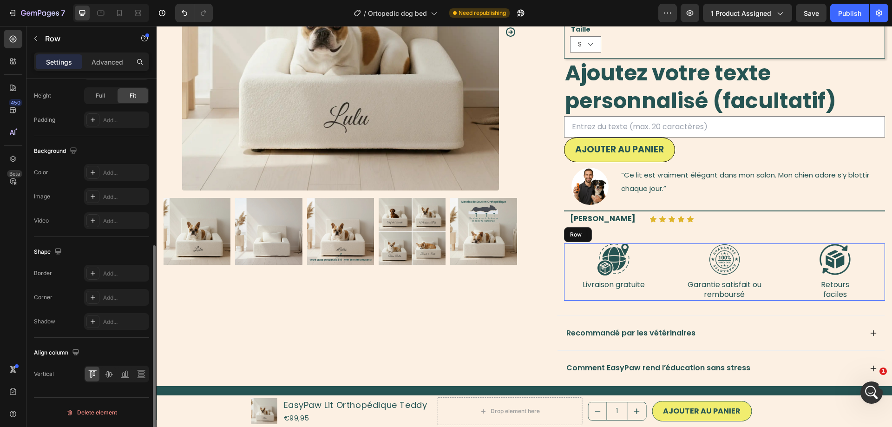
scroll to position [0, 0]
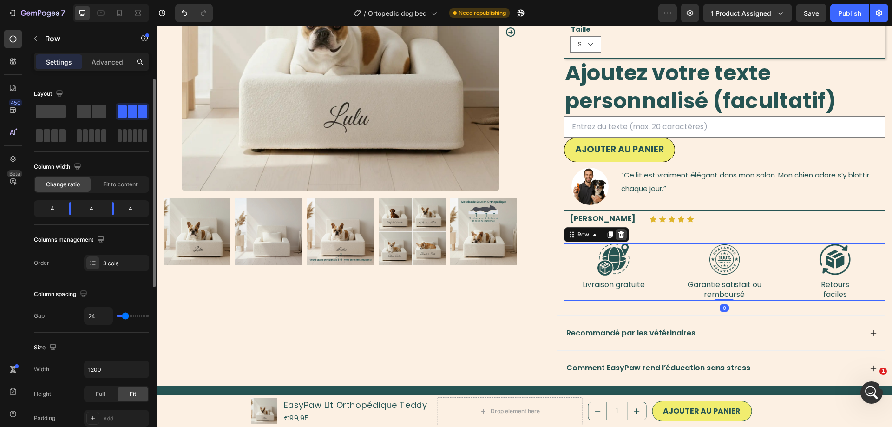
click at [623, 236] on icon at bounding box center [621, 234] width 6 height 7
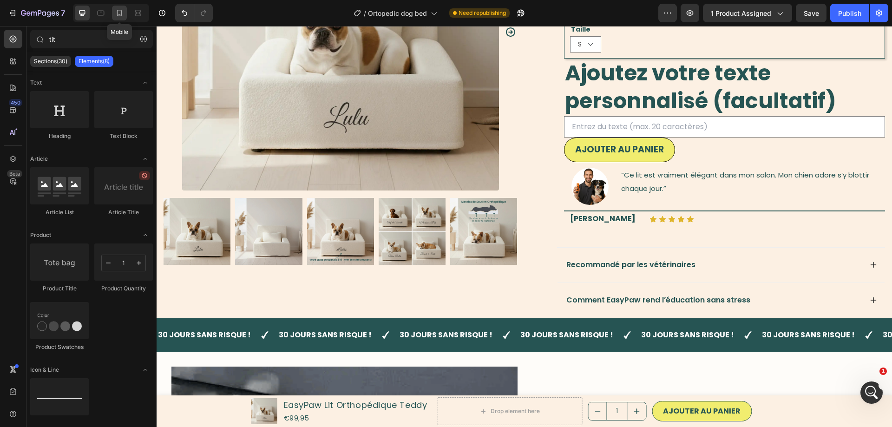
click at [114, 12] on div at bounding box center [119, 13] width 15 height 15
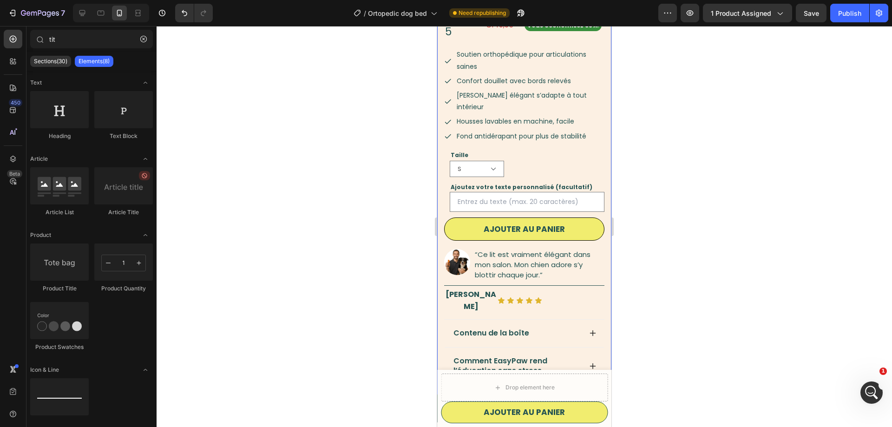
scroll to position [237, 0]
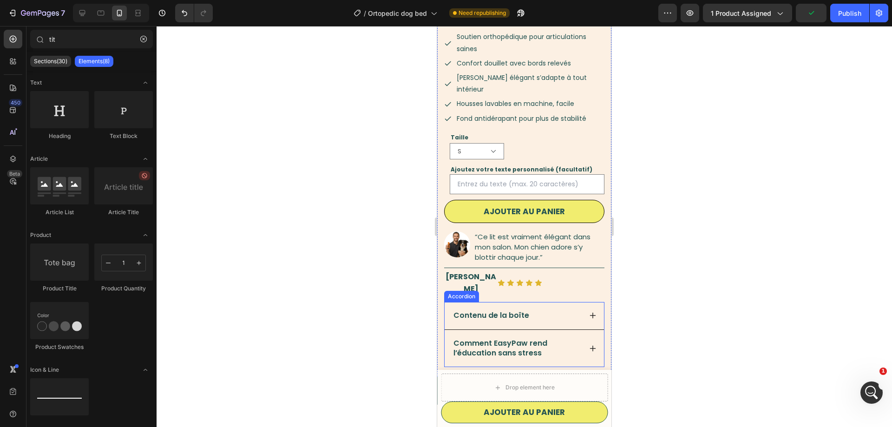
click at [595, 312] on icon at bounding box center [592, 315] width 7 height 7
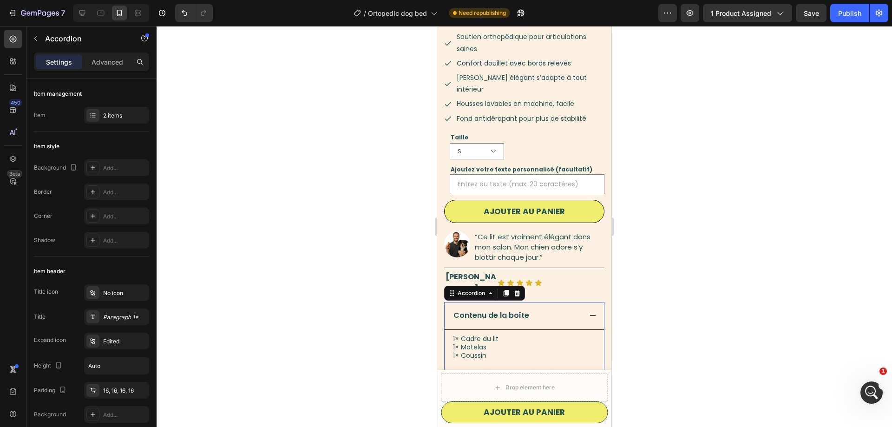
click at [595, 312] on icon at bounding box center [592, 315] width 7 height 7
click at [591, 345] on icon at bounding box center [592, 348] width 7 height 7
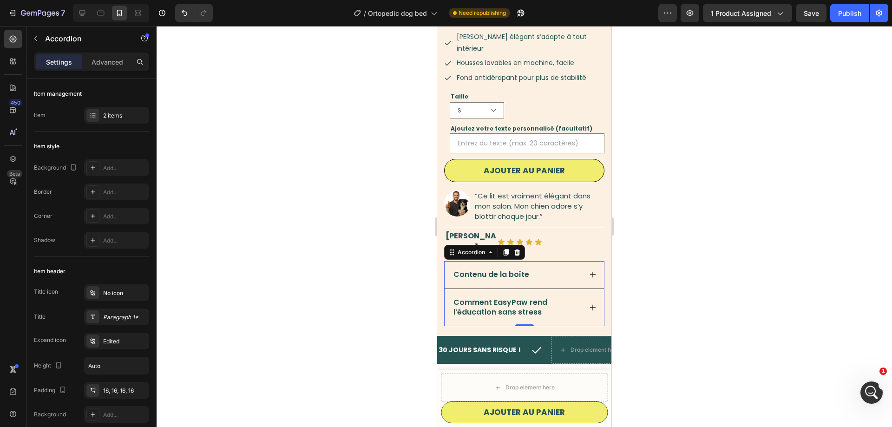
scroll to position [332, 0]
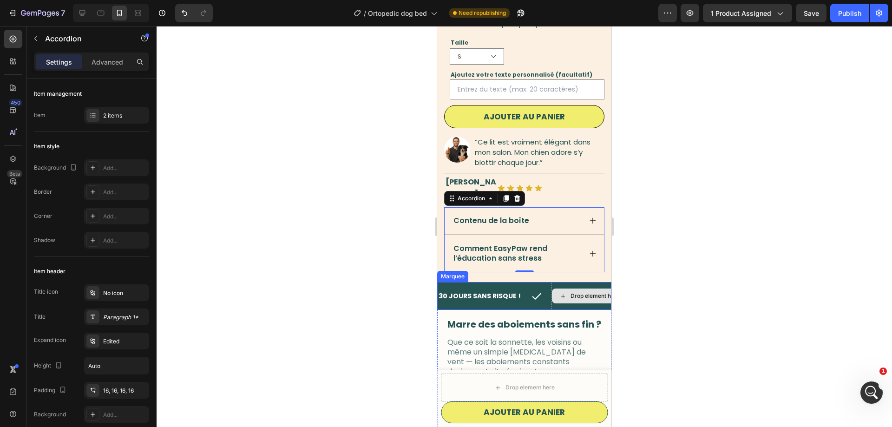
click at [551, 282] on div "Drop element here" at bounding box center [589, 296] width 76 height 28
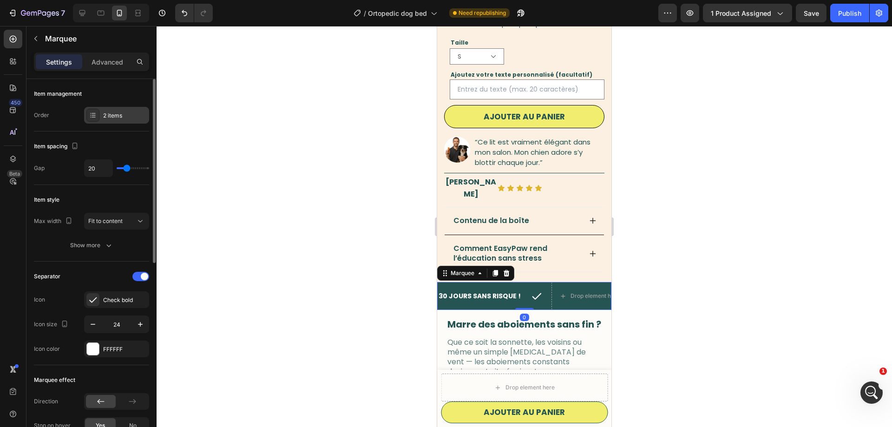
click at [107, 117] on div "2 items" at bounding box center [125, 115] width 44 height 8
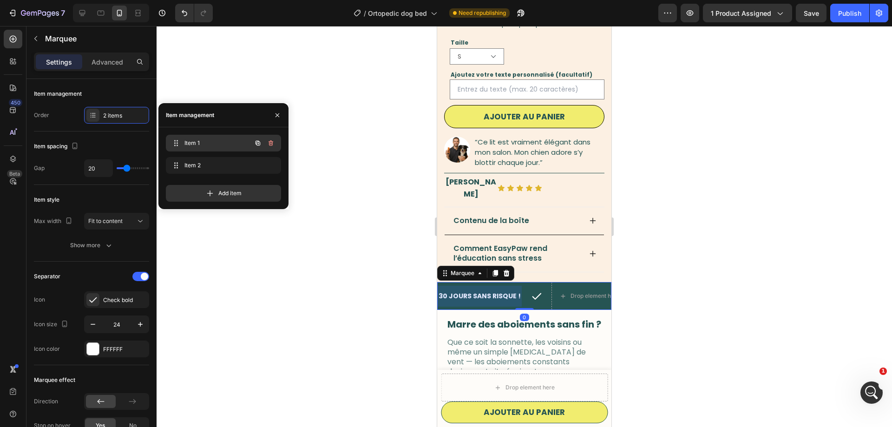
click at [209, 140] on span "Item 1" at bounding box center [210, 143] width 52 height 8
click at [181, 141] on div "Item 1 Item 1" at bounding box center [210, 143] width 82 height 13
click at [186, 143] on span "Item 1" at bounding box center [210, 143] width 52 height 8
click at [186, 143] on span "Item 1" at bounding box center [216, 143] width 69 height 8
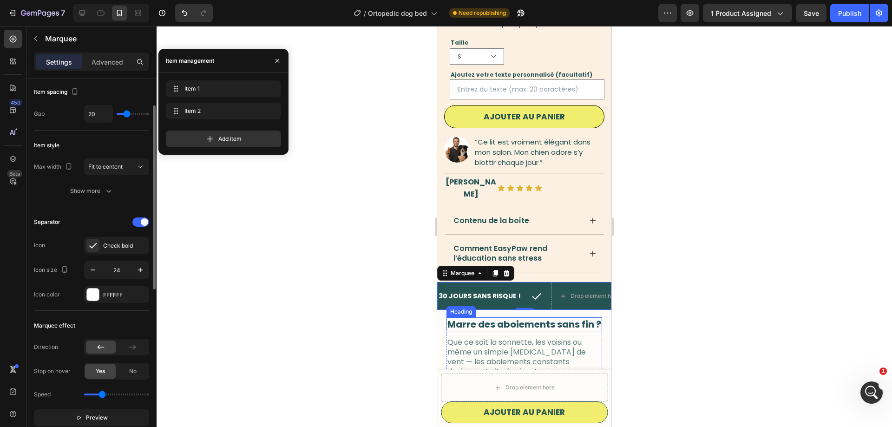
scroll to position [284, 0]
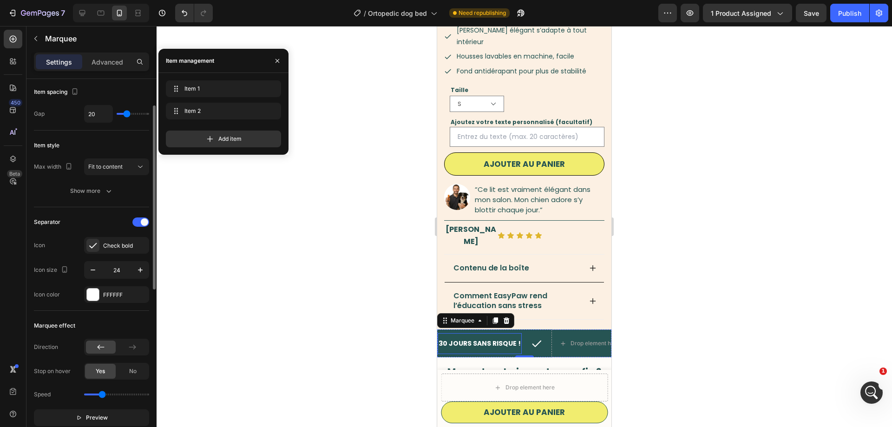
click at [456, 339] on strong "30 JOURS SANS RISQUE !" at bounding box center [479, 343] width 82 height 9
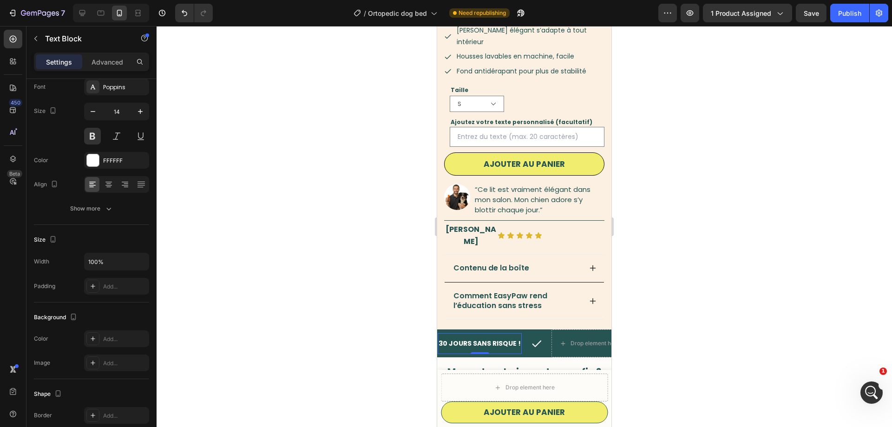
scroll to position [0, 0]
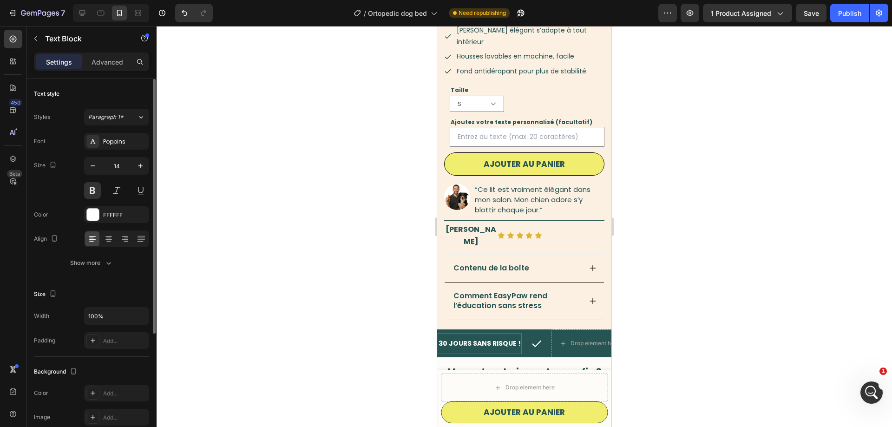
click at [456, 339] on strong "30 JOURS SANS RISQUE !" at bounding box center [479, 343] width 82 height 9
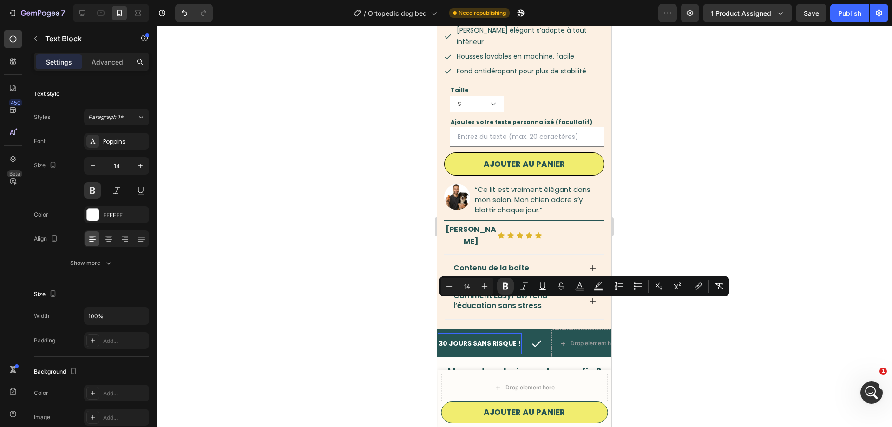
click at [472, 337] on div "30 JOURS SANS RISQUE !" at bounding box center [479, 343] width 84 height 13
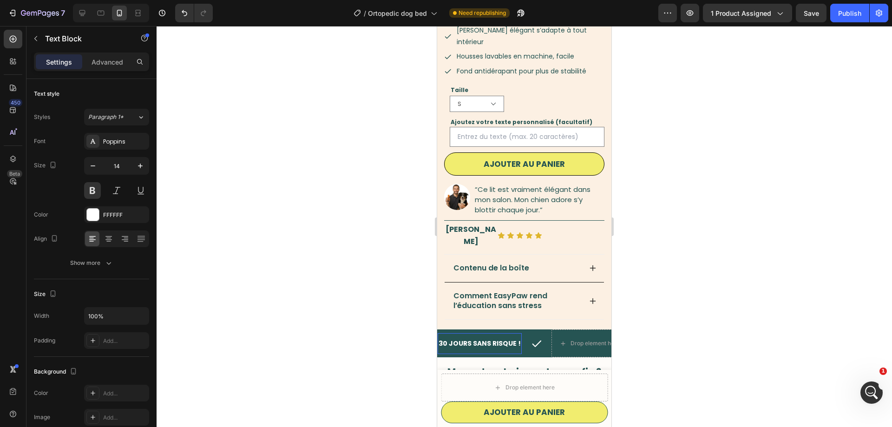
click at [472, 337] on div "30 JOURS SANS RISQUE !" at bounding box center [479, 343] width 84 height 13
click at [469, 339] on icon "Livraison rapide et fiable" at bounding box center [480, 343] width 84 height 9
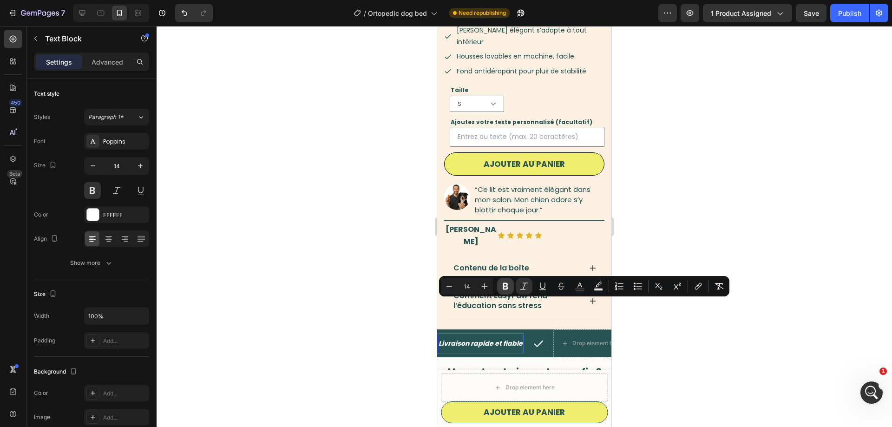
click at [509, 286] on icon "Editor contextual toolbar" at bounding box center [505, 285] width 9 height 9
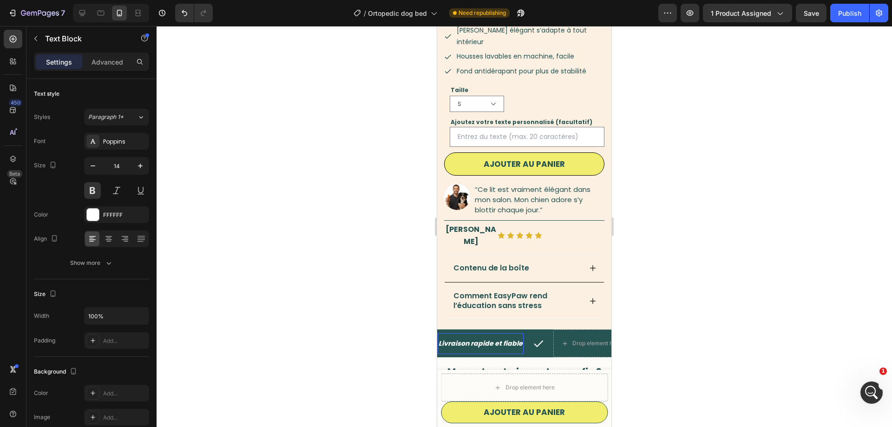
click at [503, 339] on strong "Livraison rapide et fiable" at bounding box center [480, 343] width 84 height 9
click at [484, 338] on p "Livraison rapide et fiable" at bounding box center [480, 344] width 84 height 12
click at [471, 339] on strong "Livraison rapide et fiable" at bounding box center [480, 343] width 84 height 9
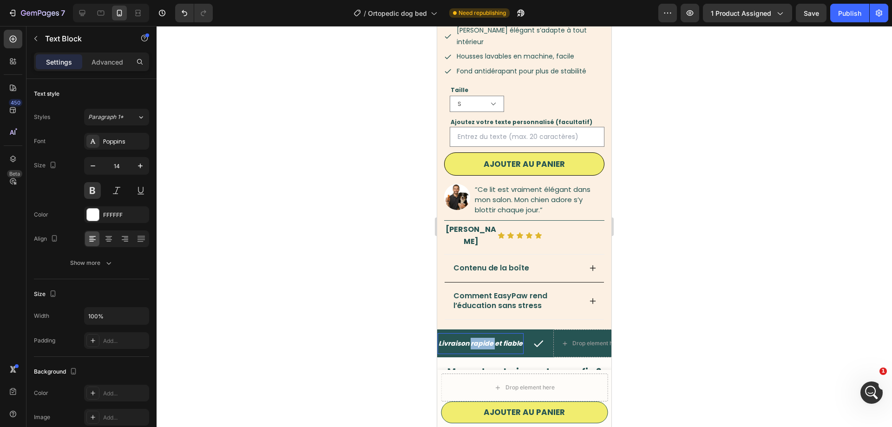
click at [471, 339] on strong "Livraison rapide et fiable" at bounding box center [480, 343] width 84 height 9
click at [347, 299] on div at bounding box center [523, 226] width 735 height 401
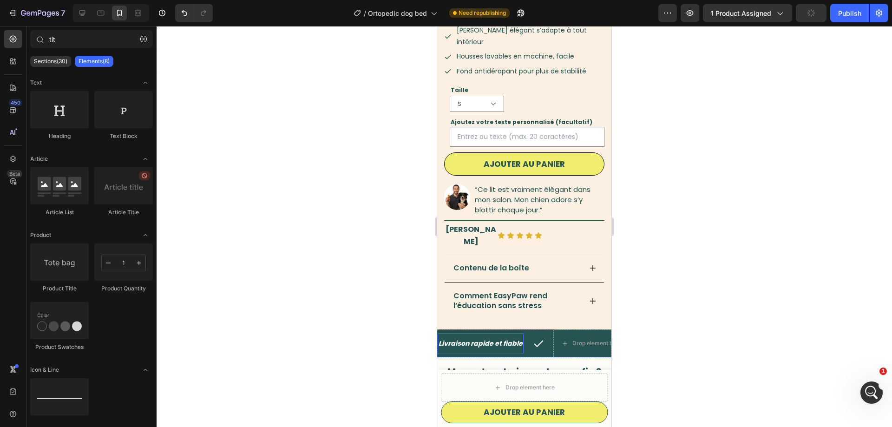
click at [458, 339] on strong "Livraison rapide et fiable" at bounding box center [480, 343] width 84 height 9
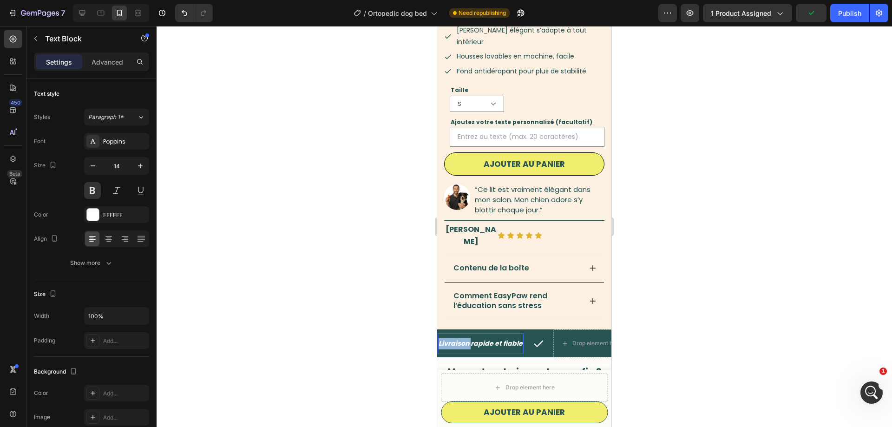
click at [458, 339] on strong "Livraison rapide et fiable" at bounding box center [480, 343] width 84 height 9
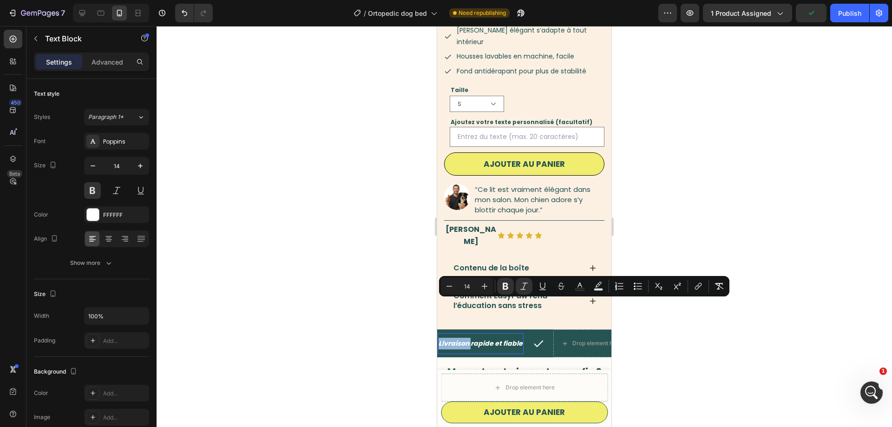
click at [458, 339] on strong "Livraison rapide et fiable" at bounding box center [480, 343] width 84 height 9
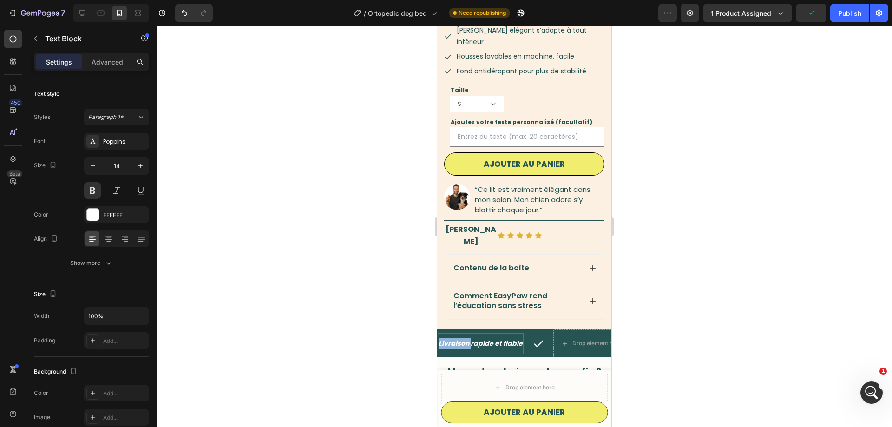
click at [458, 339] on strong "Livraison rapide et fiable" at bounding box center [480, 343] width 84 height 9
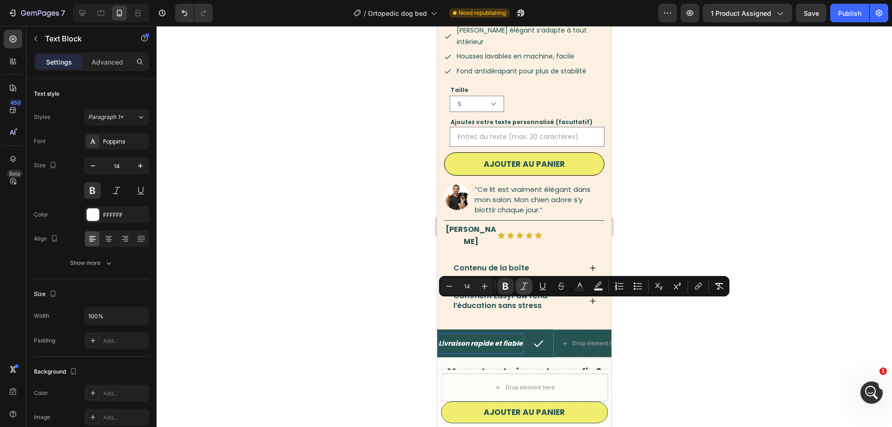
click at [523, 287] on icon "Editor contextual toolbar" at bounding box center [523, 285] width 9 height 9
click at [660, 331] on div at bounding box center [523, 226] width 735 height 401
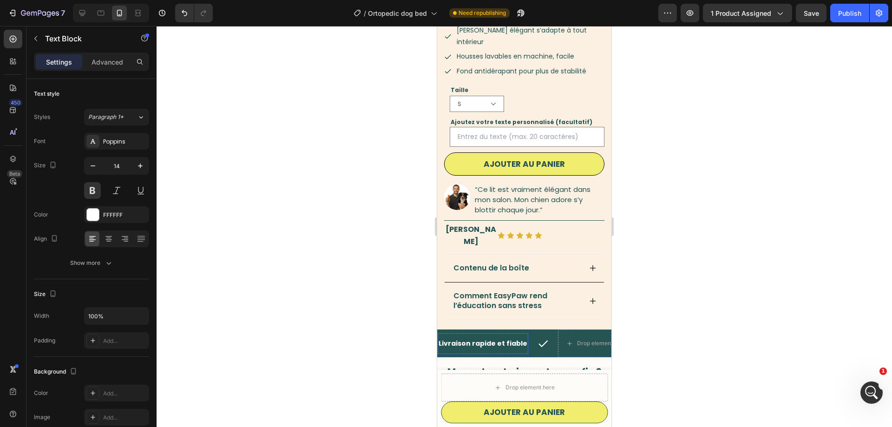
click at [457, 339] on strong "Livraison rapide et fiable" at bounding box center [482, 343] width 89 height 9
click at [37, 38] on icon "button" at bounding box center [35, 38] width 7 height 7
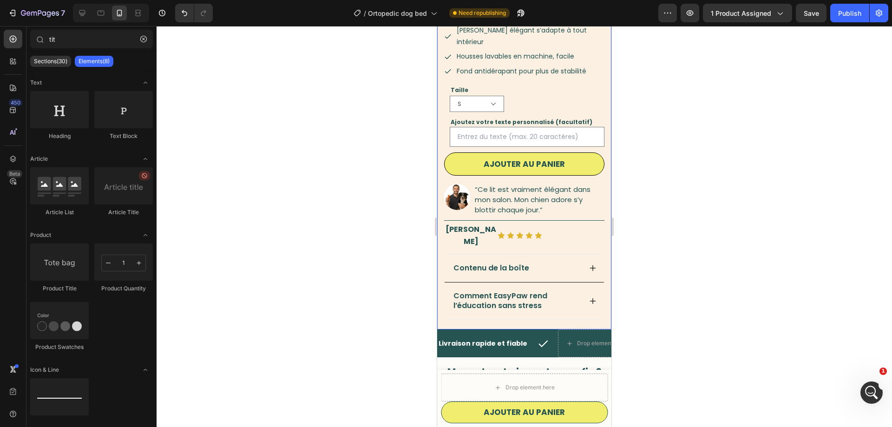
click at [529, 329] on div "Livraison rapide et fiable Text Block Drop element here" at bounding box center [550, 343] width 226 height 28
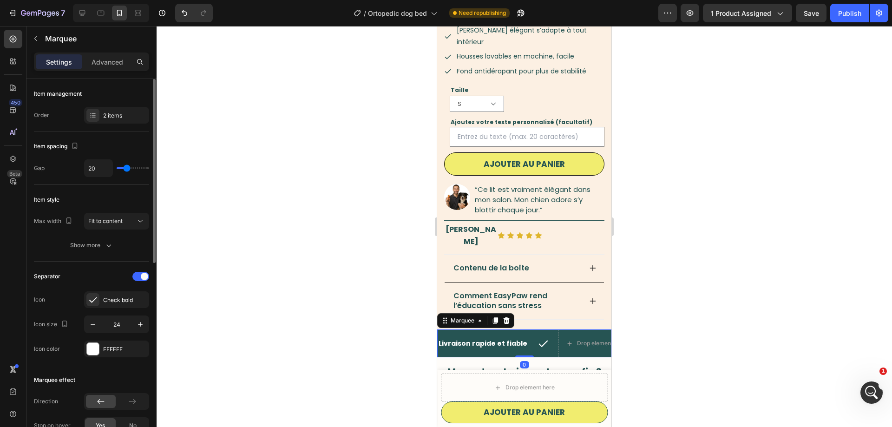
click at [114, 100] on div "Item management" at bounding box center [91, 93] width 115 height 15
click at [114, 108] on div "2 items" at bounding box center [116, 115] width 65 height 17
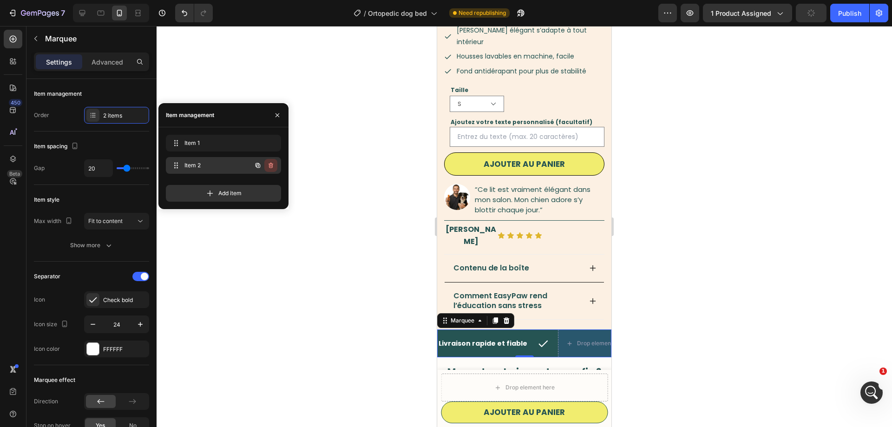
click at [274, 164] on icon "button" at bounding box center [270, 165] width 7 height 7
click at [270, 165] on div "Delete" at bounding box center [264, 165] width 17 height 8
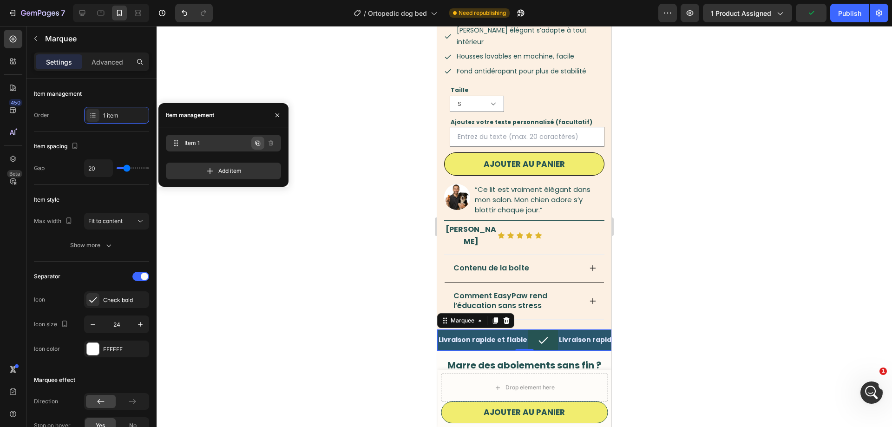
click at [258, 145] on icon "button" at bounding box center [257, 143] width 5 height 5
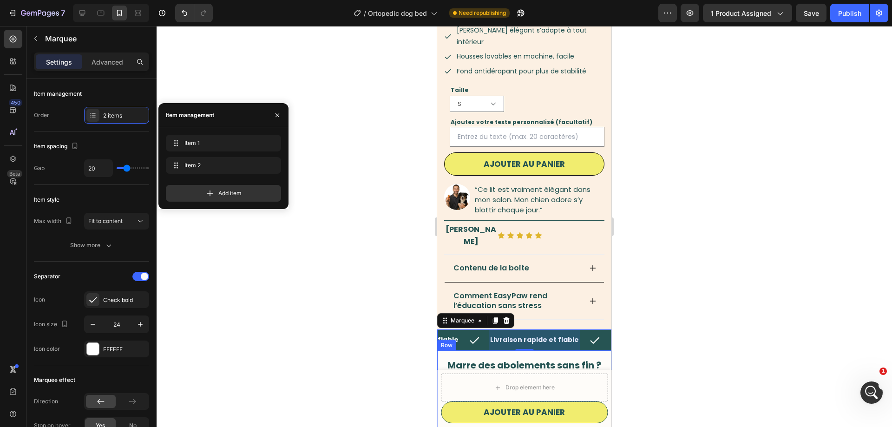
scroll to position [0, 69]
click at [198, 165] on span "Item 2" at bounding box center [216, 165] width 69 height 8
click at [502, 329] on div at bounding box center [534, 339] width 91 height 21
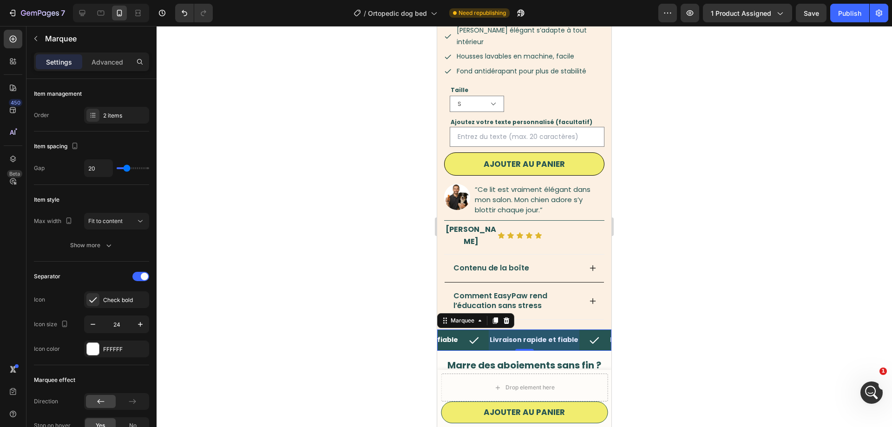
click at [503, 335] on strong "Livraison rapide et fiable" at bounding box center [533, 339] width 89 height 9
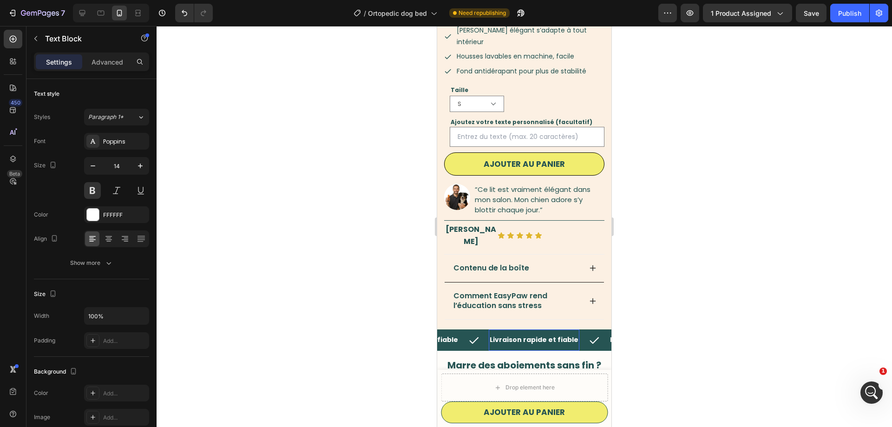
click at [503, 335] on strong "Livraison rapide et fiable" at bounding box center [533, 339] width 89 height 9
click at [550, 335] on strong "Paiement sécurisé garanti" at bounding box center [536, 339] width 94 height 9
click at [519, 335] on strong "Paiement sécurisé Garanti" at bounding box center [536, 339] width 95 height 9
click at [449, 334] on p "Livraison rapide et fiable" at bounding box center [413, 340] width 89 height 12
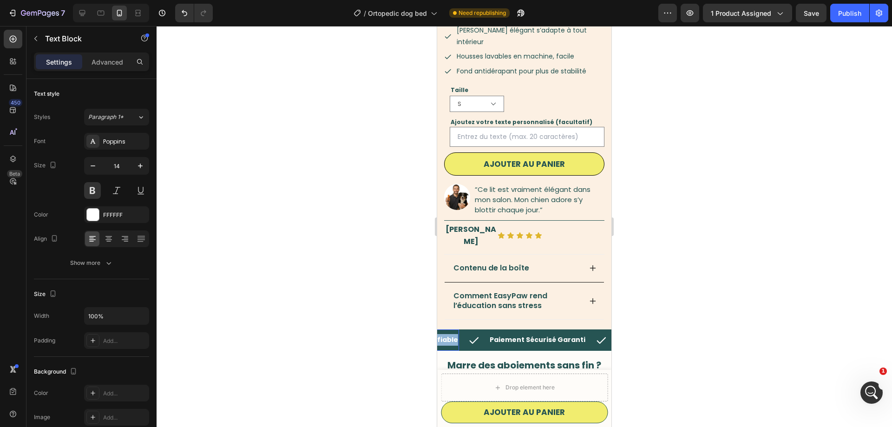
click at [445, 335] on strong "Livraison rapide et fiable" at bounding box center [413, 339] width 89 height 9
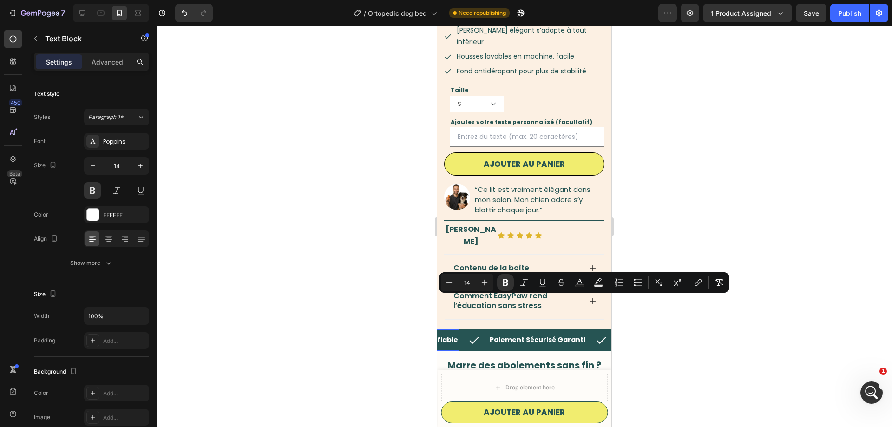
click at [452, 333] on div "Livraison rapide et fiable" at bounding box center [413, 339] width 91 height 13
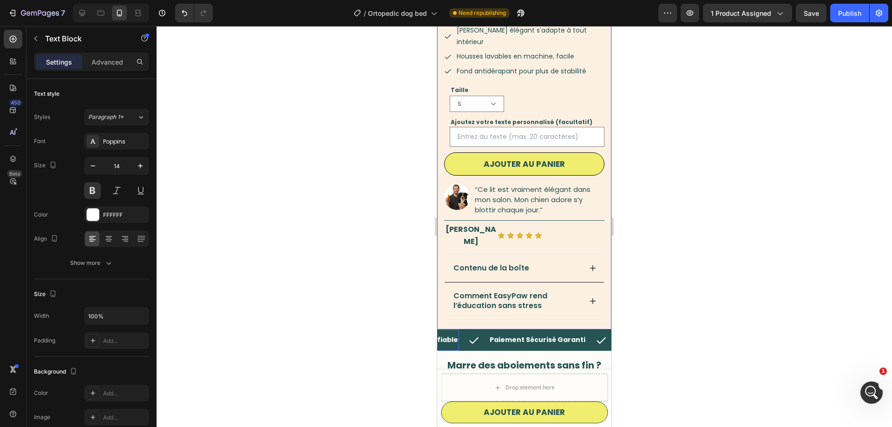
click at [487, 291] on div "EasyPaw Lit Orthopédique Teddy Product Title Icon Icon Icon Icon Icon Icon List…" at bounding box center [524, 120] width 174 height 418
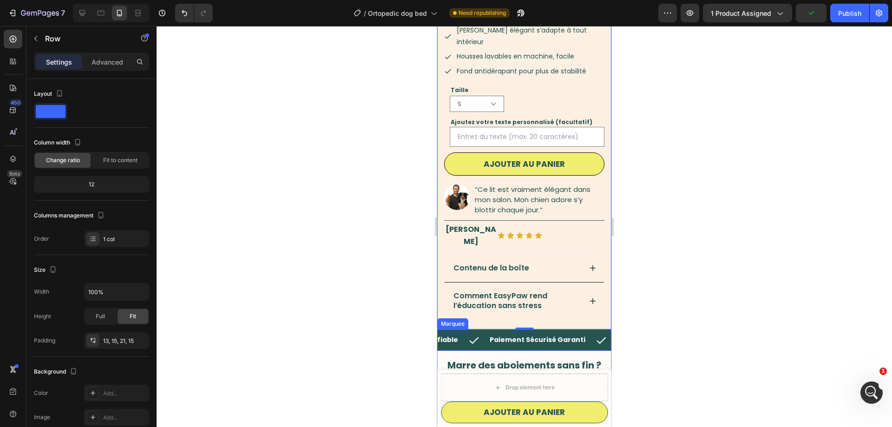
click at [455, 329] on div "Livraison rapide et fiable Text Block" at bounding box center [428, 339] width 120 height 21
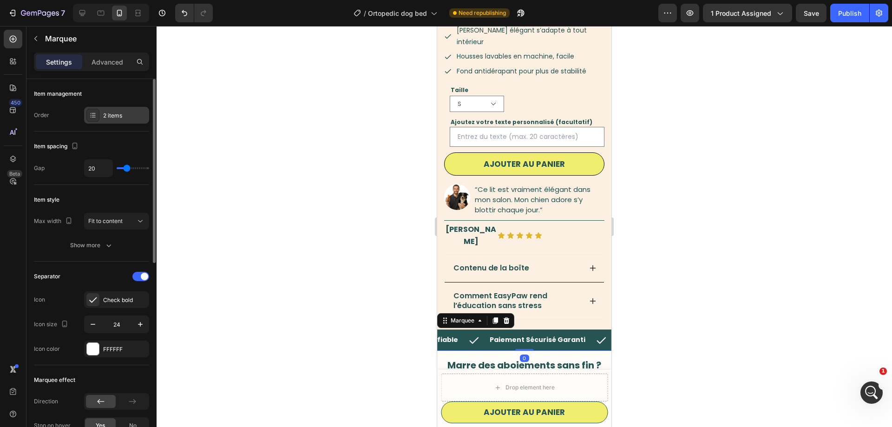
click at [113, 119] on div "2 items" at bounding box center [125, 115] width 44 height 8
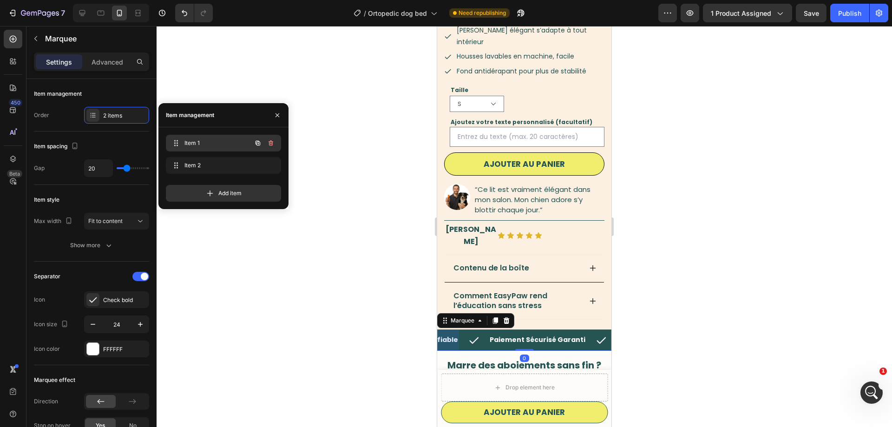
click at [212, 139] on span "Item 1" at bounding box center [210, 143] width 52 height 8
click at [185, 147] on div "Item 1 Item 1" at bounding box center [210, 143] width 82 height 13
click at [449, 335] on strong "Livraison rapide et fiable" at bounding box center [482, 339] width 89 height 9
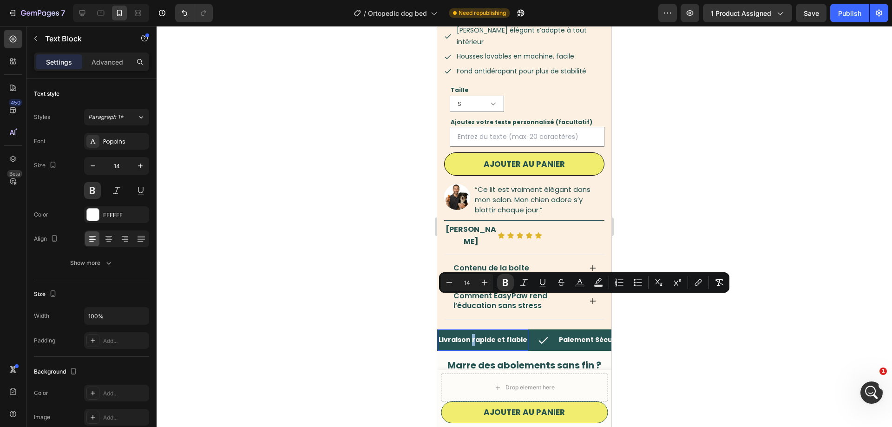
click at [471, 335] on strong "Livraison rapide et fiable" at bounding box center [482, 339] width 89 height 9
click at [505, 335] on strong "Livraison Rapide et fiable" at bounding box center [483, 339] width 90 height 9
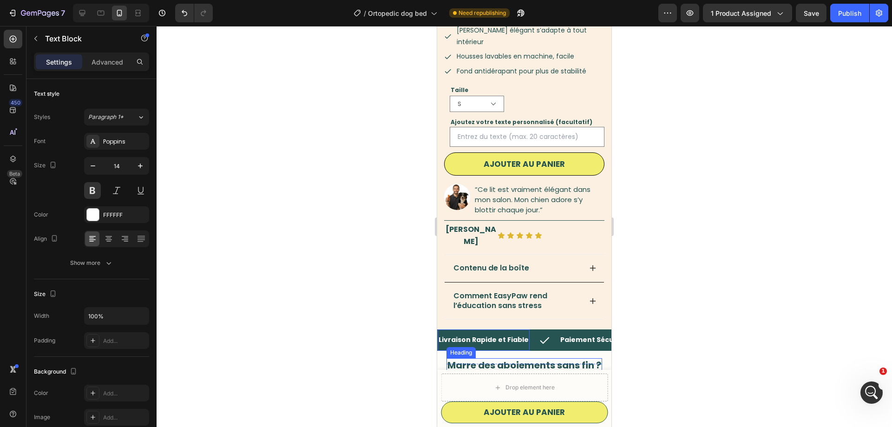
click at [526, 358] on strong "Marre des aboiements sans fin ?" at bounding box center [524, 364] width 154 height 13
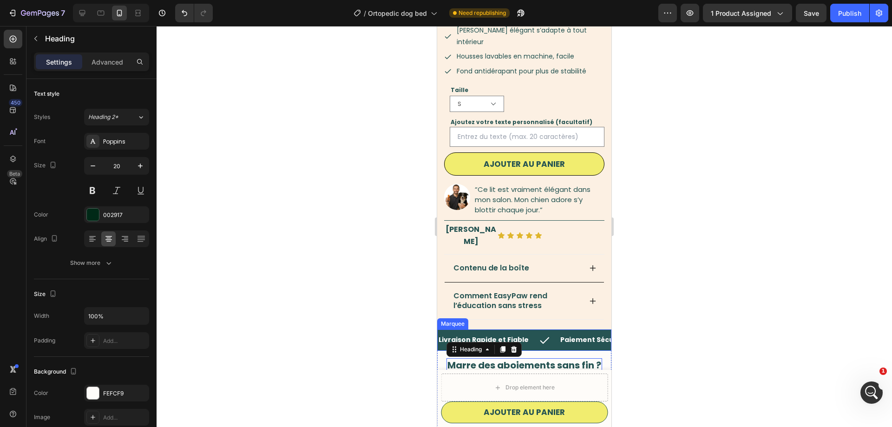
click at [529, 329] on div "Livraison Rapide et Fiable Text Block" at bounding box center [498, 339] width 122 height 21
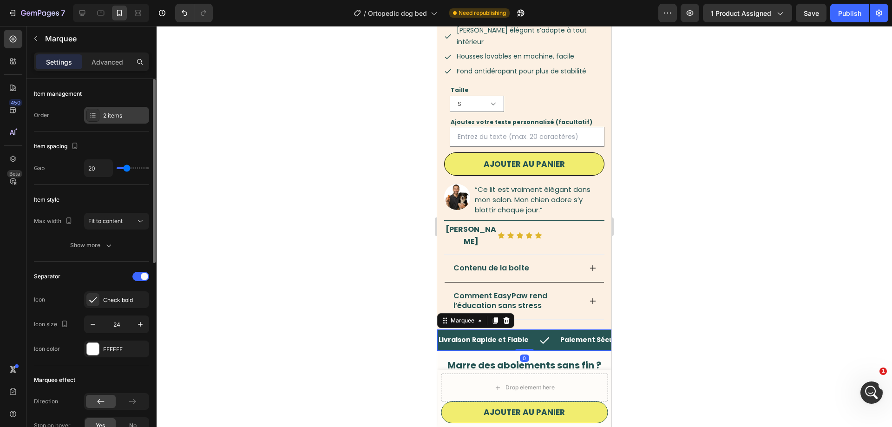
click at [110, 111] on div "2 items" at bounding box center [125, 115] width 44 height 8
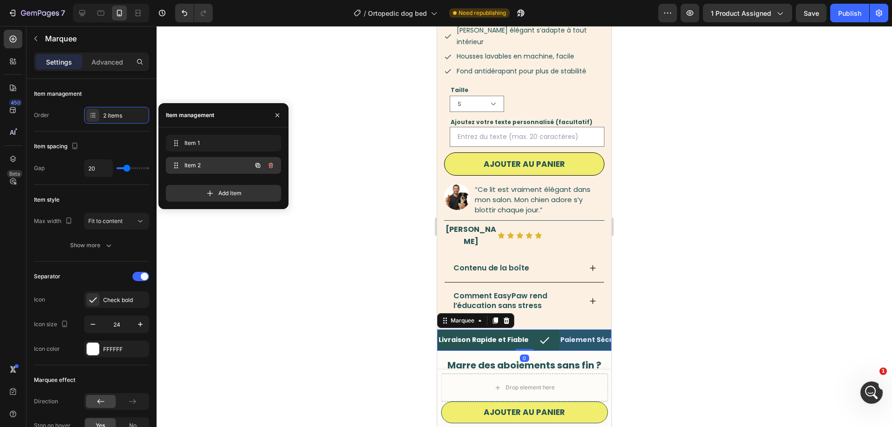
click at [228, 164] on span "Item 2" at bounding box center [210, 165] width 52 height 8
click at [260, 164] on icon "button" at bounding box center [257, 165] width 7 height 7
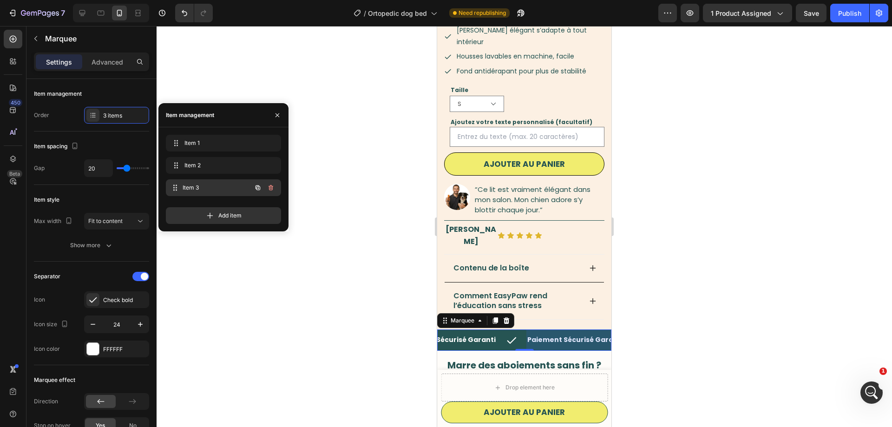
click at [216, 185] on span "Item 3" at bounding box center [216, 187] width 69 height 8
click at [523, 334] on p "Paiement Sécurisé Garanti" at bounding box center [539, 340] width 96 height 12
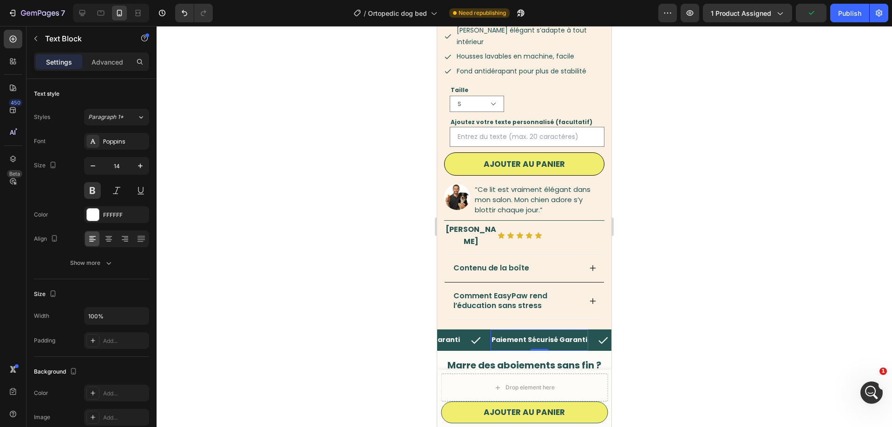
click at [521, 335] on strong "Paiement Sécurisé Garanti" at bounding box center [539, 339] width 96 height 9
click at [506, 335] on strong "Qualité premium" at bounding box center [521, 339] width 60 height 9
click at [395, 296] on div at bounding box center [523, 226] width 735 height 401
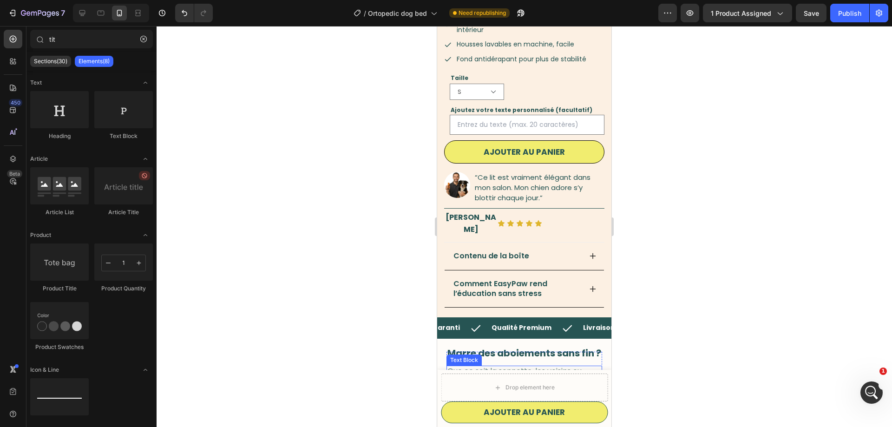
scroll to position [284, 0]
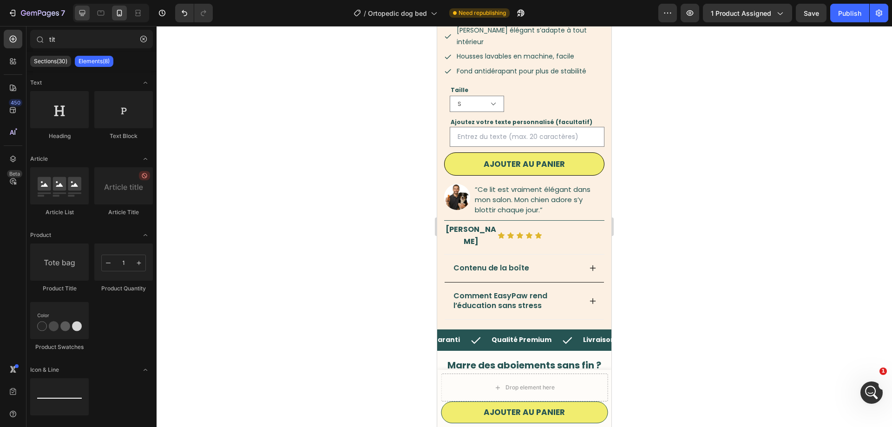
click at [85, 13] on icon at bounding box center [82, 13] width 6 height 6
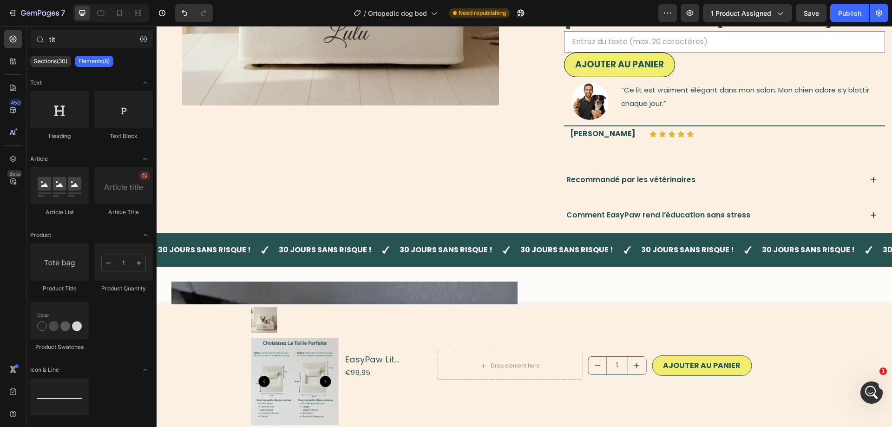
scroll to position [312, 0]
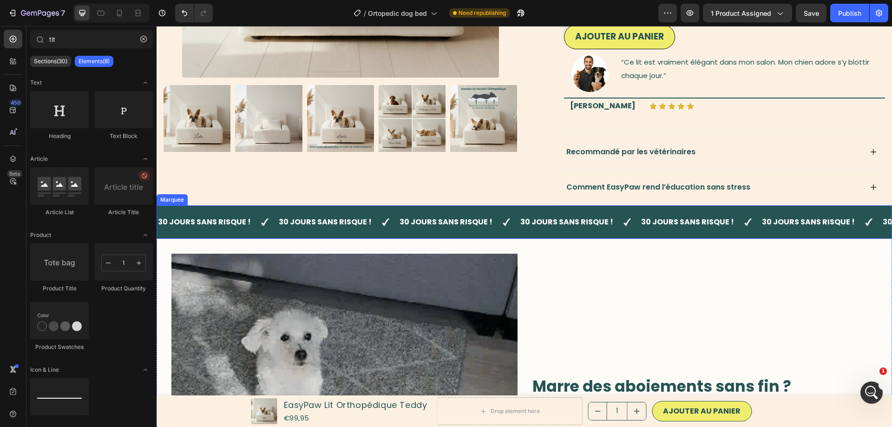
click at [234, 238] on div "30 JOURS SANS RISQUE ! Text 30 JOURS SANS RISQUE ! Text 30 JOURS SANS RISQUE ! …" at bounding box center [523, 222] width 735 height 34
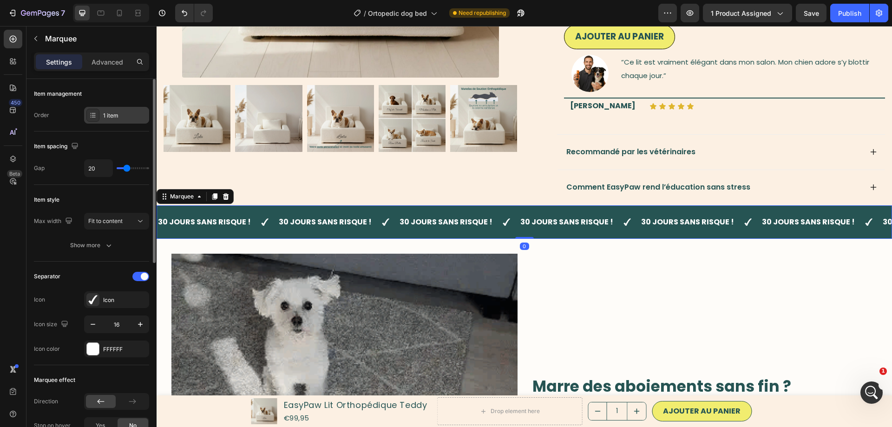
click at [113, 113] on div "1 item" at bounding box center [125, 115] width 44 height 8
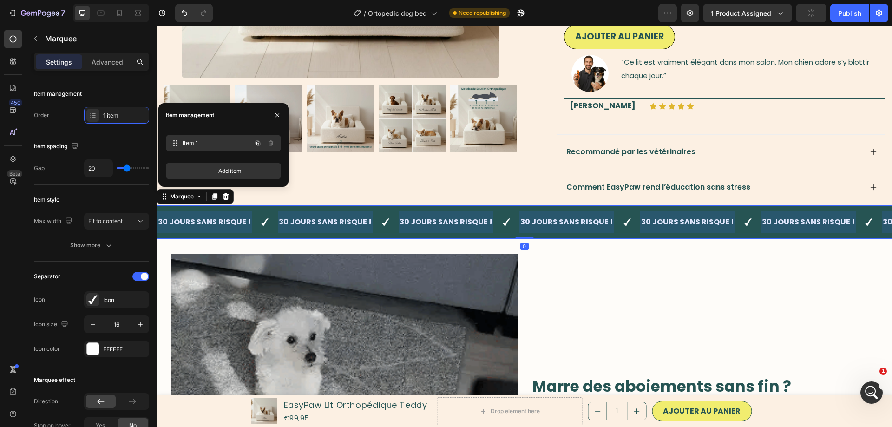
click at [195, 148] on div "Item 1 Item 1" at bounding box center [210, 143] width 82 height 13
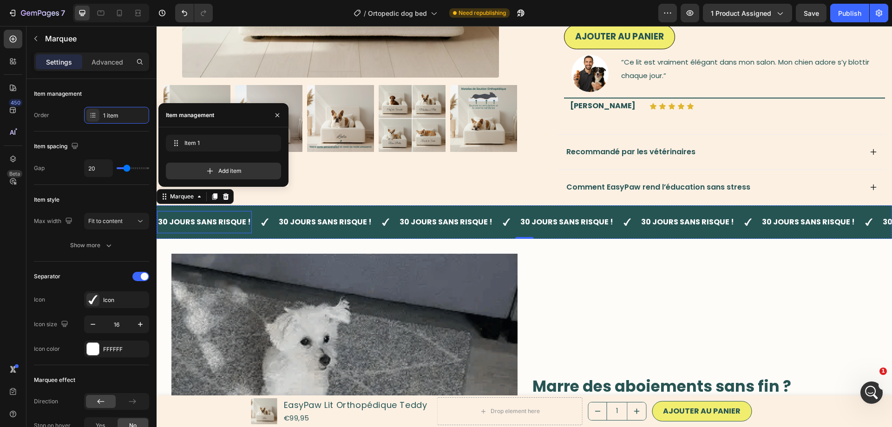
click at [190, 224] on strong "30 JOURS SANS RISQUE !" at bounding box center [204, 221] width 93 height 11
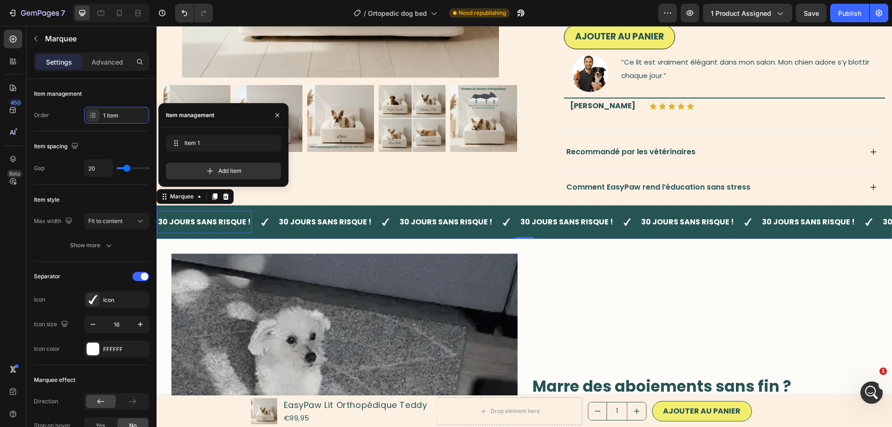
click at [190, 224] on strong "30 JOURS SANS RISQUE !" at bounding box center [204, 221] width 93 height 11
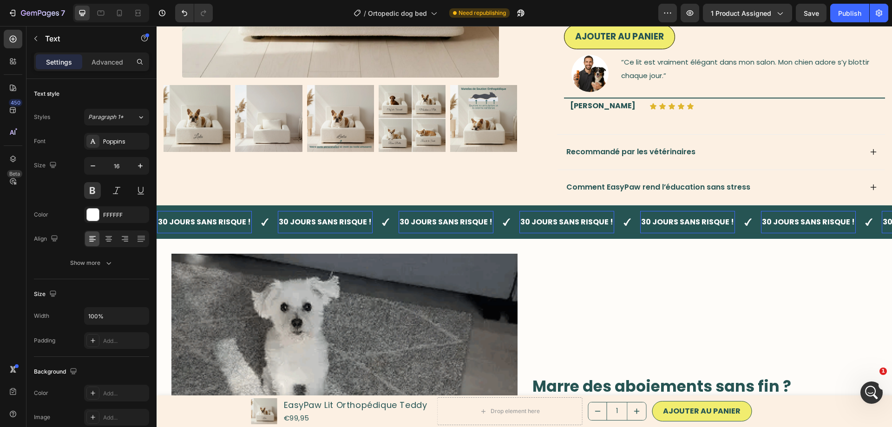
click at [190, 224] on strong "30 JOURS SANS RISQUE !" at bounding box center [204, 221] width 93 height 11
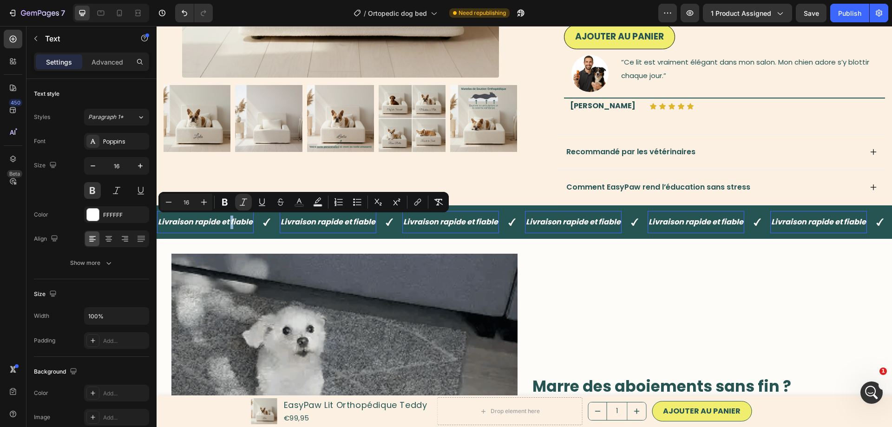
click at [231, 222] on icon "Livraison rapide et fiable" at bounding box center [205, 221] width 95 height 11
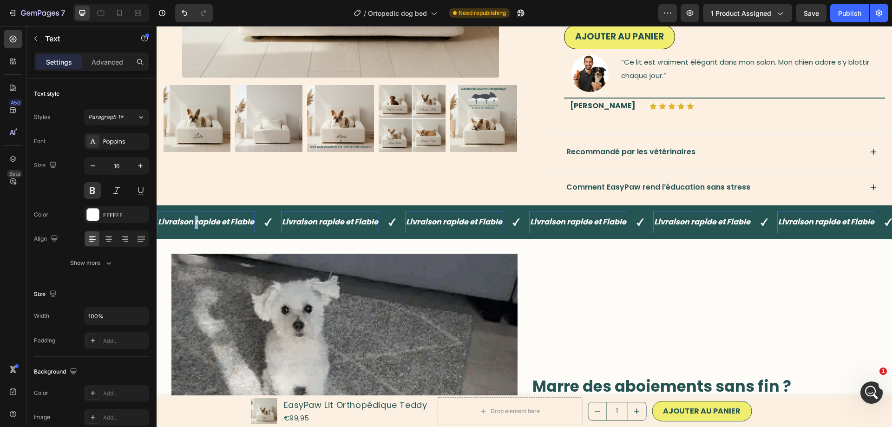
click at [195, 221] on icon "Livraison rapide et Fiable" at bounding box center [206, 221] width 96 height 11
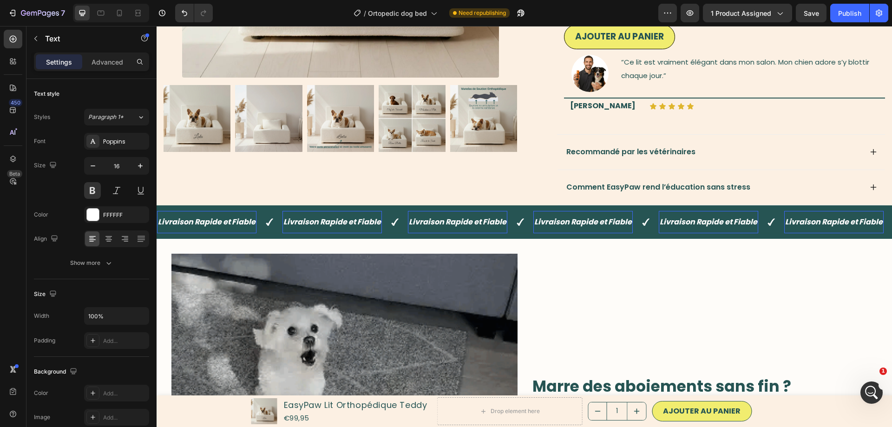
click at [306, 227] on p "Livraison Rapide et Fiable" at bounding box center [332, 221] width 98 height 13
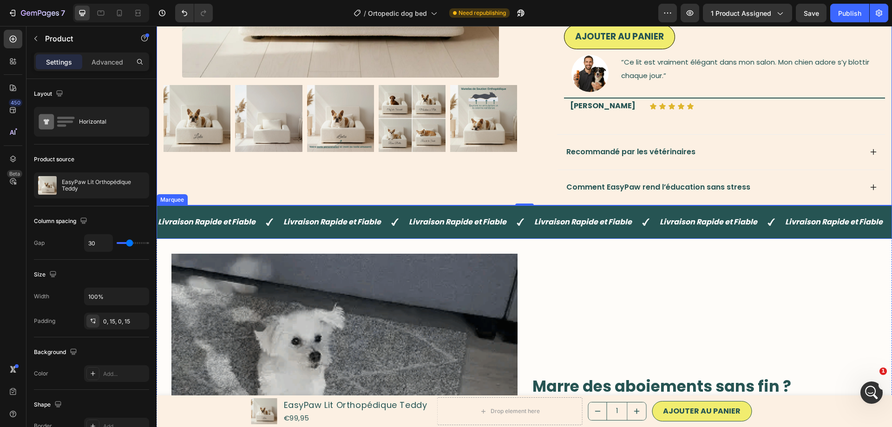
click at [268, 212] on div "Livraison Rapide et Fiable Text" at bounding box center [219, 222] width 125 height 23
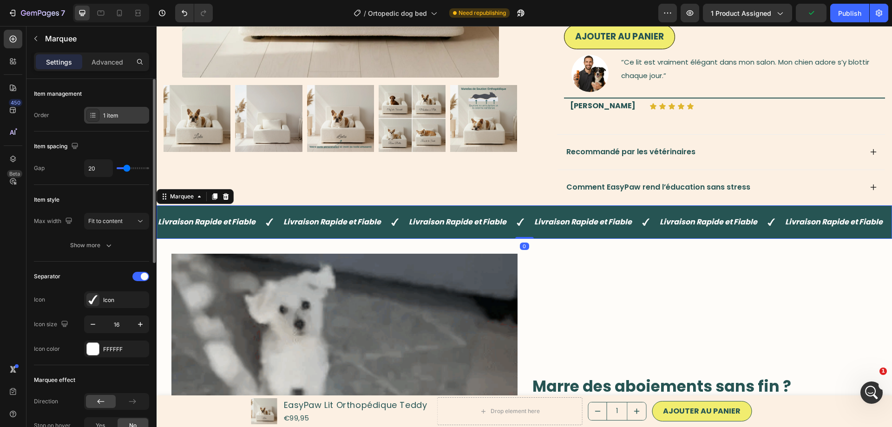
click at [122, 119] on div "1 item" at bounding box center [125, 115] width 44 height 8
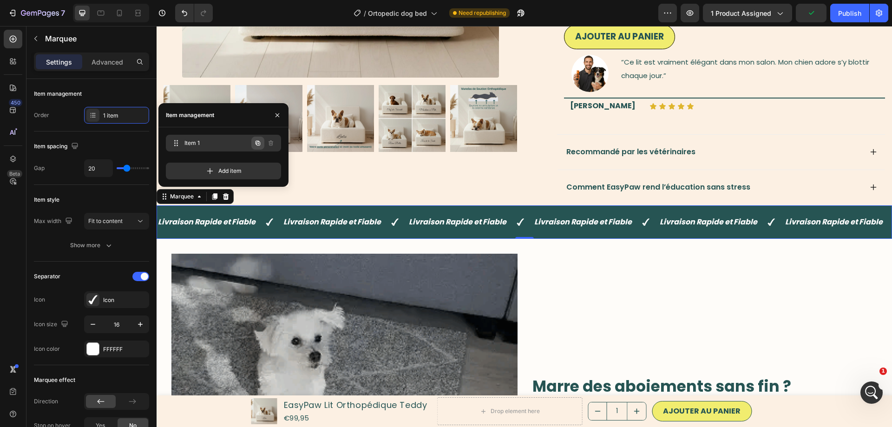
click at [257, 143] on icon "button" at bounding box center [257, 142] width 7 height 7
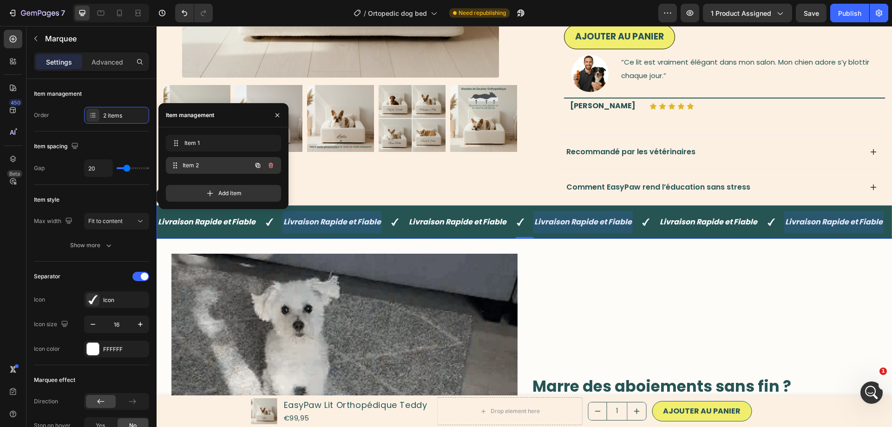
click at [199, 164] on span "Item 2" at bounding box center [216, 165] width 69 height 8
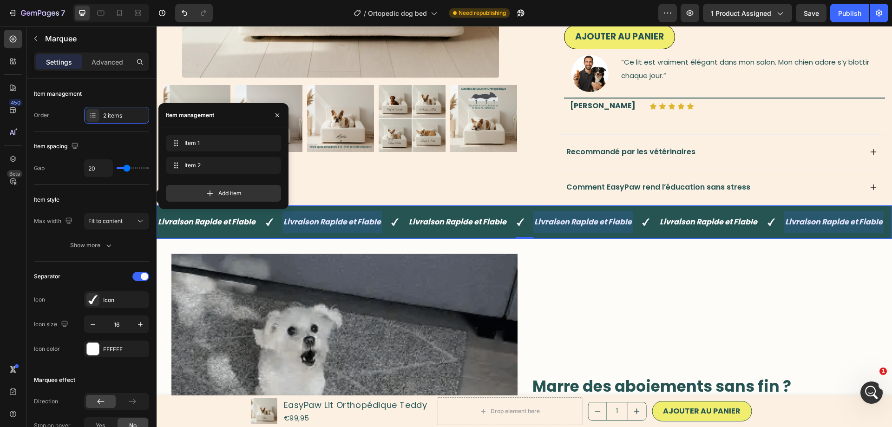
click at [318, 221] on div at bounding box center [331, 222] width 99 height 23
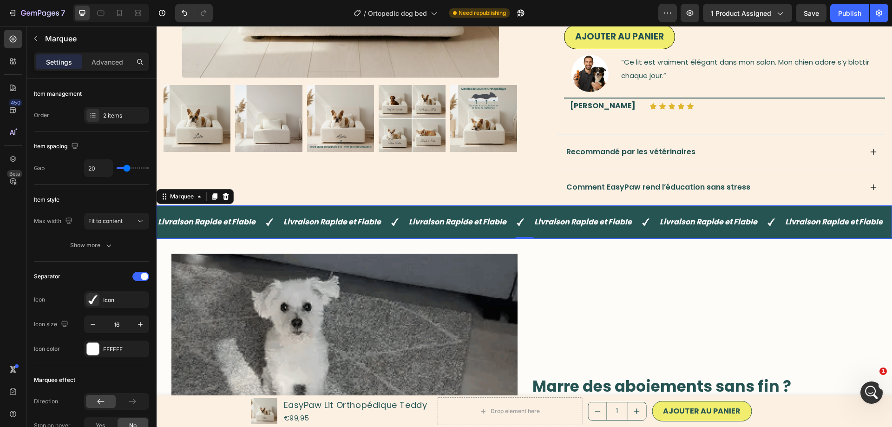
click at [318, 221] on icon "Livraison Rapide et Fiable" at bounding box center [332, 221] width 98 height 11
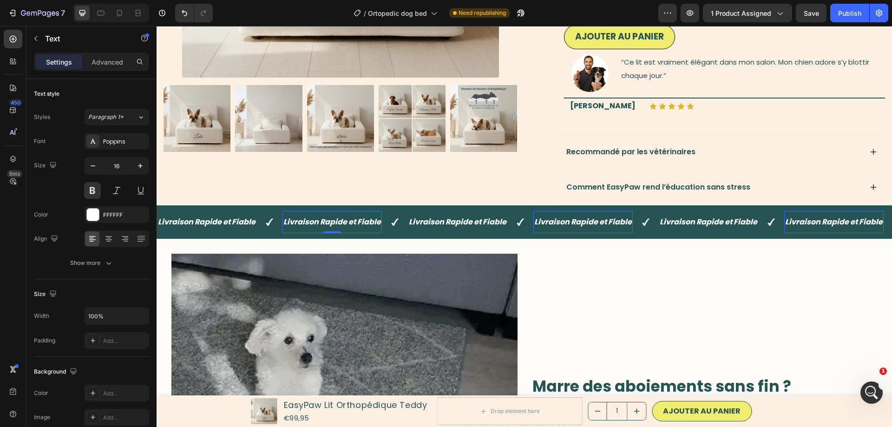
click at [318, 221] on icon "Livraison Rapide et Fiable" at bounding box center [332, 221] width 98 height 11
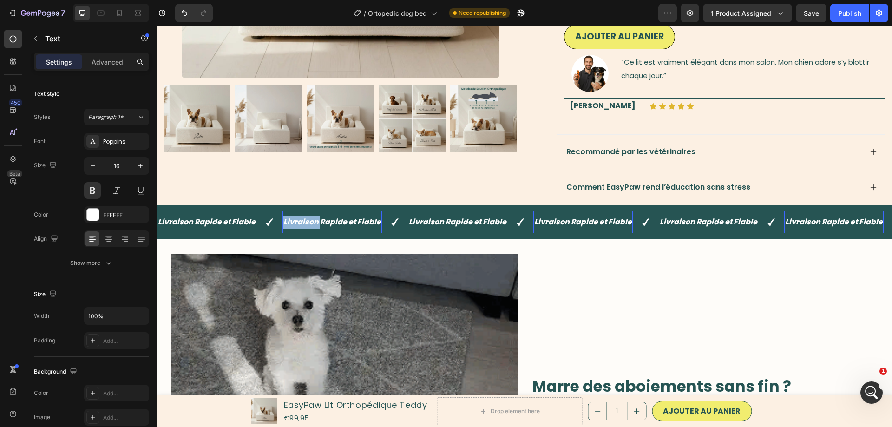
click at [318, 221] on icon "Livraison Rapide et Fiable" at bounding box center [332, 221] width 98 height 11
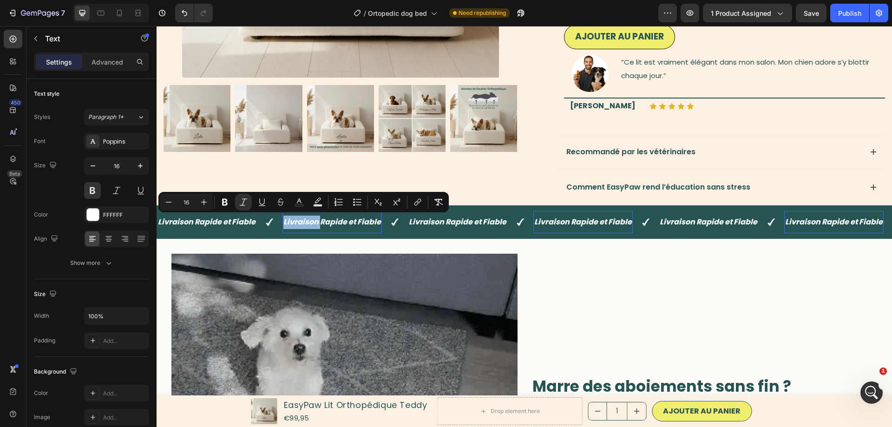
click at [318, 221] on icon "Livraison Rapide et Fiable" at bounding box center [332, 221] width 98 height 11
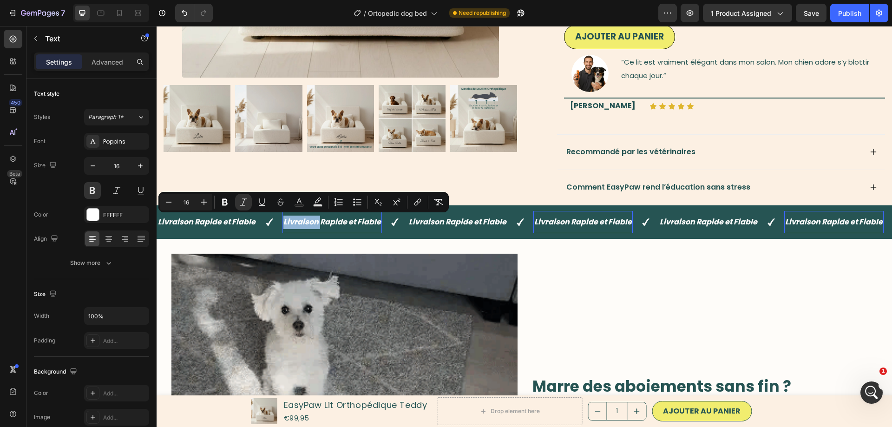
click at [318, 221] on icon "Livraison Rapide et Fiable" at bounding box center [332, 221] width 98 height 11
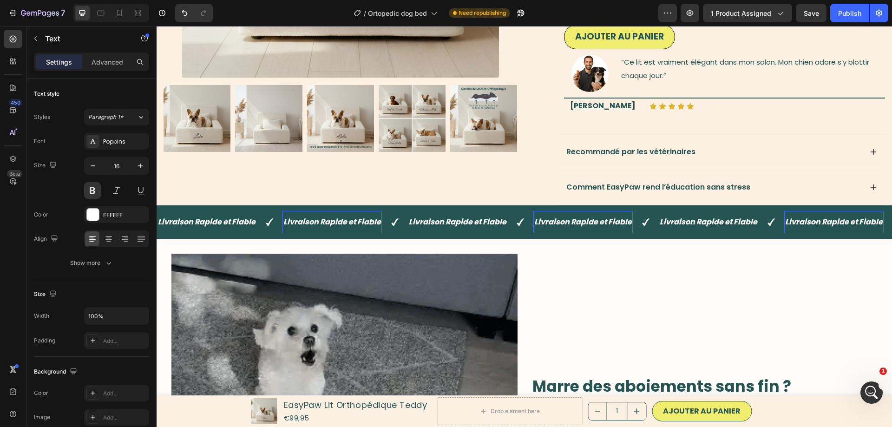
click at [318, 221] on icon "Livraison Rapide et Fiable" at bounding box center [332, 221] width 98 height 11
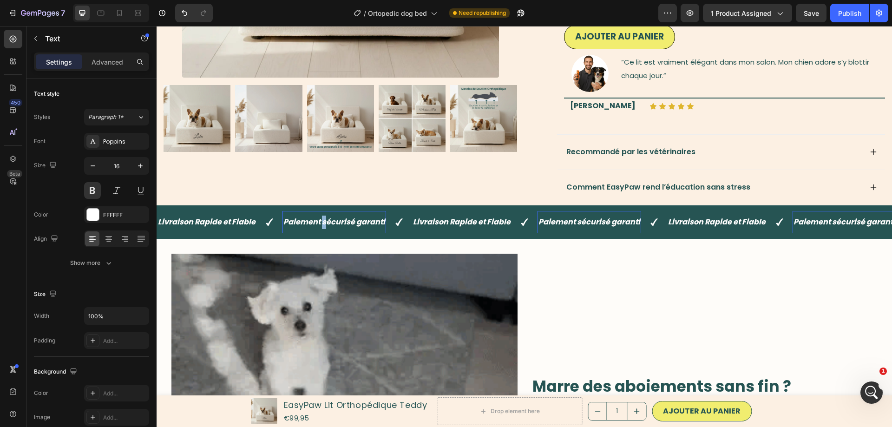
drag, startPoint x: 327, startPoint y: 228, endPoint x: 322, endPoint y: 219, distance: 11.2
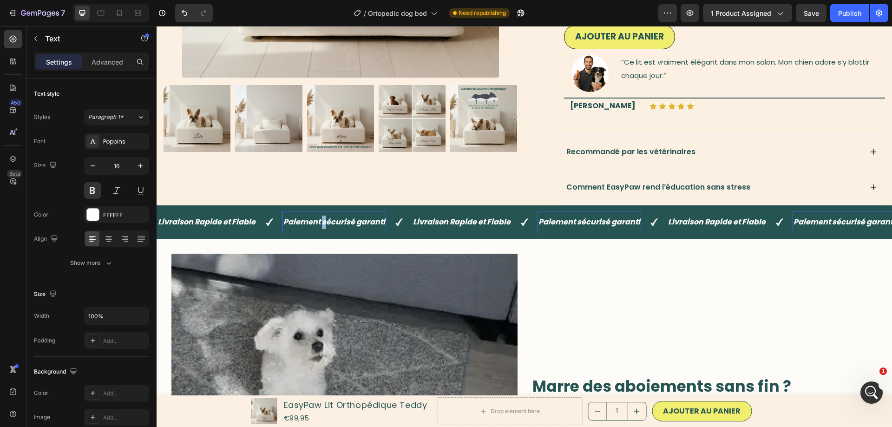
click at [322, 219] on icon "Paiement sécurisé garanti" at bounding box center [334, 221] width 102 height 11
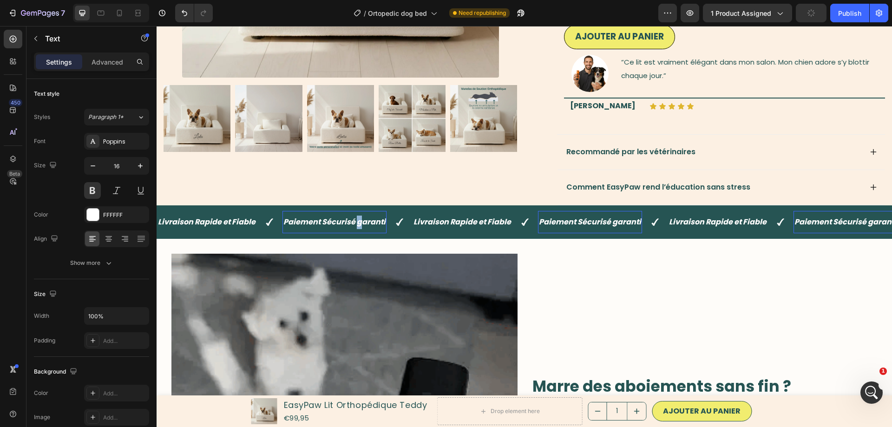
click at [359, 222] on icon "Paiement Sécurisé garanti" at bounding box center [334, 221] width 102 height 11
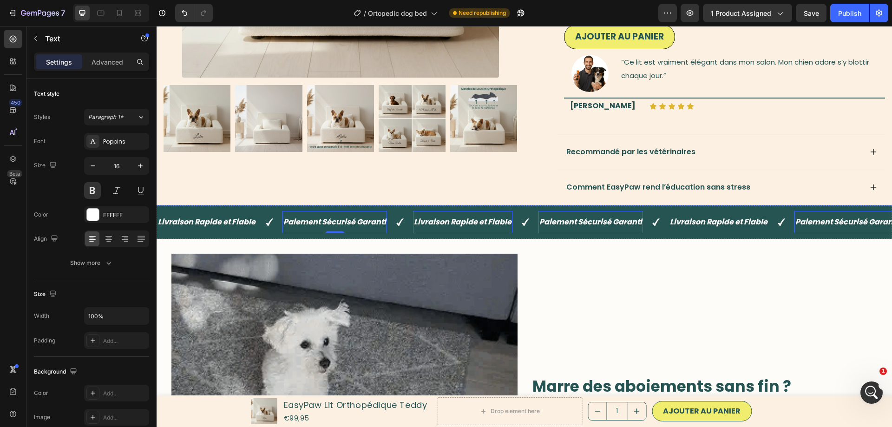
click at [436, 223] on icon "Livraison Rapide et Fiable" at bounding box center [463, 221] width 98 height 11
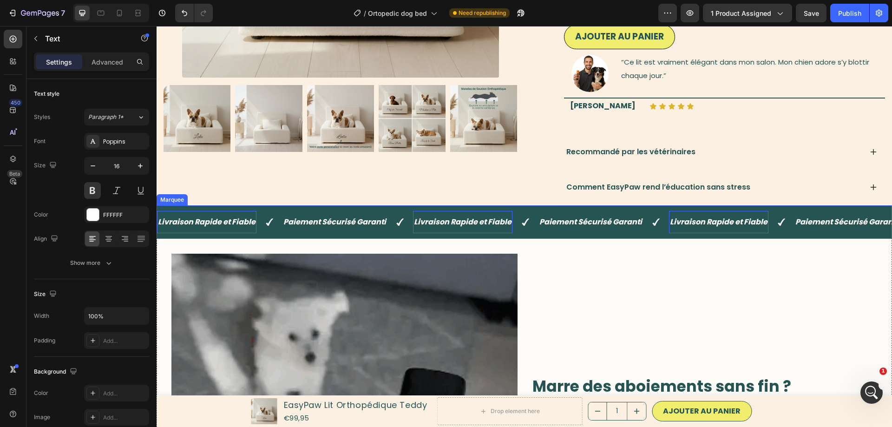
click at [259, 207] on div "Livraison Rapide et Fiable Text 0 Paiement Sécurisé Garanti Text Livraison Rapi…" at bounding box center [523, 222] width 735 height 34
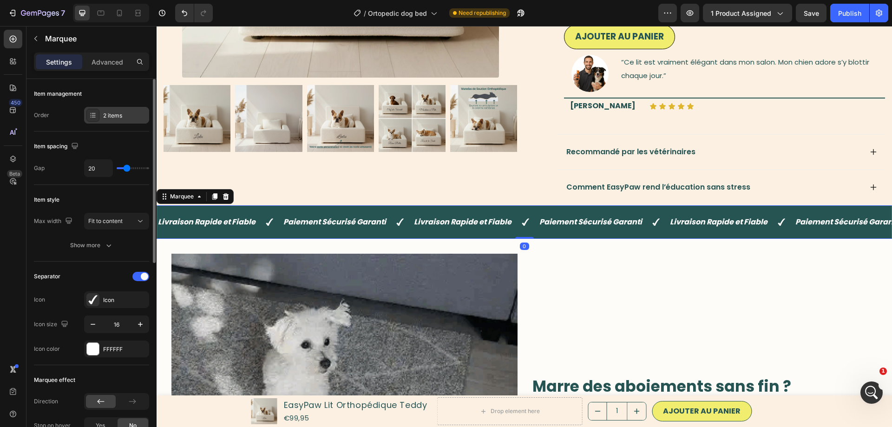
click at [112, 121] on div "2 items" at bounding box center [116, 115] width 65 height 17
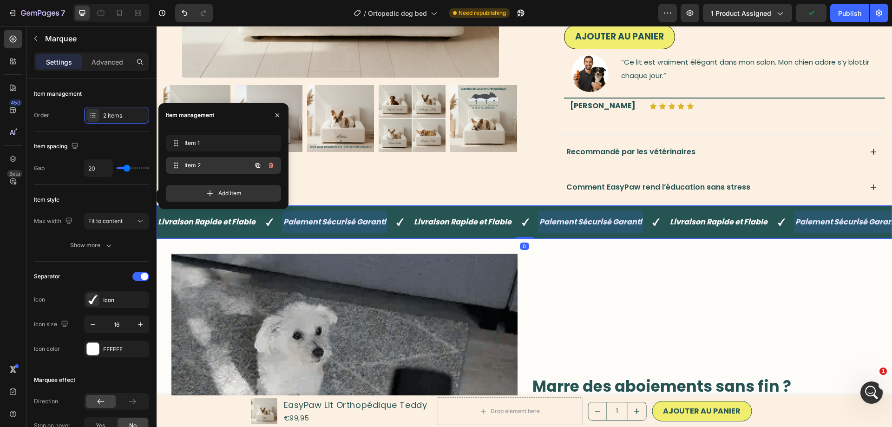
click at [256, 169] on button "button" at bounding box center [257, 165] width 13 height 13
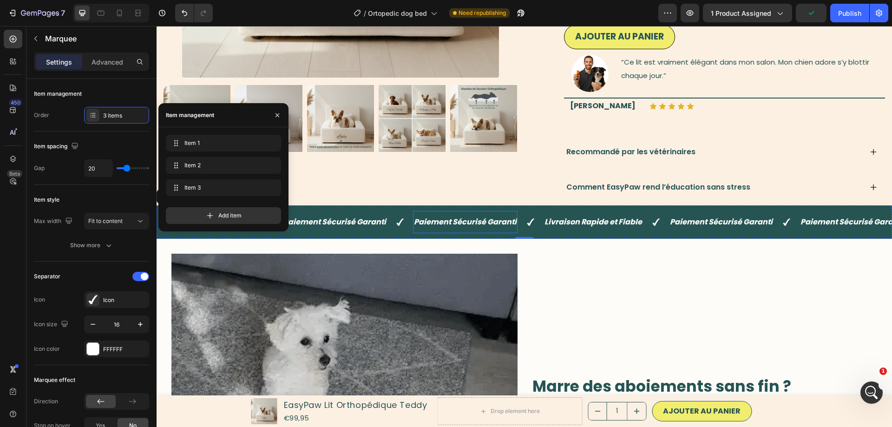
click at [441, 220] on icon "Paiement Sécurisé Garanti" at bounding box center [465, 221] width 103 height 11
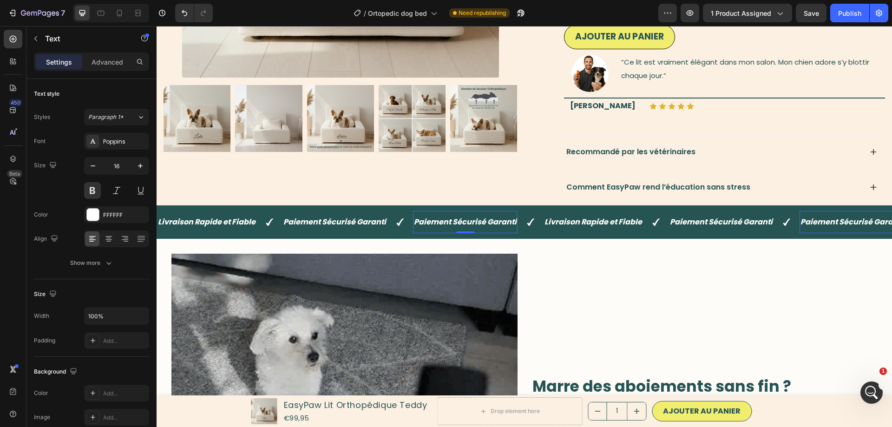
click at [441, 220] on icon "Paiement Sécurisé Garanti" at bounding box center [465, 221] width 103 height 11
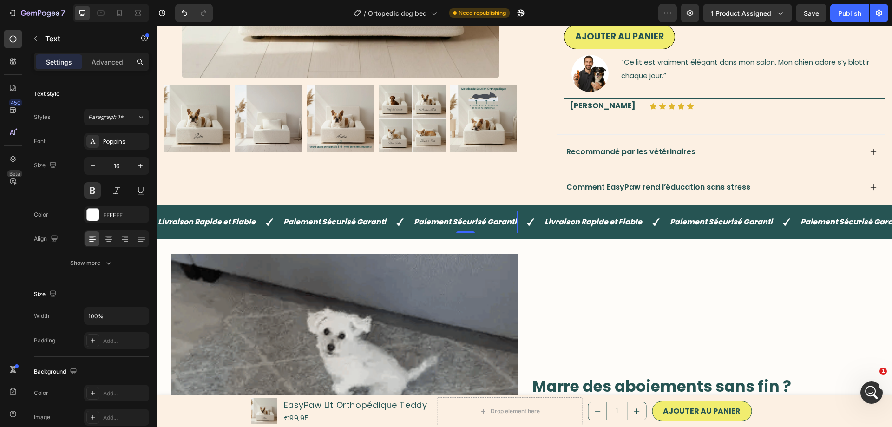
click at [441, 220] on icon "Paiement Sécurisé Garanti" at bounding box center [465, 221] width 103 height 11
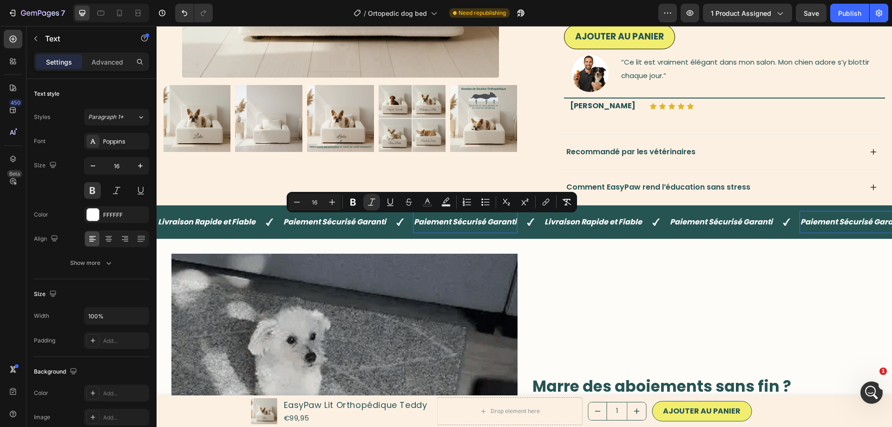
click at [441, 220] on icon "Paiement Sécurisé Garanti" at bounding box center [465, 221] width 103 height 11
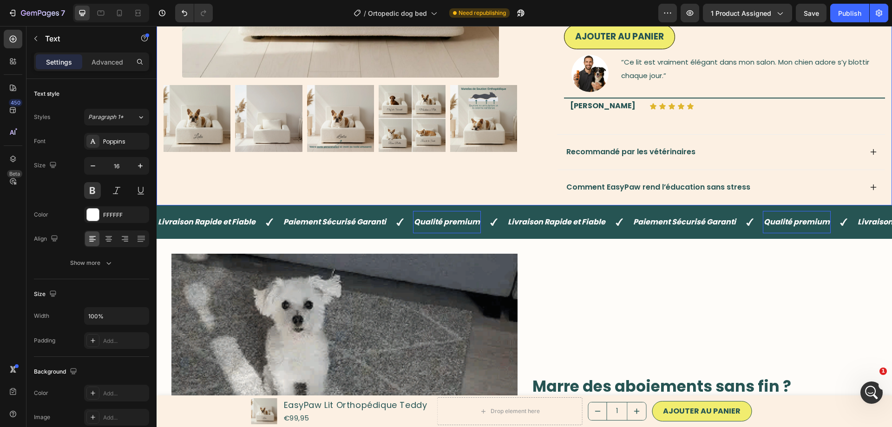
drag, startPoint x: 300, startPoint y: 187, endPoint x: 387, endPoint y: 230, distance: 97.0
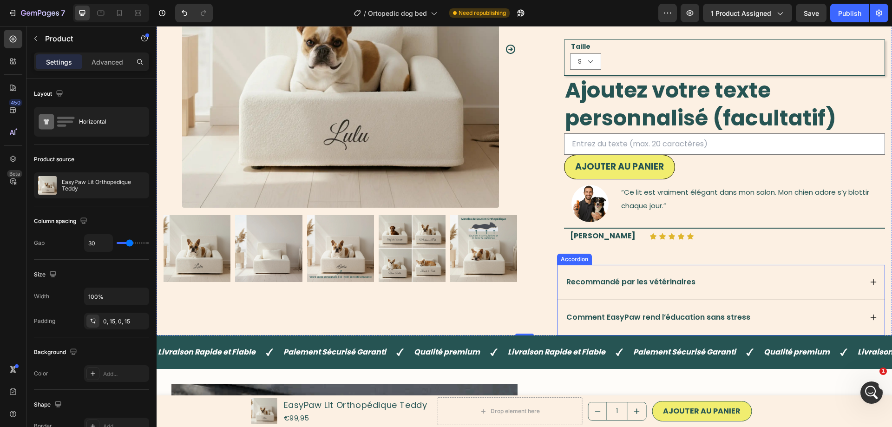
scroll to position [217, 0]
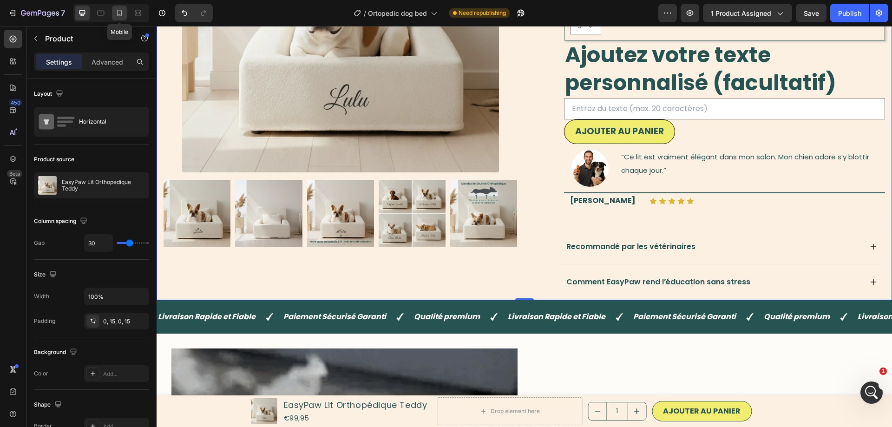
click at [119, 12] on icon at bounding box center [119, 12] width 9 height 9
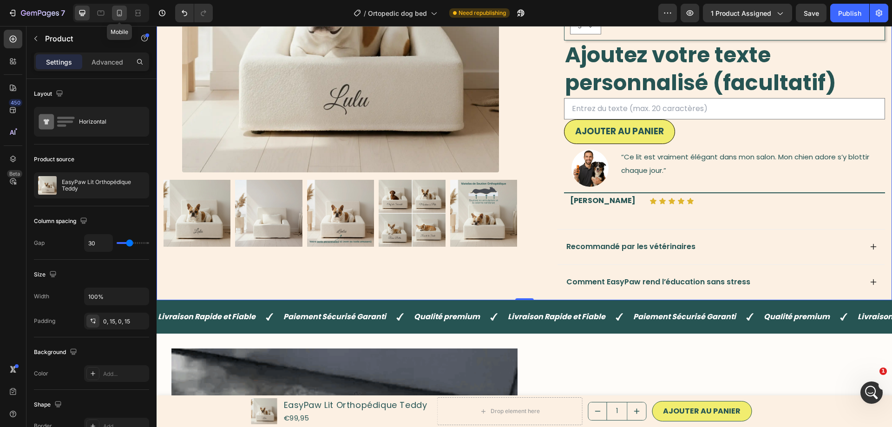
type input "0"
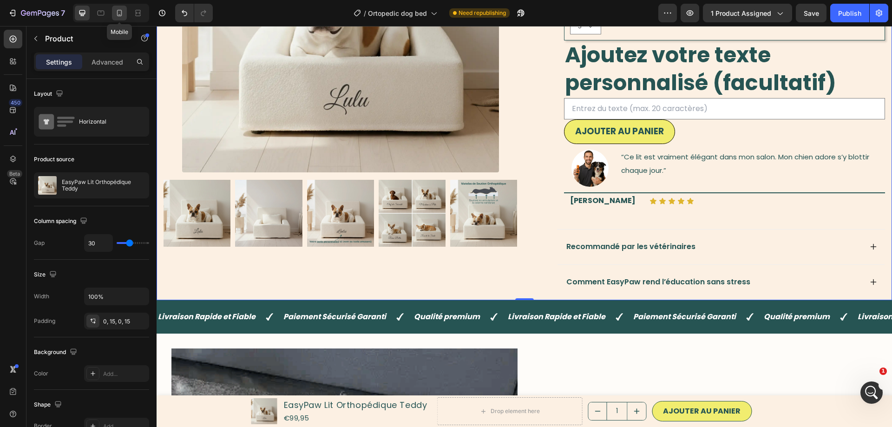
type input "0"
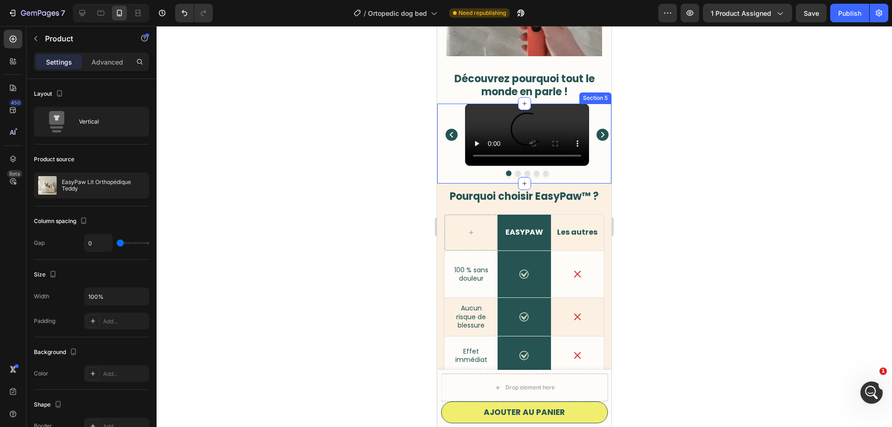
scroll to position [823, 0]
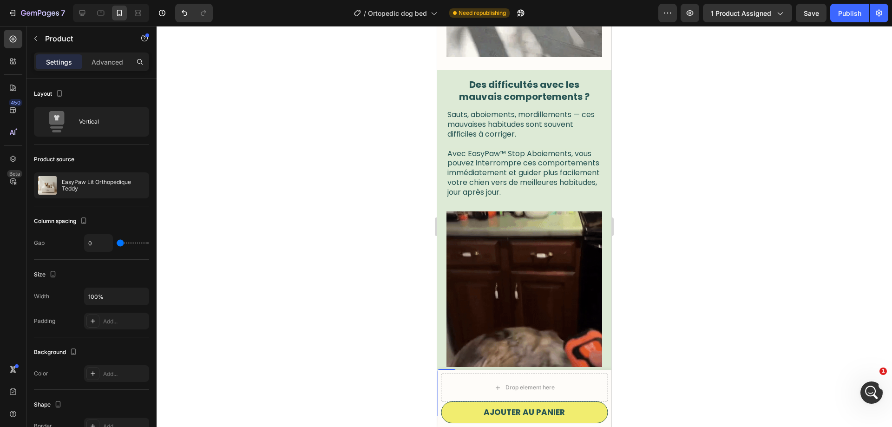
click at [499, 380] on div "Découvrez pourquoi tout le monde en parle ! Text Block" at bounding box center [524, 398] width 174 height 36
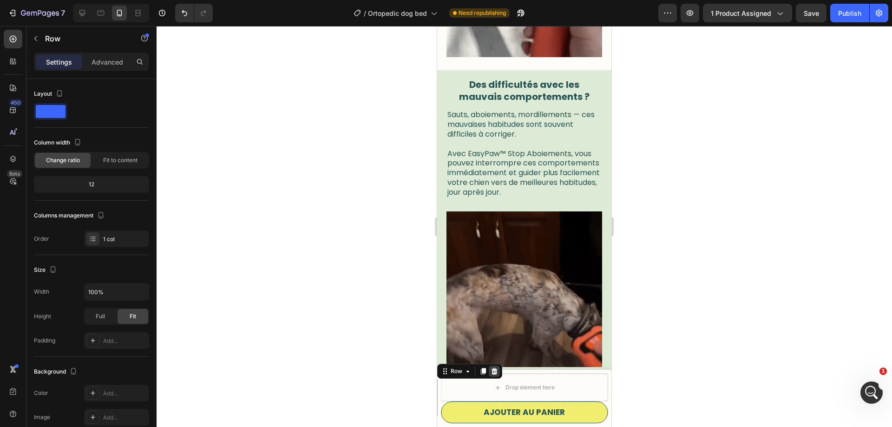
click at [494, 368] on icon at bounding box center [494, 371] width 6 height 7
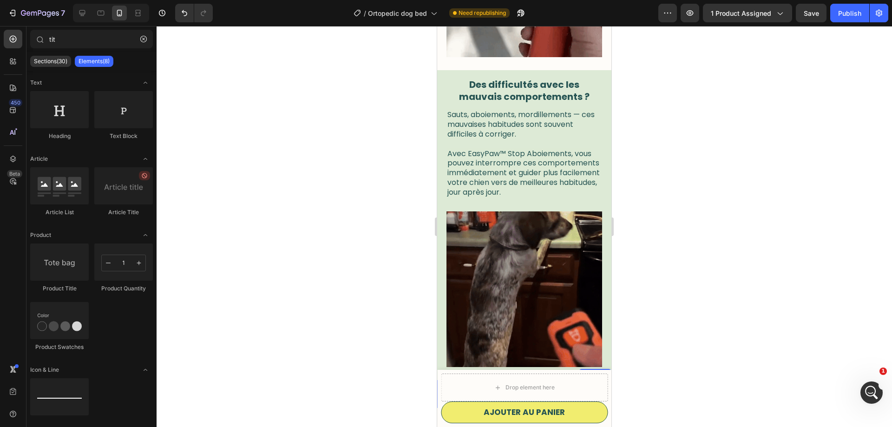
click at [590, 380] on div "Drop element here" at bounding box center [524, 394] width 174 height 28
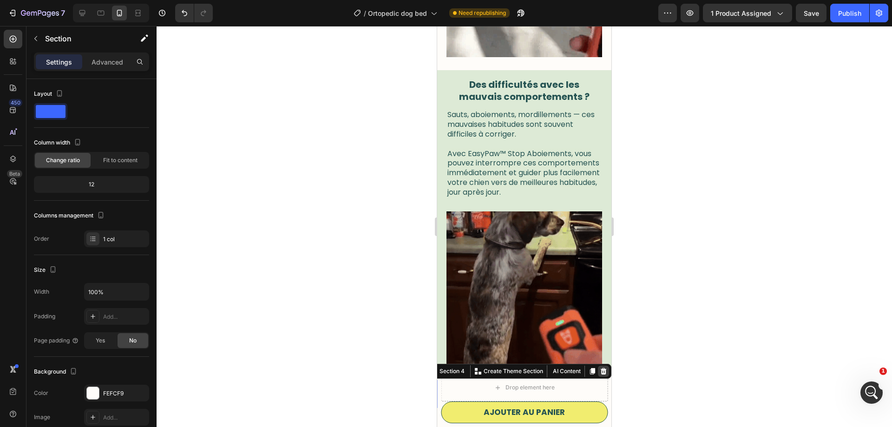
click at [601, 368] on icon at bounding box center [603, 371] width 6 height 7
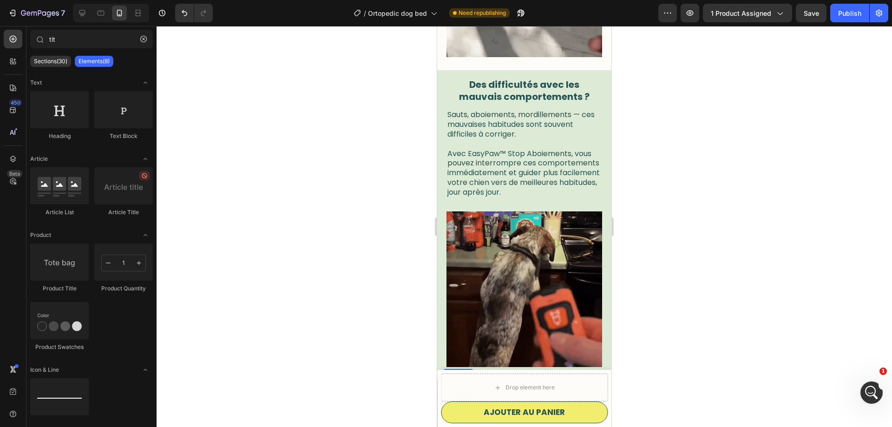
click at [600, 380] on div "Video Video Video Video Video" at bounding box center [527, 411] width 169 height 63
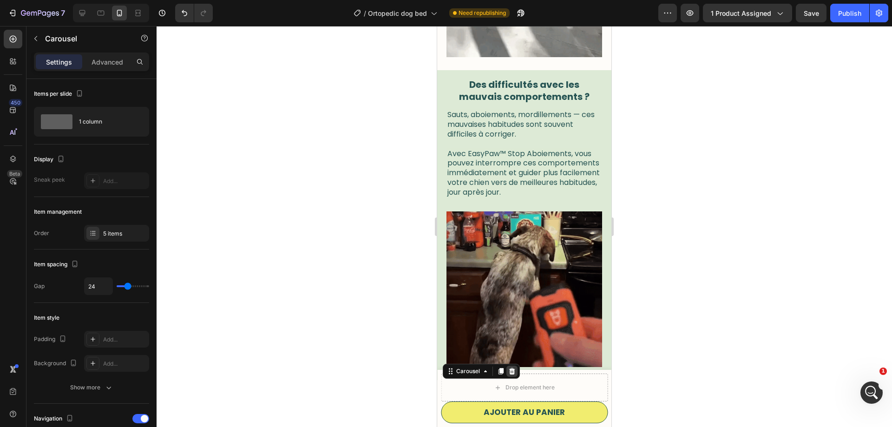
click at [516, 365] on div at bounding box center [511, 370] width 11 height 11
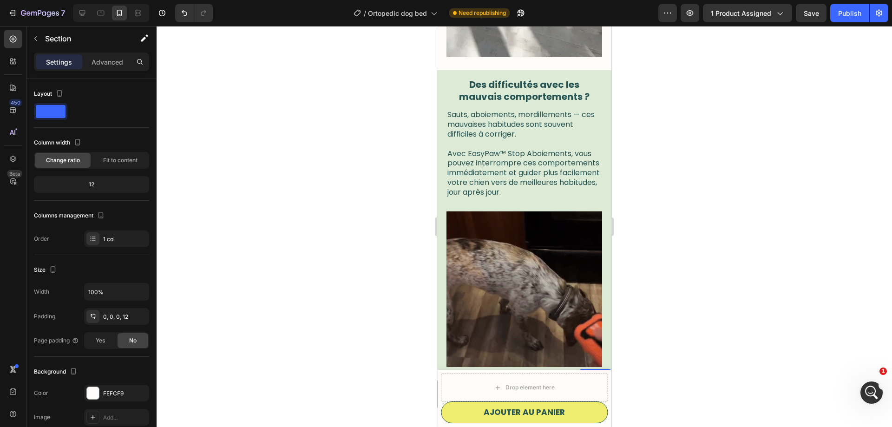
click at [598, 380] on div "Drop element here" at bounding box center [527, 394] width 169 height 28
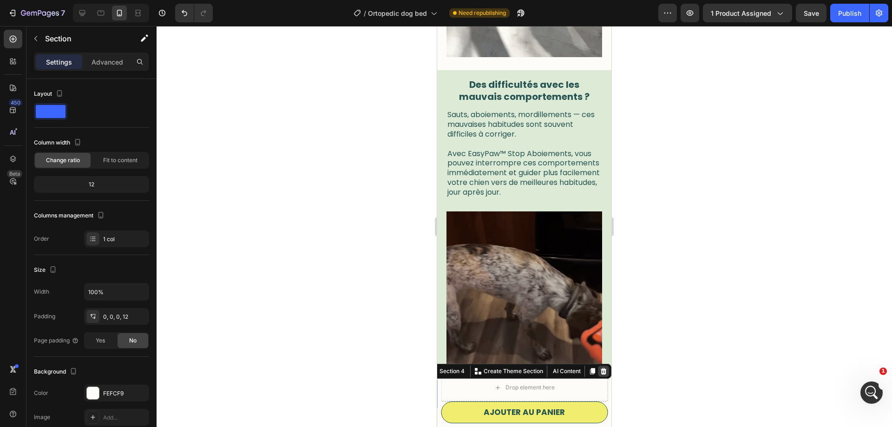
click at [603, 368] on icon at bounding box center [603, 371] width 6 height 7
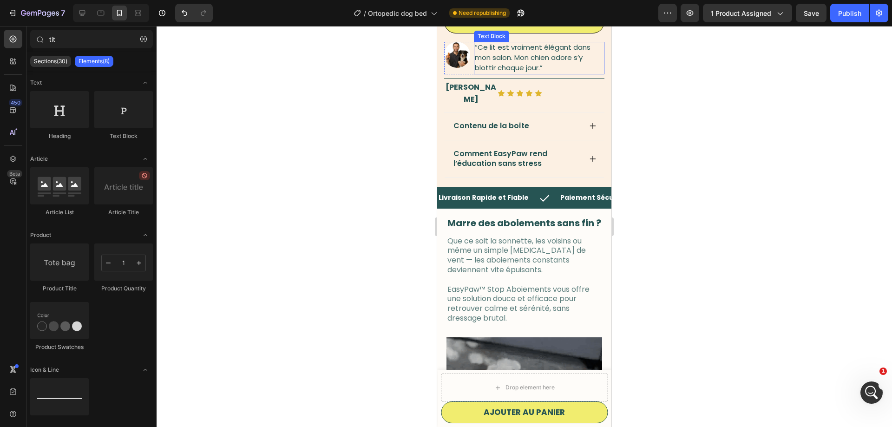
scroll to position [431, 0]
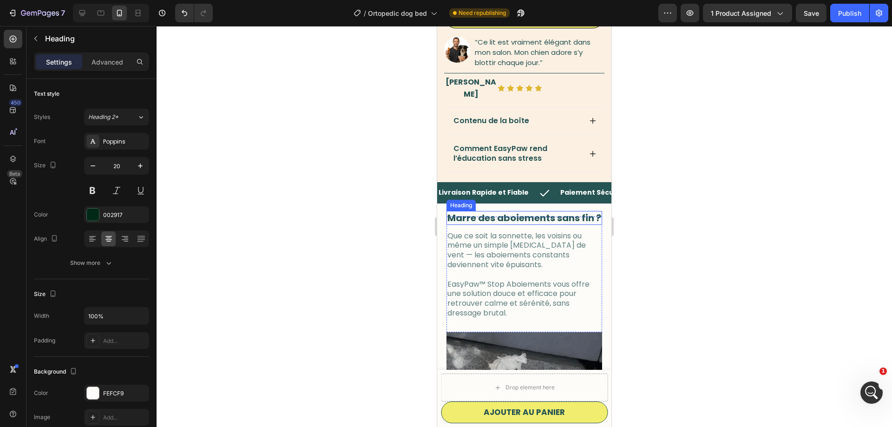
click at [529, 211] on strong "Marre des aboiements sans fin ?" at bounding box center [524, 217] width 154 height 13
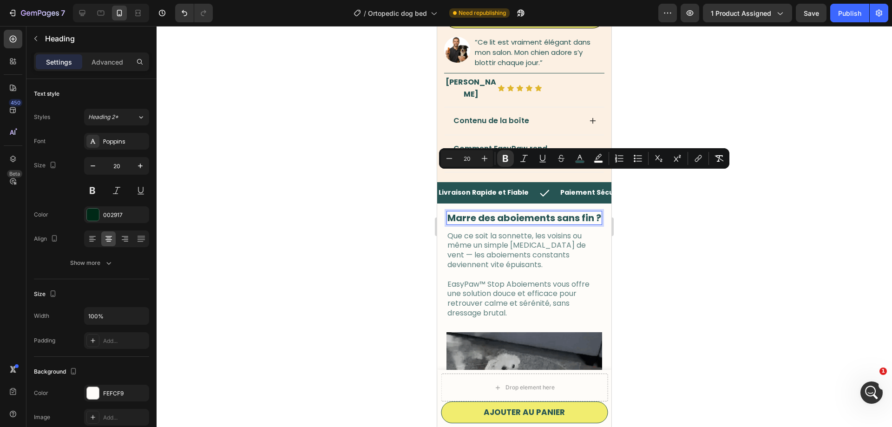
click at [487, 211] on strong "Marre des aboiements sans fin ?" at bounding box center [524, 217] width 154 height 13
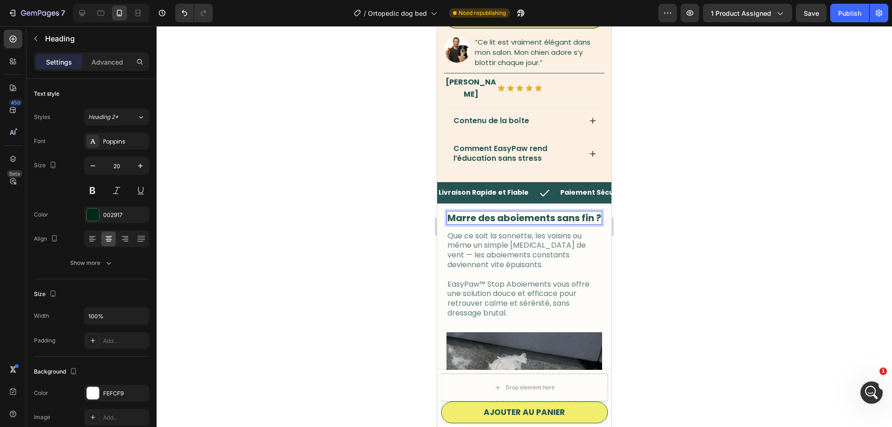
click at [487, 211] on strong "Marre des aboiements sans fin ?" at bounding box center [524, 217] width 154 height 13
click at [513, 211] on strong "Soutien orthopédique" at bounding box center [524, 217] width 105 height 13
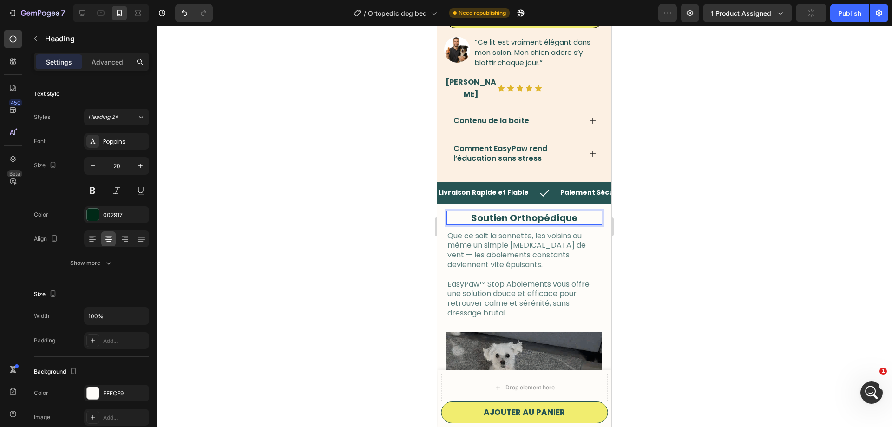
click at [334, 234] on div at bounding box center [523, 226] width 735 height 401
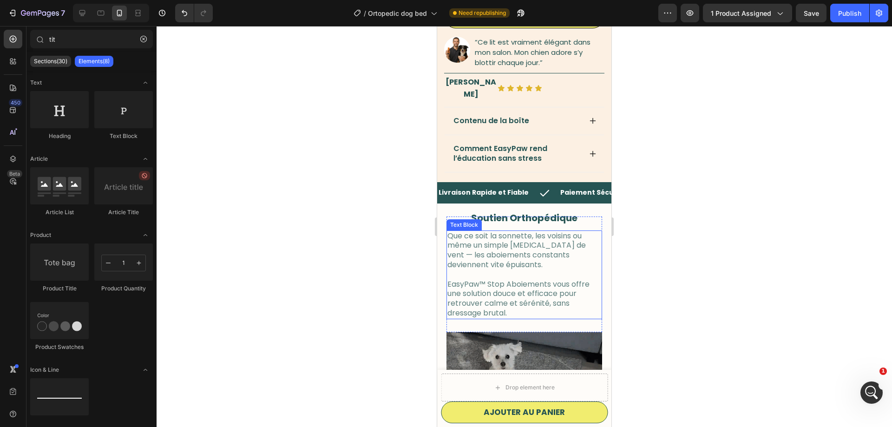
click at [523, 230] on span "Que ce soit la sonnette, les voisins ou même un simple [MEDICAL_DATA] de vent —…" at bounding box center [516, 249] width 138 height 39
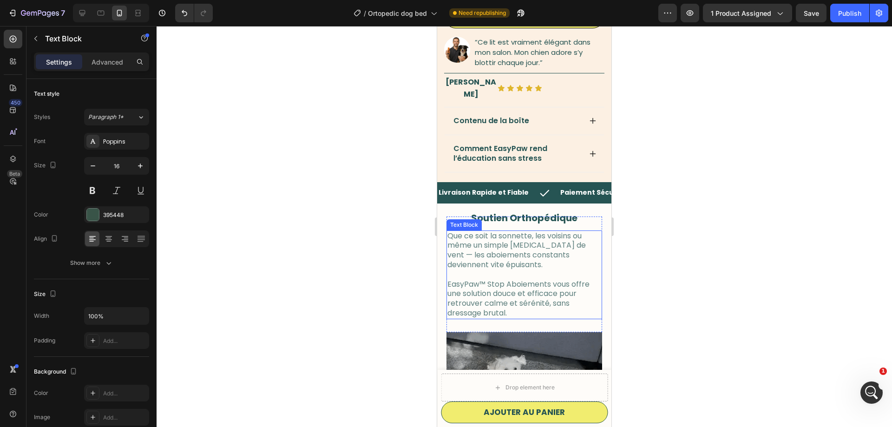
click at [523, 230] on span "Que ce soit la sonnette, les voisins ou même un simple [MEDICAL_DATA] de vent —…" at bounding box center [516, 249] width 138 height 39
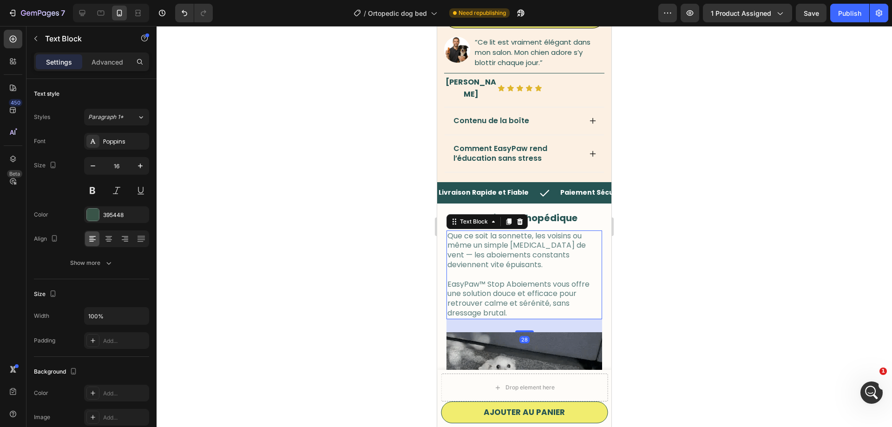
click at [523, 230] on span "Que ce soit la sonnette, les voisins ou même un simple [MEDICAL_DATA] de vent —…" at bounding box center [516, 249] width 138 height 39
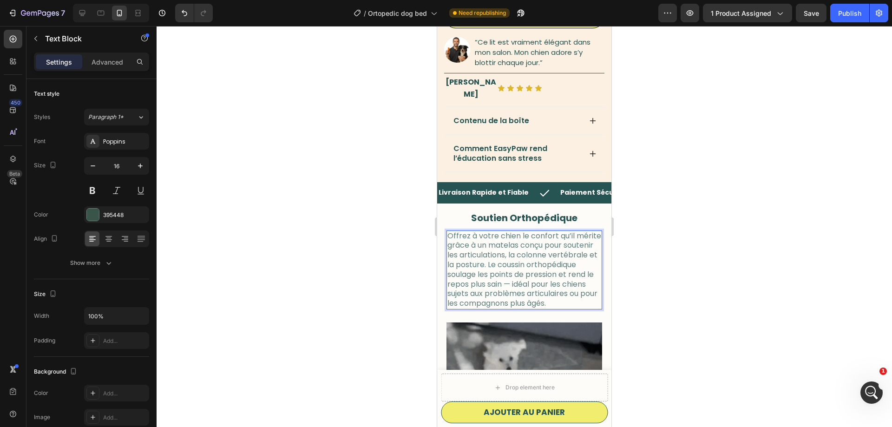
click at [489, 230] on span "Offrez à votre chien le confort qu’il mérite grâce à un matelas conçu pour sout…" at bounding box center [524, 269] width 154 height 78
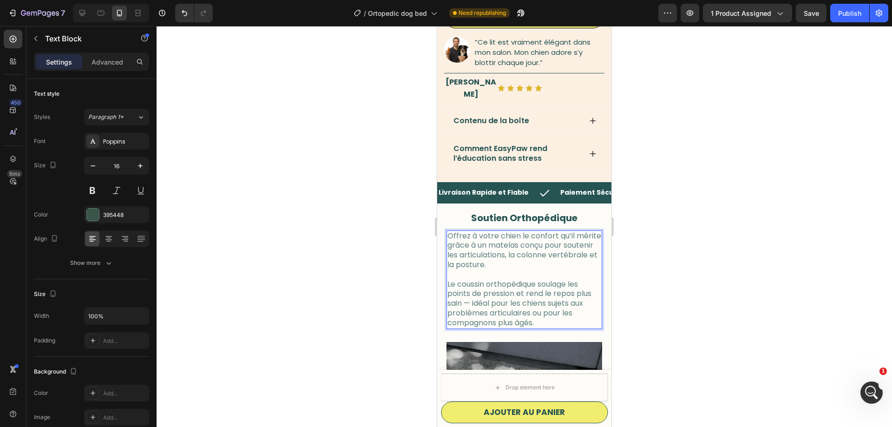
click at [665, 225] on div at bounding box center [523, 226] width 735 height 401
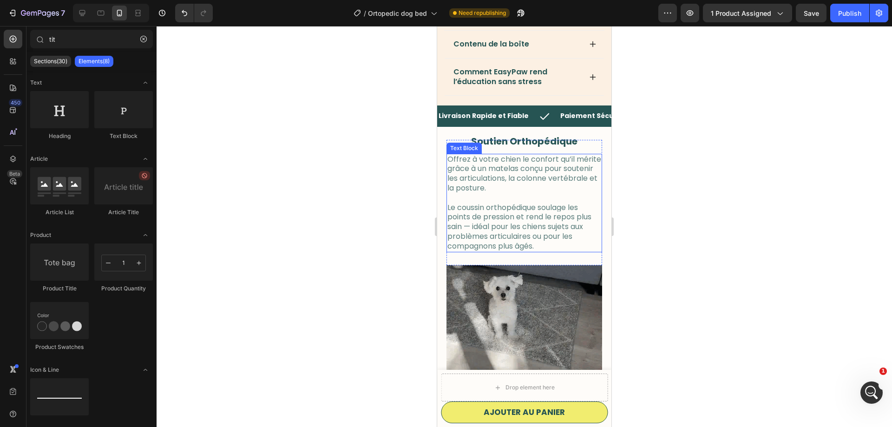
scroll to position [526, 0]
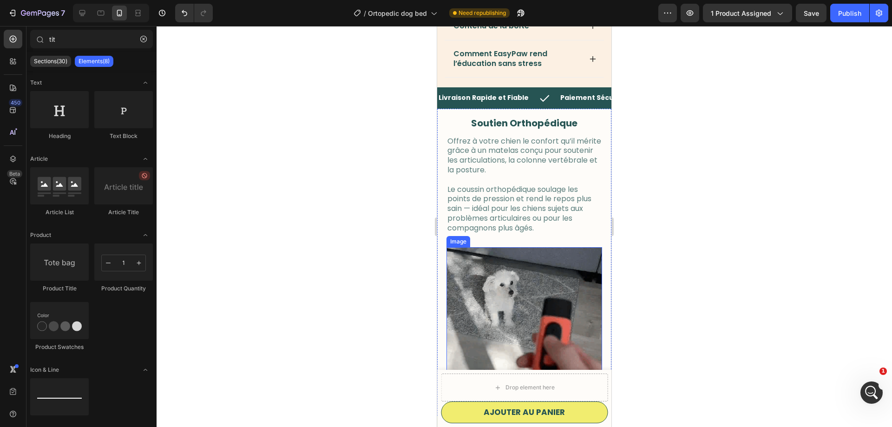
click at [532, 259] on img at bounding box center [524, 325] width 156 height 156
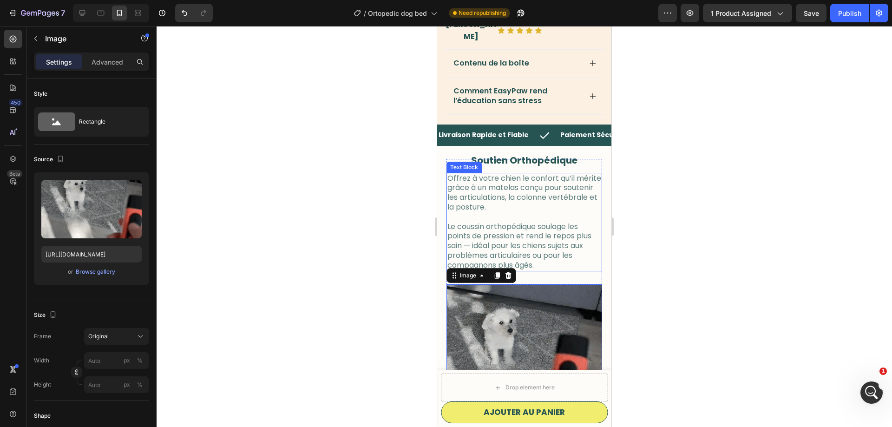
scroll to position [479, 0]
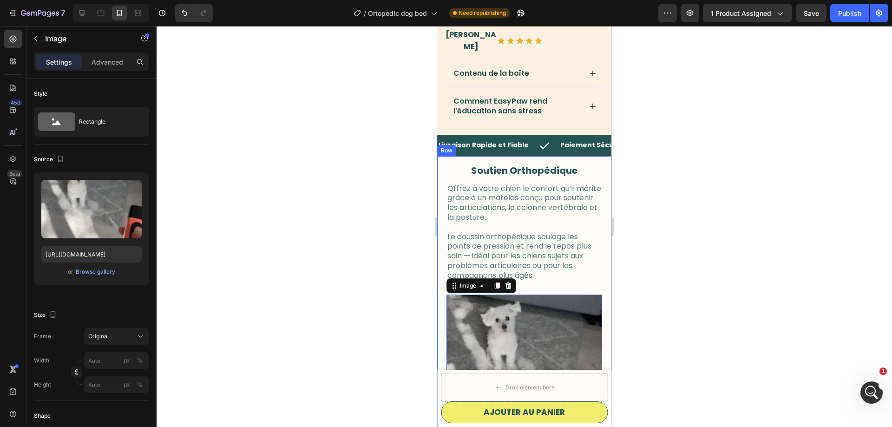
click at [439, 156] on div "⁠⁠⁠⁠⁠⁠⁠ Soutien Orthopédique Heading Offrez à votre chien le confort qu’il méri…" at bounding box center [524, 309] width 174 height 307
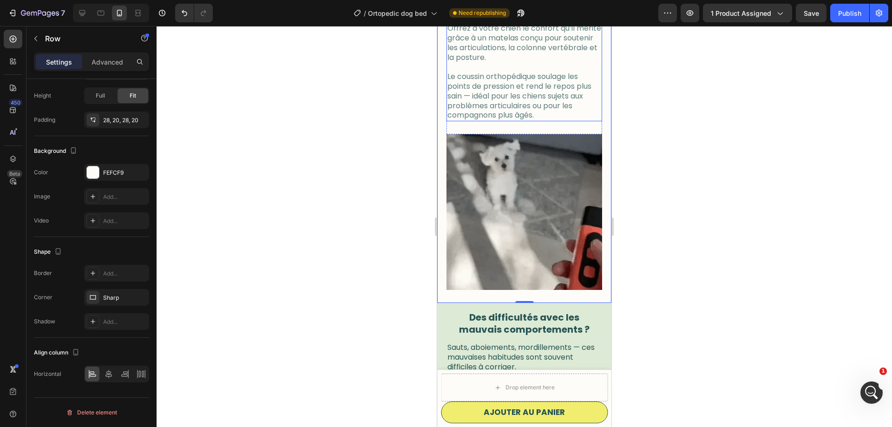
scroll to position [496, 0]
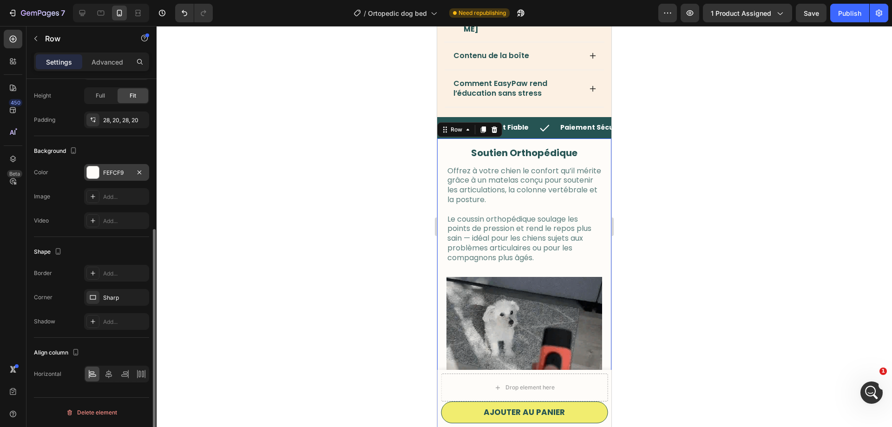
click at [115, 164] on div "FEFCF9" at bounding box center [116, 172] width 65 height 17
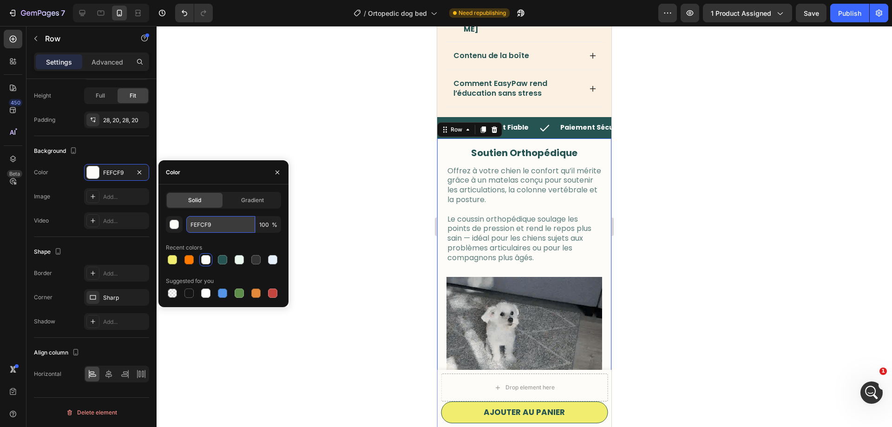
click at [217, 232] on input "FEFCF9" at bounding box center [220, 224] width 69 height 17
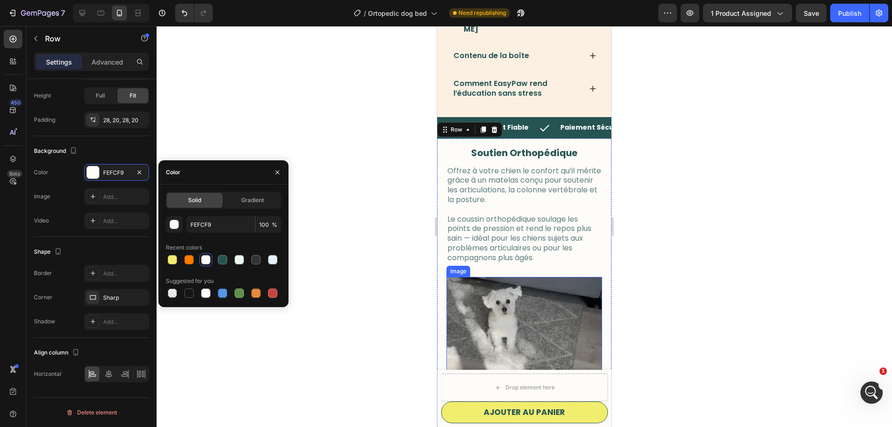
click at [501, 280] on img at bounding box center [524, 355] width 156 height 156
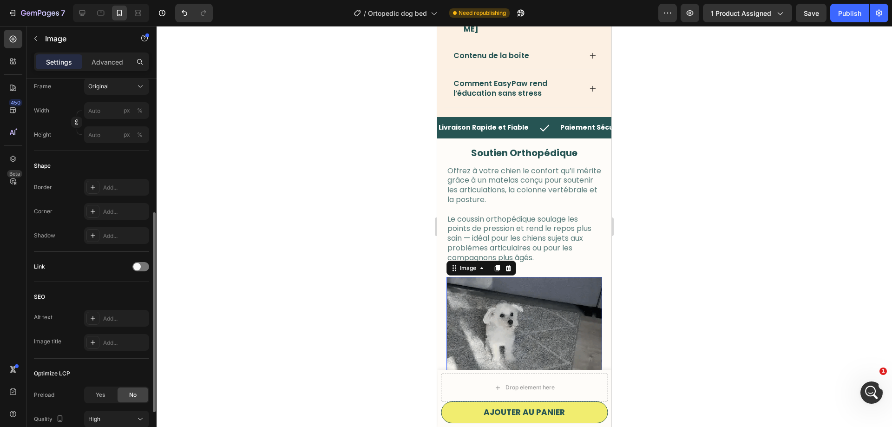
scroll to position [0, 0]
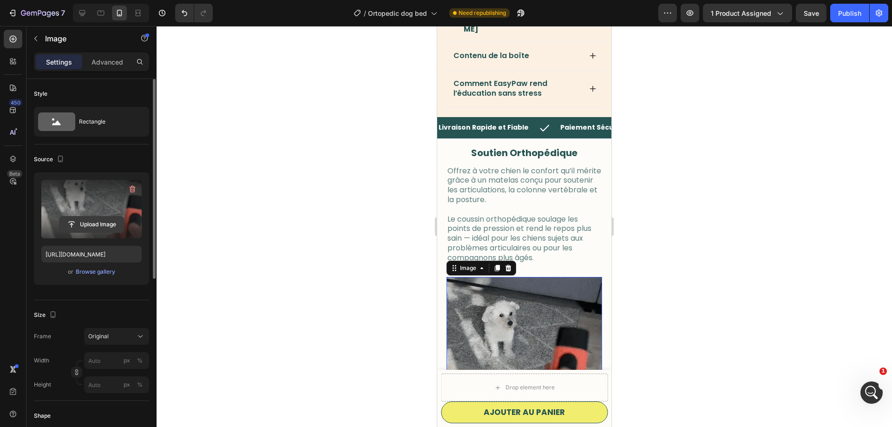
click at [94, 223] on input "file" at bounding box center [91, 224] width 64 height 16
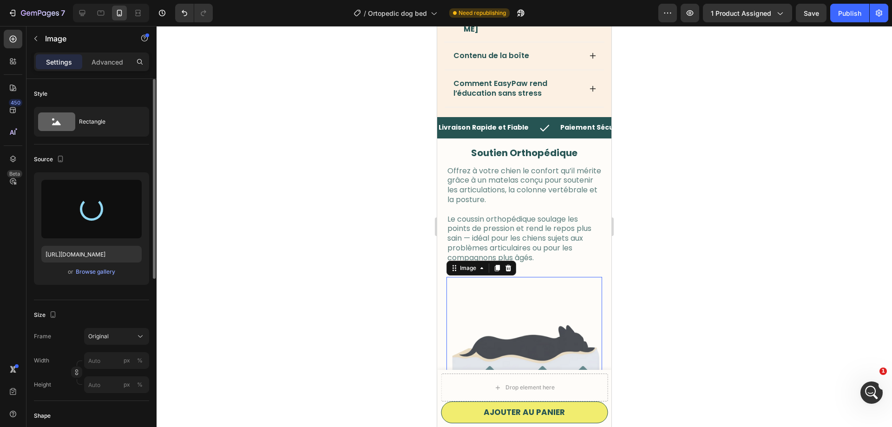
type input "[URL][DOMAIN_NAME]"
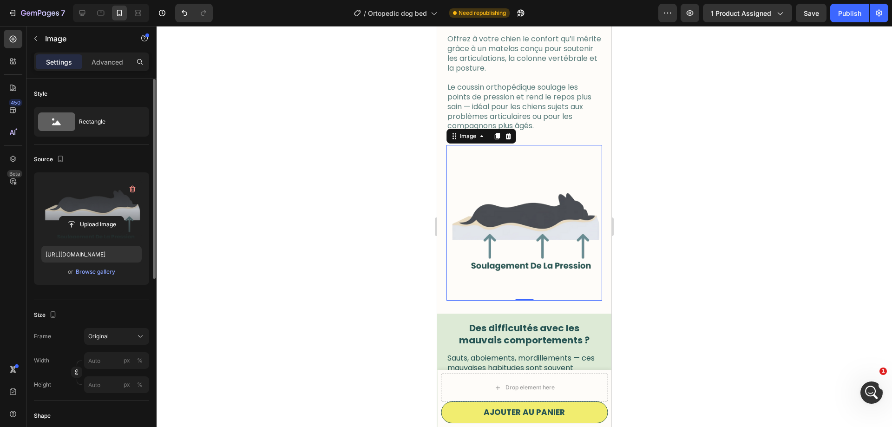
scroll to position [591, 0]
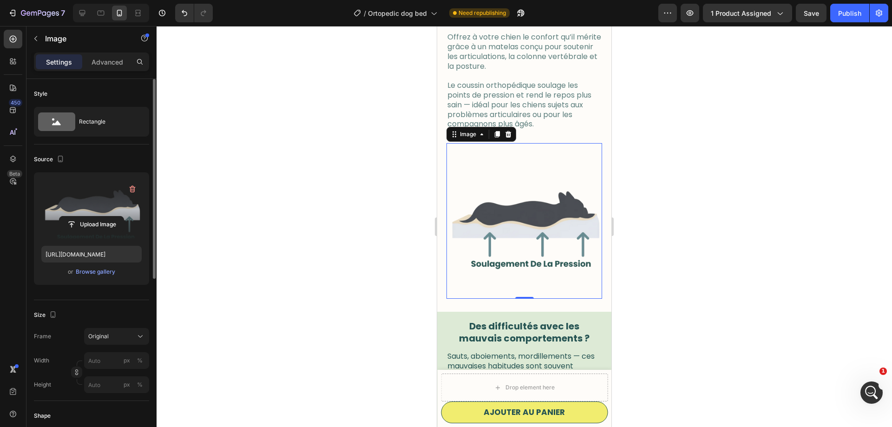
click at [315, 258] on div at bounding box center [523, 226] width 735 height 401
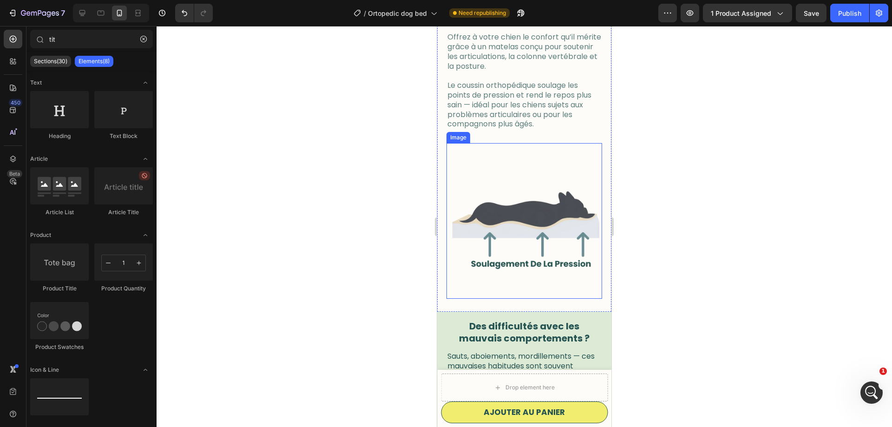
click at [539, 204] on img at bounding box center [524, 221] width 156 height 156
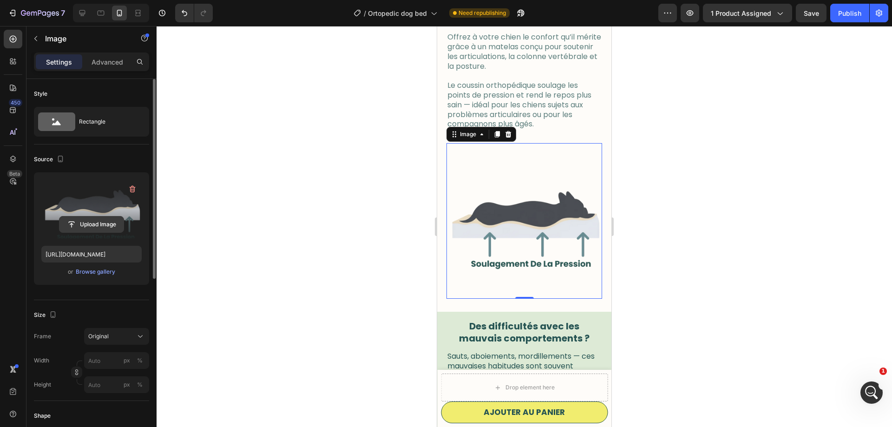
click at [92, 222] on input "file" at bounding box center [91, 224] width 64 height 16
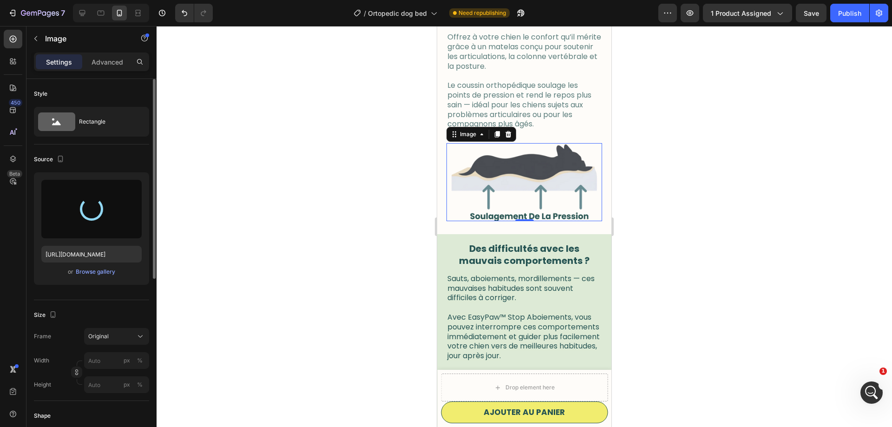
type input "[URL][DOMAIN_NAME]"
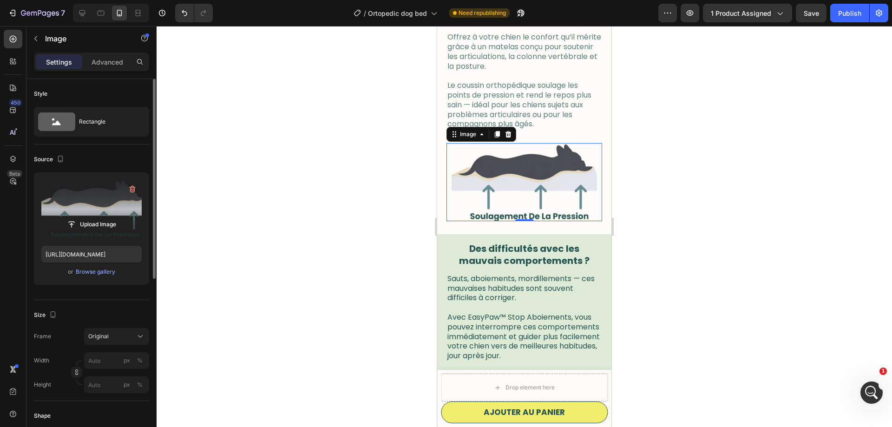
click at [644, 215] on div at bounding box center [523, 226] width 735 height 401
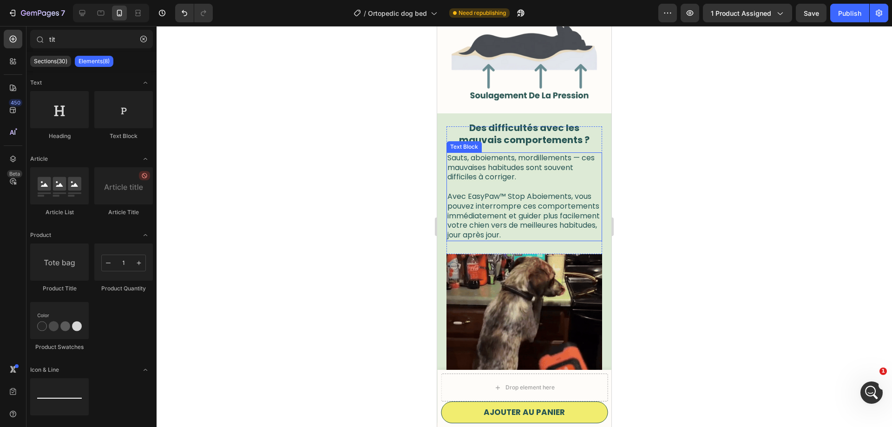
scroll to position [751, 0]
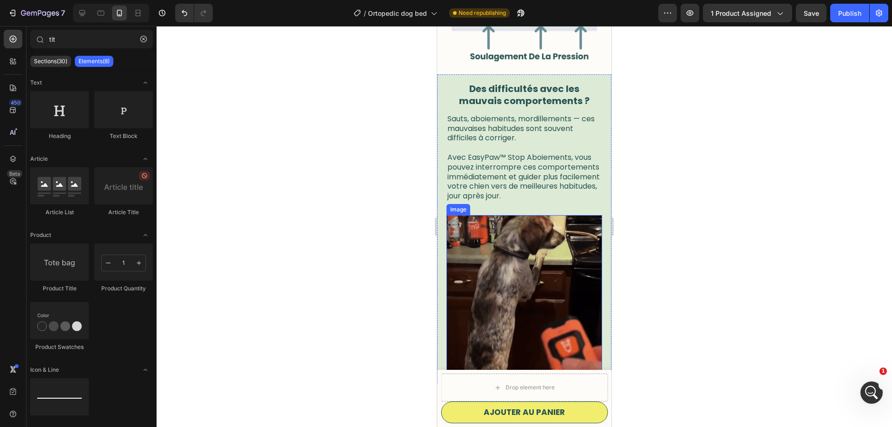
click at [535, 274] on img at bounding box center [524, 293] width 156 height 156
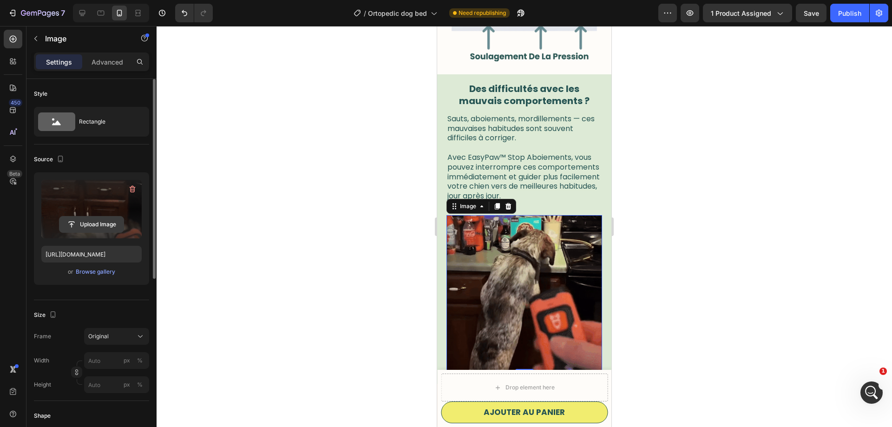
click at [86, 225] on input "file" at bounding box center [91, 224] width 64 height 16
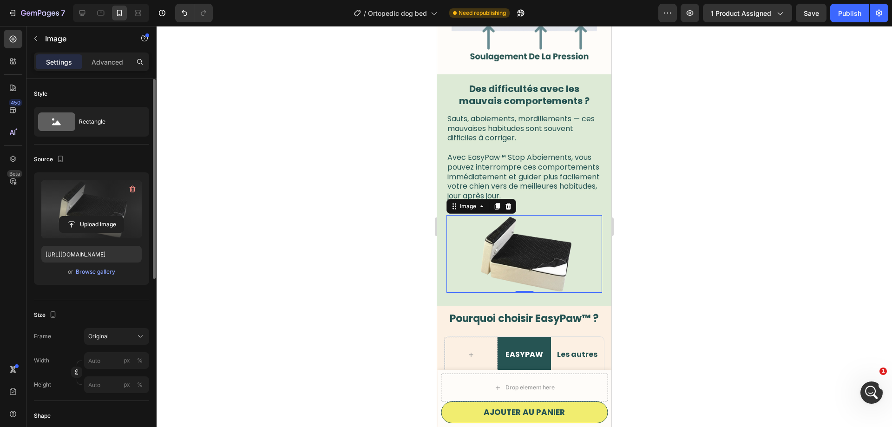
type input "[URL][DOMAIN_NAME]"
click at [547, 96] on strong "Des difficultés avec les mauvais comportements ?" at bounding box center [524, 94] width 130 height 25
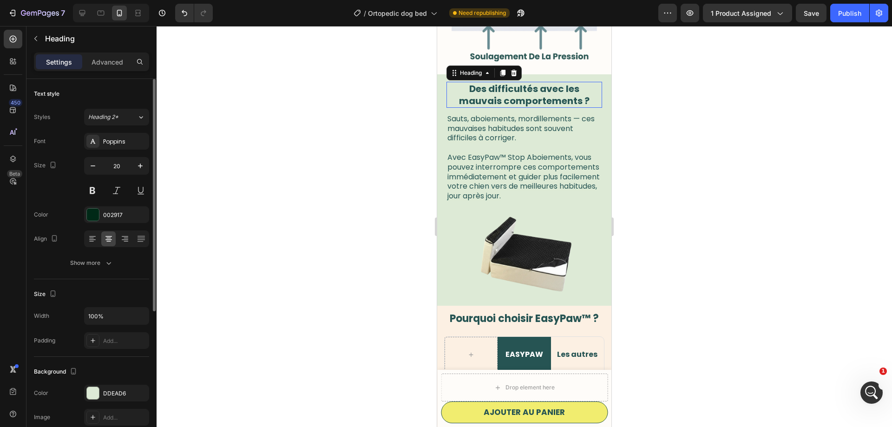
click at [547, 96] on strong "Des difficultés avec les mauvais comportements ?" at bounding box center [524, 94] width 130 height 25
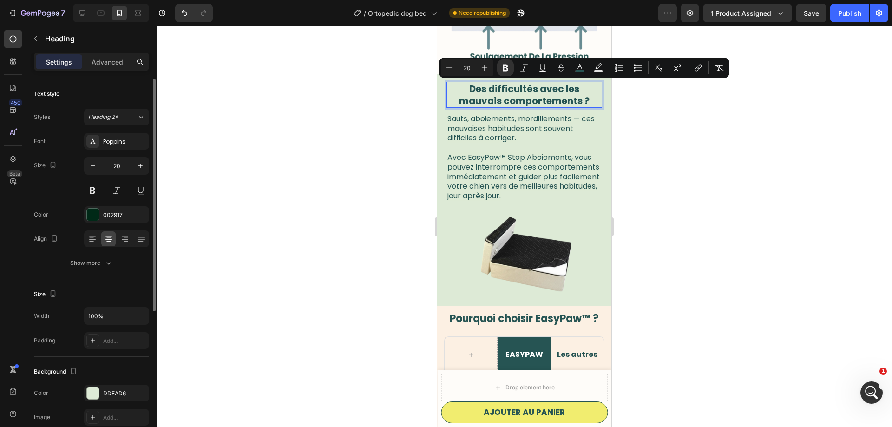
click at [567, 103] on p "Des difficultés avec les mauvais comportements ?" at bounding box center [524, 95] width 154 height 24
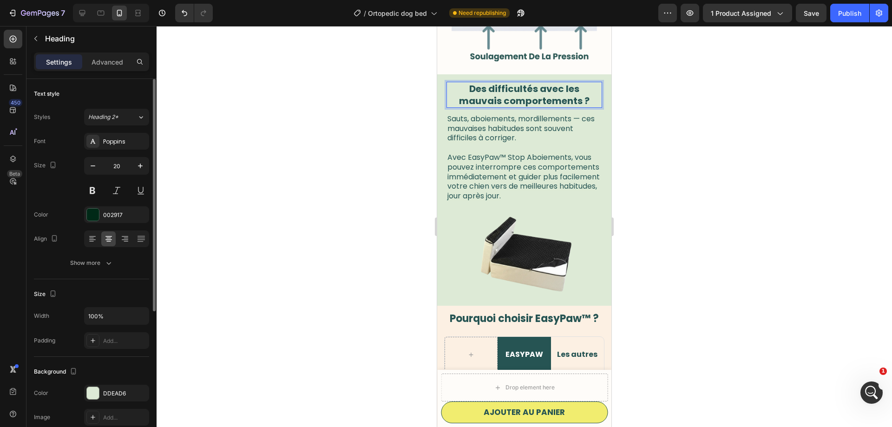
click at [515, 93] on strong "Des difficultés avec les mauvais comportements ?" at bounding box center [524, 94] width 130 height 25
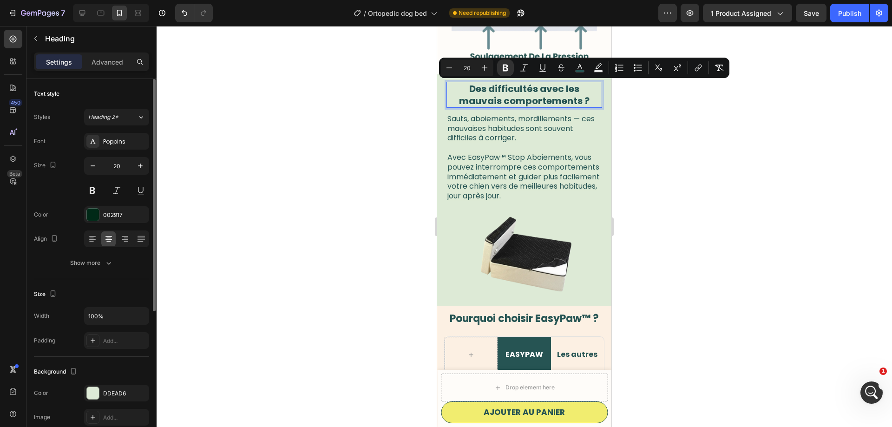
click at [529, 105] on strong "Des difficultés avec les mauvais comportements ?" at bounding box center [524, 94] width 130 height 25
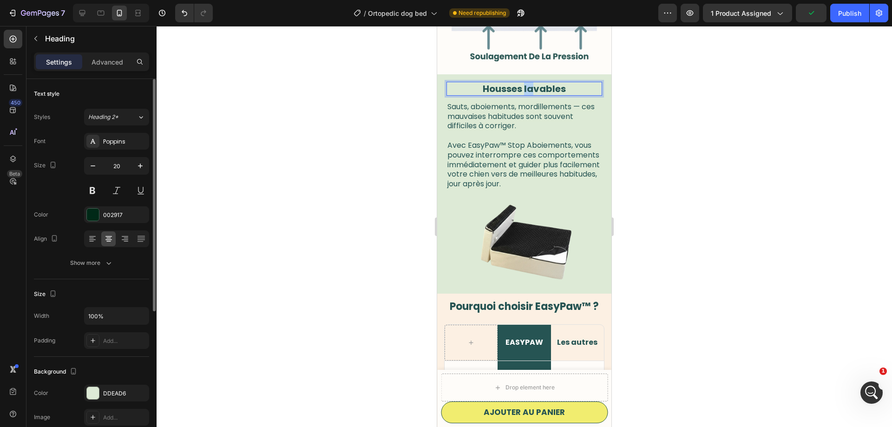
drag, startPoint x: 531, startPoint y: 85, endPoint x: 524, endPoint y: 85, distance: 7.0
click at [524, 85] on strong "Housses lavables" at bounding box center [523, 88] width 83 height 13
click at [509, 125] on span "Sauts, aboiements, mordillements — ces mauvaises habitudes sont souvent diffici…" at bounding box center [520, 116] width 147 height 30
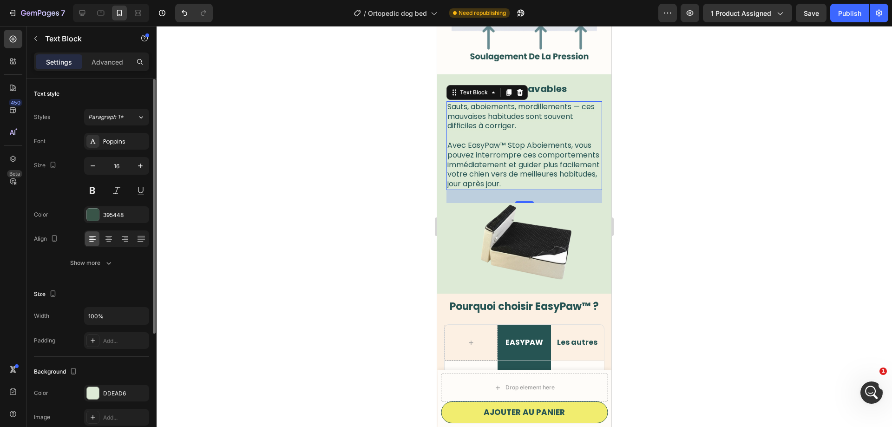
click at [509, 125] on span "Sauts, aboiements, mordillements — ces mauvaises habitudes sont souvent diffici…" at bounding box center [520, 116] width 147 height 30
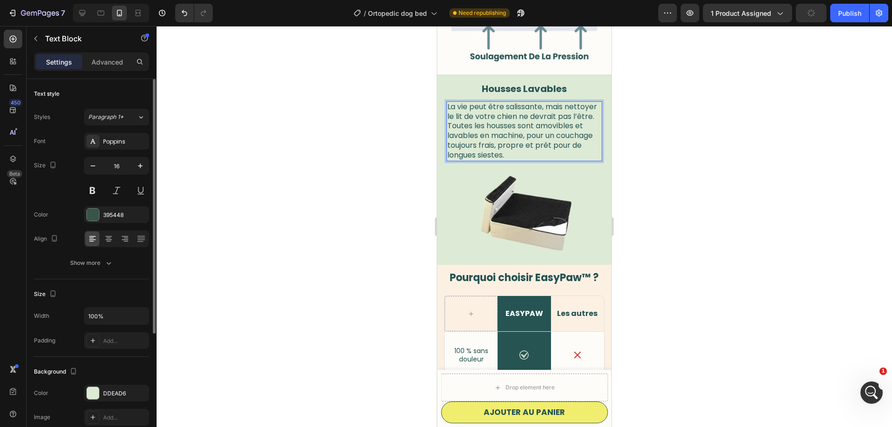
click at [599, 117] on p "La vie peut être salissante, mais nettoyer le lit de votre chien ne devrait pas…" at bounding box center [524, 131] width 154 height 58
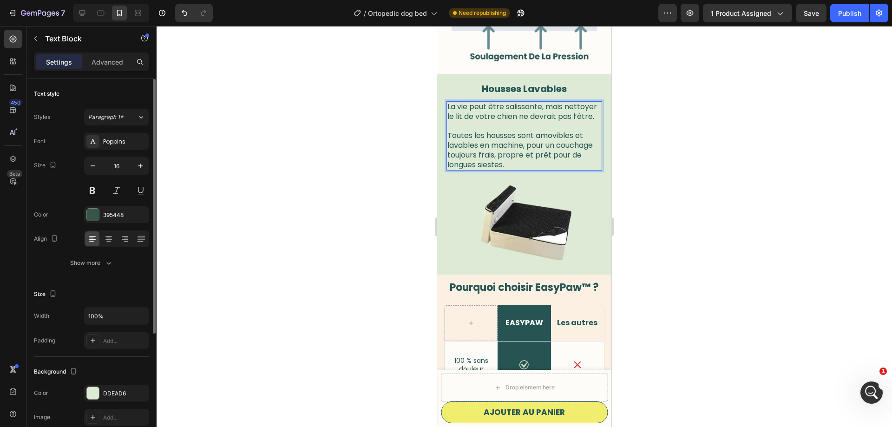
click at [275, 196] on div at bounding box center [523, 226] width 735 height 401
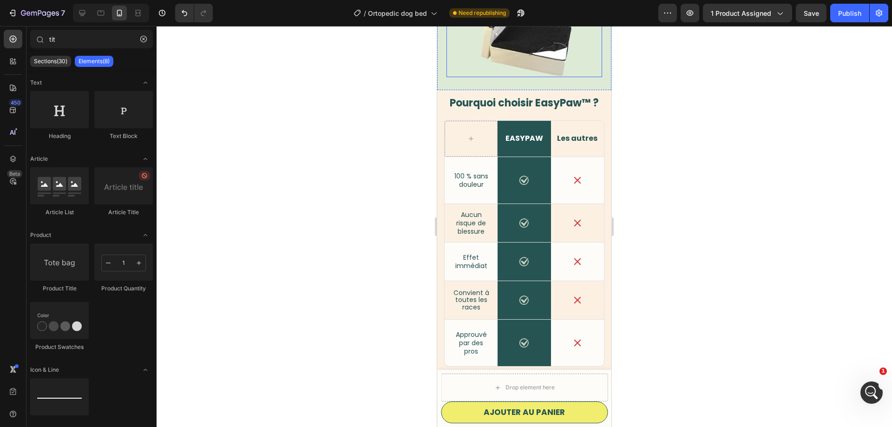
scroll to position [947, 0]
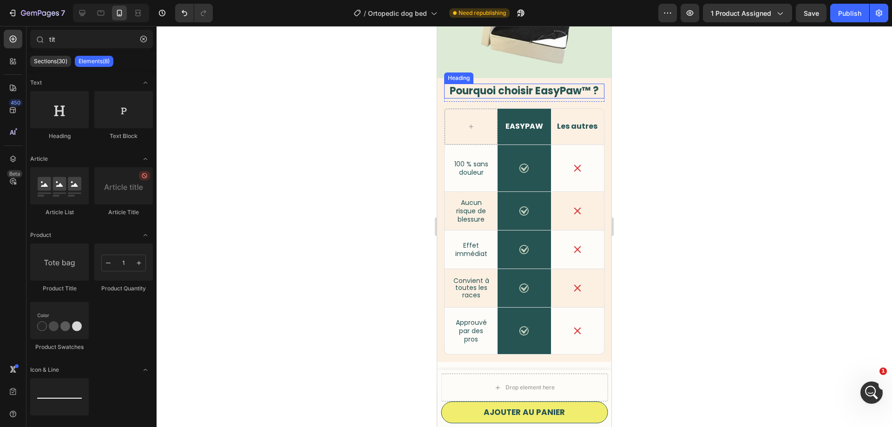
click at [557, 95] on strong "Pourquoi choisir EasyPaw™ ?" at bounding box center [524, 91] width 149 height 14
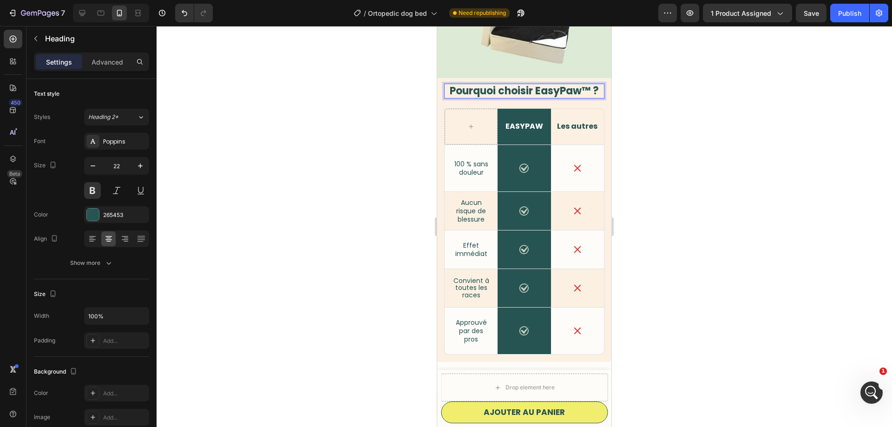
click at [557, 95] on strong "Pourquoi choisir EasyPaw™ ?" at bounding box center [524, 91] width 149 height 14
click at [591, 91] on strong "Pourquoi choisir EasyPaw™ ?" at bounding box center [524, 91] width 149 height 14
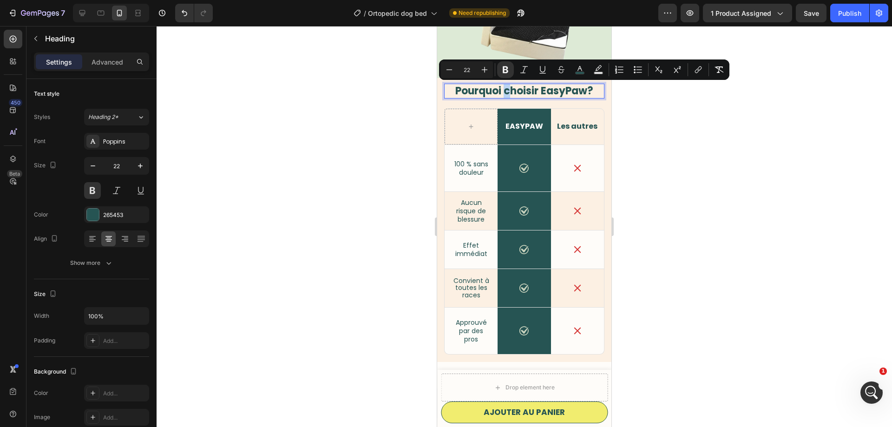
drag, startPoint x: 509, startPoint y: 89, endPoint x: 505, endPoint y: 90, distance: 4.8
click at [505, 90] on strong "Pourquoi choisir EasyPaw?" at bounding box center [524, 91] width 138 height 14
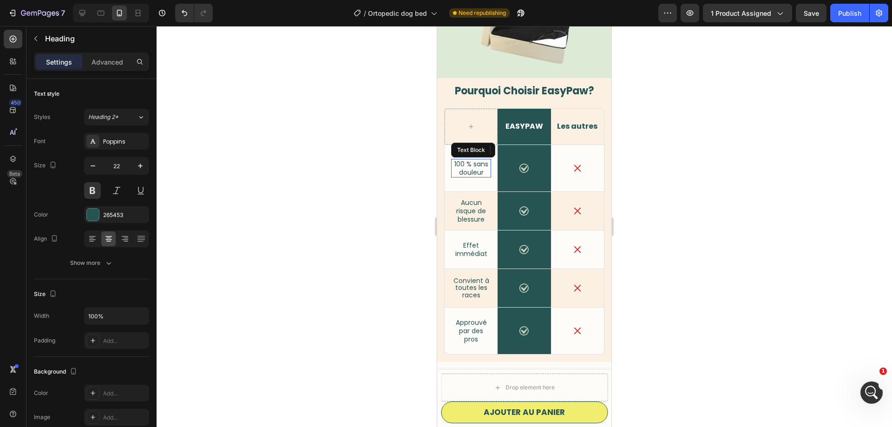
click at [477, 161] on span "100 % sans douleur" at bounding box center [471, 168] width 34 height 18
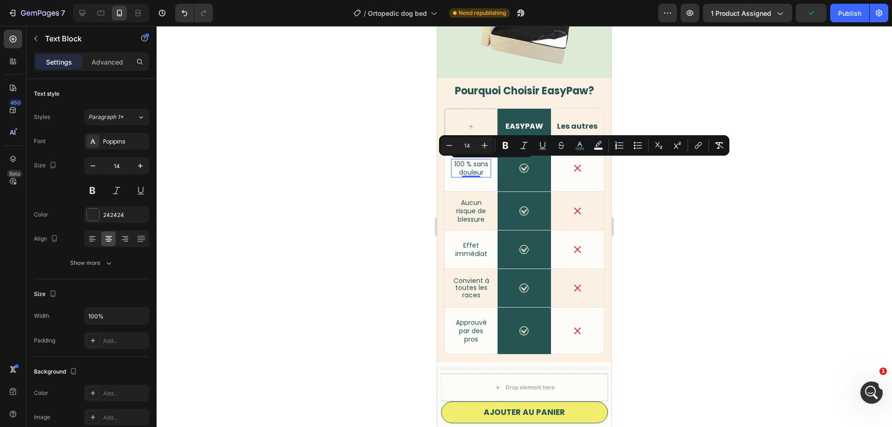
click at [476, 167] on span "100 % sans douleur" at bounding box center [471, 168] width 34 height 18
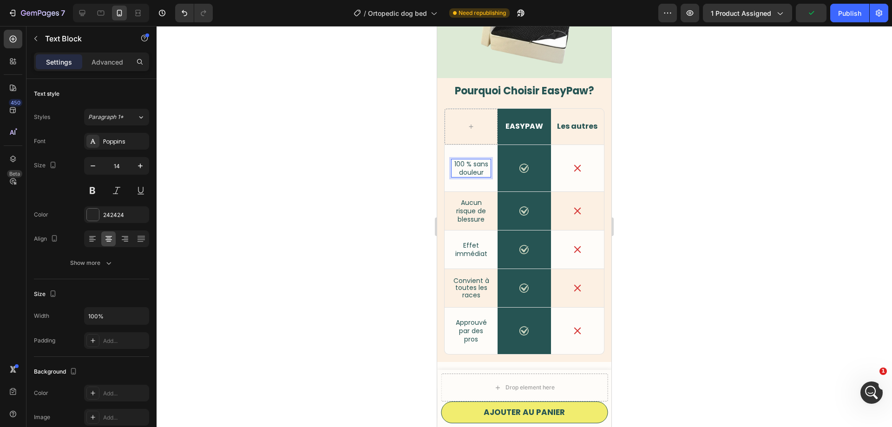
click at [476, 167] on span "100 % sans douleur" at bounding box center [471, 168] width 34 height 18
click at [456, 169] on span "Soutien orthopédique" at bounding box center [471, 168] width 36 height 26
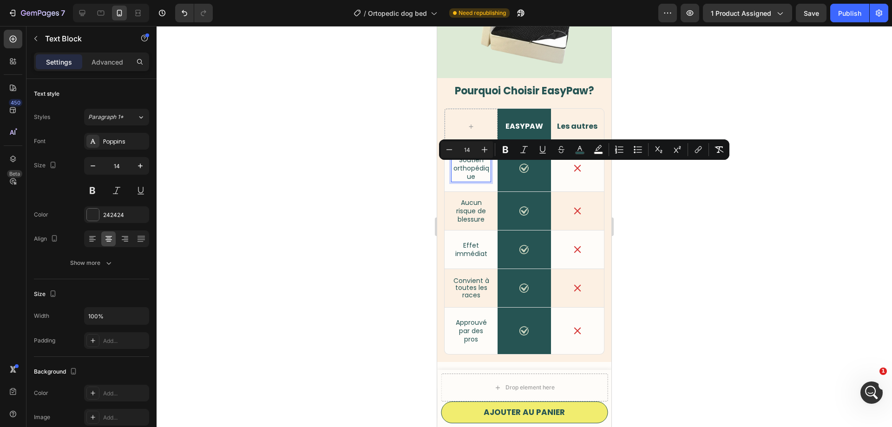
click at [456, 169] on span "Soutien orthopédique" at bounding box center [471, 168] width 36 height 26
click at [453, 169] on p "Soutien orthopédique" at bounding box center [471, 169] width 38 height 26
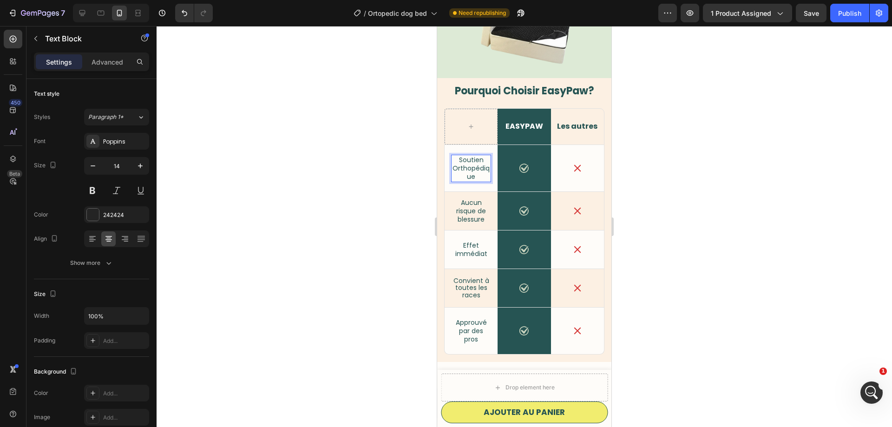
click at [349, 138] on div at bounding box center [523, 226] width 735 height 401
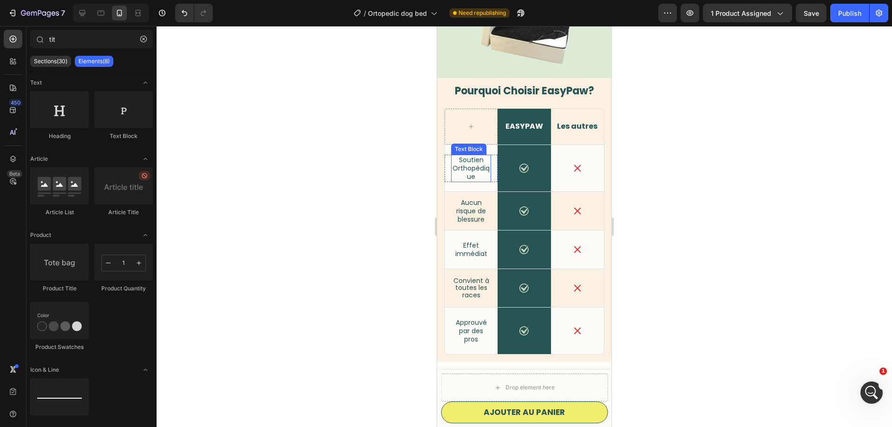
click at [479, 172] on span "Soutien Orthopédique" at bounding box center [470, 168] width 37 height 26
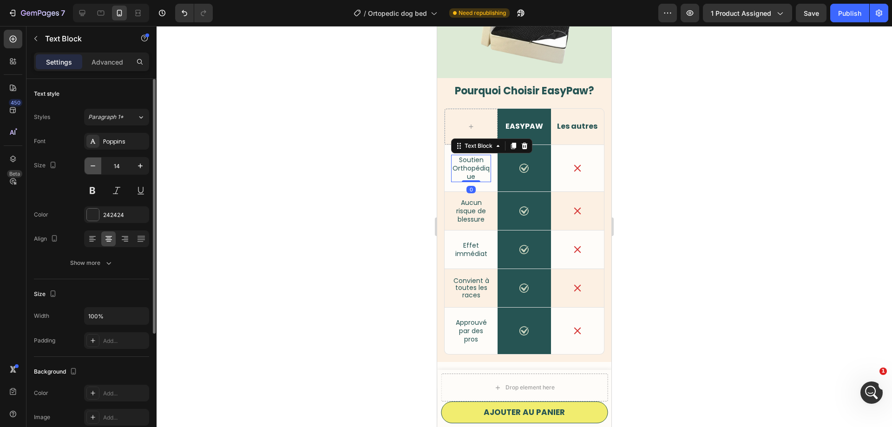
click at [89, 164] on icon "button" at bounding box center [92, 165] width 9 height 9
type input "12"
type input "13"
click at [476, 169] on span "Soutien Orthopédique" at bounding box center [470, 168] width 37 height 26
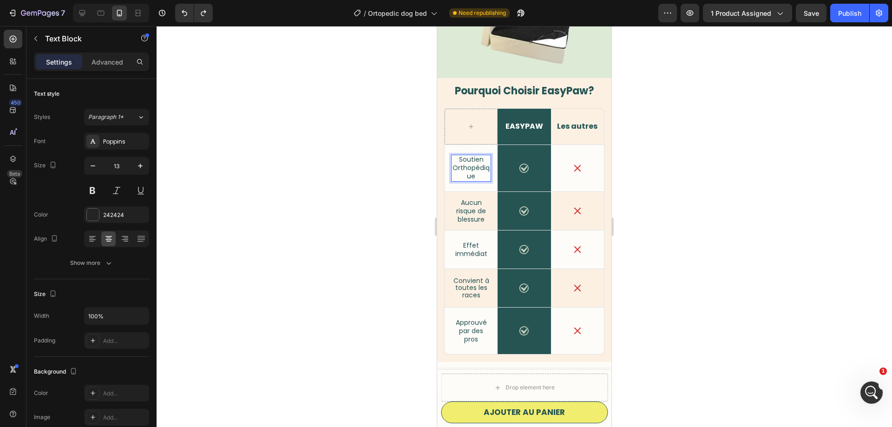
click at [476, 169] on span "Soutien Orthopédique" at bounding box center [470, 168] width 37 height 26
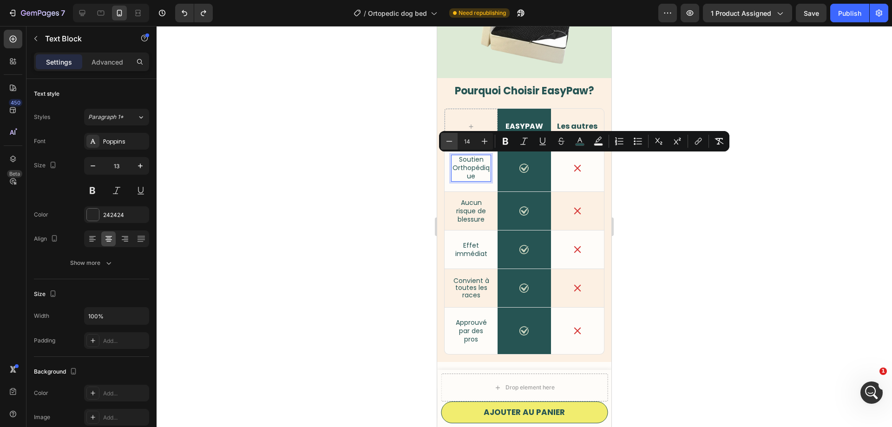
click at [450, 139] on icon "Editor contextual toolbar" at bounding box center [448, 141] width 9 height 9
type input "11"
click at [396, 165] on div at bounding box center [523, 226] width 735 height 401
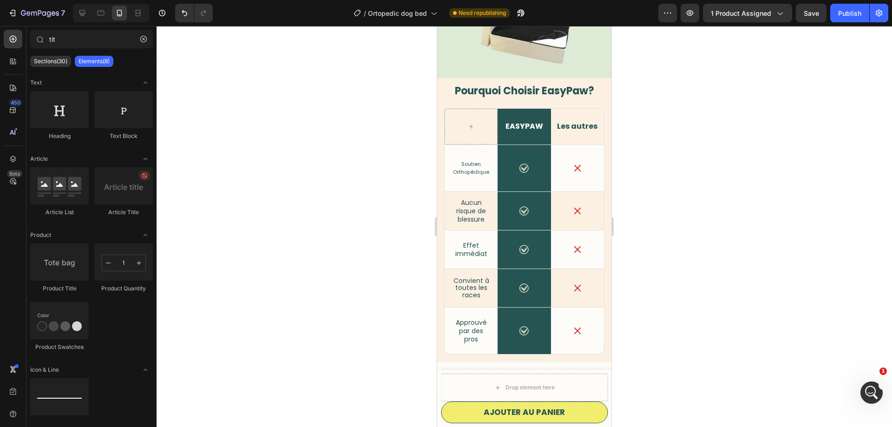
click at [306, 224] on div at bounding box center [523, 226] width 735 height 401
click at [458, 186] on div "Row" at bounding box center [454, 186] width 15 height 8
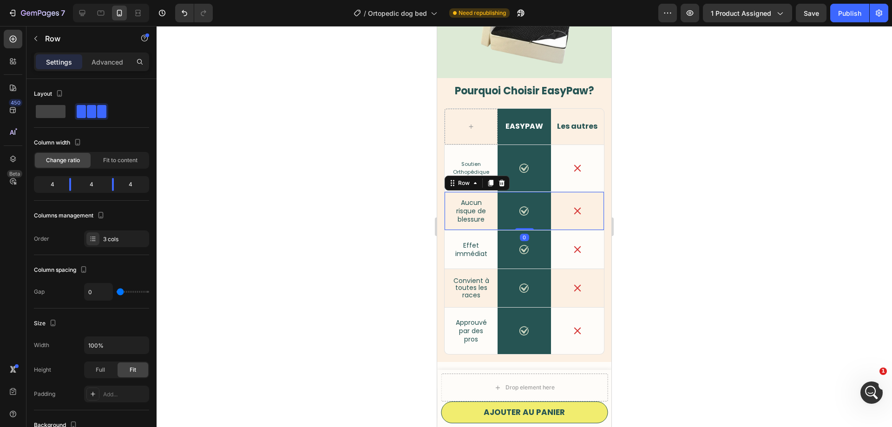
click at [470, 165] on span "Soutien Orthopédique" at bounding box center [471, 167] width 36 height 15
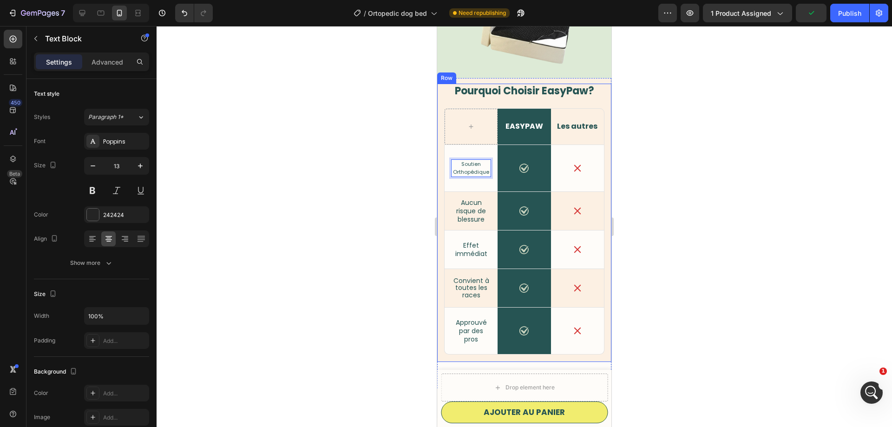
click at [494, 108] on div "⁠⁠⁠⁠⁠⁠⁠ Pourquoi Choisir EasyPaw? Heading Row EASYPAW Heading Row Les autres Te…" at bounding box center [524, 219] width 160 height 271
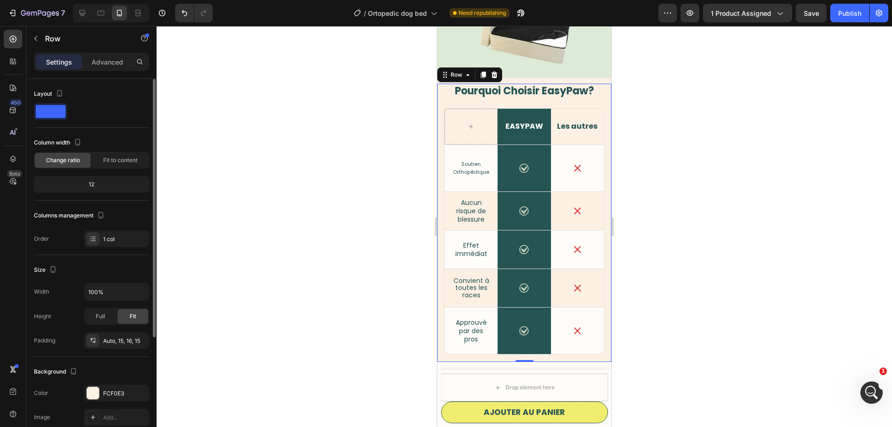
scroll to position [47, 0]
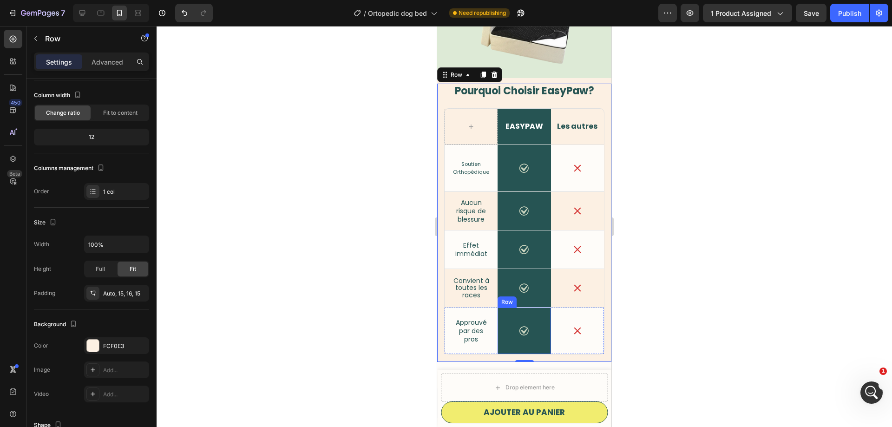
click at [512, 352] on div "Icon Row" at bounding box center [523, 330] width 53 height 46
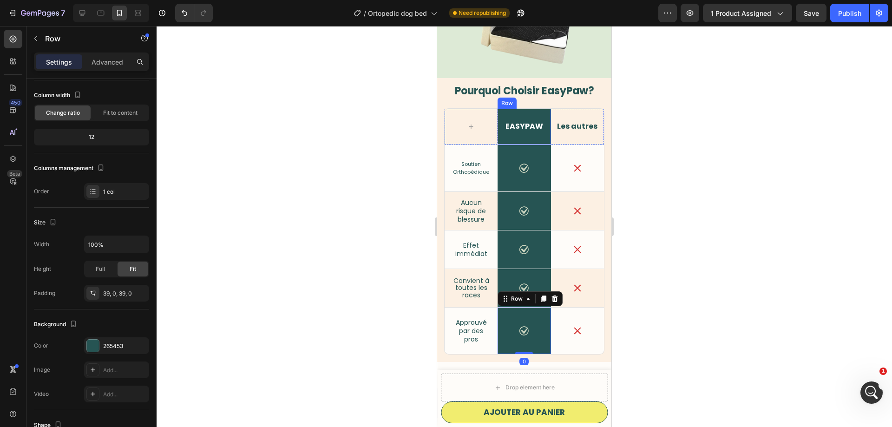
click at [540, 110] on div "EASYPAW Heading Row" at bounding box center [523, 127] width 53 height 36
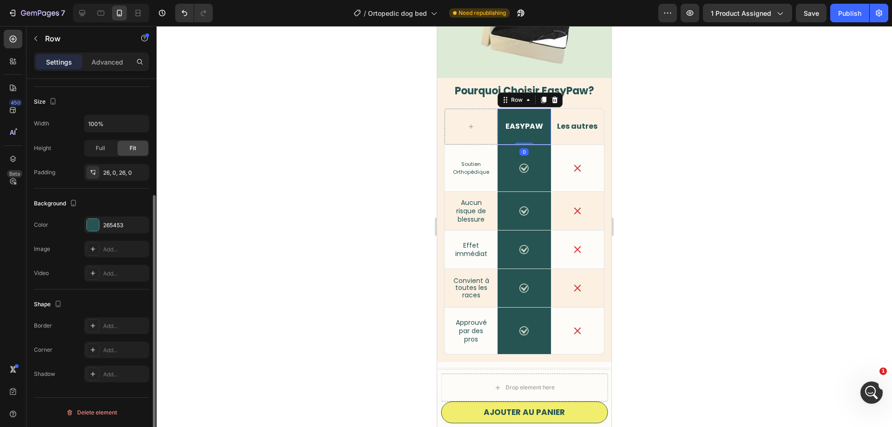
scroll to position [0, 0]
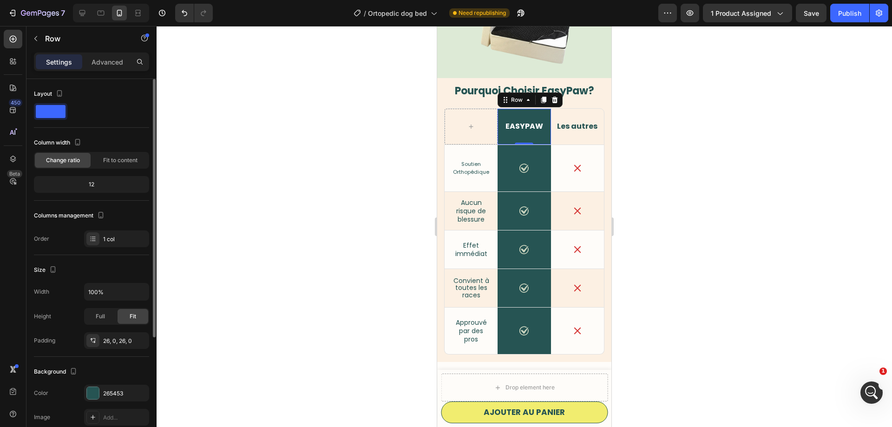
click at [63, 163] on span "Change ratio" at bounding box center [63, 160] width 34 height 8
click at [91, 190] on div "12" at bounding box center [91, 184] width 111 height 13
click at [114, 161] on span "Fit to content" at bounding box center [120, 160] width 34 height 8
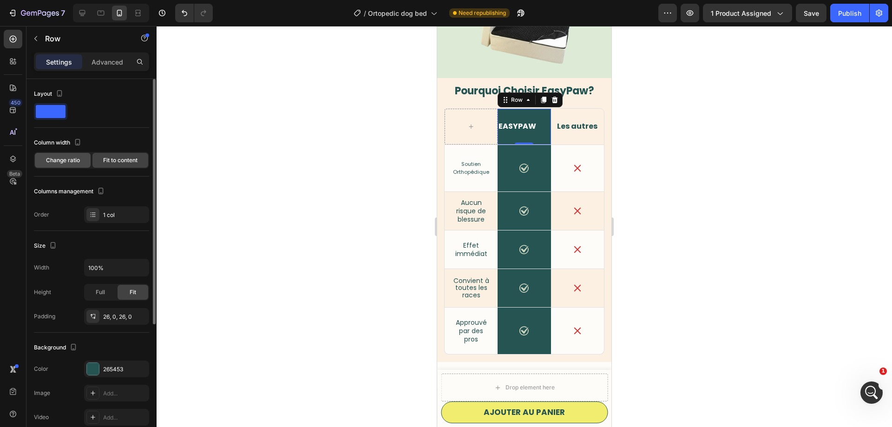
click at [66, 164] on span "Change ratio" at bounding box center [63, 160] width 34 height 8
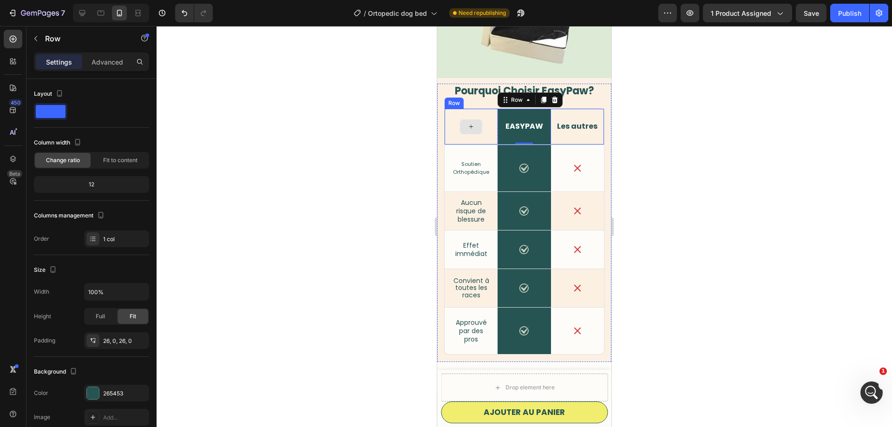
click at [471, 111] on div at bounding box center [470, 127] width 53 height 36
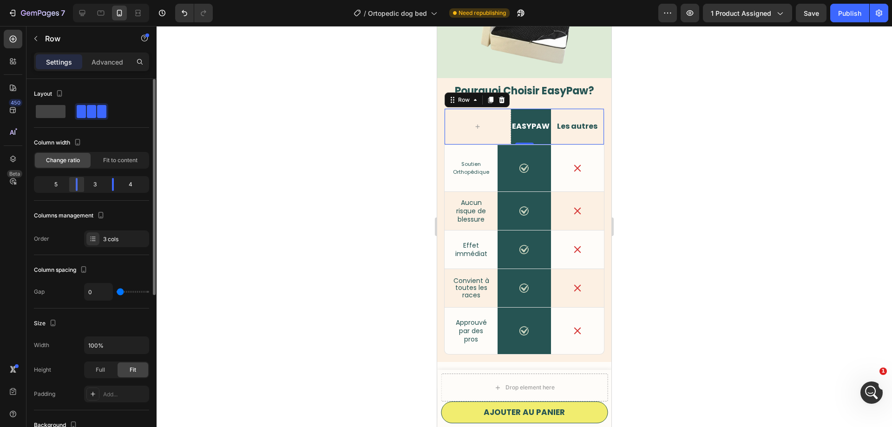
drag, startPoint x: 68, startPoint y: 186, endPoint x: 81, endPoint y: 187, distance: 13.5
click at [81, 187] on div at bounding box center [76, 184] width 17 height 13
drag, startPoint x: 114, startPoint y: 185, endPoint x: 120, endPoint y: 186, distance: 6.1
click at [120, 186] on div at bounding box center [119, 184] width 17 height 13
drag, startPoint x: 73, startPoint y: 185, endPoint x: 92, endPoint y: 189, distance: 19.3
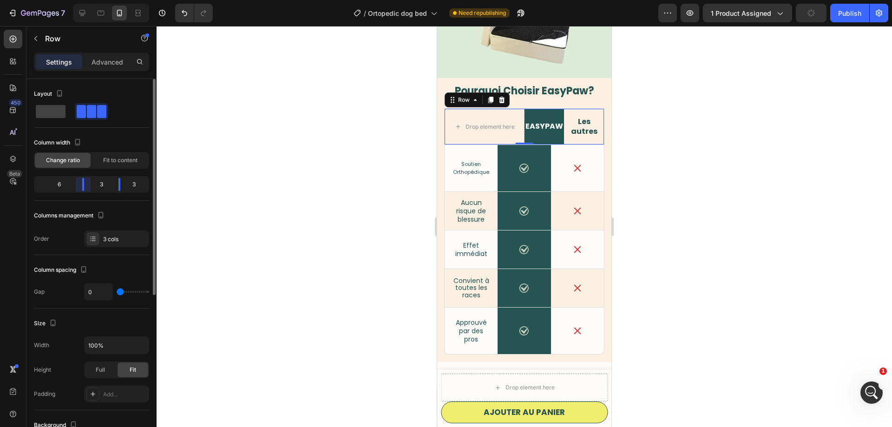
click at [92, 189] on div "6 3 3" at bounding box center [91, 184] width 115 height 17
click at [465, 180] on div "Icon Soutien Orthopédique Text Block Row" at bounding box center [470, 168] width 53 height 46
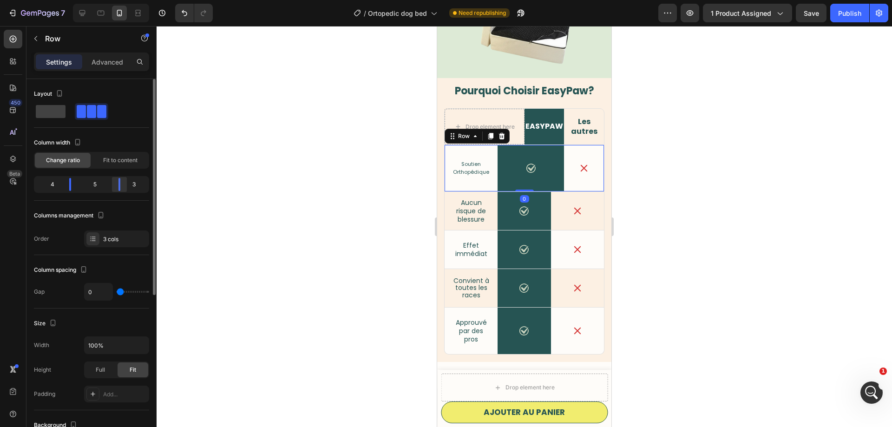
drag, startPoint x: 113, startPoint y: 187, endPoint x: 120, endPoint y: 189, distance: 7.7
click at [120, 189] on div at bounding box center [119, 184] width 17 height 13
drag, startPoint x: 73, startPoint y: 186, endPoint x: 78, endPoint y: 188, distance: 5.9
click at [78, 188] on div at bounding box center [76, 184] width 17 height 13
drag, startPoint x: 77, startPoint y: 185, endPoint x: 87, endPoint y: 189, distance: 11.5
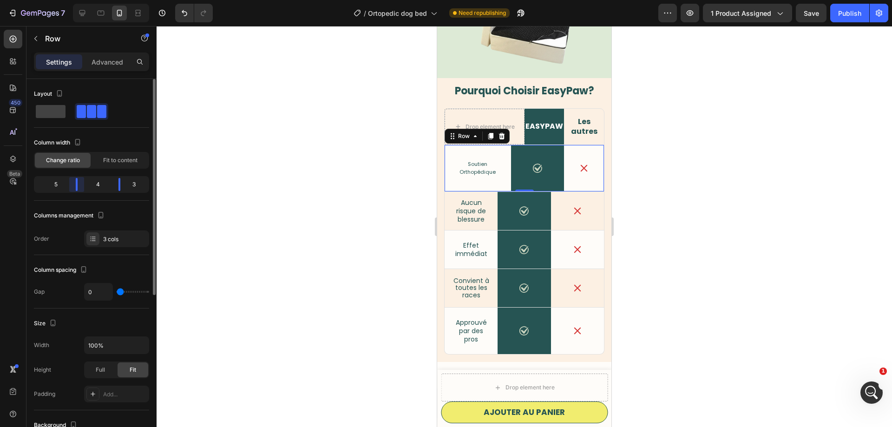
click at [87, 189] on div "5 4 3" at bounding box center [91, 184] width 115 height 17
drag, startPoint x: 78, startPoint y: 183, endPoint x: 94, endPoint y: 187, distance: 16.2
click at [94, 187] on div "6 3 3" at bounding box center [91, 184] width 115 height 17
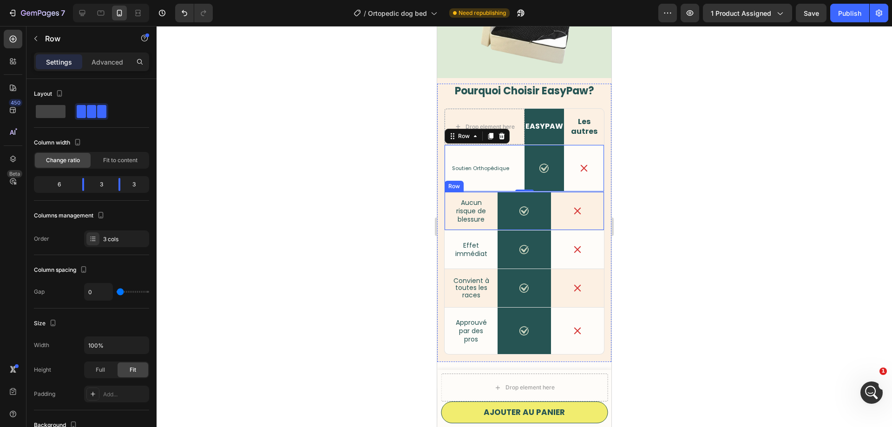
click at [494, 226] on div "Icon Aucun risque de blessure Text Block Row" at bounding box center [470, 211] width 53 height 38
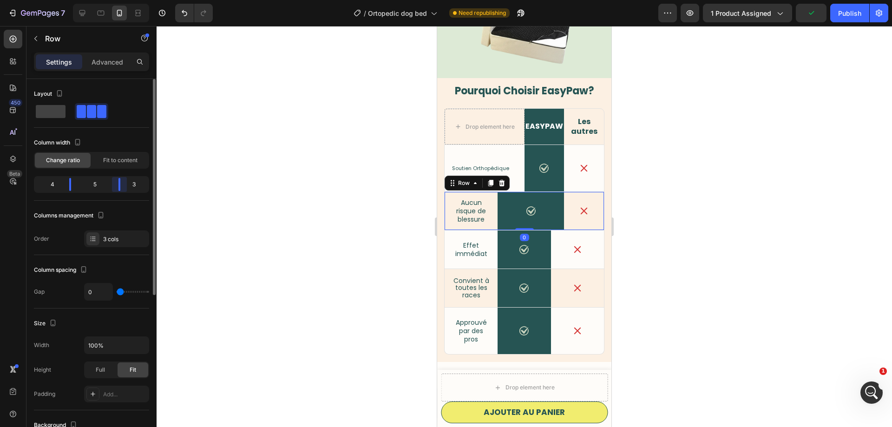
drag, startPoint x: 111, startPoint y: 187, endPoint x: 117, endPoint y: 191, distance: 7.3
click at [121, 191] on div "4 5 3" at bounding box center [91, 184] width 115 height 17
drag, startPoint x: 66, startPoint y: 182, endPoint x: 91, endPoint y: 189, distance: 25.5
click at [91, 189] on div at bounding box center [83, 184] width 17 height 13
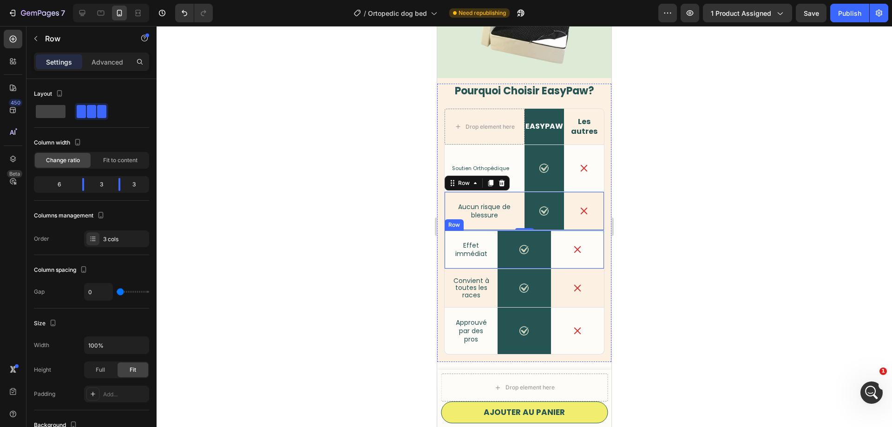
click at [490, 260] on div "Icon Effet immédiat Text Block Row" at bounding box center [470, 249] width 53 height 38
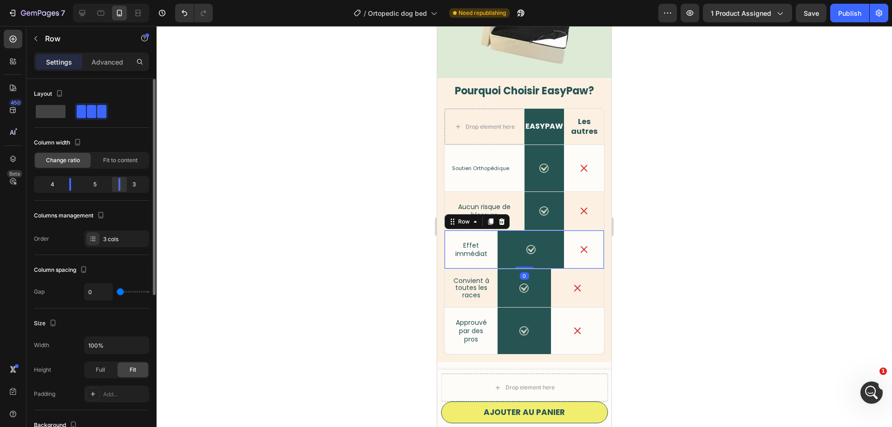
click at [120, 190] on div at bounding box center [119, 184] width 17 height 13
drag, startPoint x: 70, startPoint y: 183, endPoint x: 90, endPoint y: 189, distance: 20.4
click at [90, 189] on div at bounding box center [83, 184] width 17 height 13
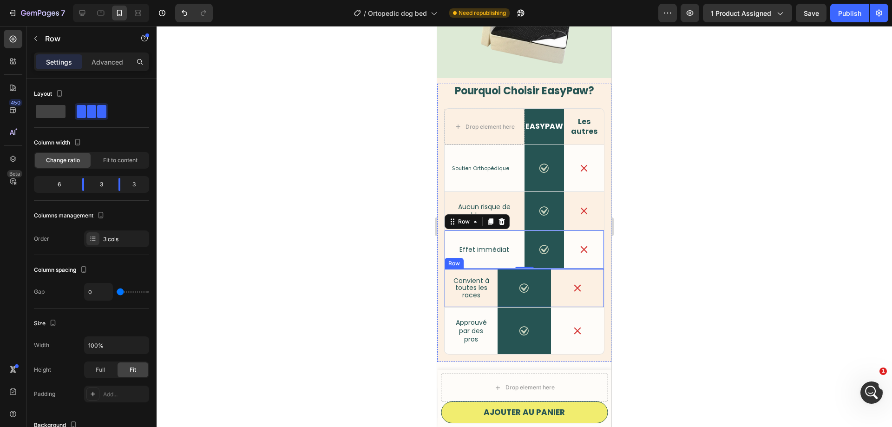
click at [489, 302] on div "Icon Convient à toutes les races Text Block Row" at bounding box center [470, 288] width 53 height 38
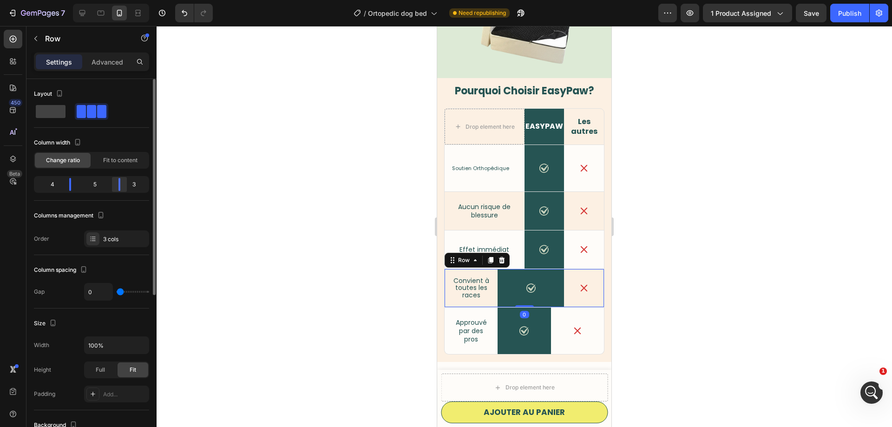
drag, startPoint x: 117, startPoint y: 188, endPoint x: 125, endPoint y: 189, distance: 7.7
click at [125, 189] on div at bounding box center [119, 184] width 17 height 13
drag, startPoint x: 68, startPoint y: 189, endPoint x: 92, endPoint y: 189, distance: 23.7
click at [92, 189] on div "6 3 3" at bounding box center [91, 184] width 115 height 17
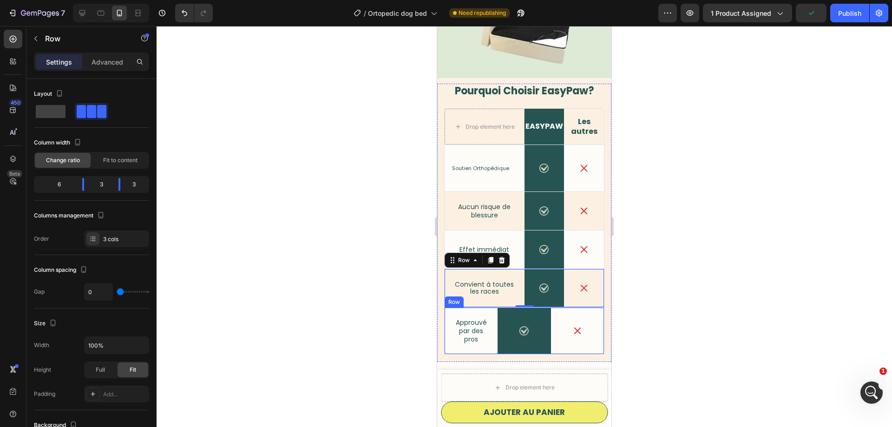
click at [492, 348] on div "Icon Approuvé par des pros Text Block Row" at bounding box center [470, 330] width 53 height 46
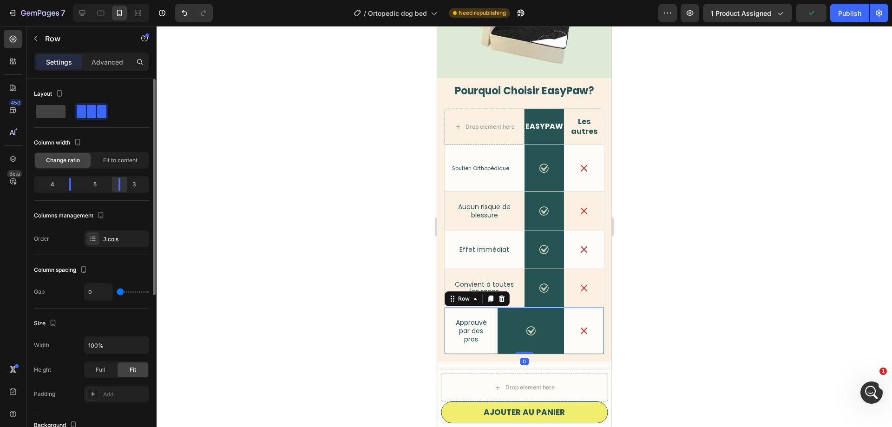
drag, startPoint x: 109, startPoint y: 183, endPoint x: 120, endPoint y: 188, distance: 12.1
click at [120, 188] on div at bounding box center [119, 184] width 17 height 13
drag, startPoint x: 72, startPoint y: 186, endPoint x: 97, endPoint y: 189, distance: 24.8
click at [97, 189] on div "6 3 3" at bounding box center [91, 184] width 115 height 17
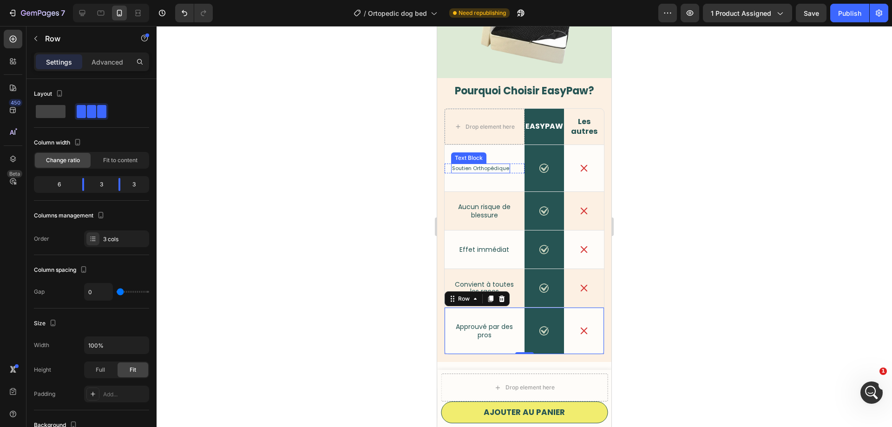
click at [485, 171] on span "Soutien Orthopédique" at bounding box center [480, 167] width 57 height 7
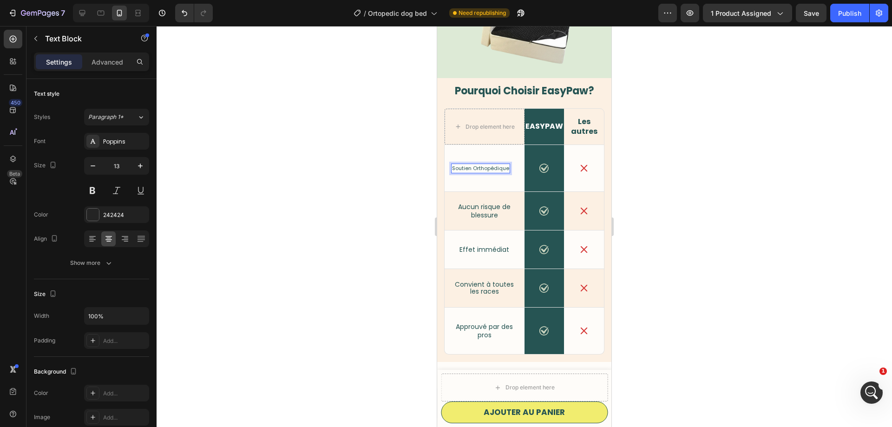
click at [497, 168] on span "Soutien Orthopédique" at bounding box center [480, 167] width 57 height 7
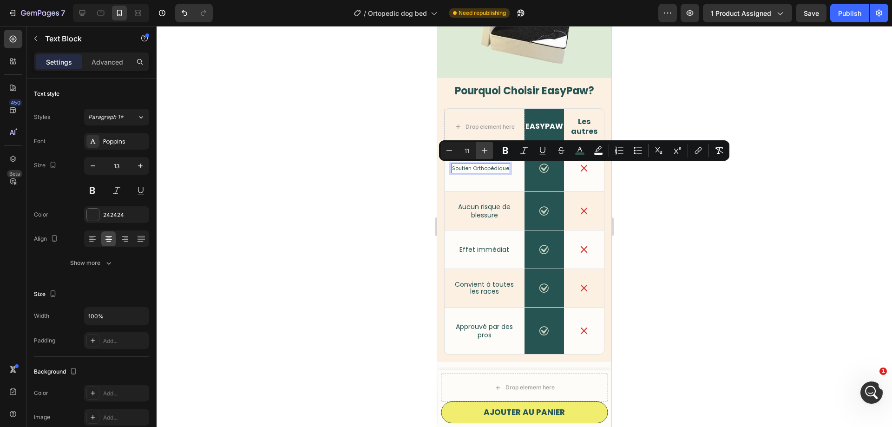
click at [485, 149] on icon "Editor contextual toolbar" at bounding box center [484, 150] width 9 height 9
type input "14"
click at [504, 149] on icon "Editor contextual toolbar" at bounding box center [505, 150] width 9 height 9
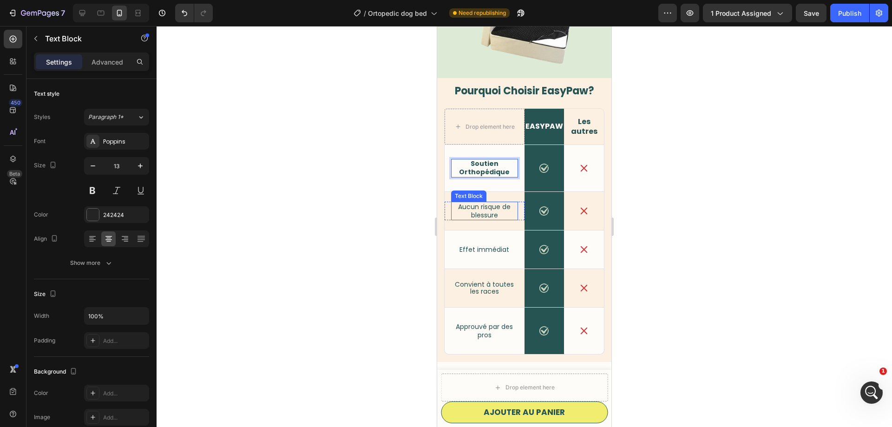
click at [495, 217] on span "Aucun risque de blessure" at bounding box center [484, 211] width 52 height 18
click at [490, 211] on span "Aucun risque de blessure" at bounding box center [484, 211] width 52 height 18
click at [490, 212] on span "Aucun risque de blessure" at bounding box center [484, 211] width 52 height 18
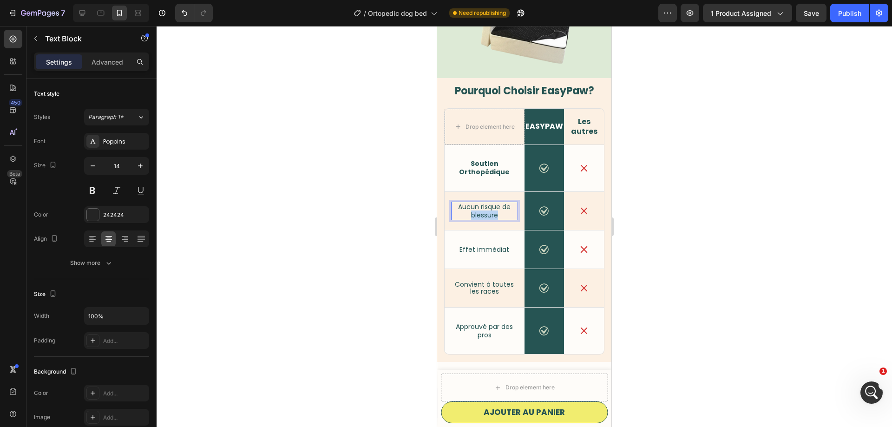
click at [490, 212] on span "Aucun risque de blessure" at bounding box center [484, 211] width 52 height 18
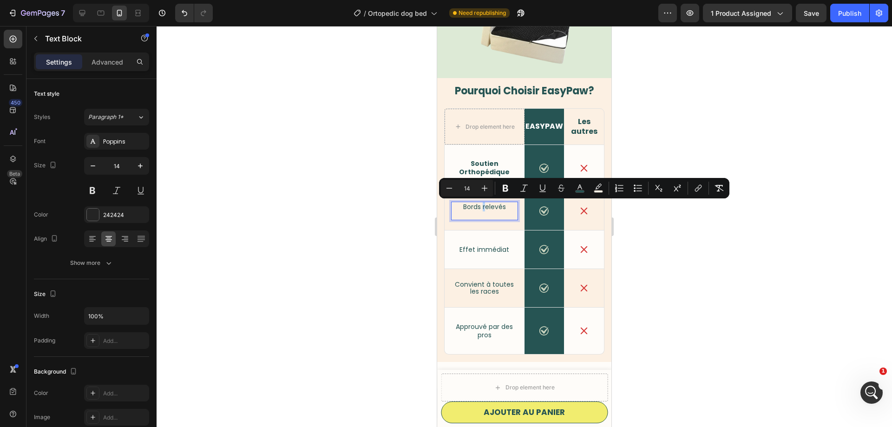
click at [482, 206] on span "Bords relevés" at bounding box center [484, 206] width 43 height 9
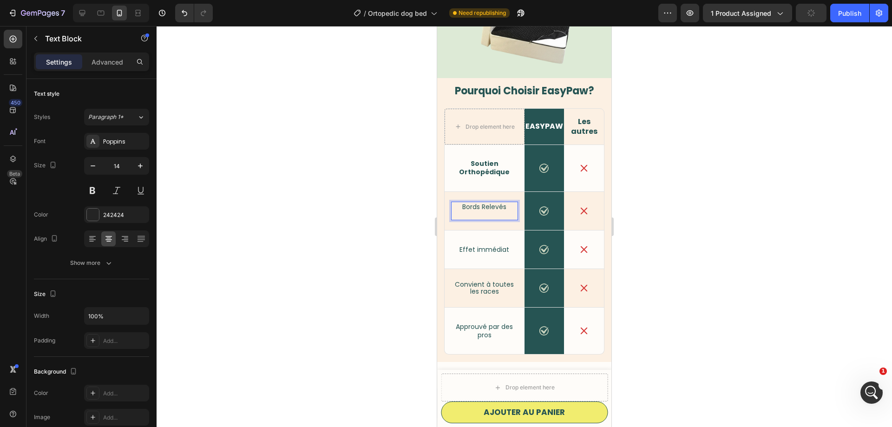
click at [511, 209] on p "Bords Relevés" at bounding box center [484, 210] width 65 height 17
click at [486, 219] on p "Bords Relevés" at bounding box center [484, 210] width 65 height 17
drag, startPoint x: 369, startPoint y: 224, endPoint x: 430, endPoint y: 212, distance: 61.9
click at [369, 223] on div at bounding box center [523, 226] width 735 height 401
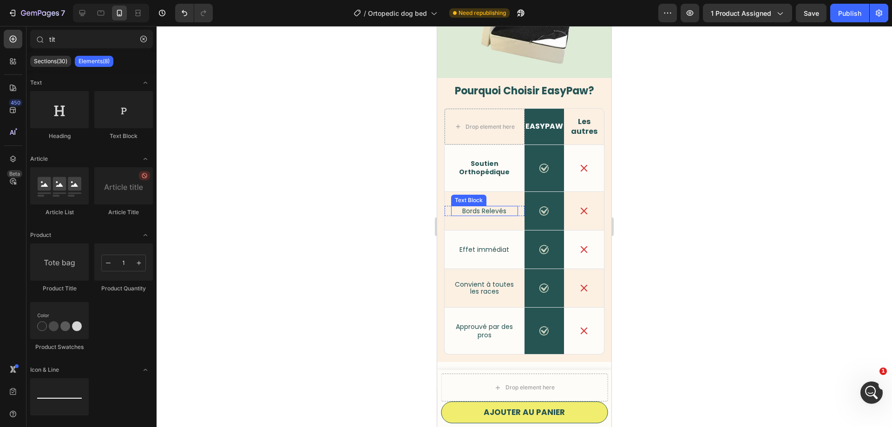
click at [482, 208] on span "Bords Relevés" at bounding box center [484, 210] width 44 height 9
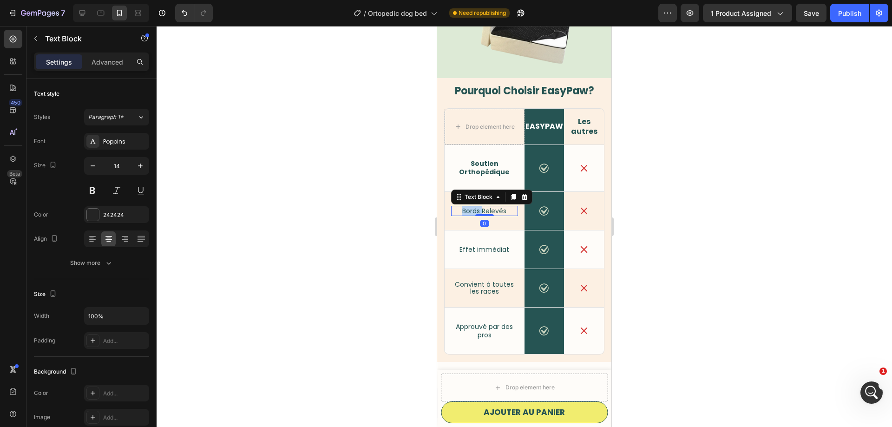
click at [481, 213] on span "Bords Relevés" at bounding box center [484, 210] width 44 height 9
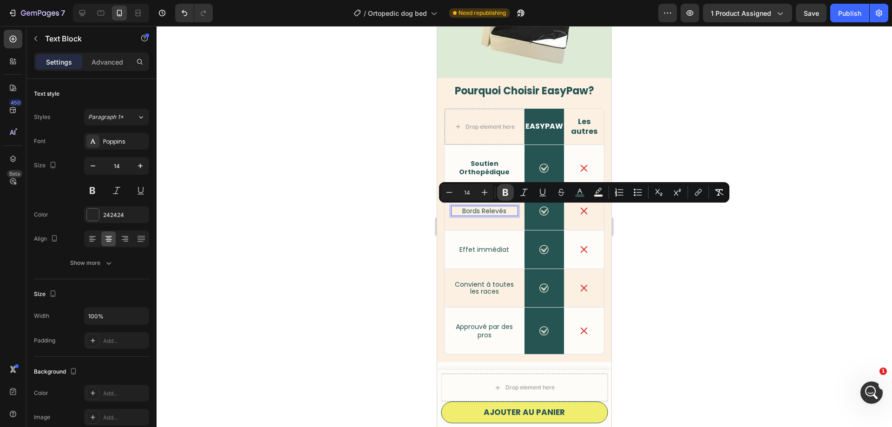
click at [507, 193] on icon "Editor contextual toolbar" at bounding box center [505, 192] width 6 height 7
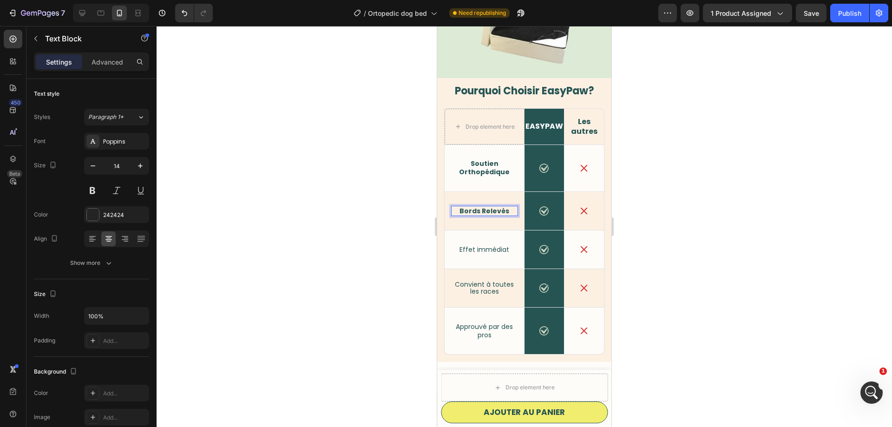
click at [398, 210] on div at bounding box center [523, 226] width 735 height 401
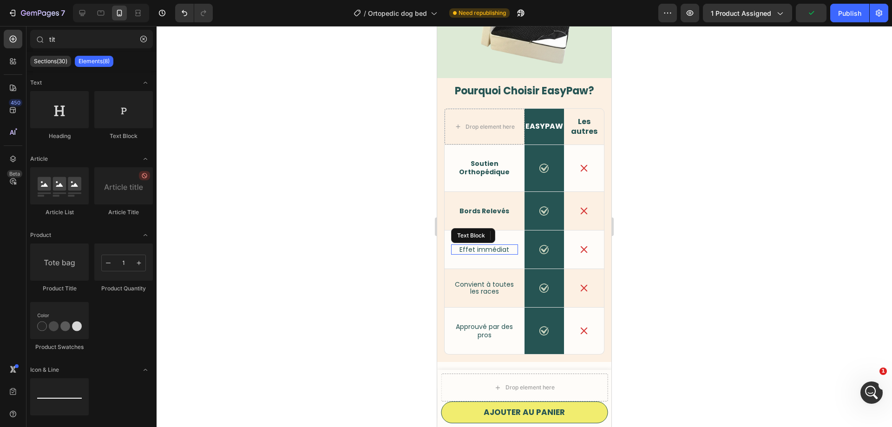
click at [471, 250] on span "Effet immédiat" at bounding box center [484, 249] width 50 height 9
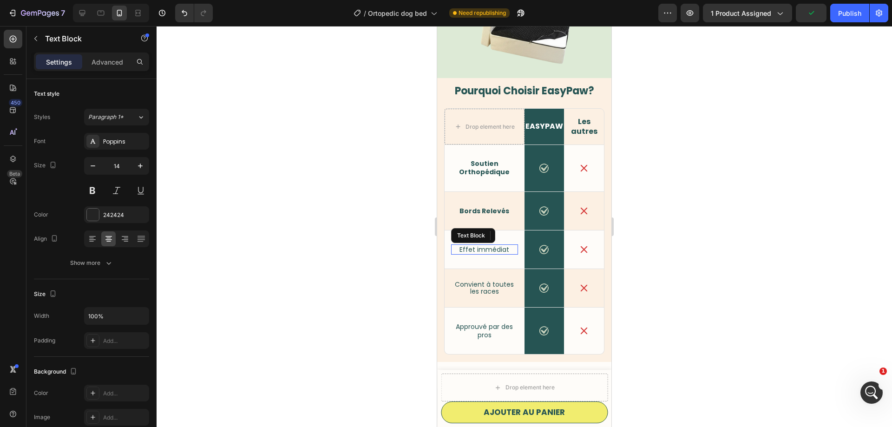
click at [471, 250] on span "Effet immédiat" at bounding box center [484, 249] width 50 height 9
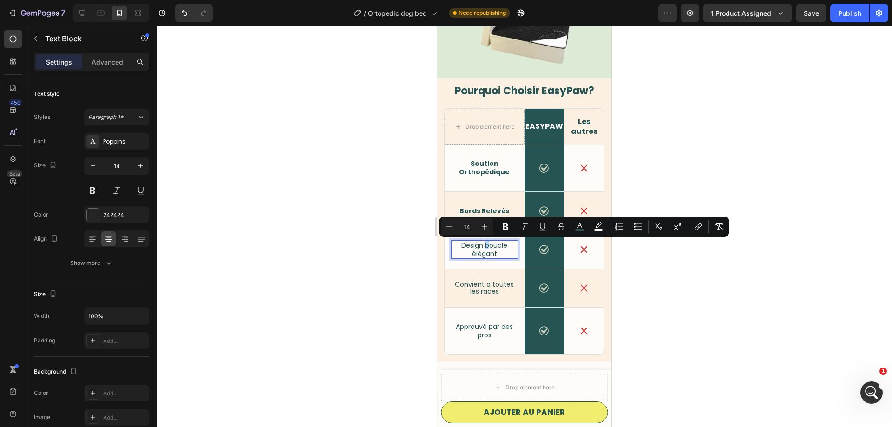
click at [488, 248] on span "Design bouclé élégant" at bounding box center [484, 250] width 46 height 18
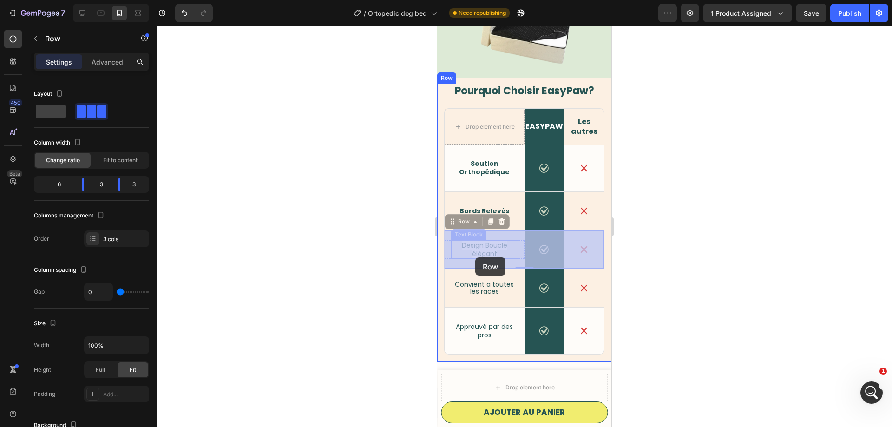
click at [475, 257] on div "iPhone 13 Mini ( 375 px) iPhone 13 Mini iPhone 13 Pro iPhone 11 Pro Max iPhone …" at bounding box center [524, 23] width 174 height 1889
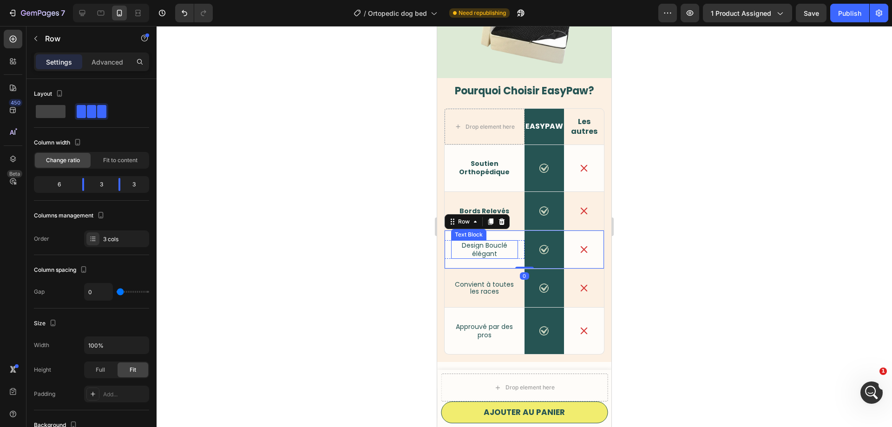
click at [476, 255] on span "Design Bouclé élégant" at bounding box center [485, 250] width 46 height 18
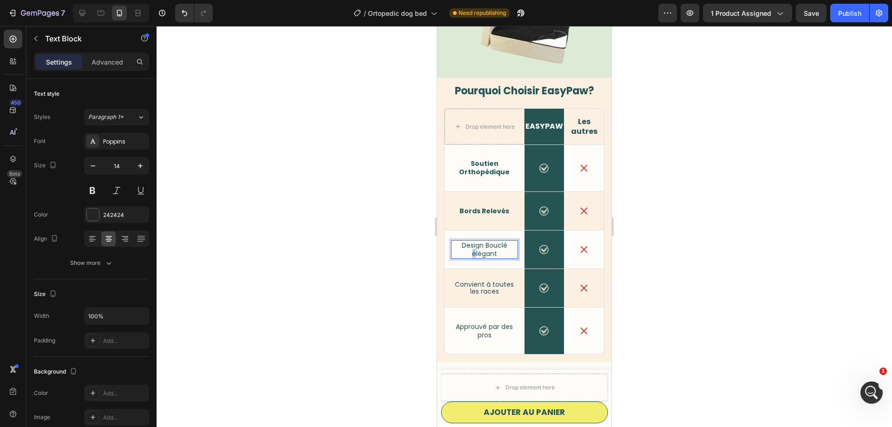
click at [476, 255] on span "Design Bouclé élégant" at bounding box center [485, 250] width 46 height 18
click at [480, 285] on span "Convient à toutes les races" at bounding box center [484, 288] width 59 height 17
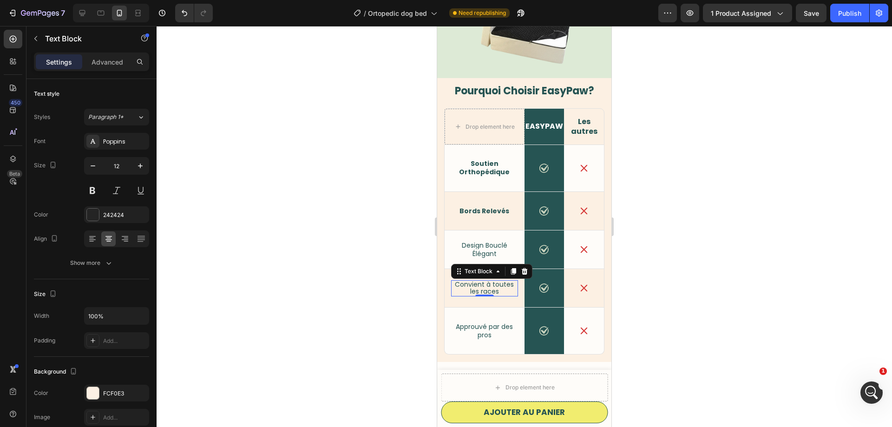
click at [481, 288] on span "Convient à toutes les races" at bounding box center [484, 288] width 59 height 17
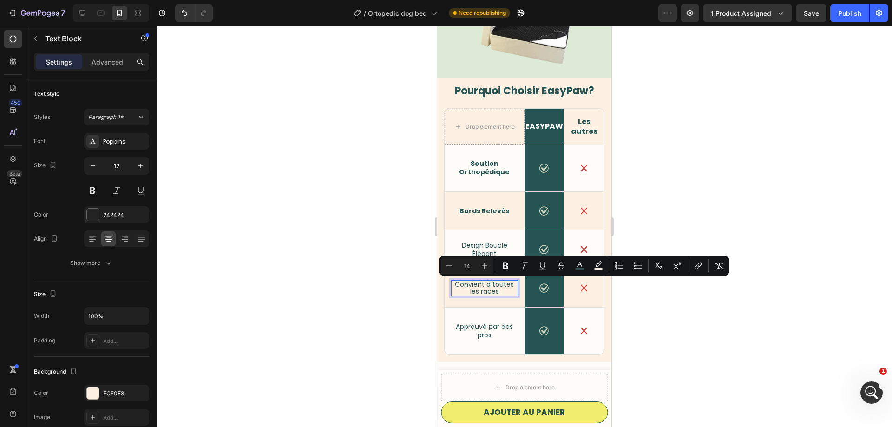
type input "12"
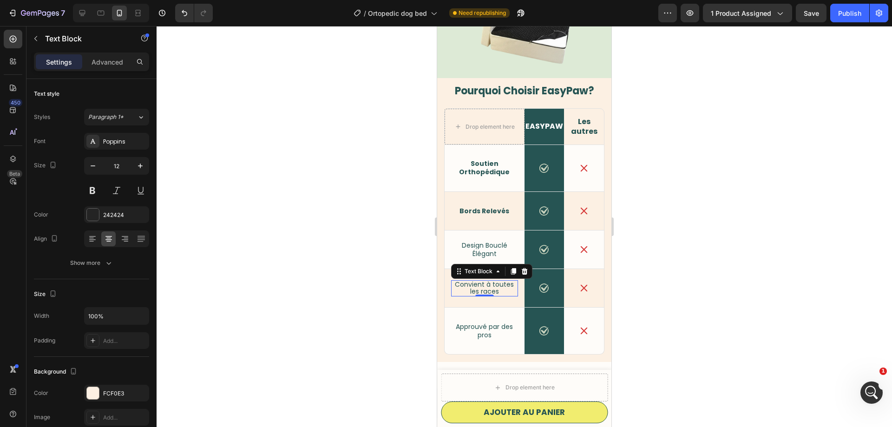
click at [475, 285] on span "Convient à toutes les races" at bounding box center [484, 288] width 59 height 17
drag, startPoint x: 470, startPoint y: 292, endPoint x: 476, endPoint y: 295, distance: 7.1
click at [476, 295] on span "Lavable en machine" at bounding box center [484, 288] width 35 height 17
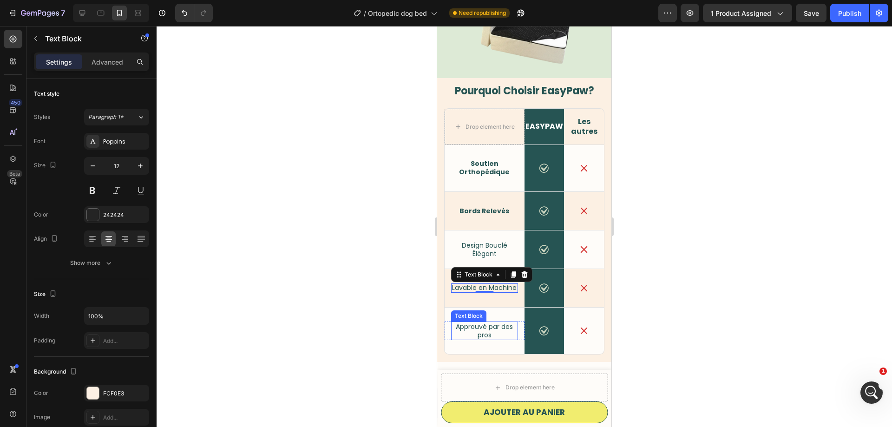
click at [482, 325] on span "Approuvé par des pros" at bounding box center [484, 331] width 57 height 18
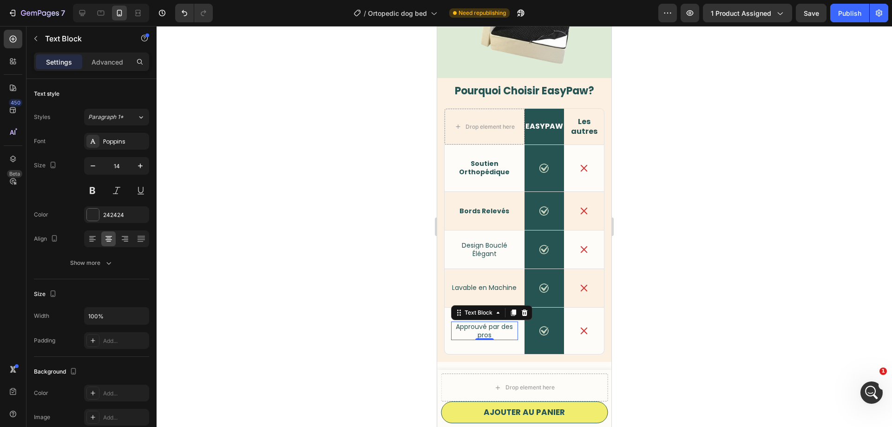
click at [482, 325] on span "Approuvé par des pros" at bounding box center [484, 331] width 57 height 18
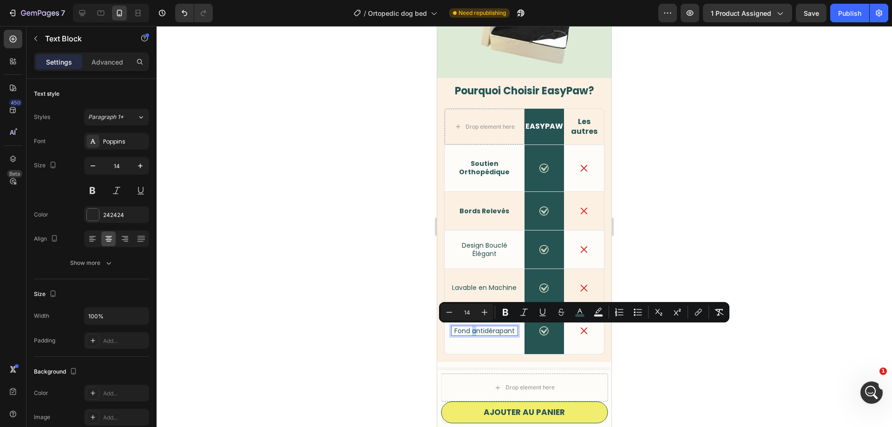
drag, startPoint x: 478, startPoint y: 332, endPoint x: 472, endPoint y: 332, distance: 6.0
click at [472, 332] on span "Fond antidérapant" at bounding box center [484, 330] width 60 height 9
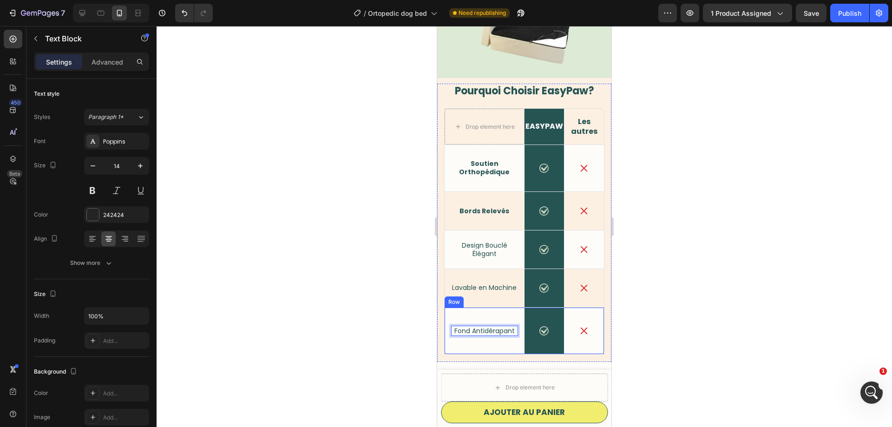
click at [368, 295] on div at bounding box center [523, 226] width 735 height 401
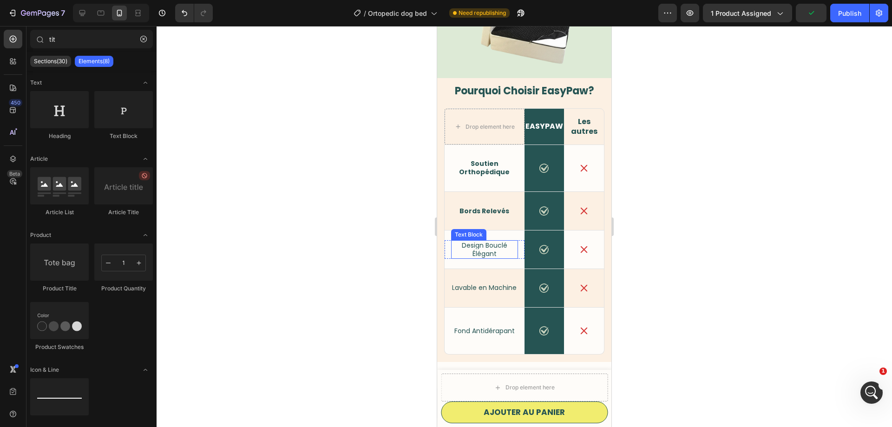
click at [494, 249] on span "Design Bouclé Élégant" at bounding box center [485, 250] width 46 height 18
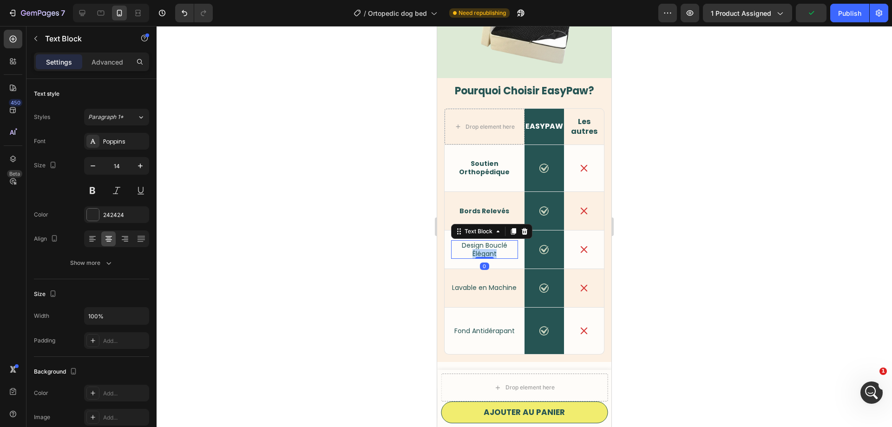
click at [495, 250] on span "Design Bouclé Élégant" at bounding box center [485, 250] width 46 height 18
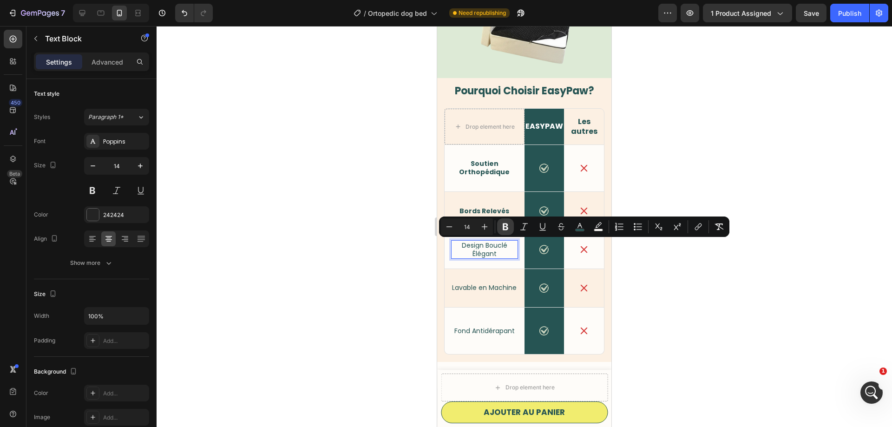
click at [504, 224] on icon "Editor contextual toolbar" at bounding box center [505, 226] width 6 height 7
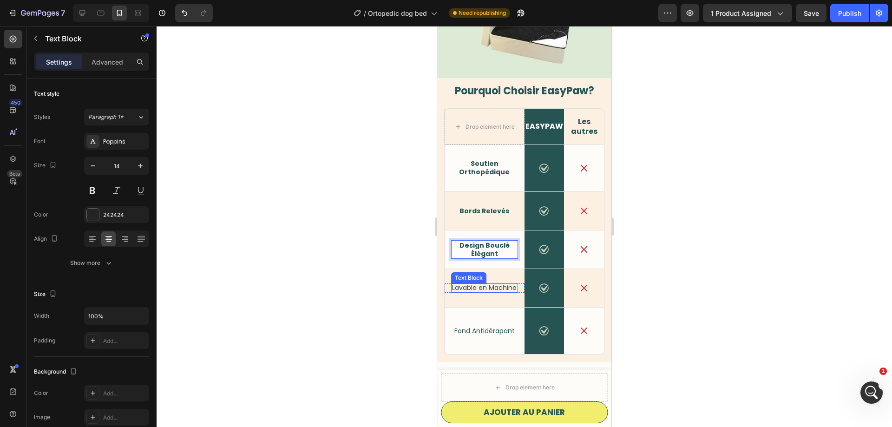
click at [488, 289] on span "Lavable en Machine" at bounding box center [484, 287] width 65 height 9
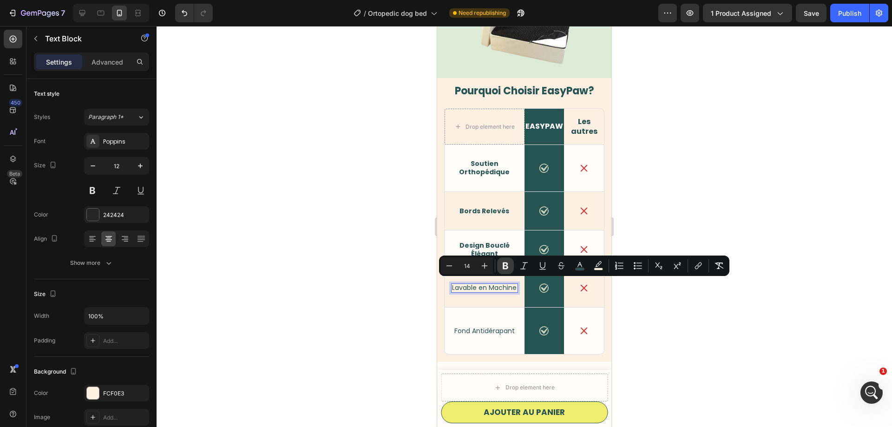
drag, startPoint x: 506, startPoint y: 266, endPoint x: 63, endPoint y: 301, distance: 444.8
click at [506, 266] on icon "Editor contextual toolbar" at bounding box center [505, 265] width 6 height 7
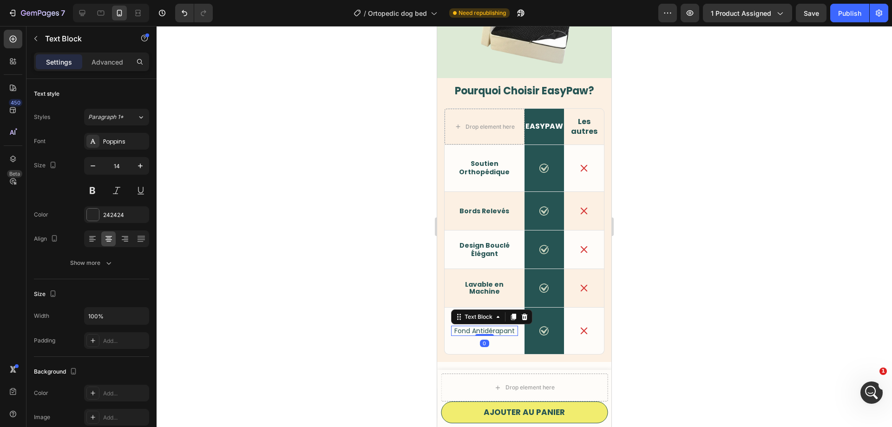
click at [500, 327] on span "Fond Antidérapant" at bounding box center [484, 330] width 60 height 9
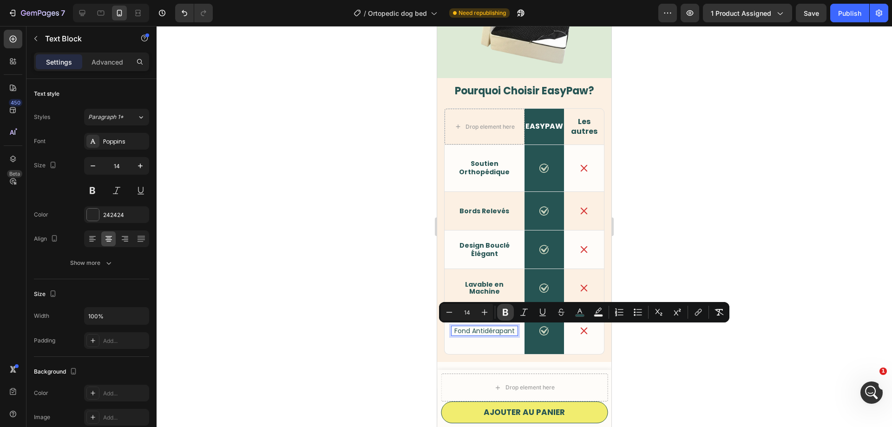
click at [508, 309] on icon "Editor contextual toolbar" at bounding box center [505, 311] width 9 height 9
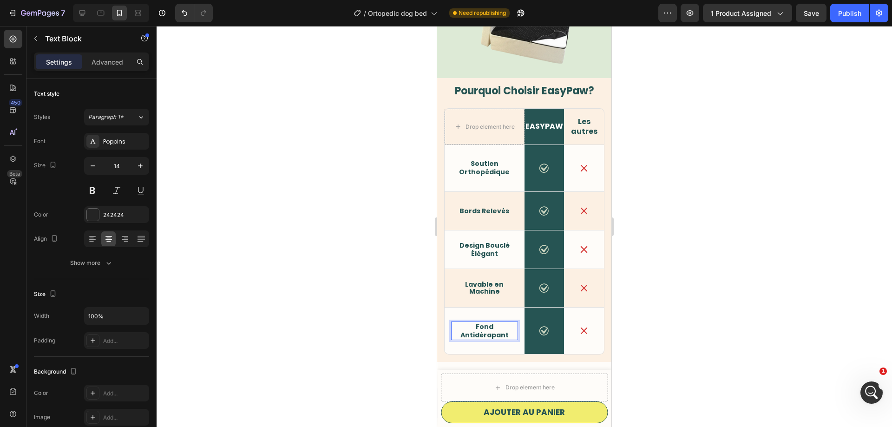
click at [348, 247] on div at bounding box center [523, 226] width 735 height 401
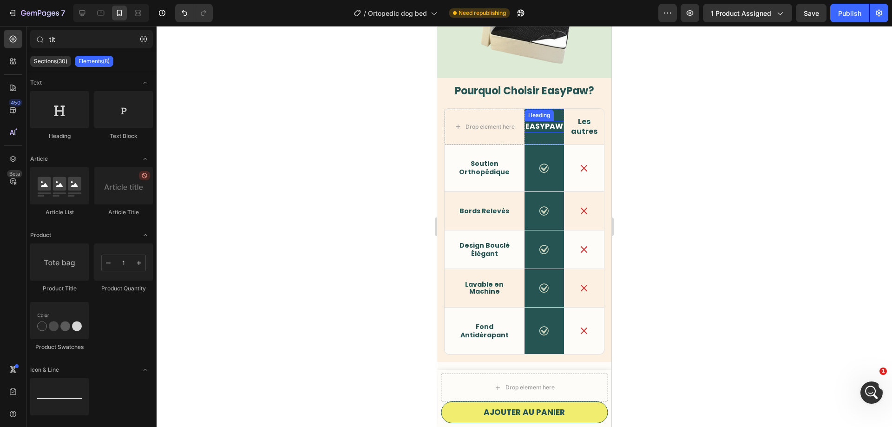
click at [545, 123] on span "EASYPAW" at bounding box center [544, 126] width 38 height 11
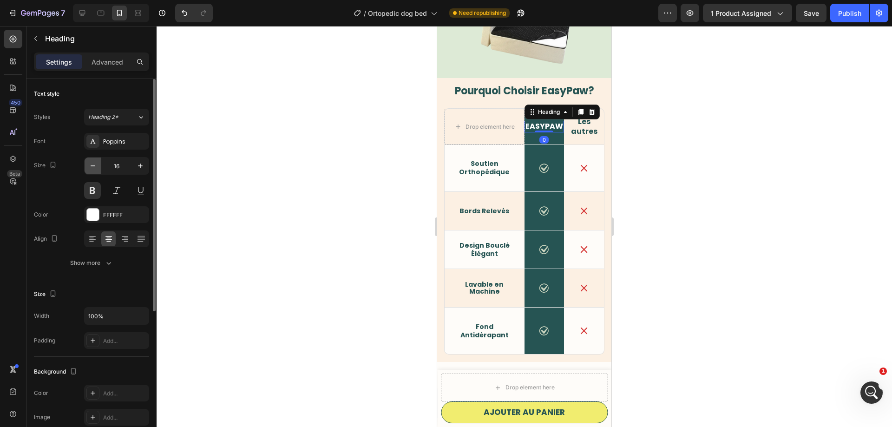
click at [90, 164] on icon "button" at bounding box center [92, 165] width 9 height 9
type input "15"
click at [587, 126] on strong "Les autres" at bounding box center [584, 126] width 26 height 20
click at [94, 169] on icon "button" at bounding box center [92, 165] width 9 height 9
type input "15"
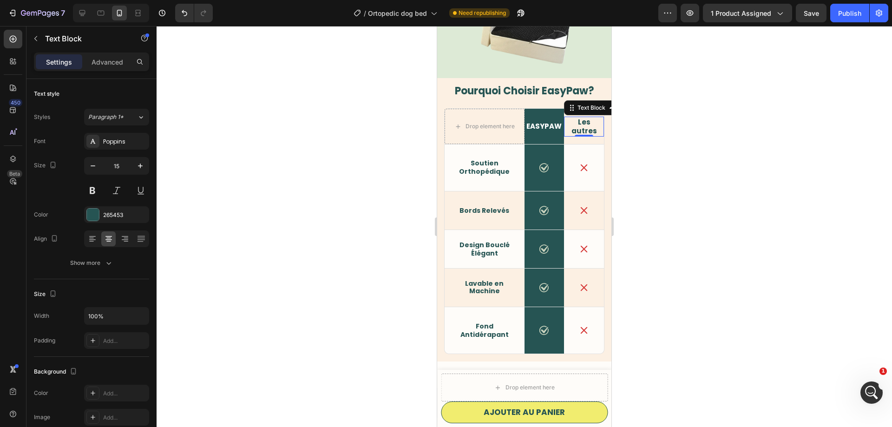
click at [332, 195] on div at bounding box center [523, 226] width 735 height 401
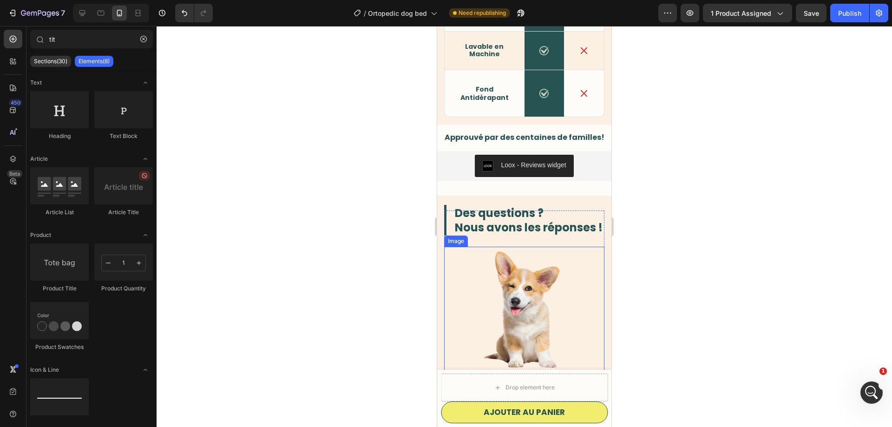
scroll to position [1374, 0]
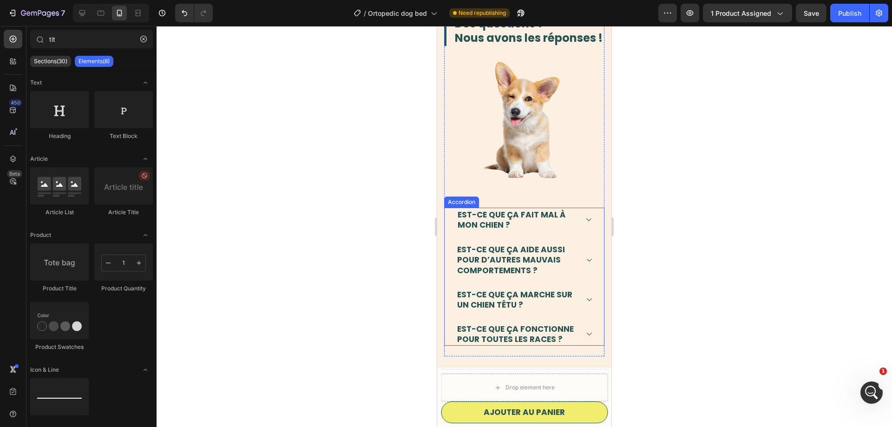
click at [480, 218] on span "Est-ce que ça fait mal à mon chien ?" at bounding box center [511, 219] width 108 height 21
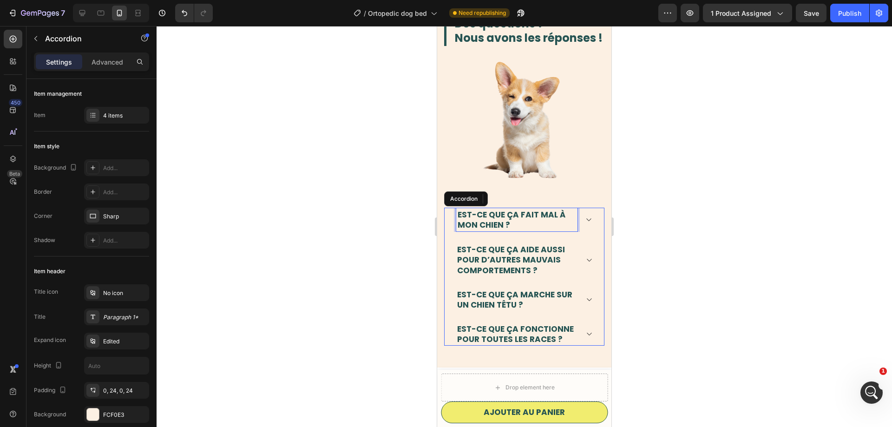
click at [480, 218] on span "Est-ce que ça fait mal à mon chien ?" at bounding box center [511, 219] width 108 height 21
click at [510, 221] on p "Le lit est-il lavable en machine ?" at bounding box center [516, 219] width 118 height 20
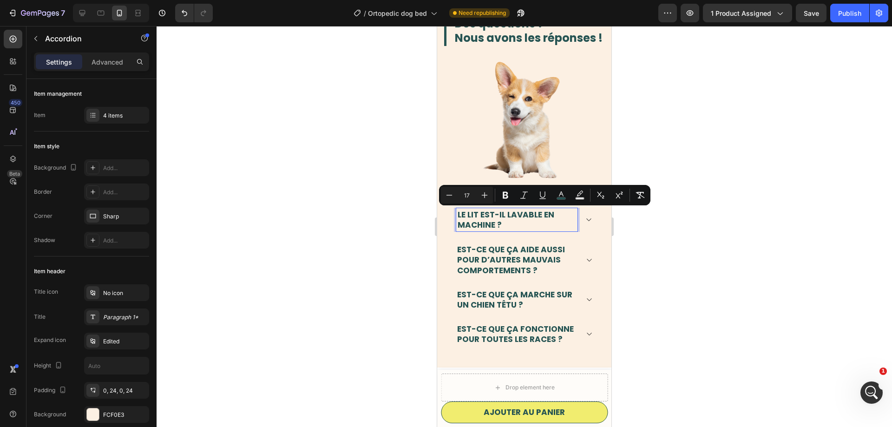
click at [500, 223] on span "Le lit est-il lavable en machine ?" at bounding box center [505, 219] width 97 height 21
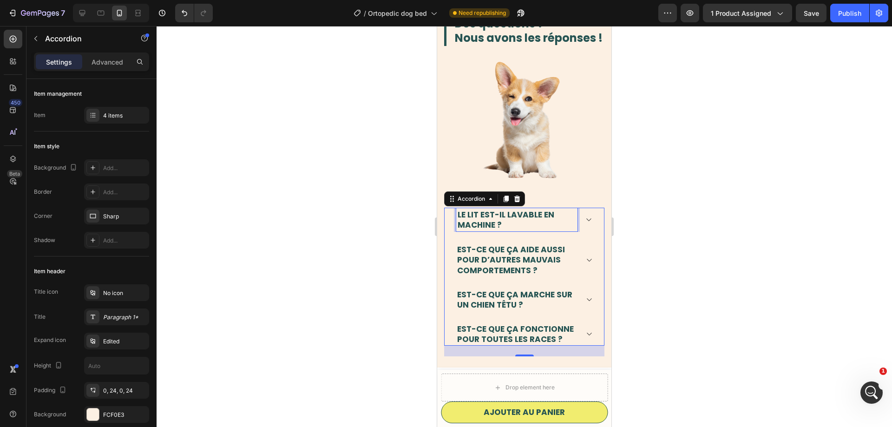
click at [514, 226] on p "Le lit est-il lavable en machine ?" at bounding box center [516, 219] width 118 height 20
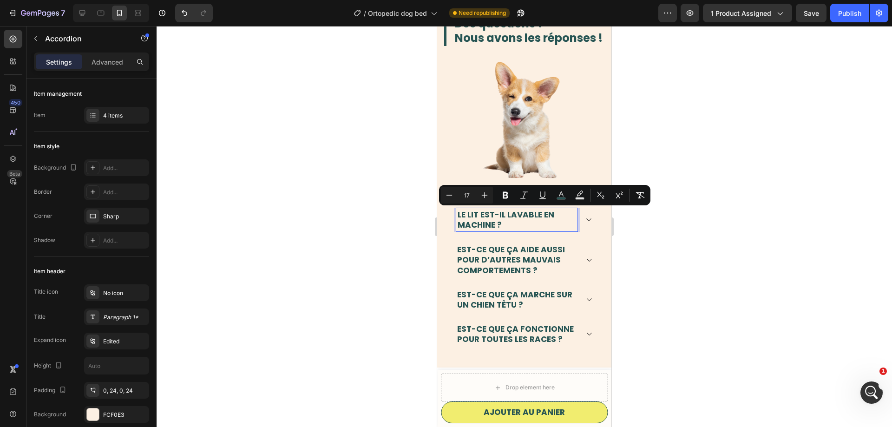
click at [514, 226] on p "Le lit est-il lavable en machine ?" at bounding box center [516, 219] width 118 height 20
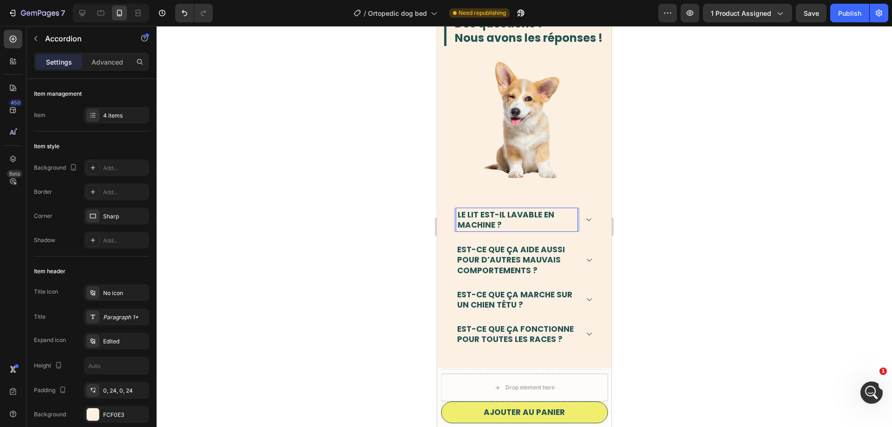
click at [514, 226] on p "Le lit est-il lavable en machine ?" at bounding box center [516, 219] width 118 height 20
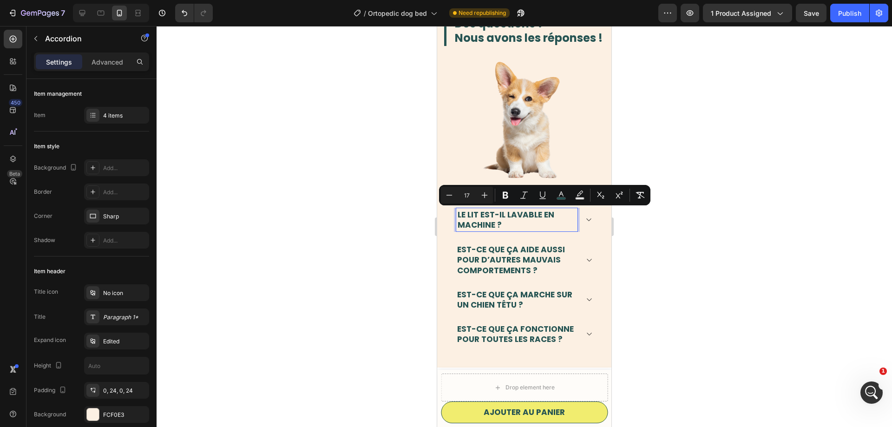
click at [501, 224] on p "Le lit est-il lavable en machine ?" at bounding box center [516, 219] width 118 height 20
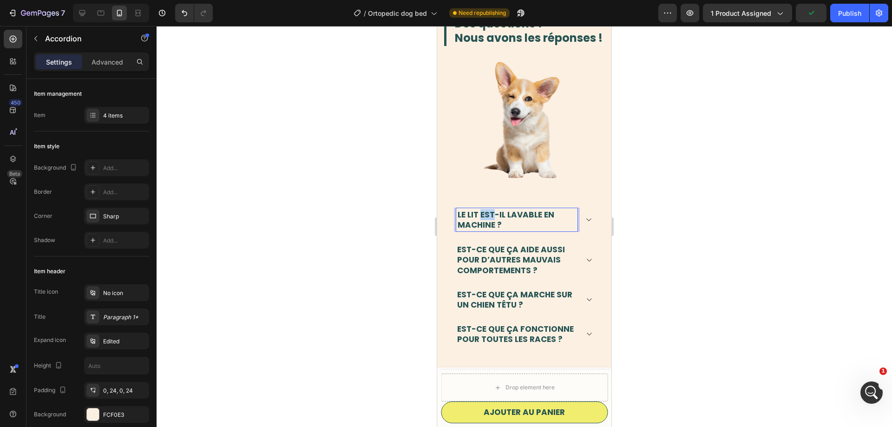
click at [490, 217] on span "Le lit est-il lavable en machine ?" at bounding box center [505, 219] width 97 height 21
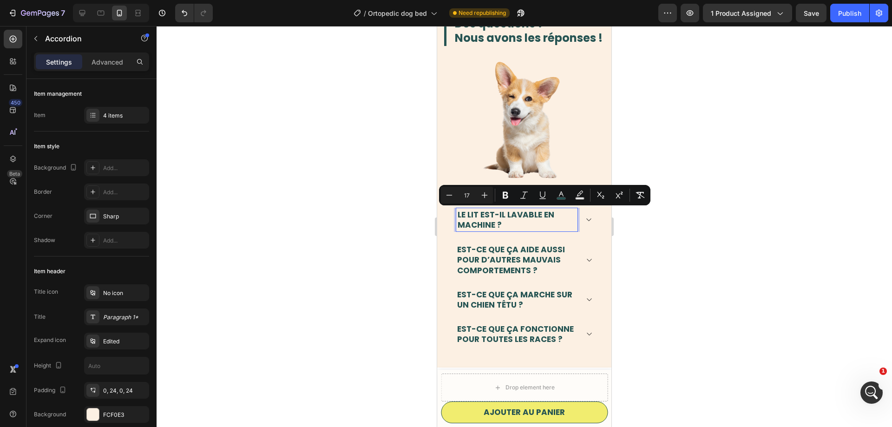
click at [195, 214] on div at bounding box center [523, 226] width 735 height 401
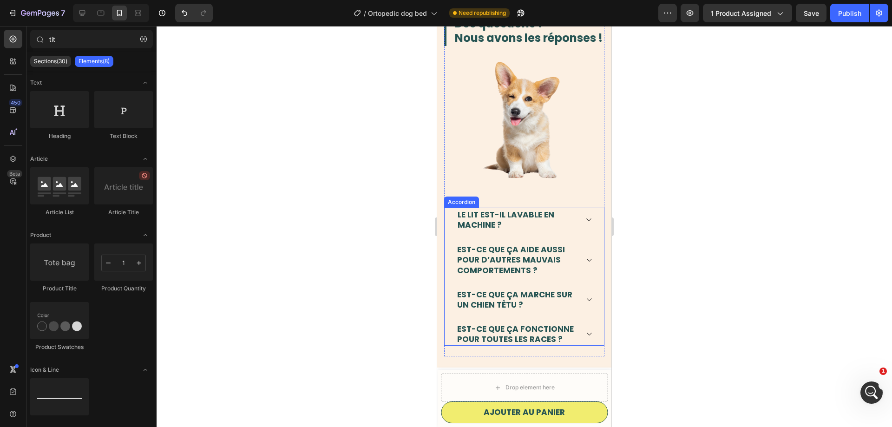
click at [458, 228] on span "Le lit est-il lavable en machine ?" at bounding box center [505, 219] width 97 height 21
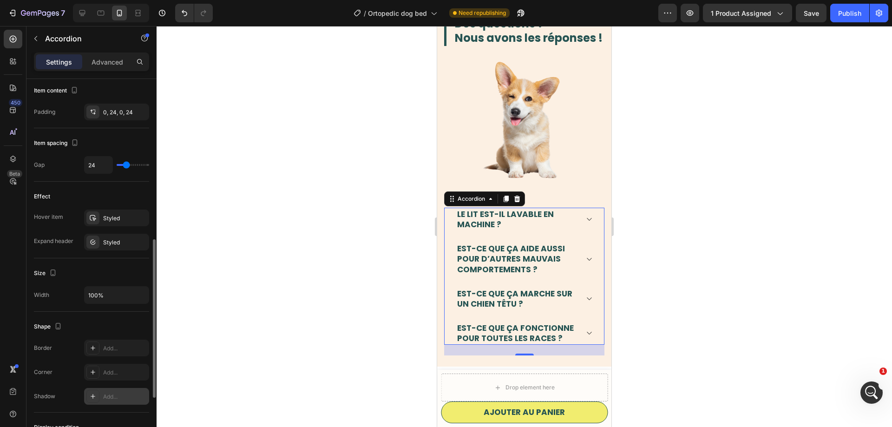
scroll to position [510, 0]
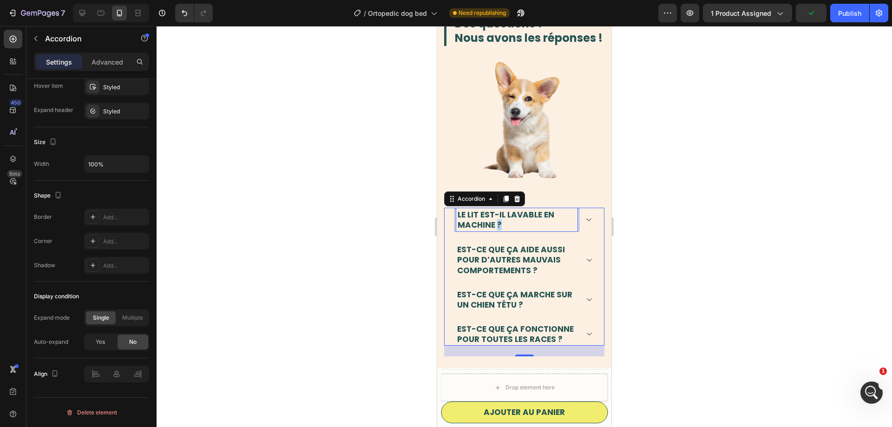
click at [500, 228] on span "Le lit est-il lavable en machine ?" at bounding box center [505, 219] width 97 height 21
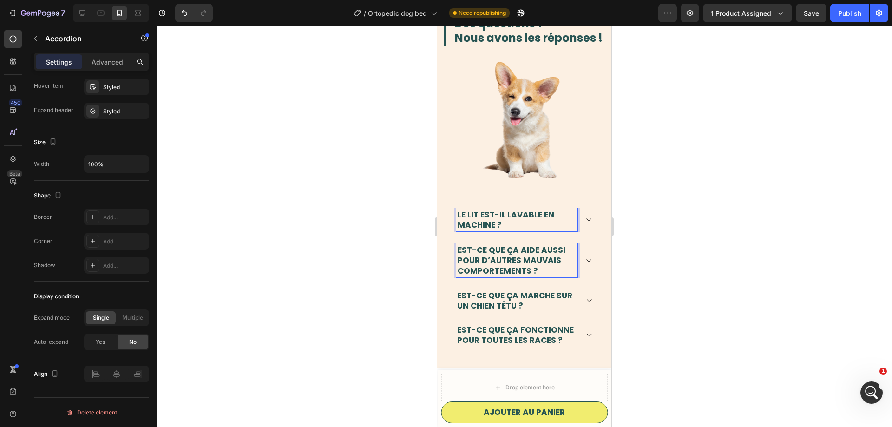
click at [504, 258] on span "Est-ce que ça aide aussi pour d’autres mauvais comportements ?" at bounding box center [511, 260] width 108 height 32
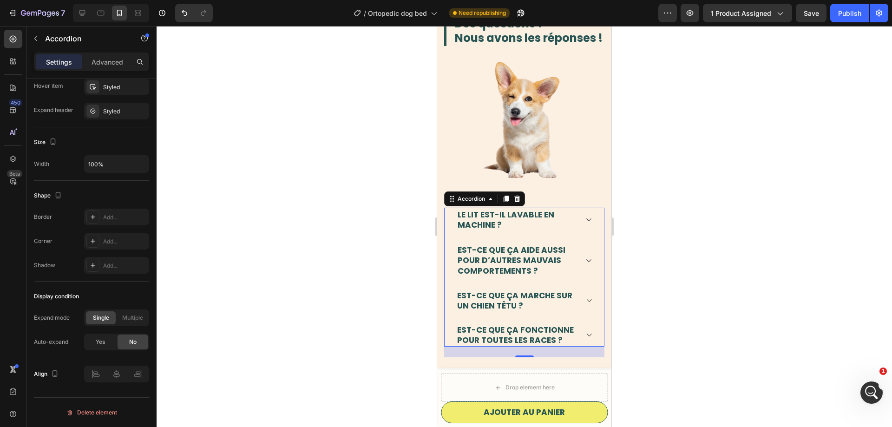
click at [508, 256] on span "Est-ce que ça aide aussi pour d’autres mauvais comportements ?" at bounding box center [511, 260] width 108 height 32
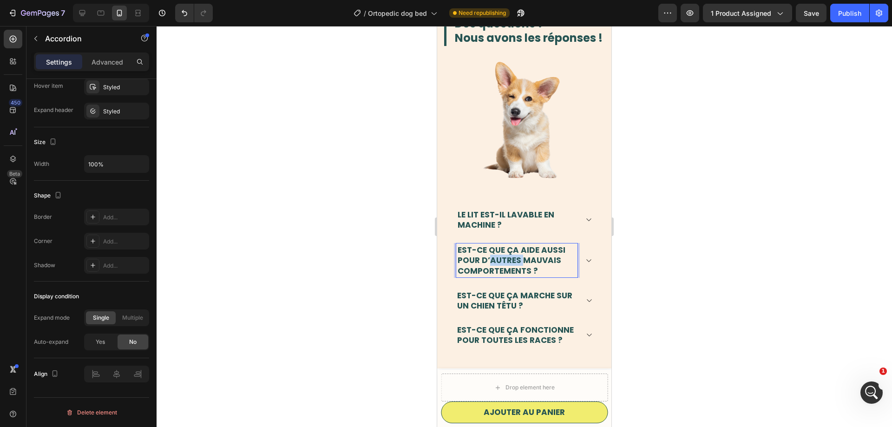
click at [508, 256] on span "Est-ce que ça aide aussi pour d’autres mauvais comportements ?" at bounding box center [511, 260] width 108 height 32
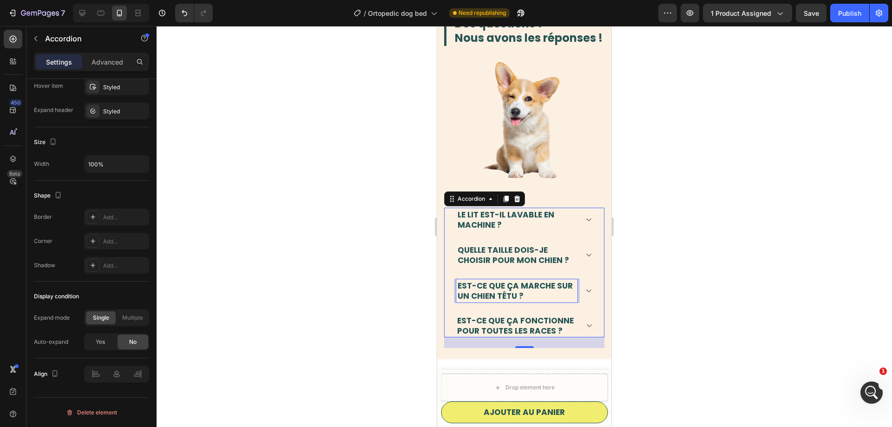
click at [526, 286] on span "Est-ce que ça marche sur un chien têtu ?" at bounding box center [514, 290] width 115 height 21
click at [500, 291] on span "Est-ce que ça marche sur un chien têtu ?" at bounding box center [514, 290] width 115 height 21
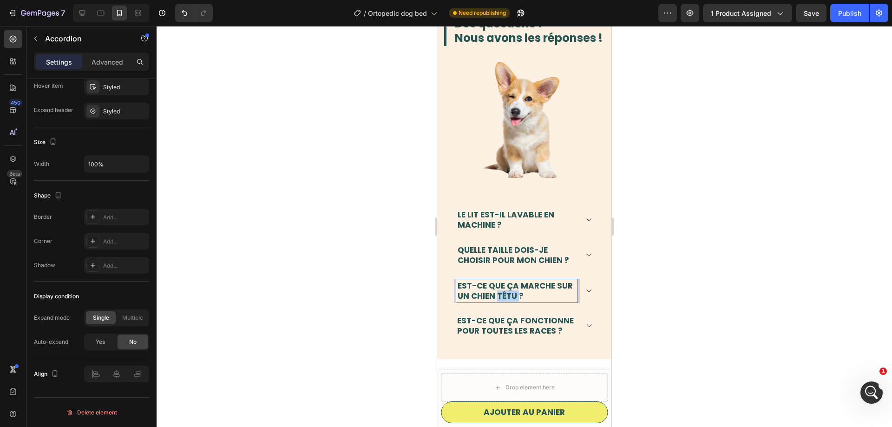
click at [500, 291] on span "Est-ce que ça marche sur un chien têtu ?" at bounding box center [514, 290] width 115 height 21
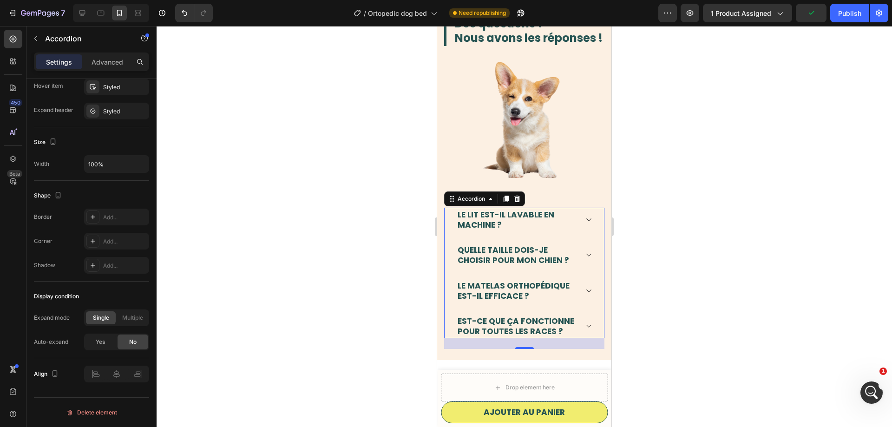
click at [504, 314] on div "Est-ce que ça fonctionne pour toutes les races ?" at bounding box center [516, 325] width 121 height 23
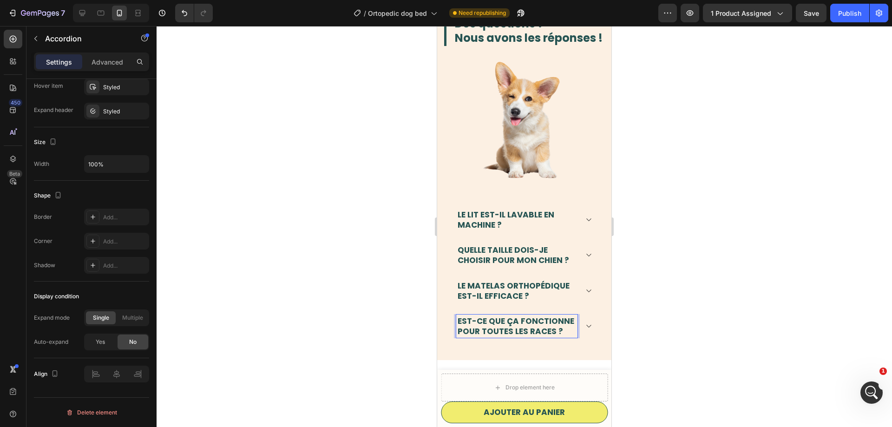
click at [504, 314] on div "Est-ce que ça fonctionne pour toutes les races ?" at bounding box center [516, 325] width 121 height 23
click at [263, 282] on div at bounding box center [523, 226] width 735 height 401
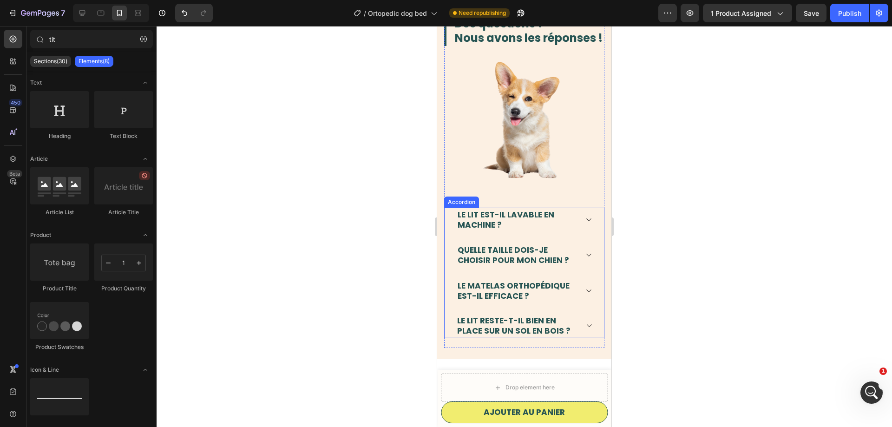
drag, startPoint x: 593, startPoint y: 218, endPoint x: 556, endPoint y: 231, distance: 40.0
click at [593, 218] on div "Le lit est-il lavable en machine ?" at bounding box center [523, 219] width 159 height 23
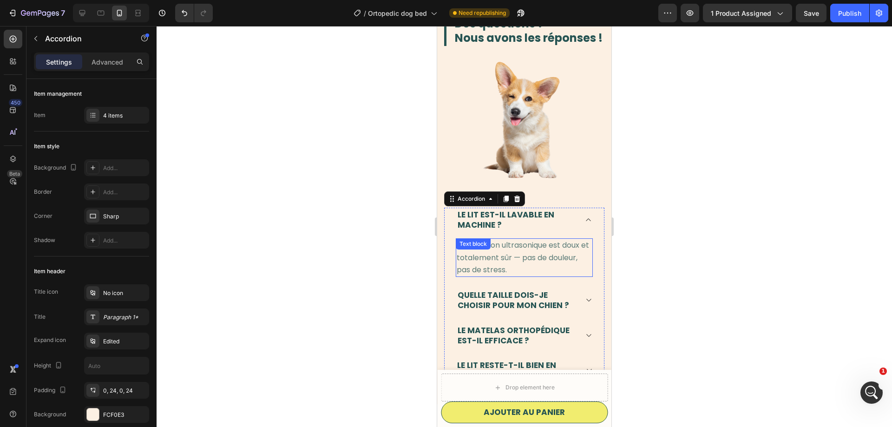
click at [514, 258] on span "Non ! Le son ultrasonique est doux et totalement sûr — pas de douleur, pas de s…" at bounding box center [522, 257] width 132 height 35
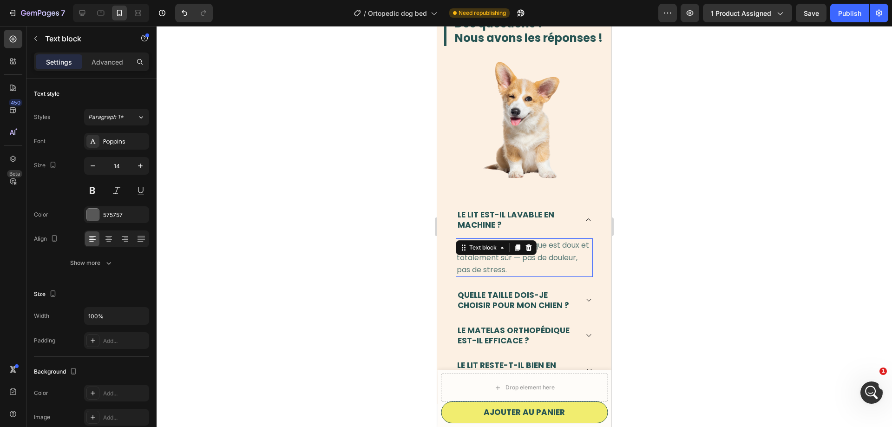
click at [514, 258] on span "Non ! Le son ultrasonique est doux et totalement sûr — pas de douleur, pas de s…" at bounding box center [522, 257] width 132 height 35
click at [592, 296] on div "Quelle taille dois-je choisir pour mon chien ?" at bounding box center [523, 300] width 159 height 24
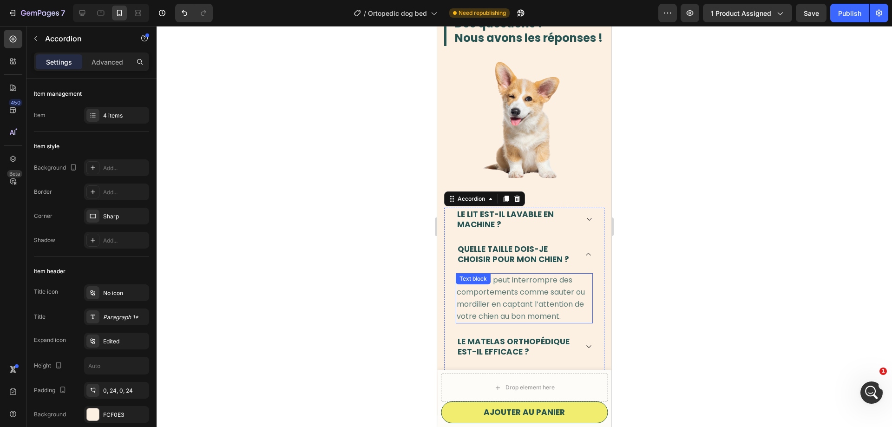
click at [513, 303] on span "Oui ! Cela peut interrompre des comportements comme sauter ou mordiller en capt…" at bounding box center [520, 297] width 128 height 47
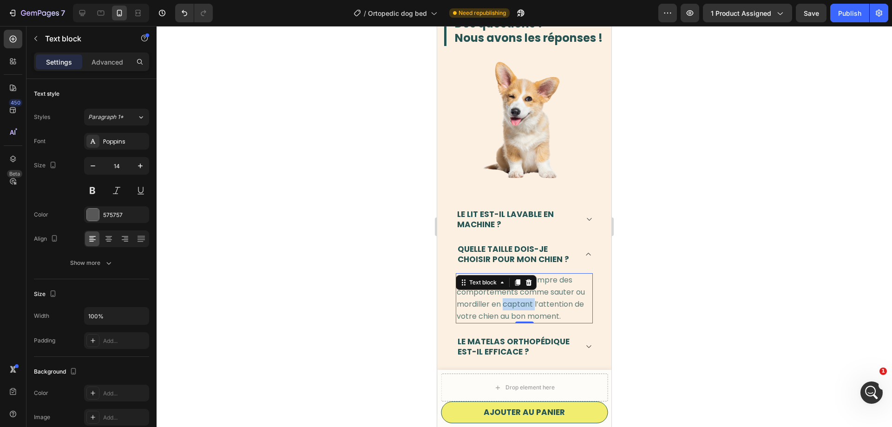
click at [513, 303] on span "Oui ! Cela peut interrompre des comportements comme sauter ou mordiller en capt…" at bounding box center [520, 297] width 128 height 47
click at [595, 344] on div "Le matelas orthopédique est-il efficace ?" at bounding box center [523, 346] width 159 height 24
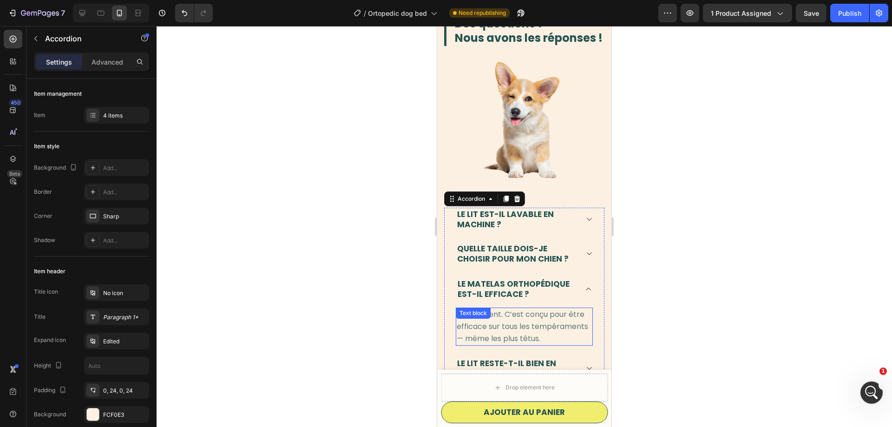
click at [527, 333] on span "Absolument. C’est conçu pour être efficace sur tous les tempéraments — même les…" at bounding box center [521, 326] width 131 height 35
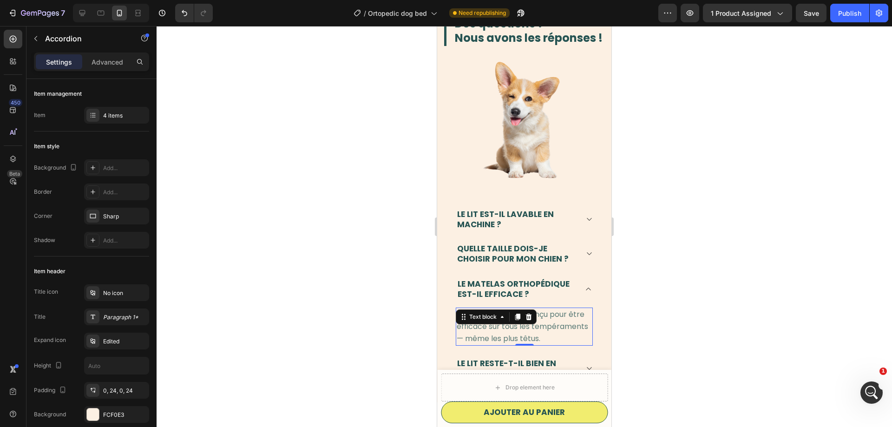
click at [527, 333] on span "Absolument. C’est conçu pour être efficace sur tous les tempéraments — même les…" at bounding box center [521, 326] width 131 height 35
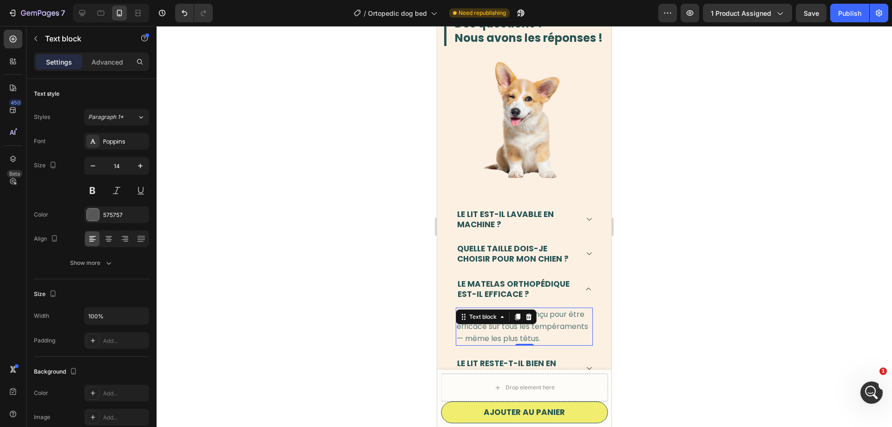
click at [527, 333] on span "Absolument. C’est conçu pour être efficace sur tous les tempéraments — même les…" at bounding box center [521, 326] width 131 height 35
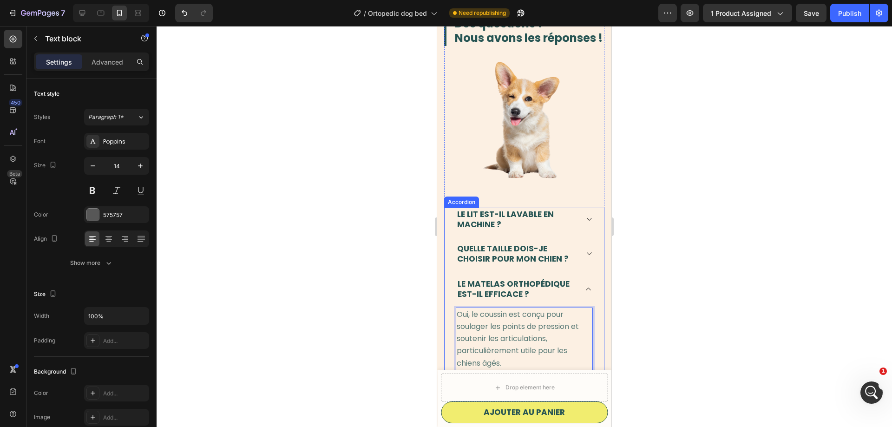
scroll to position [1468, 0]
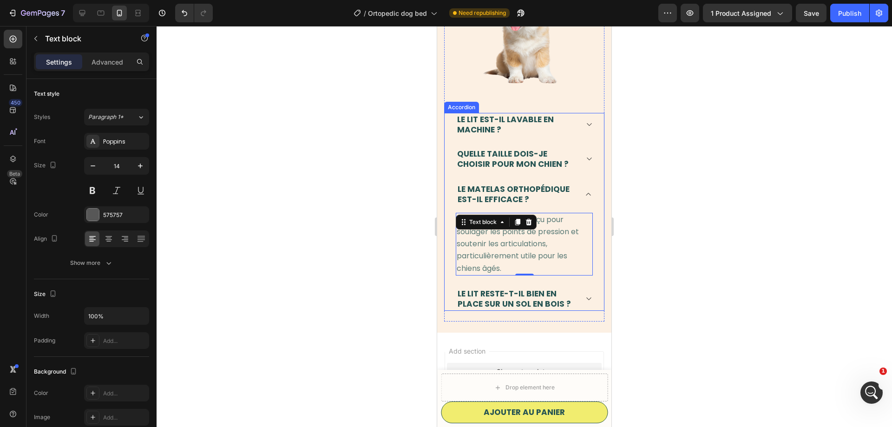
click at [590, 293] on div "Le lit reste-t-il bien en place sur un sol en bois ?" at bounding box center [523, 299] width 159 height 24
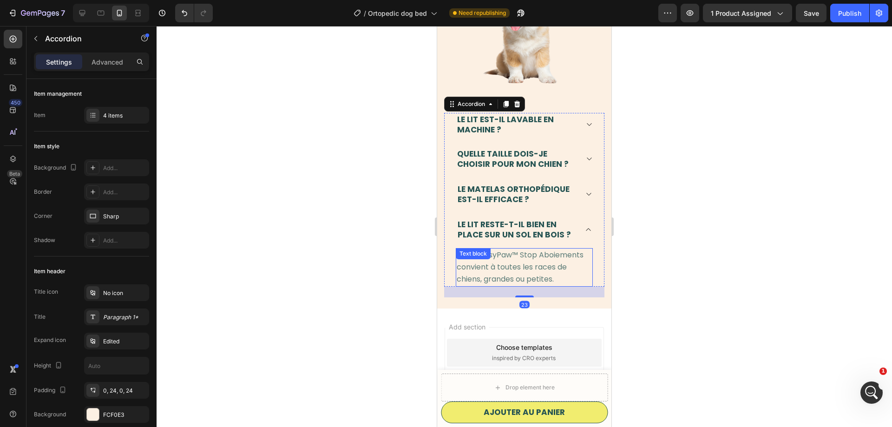
click at [502, 270] on span "Oui, le EasyPaw™ Stop Aboiements convient à toutes les races de chiens, grandes…" at bounding box center [519, 266] width 127 height 35
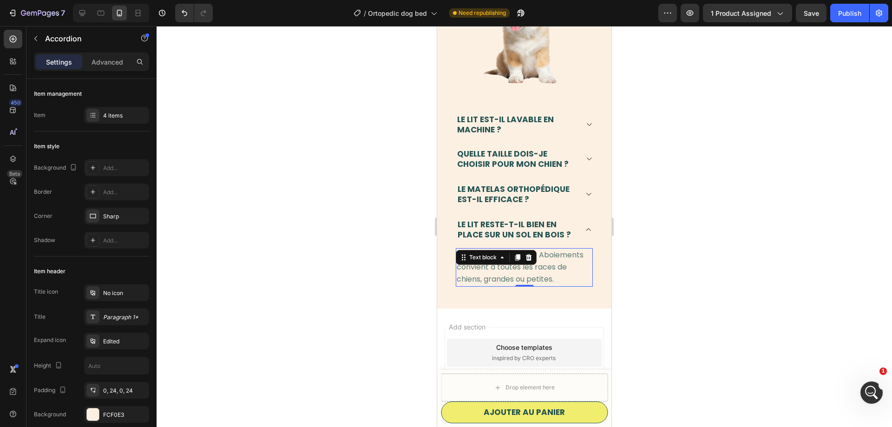
click at [502, 270] on span "Oui, le EasyPaw™ Stop Aboiements convient à toutes les races de chiens, grandes…" at bounding box center [519, 266] width 127 height 35
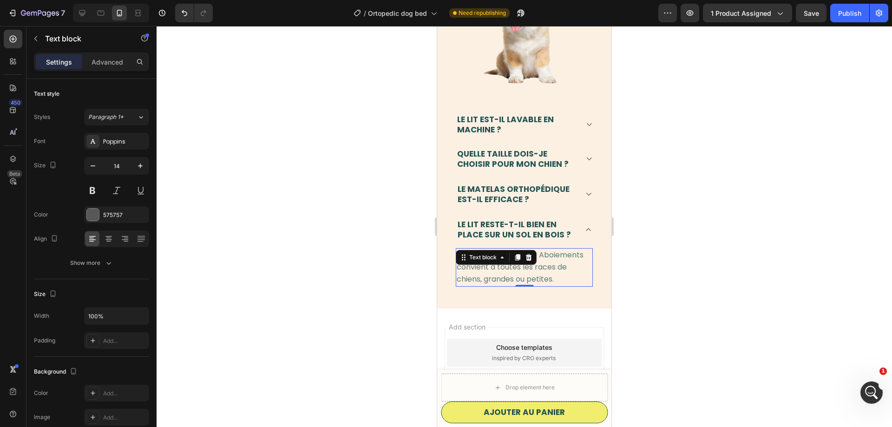
click at [502, 270] on span "Oui, le EasyPaw™ Stop Aboiements convient à toutes les races de chiens, grandes…" at bounding box center [519, 266] width 127 height 35
click at [384, 247] on div at bounding box center [523, 226] width 735 height 401
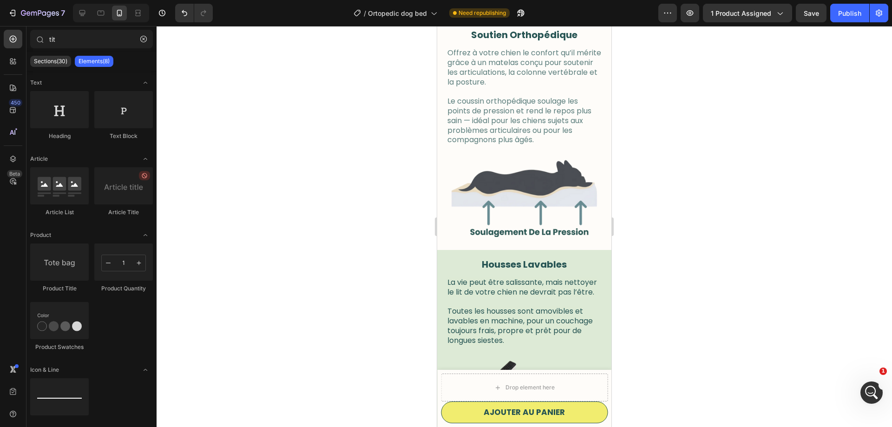
scroll to position [0, 0]
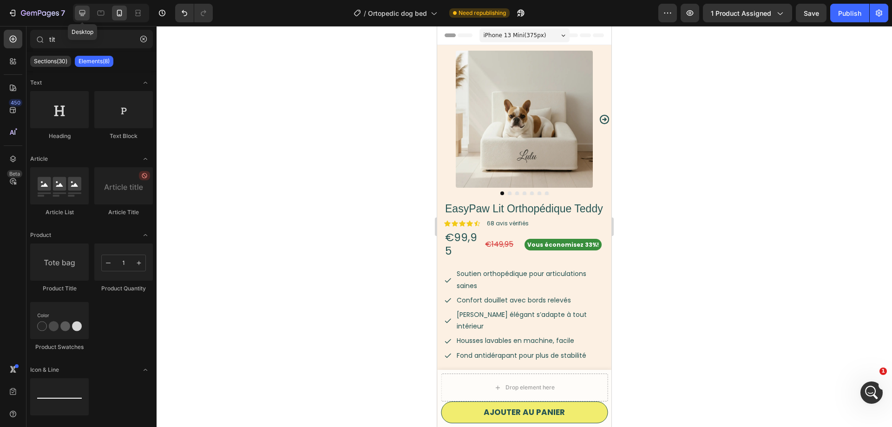
click at [85, 8] on icon at bounding box center [82, 12] width 9 height 9
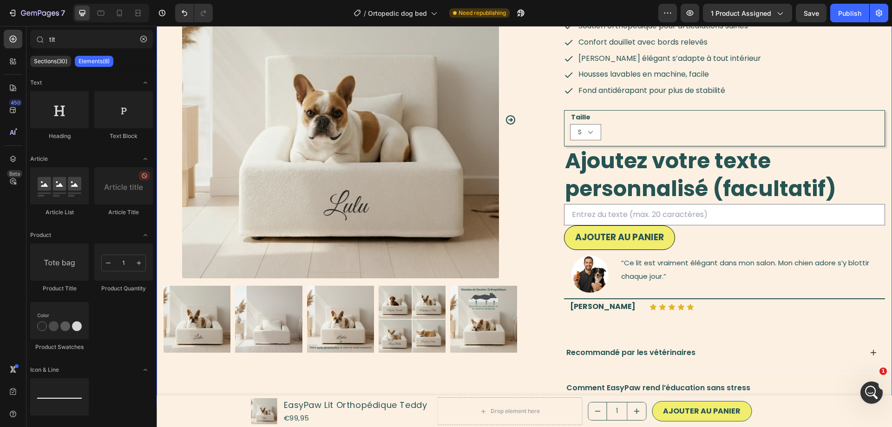
scroll to position [47, 0]
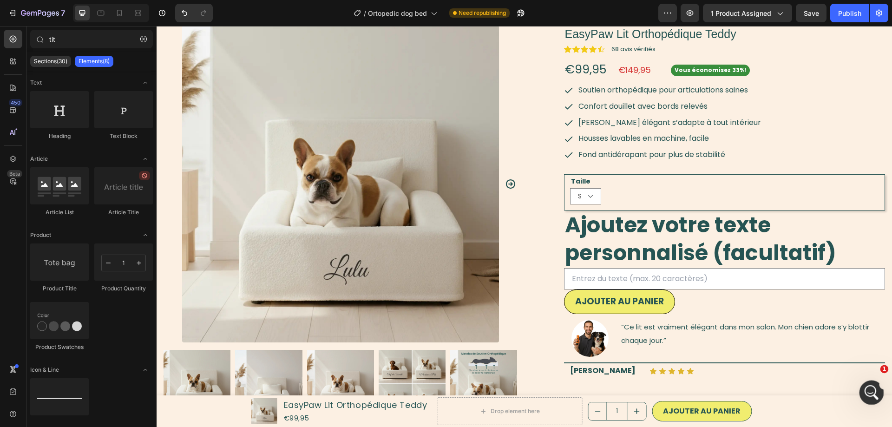
click at [876, 385] on div "Open Intercom Messenger" at bounding box center [869, 391] width 31 height 31
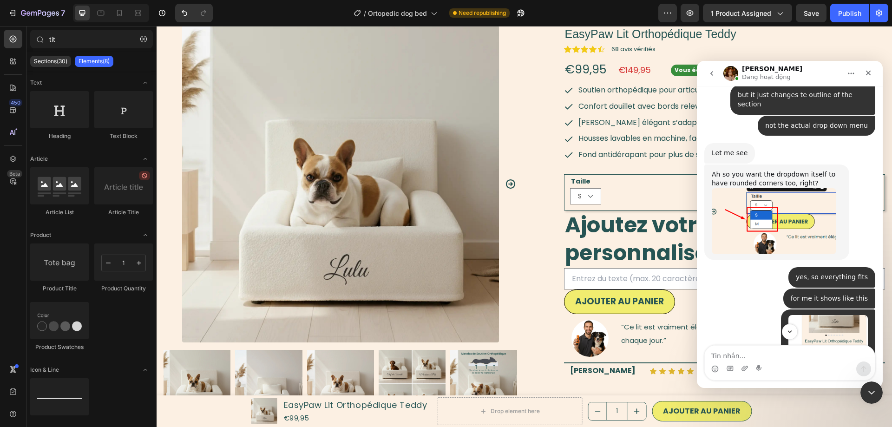
scroll to position [1304, 0]
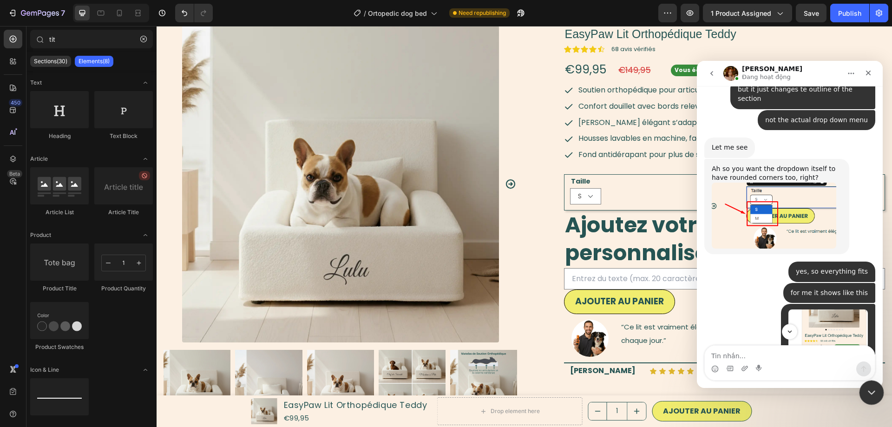
click at [877, 396] on div "Close Intercom Messenger" at bounding box center [870, 391] width 22 height 22
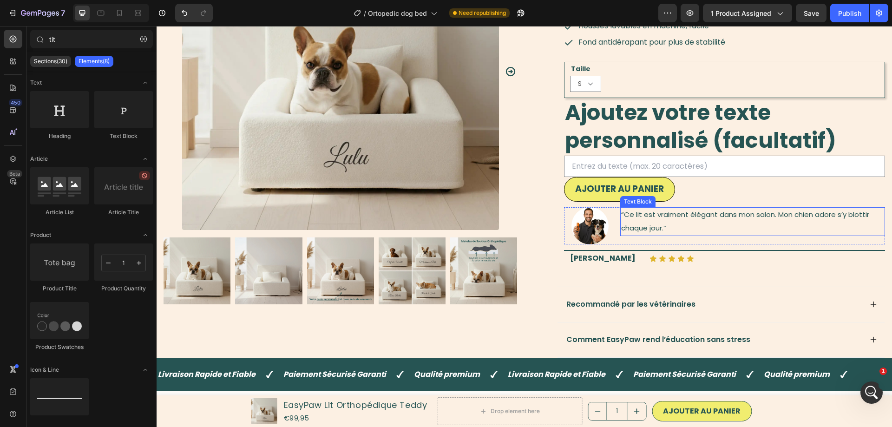
scroll to position [95, 0]
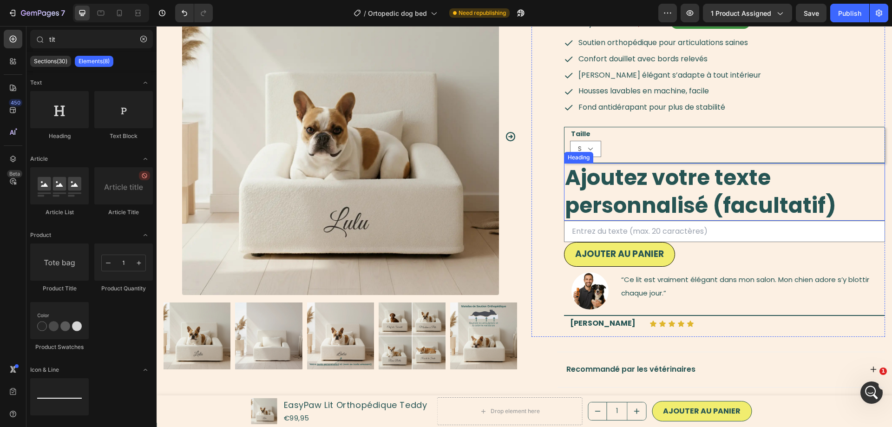
click at [717, 192] on strong "Ajoutez votre texte personnalisé (facultatif)" at bounding box center [700, 192] width 271 height 58
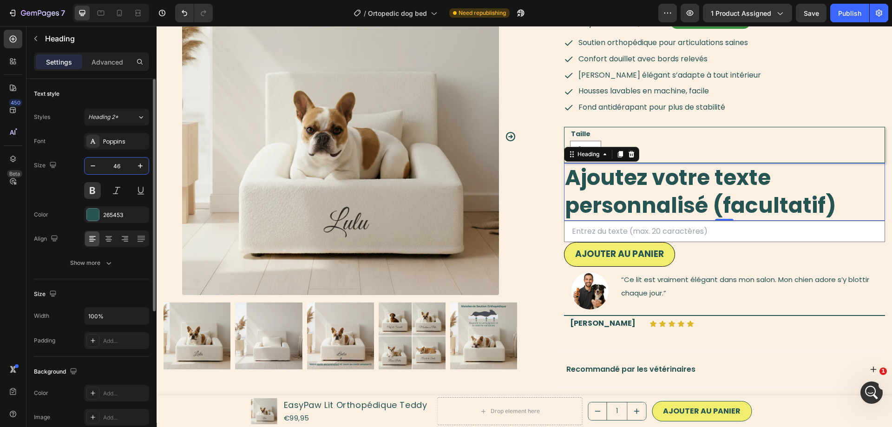
click at [116, 168] on input "46" at bounding box center [116, 165] width 31 height 17
click at [119, 168] on input "46" at bounding box center [116, 165] width 31 height 17
click at [118, 14] on icon at bounding box center [119, 12] width 9 height 9
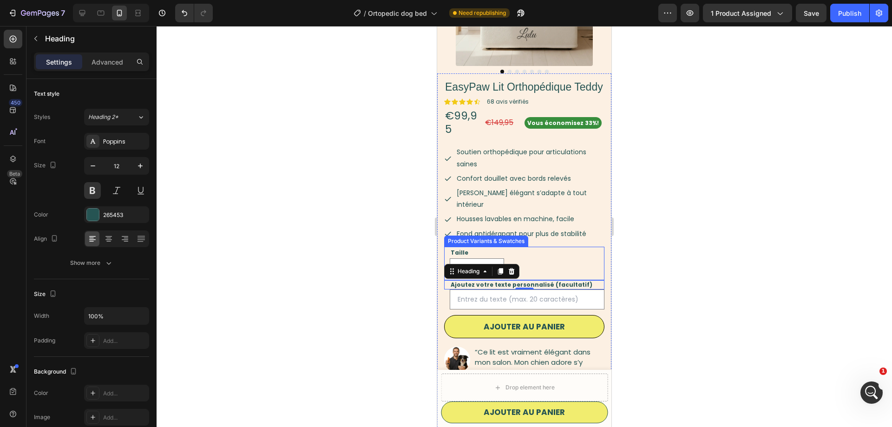
scroll to position [164, 0]
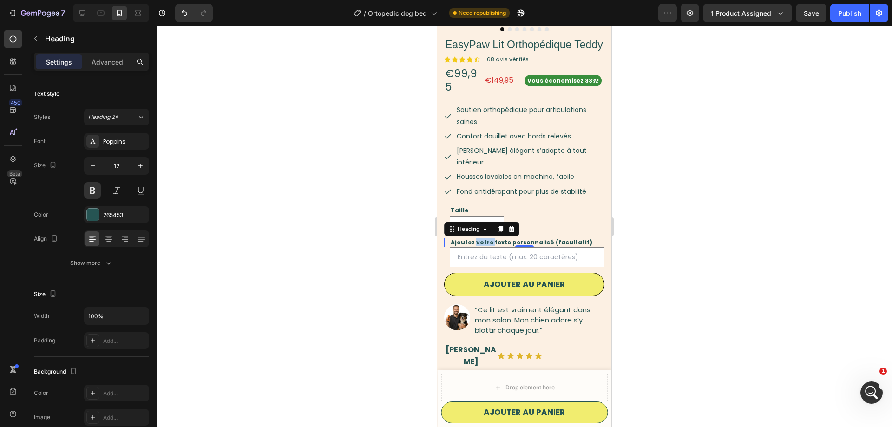
click at [484, 238] on strong "Ajoutez votre texte personnalisé (facultatif)" at bounding box center [521, 242] width 142 height 8
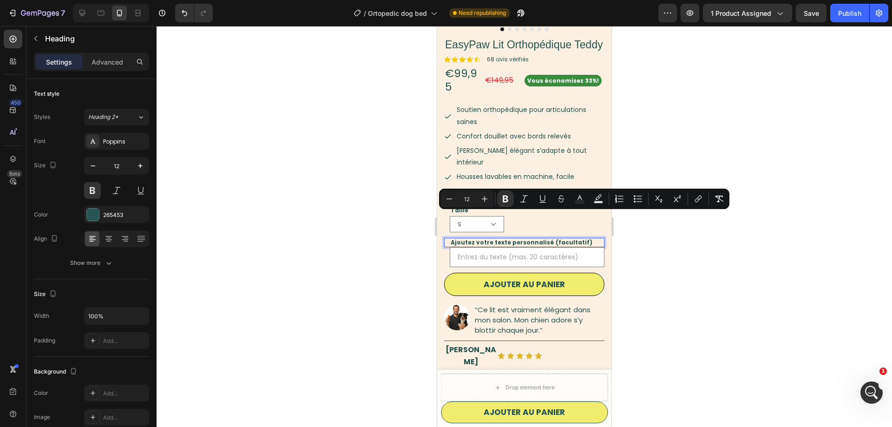
click at [484, 238] on strong "Ajoutez votre texte personnalisé (facultatif)" at bounding box center [521, 242] width 142 height 8
click at [87, 7] on div at bounding box center [82, 13] width 15 height 15
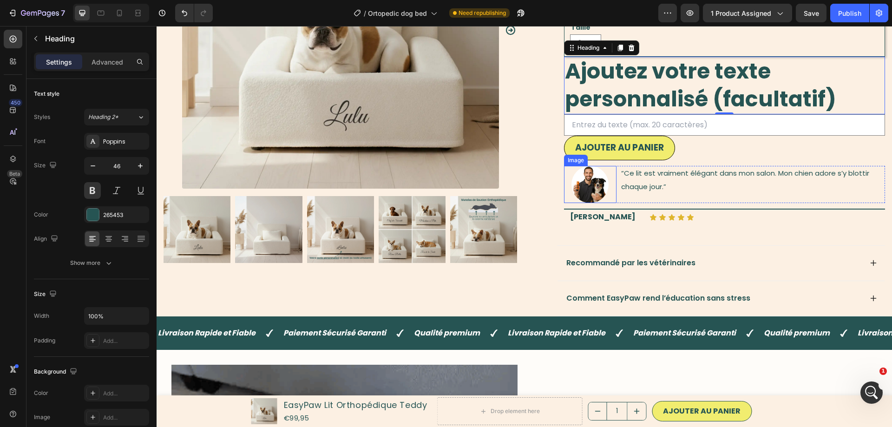
scroll to position [199, 0]
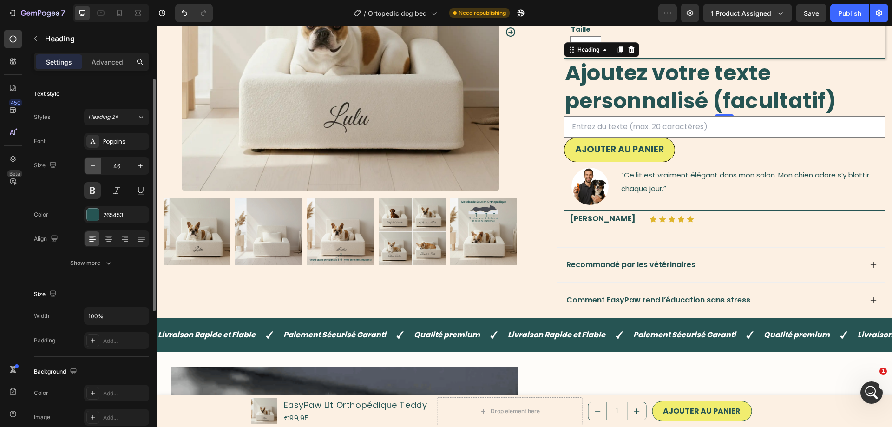
click at [92, 165] on icon "button" at bounding box center [92, 165] width 9 height 9
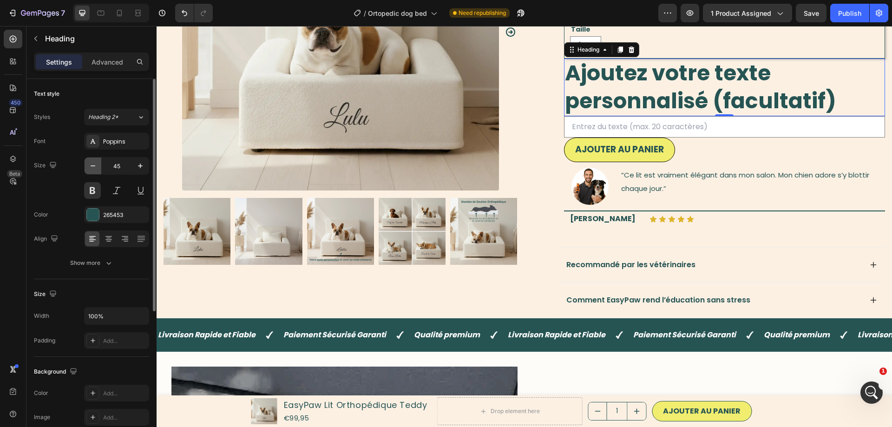
click at [92, 165] on icon "button" at bounding box center [92, 165] width 9 height 9
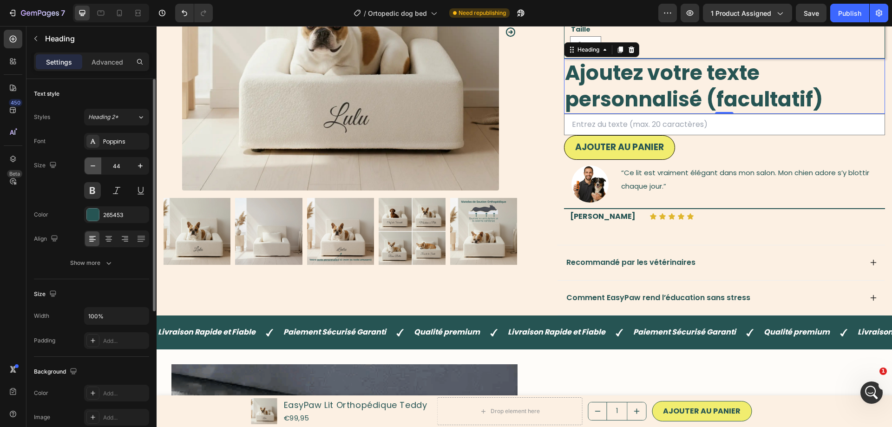
click at [92, 165] on icon "button" at bounding box center [92, 165] width 9 height 9
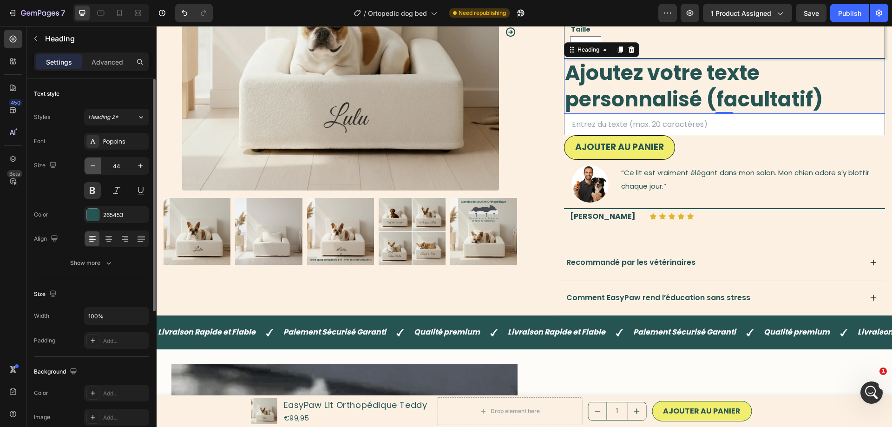
click at [92, 165] on icon "button" at bounding box center [92, 165] width 9 height 9
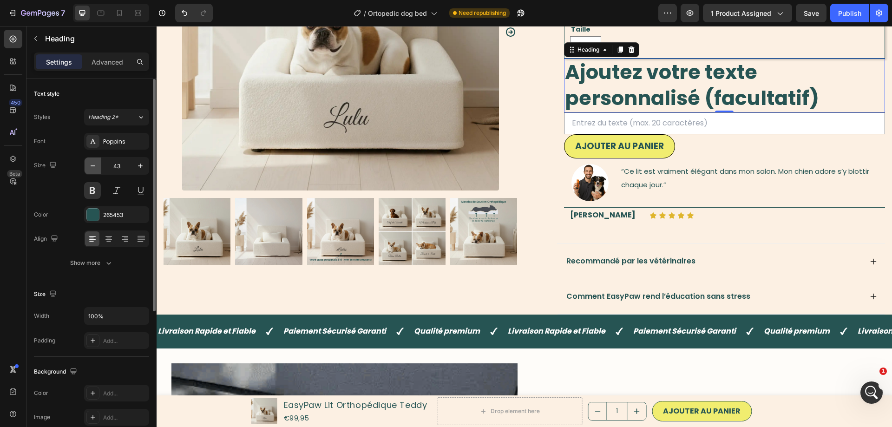
click at [92, 165] on icon "button" at bounding box center [92, 165] width 9 height 9
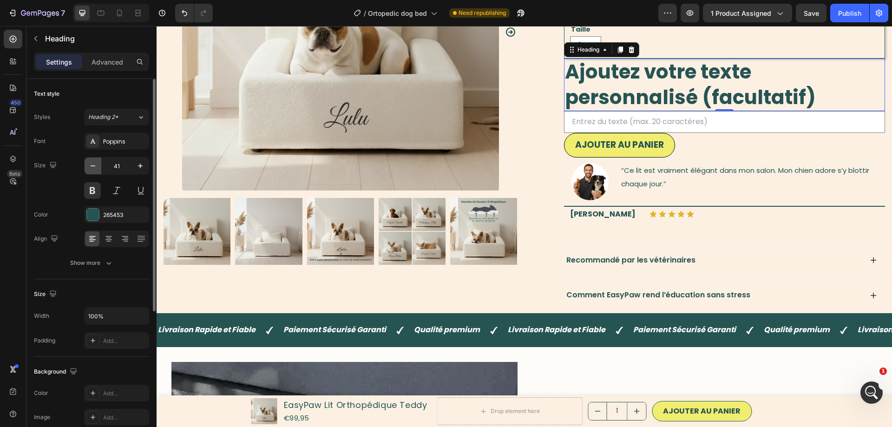
click at [92, 165] on icon "button" at bounding box center [92, 165] width 9 height 9
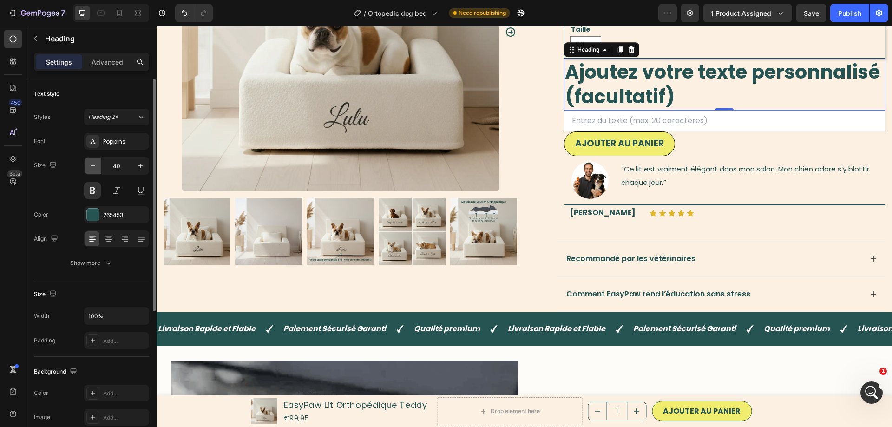
click at [92, 165] on icon "button" at bounding box center [92, 165] width 9 height 9
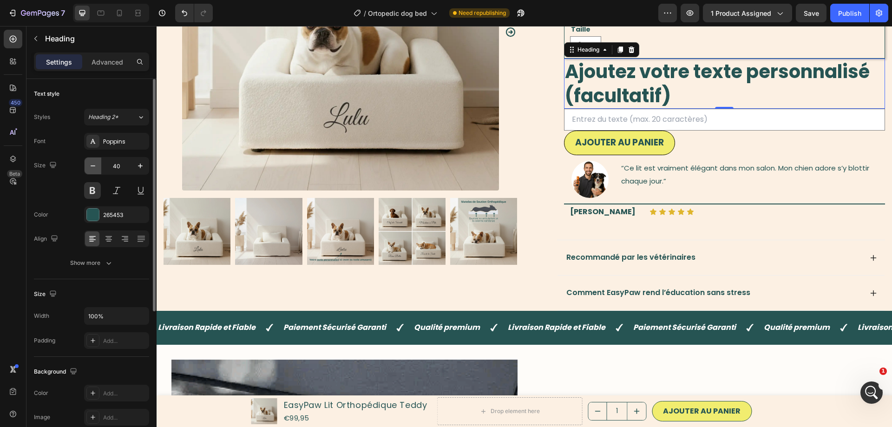
click at [92, 165] on icon "button" at bounding box center [92, 165] width 9 height 9
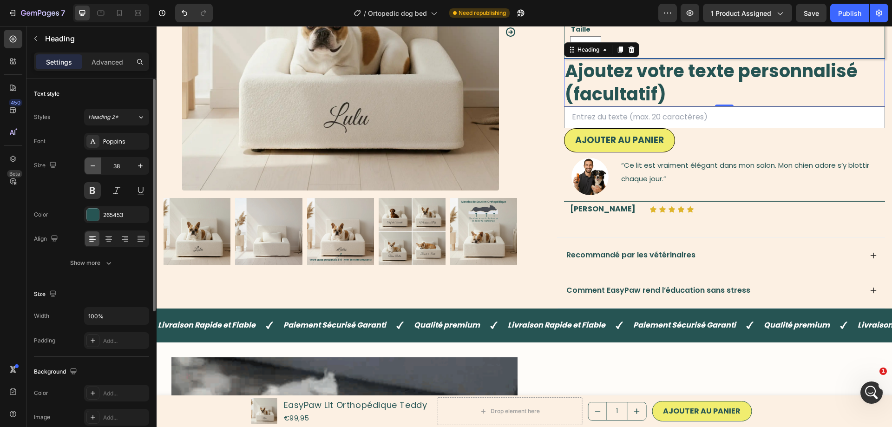
click at [92, 165] on icon "button" at bounding box center [92, 165] width 9 height 9
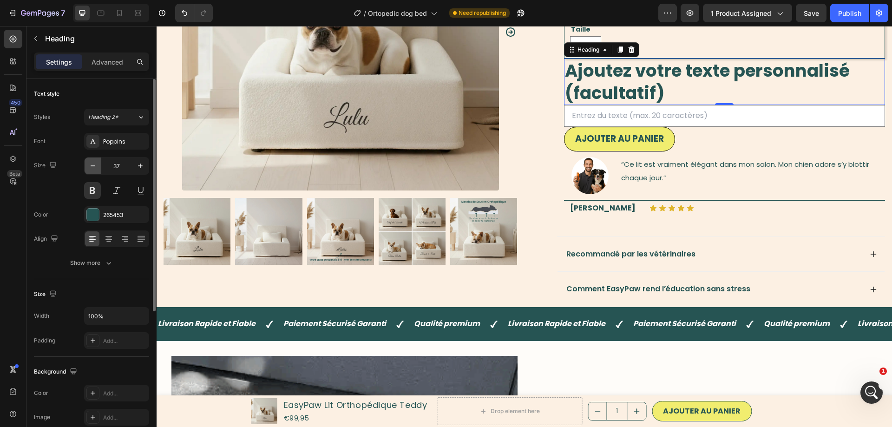
click at [92, 165] on icon "button" at bounding box center [92, 165] width 9 height 9
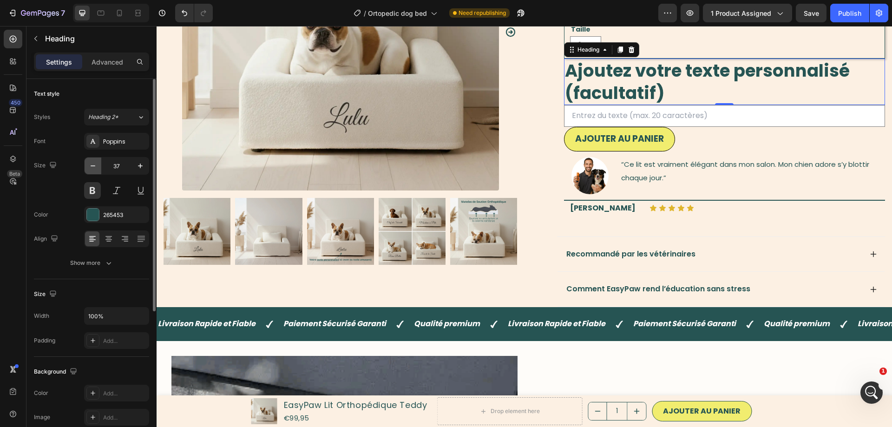
click at [92, 165] on icon "button" at bounding box center [92, 165] width 9 height 9
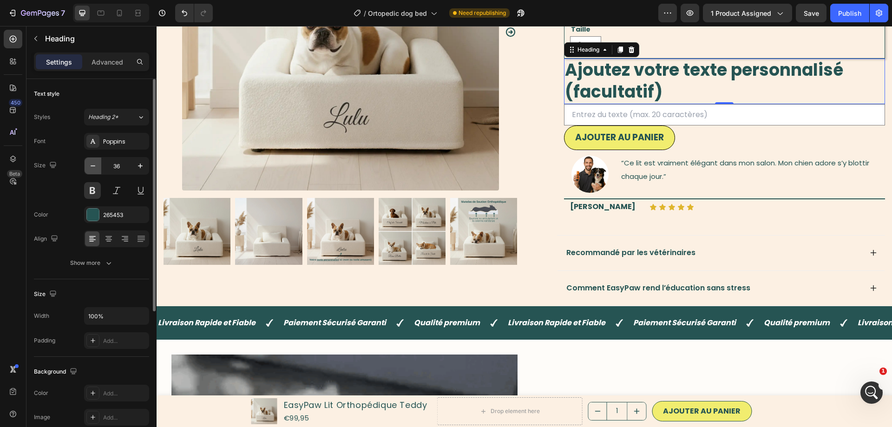
click at [92, 165] on icon "button" at bounding box center [92, 165] width 9 height 9
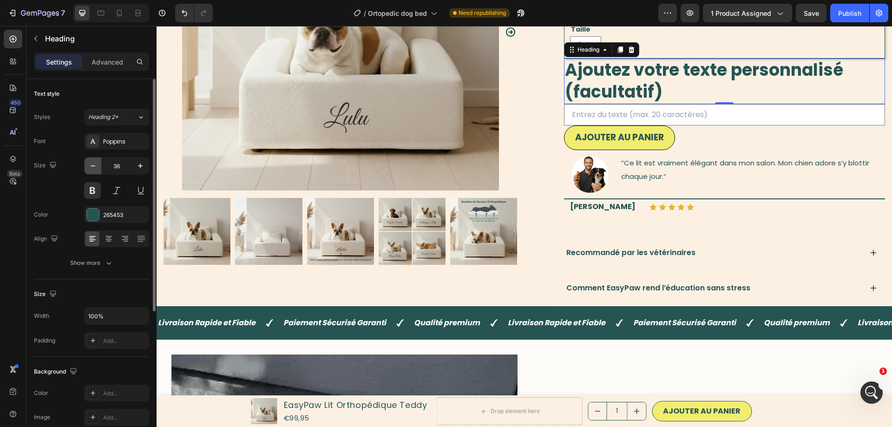
click at [92, 165] on icon "button" at bounding box center [92, 165] width 9 height 9
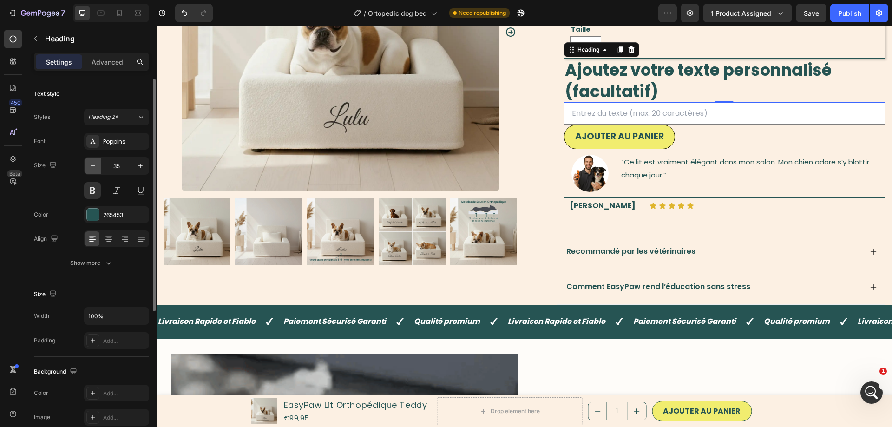
click at [92, 165] on icon "button" at bounding box center [92, 165] width 9 height 9
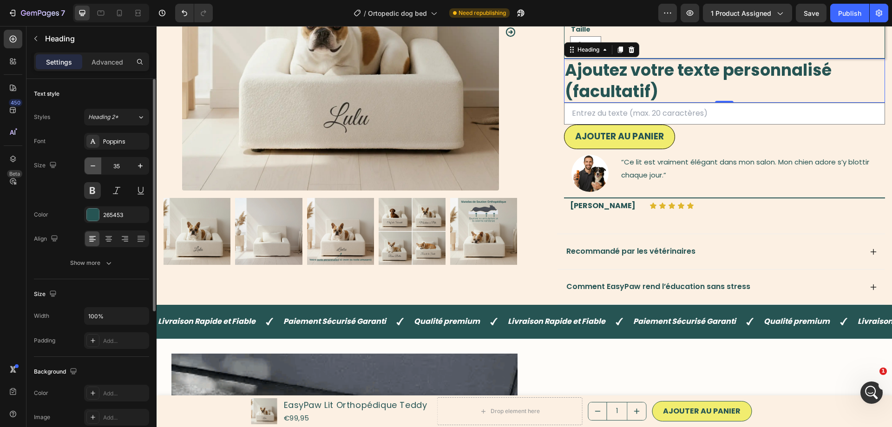
click at [92, 165] on icon "button" at bounding box center [92, 165] width 9 height 9
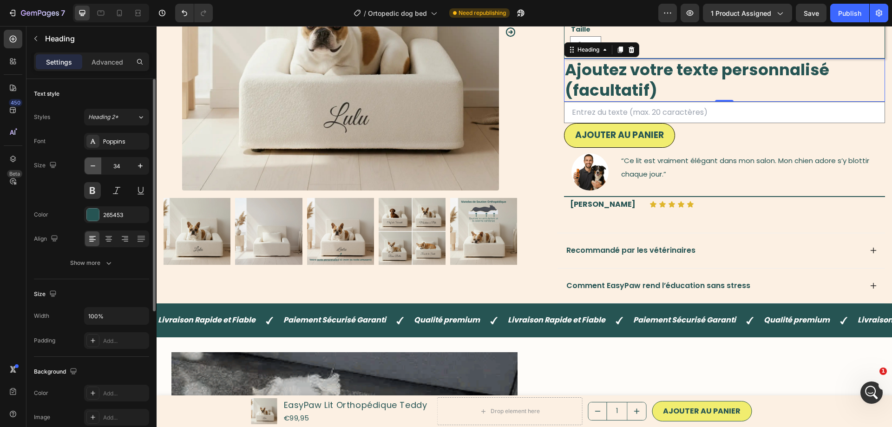
click at [92, 165] on icon "button" at bounding box center [92, 165] width 9 height 9
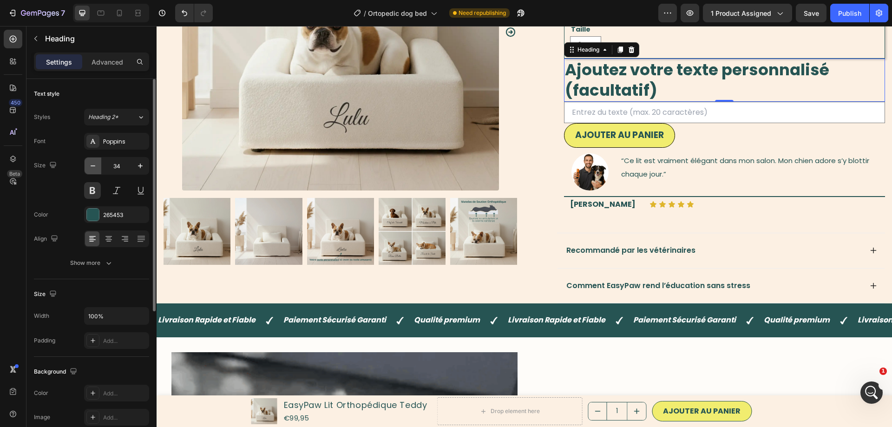
click at [92, 165] on icon "button" at bounding box center [92, 165] width 9 height 9
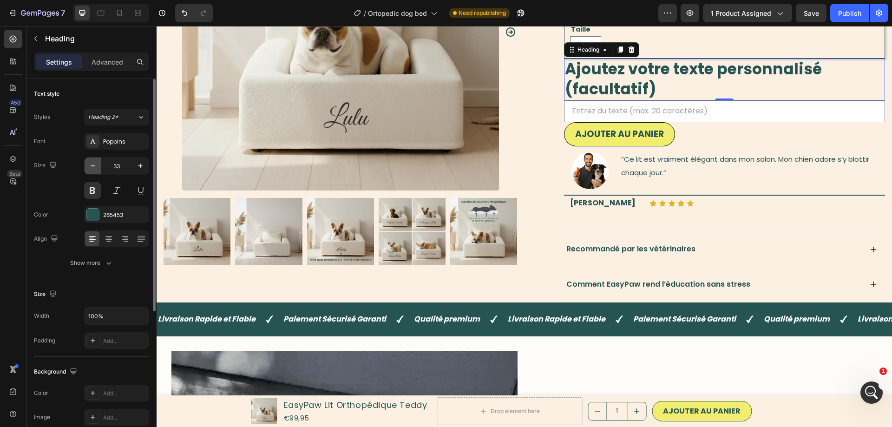
click at [92, 165] on icon "button" at bounding box center [92, 165] width 9 height 9
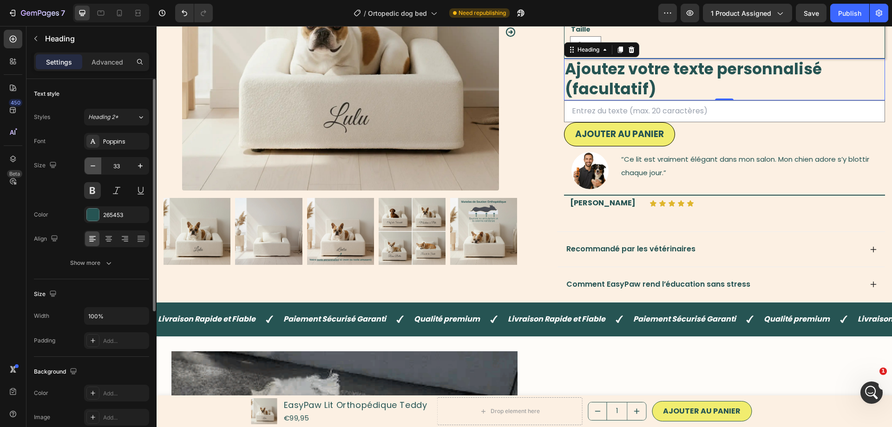
click at [92, 165] on icon "button" at bounding box center [92, 165] width 9 height 9
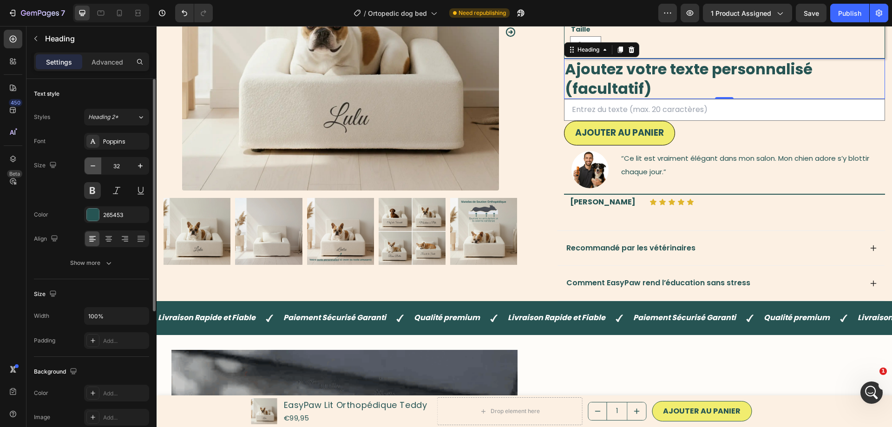
click at [92, 165] on icon "button" at bounding box center [92, 165] width 9 height 9
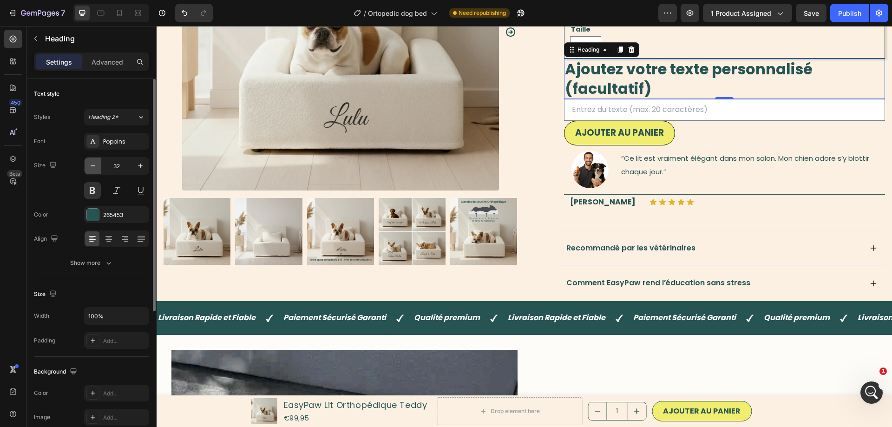
click at [92, 165] on icon "button" at bounding box center [92, 165] width 9 height 9
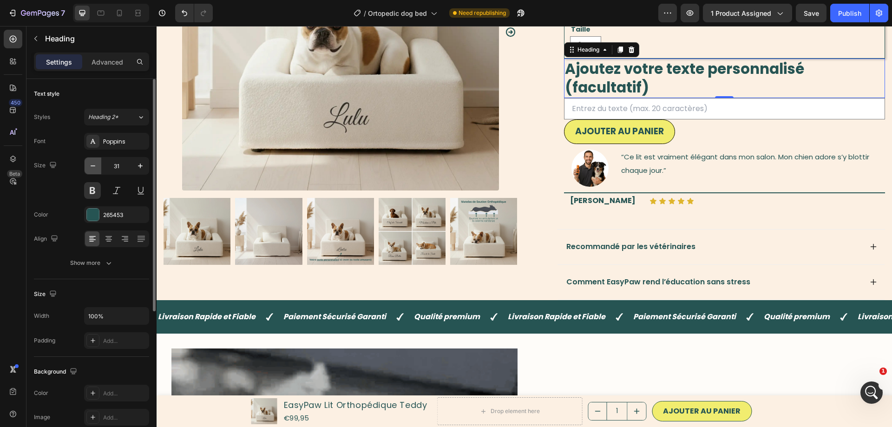
click at [92, 165] on icon "button" at bounding box center [92, 165] width 9 height 9
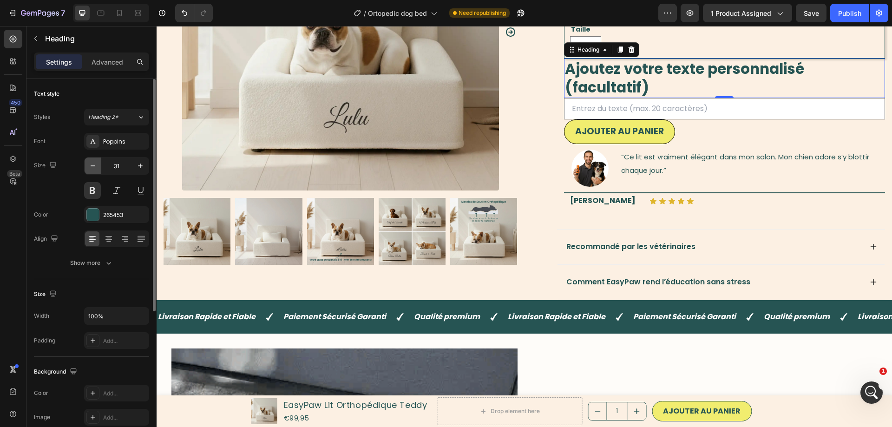
click at [92, 165] on icon "button" at bounding box center [92, 165] width 9 height 9
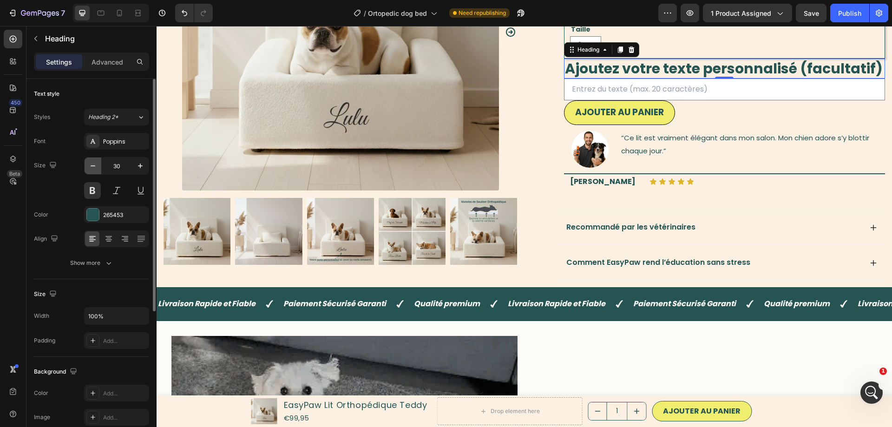
click at [92, 165] on icon "button" at bounding box center [92, 165] width 9 height 9
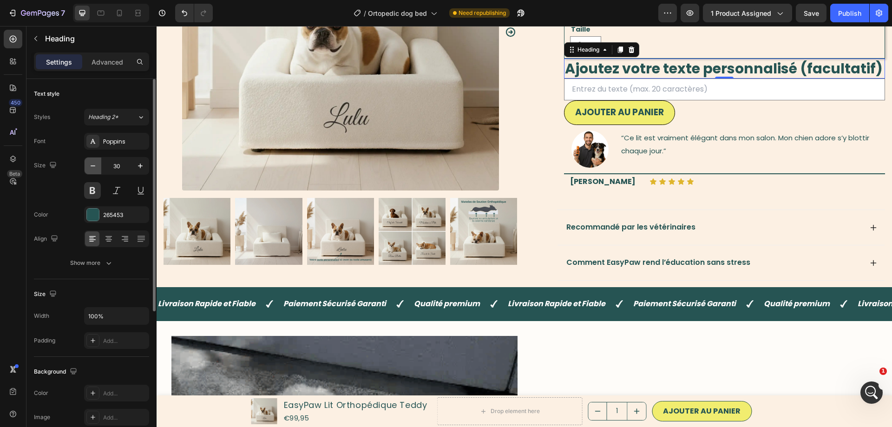
click at [92, 165] on icon "button" at bounding box center [92, 165] width 9 height 9
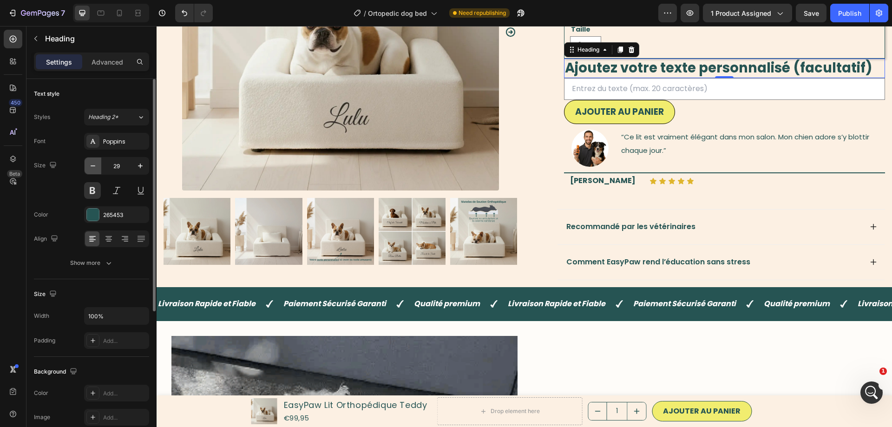
click at [92, 165] on icon "button" at bounding box center [92, 165] width 9 height 9
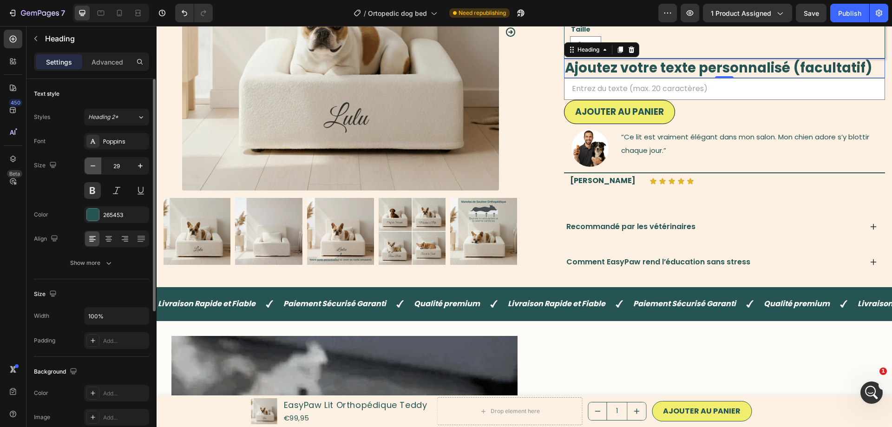
click at [92, 165] on icon "button" at bounding box center [92, 165] width 9 height 9
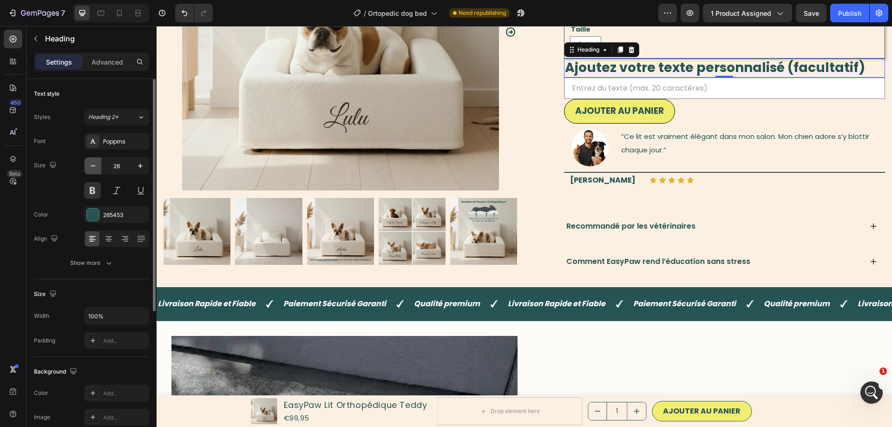
click at [92, 165] on icon "button" at bounding box center [92, 165] width 9 height 9
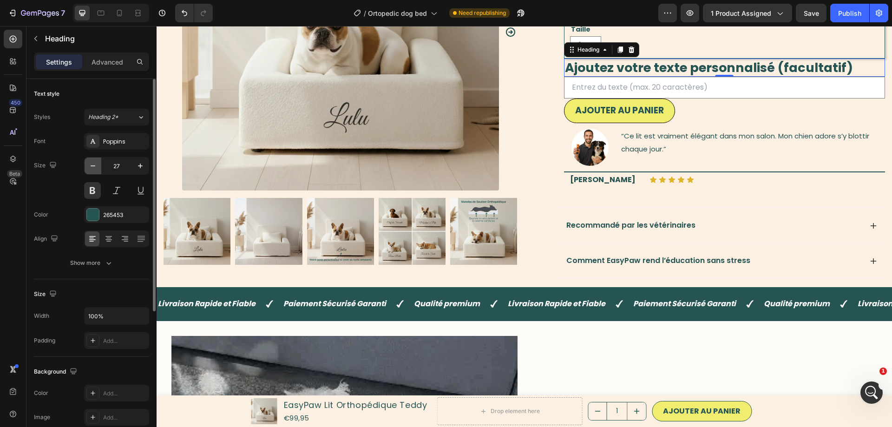
click at [92, 165] on icon "button" at bounding box center [92, 165] width 9 height 9
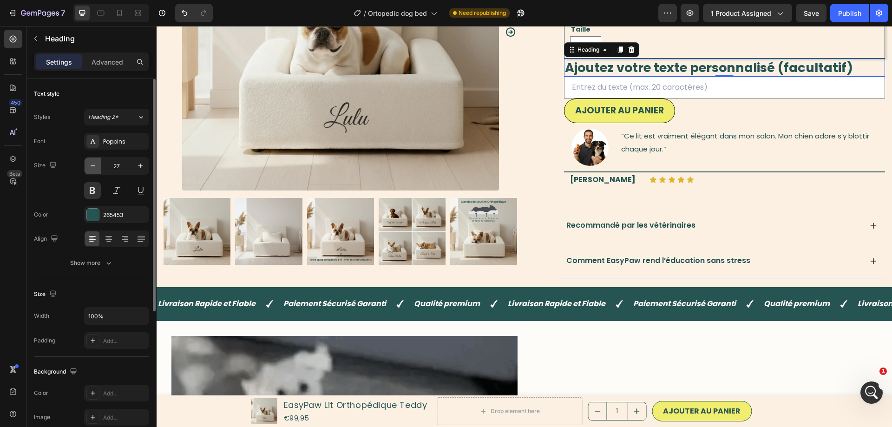
click at [92, 165] on icon "button" at bounding box center [92, 165] width 9 height 9
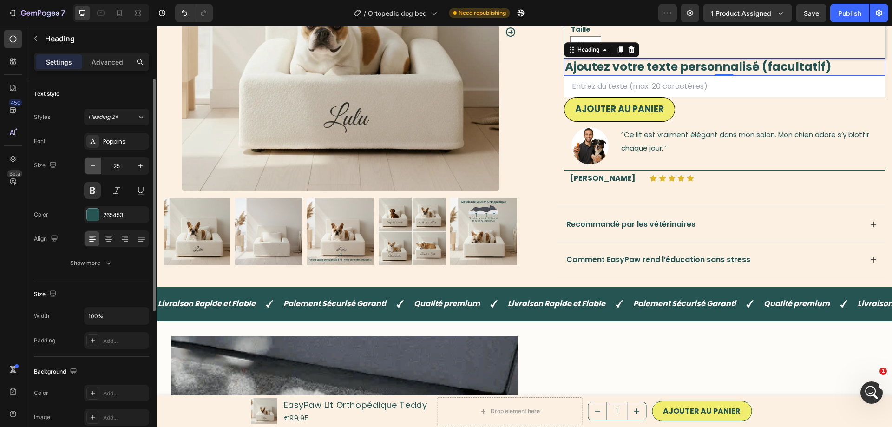
click at [92, 165] on icon "button" at bounding box center [92, 165] width 9 height 9
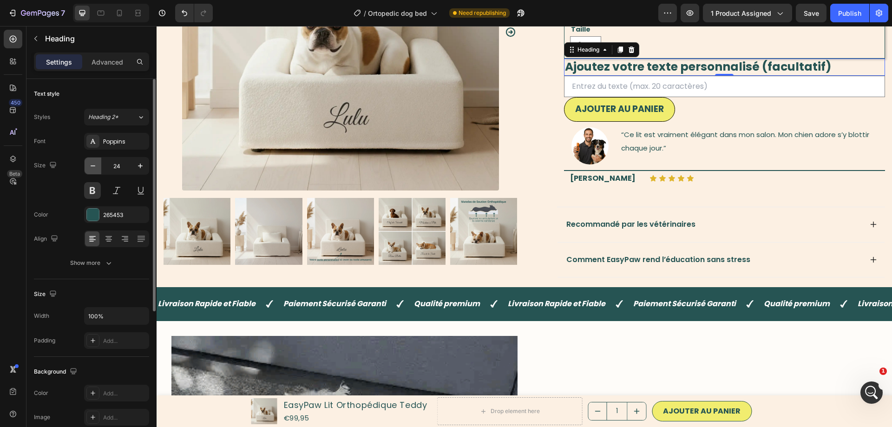
click at [92, 165] on icon "button" at bounding box center [92, 165] width 9 height 9
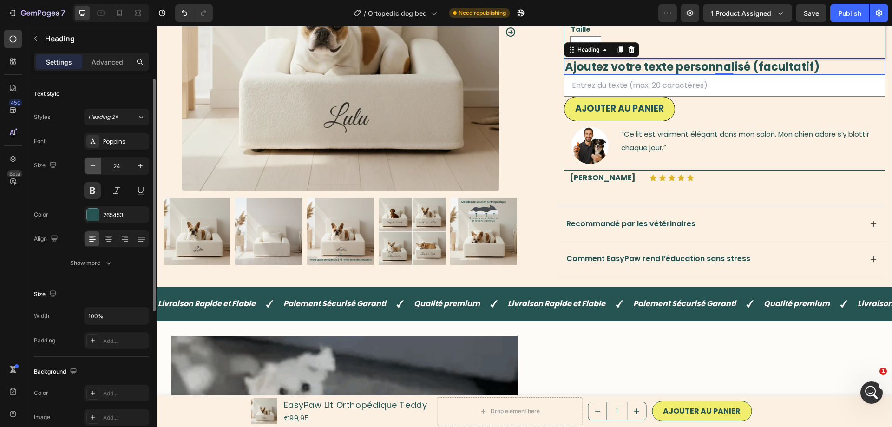
click at [92, 165] on icon "button" at bounding box center [92, 165] width 9 height 9
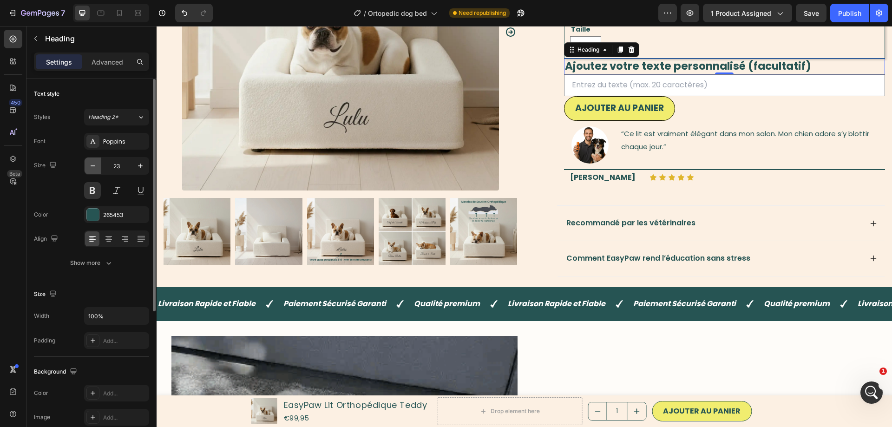
click at [92, 165] on icon "button" at bounding box center [92, 165] width 9 height 9
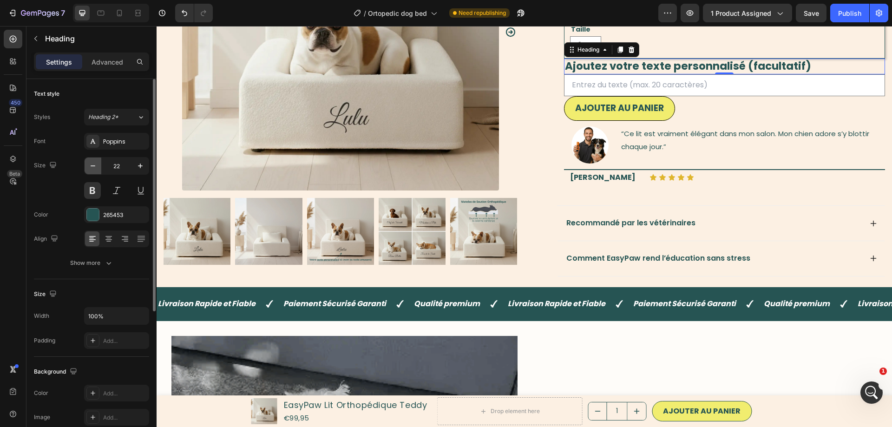
click at [92, 165] on icon "button" at bounding box center [92, 165] width 9 height 9
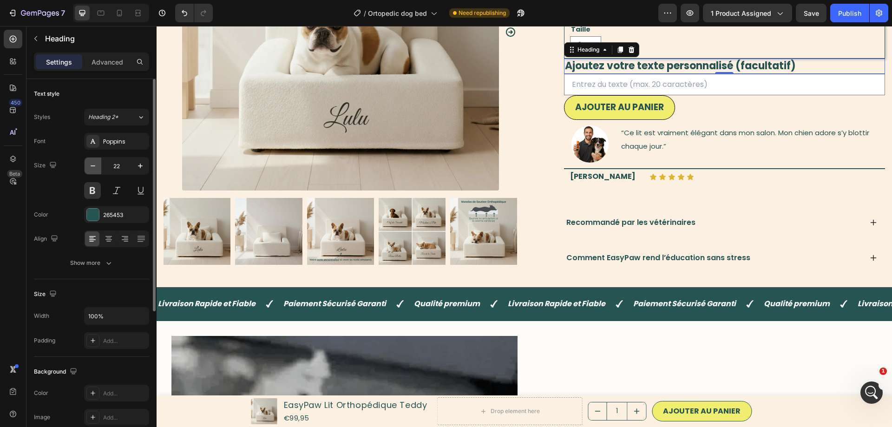
click at [92, 165] on icon "button" at bounding box center [92, 165] width 9 height 9
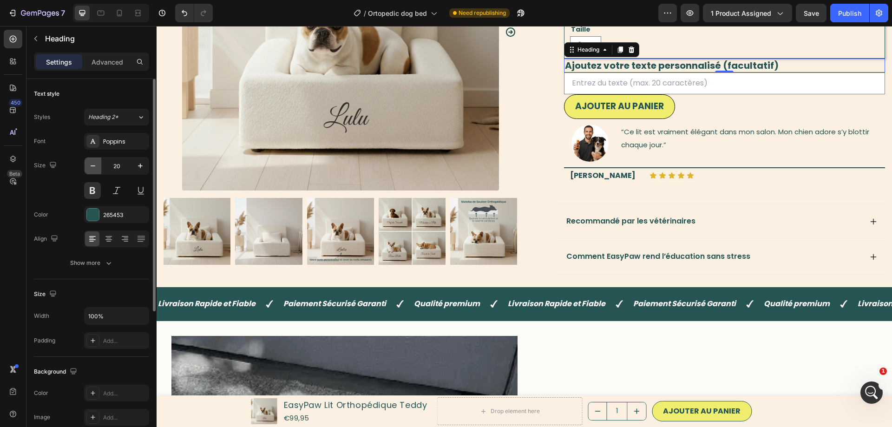
click at [92, 165] on icon "button" at bounding box center [92, 165] width 9 height 9
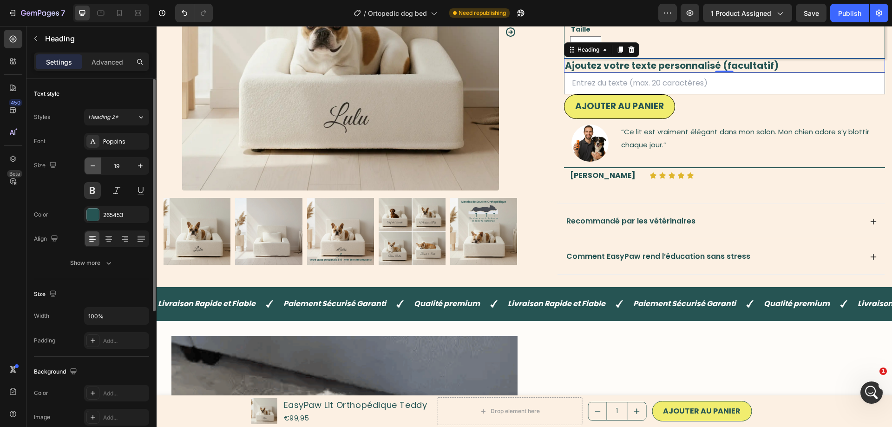
click at [92, 165] on icon "button" at bounding box center [92, 165] width 9 height 9
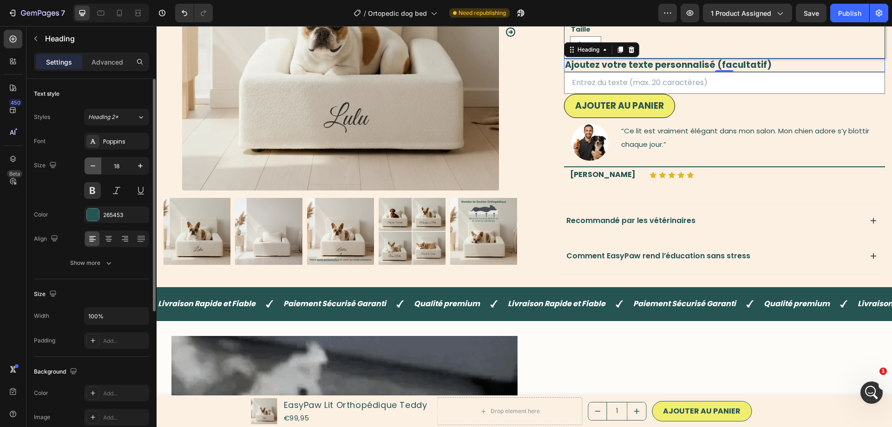
click at [92, 165] on icon "button" at bounding box center [92, 165] width 9 height 9
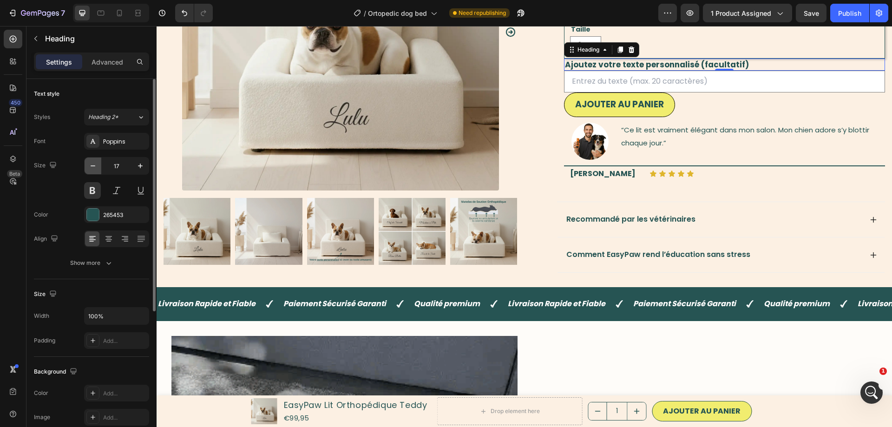
click at [92, 165] on icon "button" at bounding box center [92, 165] width 9 height 9
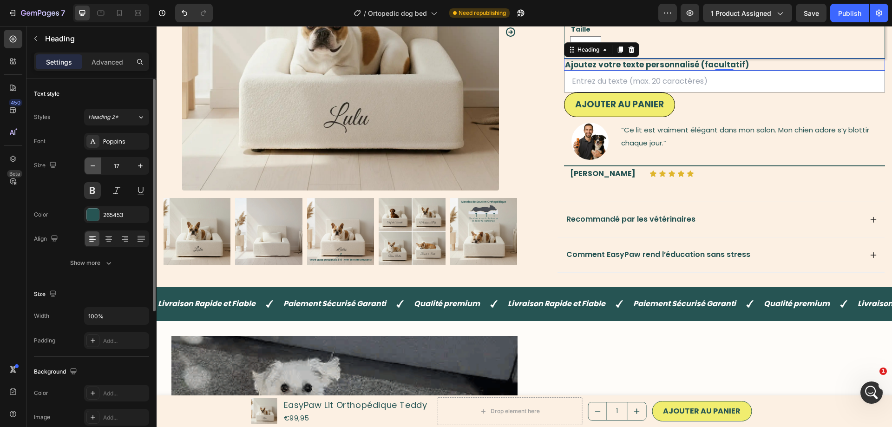
click at [92, 165] on icon "button" at bounding box center [92, 165] width 9 height 9
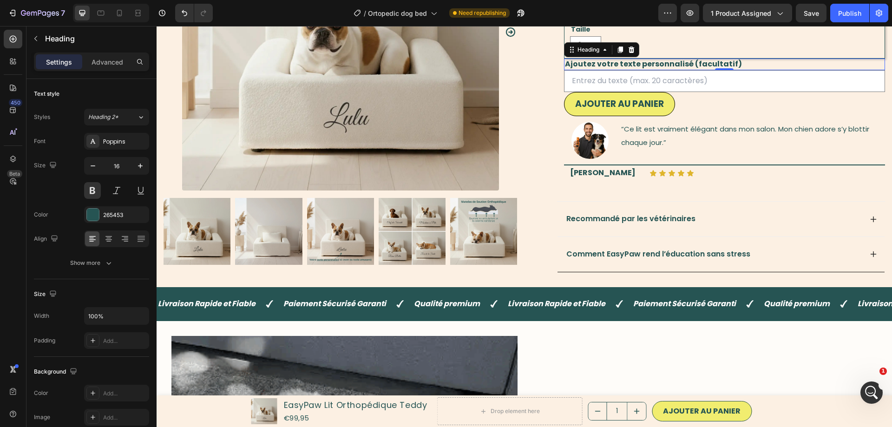
type input "15"
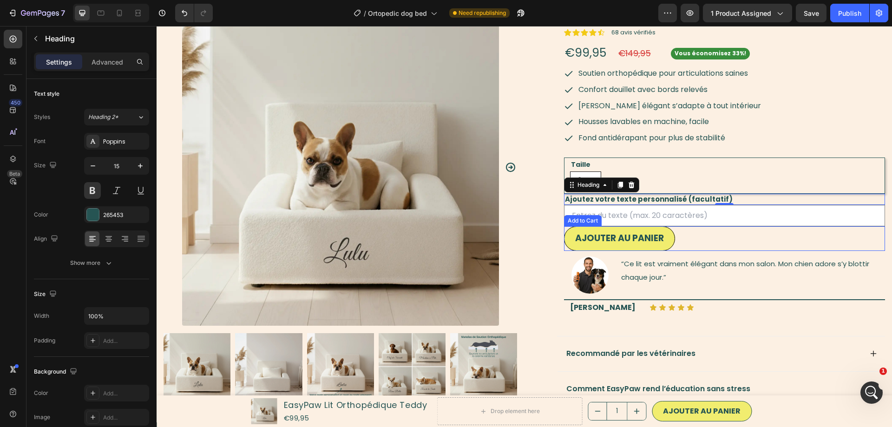
scroll to position [57, 0]
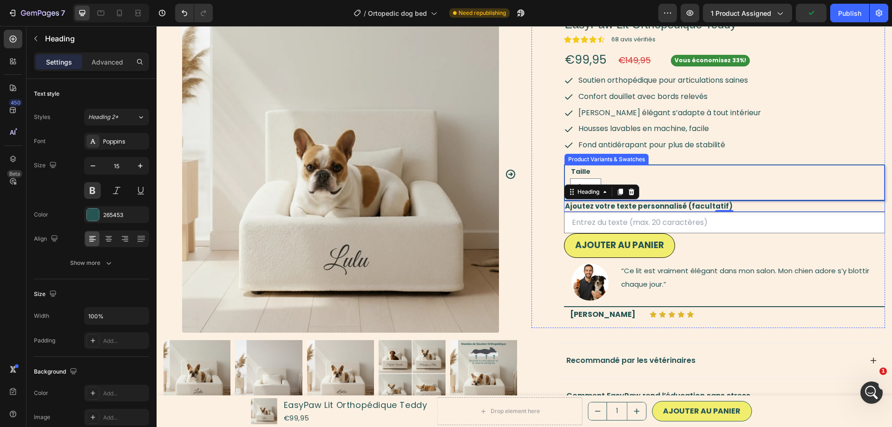
click at [585, 168] on legend "Taille" at bounding box center [580, 171] width 21 height 13
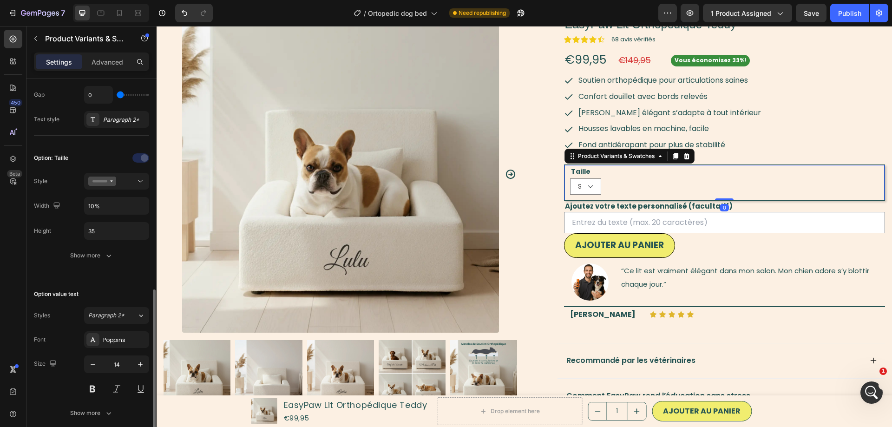
scroll to position [284, 0]
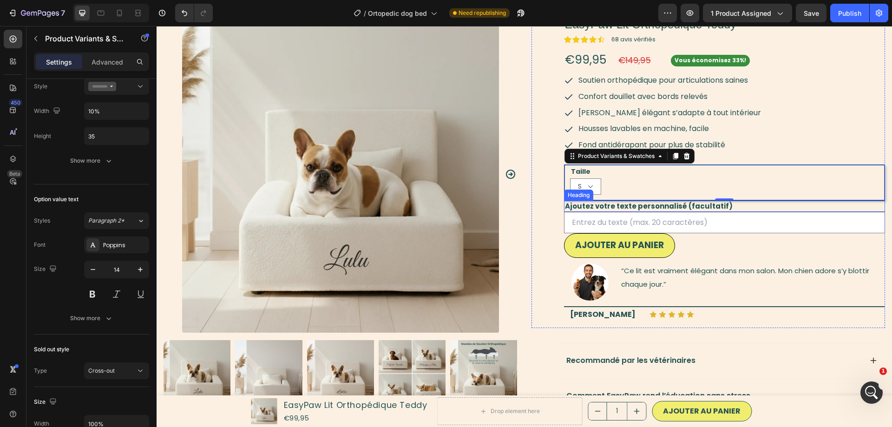
click at [633, 204] on strong "Ajoutez votre texte personnalisé (facultatif)" at bounding box center [649, 206] width 168 height 10
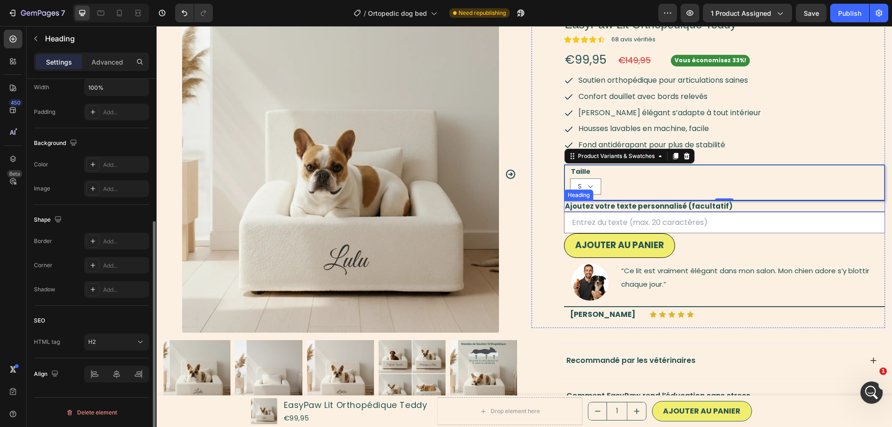
scroll to position [0, 0]
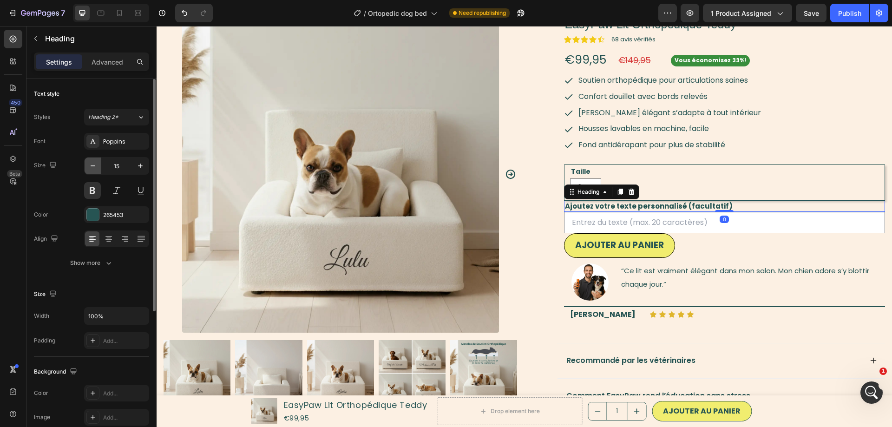
click at [92, 165] on icon "button" at bounding box center [92, 165] width 9 height 9
type input "14"
click at [105, 66] on p "Advanced" at bounding box center [107, 62] width 32 height 10
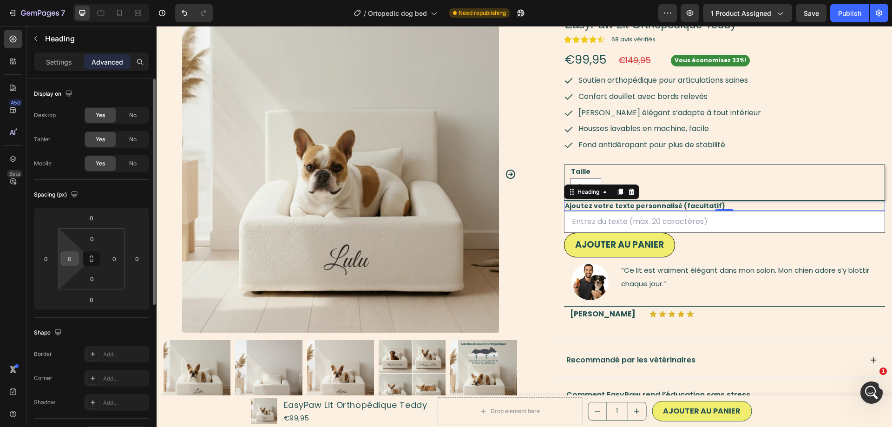
click at [75, 258] on input "0" at bounding box center [70, 259] width 14 height 14
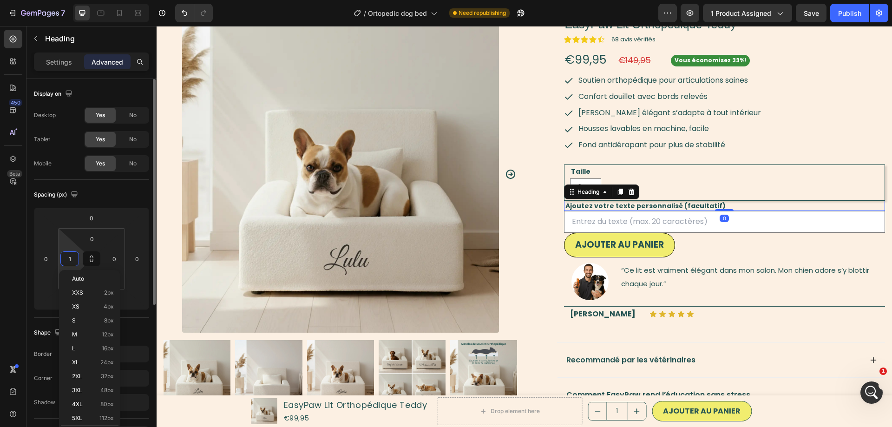
type input "12"
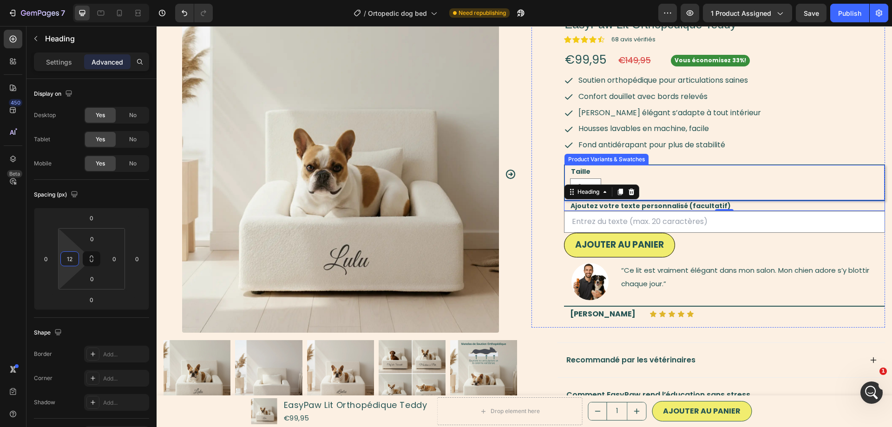
click at [705, 165] on div "Taille S M" at bounding box center [727, 180] width 315 height 30
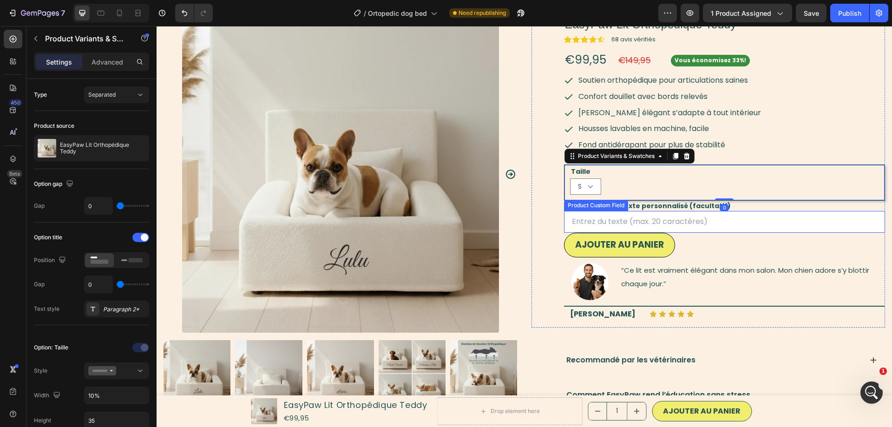
click at [677, 228] on input "text" at bounding box center [724, 222] width 321 height 22
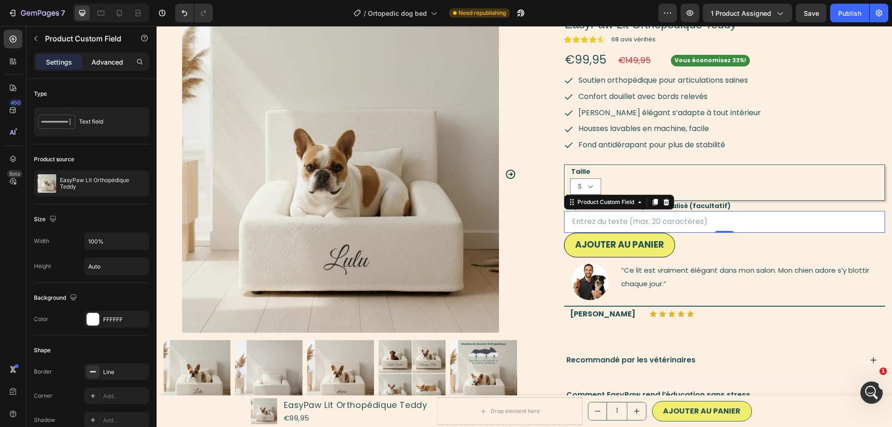
click at [112, 56] on div "Advanced" at bounding box center [107, 61] width 46 height 15
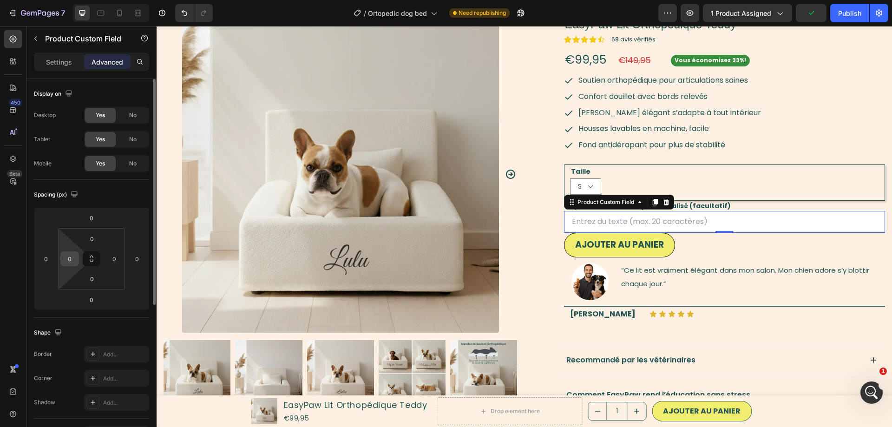
click at [76, 264] on input "0" at bounding box center [70, 259] width 14 height 14
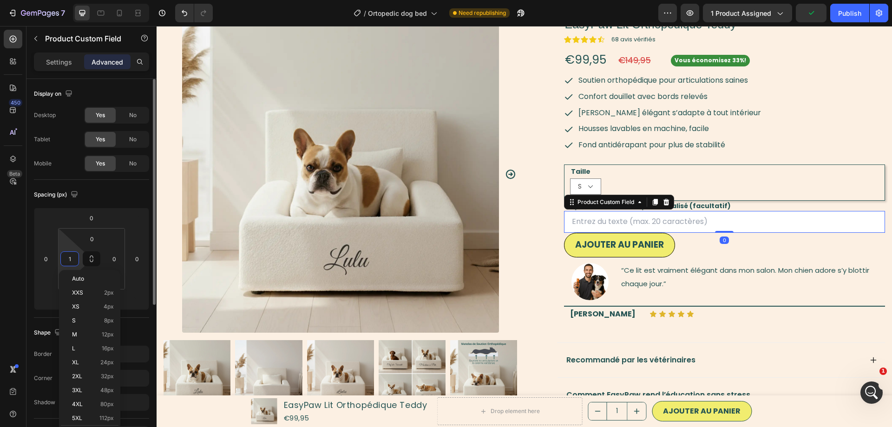
type input "12"
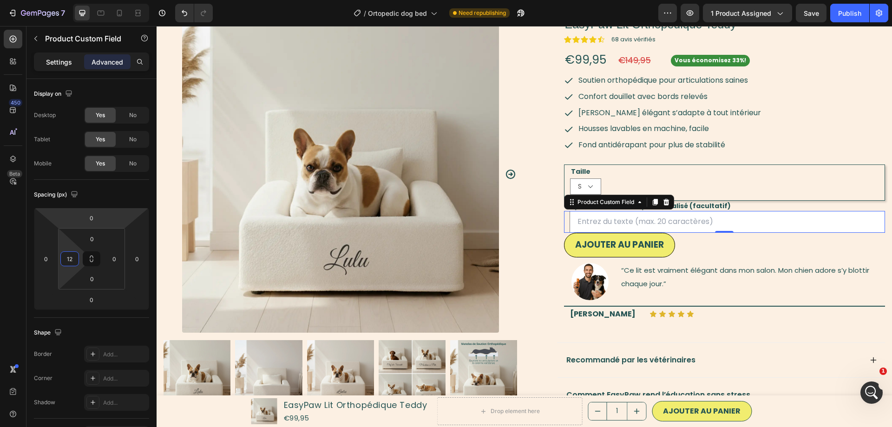
click at [55, 57] on div "Settings" at bounding box center [59, 61] width 46 height 15
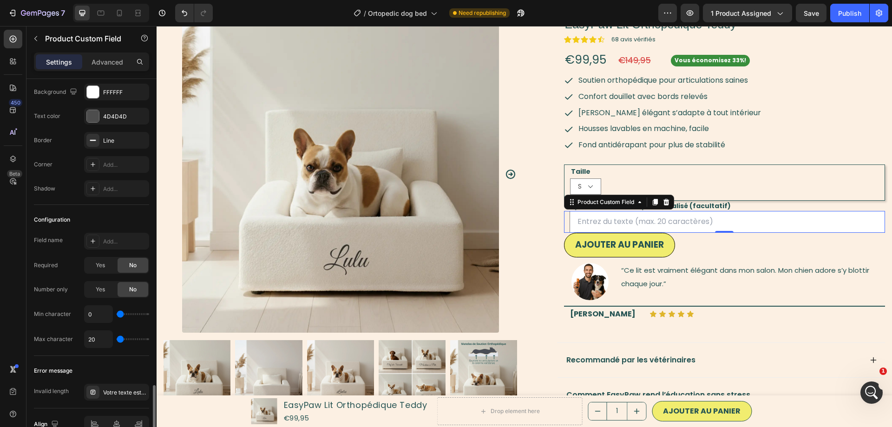
scroll to position [808, 0]
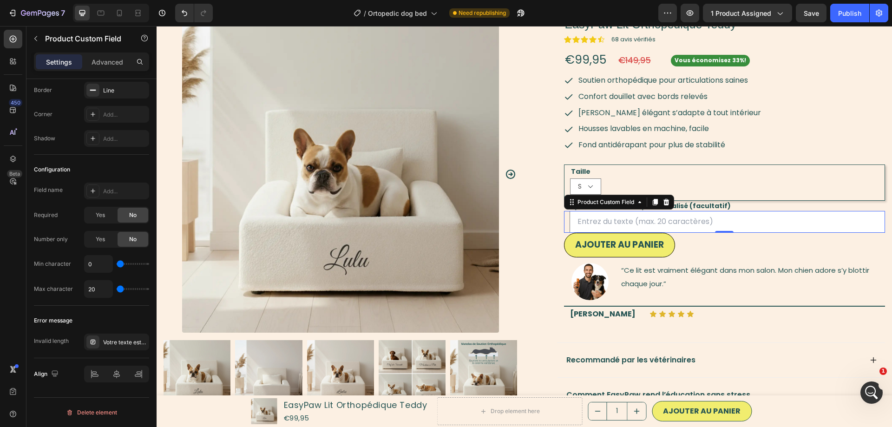
click at [764, 217] on input "text" at bounding box center [727, 222] width 316 height 22
click at [757, 259] on div "EasyPaw Lit Orthopédique Teddy Product Title Icon Icon Icon Icon Icon Icon List…" at bounding box center [724, 172] width 321 height 312
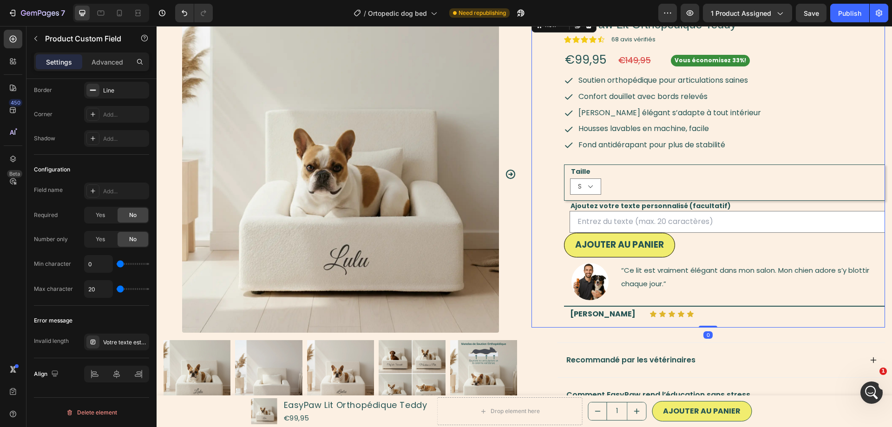
scroll to position [0, 0]
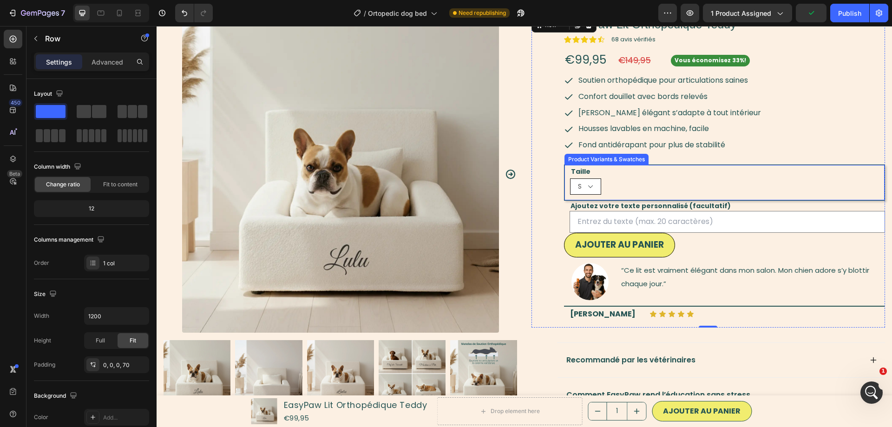
click at [583, 188] on select "S M" at bounding box center [586, 186] width 32 height 16
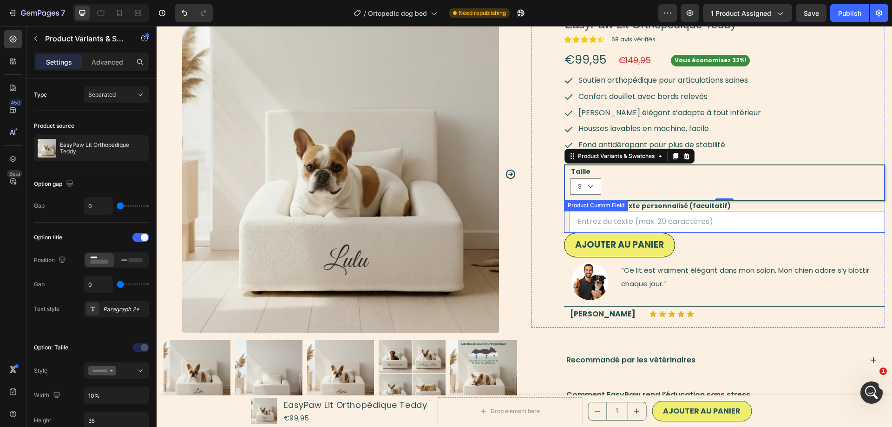
click at [765, 232] on input "text" at bounding box center [727, 222] width 316 height 22
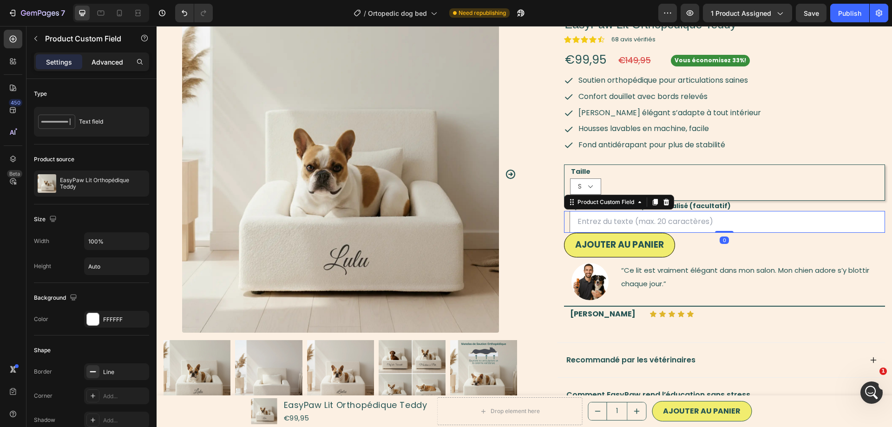
click at [107, 56] on div "Advanced" at bounding box center [107, 61] width 46 height 15
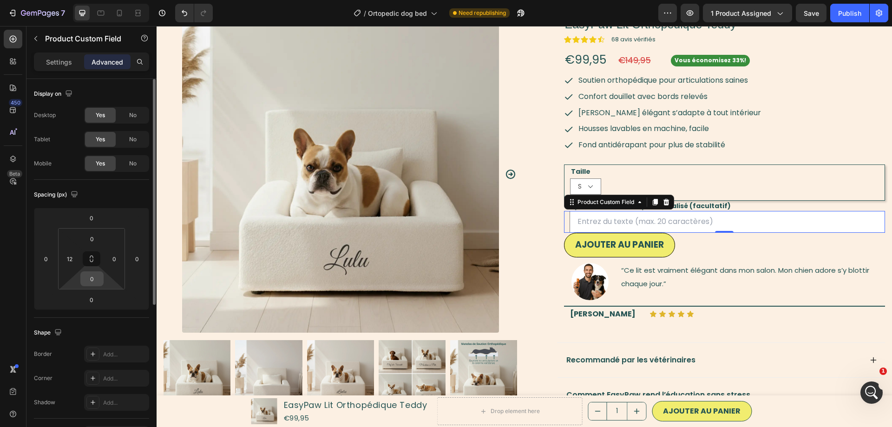
click at [93, 283] on input "0" at bounding box center [92, 279] width 19 height 14
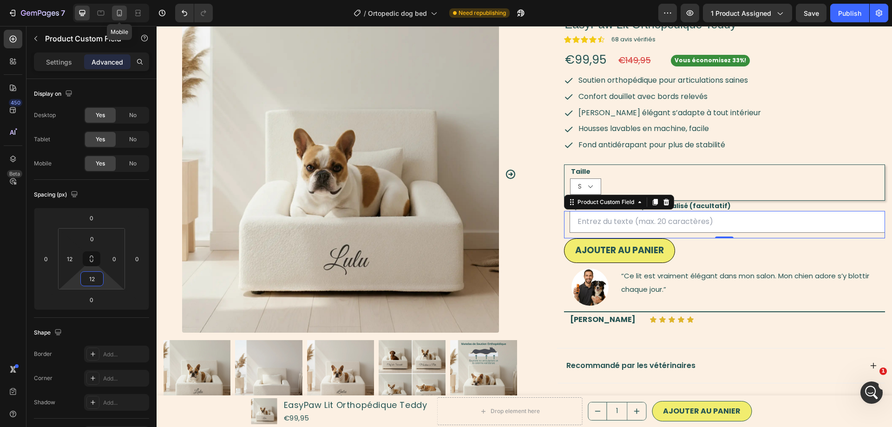
type input "12"
click at [120, 8] on icon at bounding box center [119, 12] width 9 height 9
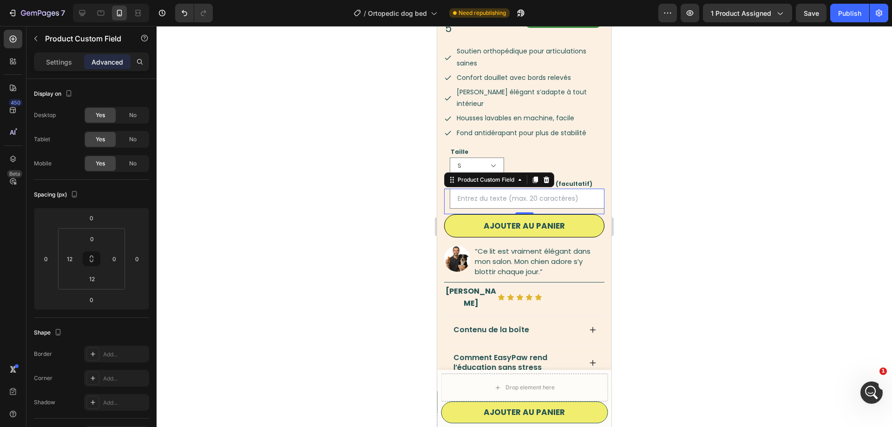
scroll to position [221, 0]
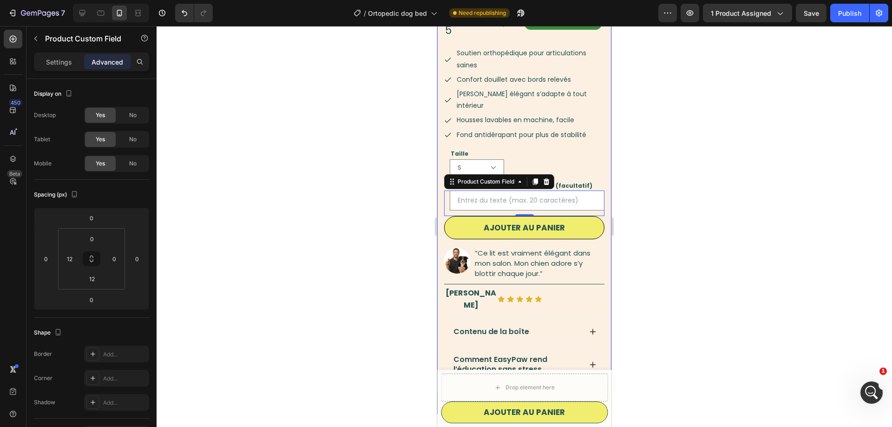
click at [397, 184] on div at bounding box center [523, 226] width 735 height 401
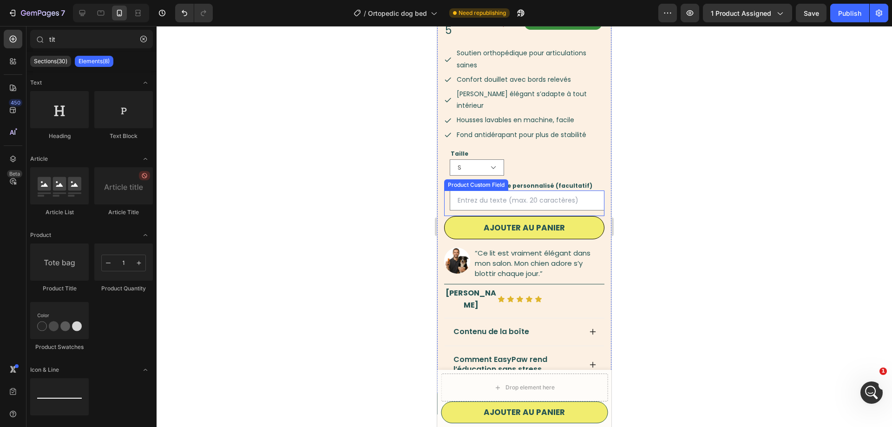
click at [589, 190] on input "text" at bounding box center [527, 200] width 155 height 20
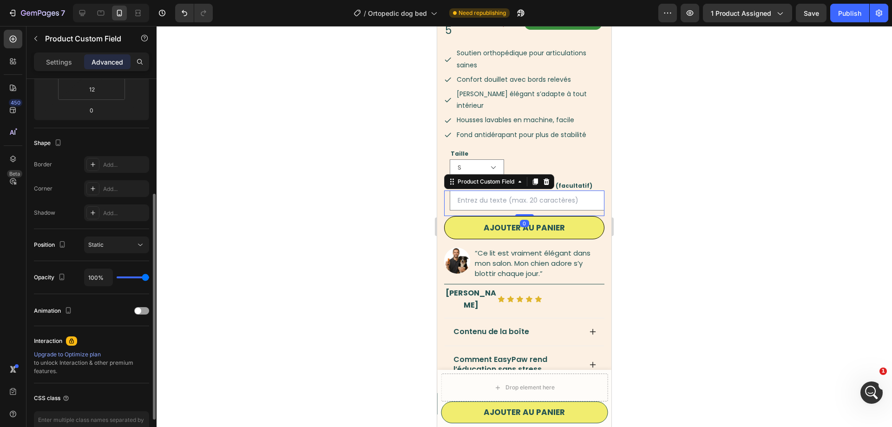
scroll to position [245, 0]
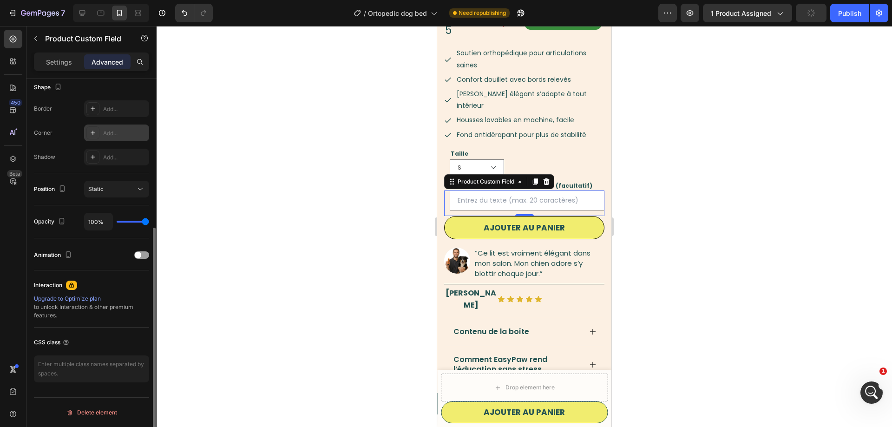
click at [117, 134] on div "Add..." at bounding box center [125, 133] width 44 height 8
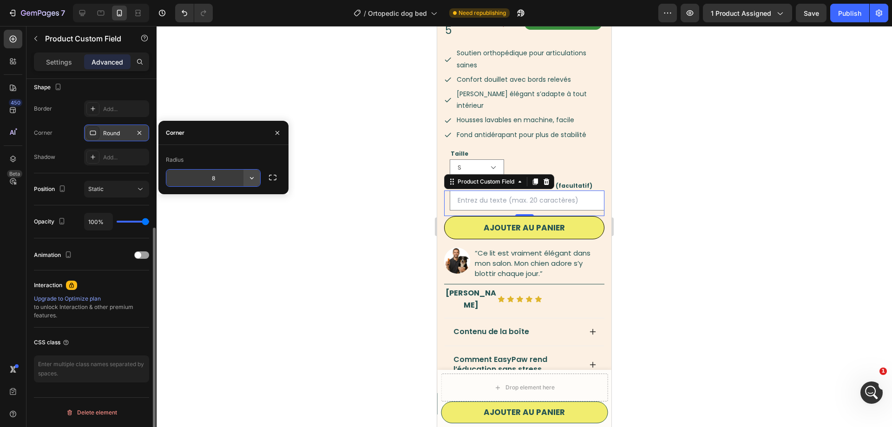
click at [253, 178] on icon "button" at bounding box center [252, 178] width 4 height 2
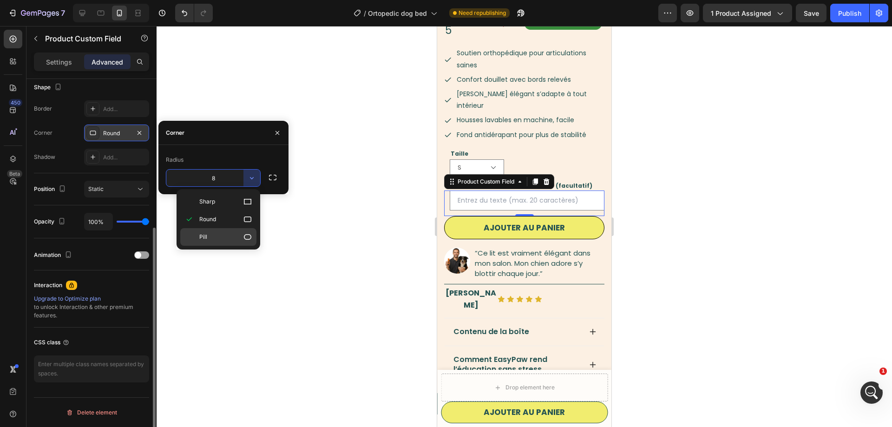
click at [228, 239] on p "Pill" at bounding box center [225, 236] width 53 height 9
type input "9999"
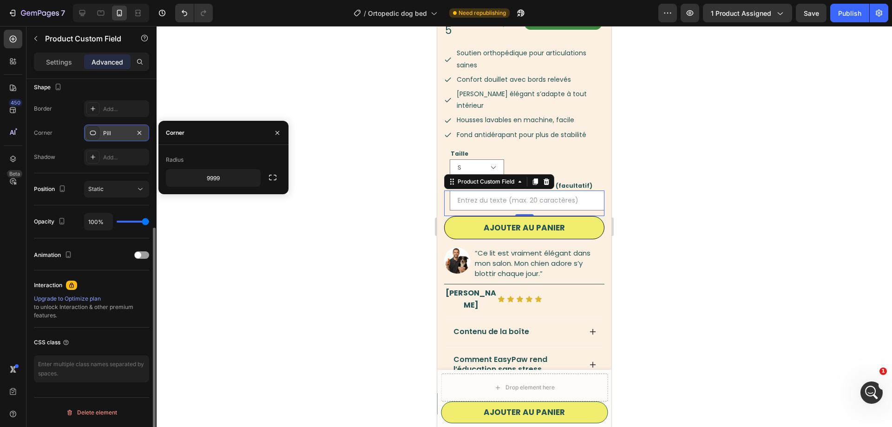
click at [286, 209] on div at bounding box center [523, 226] width 735 height 401
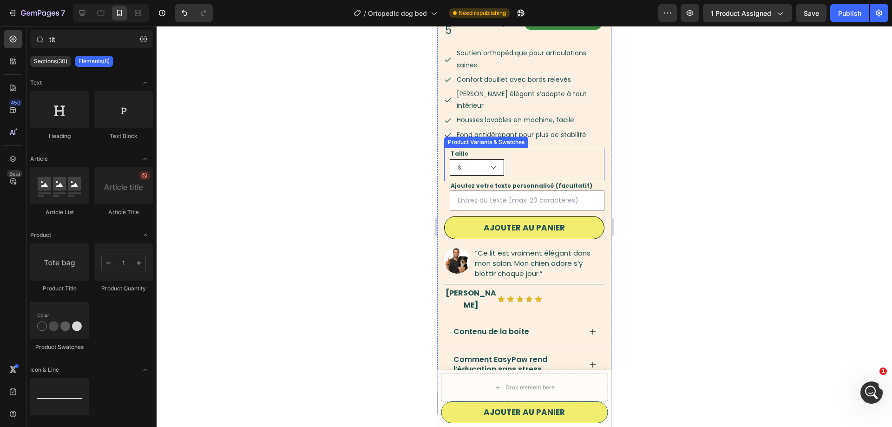
click at [502, 159] on select "S M" at bounding box center [477, 167] width 54 height 16
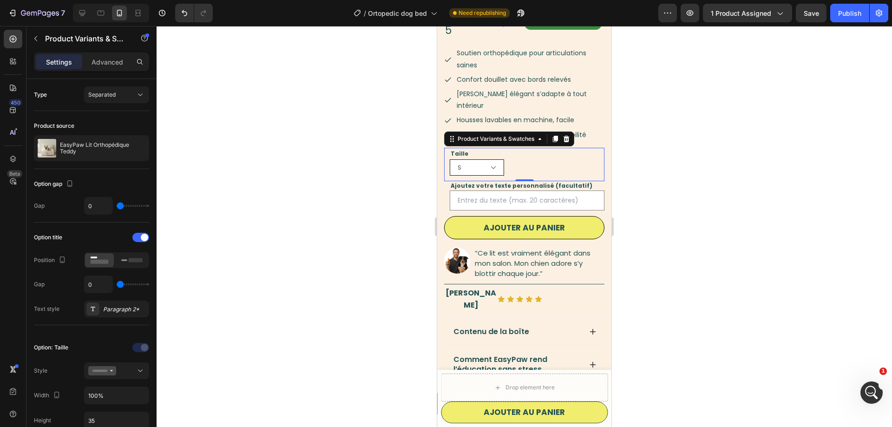
click at [525, 148] on div "Taille S M Product Variants & Swatches 0" at bounding box center [524, 165] width 160 height 34
click at [504, 148] on div "Taille S M Product Variants & Swatches 0" at bounding box center [524, 165] width 160 height 34
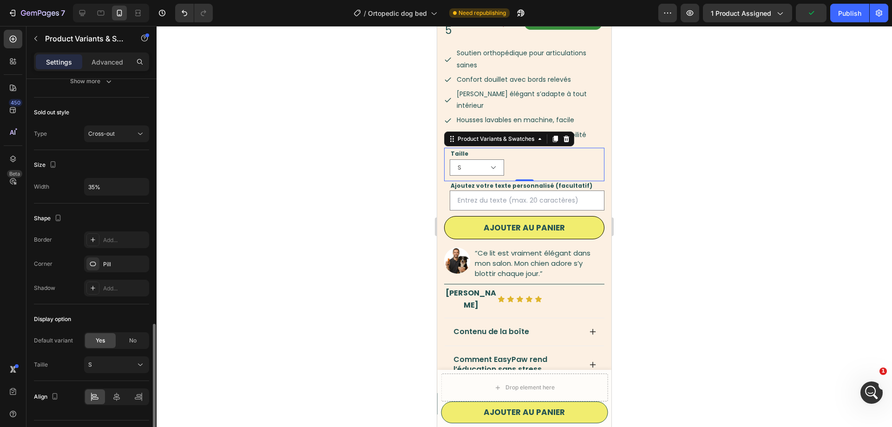
scroll to position [544, 0]
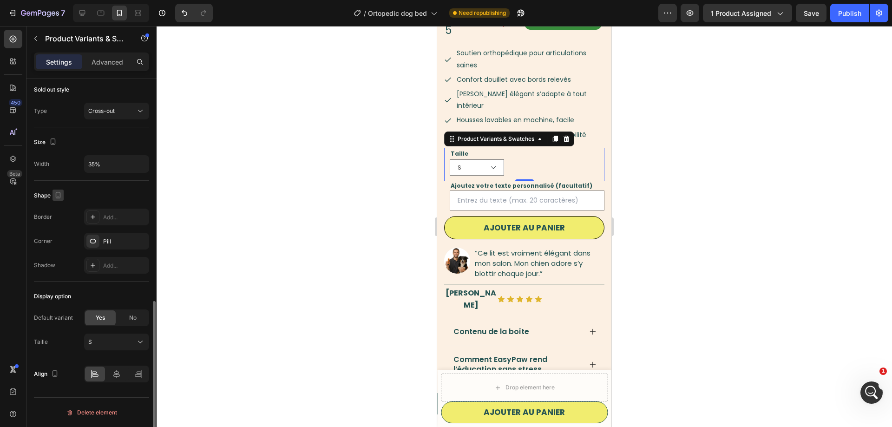
click at [58, 194] on icon "button" at bounding box center [57, 194] width 9 height 9
click at [61, 203] on button "button" at bounding box center [59, 209] width 15 height 15
type input "10%"
type input "14"
type input "100%"
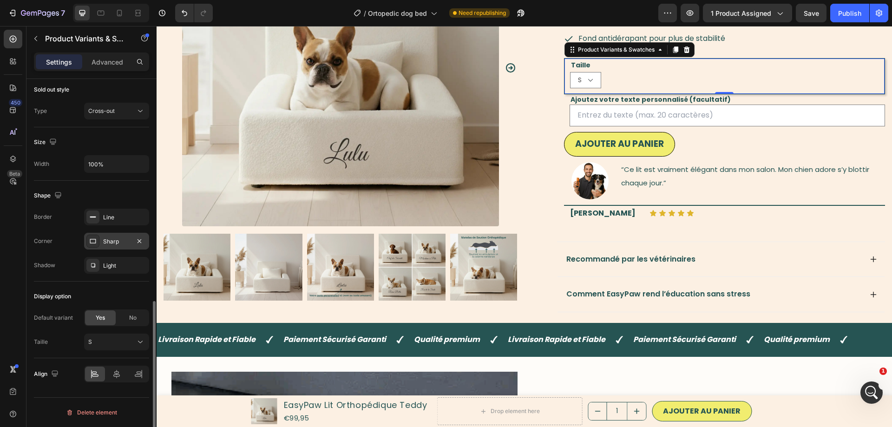
click at [111, 241] on div "Sharp" at bounding box center [116, 241] width 27 height 8
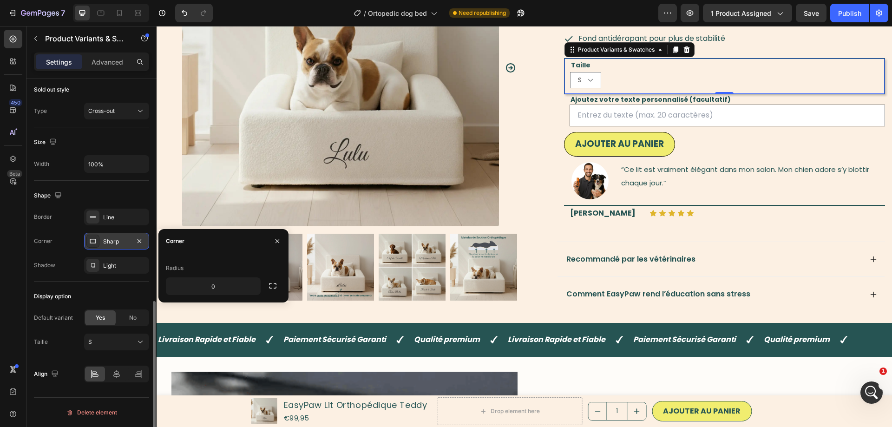
scroll to position [163, 0]
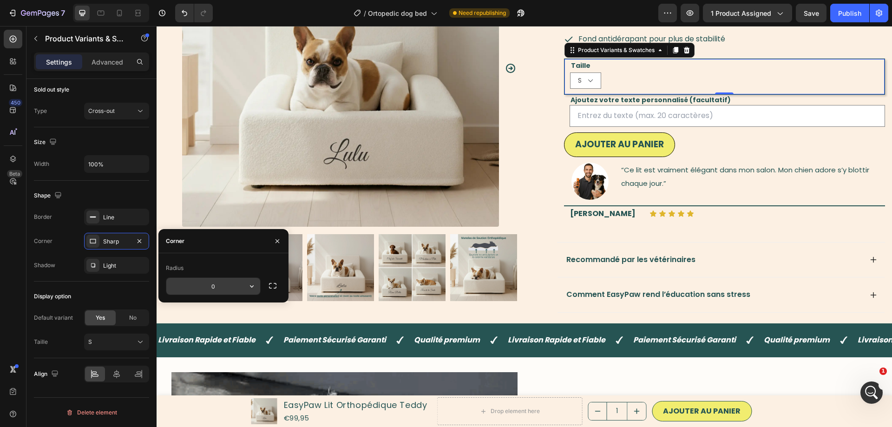
click at [201, 288] on input "0" at bounding box center [213, 286] width 94 height 17
click at [249, 284] on icon "button" at bounding box center [251, 285] width 9 height 9
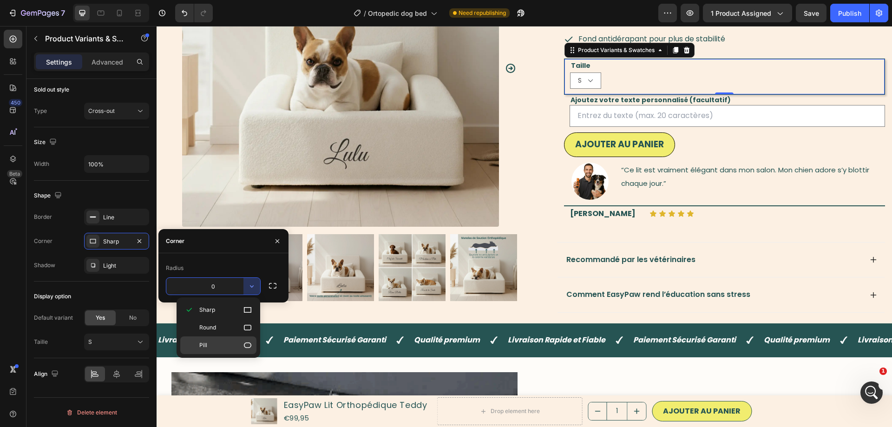
click at [217, 343] on p "Pill" at bounding box center [225, 344] width 53 height 9
type input "9999"
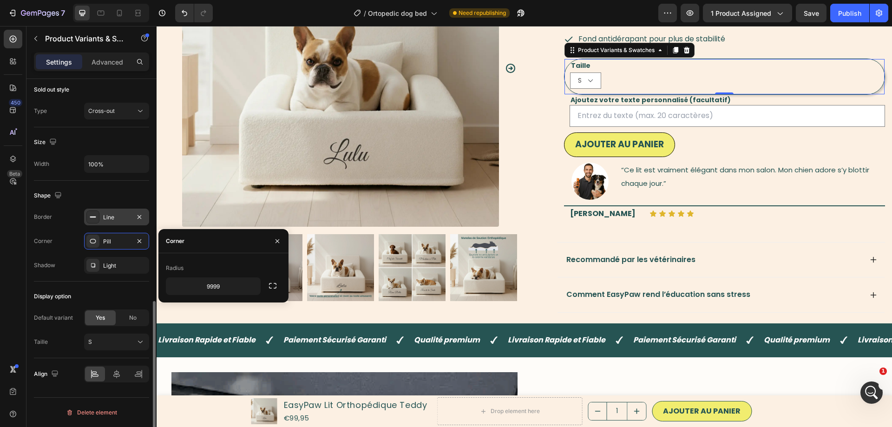
click at [101, 215] on div "Line" at bounding box center [116, 217] width 65 height 17
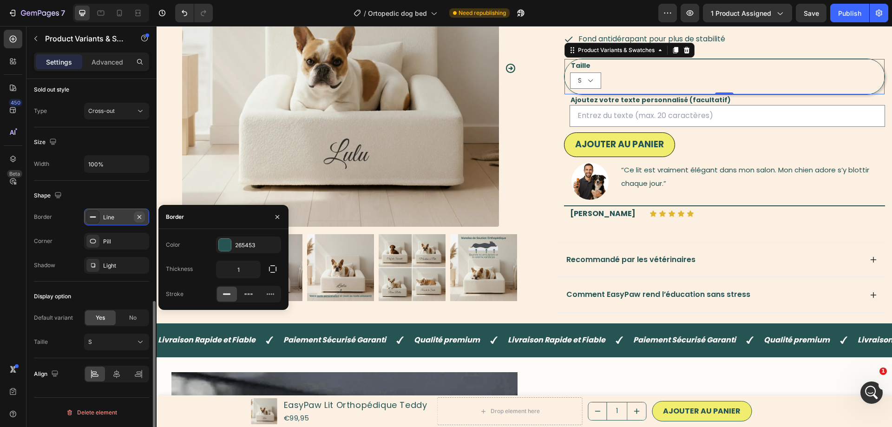
click at [139, 219] on icon "button" at bounding box center [139, 216] width 7 height 7
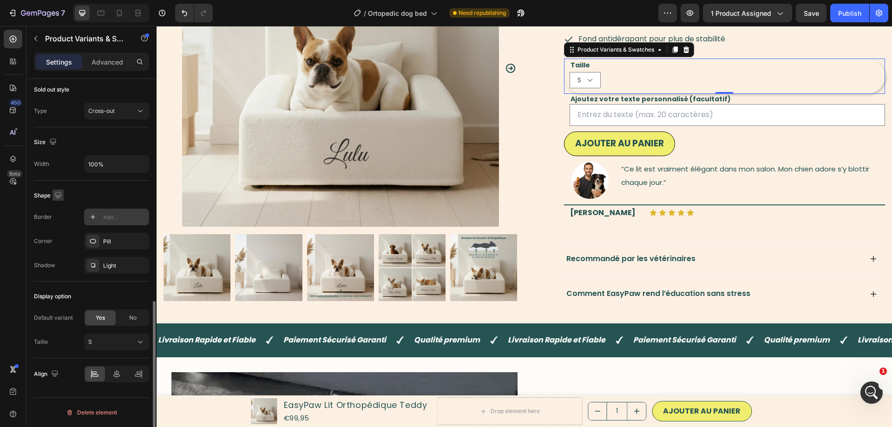
click at [61, 194] on icon "button" at bounding box center [58, 195] width 6 height 6
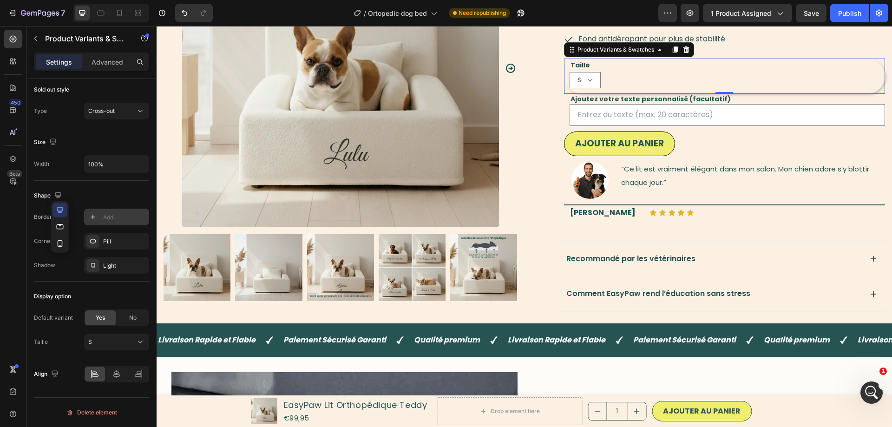
click at [65, 244] on button "button" at bounding box center [59, 243] width 15 height 15
type input "100%"
type input "12"
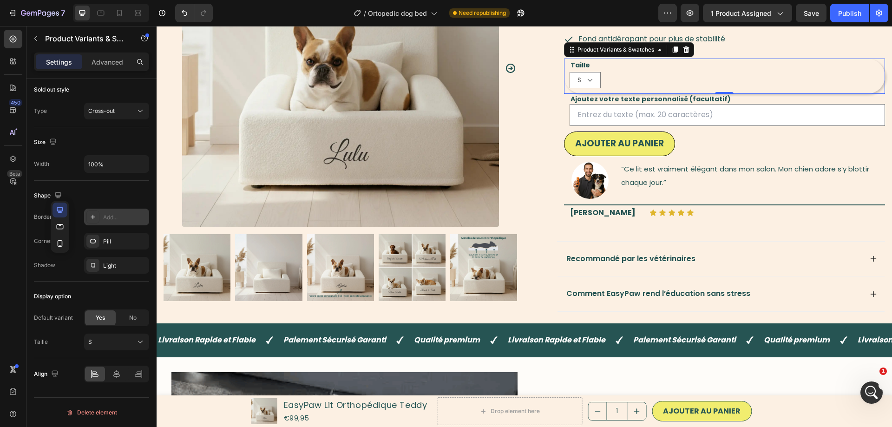
type input "35%"
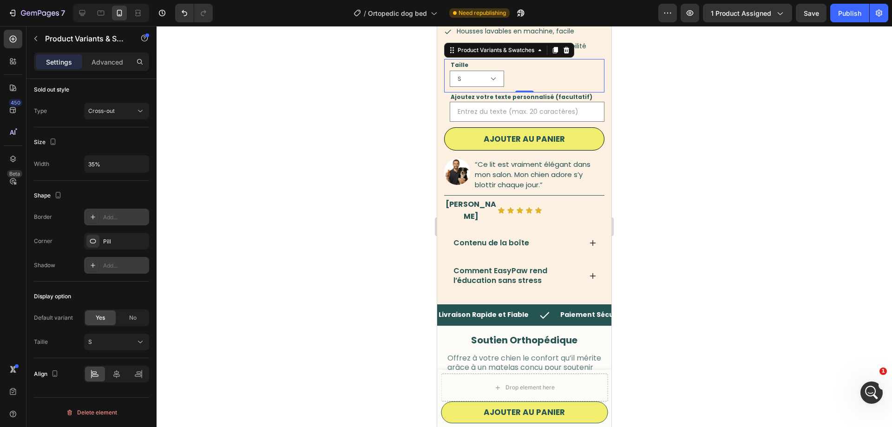
scroll to position [462, 0]
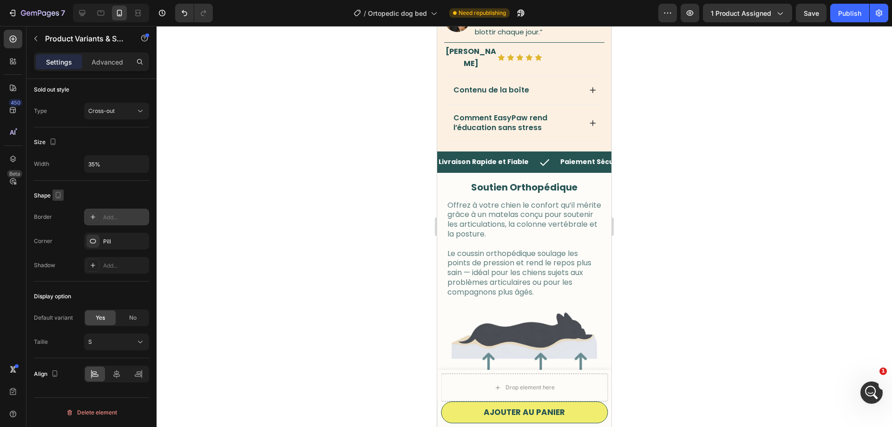
click at [54, 195] on icon "button" at bounding box center [57, 194] width 9 height 9
click at [62, 206] on icon "button" at bounding box center [59, 209] width 9 height 9
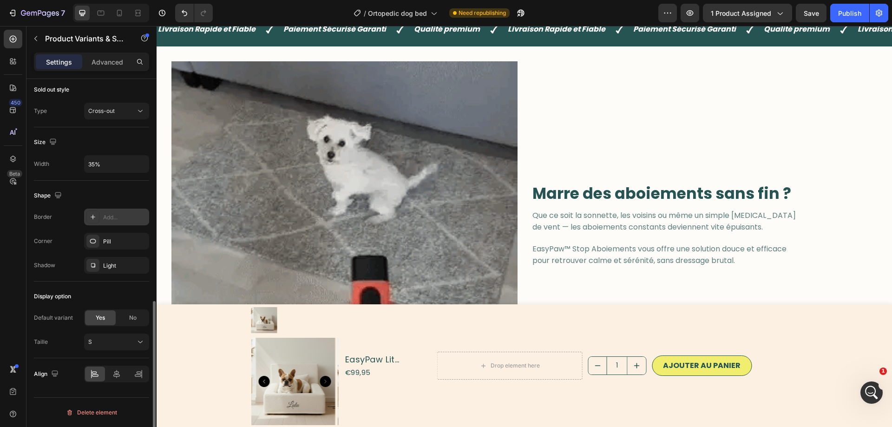
type input "10%"
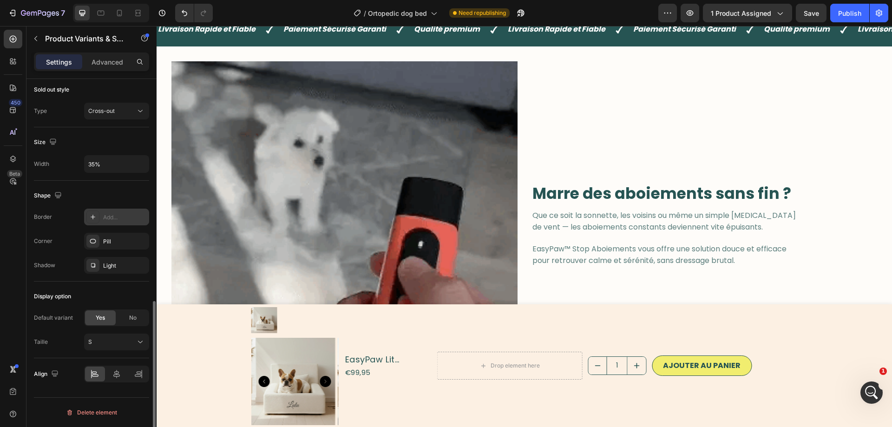
type input "14"
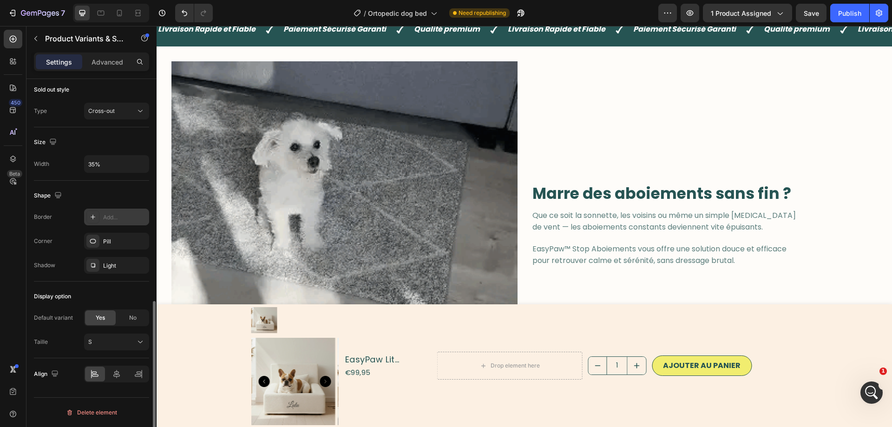
type input "100%"
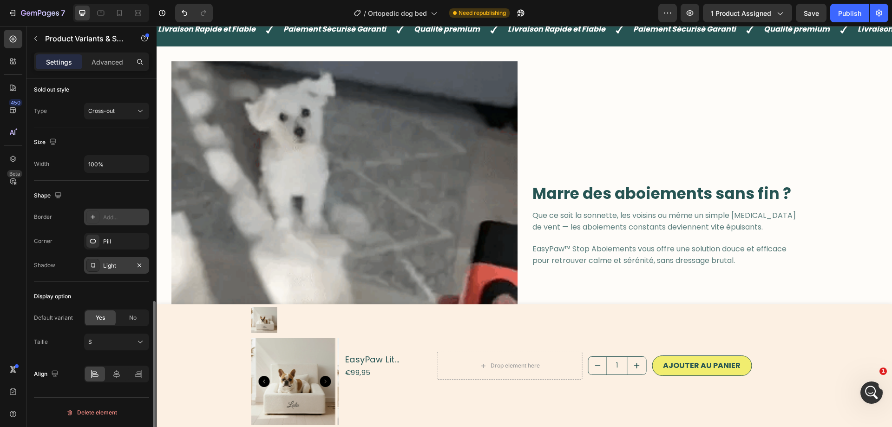
scroll to position [491, 0]
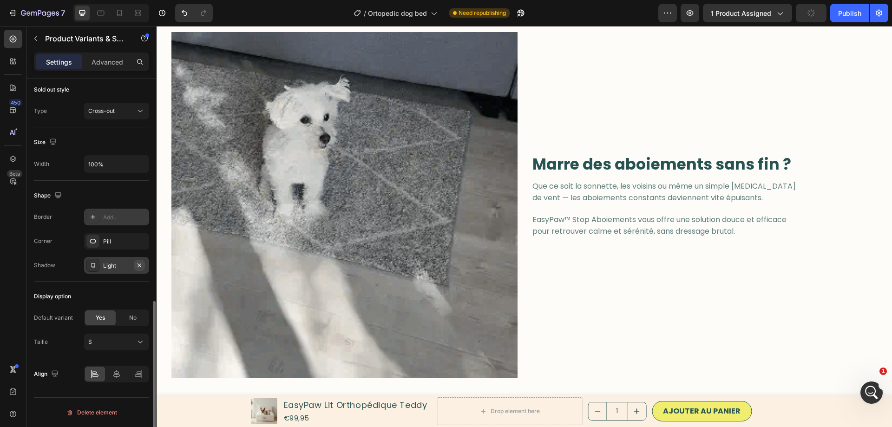
click at [137, 265] on icon "button" at bounding box center [139, 264] width 7 height 7
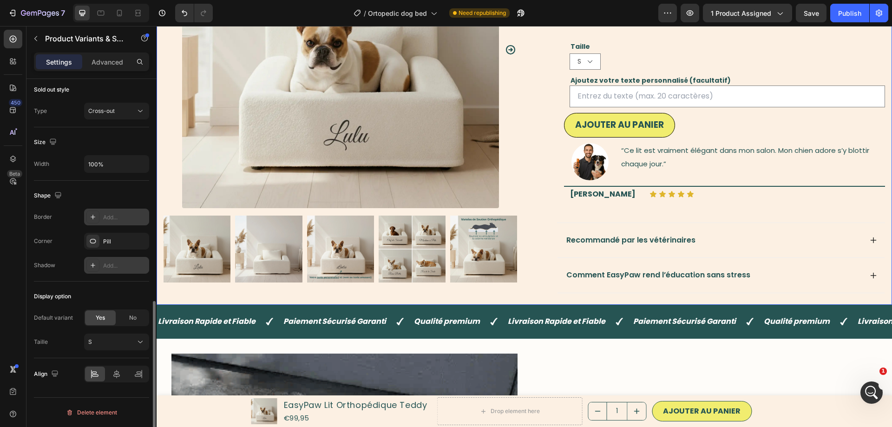
scroll to position [189, 0]
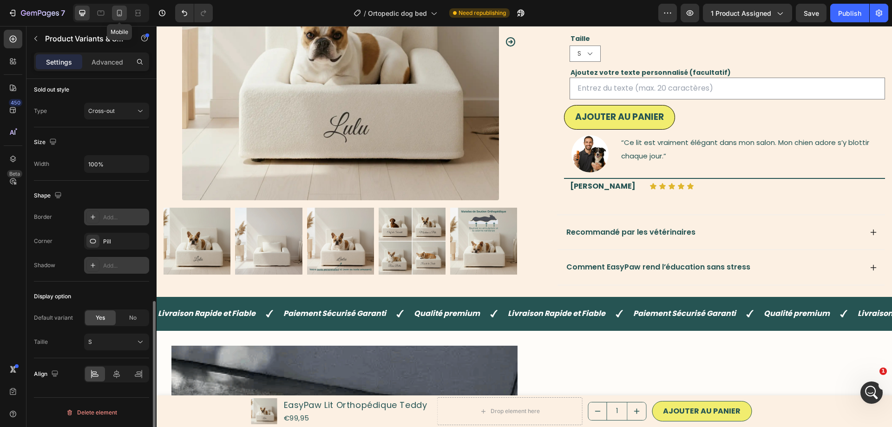
click at [120, 13] on icon at bounding box center [119, 12] width 9 height 9
type input "100%"
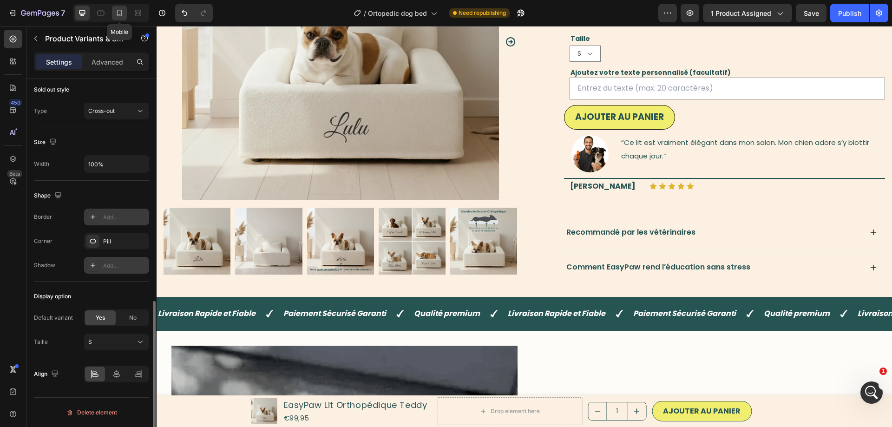
type input "12"
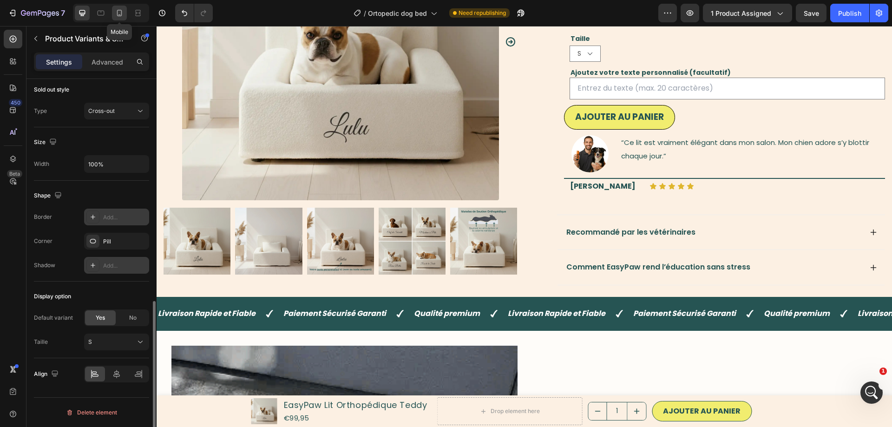
type input "35%"
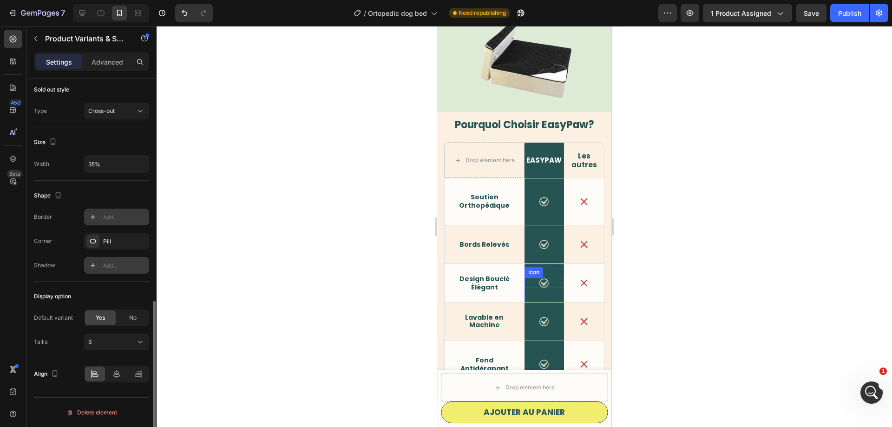
scroll to position [1146, 0]
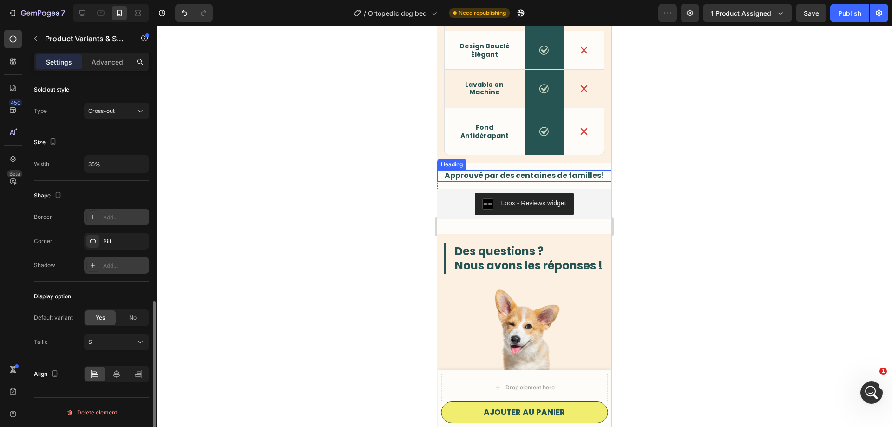
click at [555, 179] on strong "Approuvé par des centaines de familles!" at bounding box center [524, 175] width 160 height 11
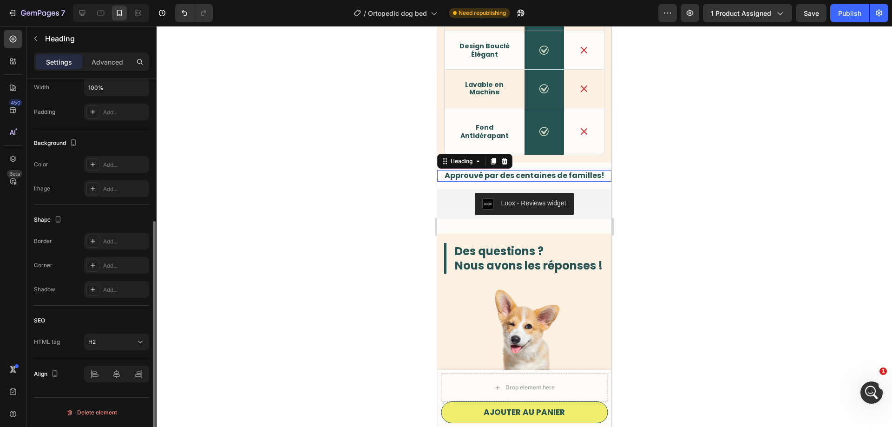
click at [555, 179] on strong "Approuvé par des centaines de familles!" at bounding box center [524, 175] width 160 height 11
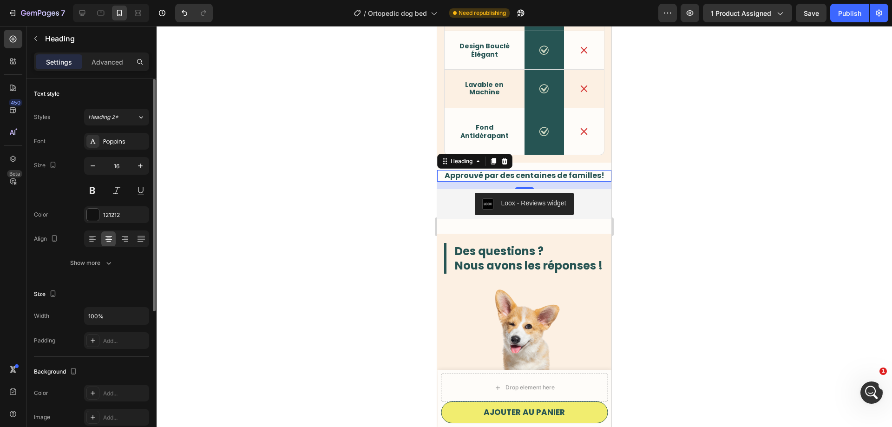
click at [493, 176] on strong "Approuvé par des centaines de familles!" at bounding box center [524, 175] width 160 height 11
click at [489, 175] on strong "Approuvé par des centaines de familles!" at bounding box center [524, 175] width 160 height 11
click at [531, 176] on strong "Approuvé par des centaines de familles!" at bounding box center [524, 175] width 160 height 11
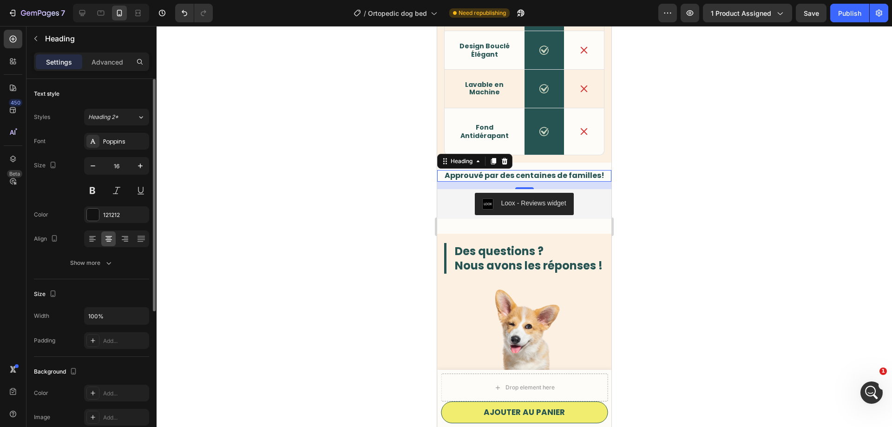
click at [523, 176] on strong "Approuvé par des centaines de familles!" at bounding box center [524, 175] width 160 height 11
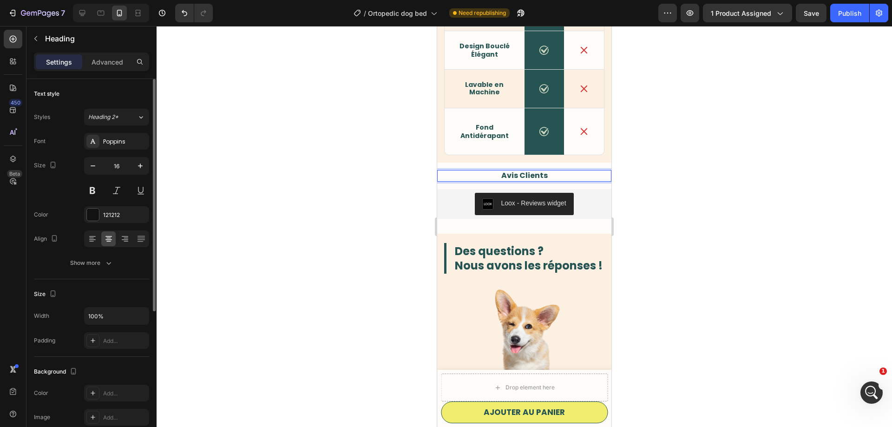
drag, startPoint x: 640, startPoint y: 178, endPoint x: 119, endPoint y: 154, distance: 521.1
click at [640, 178] on div at bounding box center [523, 226] width 735 height 401
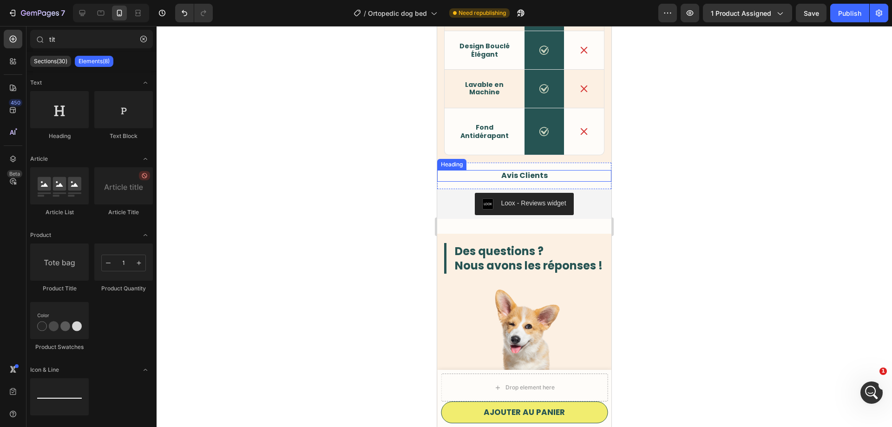
click at [547, 176] on p "⁠⁠⁠⁠⁠⁠⁠ Avis Clients" at bounding box center [524, 176] width 172 height 10
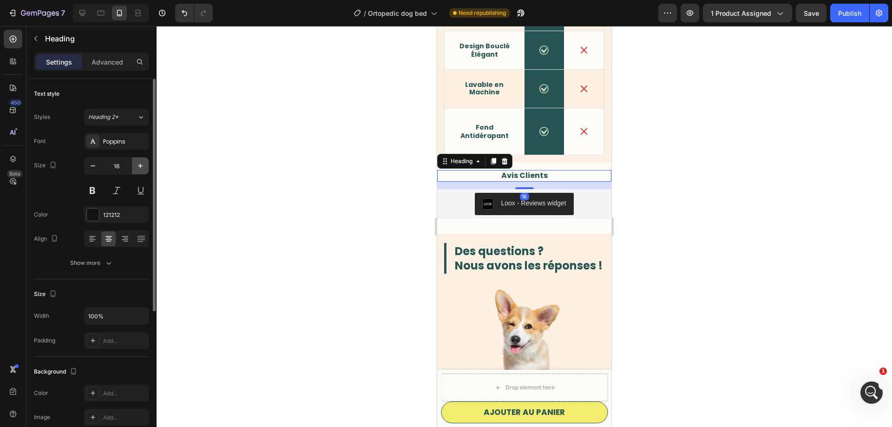
click at [135, 169] on button "button" at bounding box center [140, 165] width 17 height 17
click at [137, 168] on icon "button" at bounding box center [140, 165] width 9 height 9
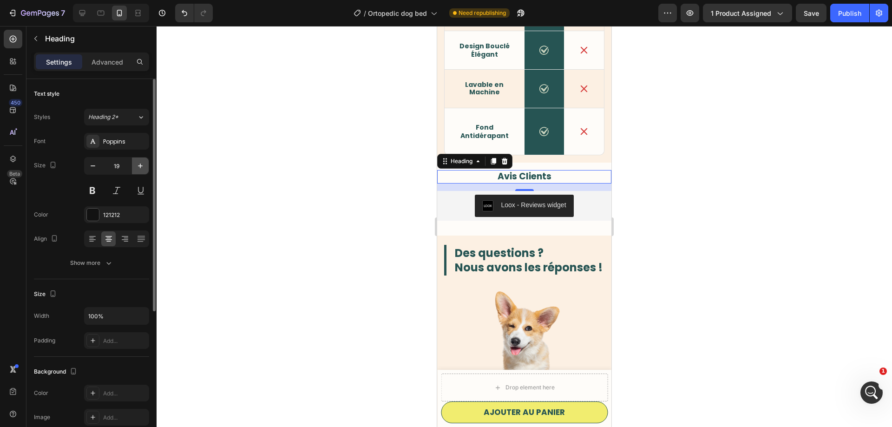
type input "20"
click at [326, 258] on div at bounding box center [523, 226] width 735 height 401
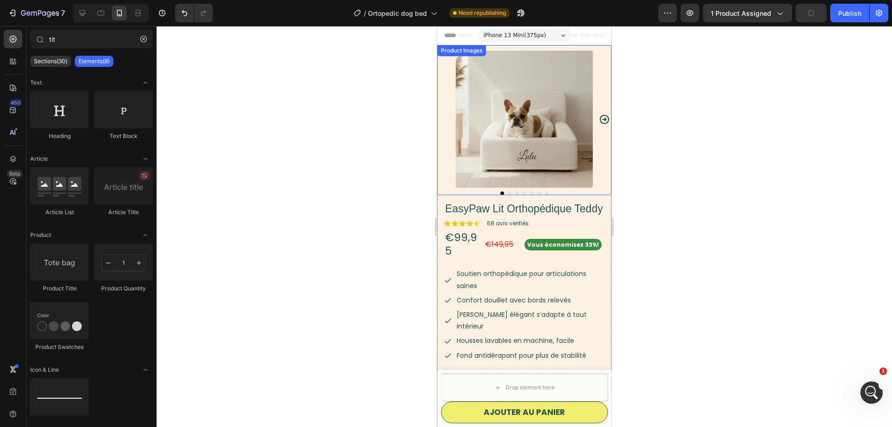
click at [603, 117] on icon "Carousel Next Arrow" at bounding box center [604, 119] width 11 height 11
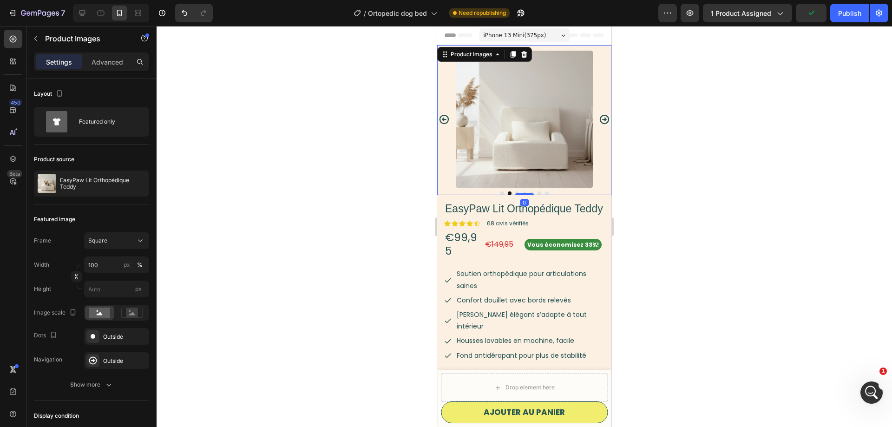
click at [603, 117] on icon "Carousel Next Arrow" at bounding box center [604, 119] width 11 height 11
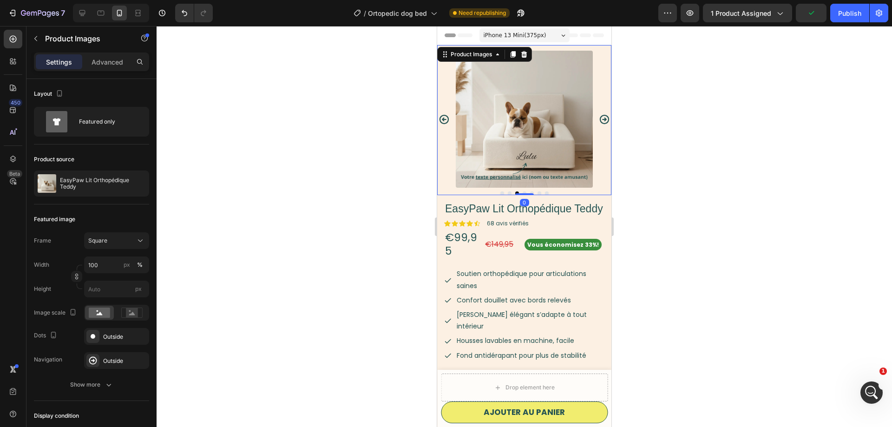
click at [603, 117] on icon "Carousel Next Arrow" at bounding box center [604, 119] width 11 height 11
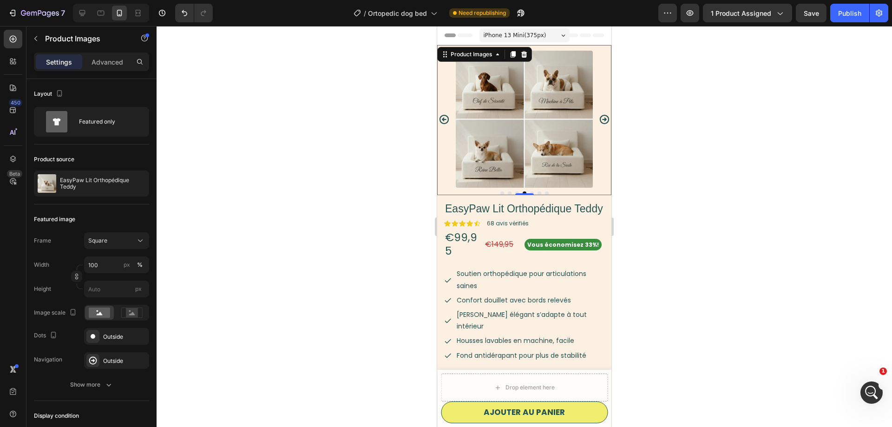
click at [603, 117] on icon "Carousel Next Arrow" at bounding box center [604, 119] width 11 height 11
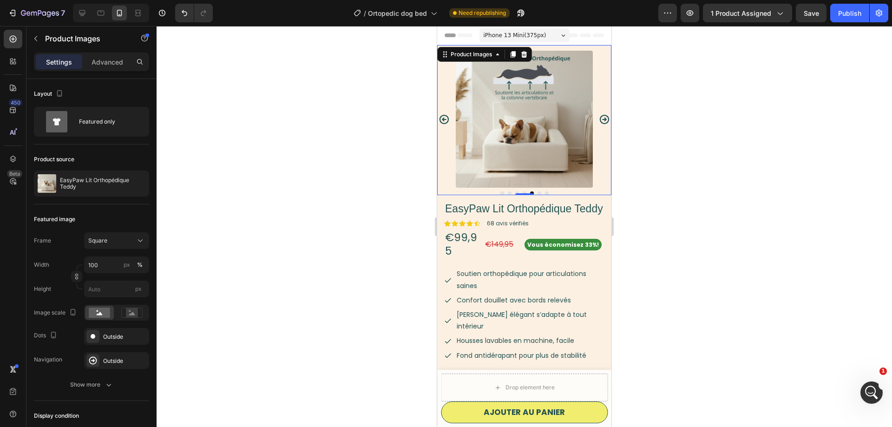
click at [603, 117] on icon "Carousel Next Arrow" at bounding box center [604, 119] width 11 height 11
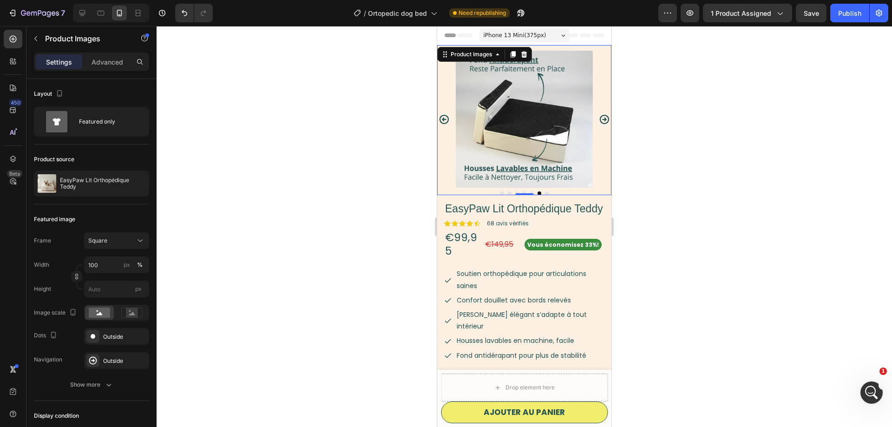
click at [603, 117] on icon "Carousel Next Arrow" at bounding box center [604, 119] width 11 height 11
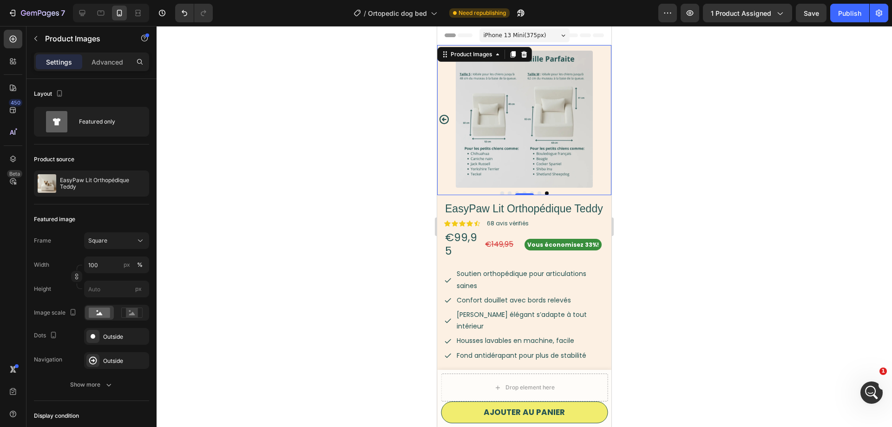
click at [603, 117] on div at bounding box center [524, 119] width 174 height 137
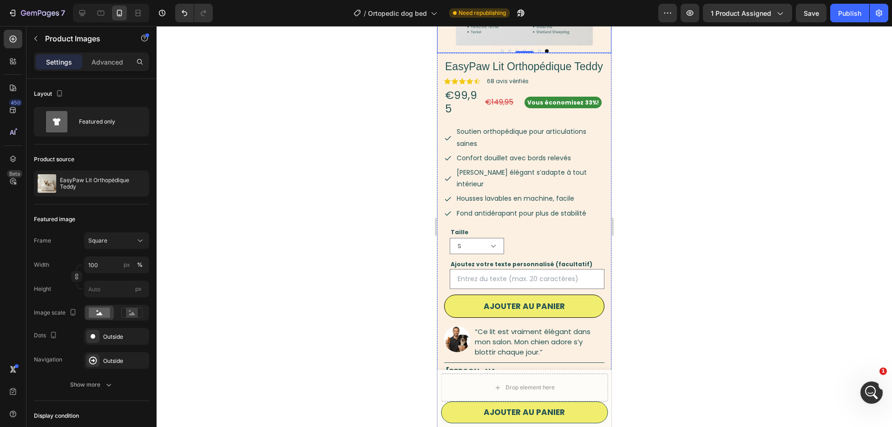
scroll to position [284, 0]
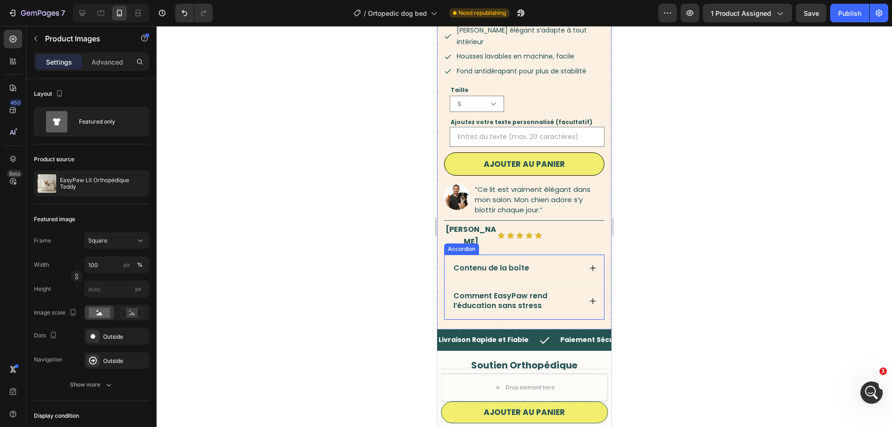
click at [552, 291] on p "Comment EasyPaw rend l’éducation sans stress" at bounding box center [516, 301] width 127 height 20
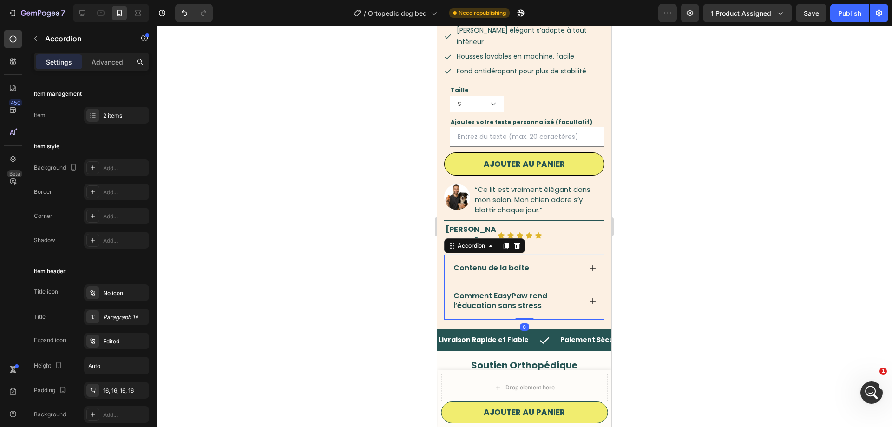
click at [589, 297] on icon at bounding box center [592, 300] width 7 height 7
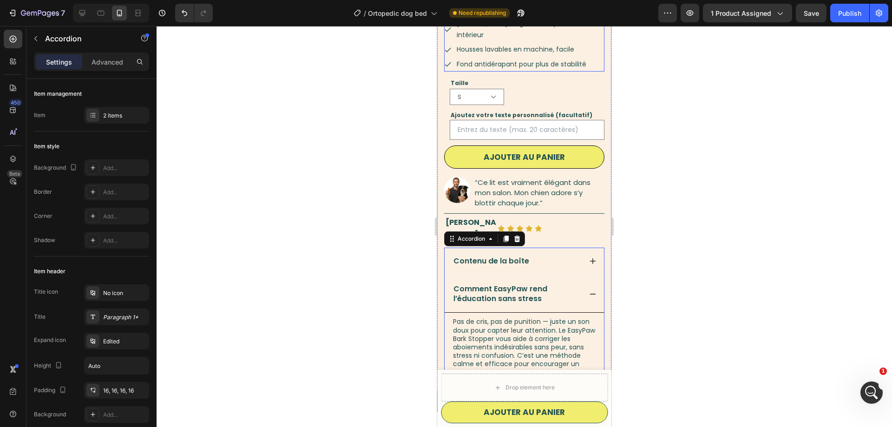
scroll to position [292, 0]
click at [502, 283] on span "Comment EasyPaw rend l’éducation sans stress" at bounding box center [500, 293] width 94 height 20
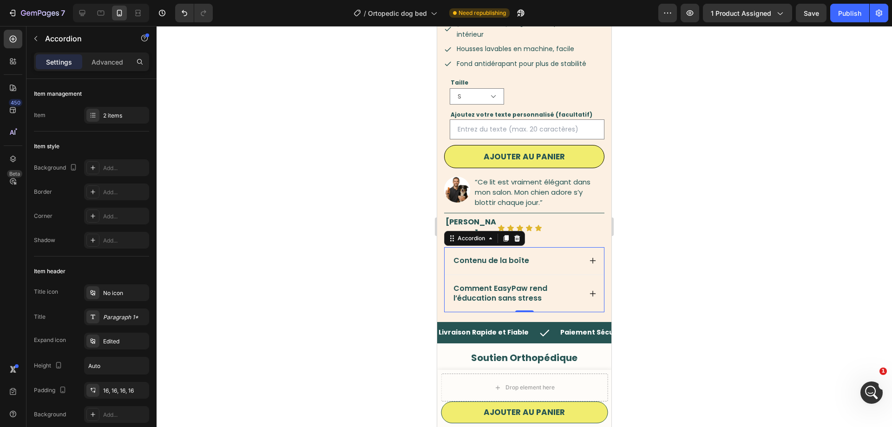
click at [487, 283] on span "Comment EasyPaw rend l’éducation sans stress" at bounding box center [500, 293] width 94 height 20
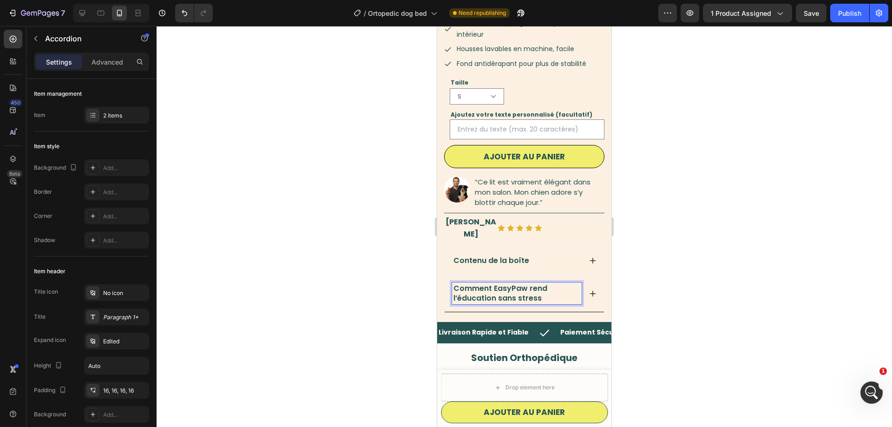
click at [487, 283] on span "Comment EasyPaw rend l’éducation sans stress" at bounding box center [500, 293] width 94 height 20
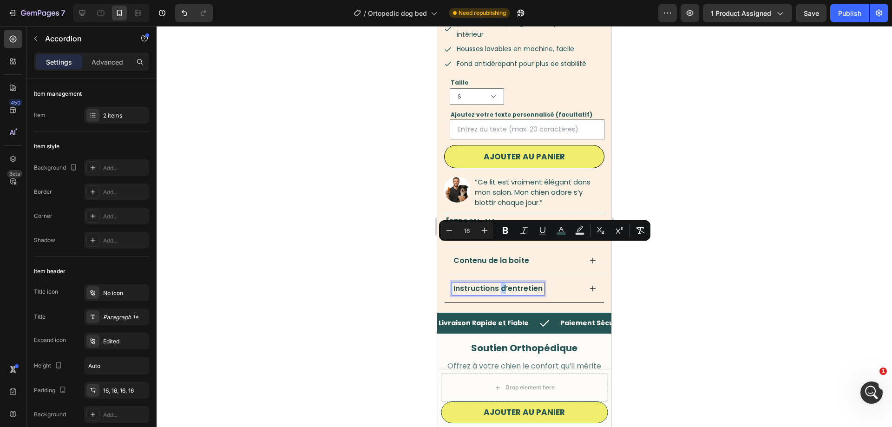
click at [500, 283] on span "Instructions d’entretien" at bounding box center [497, 288] width 89 height 11
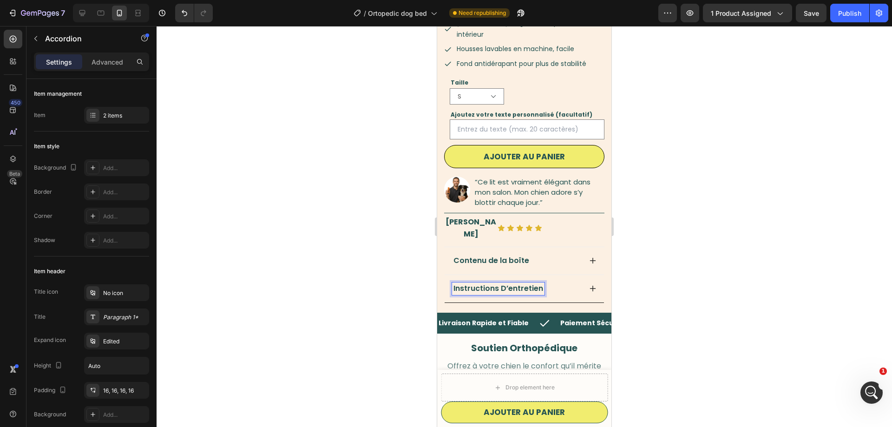
click at [597, 275] on div "Instructions D’entretien" at bounding box center [523, 289] width 159 height 28
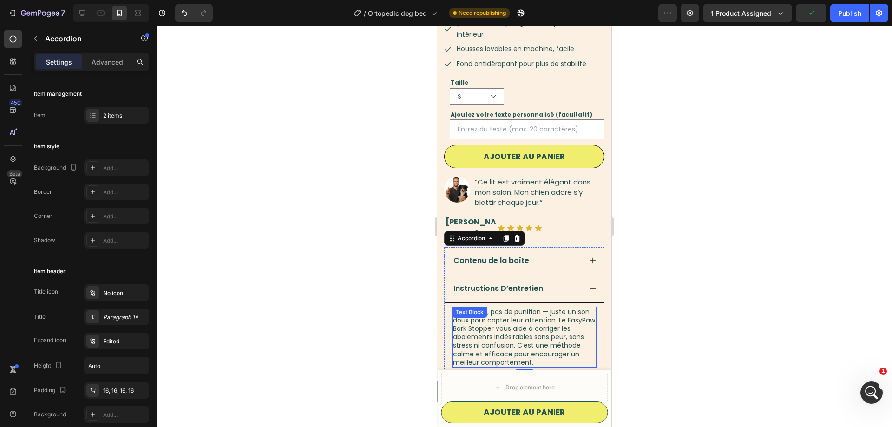
click at [517, 307] on span "Pas de cris, pas de punition — juste un son doux pour capter leur attention. Le…" at bounding box center [524, 337] width 142 height 60
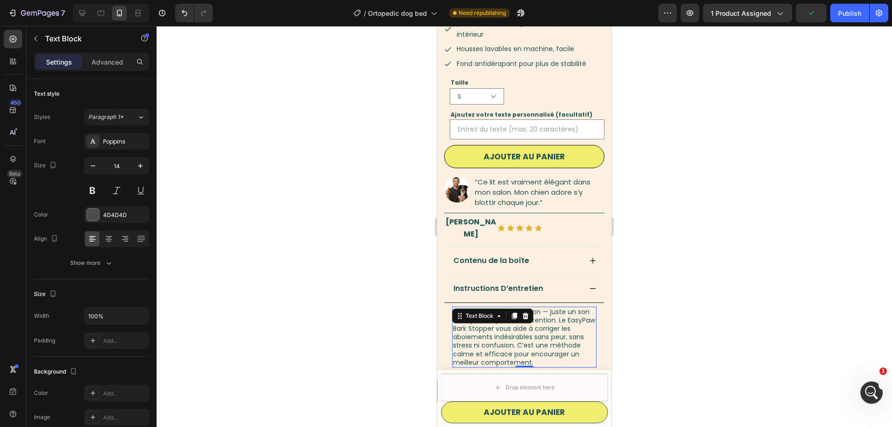
click at [517, 307] on span "Pas de cris, pas de punition — juste un son doux pour capter leur attention. Le…" at bounding box center [524, 337] width 142 height 60
click at [534, 307] on span "Pas de cris, pas de punition — juste un son doux pour capter leur attention. Le…" at bounding box center [524, 337] width 142 height 60
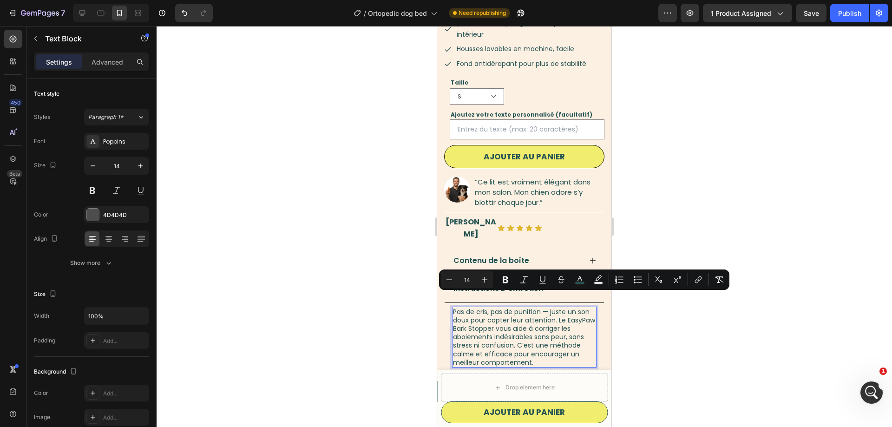
click at [534, 307] on span "Pas de cris, pas de punition — juste un son doux pour capter leur attention. Le…" at bounding box center [524, 337] width 142 height 60
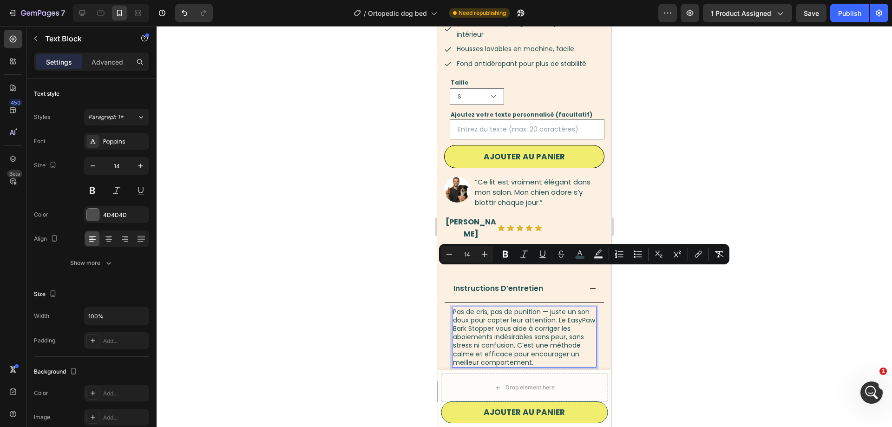
click at [528, 313] on span "Pas de cris, pas de punition — juste un son doux pour capter leur attention. Le…" at bounding box center [524, 337] width 142 height 60
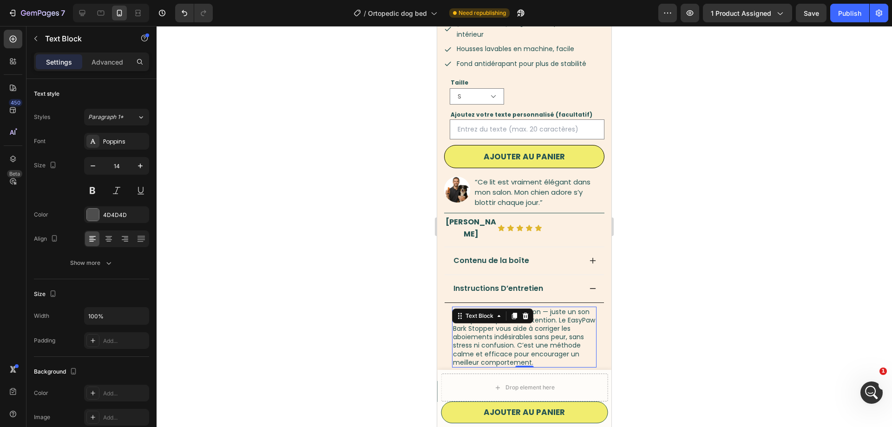
click at [536, 323] on p "Pas de cris, pas de punition — juste un son doux pour capter leur attention. Le…" at bounding box center [524, 336] width 143 height 59
click at [529, 323] on p "Pas de cris, pas de punition — juste un son doux pour capter leur attention. Le…" at bounding box center [524, 341] width 143 height 68
click at [529, 307] on span "Pas de cris, pas de punition — juste un son doux pour capter leur attention. Le…" at bounding box center [524, 337] width 142 height 60
click at [528, 323] on span "Pas de cris, pas de punition — juste un son doux pour capter leur attention. Le…" at bounding box center [524, 337] width 142 height 60
click at [530, 324] on span "Pas de cris, pas de punition — juste un son doux pour capter leur attention. Le…" at bounding box center [524, 337] width 142 height 60
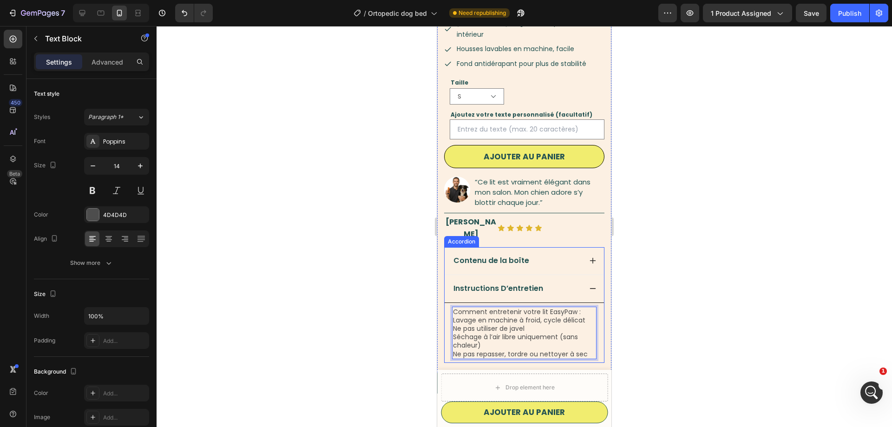
click at [542, 324] on p "Ne pas utiliser de javel" at bounding box center [524, 328] width 143 height 8
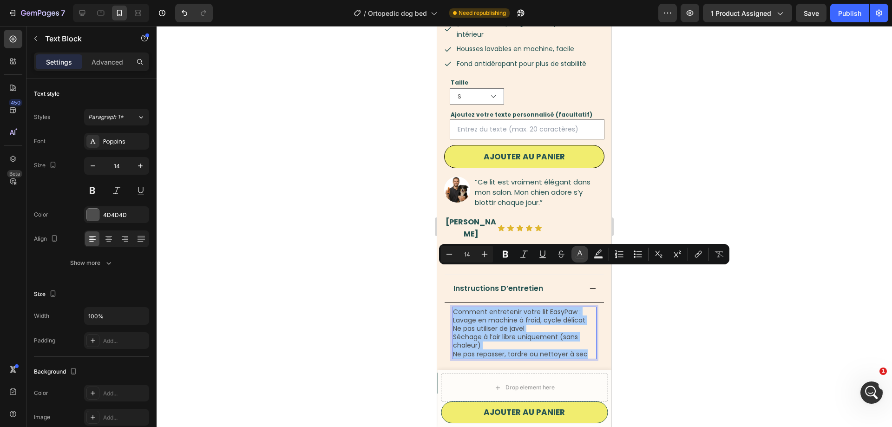
click at [576, 256] on rect "Editor contextual toolbar" at bounding box center [579, 257] width 9 height 2
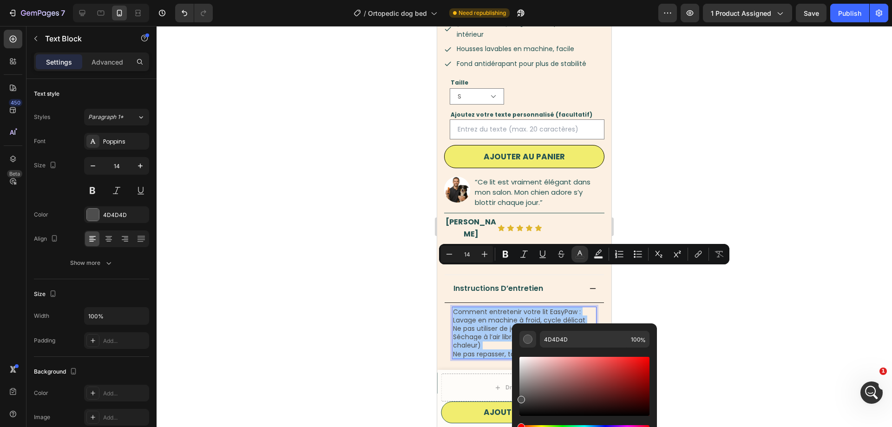
click at [386, 254] on div at bounding box center [523, 226] width 735 height 401
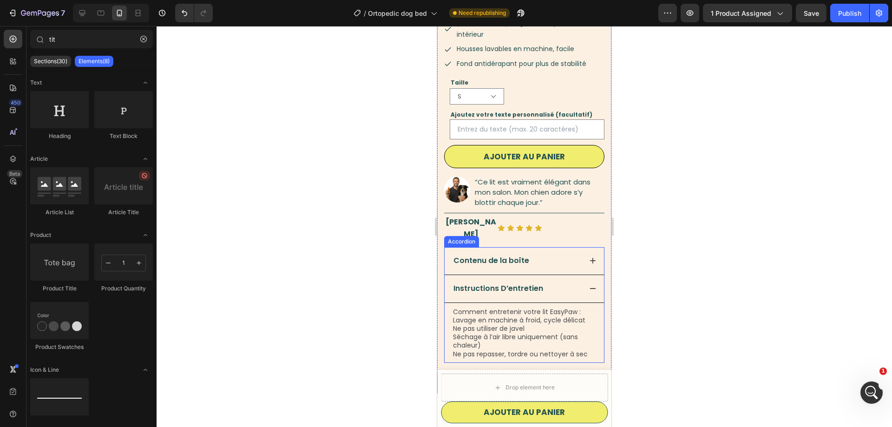
click at [488, 255] on span "Contenu de la boîte" at bounding box center [491, 260] width 76 height 11
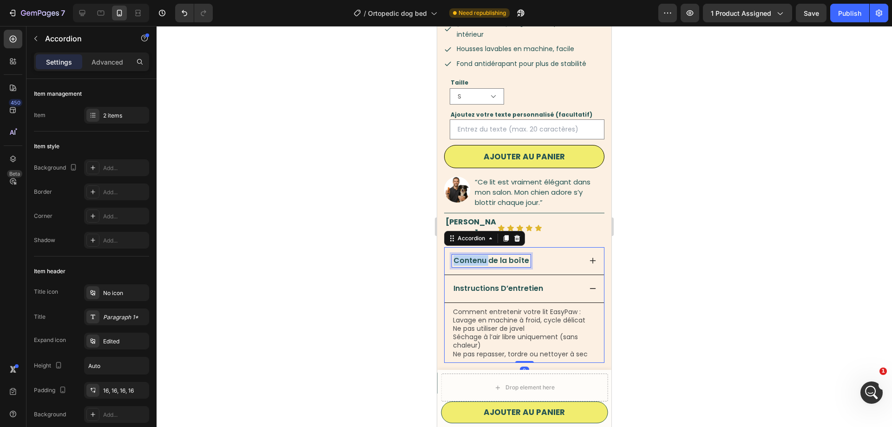
click at [470, 255] on span "Contenu de la boîte" at bounding box center [491, 260] width 76 height 11
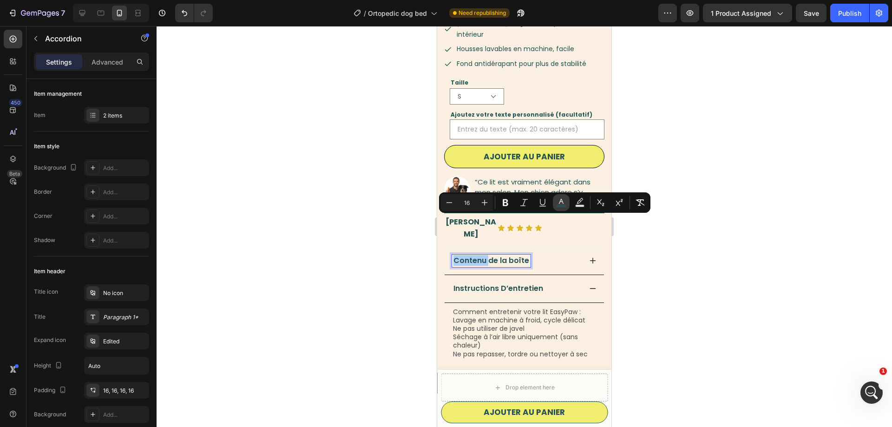
click at [560, 207] on button "color" at bounding box center [561, 202] width 17 height 17
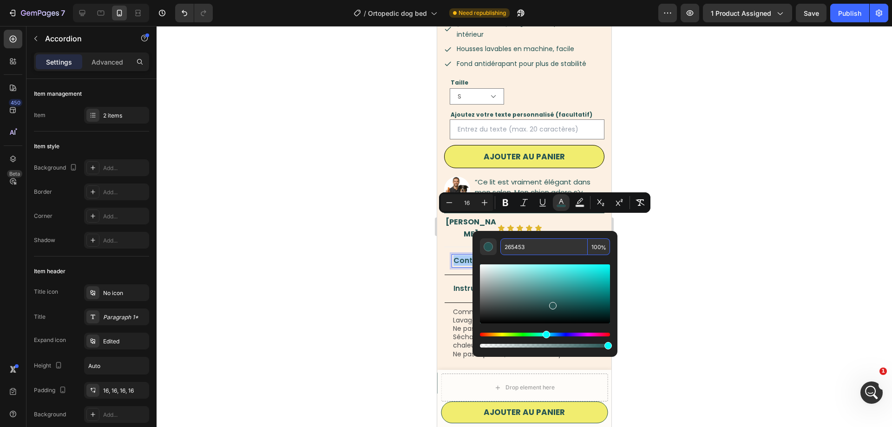
click at [547, 252] on input "265453" at bounding box center [543, 246] width 87 height 17
click at [465, 324] on p "Ne pas utiliser de javel" at bounding box center [524, 328] width 143 height 8
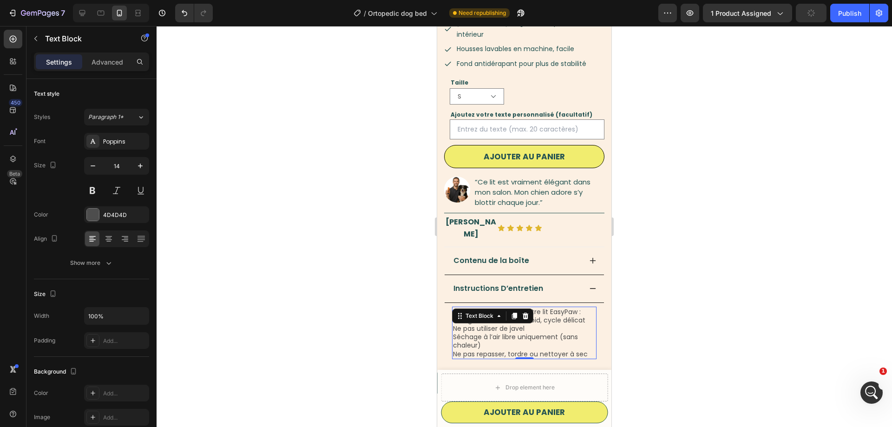
click at [465, 324] on p "Ne pas utiliser de javel" at bounding box center [524, 328] width 143 height 8
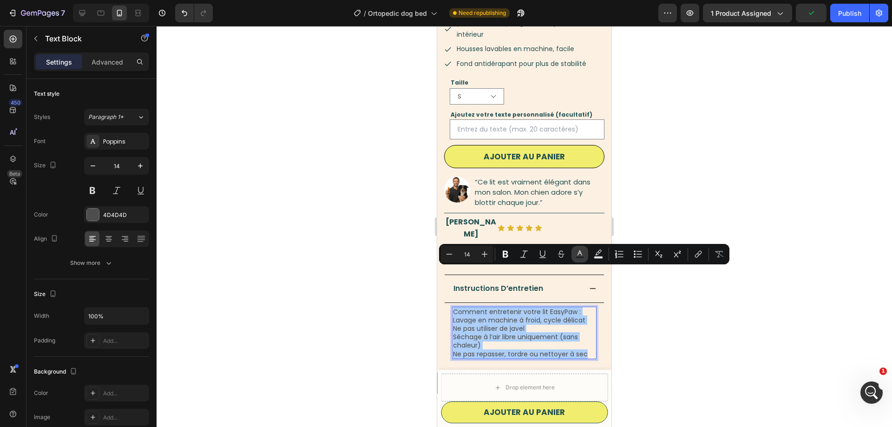
click at [574, 250] on button "Text Color" at bounding box center [579, 254] width 17 height 17
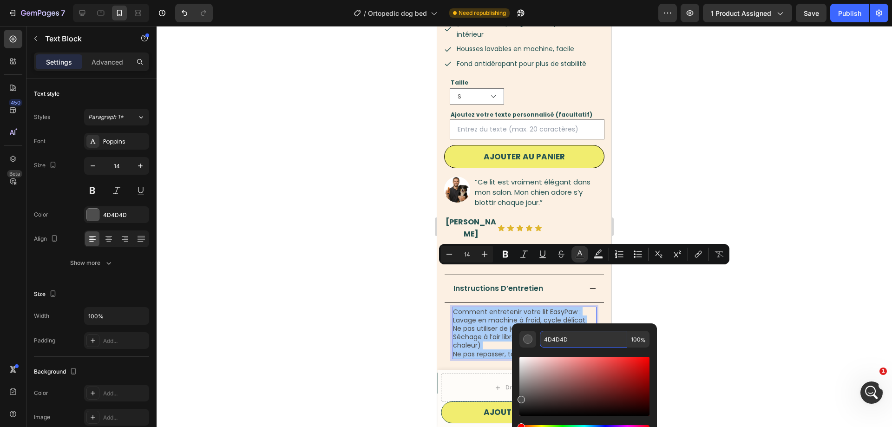
click at [567, 334] on input "4D4D4D" at bounding box center [583, 339] width 87 height 17
paste input "265453"
type input "265453"
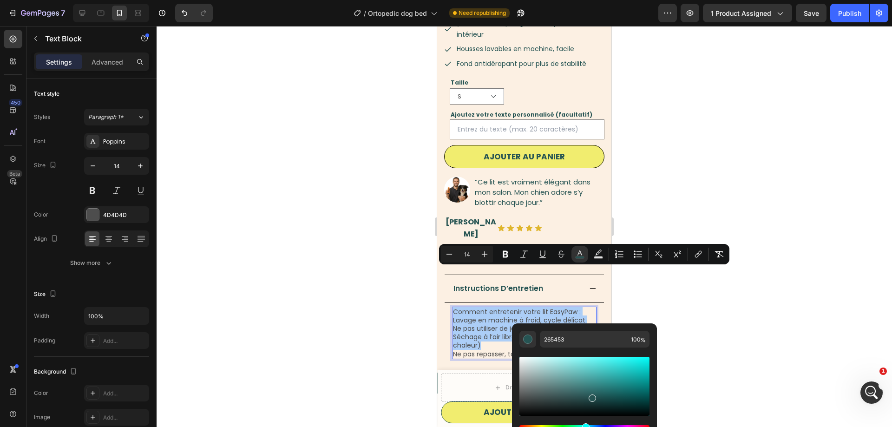
click at [670, 301] on div at bounding box center [523, 226] width 735 height 401
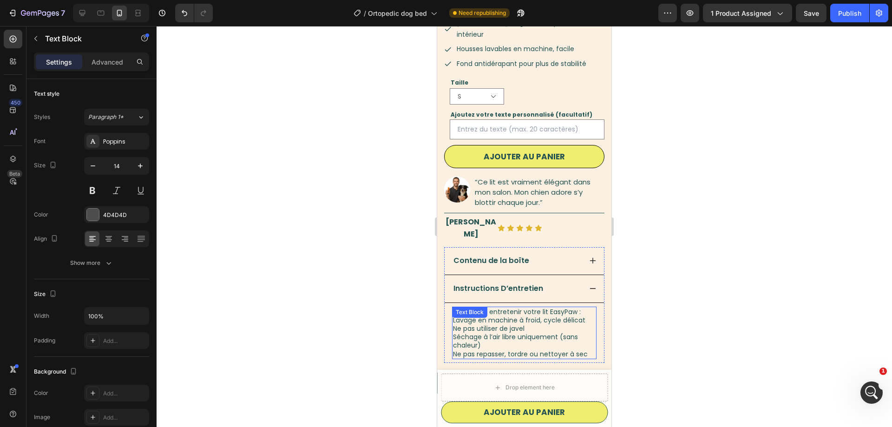
click at [528, 324] on p "Ne pas utiliser de javel" at bounding box center [524, 328] width 143 height 8
click at [588, 316] on p "Lavage en machine à froid, cycle délicat" at bounding box center [524, 320] width 143 height 8
click at [455, 315] on span "Lavage en machine à froid, cycle délicat" at bounding box center [519, 319] width 132 height 9
click at [453, 315] on span "Lavage en machine à froid, cycle délicat" at bounding box center [519, 319] width 132 height 9
click at [455, 315] on span "Lavage en machine à froid, cycle délicat" at bounding box center [519, 319] width 132 height 9
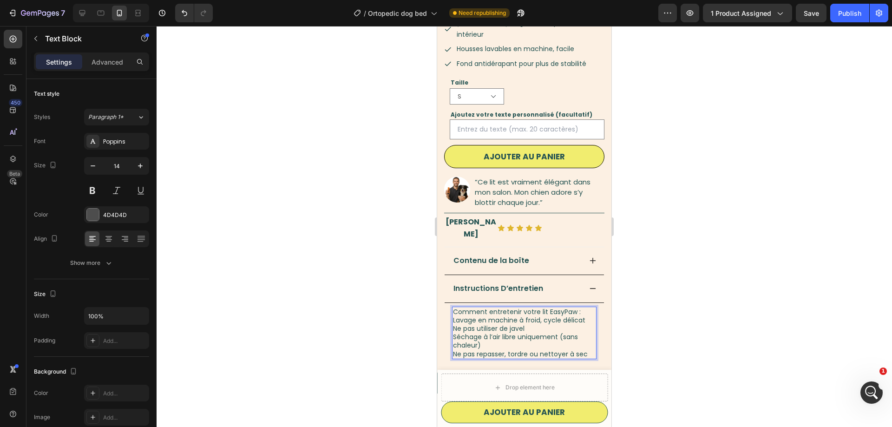
click at [454, 315] on span "Lavage en machine à froid, cycle délicat" at bounding box center [519, 319] width 132 height 9
click at [453, 315] on span "Lavage en machine à froid, cycle délicat" at bounding box center [519, 319] width 132 height 9
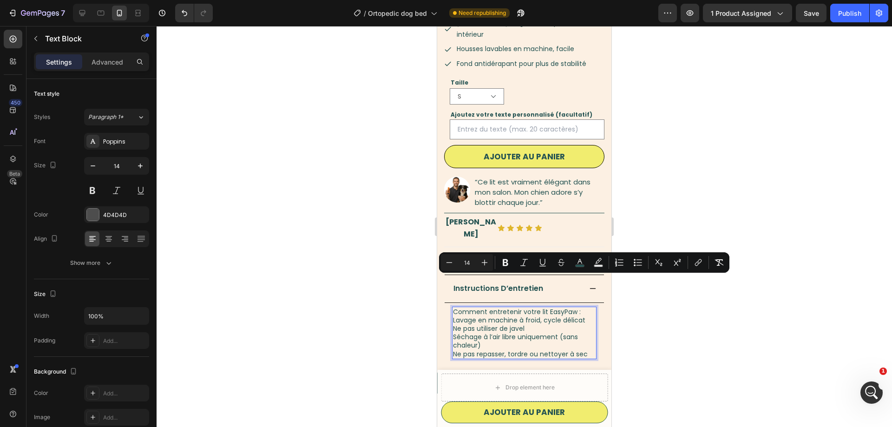
click at [453, 315] on span "Lavage en machine à froid, cycle délicat" at bounding box center [519, 319] width 132 height 9
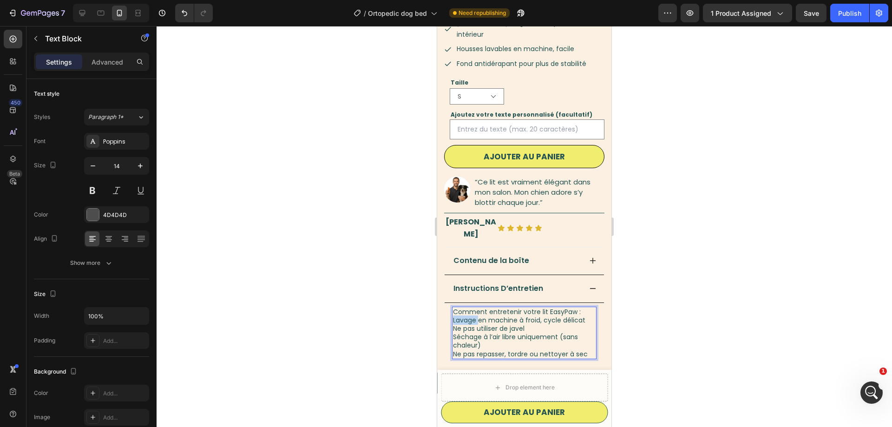
click at [453, 315] on span "Lavage en machine à froid, cycle délicat" at bounding box center [519, 319] width 132 height 9
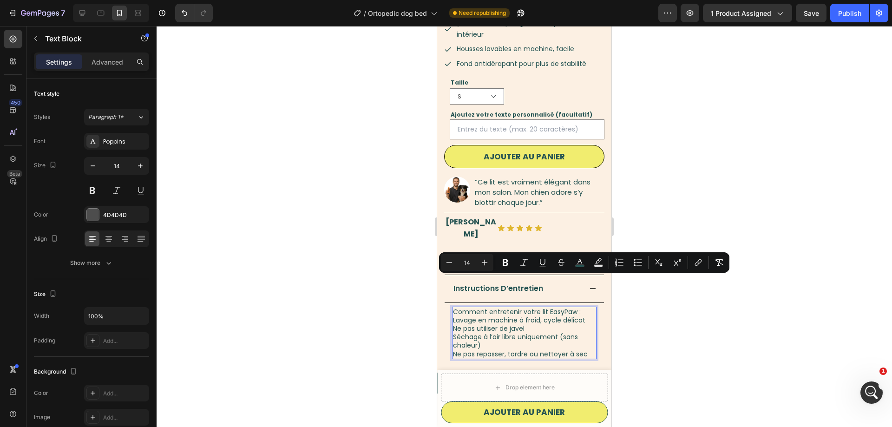
click at [453, 315] on span "Lavage en machine à froid, cycle délicat" at bounding box center [519, 319] width 132 height 9
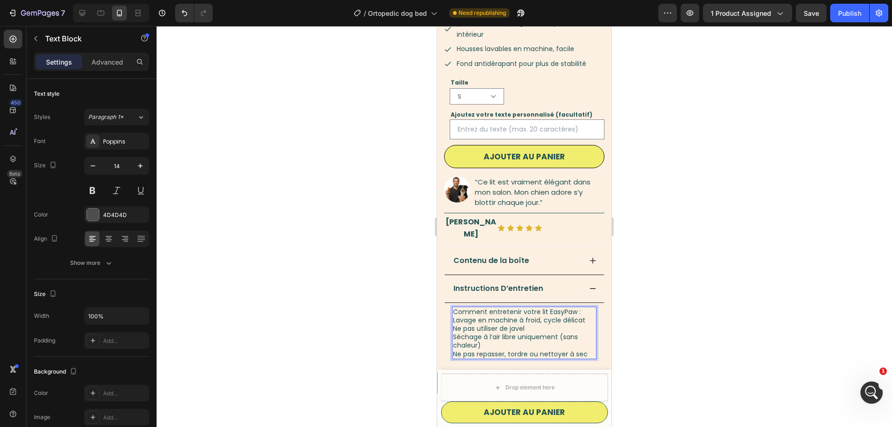
click at [453, 315] on span "Lavage en machine à froid, cycle délicat" at bounding box center [519, 319] width 132 height 9
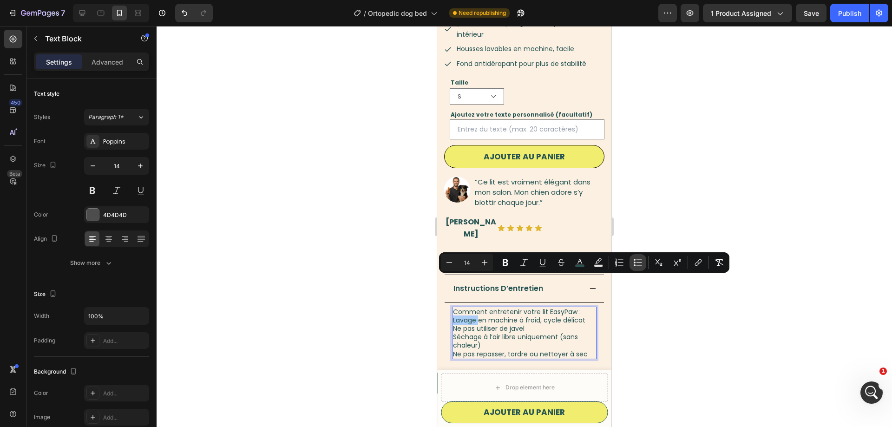
click at [638, 262] on icon "Editor contextual toolbar" at bounding box center [639, 262] width 6 height 0
type input "14"
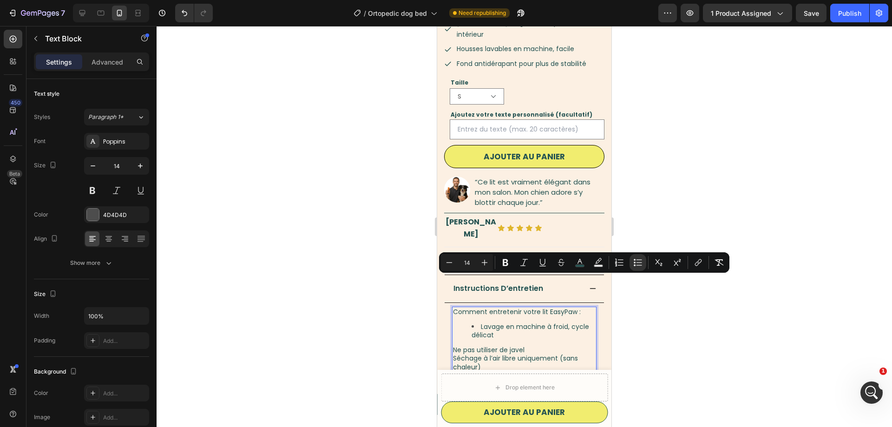
drag, startPoint x: 497, startPoint y: 290, endPoint x: 470, endPoint y: 287, distance: 26.7
click at [497, 322] on span "Lavage en machine à froid, cycle délicat" at bounding box center [529, 331] width 117 height 18
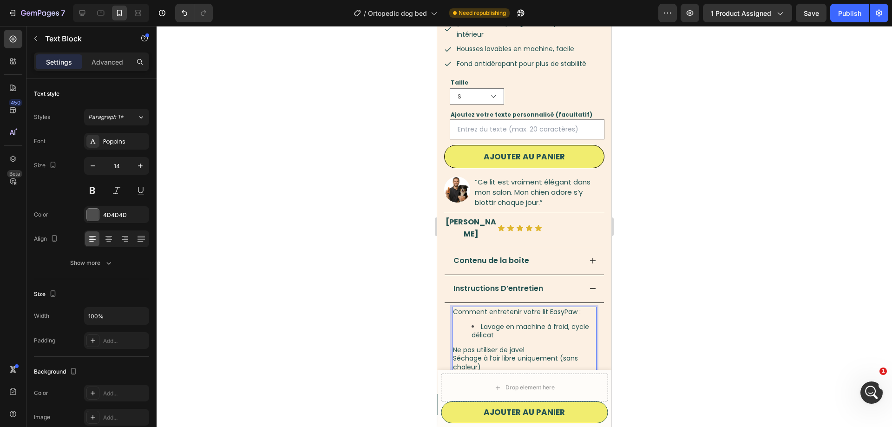
click at [470, 322] on ul "Lavage en machine à froid, cycle délicat" at bounding box center [524, 330] width 143 height 17
click at [507, 322] on li "Lavage en machine à froid, cycle délicat" at bounding box center [533, 330] width 124 height 17
click at [455, 345] on span "Ne pas utiliser de javel" at bounding box center [489, 349] width 72 height 9
click at [455, 353] on span "Séchage à l’air libre uniquement (sans chaleur)" at bounding box center [515, 362] width 125 height 18
click at [454, 371] on span "Ne pas repasser, tordre ou nettoyer à sec" at bounding box center [520, 375] width 135 height 9
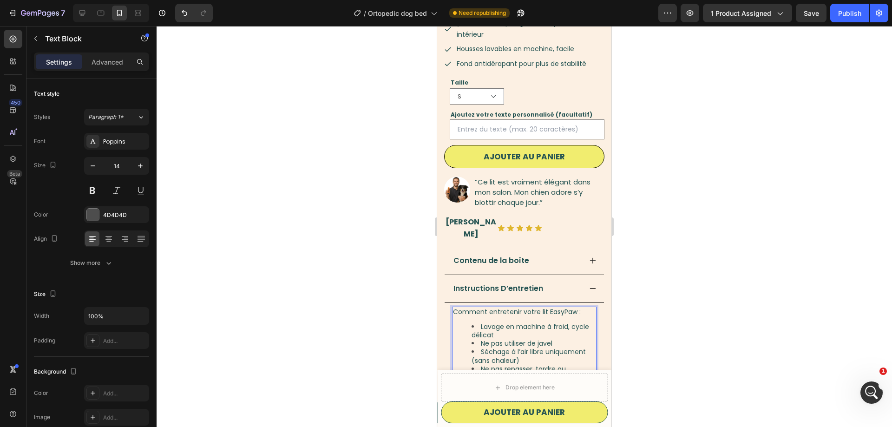
click at [523, 365] on li "Ne pas repasser, tordre ou nettoyer à sec" at bounding box center [533, 373] width 124 height 17
click at [476, 339] on li "Ne pas utiliser de javel" at bounding box center [533, 343] width 124 height 8
click at [474, 339] on li "Ne pas utiliser de javel" at bounding box center [533, 343] width 124 height 8
click at [512, 365] on li "Ne pas repasser, tordre ou nettoyer à sec" at bounding box center [533, 373] width 124 height 17
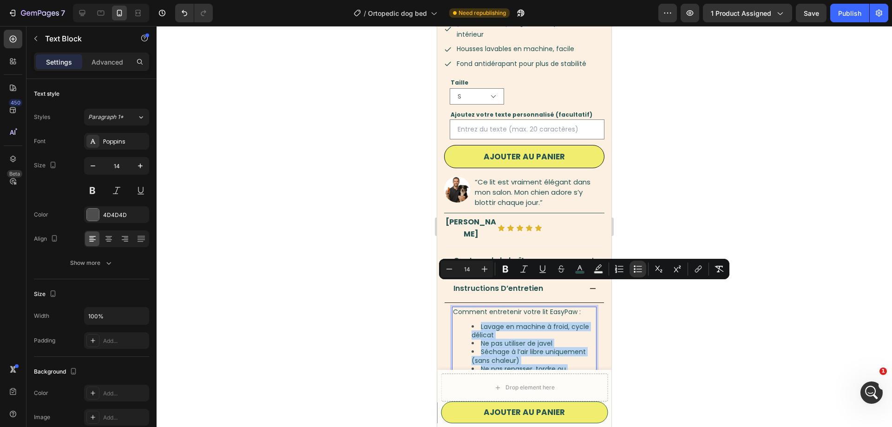
drag, startPoint x: 498, startPoint y: 339, endPoint x: 463, endPoint y: 289, distance: 60.9
click at [463, 322] on ul "Lavage en machine à froid, cycle délicat Ne pas utiliser de javel Séchage à l’a…" at bounding box center [524, 351] width 143 height 59
click at [378, 300] on div at bounding box center [523, 226] width 735 height 401
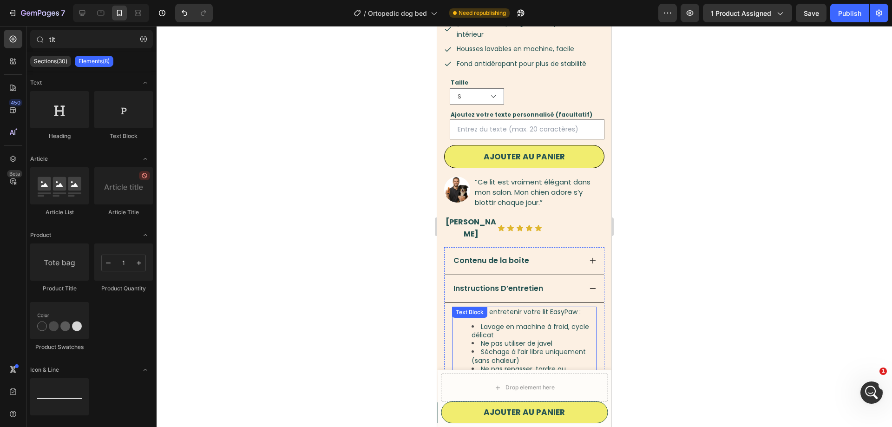
click at [558, 347] on li "Séchage à l’air libre uniquement (sans chaleur)" at bounding box center [533, 355] width 124 height 17
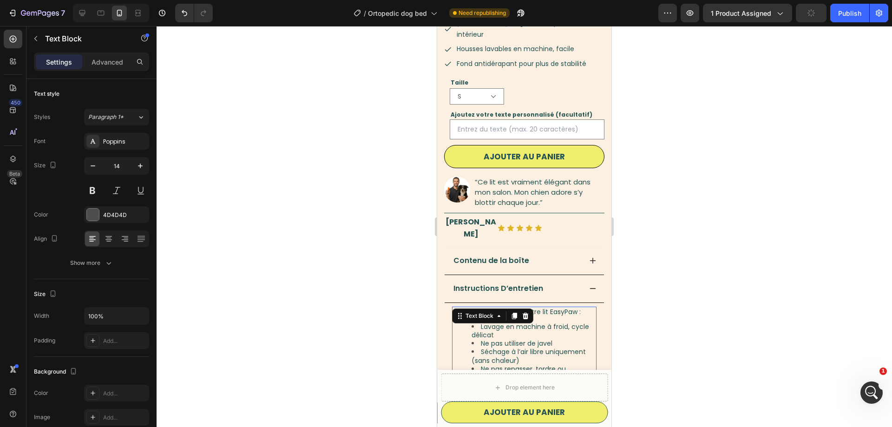
click at [691, 313] on div at bounding box center [523, 226] width 735 height 401
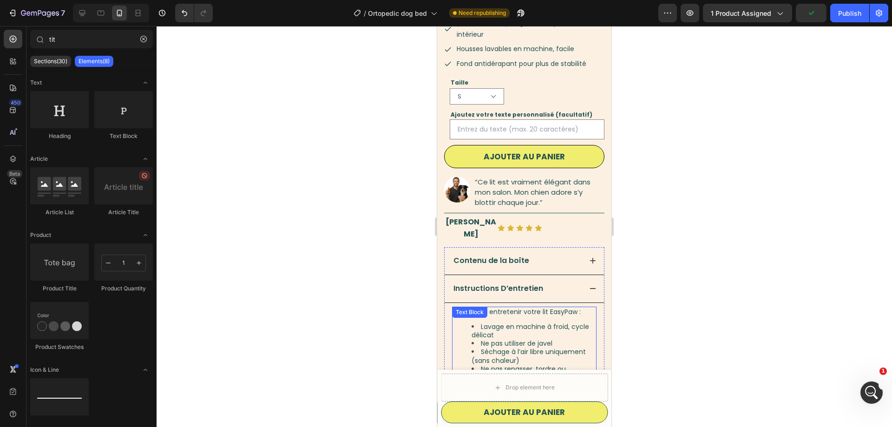
click at [550, 322] on li "Lavage en machine à froid, cycle délicat" at bounding box center [533, 330] width 124 height 17
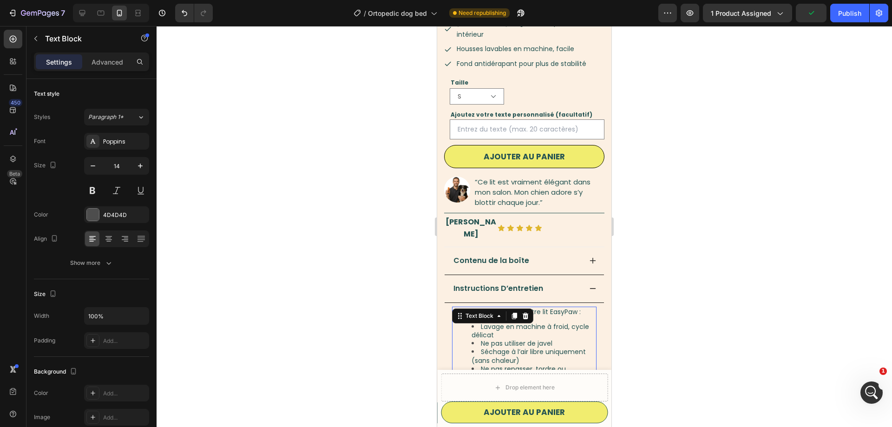
click at [569, 306] on div "Comment entretenir votre lit EasyPaw : Lavage en machine à froid, cycle délicat…" at bounding box center [524, 347] width 144 height 83
click at [649, 274] on div at bounding box center [523, 226] width 735 height 401
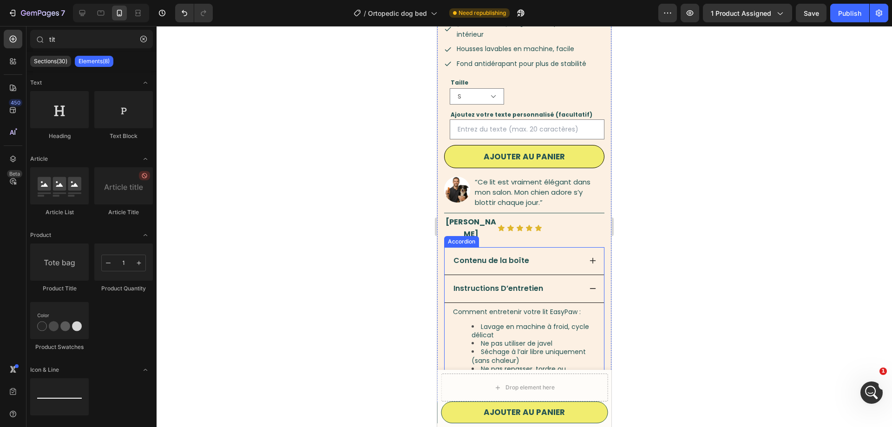
click at [593, 285] on icon at bounding box center [592, 288] width 7 height 7
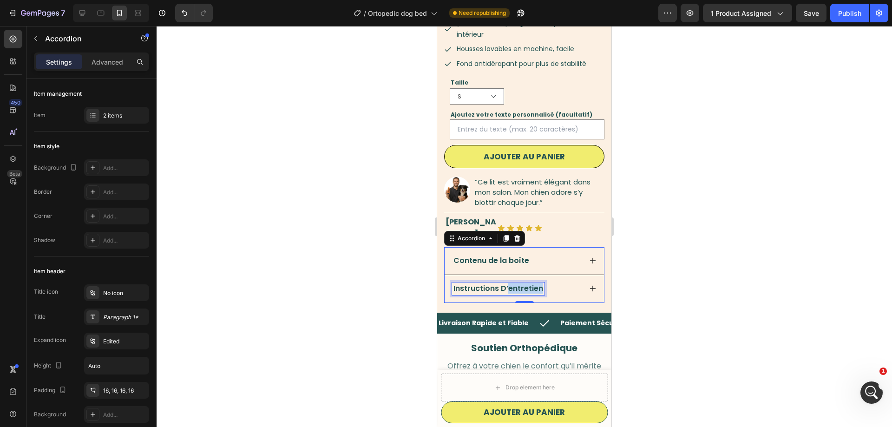
click at [509, 283] on span "Instructions D’entretien" at bounding box center [498, 288] width 90 height 11
drag, startPoint x: 504, startPoint y: 247, endPoint x: 503, endPoint y: 251, distance: 4.8
click at [504, 283] on span "Instructions D’entretien" at bounding box center [498, 288] width 90 height 11
click at [502, 283] on span "Instructions D’entretien" at bounding box center [498, 288] width 90 height 11
click at [331, 262] on div at bounding box center [523, 226] width 735 height 401
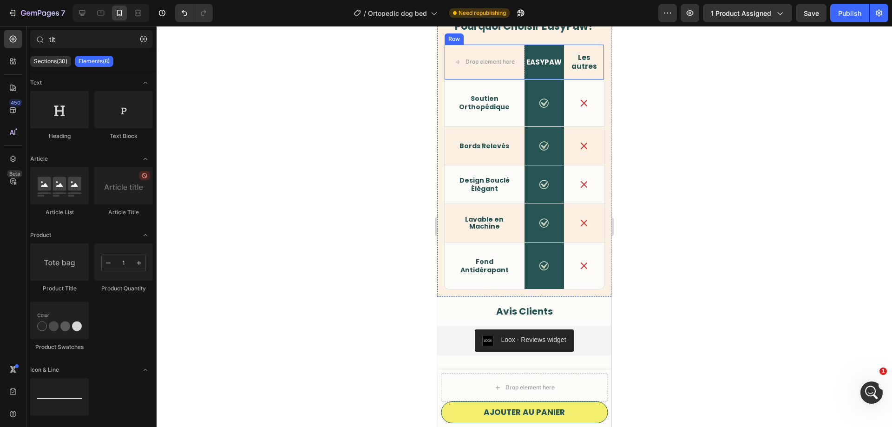
scroll to position [813, 0]
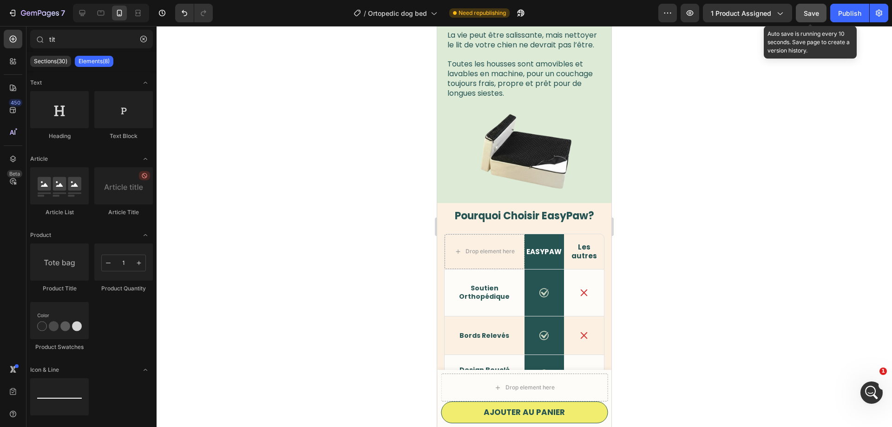
click at [808, 19] on button "Save" at bounding box center [810, 13] width 31 height 19
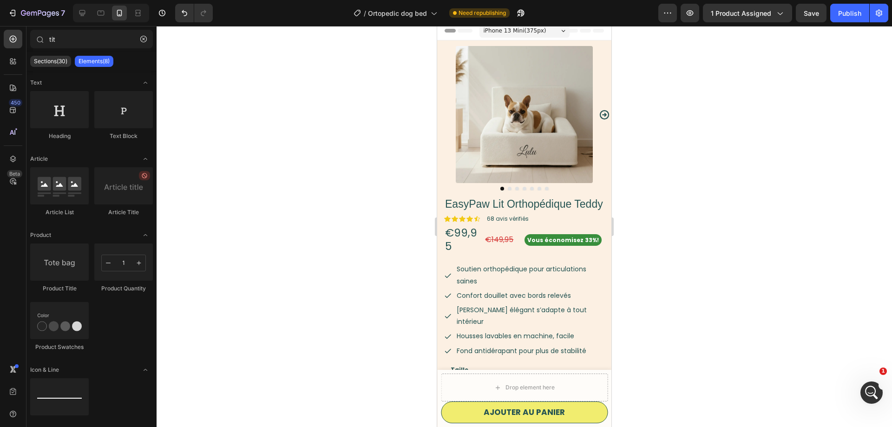
scroll to position [0, 0]
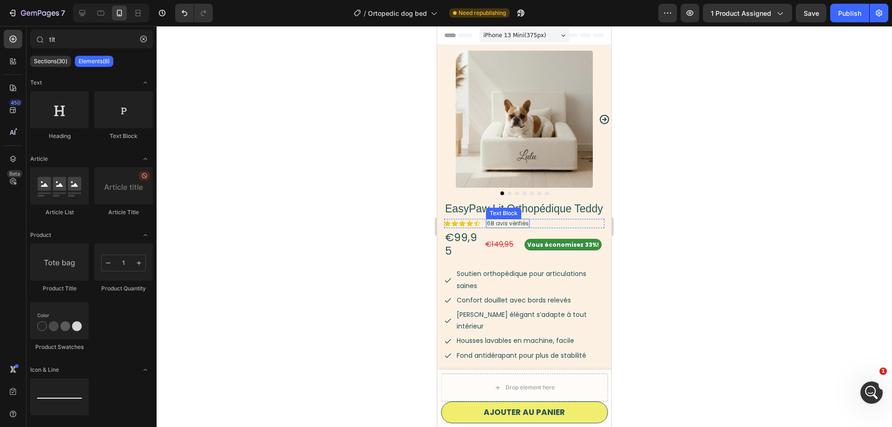
click at [501, 225] on span "68 avis vérifiés" at bounding box center [508, 223] width 42 height 8
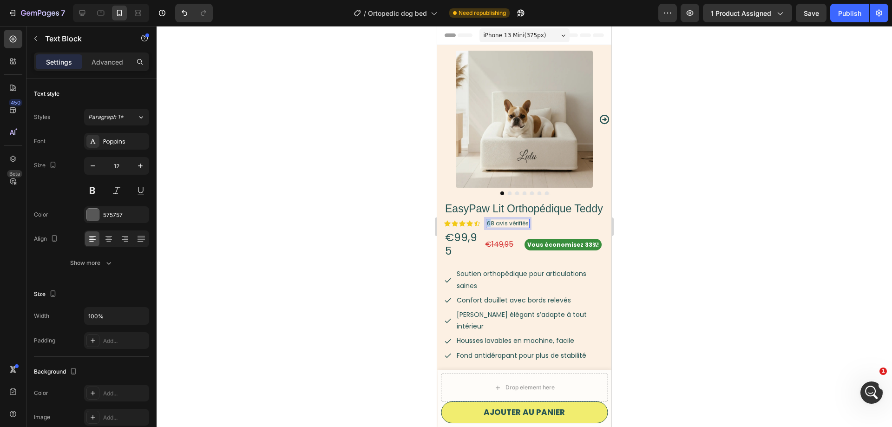
click at [488, 221] on span "68 avis vérifiés" at bounding box center [508, 223] width 42 height 8
click at [311, 224] on div at bounding box center [523, 226] width 735 height 401
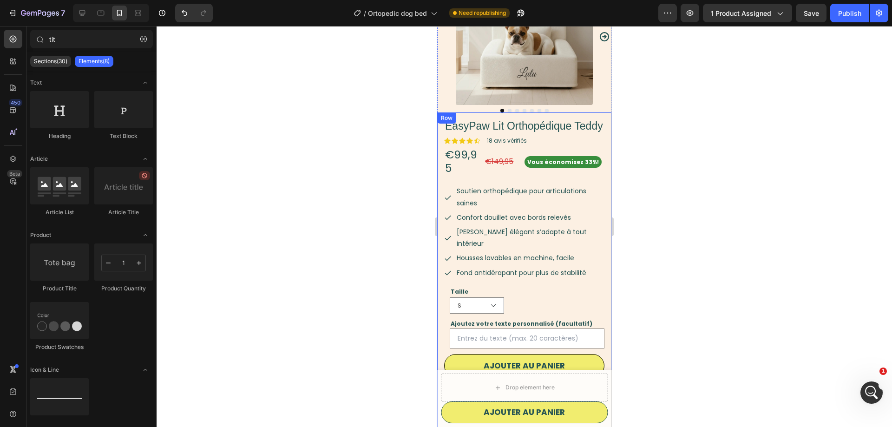
scroll to position [189, 0]
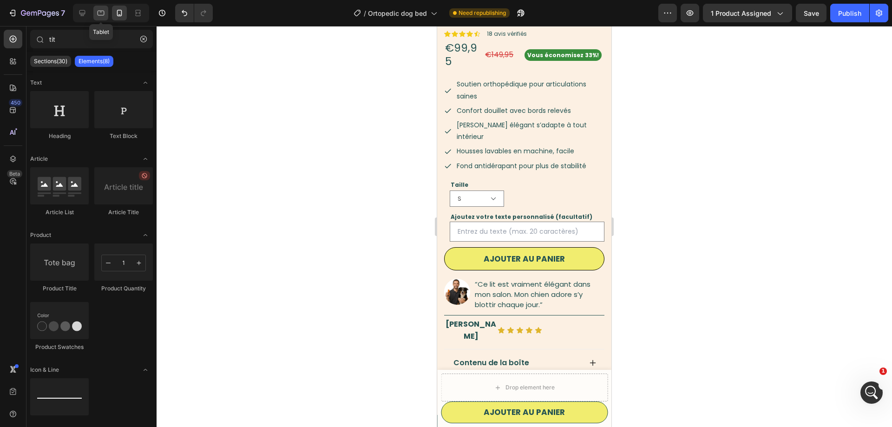
click at [104, 11] on icon at bounding box center [101, 13] width 7 height 5
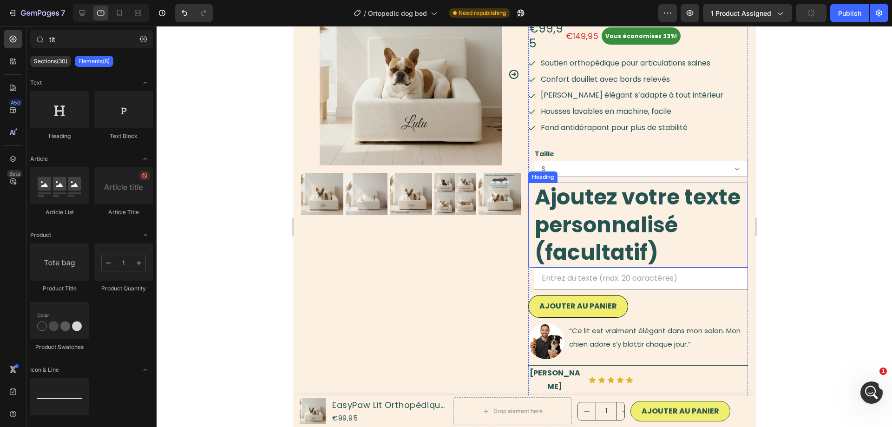
scroll to position [95, 0]
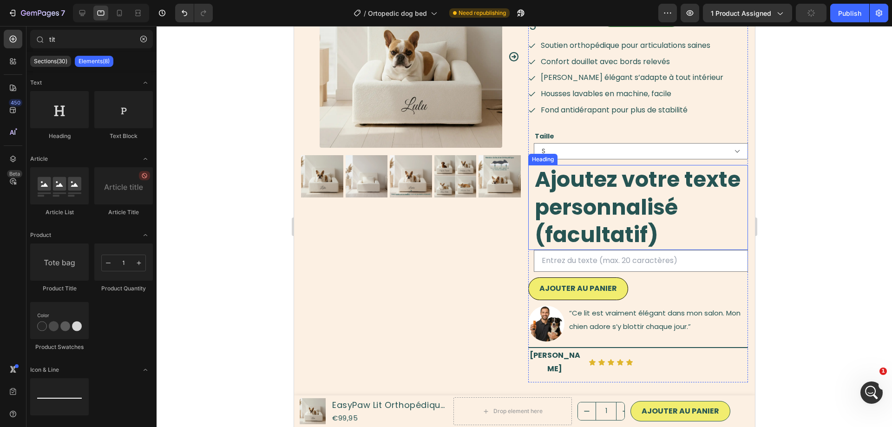
click at [606, 224] on strong "Ajoutez votre texte personnalisé (facultatif)" at bounding box center [637, 206] width 206 height 85
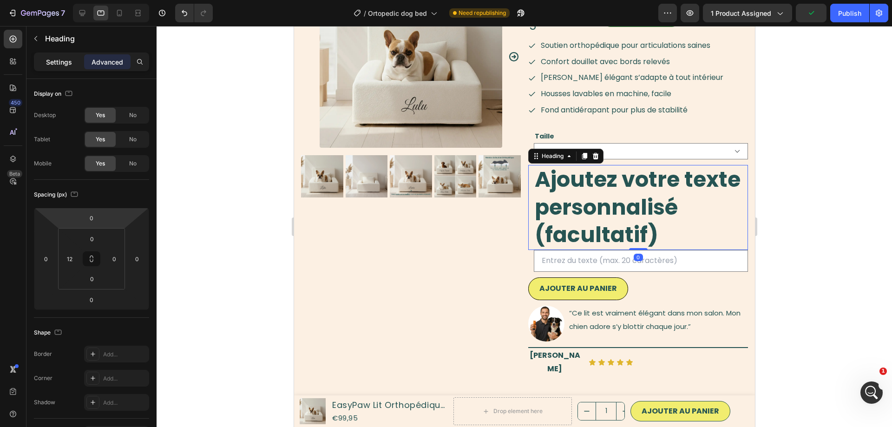
click at [56, 65] on p "Settings" at bounding box center [59, 62] width 26 height 10
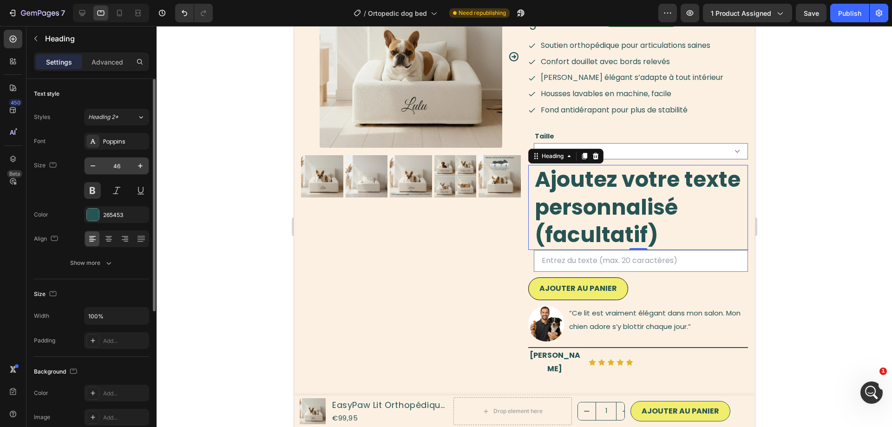
click at [119, 170] on input "46" at bounding box center [116, 165] width 31 height 17
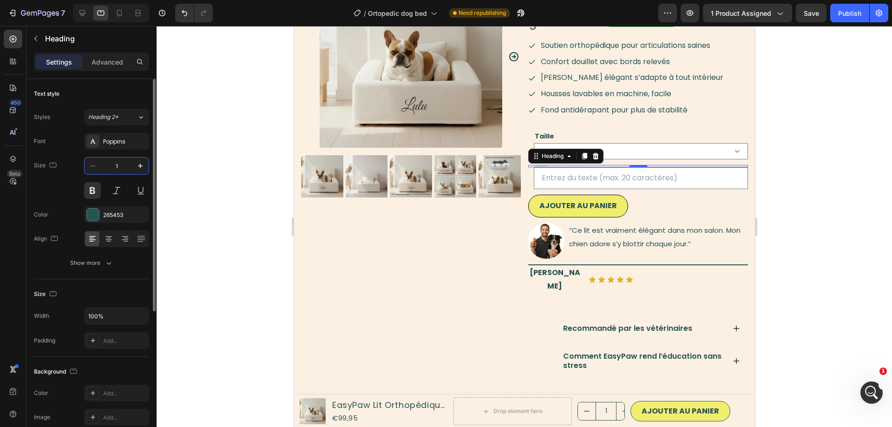
type input "14"
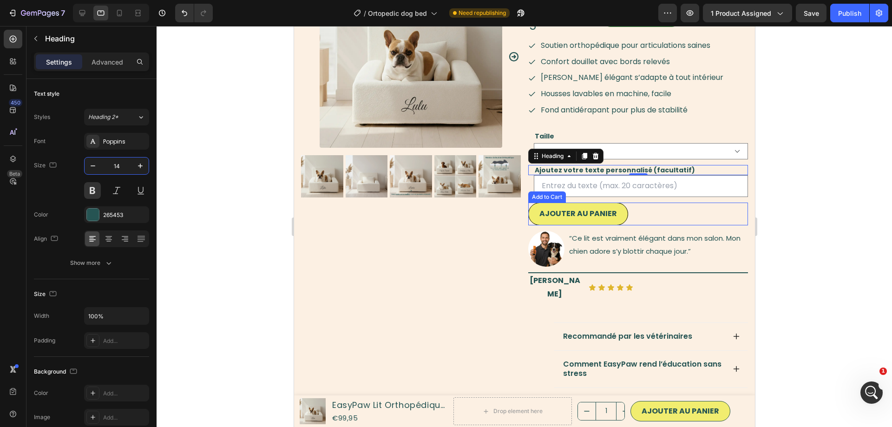
click at [680, 222] on div "Ajouter au Panier Add to Cart" at bounding box center [638, 213] width 220 height 23
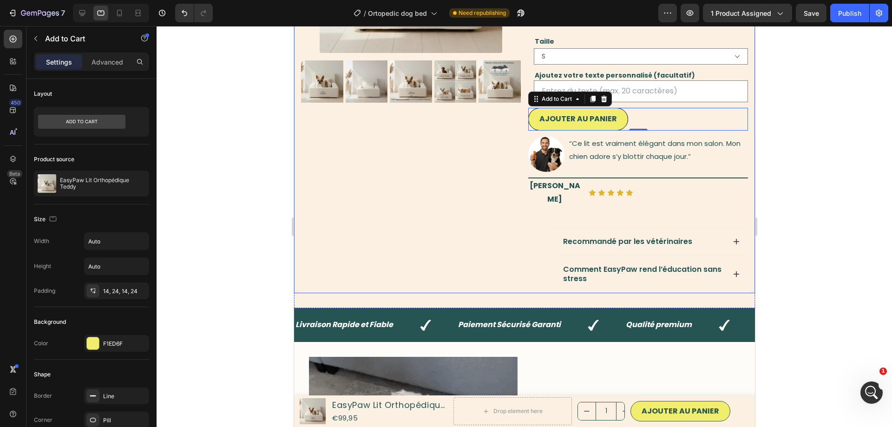
scroll to position [0, 0]
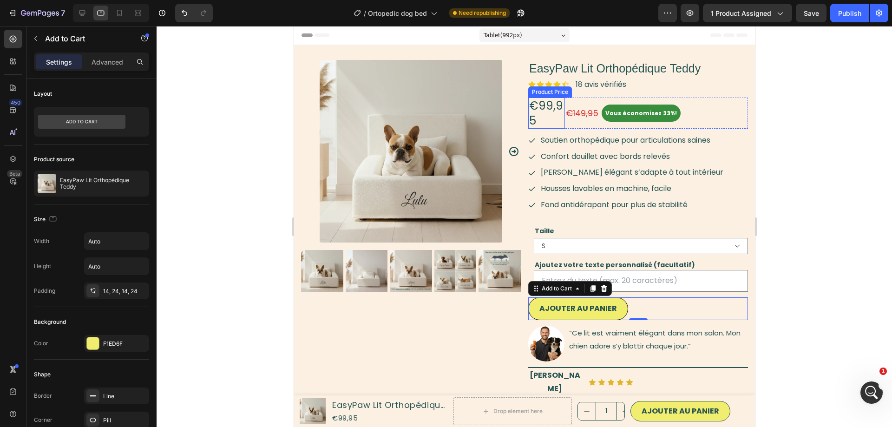
click at [560, 114] on div "€99,95" at bounding box center [546, 113] width 37 height 31
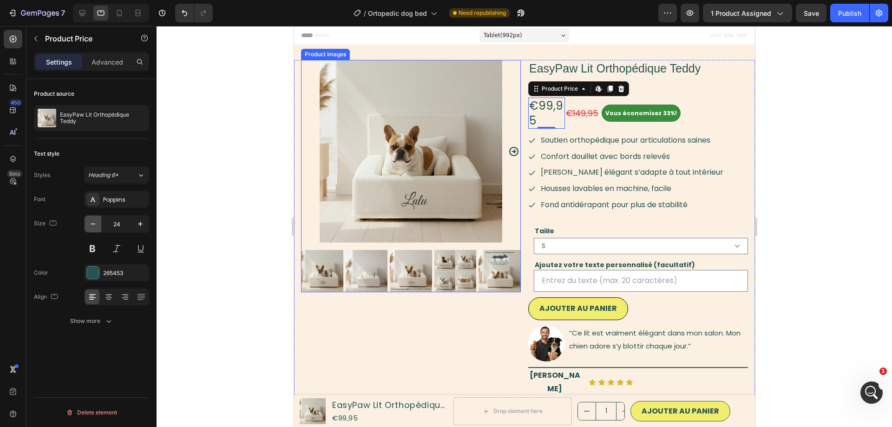
click at [91, 223] on icon "button" at bounding box center [92, 223] width 9 height 9
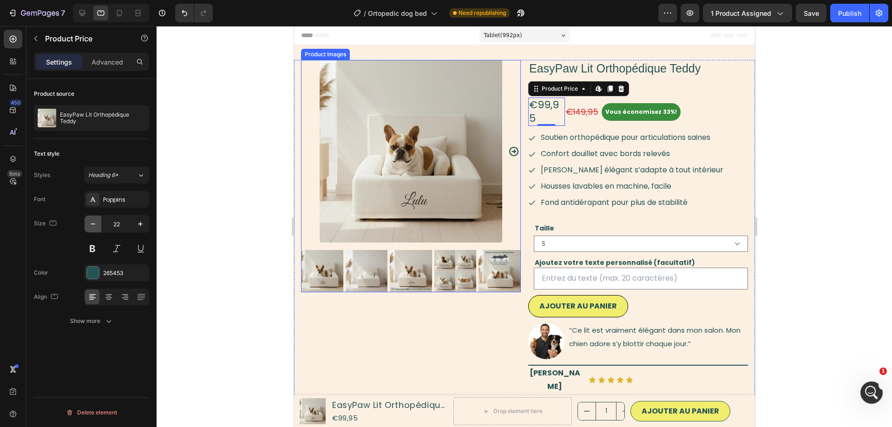
click at [91, 223] on icon "button" at bounding box center [92, 223] width 9 height 9
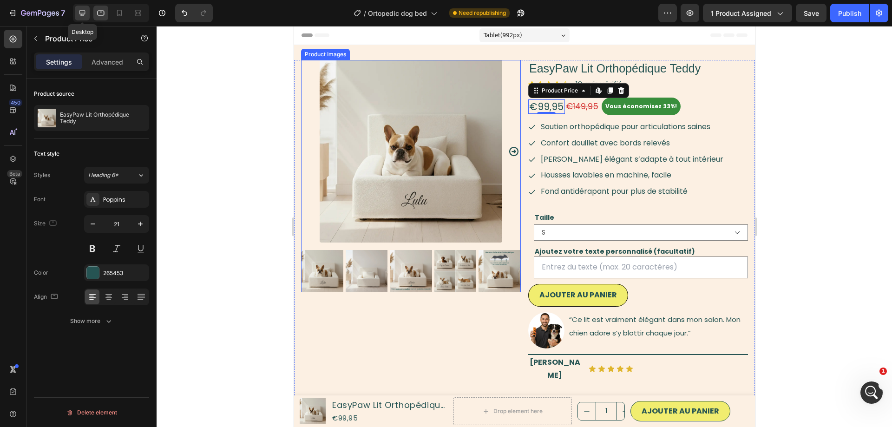
click at [82, 10] on icon at bounding box center [82, 13] width 6 height 6
type input "25"
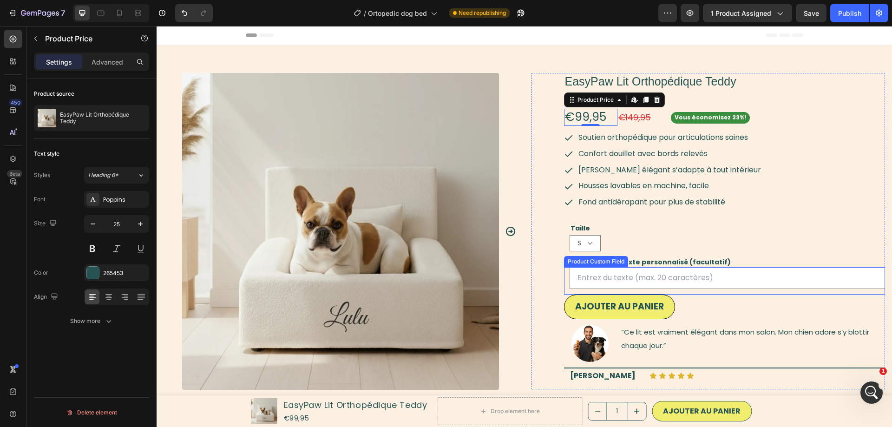
click at [785, 277] on input "text" at bounding box center [727, 278] width 316 height 22
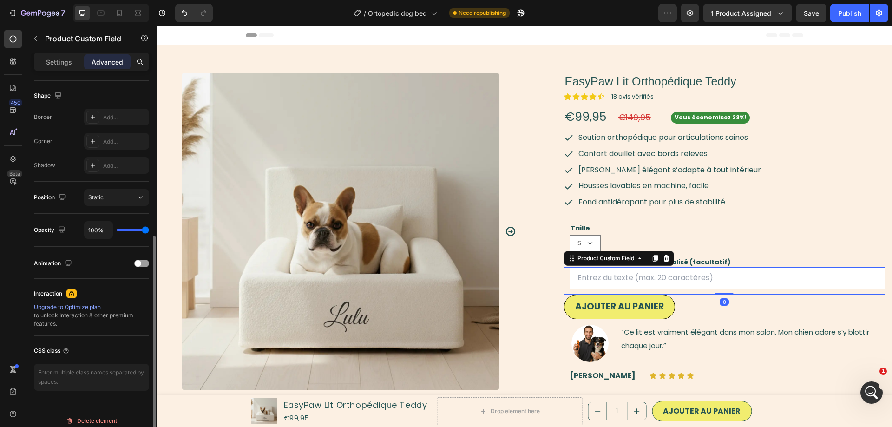
scroll to position [245, 0]
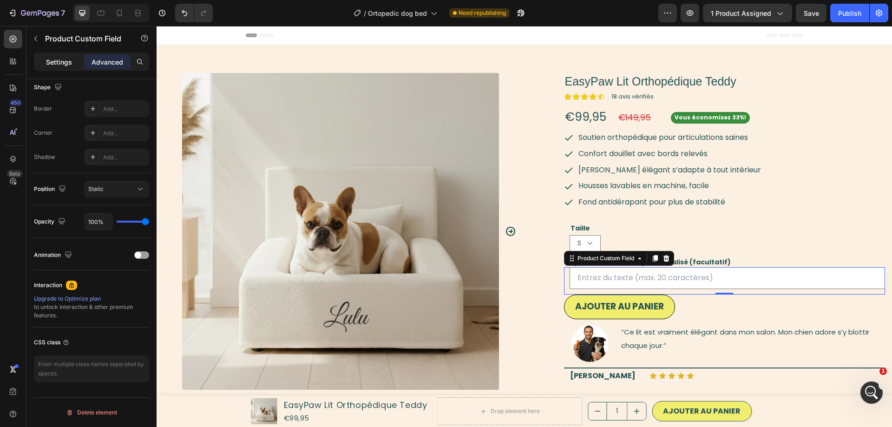
click at [57, 56] on div "Settings" at bounding box center [59, 61] width 46 height 15
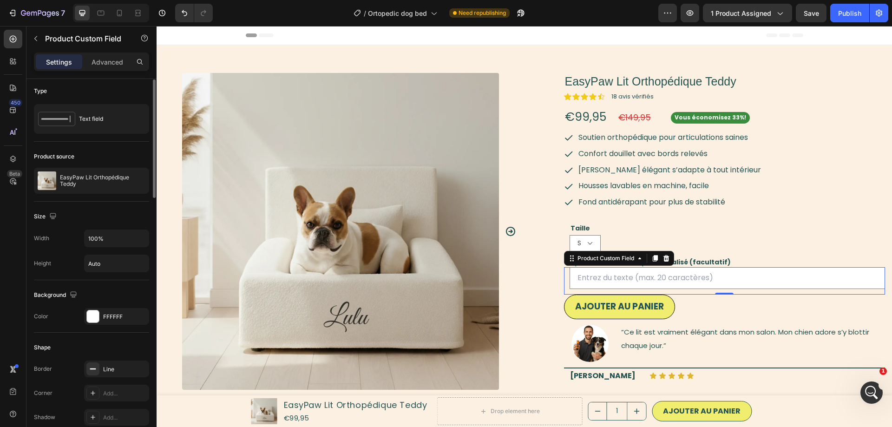
scroll to position [0, 0]
click at [102, 237] on input "100%" at bounding box center [117, 241] width 64 height 17
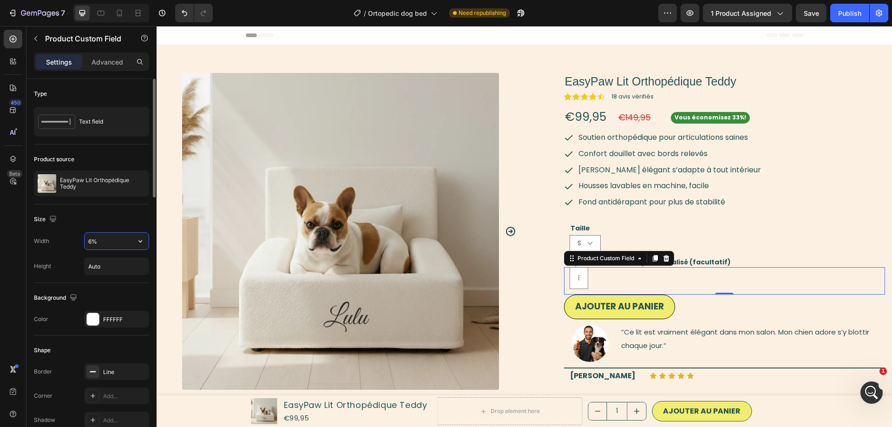
type input "60%"
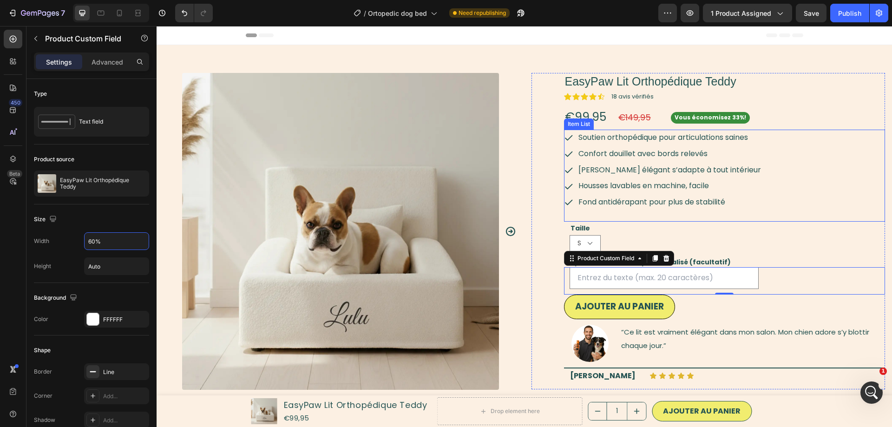
click at [827, 220] on div "Soutien orthopédique pour articulations saines Confort douillet avec bords rele…" at bounding box center [724, 176] width 321 height 92
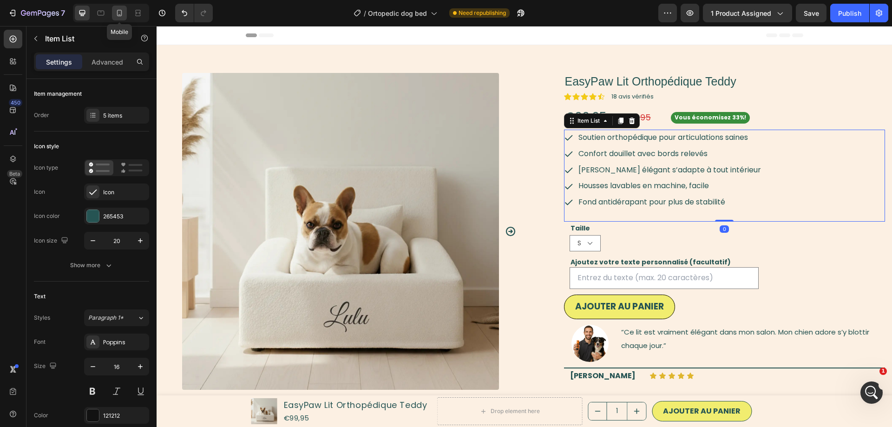
click at [116, 13] on icon at bounding box center [119, 12] width 9 height 9
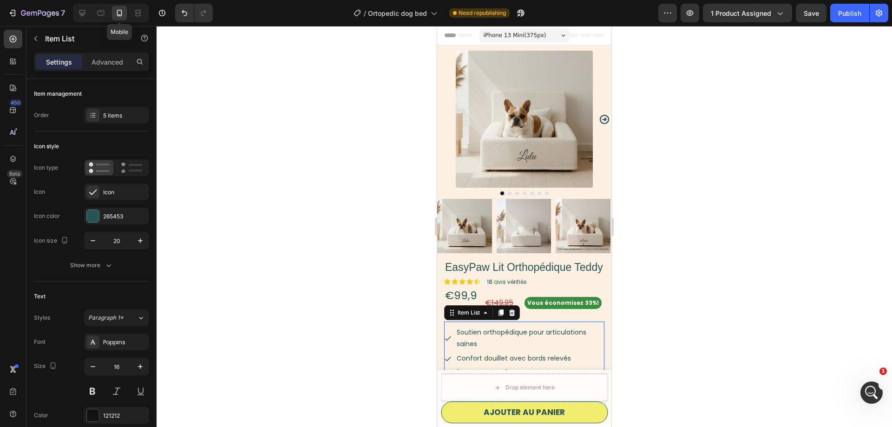
type input "16"
type input "14"
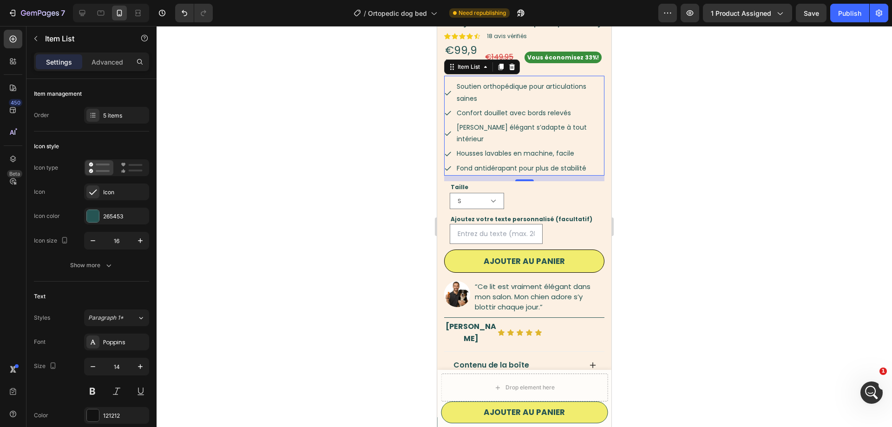
scroll to position [84, 0]
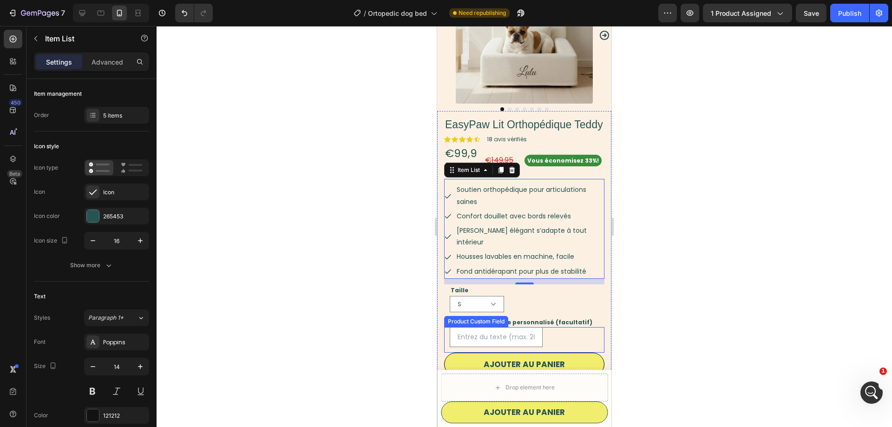
click at [549, 327] on div at bounding box center [527, 337] width 155 height 20
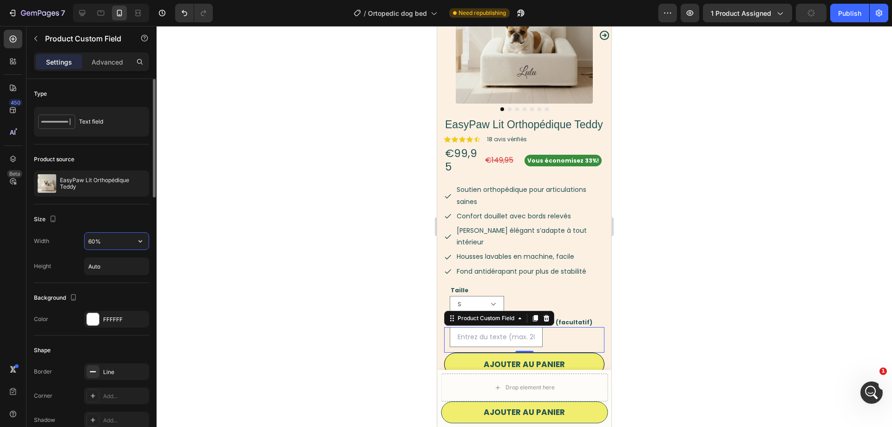
click at [92, 241] on input "60%" at bounding box center [117, 241] width 64 height 17
type input "100%"
click at [245, 136] on div at bounding box center [523, 226] width 735 height 401
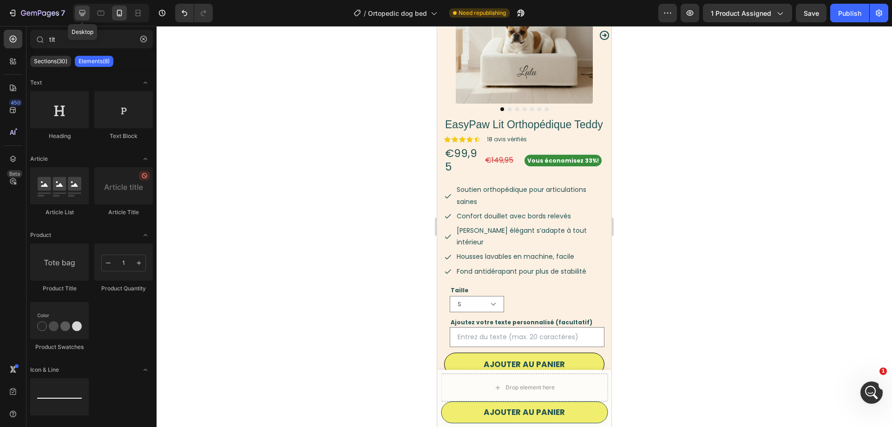
click at [80, 11] on icon at bounding box center [82, 13] width 6 height 6
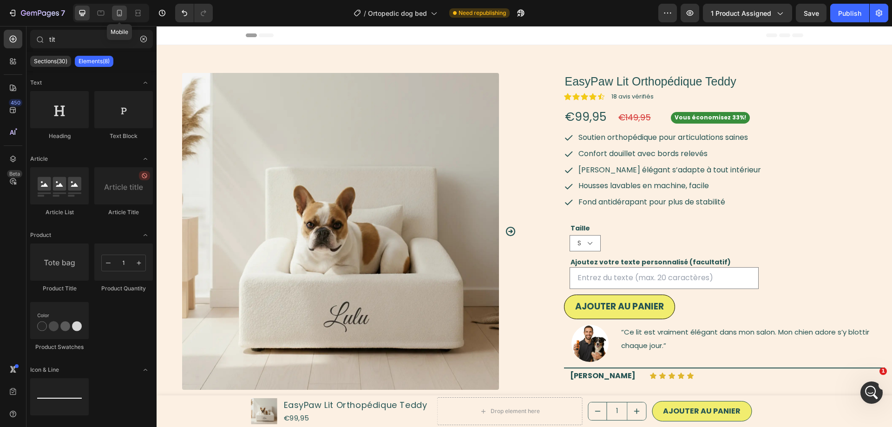
click at [122, 12] on icon at bounding box center [119, 13] width 5 height 7
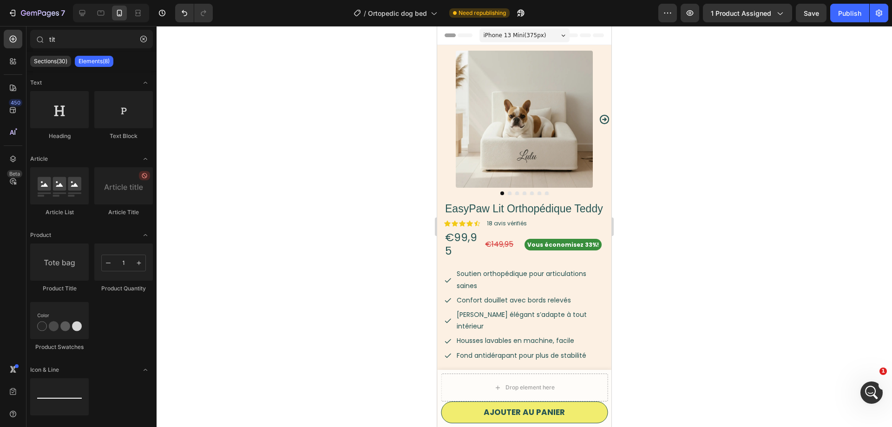
scroll to position [237, 0]
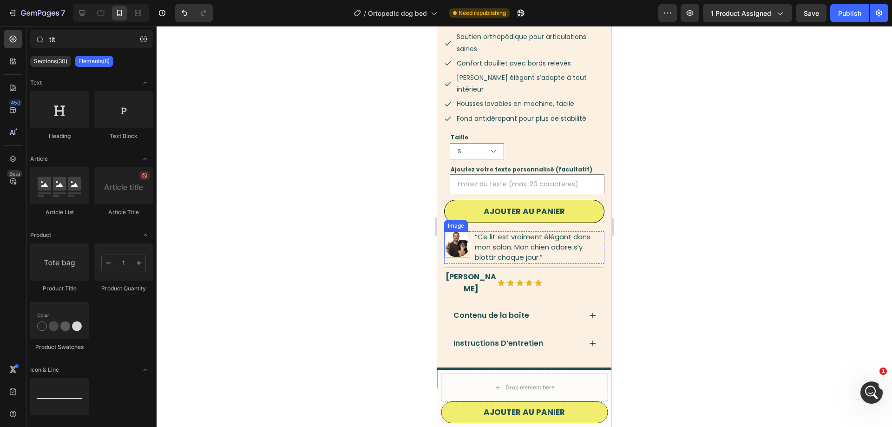
click at [456, 231] on img at bounding box center [457, 244] width 26 height 26
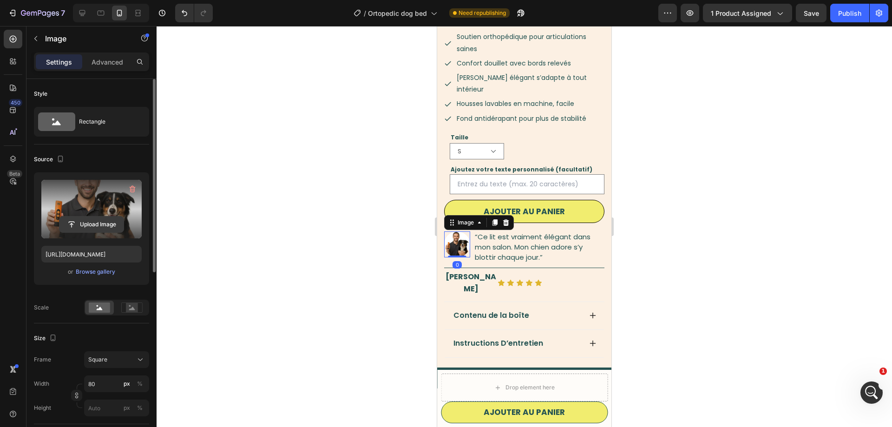
click at [94, 219] on input "file" at bounding box center [91, 224] width 64 height 16
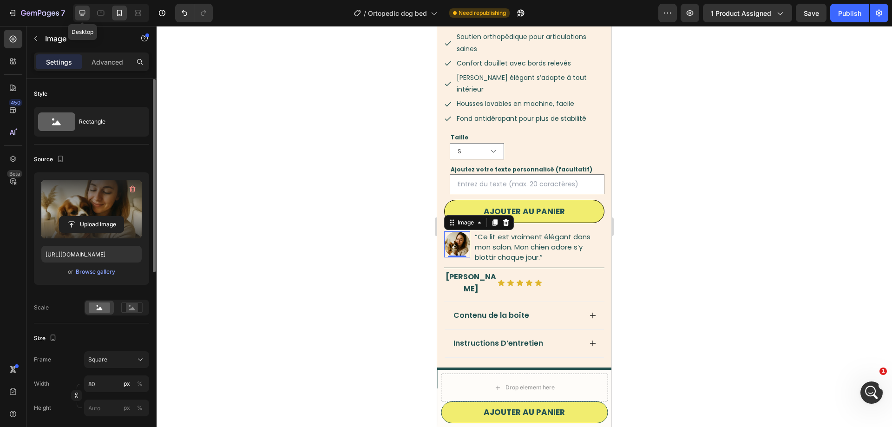
click at [82, 12] on icon at bounding box center [82, 12] width 9 height 9
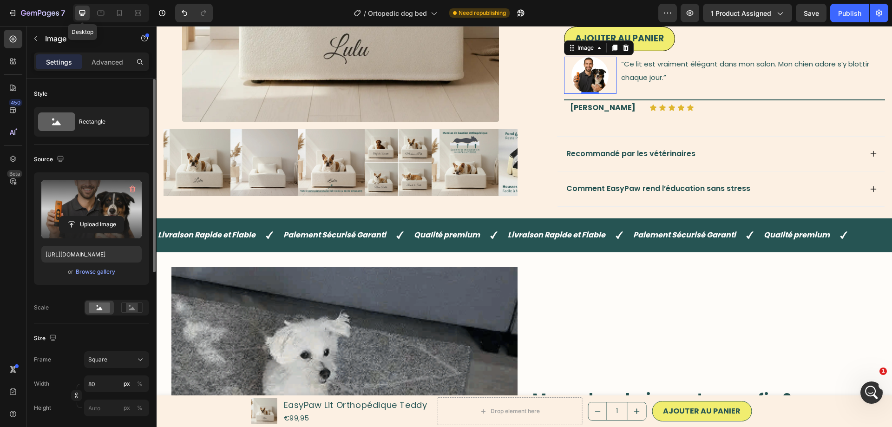
scroll to position [266, 0]
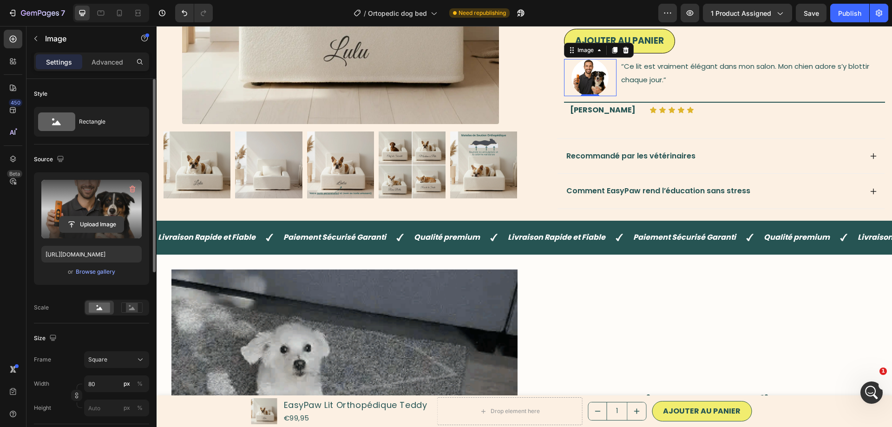
click at [94, 221] on input "file" at bounding box center [91, 224] width 64 height 16
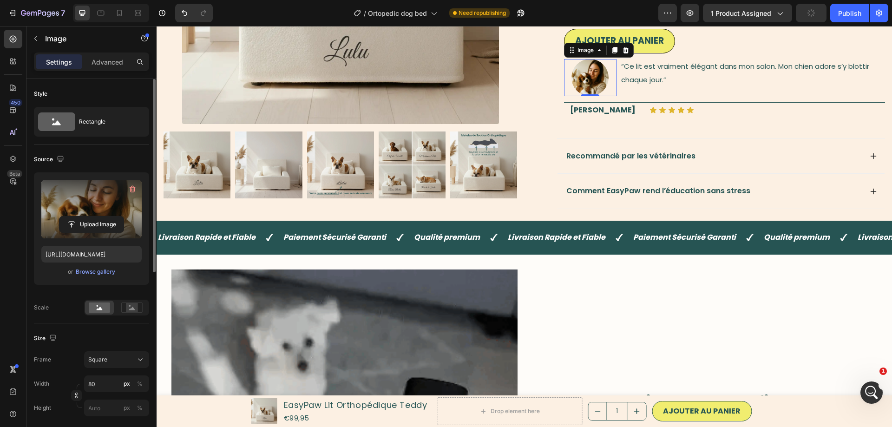
type input "[URL][DOMAIN_NAME]"
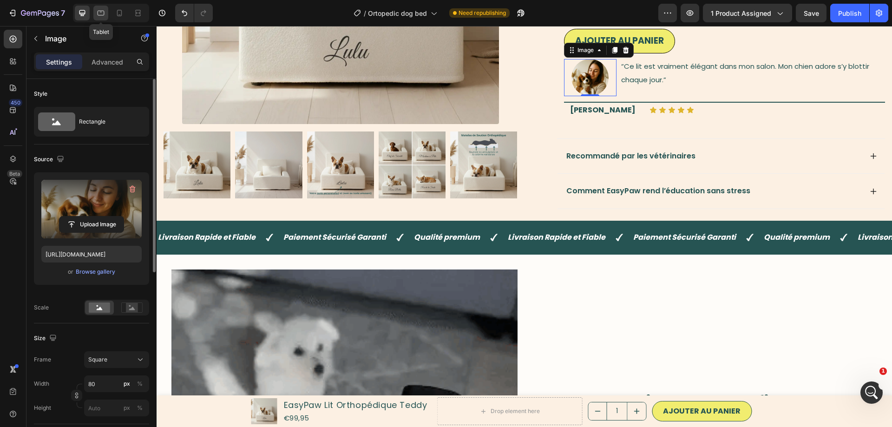
click at [98, 13] on icon at bounding box center [101, 13] width 7 height 5
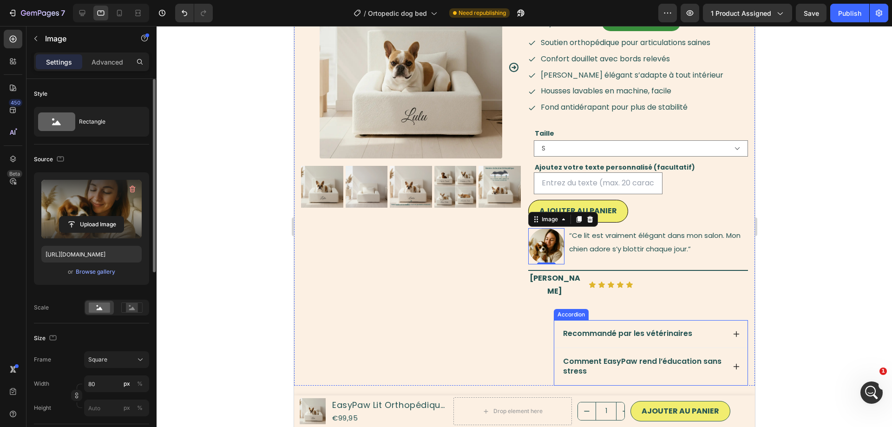
scroll to position [64, 0]
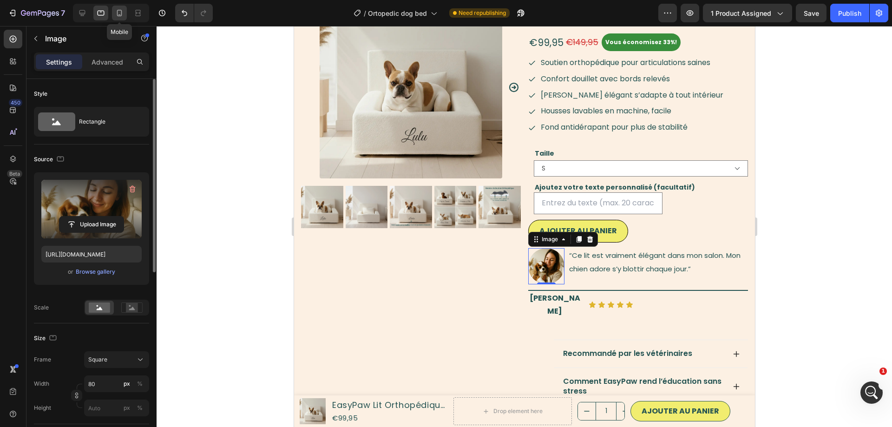
click at [118, 14] on icon at bounding box center [119, 12] width 9 height 9
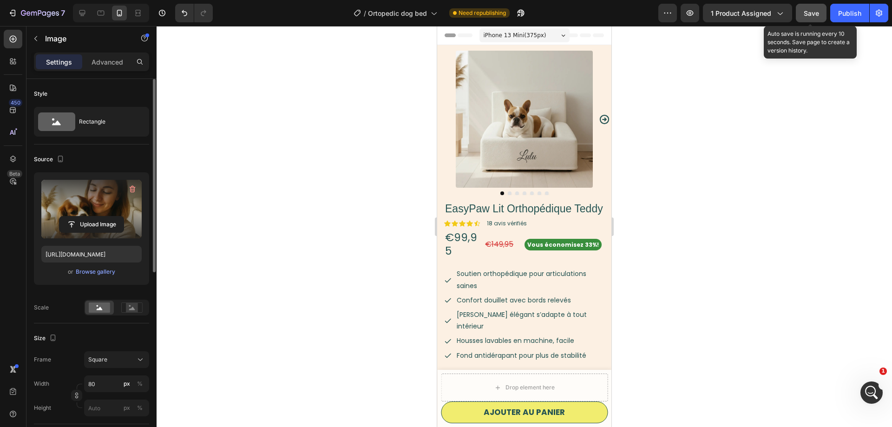
click at [810, 18] on div "Save" at bounding box center [810, 13] width 15 height 10
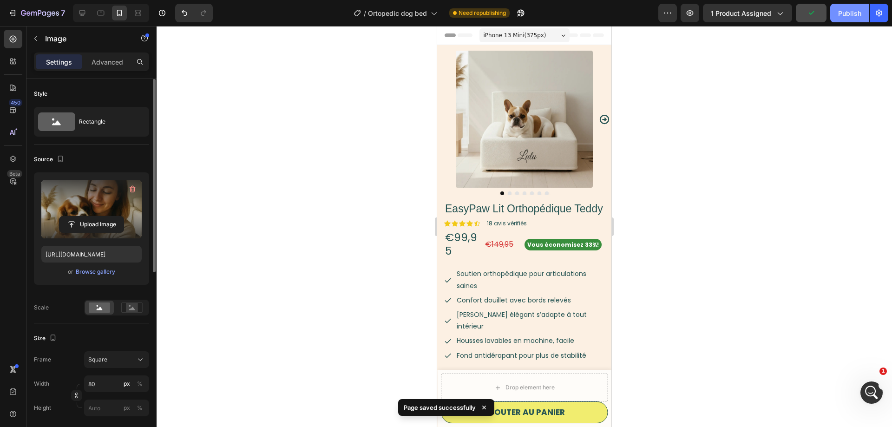
click at [845, 17] on div "Publish" at bounding box center [849, 13] width 23 height 10
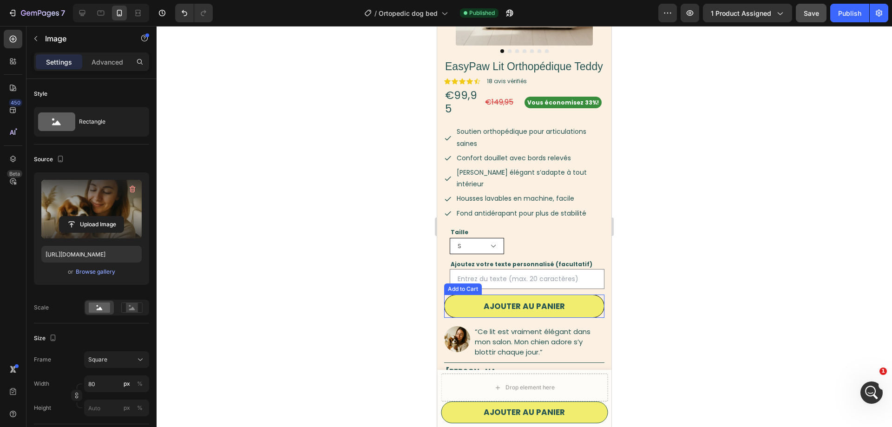
scroll to position [1341, 0]
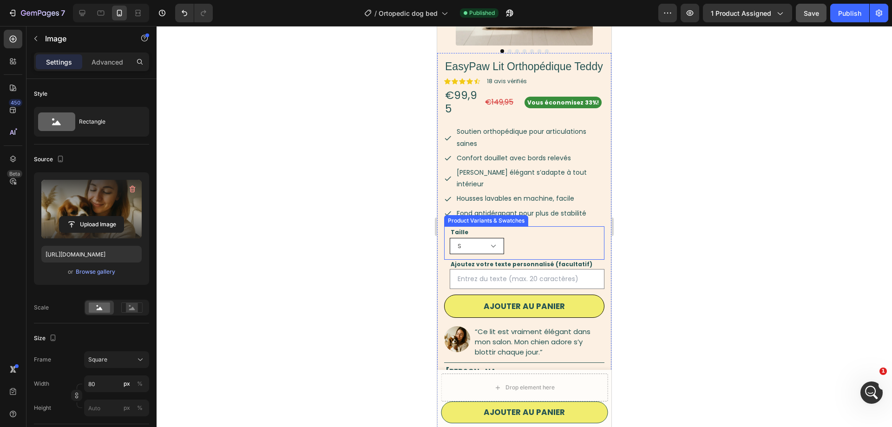
click at [499, 238] on select "S M" at bounding box center [477, 246] width 54 height 16
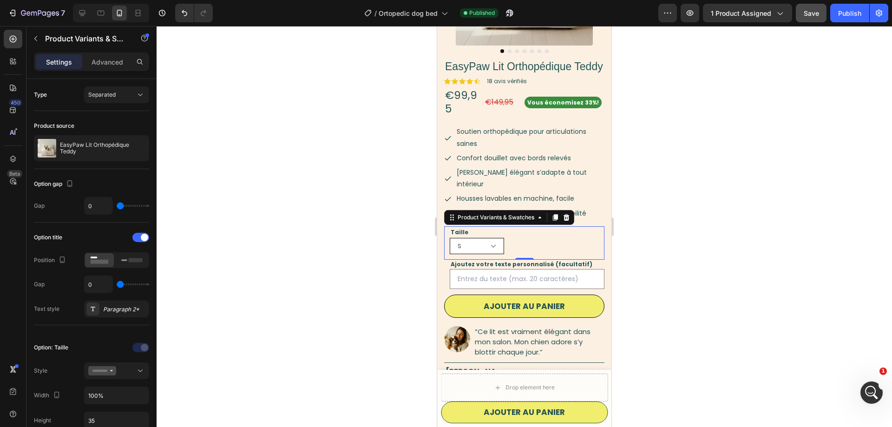
click at [225, 273] on div at bounding box center [523, 226] width 735 height 401
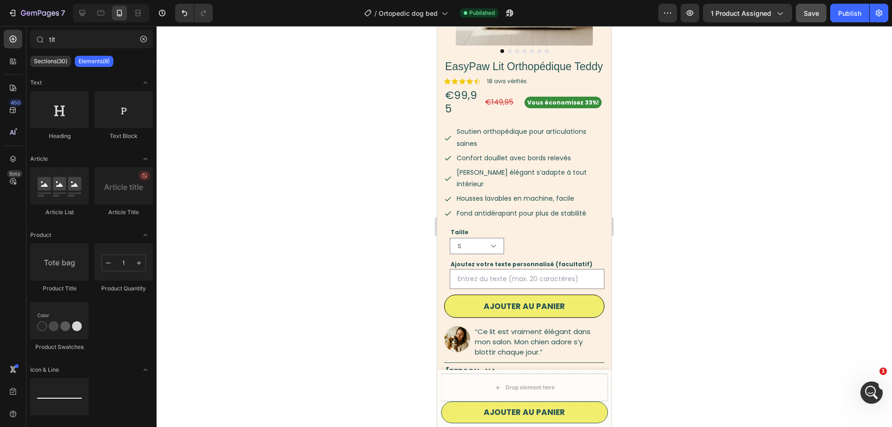
scroll to position [26, 0]
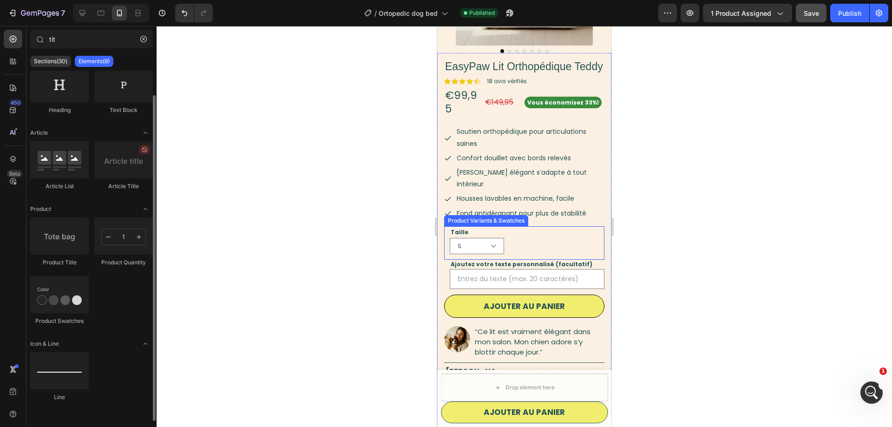
click at [516, 226] on div "Taille S M Product Variants & Swatches" at bounding box center [524, 243] width 160 height 34
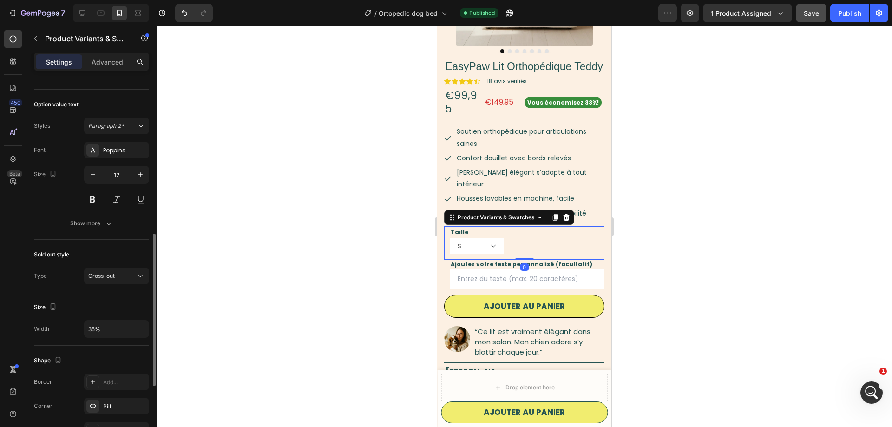
scroll to position [521, 0]
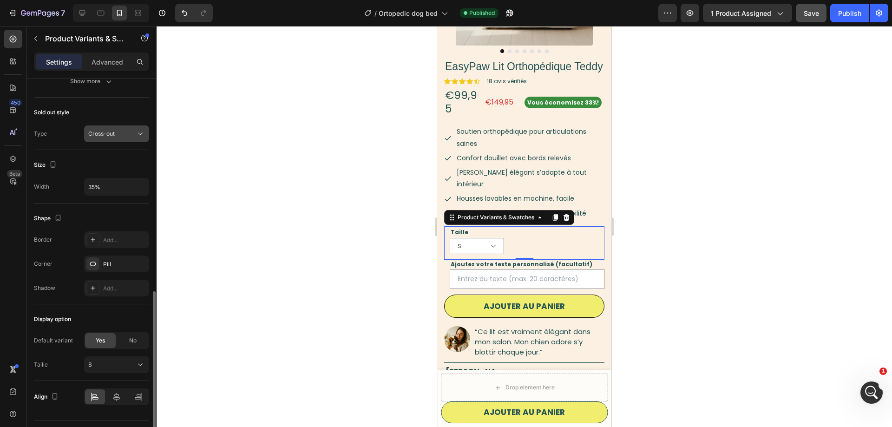
click at [117, 140] on button "Cross-out" at bounding box center [116, 133] width 65 height 17
click at [117, 137] on div "Cross-out" at bounding box center [111, 134] width 47 height 8
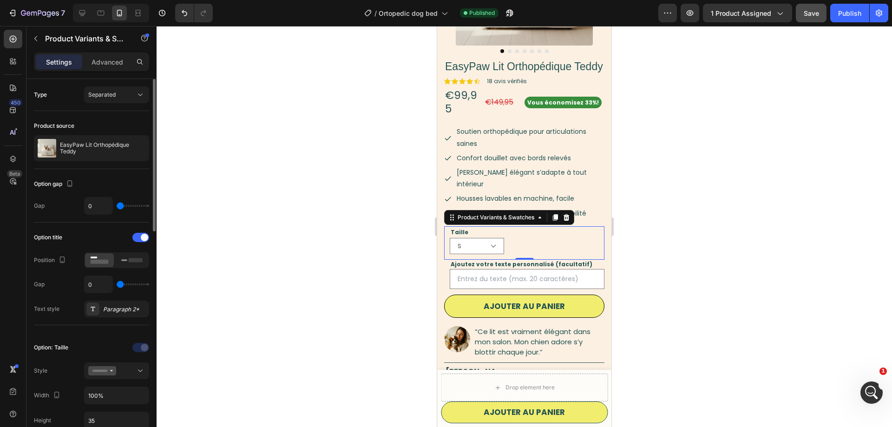
scroll to position [95, 0]
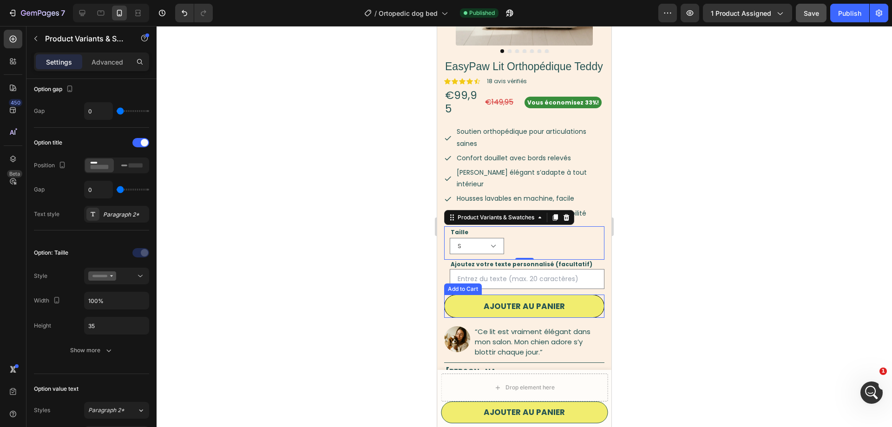
click at [588, 294] on button "Ajouter au Panier" at bounding box center [524, 305] width 160 height 23
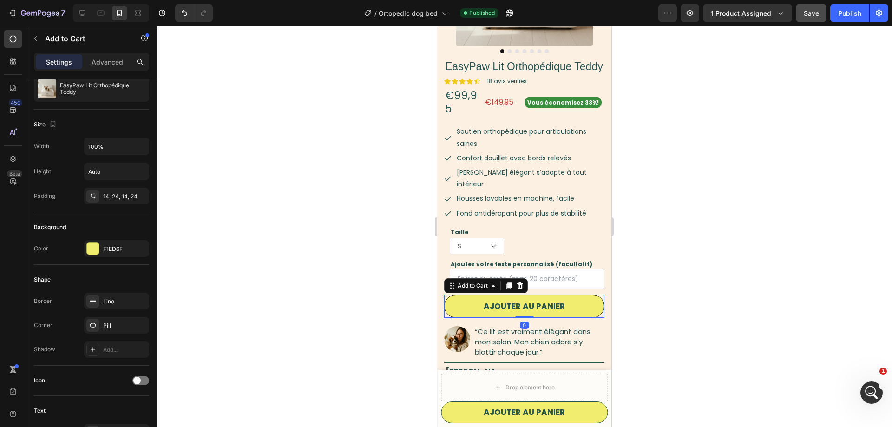
scroll to position [0, 0]
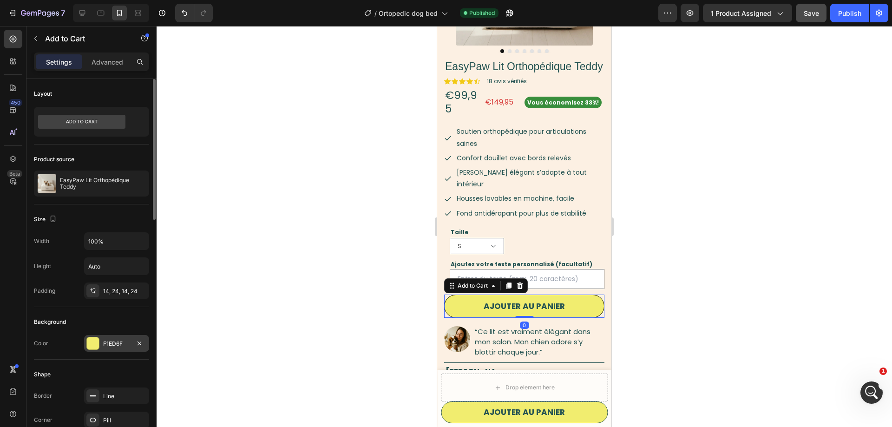
click at [112, 343] on div "F1ED6F" at bounding box center [116, 343] width 27 height 8
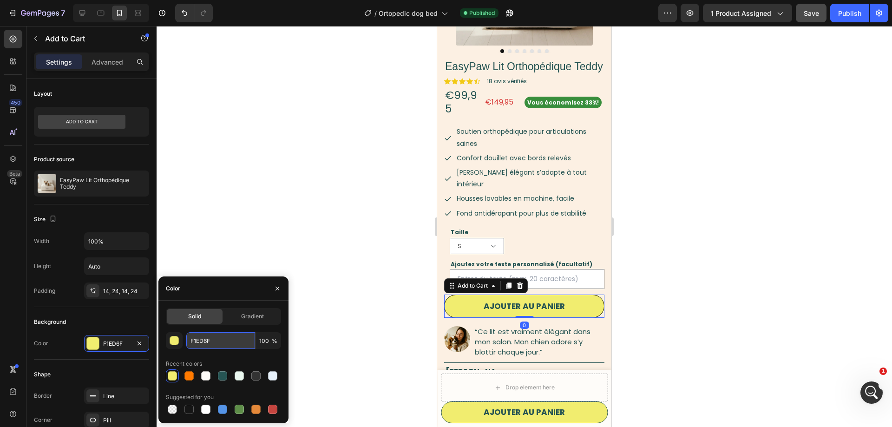
click at [209, 347] on input "F1ED6F" at bounding box center [220, 340] width 69 height 17
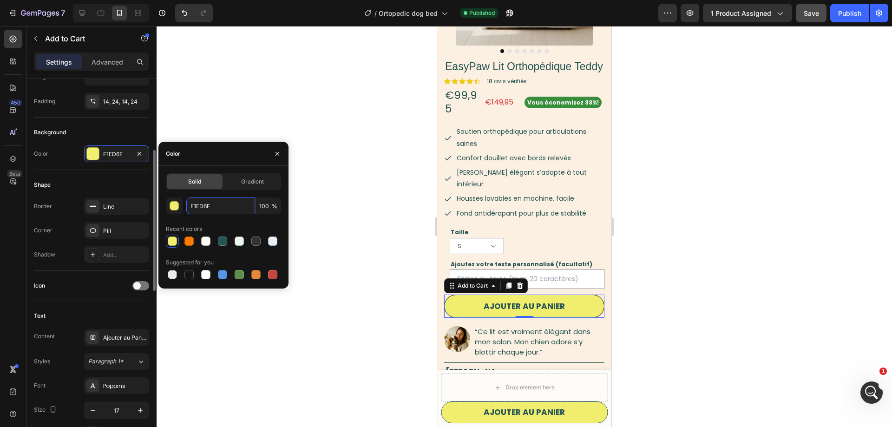
scroll to position [379, 0]
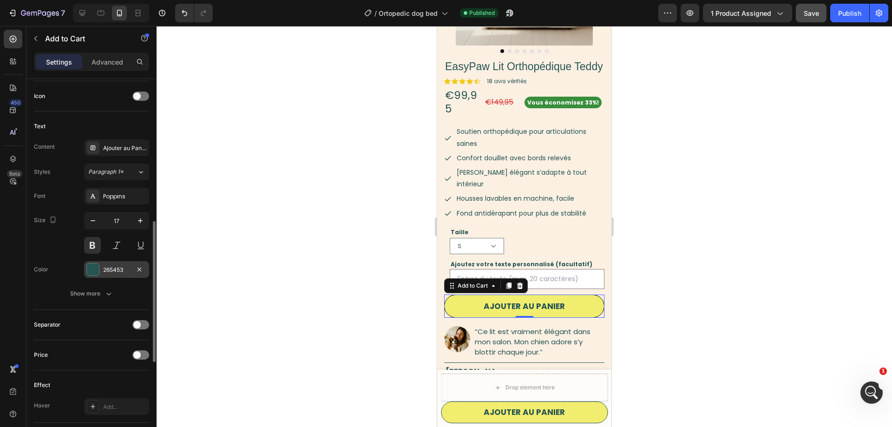
click at [112, 274] on div "265453" at bounding box center [116, 269] width 65 height 17
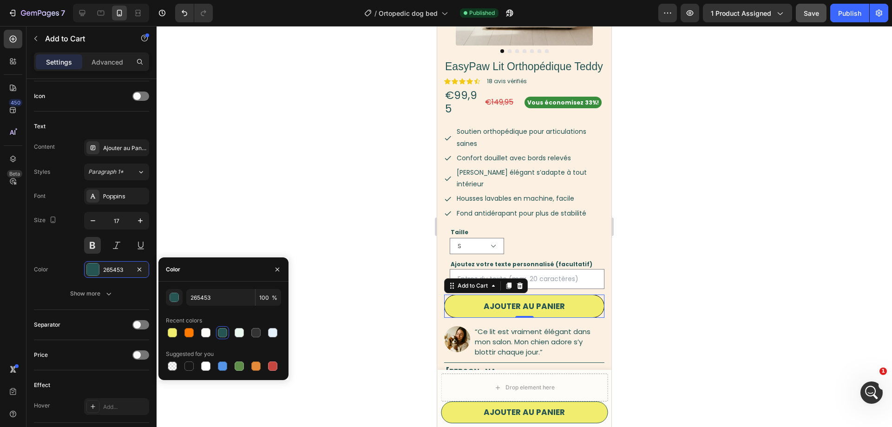
click at [216, 307] on div "265453 100 % Recent colors Suggested for you" at bounding box center [223, 331] width 115 height 84
click at [223, 287] on div "265453 100 % Recent colors Suggested for you" at bounding box center [223, 330] width 130 height 98
click at [221, 299] on input "265453" at bounding box center [220, 297] width 69 height 17
